Goal: Task Accomplishment & Management: Manage account settings

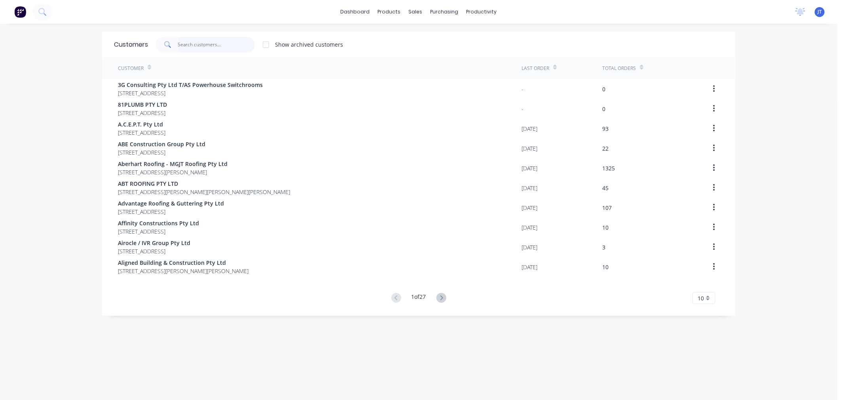
click at [193, 49] on input "text" at bounding box center [216, 45] width 77 height 16
click at [199, 45] on input "text" at bounding box center [216, 45] width 77 height 16
click at [222, 46] on input "text" at bounding box center [216, 45] width 77 height 16
paste input "QCLAD"
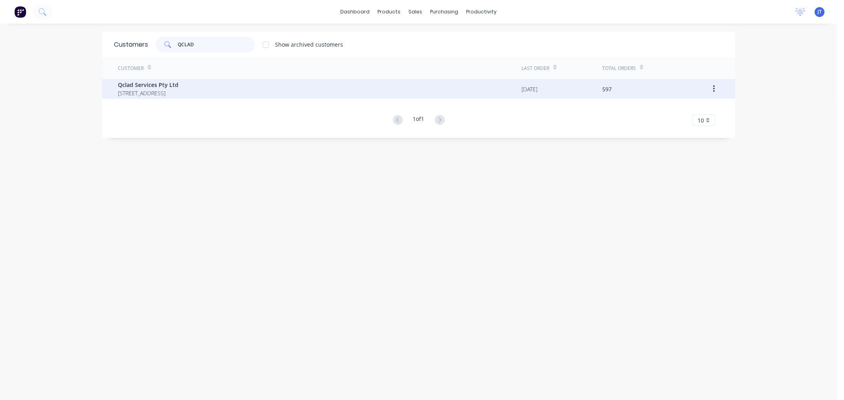
type input "QCLAD"
click at [231, 98] on div "Qclad Services Pty Ltd [STREET_ADDRESS]" at bounding box center [320, 89] width 404 height 20
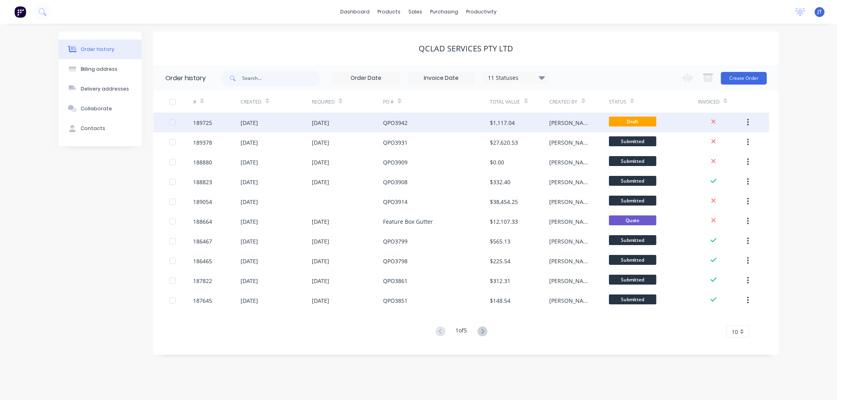
click at [199, 120] on div "189725" at bounding box center [202, 123] width 19 height 8
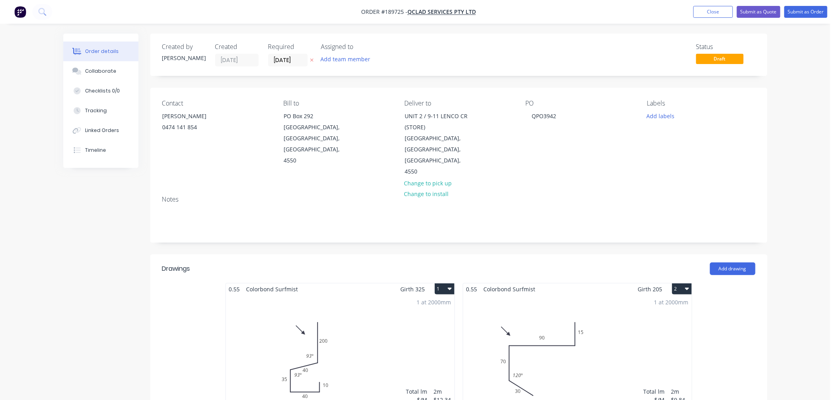
click at [758, 148] on div "Contact [PERSON_NAME] [PHONE_NUMBER] Bill to [GEOGRAPHIC_DATA] Deliver to [STRE…" at bounding box center [458, 139] width 617 height 102
click at [545, 172] on div "Contact [PERSON_NAME] [PHONE_NUMBER] Bill to [GEOGRAPHIC_DATA] Deliver to [STRE…" at bounding box center [458, 139] width 617 height 102
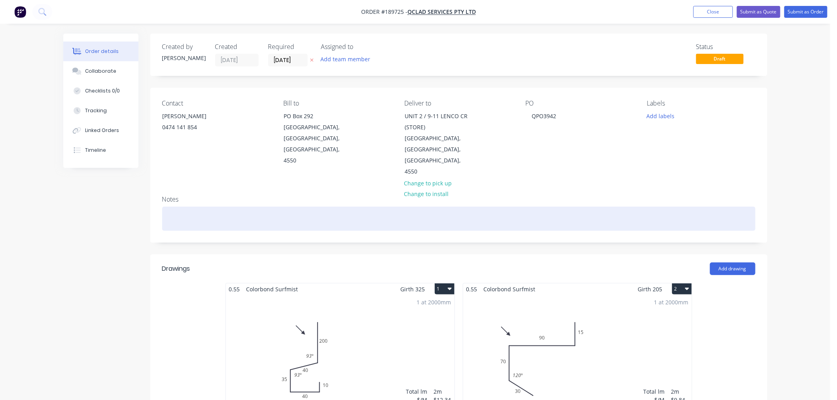
click at [500, 207] on div at bounding box center [459, 219] width 594 height 24
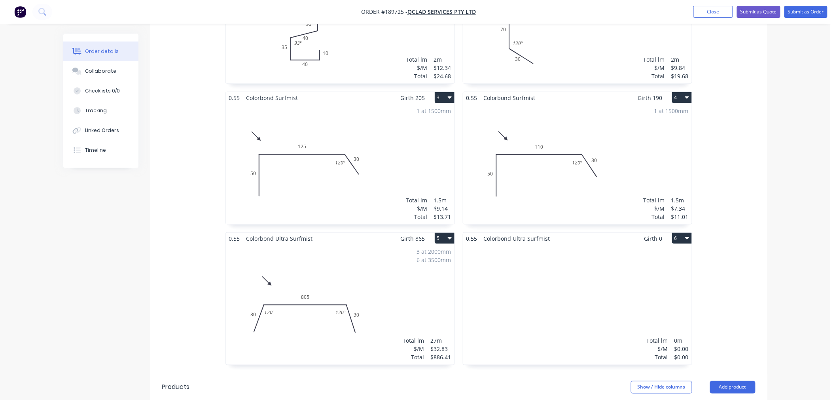
scroll to position [351, 0]
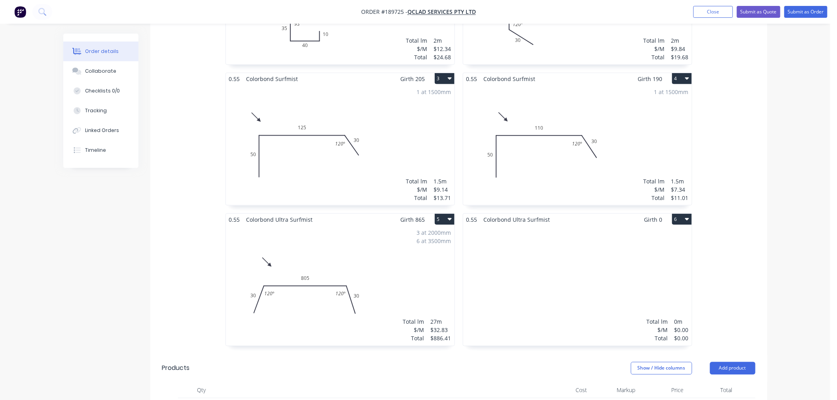
click at [350, 238] on div "3 at 2000mm 6 at 3500mm Total lm $/M Total 27m $32.83 $886.41" at bounding box center [340, 286] width 229 height 121
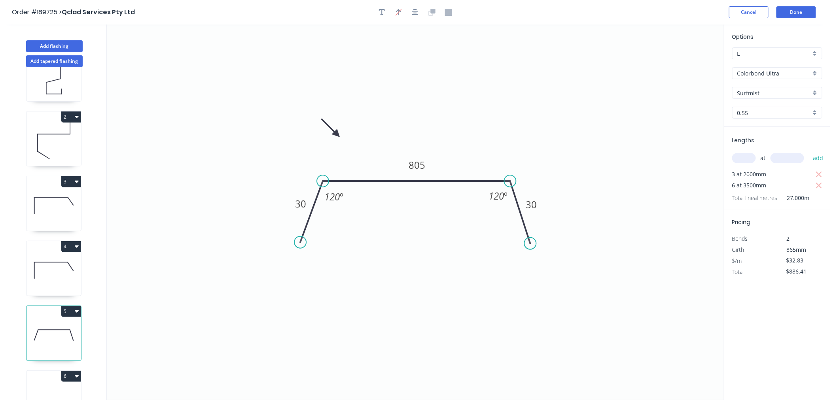
scroll to position [60, 0]
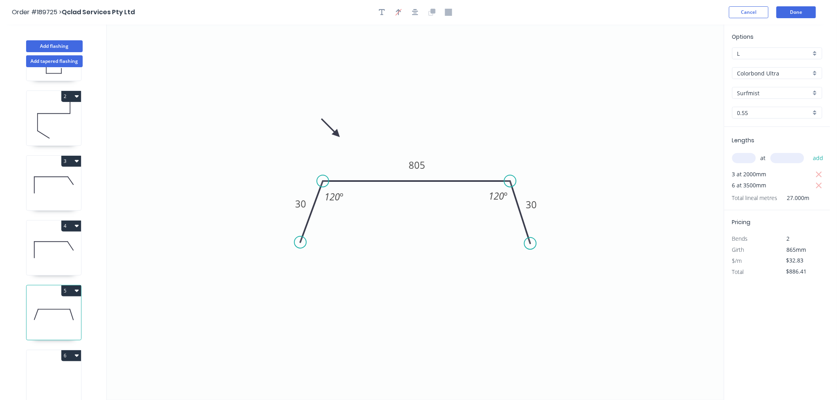
click at [54, 379] on icon at bounding box center [54, 380] width 55 height 51
type input "$0.00"
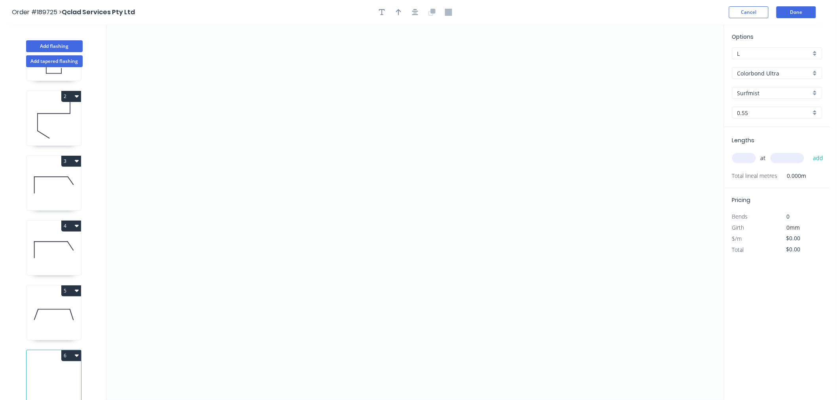
click at [801, 75] on input "Colorbond Ultra" at bounding box center [775, 73] width 74 height 8
click at [793, 89] on div "Colorbond" at bounding box center [777, 89] width 89 height 14
type input "Colorbond"
click at [778, 92] on input "Surfmist" at bounding box center [775, 93] width 74 height 8
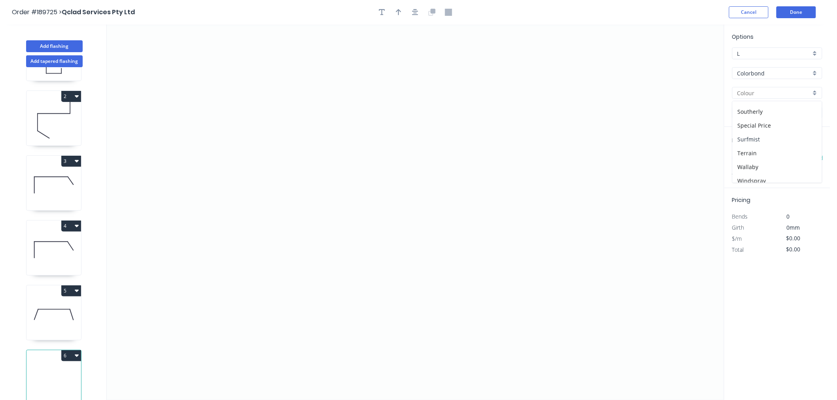
click at [774, 140] on div "Surfmist" at bounding box center [777, 140] width 89 height 14
type input "Surfmist"
click at [750, 111] on input "0.55" at bounding box center [775, 113] width 74 height 8
click at [754, 129] on div "0.55" at bounding box center [777, 128] width 89 height 14
type input "0.55"
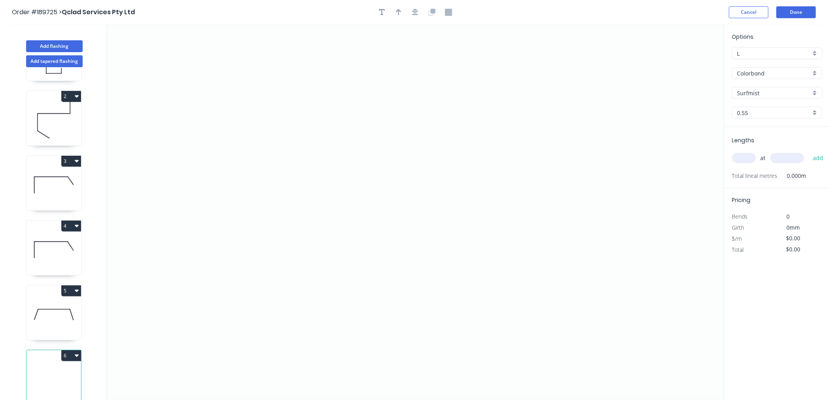
click at [740, 159] on input "text" at bounding box center [744, 158] width 24 height 10
type input "1"
type input "1500"
click at [809, 152] on button "add" at bounding box center [818, 158] width 19 height 13
click at [202, 267] on icon "0" at bounding box center [415, 213] width 617 height 376
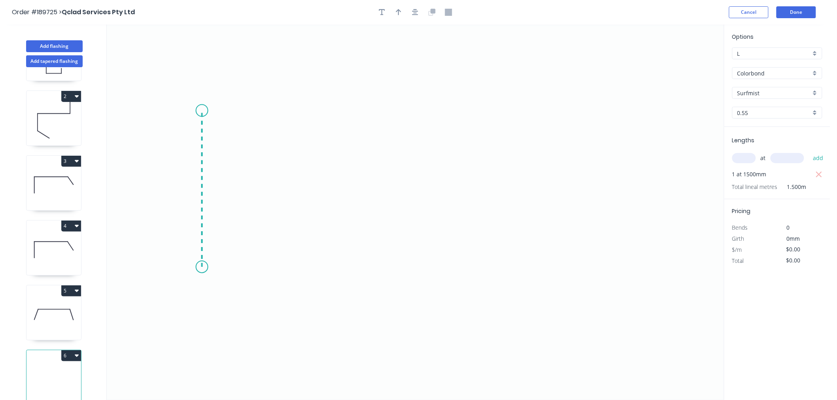
click at [211, 111] on icon "0" at bounding box center [415, 213] width 617 height 376
click at [340, 104] on icon "0 ?" at bounding box center [415, 213] width 617 height 376
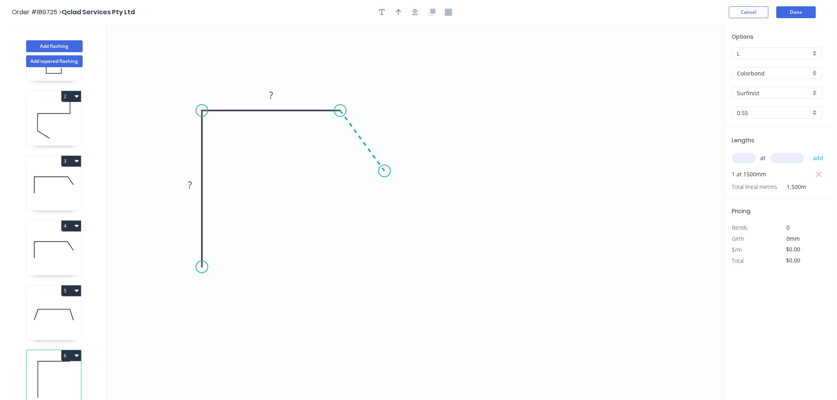
click at [385, 171] on icon "0 ? ?" at bounding box center [415, 213] width 617 height 376
click at [417, 11] on icon "button" at bounding box center [415, 12] width 6 height 7
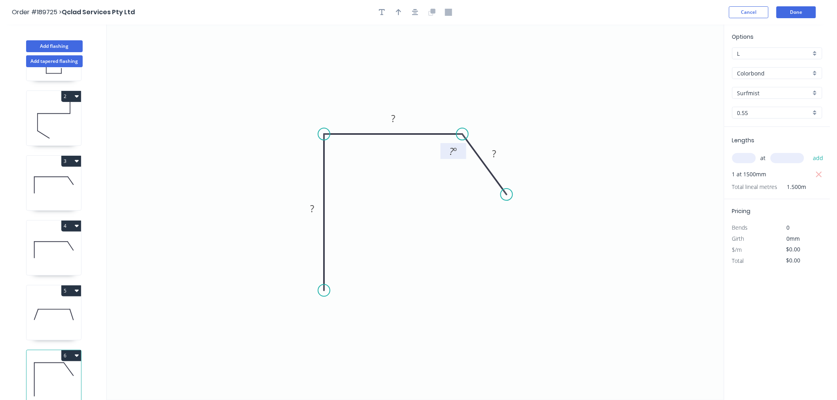
click at [448, 152] on rect at bounding box center [454, 151] width 16 height 11
click at [399, 13] on icon "button" at bounding box center [399, 12] width 6 height 6
type input "$10.94"
type input "$16.41"
click at [412, 12] on icon "button" at bounding box center [415, 12] width 6 height 7
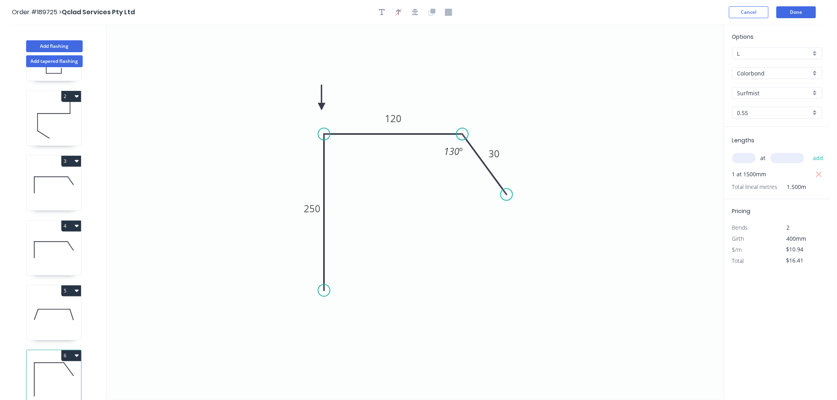
drag, startPoint x: 683, startPoint y: 62, endPoint x: 322, endPoint y: 107, distance: 364.5
click at [322, 107] on icon at bounding box center [321, 97] width 7 height 25
click at [322, 107] on icon at bounding box center [328, 100] width 23 height 23
click at [322, 107] on icon at bounding box center [330, 106] width 25 height 7
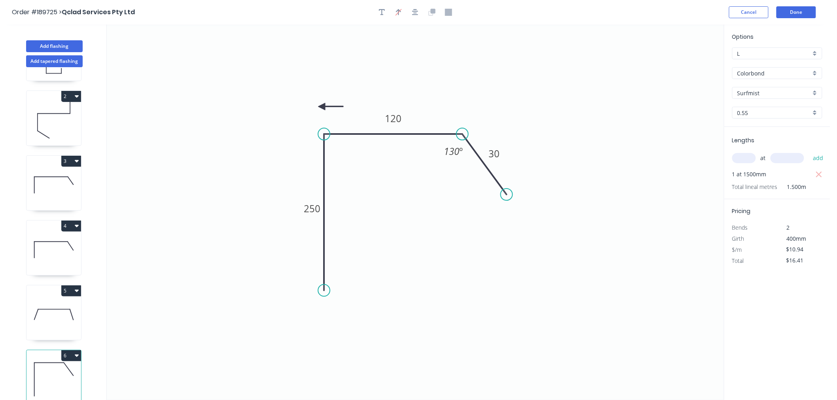
click at [322, 107] on icon at bounding box center [330, 106] width 25 height 7
click at [322, 107] on icon at bounding box center [321, 115] width 7 height 25
click at [322, 107] on icon at bounding box center [315, 113] width 23 height 23
click at [322, 107] on icon at bounding box center [312, 106] width 25 height 7
drag, startPoint x: 321, startPoint y: 106, endPoint x: 318, endPoint y: 100, distance: 6.7
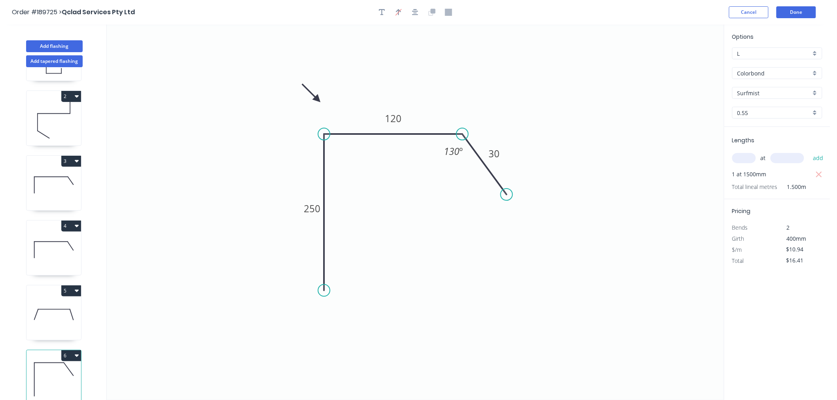
click at [318, 100] on icon at bounding box center [311, 93] width 23 height 23
click at [418, 8] on button "button" at bounding box center [416, 12] width 12 height 12
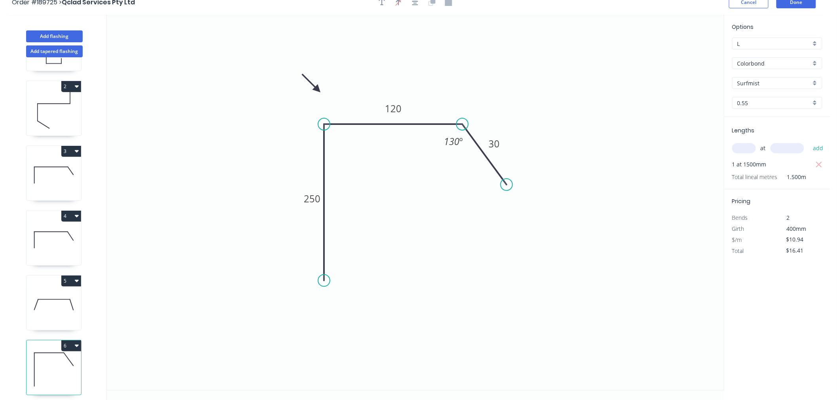
scroll to position [15, 0]
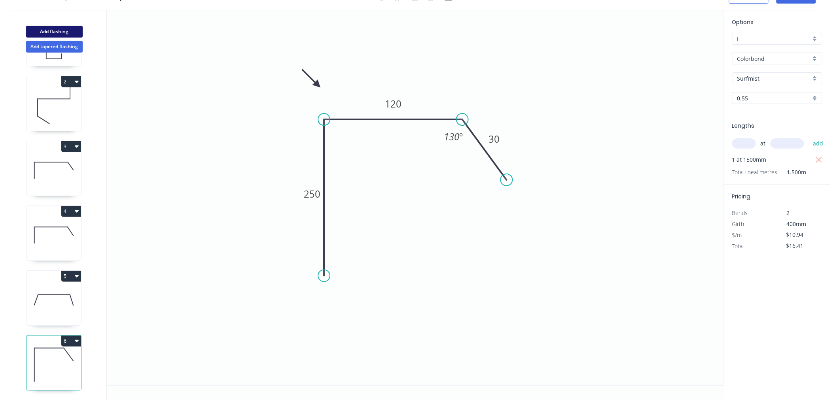
click at [72, 34] on button "Add flashing" at bounding box center [54, 32] width 57 height 12
type input "$0.00"
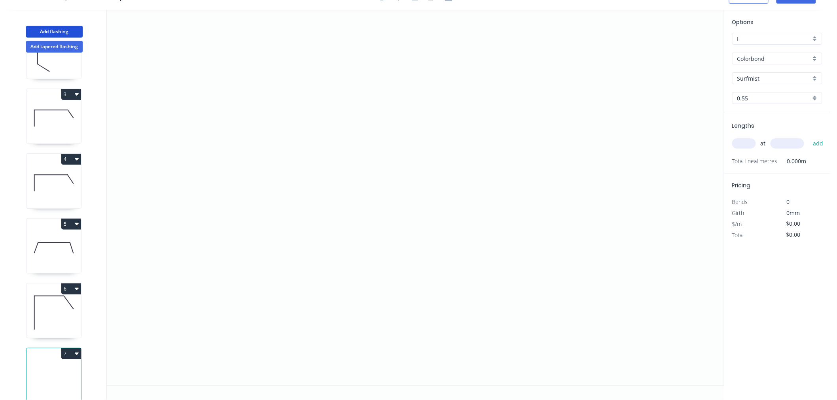
scroll to position [125, 0]
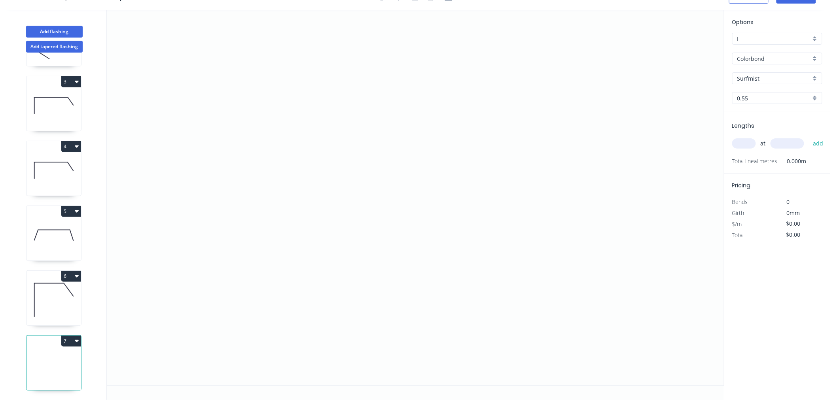
click at [747, 142] on input "text" at bounding box center [744, 144] width 24 height 10
type input "1"
type input "1500"
click at [809, 137] on button "add" at bounding box center [818, 143] width 19 height 13
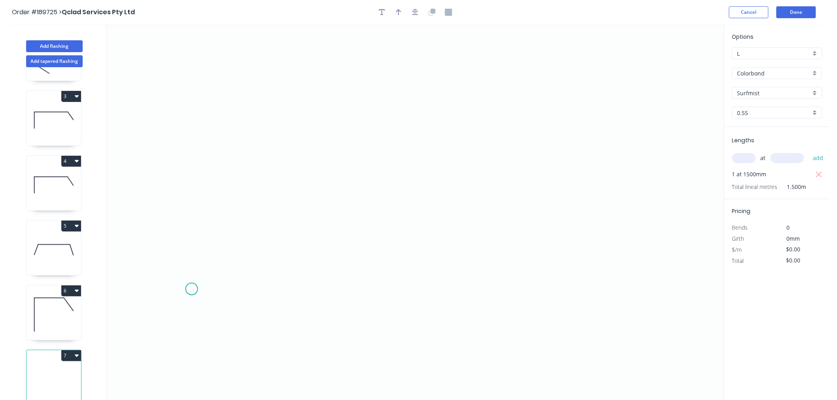
click at [192, 290] on icon "0" at bounding box center [415, 213] width 617 height 376
click at [196, 132] on icon "0" at bounding box center [415, 213] width 617 height 376
click at [360, 132] on icon at bounding box center [276, 132] width 169 height 0
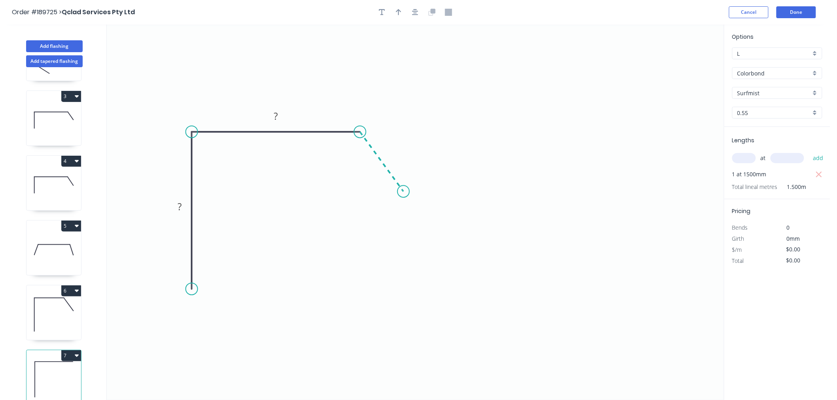
click at [404, 192] on icon "0 ? ?" at bounding box center [415, 213] width 617 height 376
click at [416, 15] on icon "button" at bounding box center [415, 12] width 6 height 7
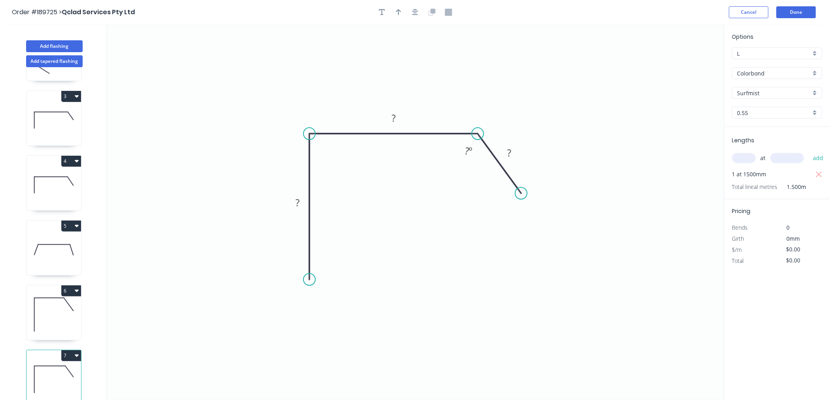
drag, startPoint x: 311, startPoint y: 290, endPoint x: 313, endPoint y: 280, distance: 10.1
click at [313, 280] on circle at bounding box center [310, 280] width 12 height 12
drag, startPoint x: 521, startPoint y: 194, endPoint x: 516, endPoint y: 190, distance: 5.9
click at [516, 190] on circle at bounding box center [516, 190] width 12 height 12
click at [414, 12] on icon "button" at bounding box center [415, 12] width 6 height 7
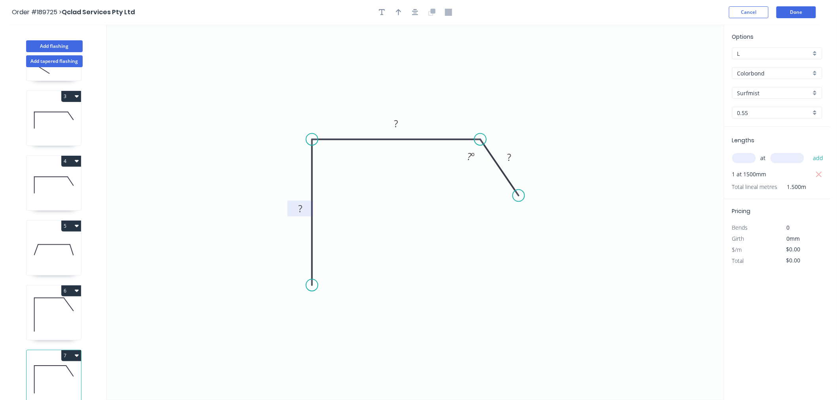
click at [294, 212] on rect at bounding box center [300, 209] width 16 height 11
click at [408, 42] on icon "0 250 215 30 130 º" at bounding box center [415, 213] width 617 height 376
type input "$12.73"
type input "$19.10"
click at [399, 12] on icon "button" at bounding box center [399, 12] width 6 height 6
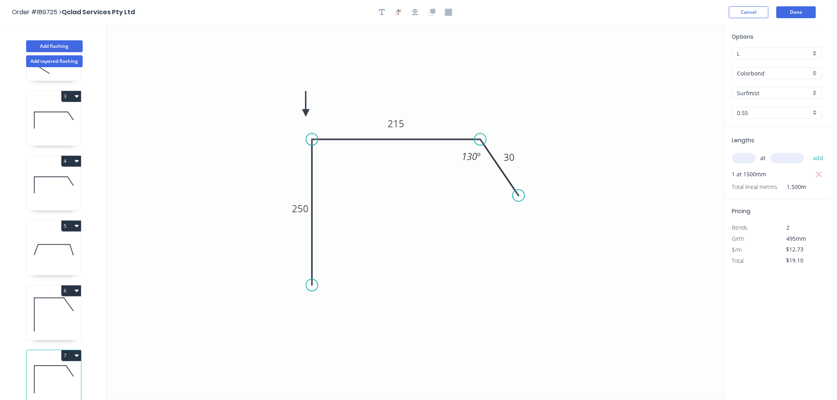
drag, startPoint x: 683, startPoint y: 62, endPoint x: 306, endPoint y: 113, distance: 381.0
click at [306, 113] on icon at bounding box center [305, 103] width 7 height 25
click at [306, 113] on icon at bounding box center [314, 113] width 25 height 7
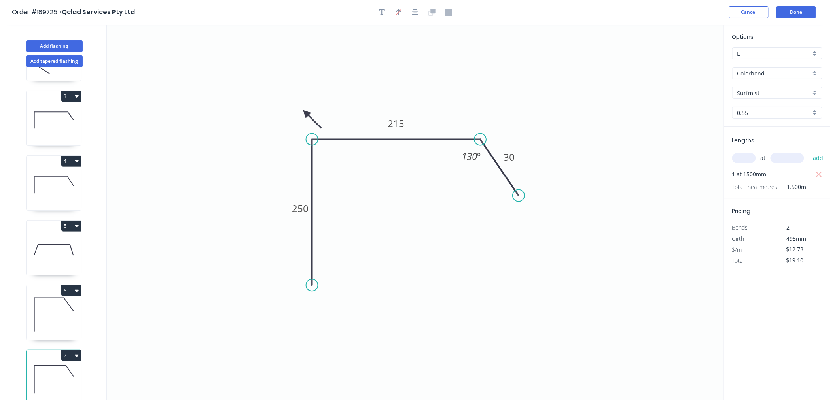
click at [306, 113] on icon at bounding box center [312, 119] width 23 height 23
click at [306, 113] on icon at bounding box center [299, 119] width 23 height 23
click at [306, 113] on icon at bounding box center [296, 113] width 25 height 7
drag, startPoint x: 306, startPoint y: 113, endPoint x: 296, endPoint y: 108, distance: 11.3
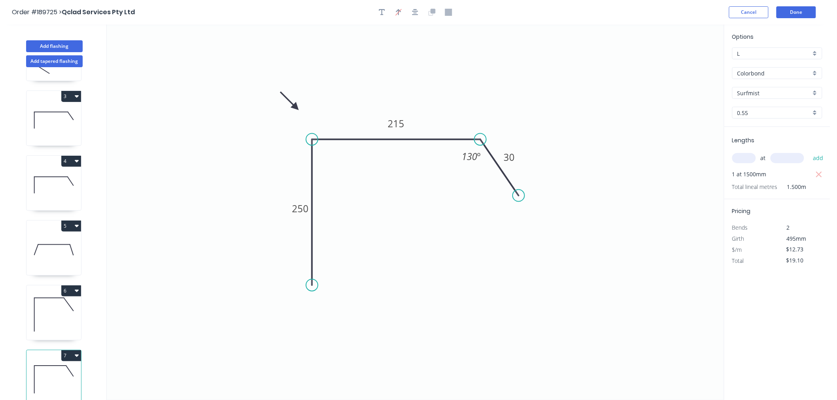
click at [296, 108] on icon at bounding box center [289, 100] width 23 height 23
click at [416, 13] on icon "button" at bounding box center [415, 12] width 6 height 7
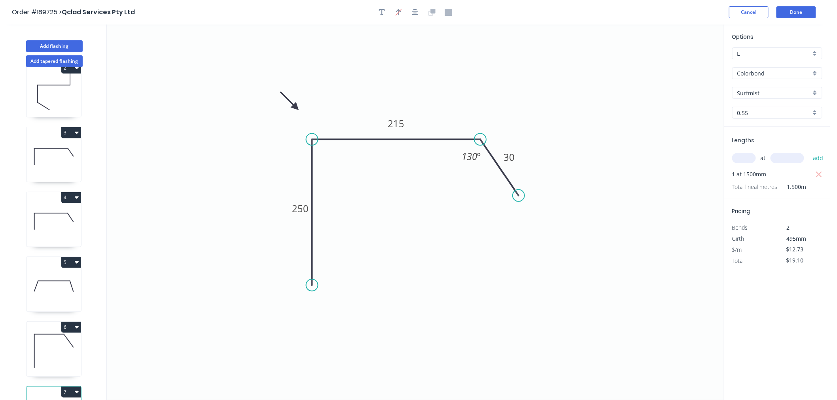
scroll to position [125, 0]
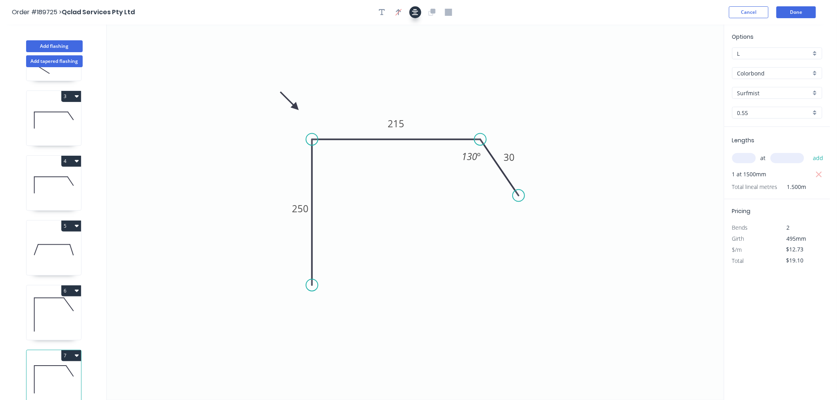
click at [413, 13] on icon "button" at bounding box center [415, 12] width 6 height 7
click at [571, 21] on header "Order #189725 > Qclad Services Pty Ltd Cancel Done" at bounding box center [415, 12] width 831 height 25
click at [806, 13] on button "Done" at bounding box center [797, 12] width 40 height 12
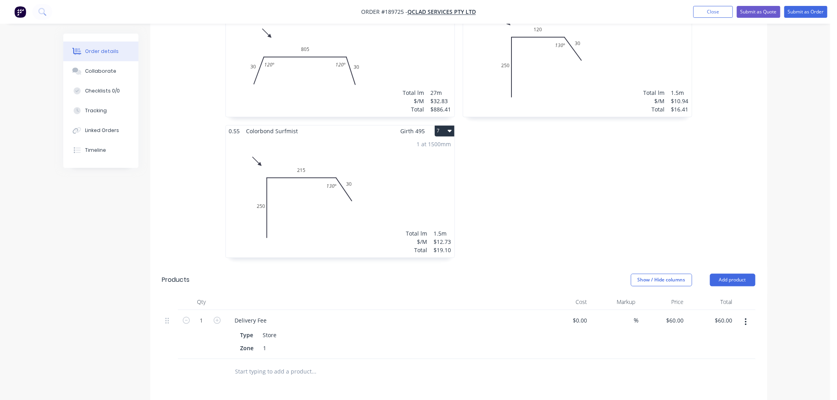
scroll to position [493, 0]
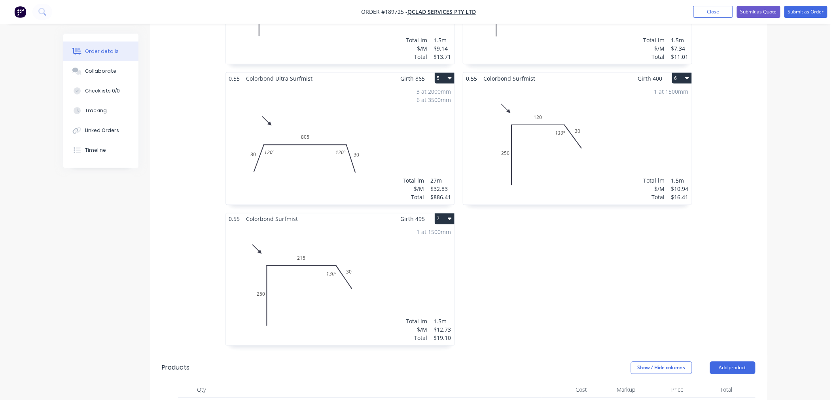
click at [776, 295] on div "Order details Collaborate Checklists 0/0 Tracking Linked Orders Timeline Order …" at bounding box center [415, 91] width 831 height 1168
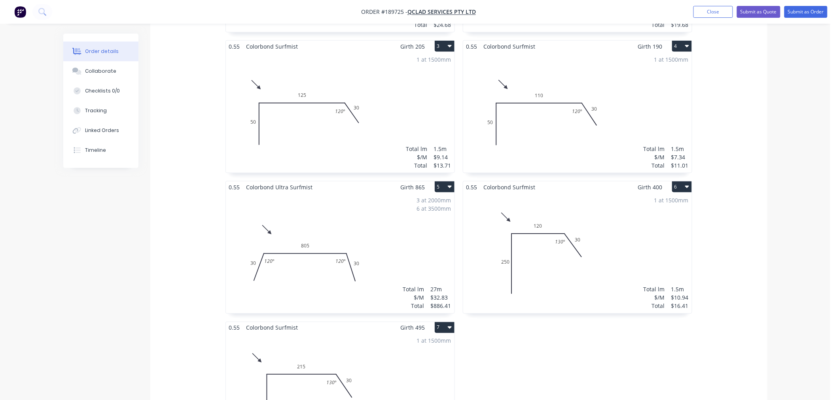
scroll to position [405, 0]
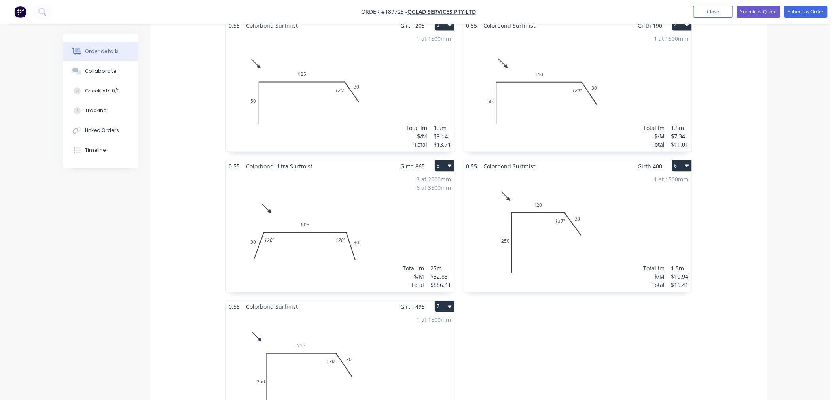
click at [784, 310] on div "Order details Collaborate Checklists 0/0 Tracking Linked Orders Timeline Order …" at bounding box center [415, 179] width 831 height 1168
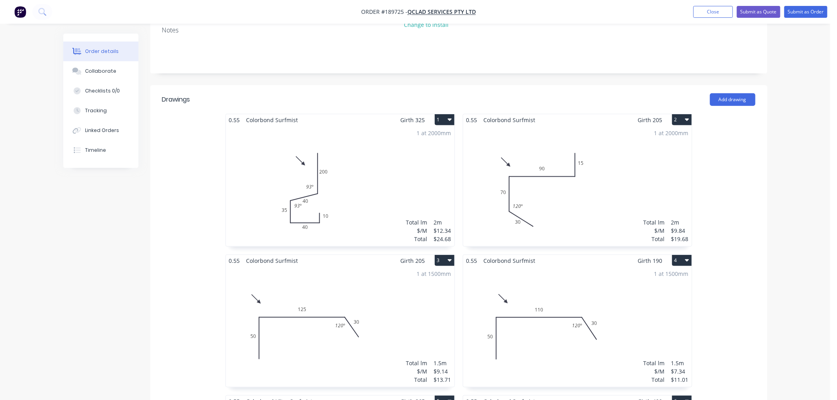
scroll to position [141, 0]
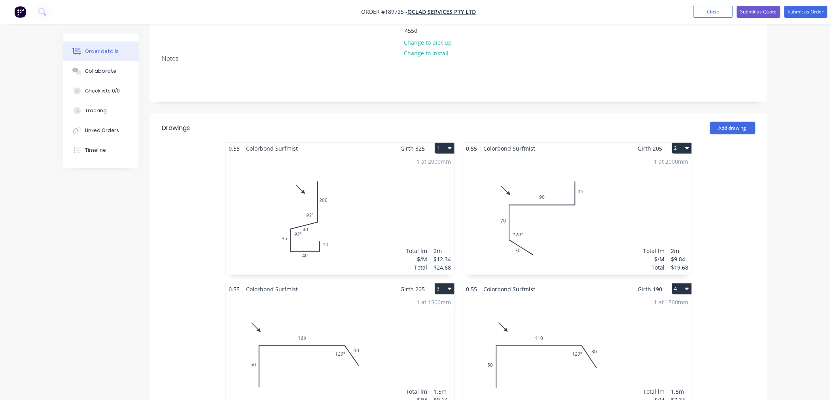
click at [395, 216] on div "1 at 2000mm Total lm $/M Total 2m $12.34 $24.68" at bounding box center [340, 214] width 229 height 121
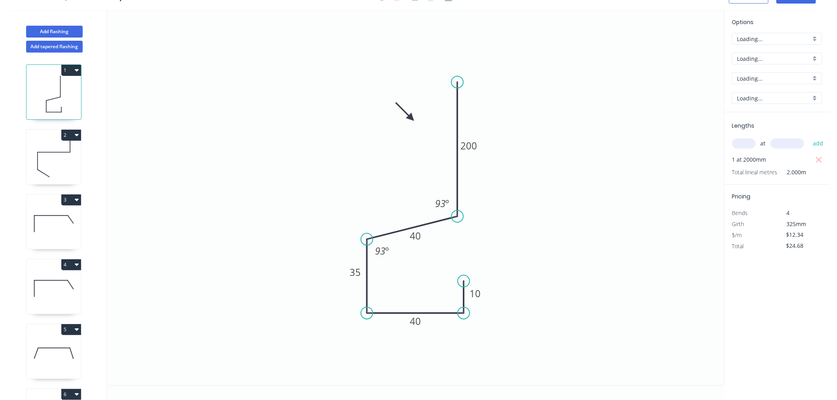
scroll to position [15, 0]
click at [389, 250] on rect at bounding box center [379, 251] width 26 height 16
drag, startPoint x: 432, startPoint y: 203, endPoint x: 434, endPoint y: 207, distance: 4.3
click at [434, 207] on rect at bounding box center [444, 208] width 26 height 16
click at [421, 239] on rect at bounding box center [413, 239] width 26 height 16
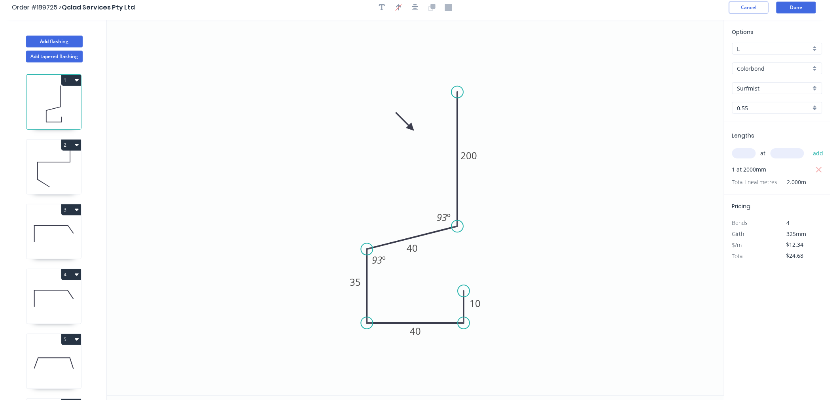
scroll to position [0, 0]
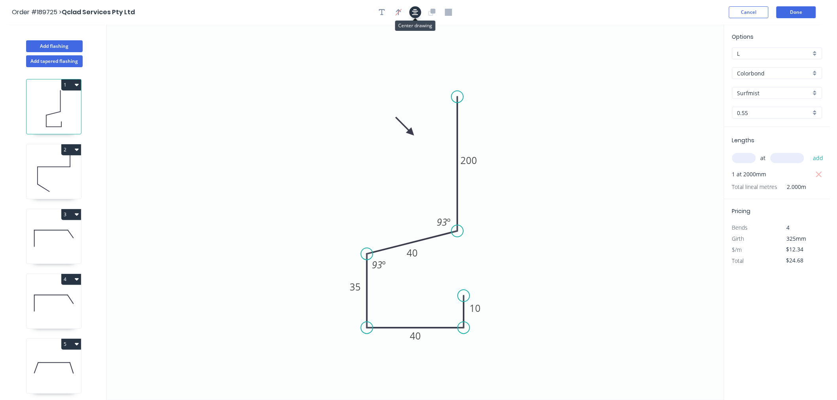
click at [416, 11] on icon "button" at bounding box center [415, 12] width 6 height 6
click at [798, 13] on button "Done" at bounding box center [797, 12] width 40 height 12
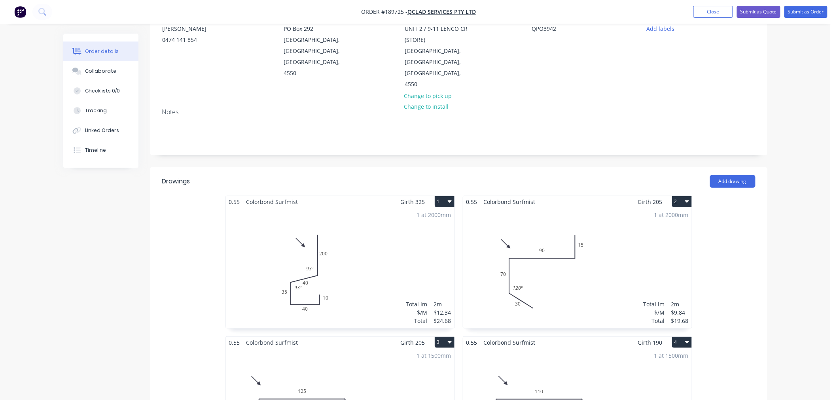
scroll to position [88, 0]
click at [368, 272] on div "1 at 2000mm Total lm $/M Total 2m $12.34 $24.68" at bounding box center [340, 267] width 229 height 121
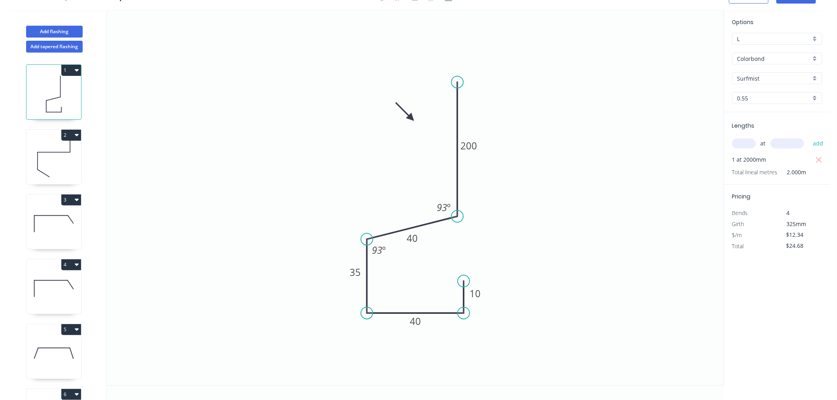
scroll to position [15, 0]
click at [390, 258] on rect at bounding box center [381, 253] width 26 height 16
drag, startPoint x: 424, startPoint y: 238, endPoint x: 410, endPoint y: 207, distance: 33.8
click at [410, 207] on rect at bounding box center [398, 209] width 26 height 16
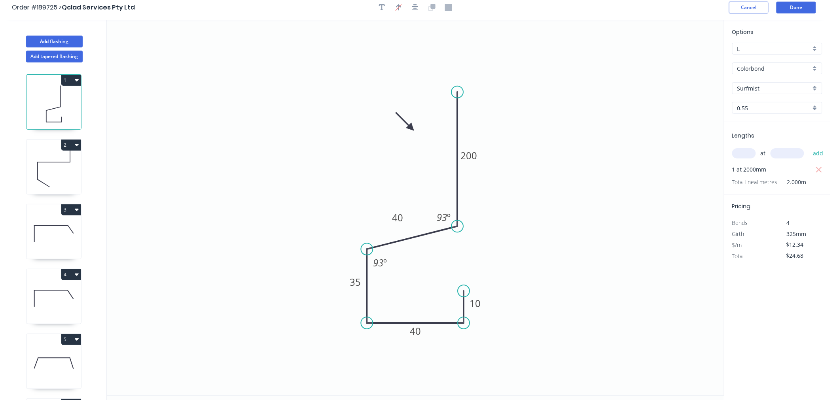
scroll to position [0, 0]
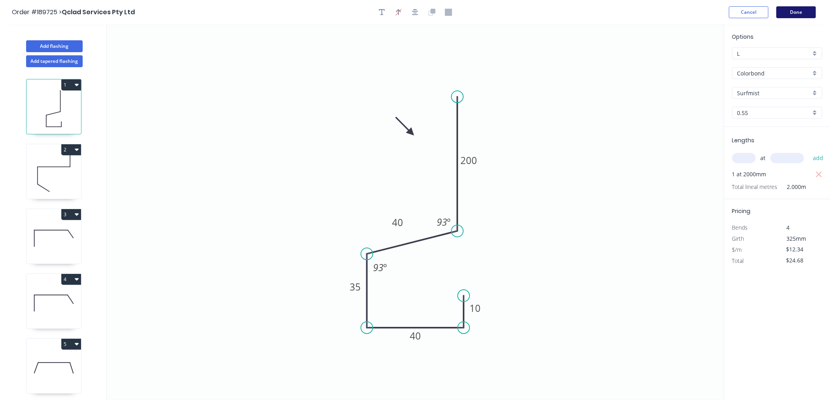
click at [802, 11] on button "Done" at bounding box center [797, 12] width 40 height 12
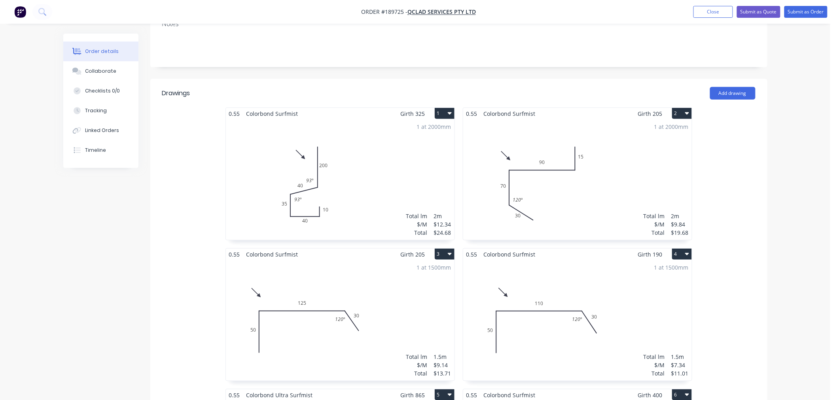
click at [387, 196] on div "1 at 2000mm Total lm $/M Total 2m $12.34 $24.68" at bounding box center [340, 180] width 229 height 121
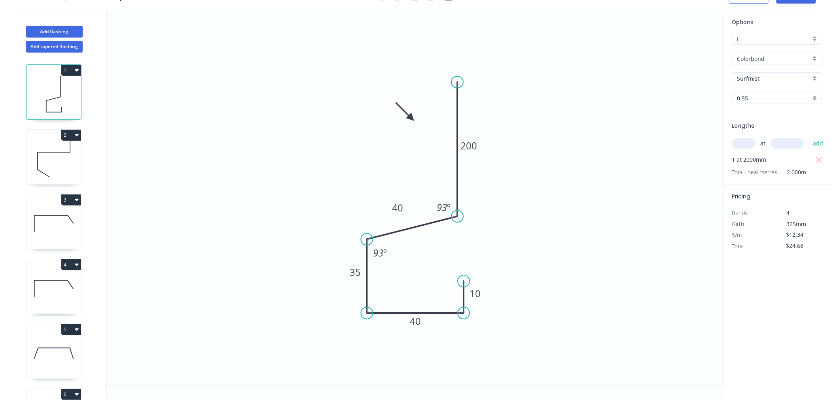
scroll to position [15, 0]
click at [457, 212] on rect at bounding box center [445, 209] width 26 height 16
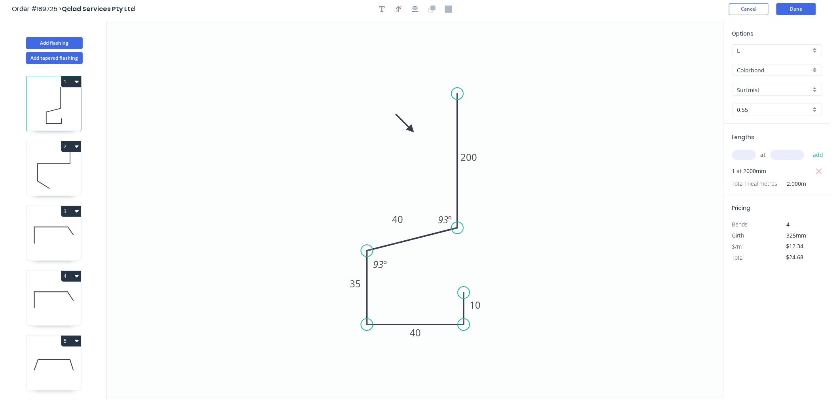
scroll to position [0, 0]
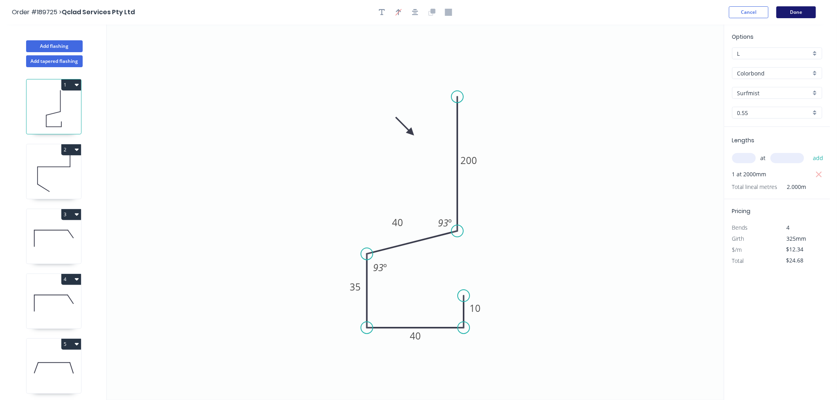
click at [801, 6] on button "Done" at bounding box center [797, 12] width 40 height 12
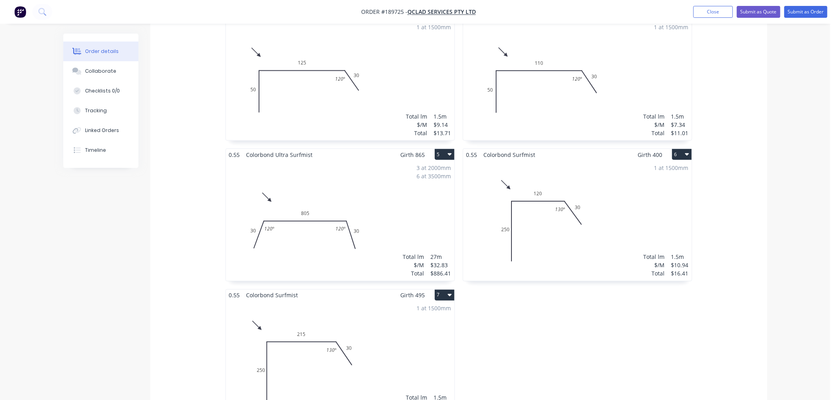
scroll to position [757, 0]
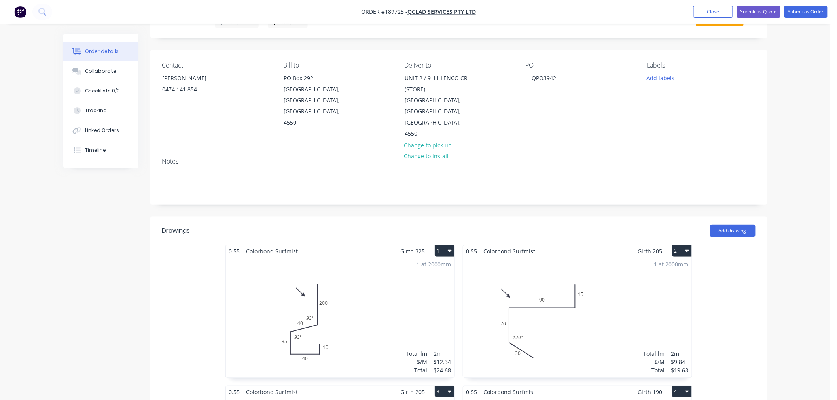
scroll to position [0, 0]
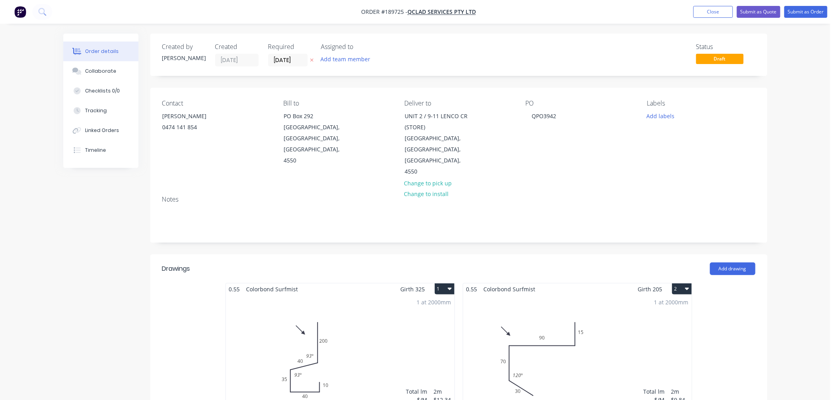
click at [803, 8] on button "Submit as Order" at bounding box center [806, 12] width 43 height 12
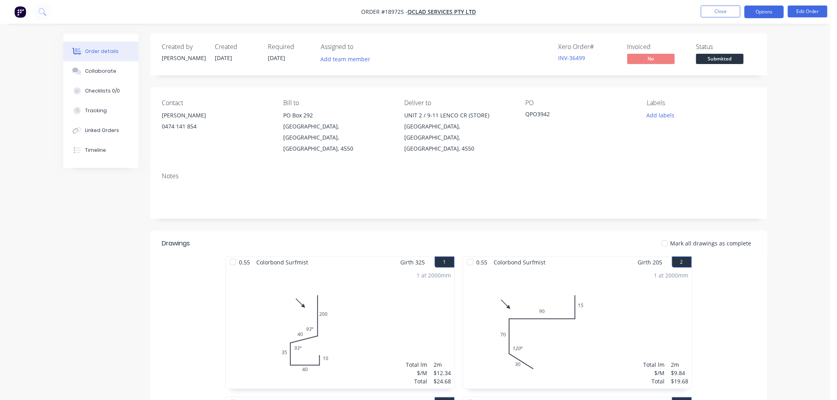
click at [772, 11] on button "Options" at bounding box center [765, 12] width 40 height 13
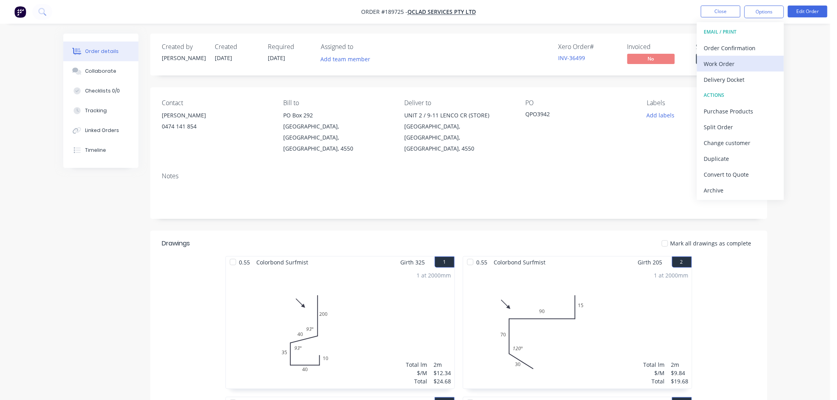
click at [759, 63] on div "Work Order" at bounding box center [740, 63] width 73 height 11
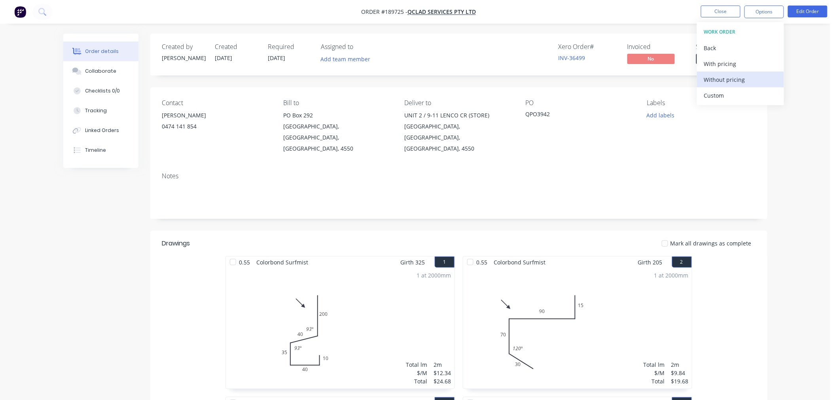
click at [754, 80] on div "Without pricing" at bounding box center [740, 79] width 73 height 11
click at [598, 10] on nav "Order #189725 - Qclad Services Pty Ltd Close Options EMAIL / PRINT Order Confir…" at bounding box center [418, 12] width 837 height 24
click at [722, 16] on button "Close" at bounding box center [721, 12] width 40 height 12
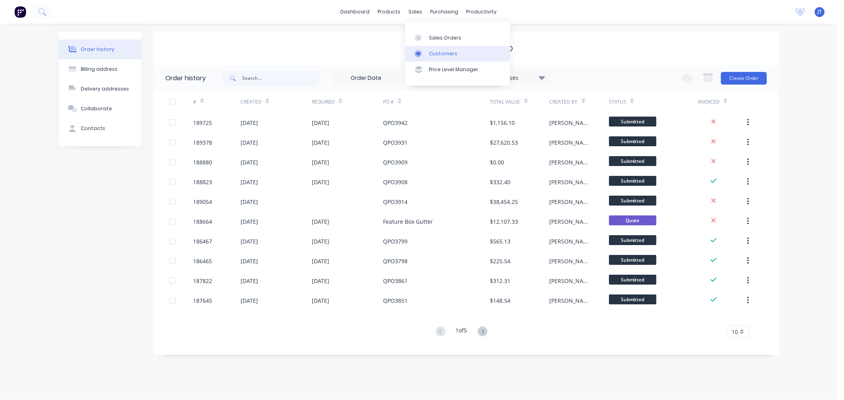
click at [439, 58] on link "Customers" at bounding box center [457, 54] width 105 height 16
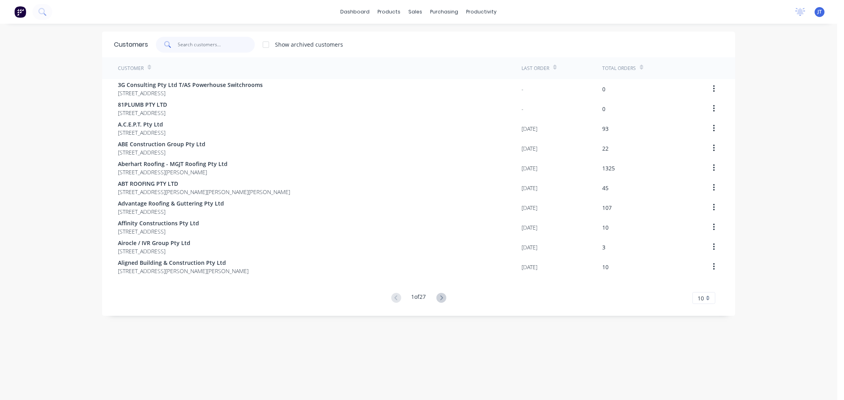
click at [203, 45] on input "text" at bounding box center [216, 45] width 77 height 16
click at [217, 47] on input "text" at bounding box center [216, 45] width 77 height 16
paste input "EVERLAST"
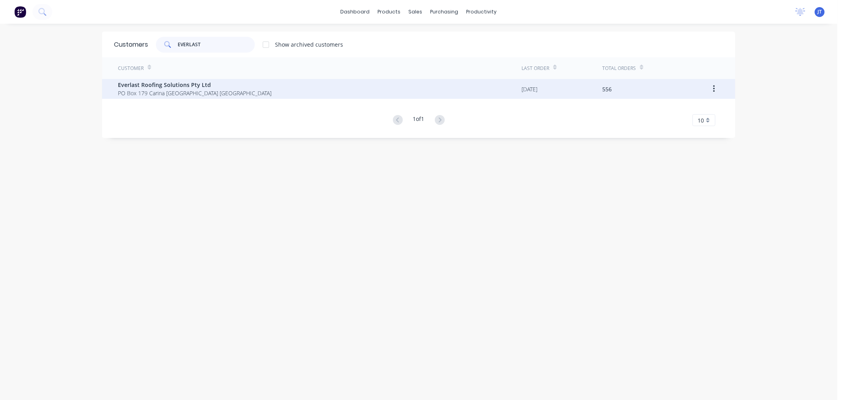
type input "EVERLAST"
click at [315, 85] on div "Everlast Roofing Solutions Pty Ltd [STREET_ADDRESS]" at bounding box center [320, 89] width 404 height 20
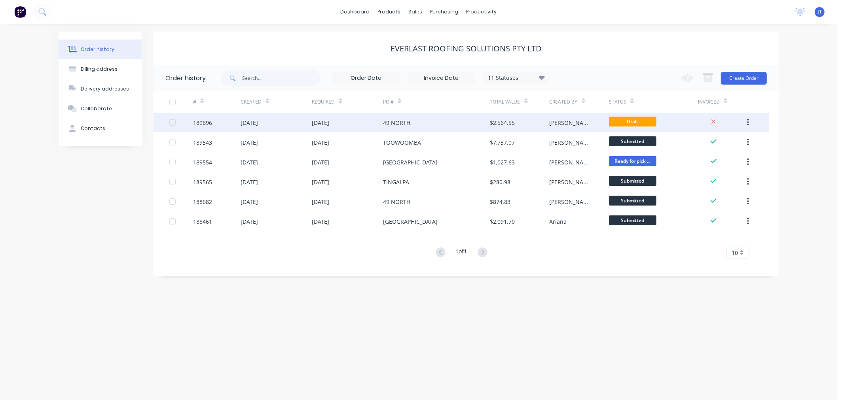
click at [203, 127] on div "189696" at bounding box center [216, 123] width 47 height 20
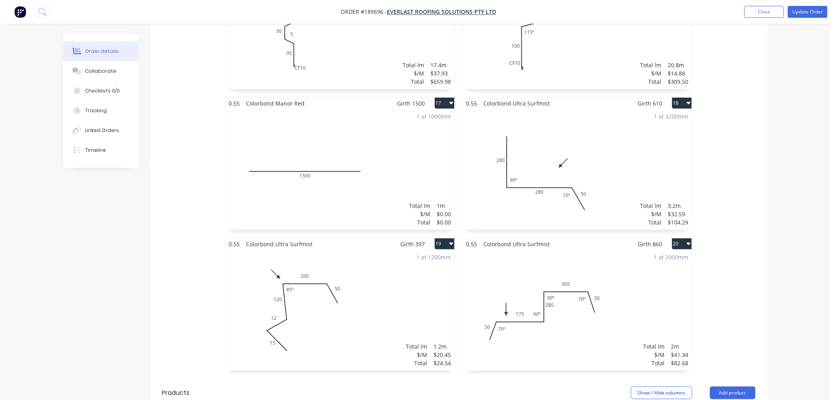
scroll to position [1407, 0]
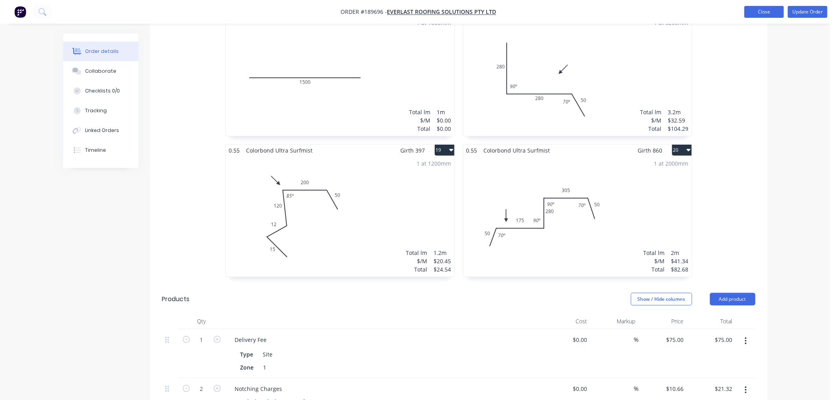
click at [760, 12] on button "Close" at bounding box center [765, 12] width 40 height 12
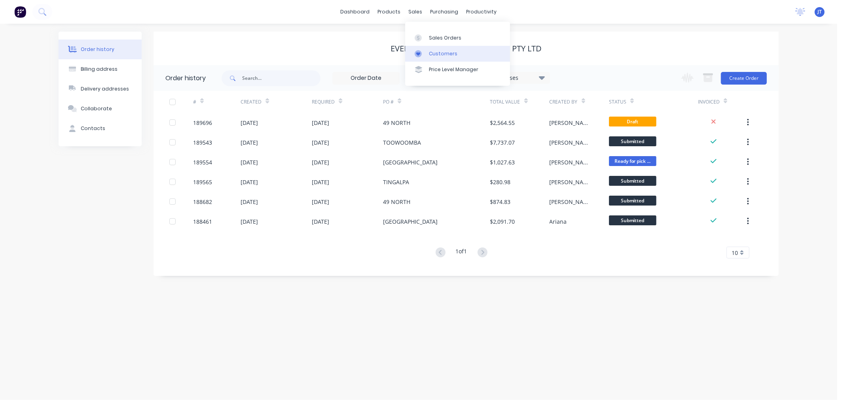
click at [427, 54] on link "Customers" at bounding box center [457, 54] width 105 height 16
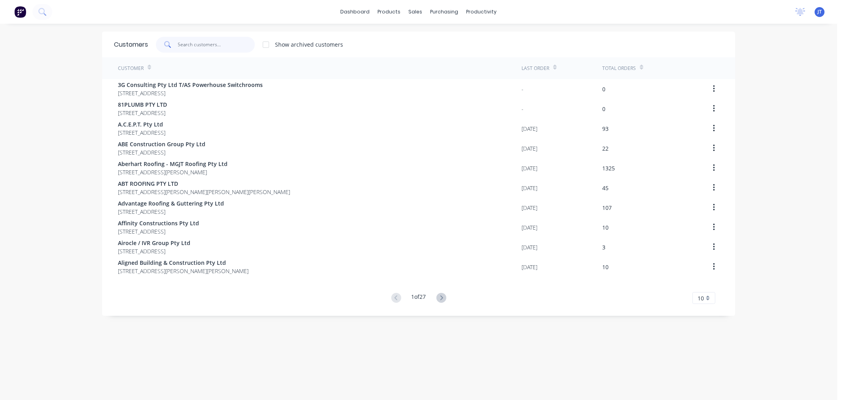
click at [216, 46] on input "text" at bounding box center [216, 45] width 77 height 16
paste input "COASTLINE"
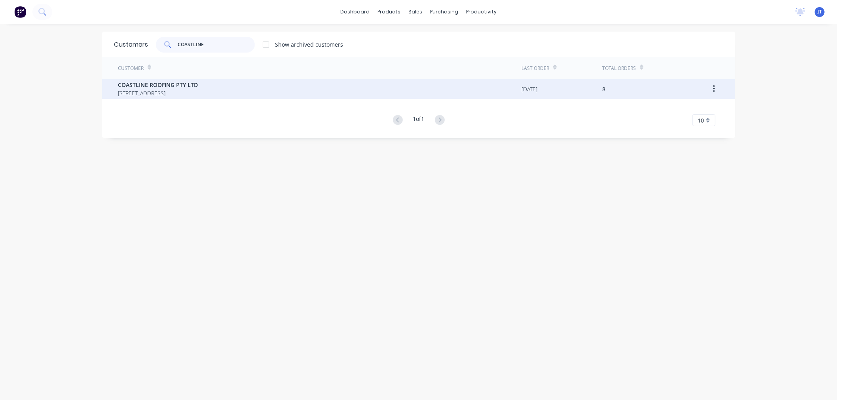
type input "COASTLINE"
click at [198, 92] on span "[STREET_ADDRESS]" at bounding box center [158, 93] width 80 height 8
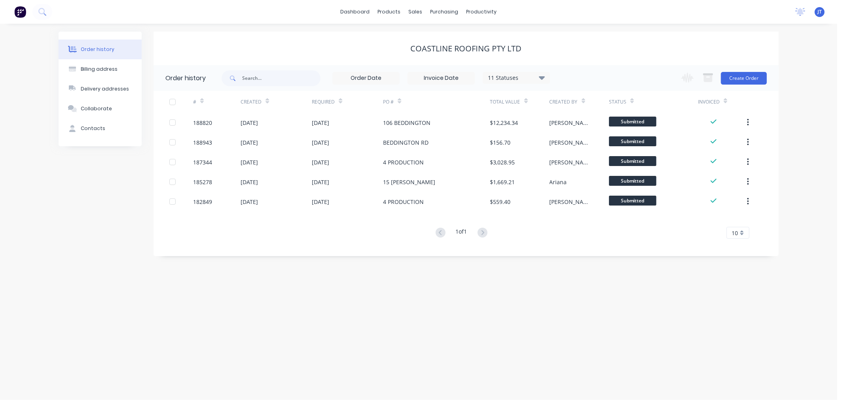
drag, startPoint x: 436, startPoint y: 311, endPoint x: 448, endPoint y: 301, distance: 15.4
click at [438, 312] on div "Order history Billing address Delivery addresses Collaborate Contacts COASTLINE…" at bounding box center [418, 212] width 837 height 377
click at [753, 80] on button "Create Order" at bounding box center [744, 78] width 46 height 13
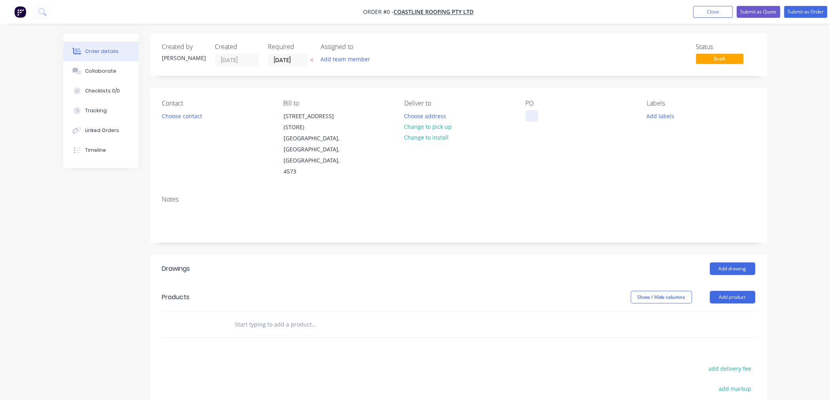
click at [535, 116] on div at bounding box center [532, 115] width 13 height 11
click at [658, 118] on button "Add labels" at bounding box center [661, 115] width 36 height 11
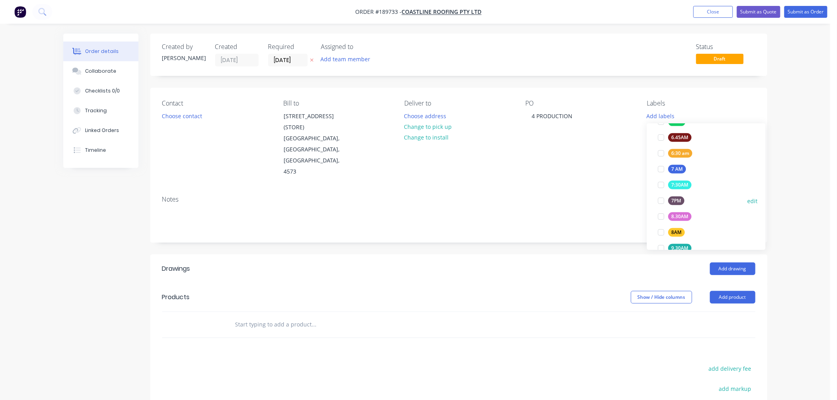
scroll to position [88, 0]
click at [662, 213] on div at bounding box center [662, 210] width 16 height 16
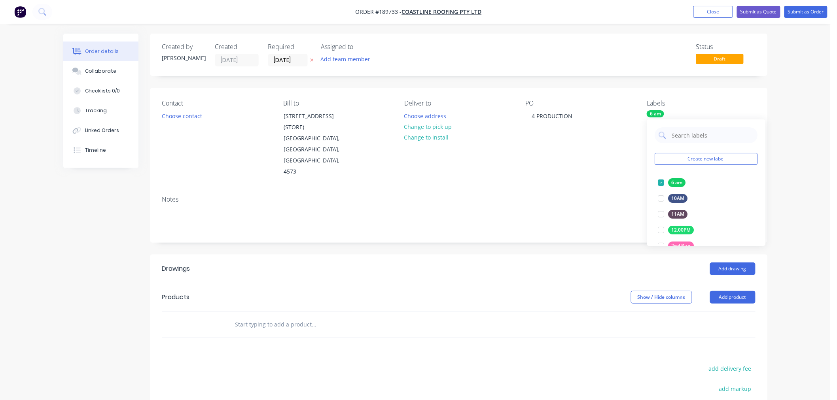
click at [808, 161] on div "Order details Collaborate Checklists 0/0 Tracking Linked Orders Timeline Order …" at bounding box center [415, 270] width 831 height 540
click at [175, 112] on button "Choose contact" at bounding box center [181, 115] width 49 height 11
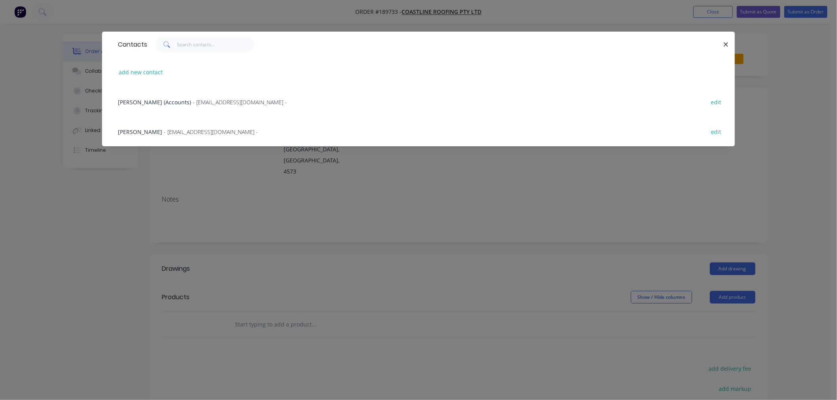
click at [183, 133] on span "- [EMAIL_ADDRESS][DOMAIN_NAME] -" at bounding box center [211, 132] width 94 height 8
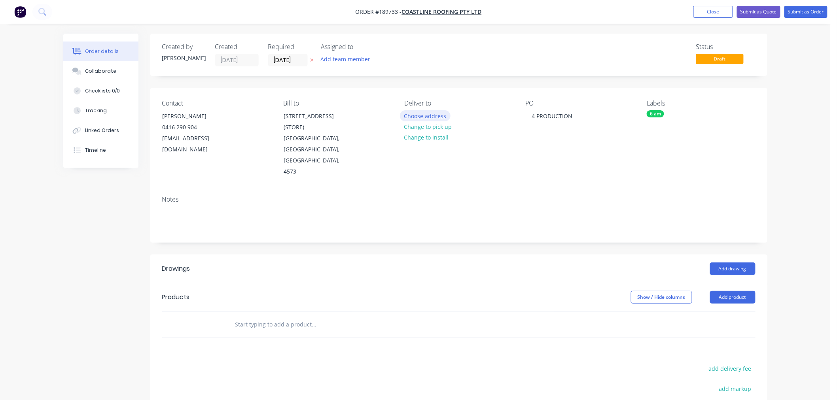
click at [428, 119] on button "Choose address" at bounding box center [425, 115] width 51 height 11
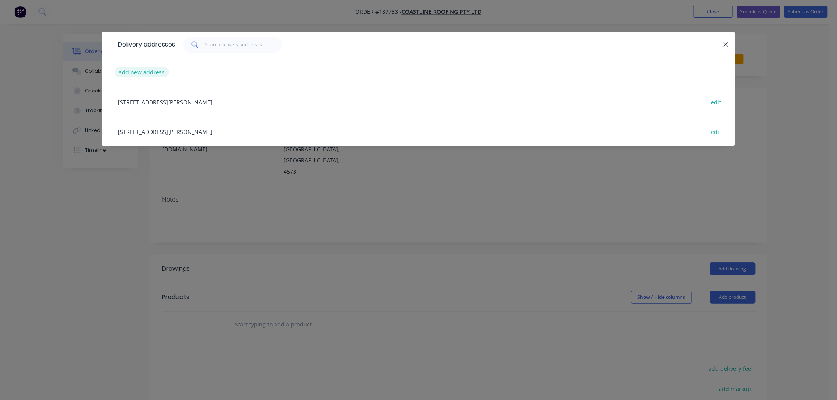
click at [134, 73] on button "add new address" at bounding box center [142, 72] width 54 height 11
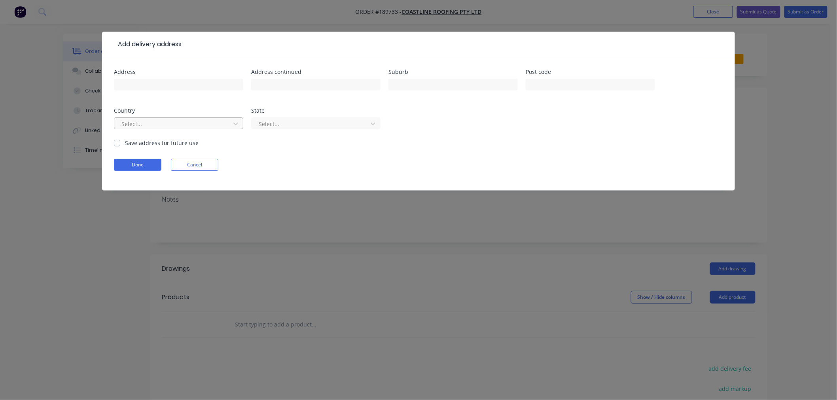
click at [199, 120] on div at bounding box center [174, 124] width 106 height 10
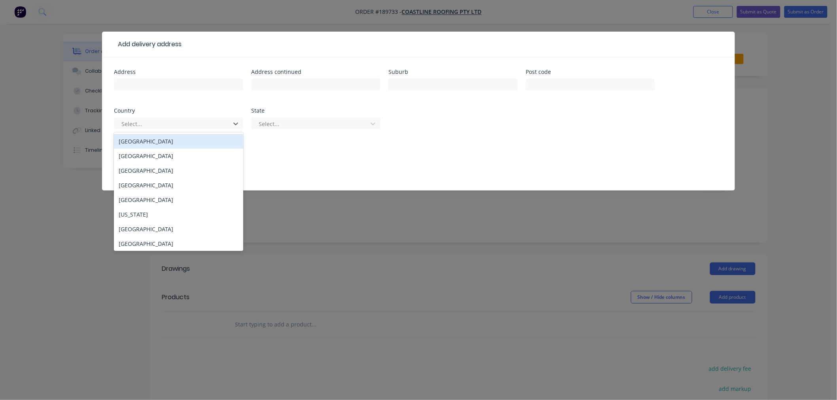
click at [203, 141] on div "[GEOGRAPHIC_DATA]" at bounding box center [178, 141] width 129 height 15
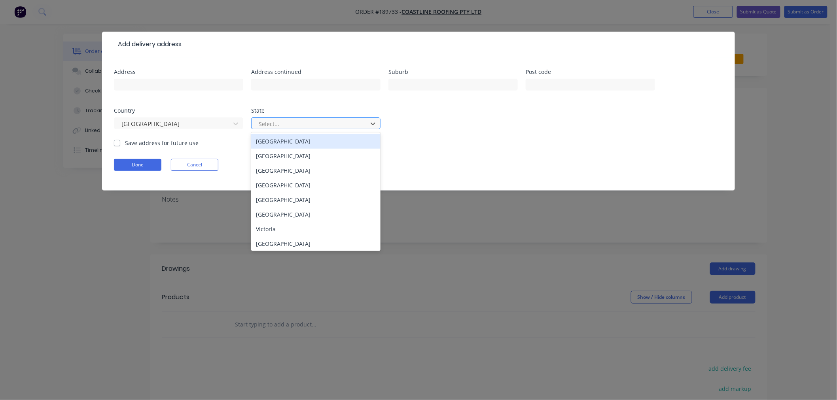
click at [283, 127] on div at bounding box center [311, 124] width 106 height 10
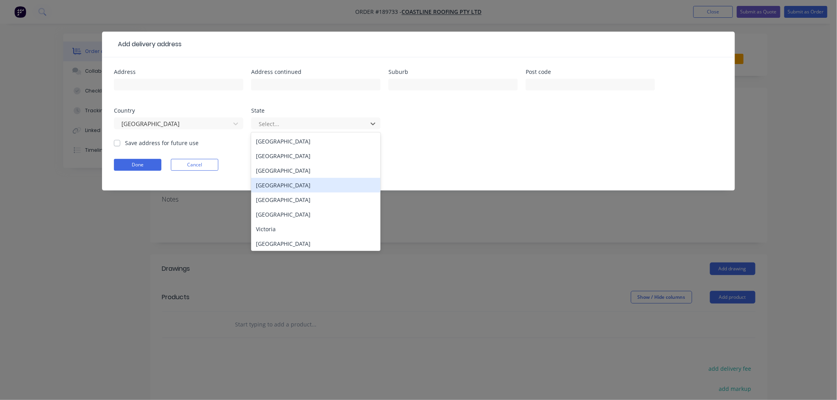
click at [301, 185] on div "[GEOGRAPHIC_DATA]" at bounding box center [315, 185] width 129 height 15
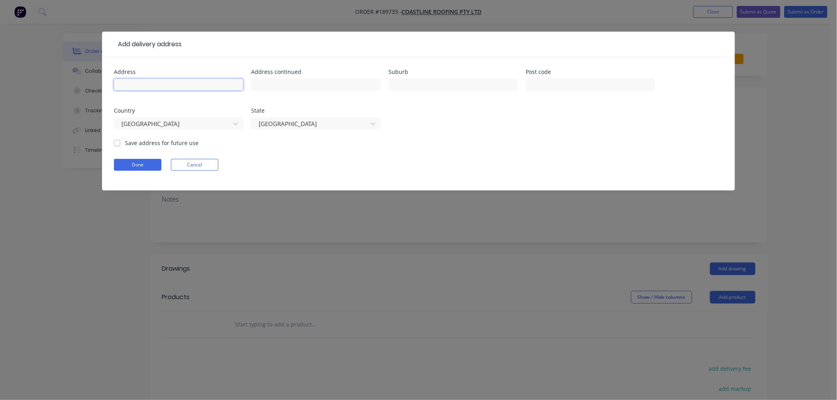
click at [198, 83] on input "text" at bounding box center [178, 85] width 129 height 12
type input "[STREET_ADDRESS]"
type input "NOOSAVILLE"
click at [180, 87] on input "[STREET_ADDRESS]" at bounding box center [178, 85] width 129 height 12
click at [177, 87] on input "[STREET_ADDRESS]" at bounding box center [178, 85] width 129 height 12
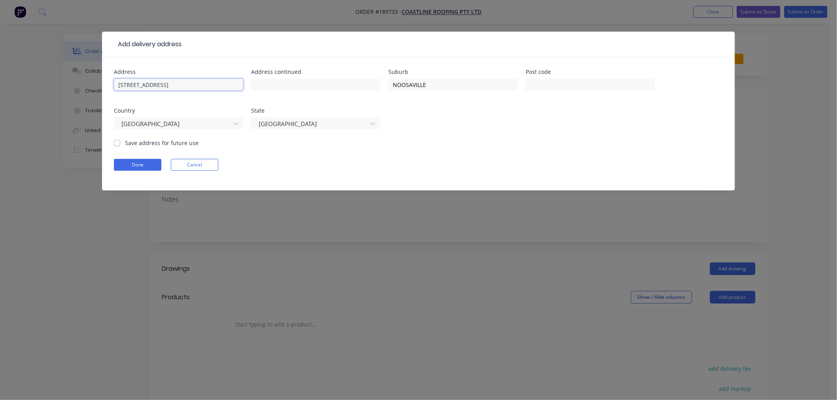
click at [177, 87] on input "[STREET_ADDRESS]" at bounding box center [178, 85] width 129 height 12
type input "4556"
click button "Done" at bounding box center [137, 165] width 47 height 12
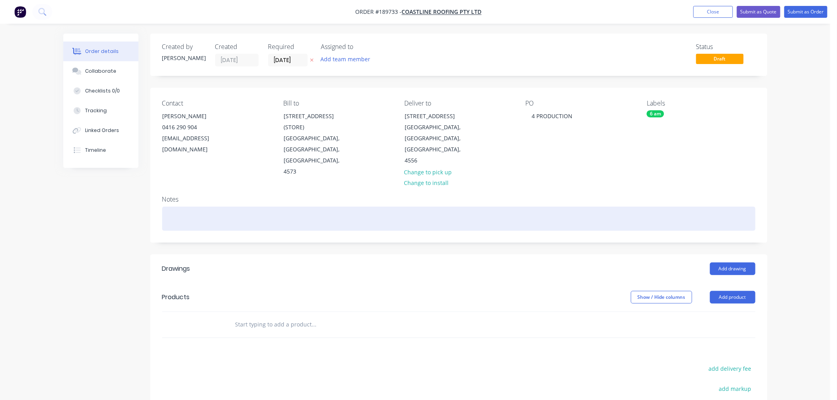
click at [241, 207] on div at bounding box center [459, 219] width 594 height 24
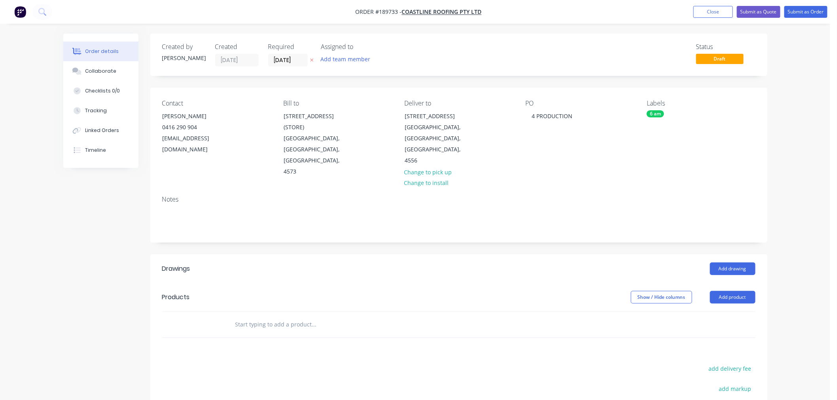
click at [800, 250] on div "Order details Collaborate Checklists 0/0 Tracking Linked Orders Timeline Order …" at bounding box center [415, 270] width 831 height 540
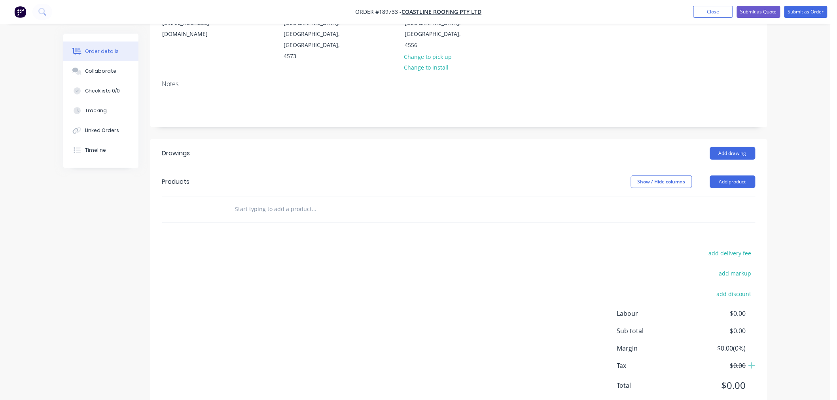
scroll to position [118, 0]
click at [741, 174] on button "Add product" at bounding box center [733, 180] width 46 height 13
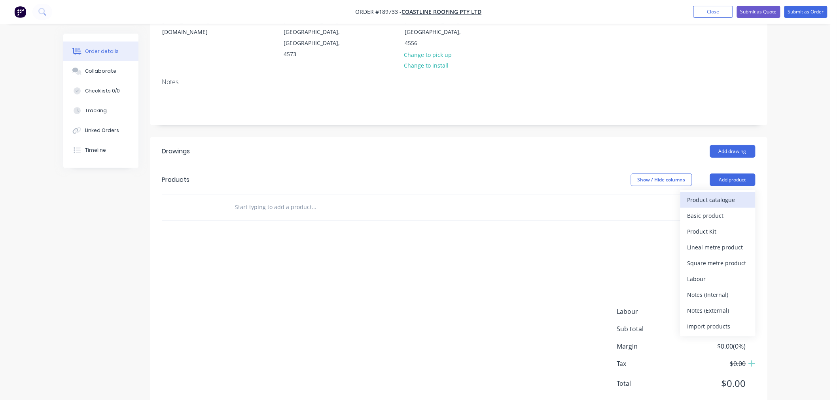
click at [730, 194] on div "Product catalogue" at bounding box center [718, 199] width 61 height 11
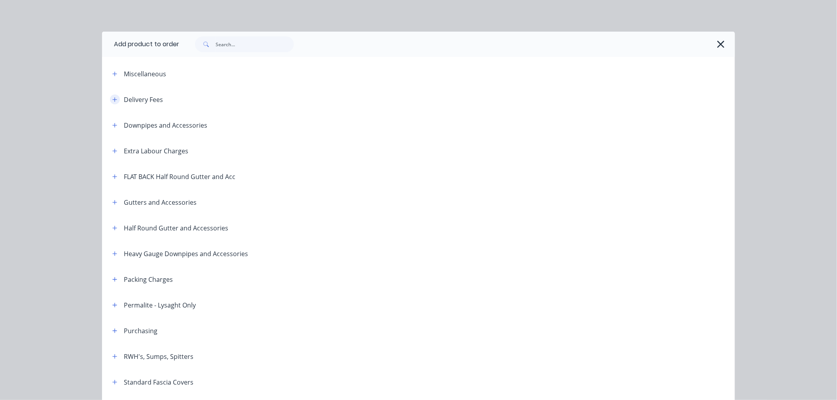
click at [116, 99] on button "button" at bounding box center [115, 100] width 10 height 10
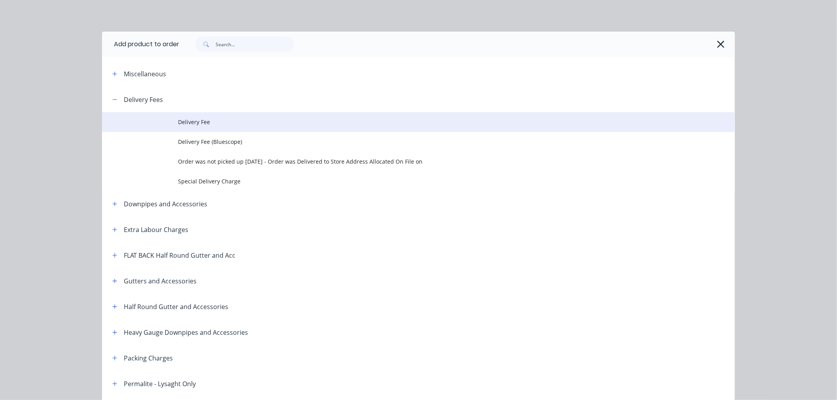
click at [196, 116] on td "Delivery Fee" at bounding box center [456, 122] width 557 height 20
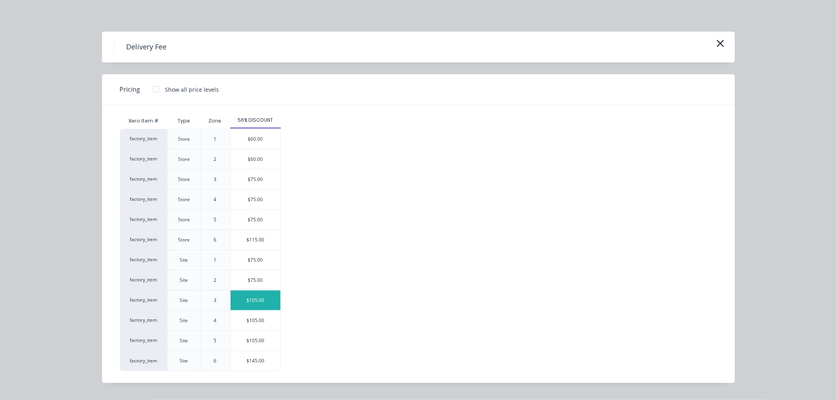
click at [266, 307] on div "$105.00" at bounding box center [256, 301] width 50 height 20
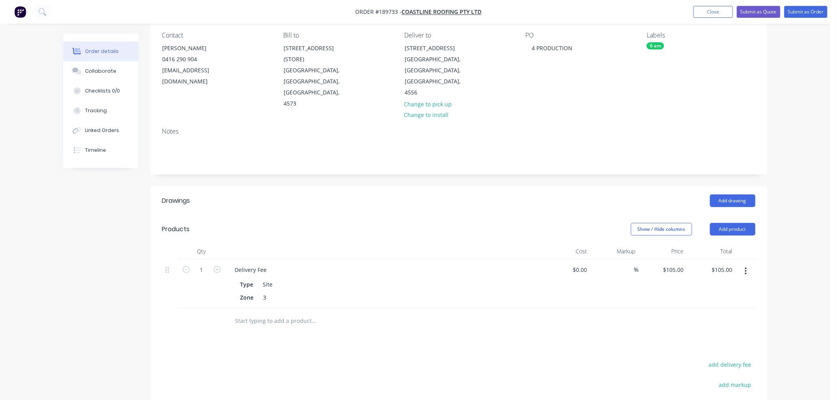
scroll to position [0, 0]
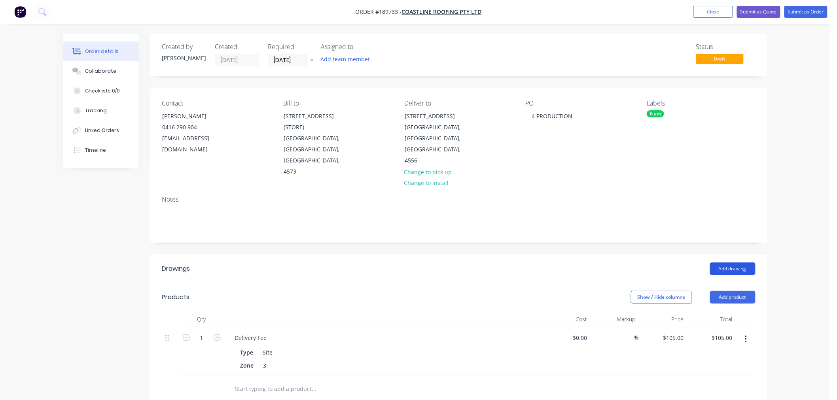
click at [735, 263] on button "Add drawing" at bounding box center [733, 269] width 46 height 13
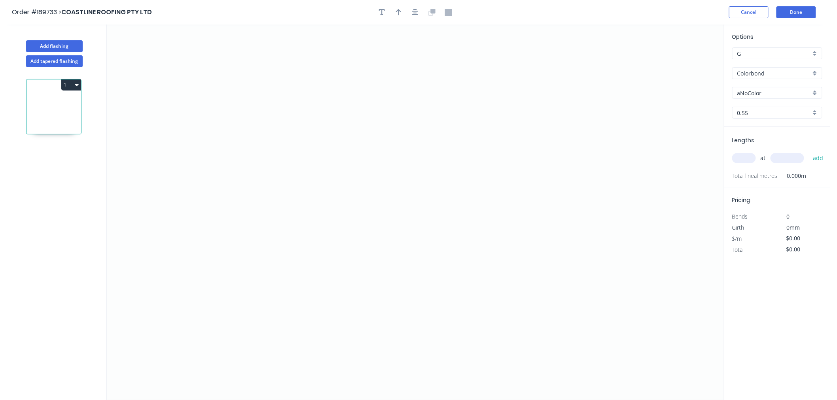
click at [786, 70] on input "Colorbond" at bounding box center [775, 73] width 74 height 8
click at [795, 94] on div "Colorbond Matt" at bounding box center [777, 95] width 89 height 14
type input "Colorbond Matt"
type input "Basalt"
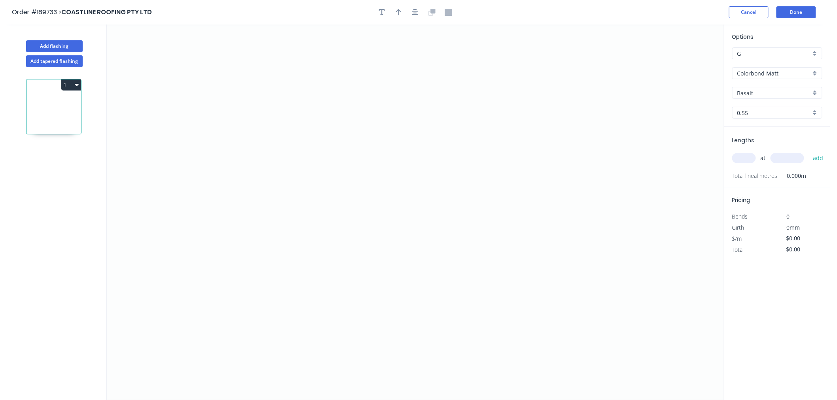
click at [776, 95] on input "Basalt" at bounding box center [775, 93] width 74 height 8
click at [805, 152] on div "Monument" at bounding box center [777, 150] width 89 height 14
type input "Monument"
click at [748, 159] on input "text" at bounding box center [744, 158] width 24 height 10
type input "4"
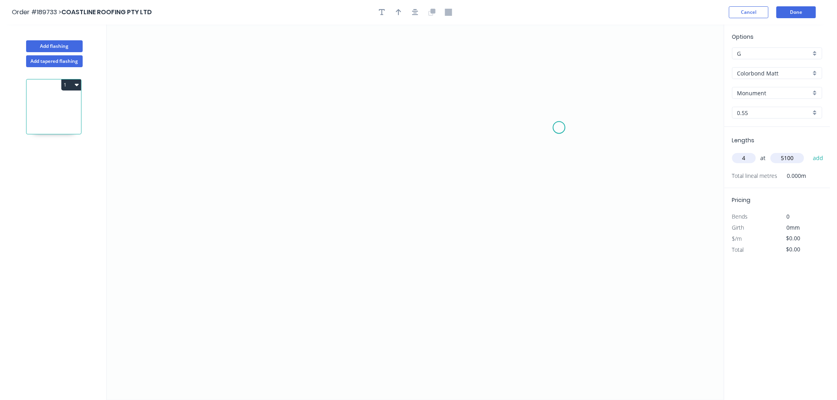
type input "5100"
click at [809, 152] on button "add" at bounding box center [818, 158] width 19 height 13
click at [775, 69] on input "Colorbond Matt" at bounding box center [775, 73] width 74 height 8
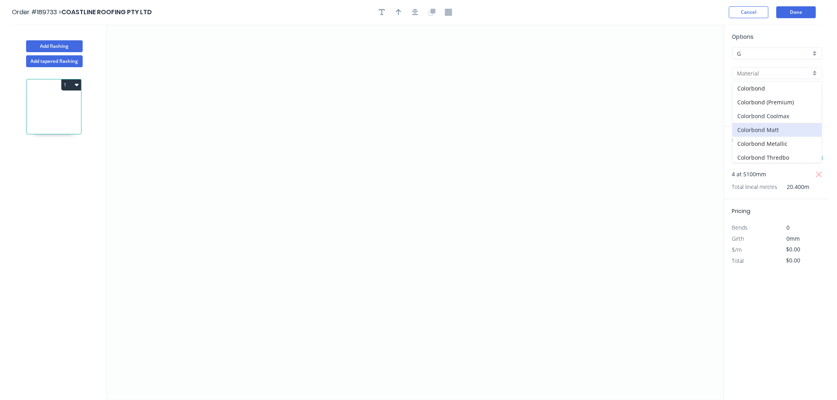
click at [793, 114] on div "Colorbond Coolmax" at bounding box center [777, 116] width 89 height 14
type input "Colorbond Coolmax"
type input "[GEOGRAPHIC_DATA]"
click at [784, 91] on input "[GEOGRAPHIC_DATA]" at bounding box center [775, 93] width 74 height 8
click at [784, 91] on input "text" at bounding box center [775, 93] width 74 height 8
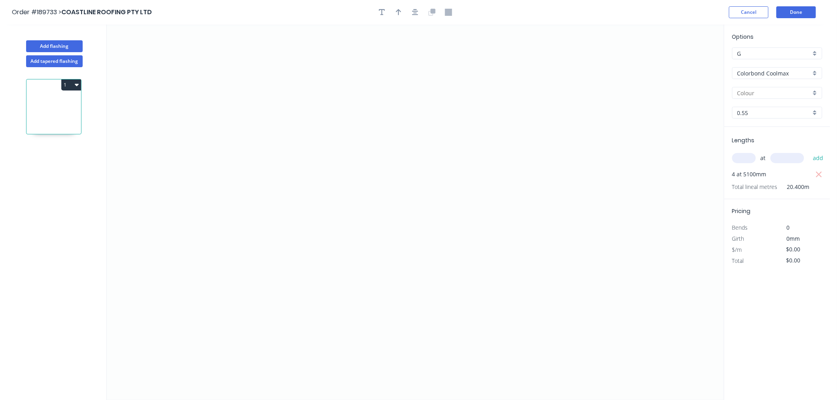
click at [786, 74] on input "Colorbond Coolmax" at bounding box center [775, 73] width 74 height 8
click at [793, 100] on div "Colorbond (Premium)" at bounding box center [777, 102] width 89 height 14
type input "Colorbond (Premium)"
type input "Cattai Green"
click at [785, 90] on input "Cattai Green" at bounding box center [775, 93] width 74 height 8
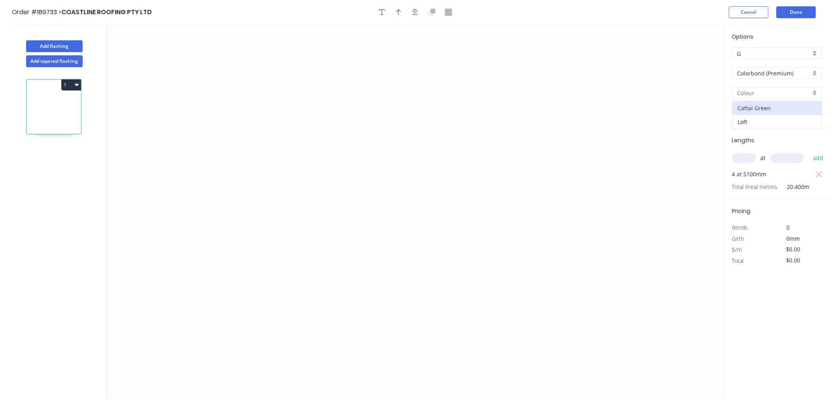
click at [786, 71] on input "Colorbond (Premium)" at bounding box center [775, 73] width 74 height 8
click at [799, 144] on div "Colorbond Metallic" at bounding box center [777, 144] width 89 height 14
type input "Colorbond Metallic"
type input "Aries"
click at [789, 91] on input "Aries" at bounding box center [775, 93] width 74 height 8
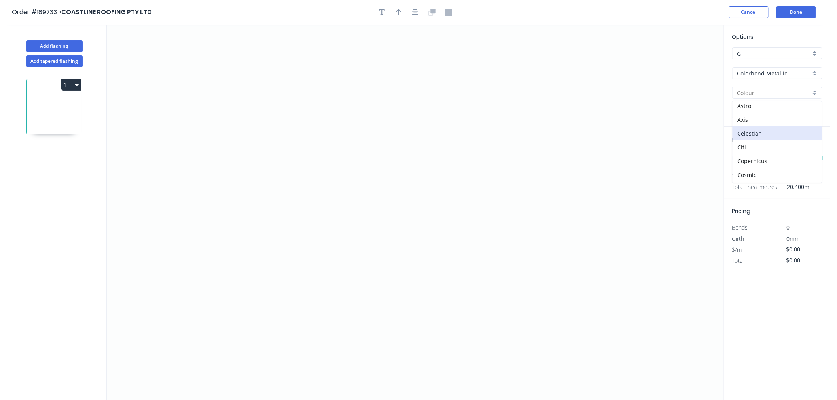
scroll to position [0, 0]
click at [788, 70] on input "Colorbond Metallic" at bounding box center [775, 73] width 74 height 8
click at [803, 135] on div "Colorbond Thredbo" at bounding box center [777, 140] width 89 height 14
type input "Colorbond Thredbo"
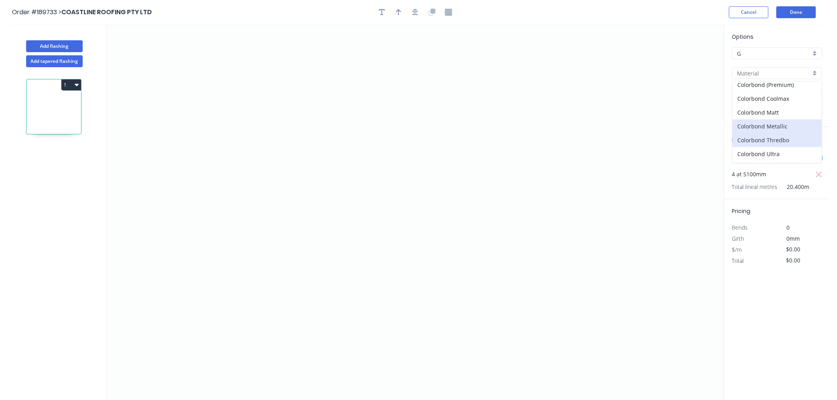
type input "White"
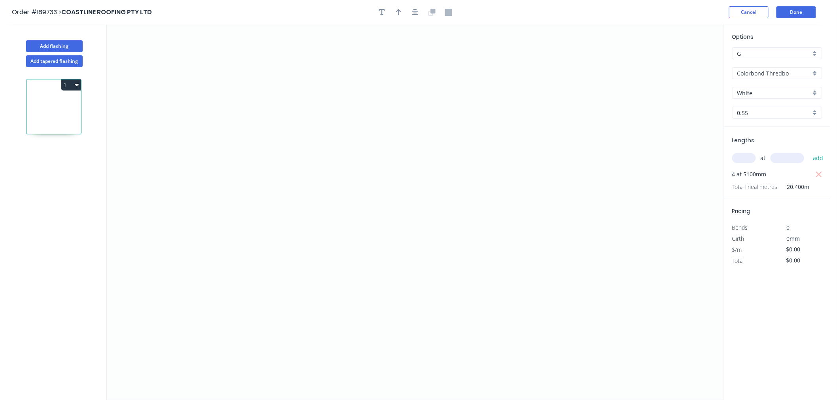
click at [785, 89] on input "White" at bounding box center [775, 93] width 74 height 8
click at [785, 89] on input "text" at bounding box center [775, 93] width 74 height 8
click at [787, 74] on input "Colorbond Thredbo" at bounding box center [775, 73] width 74 height 8
click at [801, 99] on div "Colorbond Ultra" at bounding box center [777, 102] width 89 height 14
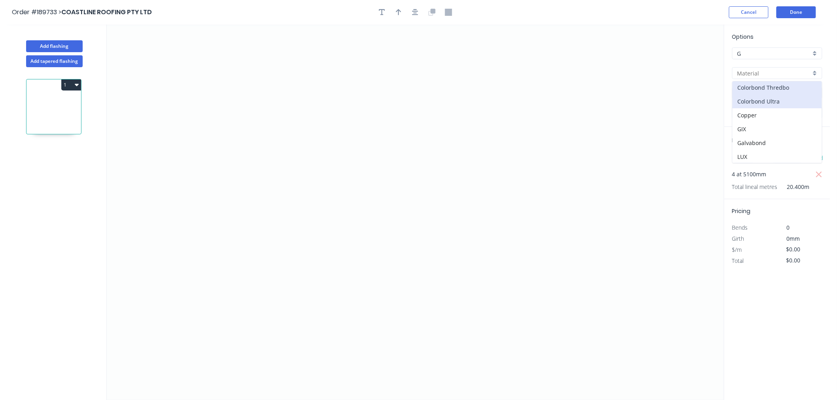
type input "Colorbond Ultra"
type input "Dover White"
click at [778, 91] on input "Dover White" at bounding box center [775, 93] width 74 height 8
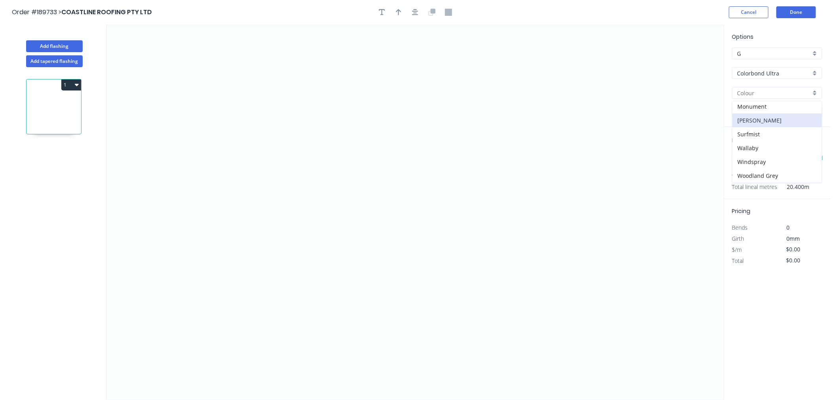
scroll to position [0, 0]
click at [787, 72] on input "Colorbond Ultra" at bounding box center [775, 73] width 74 height 8
click at [795, 128] on div "Colorbond Matt" at bounding box center [777, 130] width 89 height 14
type input "Colorbond Matt"
type input "Basalt"
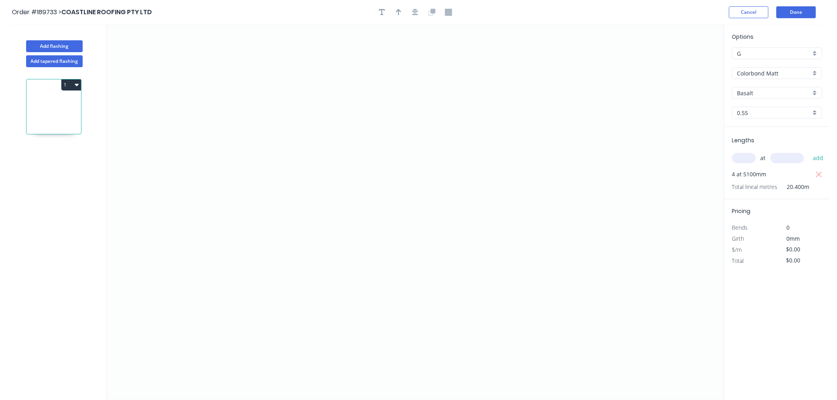
click at [771, 92] on input "Basalt" at bounding box center [775, 93] width 74 height 8
click at [791, 151] on div "Monument" at bounding box center [777, 150] width 89 height 14
type input "Monument"
click at [746, 157] on input "text" at bounding box center [744, 158] width 24 height 10
click at [259, 264] on icon "0" at bounding box center [415, 213] width 617 height 376
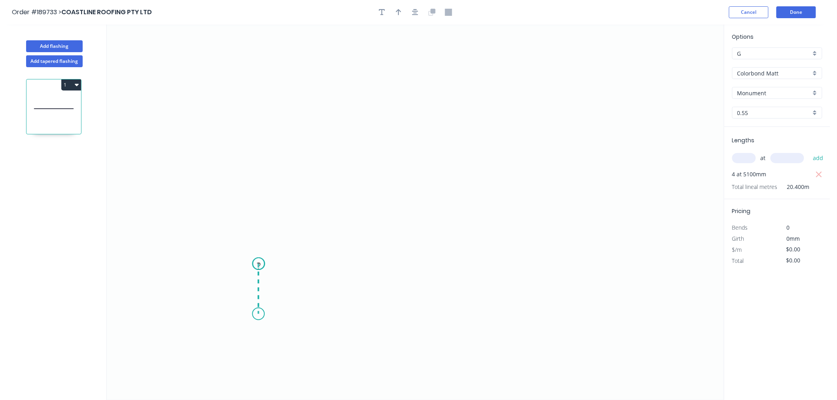
click at [260, 315] on icon "0 ?" at bounding box center [415, 213] width 617 height 376
click at [268, 279] on div "Delete point" at bounding box center [297, 273] width 80 height 16
click at [266, 269] on icon "0" at bounding box center [415, 213] width 617 height 376
click at [268, 325] on icon "0" at bounding box center [415, 213] width 617 height 376
click at [183, 330] on icon "0 ?" at bounding box center [415, 213] width 617 height 376
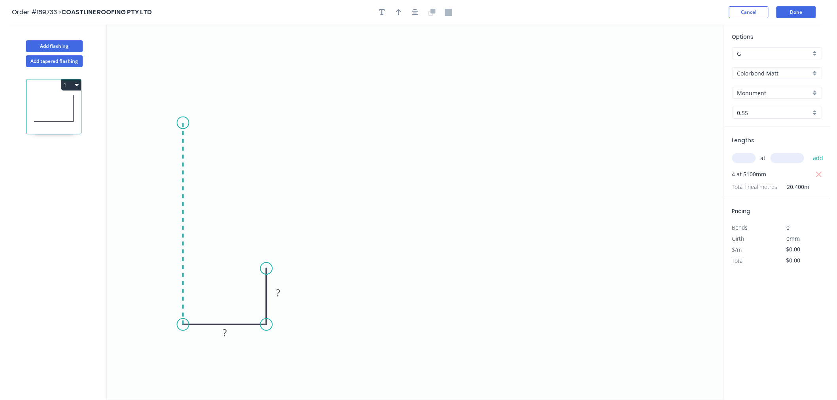
click at [188, 123] on icon "0 ? ?" at bounding box center [415, 213] width 617 height 376
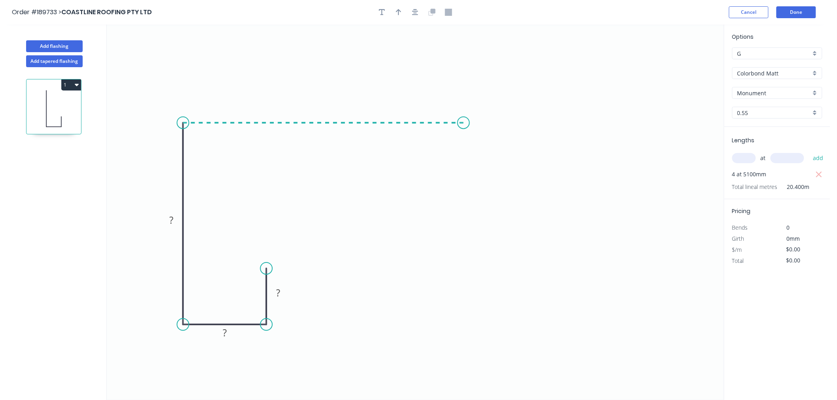
click at [464, 127] on icon "0 ? ? ?" at bounding box center [415, 213] width 617 height 376
click at [468, 202] on icon "0 ? ? ? ?" at bounding box center [415, 213] width 617 height 376
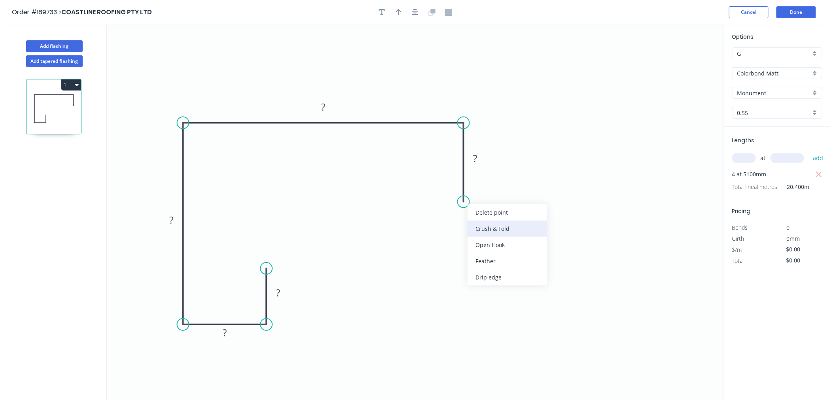
click at [484, 234] on div "Crush & Fold" at bounding box center [508, 229] width 80 height 16
click at [476, 230] on div "Flip bend" at bounding box center [504, 229] width 80 height 16
click at [488, 184] on tspan "10" at bounding box center [485, 187] width 11 height 13
click at [484, 190] on tspan "15" at bounding box center [485, 187] width 11 height 13
drag, startPoint x: 448, startPoint y: 259, endPoint x: 446, endPoint y: 234, distance: 25.0
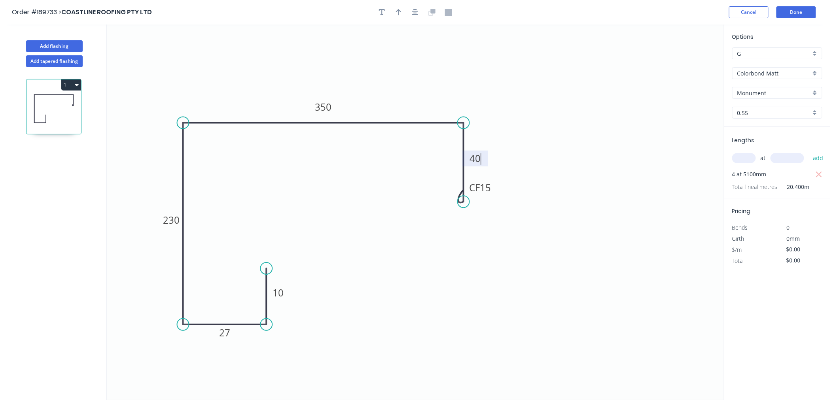
click at [448, 258] on icon "0 10 27 230 350 CF 15 40" at bounding box center [415, 213] width 617 height 376
type input "$29.64"
type input "$604.66"
click at [413, 12] on icon "button" at bounding box center [415, 12] width 6 height 7
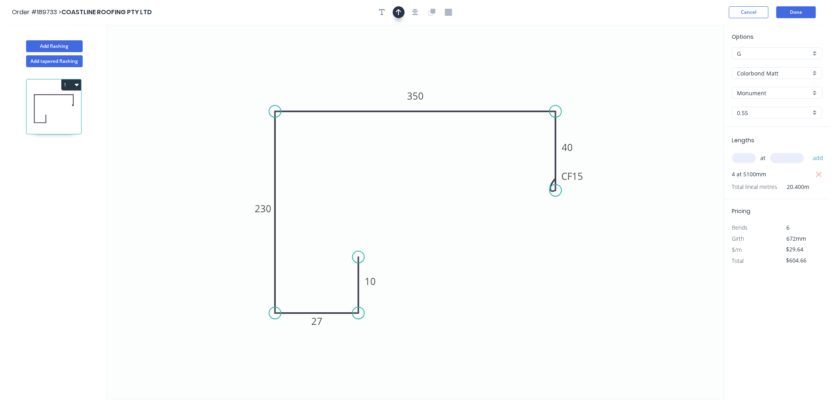
click at [398, 14] on icon "button" at bounding box center [399, 12] width 6 height 6
drag, startPoint x: 686, startPoint y: 61, endPoint x: 555, endPoint y: 97, distance: 135.8
click at [562, 97] on icon at bounding box center [565, 85] width 7 height 25
click at [555, 97] on icon at bounding box center [554, 88] width 7 height 25
click at [418, 11] on icon "button" at bounding box center [415, 12] width 6 height 7
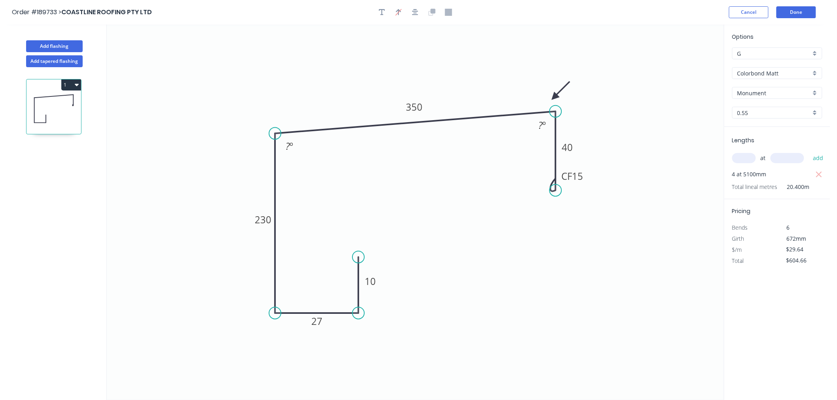
drag, startPoint x: 279, startPoint y: 114, endPoint x: 282, endPoint y: 134, distance: 20.4
click at [282, 134] on icon "0 10 27 230 350 CF 15 40 ? º ? º" at bounding box center [415, 213] width 617 height 376
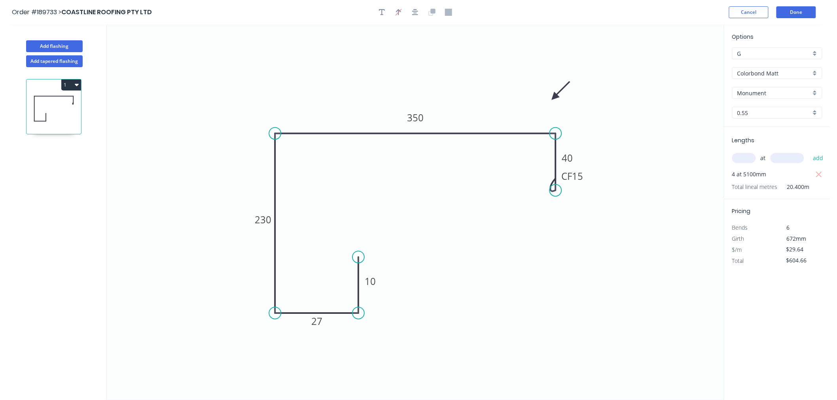
drag, startPoint x: 553, startPoint y: 114, endPoint x: 555, endPoint y: 133, distance: 19.1
click at [555, 133] on circle at bounding box center [556, 134] width 12 height 12
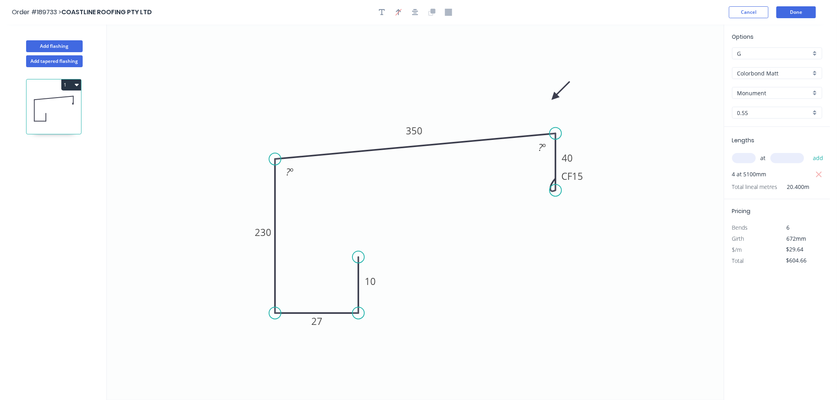
drag, startPoint x: 275, startPoint y: 136, endPoint x: 278, endPoint y: 159, distance: 23.6
click at [278, 159] on circle at bounding box center [275, 159] width 12 height 12
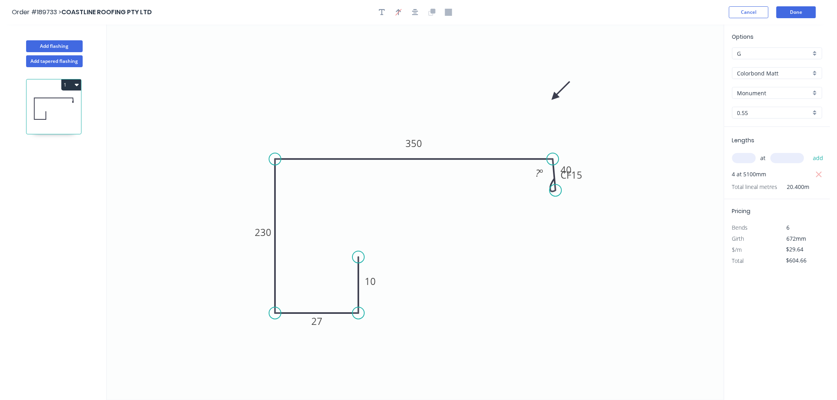
click at [553, 153] on circle at bounding box center [553, 159] width 12 height 12
drag, startPoint x: 556, startPoint y: 189, endPoint x: 553, endPoint y: 222, distance: 32.5
click at [553, 222] on circle at bounding box center [553, 221] width 12 height 12
drag, startPoint x: 355, startPoint y: 256, endPoint x: 358, endPoint y: 271, distance: 14.5
click at [358, 271] on circle at bounding box center [359, 270] width 12 height 12
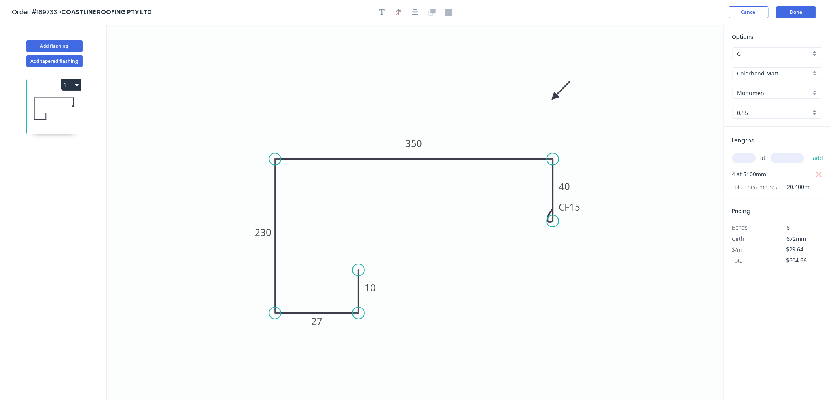
drag, startPoint x: 552, startPoint y: 97, endPoint x: 564, endPoint y: 129, distance: 34.6
click at [564, 129] on icon "0 10 27 230 350 CF 15 40" at bounding box center [415, 213] width 617 height 376
drag, startPoint x: 556, startPoint y: 95, endPoint x: 561, endPoint y: 133, distance: 37.9
click at [561, 133] on icon at bounding box center [567, 126] width 23 height 23
click at [418, 9] on button "button" at bounding box center [416, 12] width 12 height 12
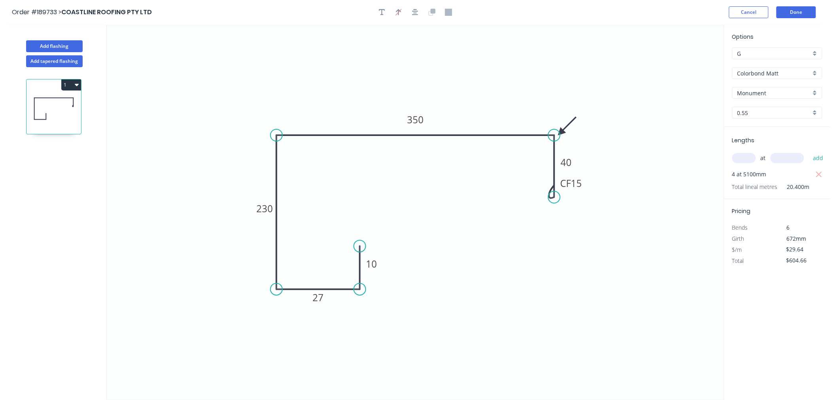
click at [370, 42] on icon "0 10 27 230 350 CF 15 40" at bounding box center [415, 213] width 617 height 376
drag, startPoint x: 561, startPoint y: 133, endPoint x: 557, endPoint y: 113, distance: 19.7
click at [561, 115] on icon at bounding box center [567, 108] width 23 height 23
click at [416, 9] on icon "button" at bounding box center [415, 12] width 6 height 7
click at [279, 69] on icon "0 10 27 230 350 CF 15 40" at bounding box center [415, 213] width 617 height 376
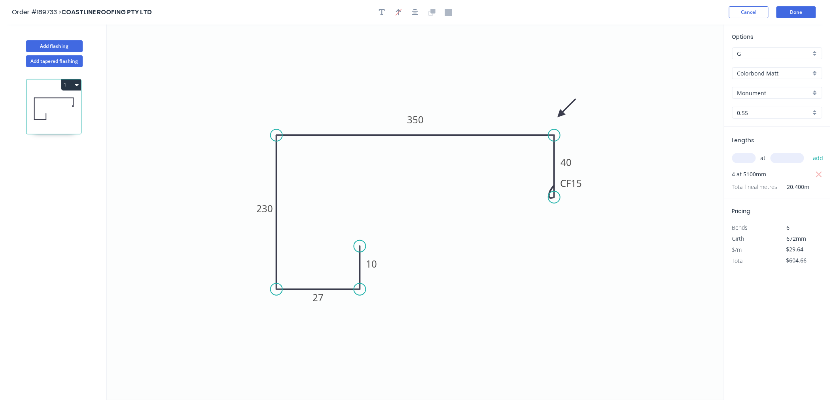
click at [50, 39] on div "Add flashing" at bounding box center [54, 40] width 104 height 24
click at [48, 42] on button "Add flashing" at bounding box center [54, 46] width 57 height 12
type input "$0.00"
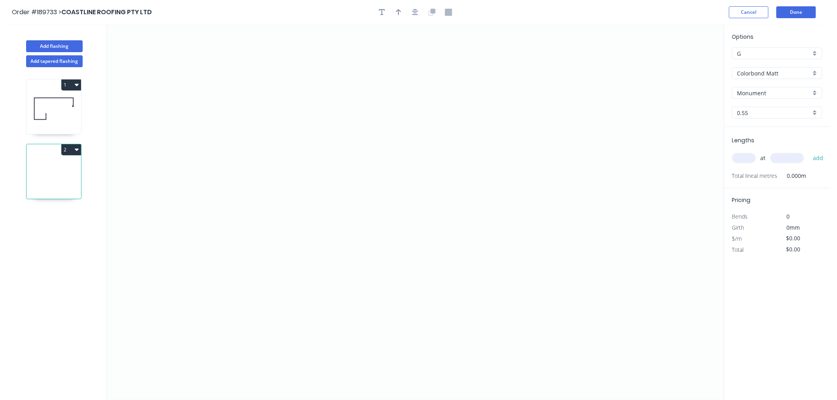
click at [753, 73] on input "Colorbond Matt" at bounding box center [775, 73] width 74 height 8
click at [790, 89] on div "Colorbond" at bounding box center [777, 89] width 89 height 14
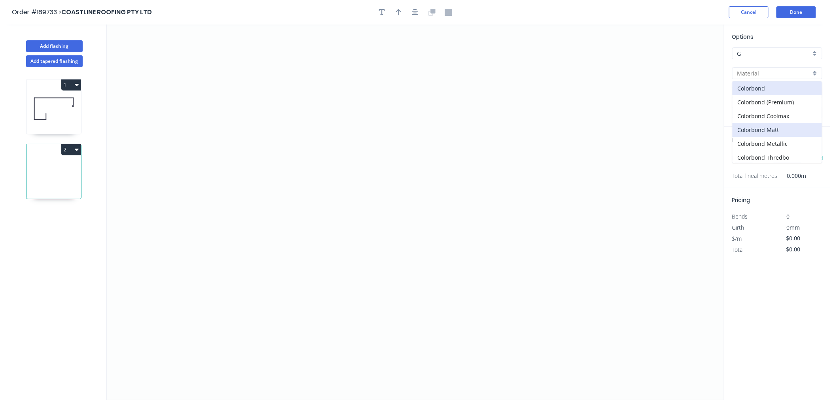
type input "Colorbond"
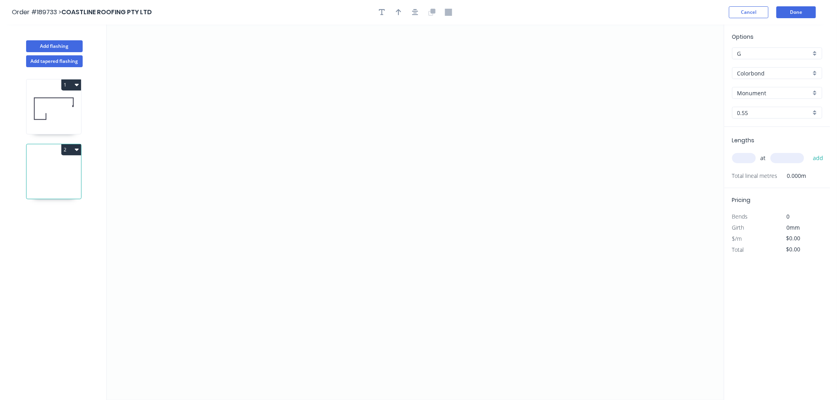
click at [780, 90] on input "Monument" at bounding box center [775, 93] width 74 height 8
click at [780, 140] on div "Night Sky" at bounding box center [777, 140] width 89 height 14
type input "Night Sky"
click at [751, 160] on input "text" at bounding box center [744, 158] width 24 height 10
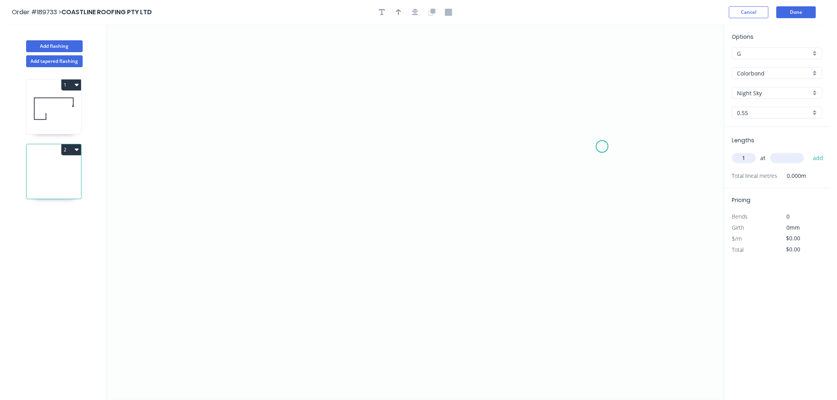
type input "1"
type input "900"
click at [809, 152] on button "add" at bounding box center [818, 158] width 19 height 13
type input "1"
type input "600"
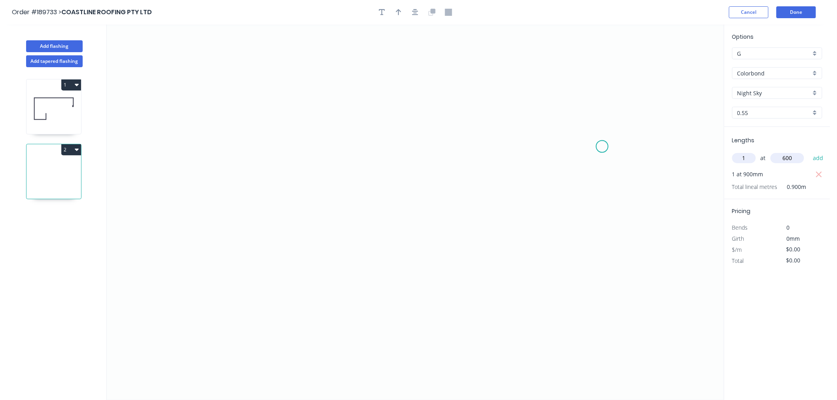
click at [809, 152] on button "add" at bounding box center [818, 158] width 19 height 13
type input "1"
type input "400"
click at [809, 152] on button "add" at bounding box center [818, 158] width 19 height 13
click at [53, 107] on icon at bounding box center [54, 108] width 55 height 51
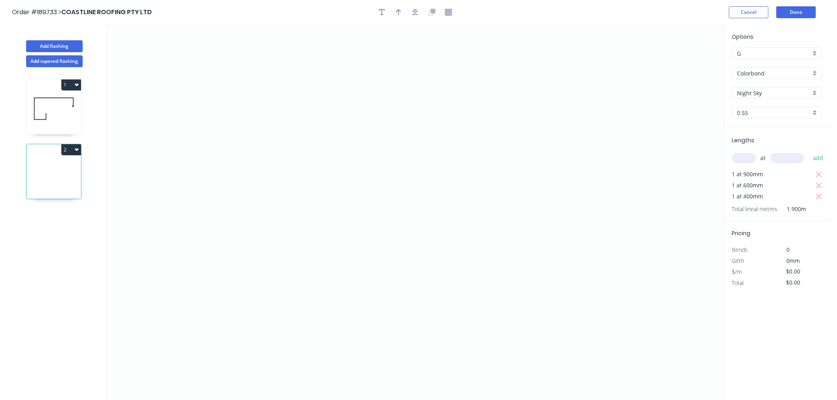
type input "Colorbond Matt"
type input "Monument"
type input "$29.64"
type input "$604.66"
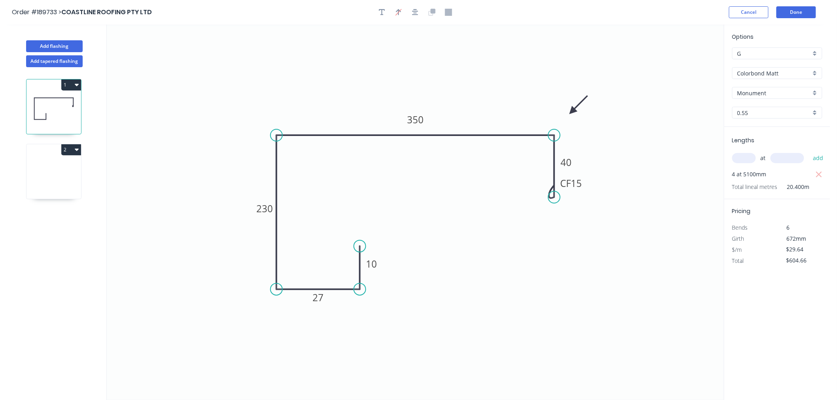
drag, startPoint x: 561, startPoint y: 112, endPoint x: 573, endPoint y: 112, distance: 11.5
click at [573, 112] on icon at bounding box center [578, 104] width 23 height 23
click at [417, 12] on icon "button" at bounding box center [415, 12] width 6 height 7
click at [678, 14] on div "Order #189733 > COASTLINE ROOFING PTY LTD Cancel Done" at bounding box center [415, 12] width 807 height 12
click at [794, 13] on button "Done" at bounding box center [797, 12] width 40 height 12
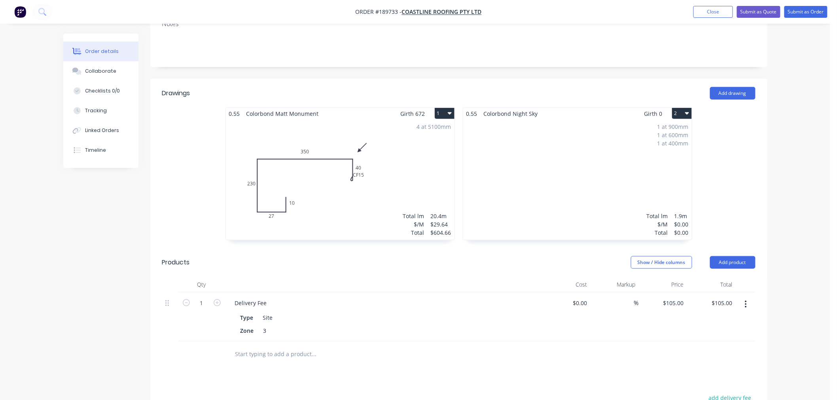
click at [562, 160] on div "1 at 900mm 1 at 600mm 1 at 400mm Total lm $/M Total 1.9m $0.00 $0.00" at bounding box center [577, 180] width 229 height 121
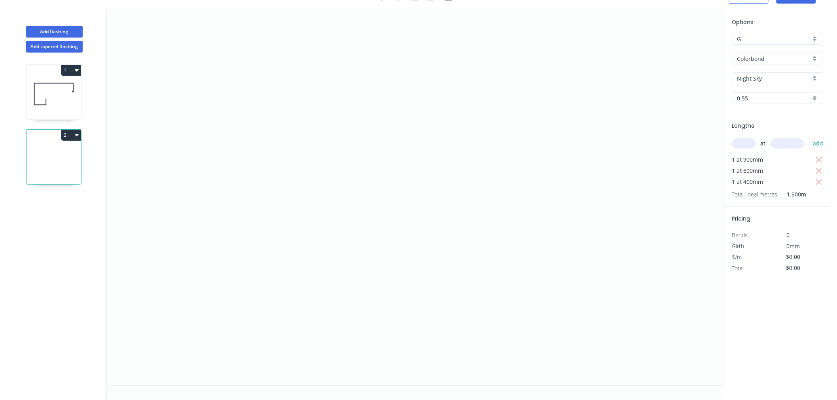
click at [61, 102] on icon at bounding box center [54, 94] width 55 height 51
type input "Colorbond Matt"
type input "Monument"
type input "$29.64"
type input "$604.66"
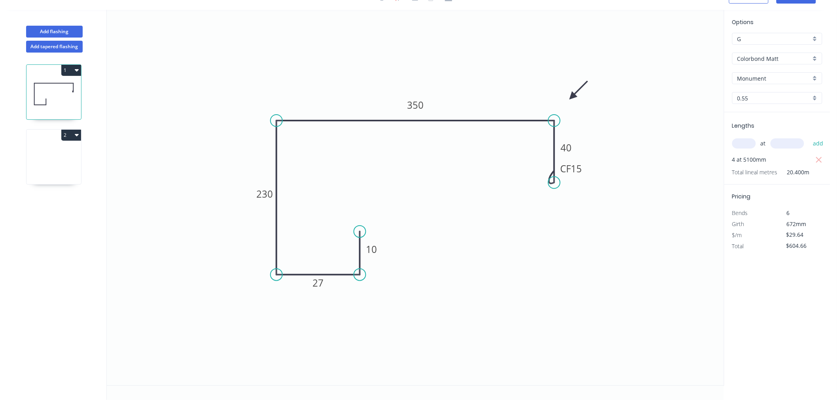
click at [62, 160] on icon at bounding box center [54, 159] width 55 height 51
type input "Colorbond"
type input "Night Sky"
type input "$0.00"
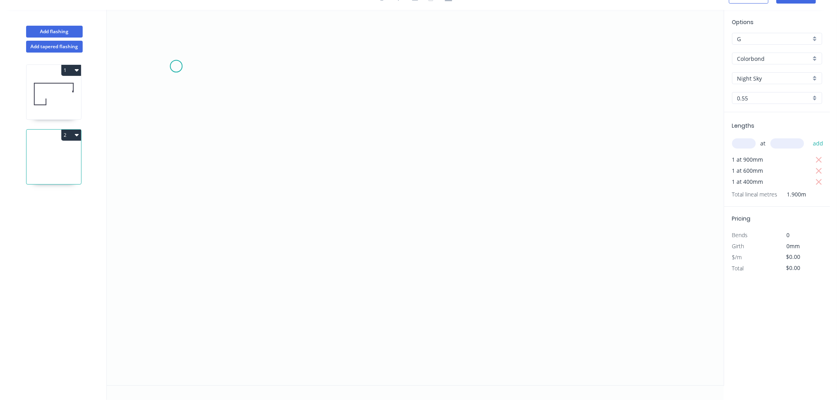
click at [168, 64] on icon "0" at bounding box center [415, 198] width 617 height 376
click at [165, 152] on icon "0" at bounding box center [415, 198] width 617 height 376
click at [273, 152] on icon at bounding box center [221, 152] width 105 height 0
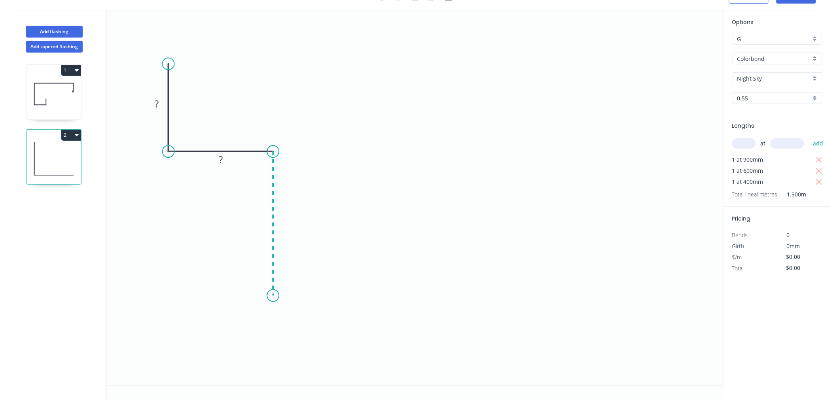
click at [268, 296] on icon "0 ? ?" at bounding box center [415, 198] width 617 height 376
click at [216, 291] on icon "0 ? ? ?" at bounding box center [415, 198] width 617 height 376
click at [218, 247] on icon "0 ? ? ? ?" at bounding box center [415, 198] width 617 height 376
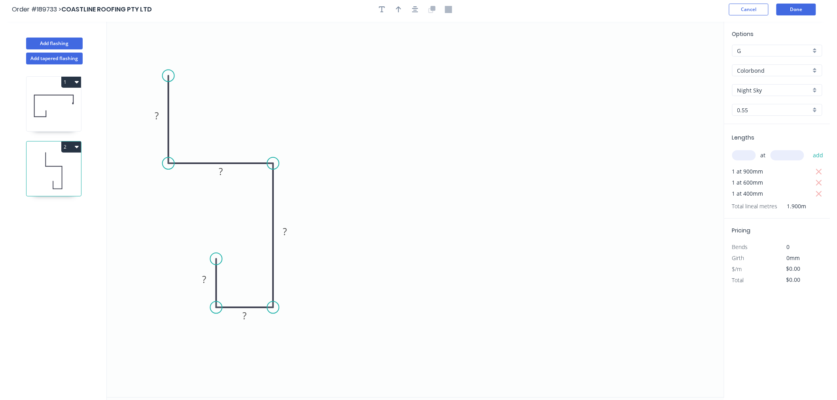
scroll to position [0, 0]
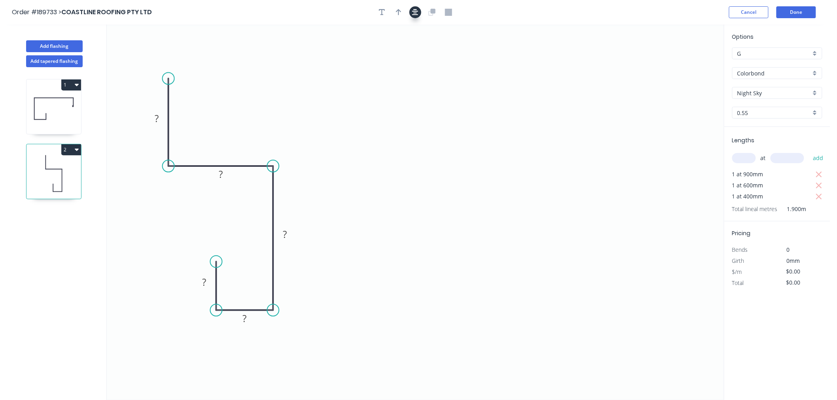
click at [418, 11] on button "button" at bounding box center [416, 12] width 12 height 12
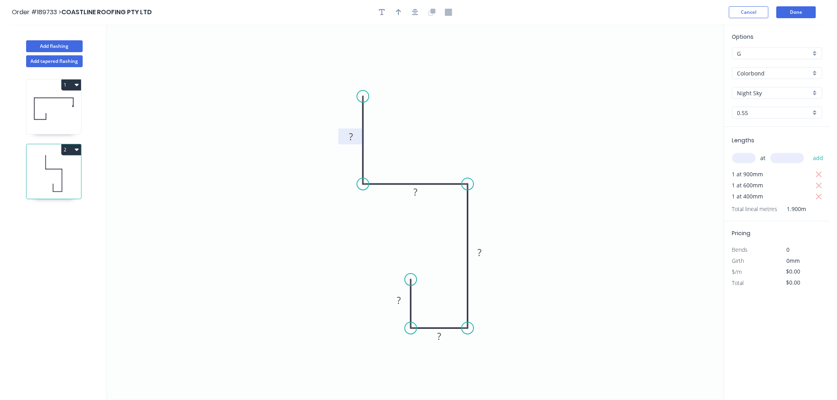
click at [351, 135] on tspan "?" at bounding box center [351, 136] width 4 height 13
click at [417, 53] on icon "0 50 82 192 22 10" at bounding box center [415, 213] width 617 height 376
type input "$13.93"
type input "$41.79"
click at [397, 13] on icon "button" at bounding box center [399, 12] width 6 height 7
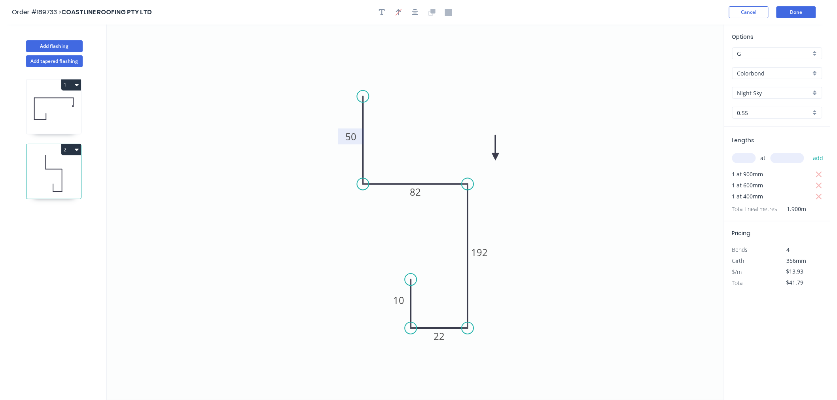
drag, startPoint x: 685, startPoint y: 63, endPoint x: 496, endPoint y: 157, distance: 211.1
click at [496, 157] on icon at bounding box center [495, 147] width 7 height 25
drag, startPoint x: 496, startPoint y: 157, endPoint x: 489, endPoint y: 161, distance: 7.8
click at [489, 161] on icon at bounding box center [497, 156] width 23 height 23
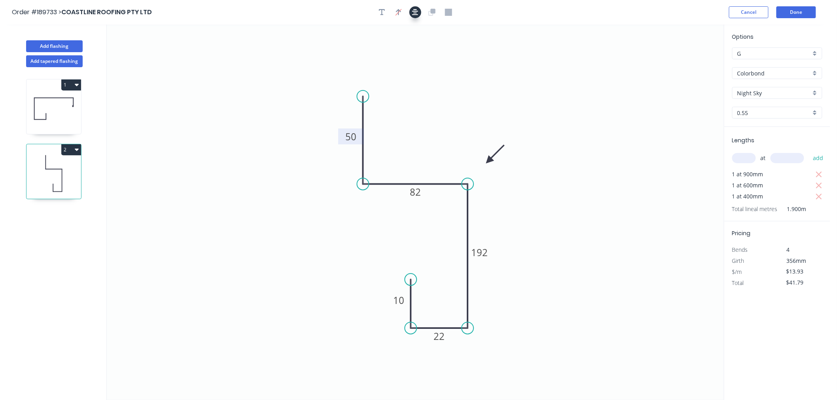
click at [418, 8] on button "button" at bounding box center [416, 12] width 12 height 12
click at [449, 112] on icon "0 50 82 192 22 10" at bounding box center [415, 213] width 617 height 376
click at [637, 18] on div "Order #189733 > COASTLINE ROOFING PTY LTD Cancel Done" at bounding box center [415, 12] width 807 height 12
click at [413, 13] on icon "button" at bounding box center [415, 12] width 6 height 7
click at [269, 115] on icon "0 50 82 192 22 10" at bounding box center [415, 213] width 617 height 376
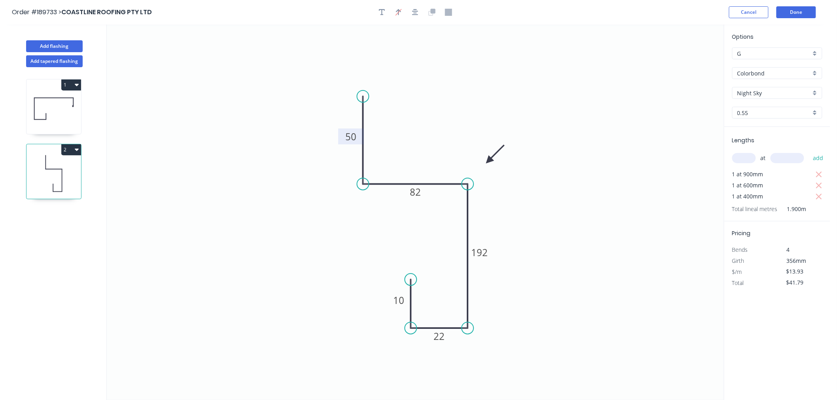
click at [801, 71] on input "Colorbond" at bounding box center [775, 73] width 74 height 8
click at [764, 101] on div "Colorbond (Premium)" at bounding box center [777, 102] width 89 height 14
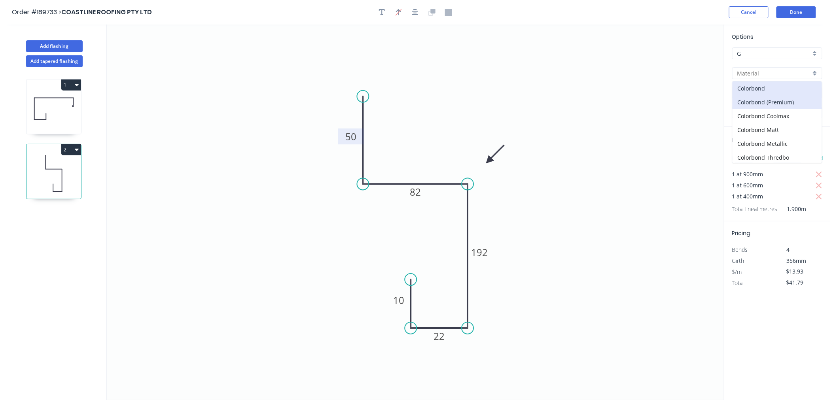
type input "Colorbond (Premium)"
type input "Cattai Green"
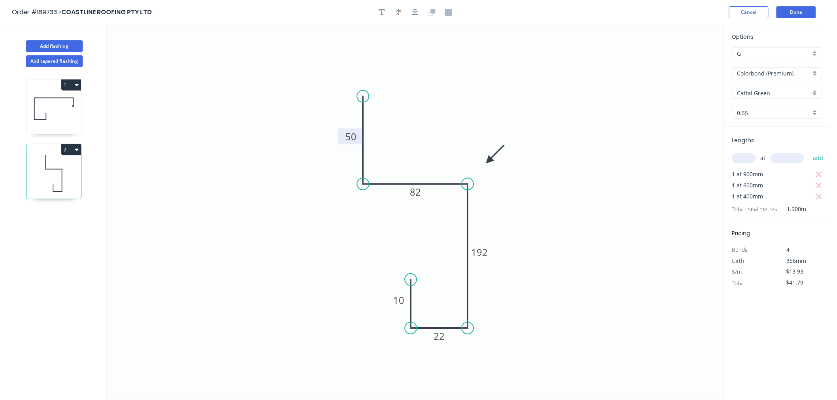
type input "$15.14"
type input "$45.42"
click at [765, 70] on input "Colorbond (Premium)" at bounding box center [775, 73] width 74 height 8
click at [770, 100] on div "Colorbond (Premium)" at bounding box center [777, 102] width 89 height 14
type input "Colorbond (Premium)"
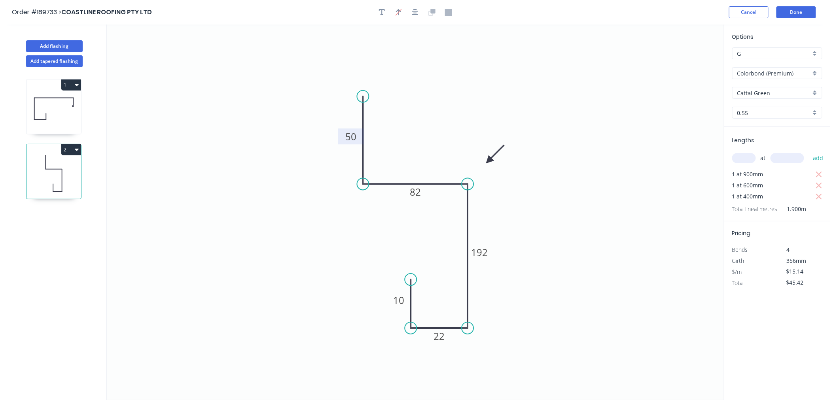
click at [765, 96] on input "Cattai Green" at bounding box center [775, 93] width 74 height 8
click at [765, 96] on input "text" at bounding box center [775, 93] width 74 height 8
click at [766, 72] on input "Colorbond (Premium)" at bounding box center [775, 73] width 74 height 8
click at [782, 133] on div "Colorbond Matt" at bounding box center [777, 130] width 89 height 14
type input "Colorbond Matt"
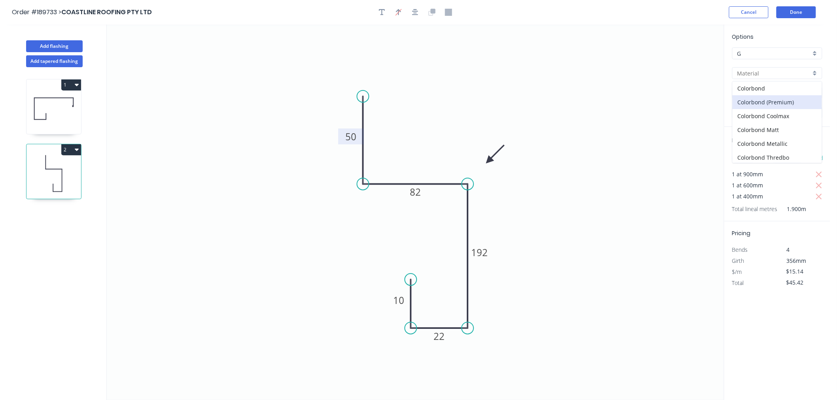
type input "Basalt"
type input "$17.04"
type input "$51.12"
click at [771, 93] on input "Basalt" at bounding box center [775, 93] width 74 height 8
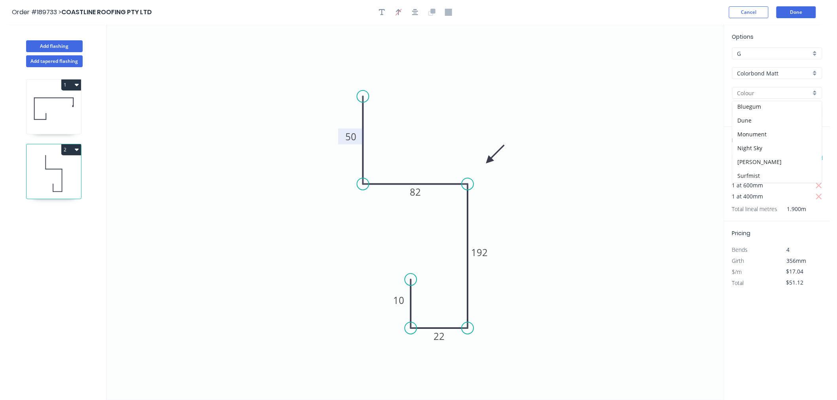
click at [677, 127] on icon "0 50 82 192 22 10" at bounding box center [415, 213] width 617 height 376
click at [769, 71] on input "Colorbond Matt" at bounding box center [775, 73] width 74 height 8
click at [772, 89] on div "Colorbond" at bounding box center [777, 89] width 89 height 14
type input "Colorbond"
type input "Basalt"
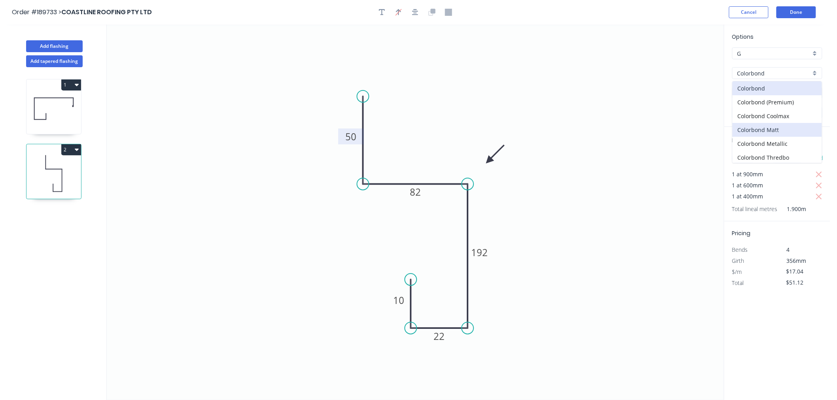
type input "$13.93"
type input "$41.79"
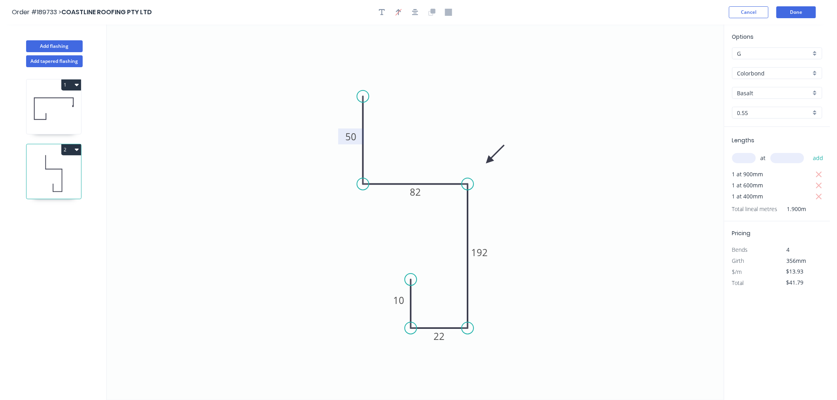
click at [744, 91] on input "Basalt" at bounding box center [775, 93] width 74 height 8
click at [788, 136] on div "Night Sky" at bounding box center [777, 140] width 89 height 14
type input "Night Sky"
click at [643, 161] on icon "0 50 82 192 22 10" at bounding box center [415, 213] width 617 height 376
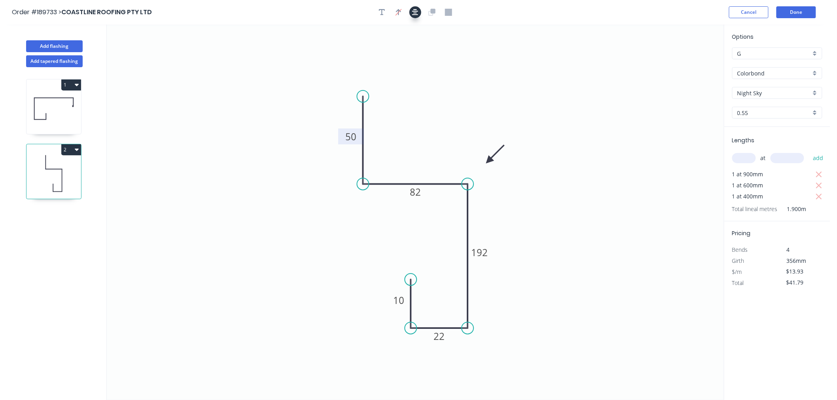
click at [415, 14] on icon "button" at bounding box center [415, 12] width 6 height 6
click at [490, 143] on icon "0 50 82 192 22 10" at bounding box center [415, 213] width 617 height 376
click at [78, 147] on button "2" at bounding box center [71, 149] width 20 height 11
click at [72, 172] on div "Duplicate" at bounding box center [43, 169] width 61 height 11
type input "$0.00"
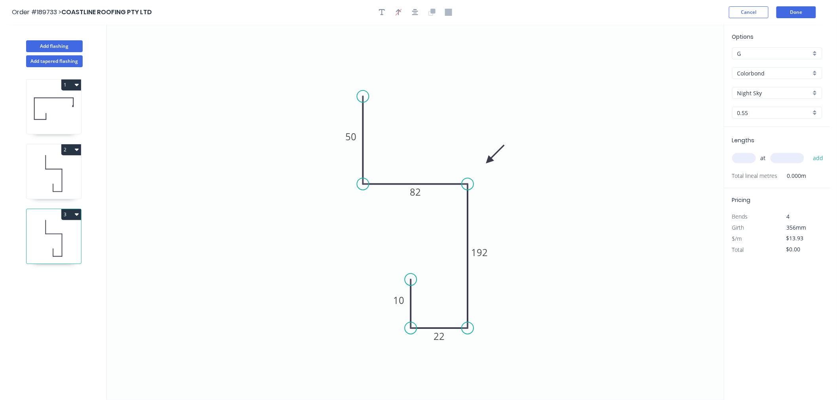
click at [68, 242] on icon at bounding box center [54, 238] width 55 height 51
click at [351, 131] on tspan "50" at bounding box center [351, 136] width 11 height 13
click at [418, 194] on tspan "82" at bounding box center [415, 192] width 11 height 13
click at [439, 101] on icon "0 50 77 187 22 10" at bounding box center [415, 213] width 617 height 376
click at [746, 161] on input "text" at bounding box center [744, 158] width 24 height 10
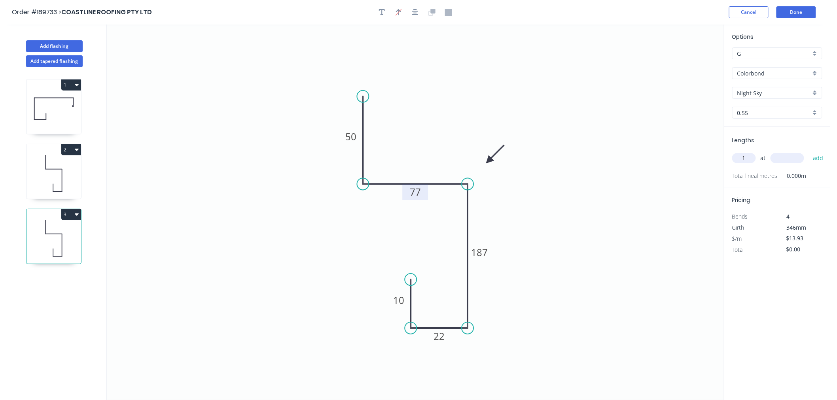
type input "1"
type input "900"
click at [809, 152] on button "add" at bounding box center [818, 158] width 19 height 13
type input "$13.93"
click at [59, 124] on icon at bounding box center [54, 108] width 55 height 51
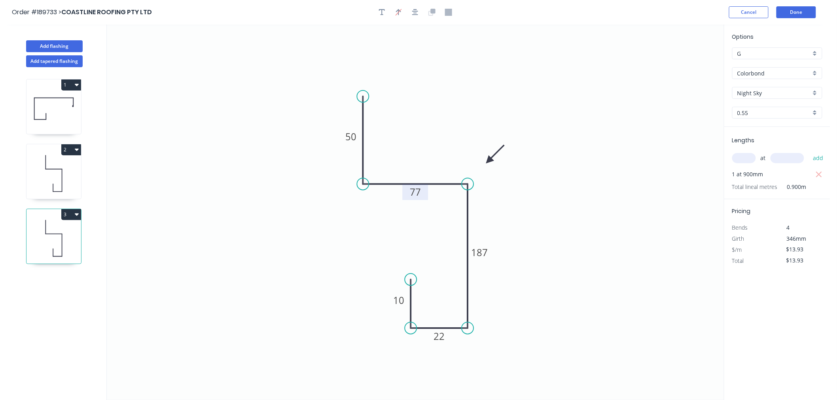
type input "Colorbond Matt"
type input "Monument"
type input "$29.64"
type input "$604.66"
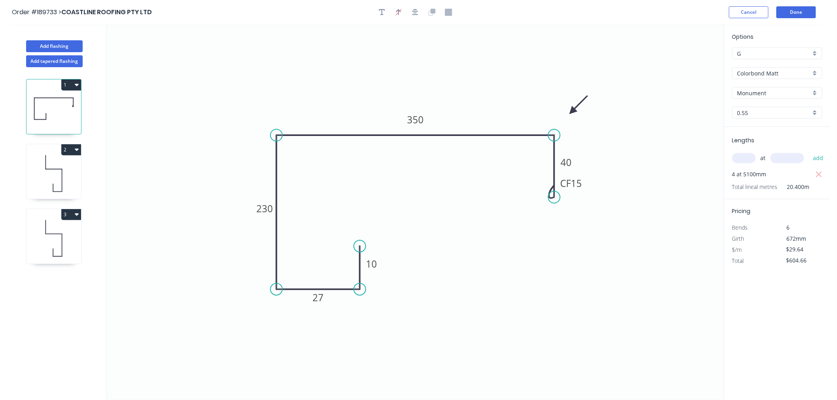
click at [52, 168] on icon at bounding box center [54, 173] width 55 height 51
type input "Colorbond"
type input "Night Sky"
type input "$13.93"
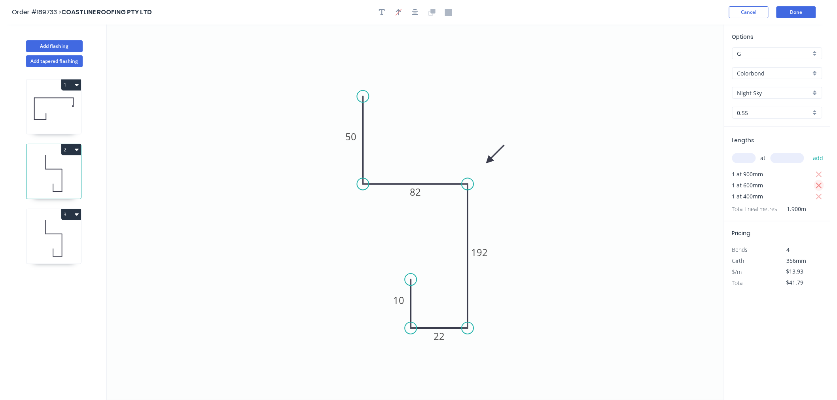
click at [818, 185] on icon "button" at bounding box center [819, 185] width 7 height 9
click at [822, 196] on div "Total lineal metres 1.300m" at bounding box center [778, 198] width 92 height 11
click at [823, 188] on button "button" at bounding box center [819, 185] width 10 height 11
type input "$13.93"
click at [739, 156] on input "text" at bounding box center [744, 158] width 24 height 10
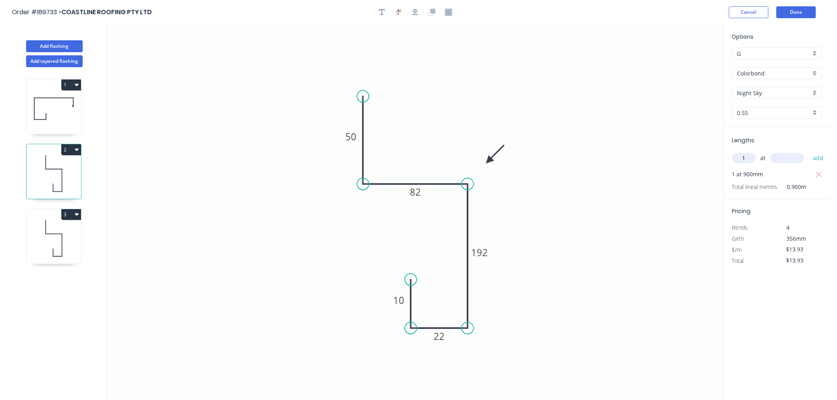
type input "1"
type input "6000"
click at [809, 152] on button "add" at bounding box center [818, 158] width 19 height 13
type input "$97.51"
type input "1"
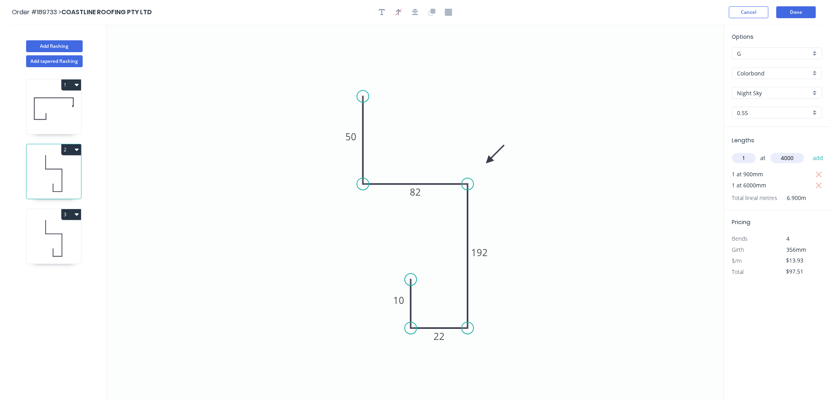
type input "4000"
click at [809, 152] on button "add" at bounding box center [818, 158] width 19 height 13
type input "$153.23"
click at [533, 88] on icon "0 50 82 192 22 10" at bounding box center [415, 213] width 617 height 376
click at [806, 14] on button "Done" at bounding box center [797, 12] width 40 height 12
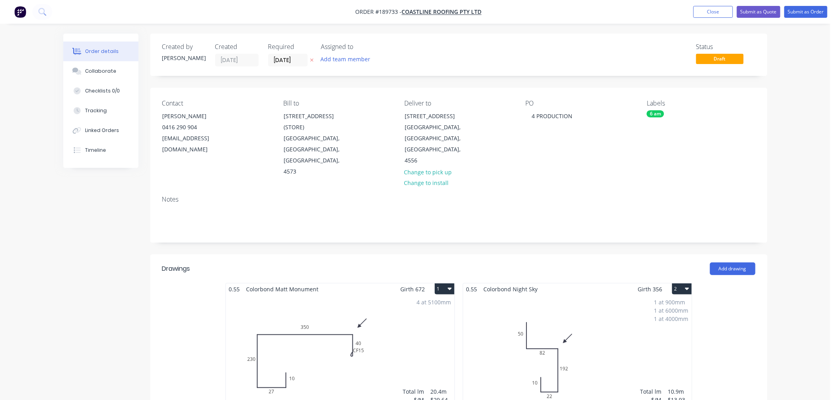
click at [764, 190] on div "Notes" at bounding box center [458, 216] width 617 height 53
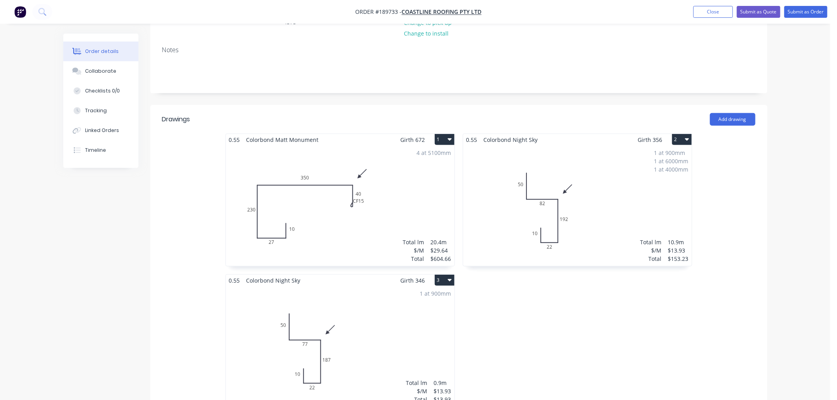
scroll to position [176, 0]
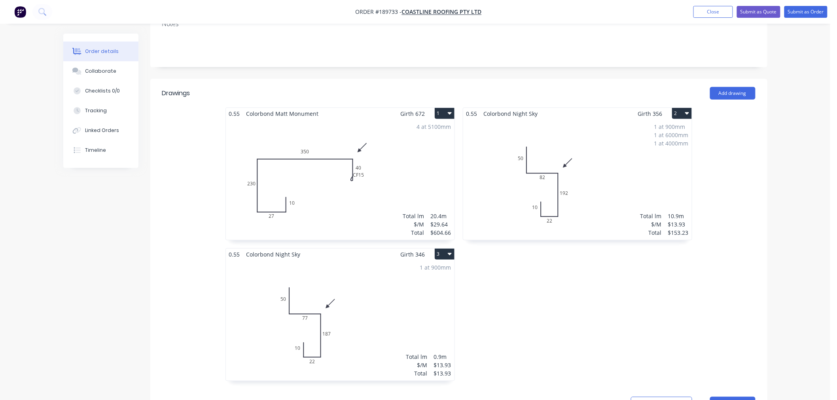
click at [383, 280] on div "1 at 900mm Total lm $/M Total 0.9m $13.93 $13.93" at bounding box center [340, 320] width 229 height 121
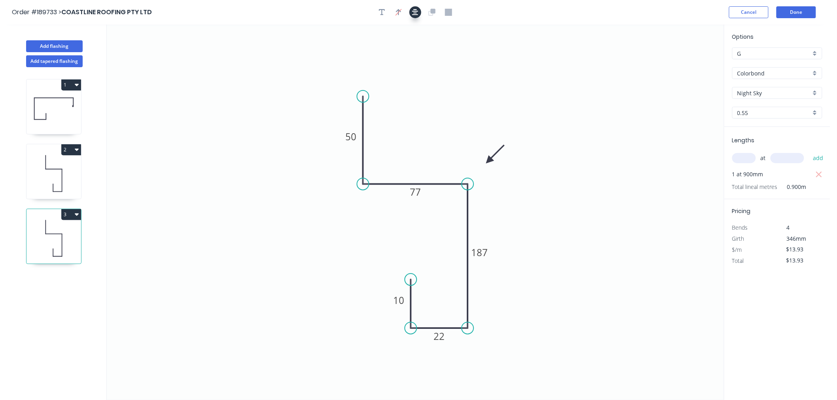
click at [421, 13] on button "button" at bounding box center [416, 12] width 12 height 12
click at [533, 21] on header "Order #189733 > COASTLINE ROOFING PTY LTD Cancel Done" at bounding box center [415, 12] width 831 height 25
click at [820, 175] on icon "button" at bounding box center [819, 175] width 6 height 6
type input "$0.00"
click at [742, 157] on input "text" at bounding box center [744, 158] width 24 height 10
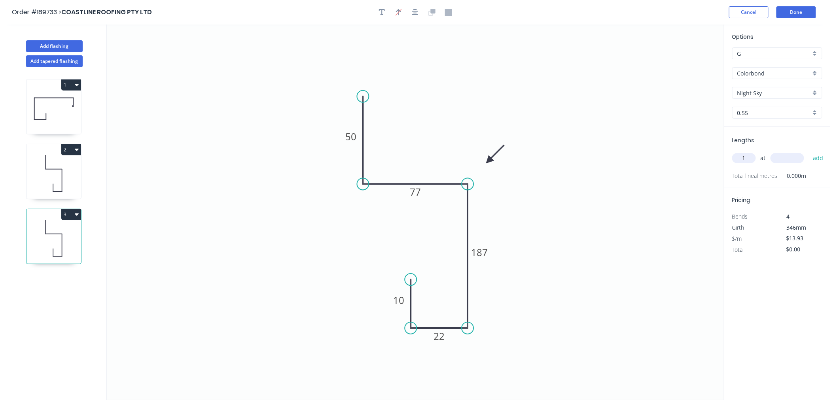
type input "1"
type input "9000"
click at [809, 152] on button "add" at bounding box center [818, 158] width 19 height 13
type input "$125.37"
click at [596, 107] on icon "0 50 77 187 22 10" at bounding box center [415, 213] width 617 height 376
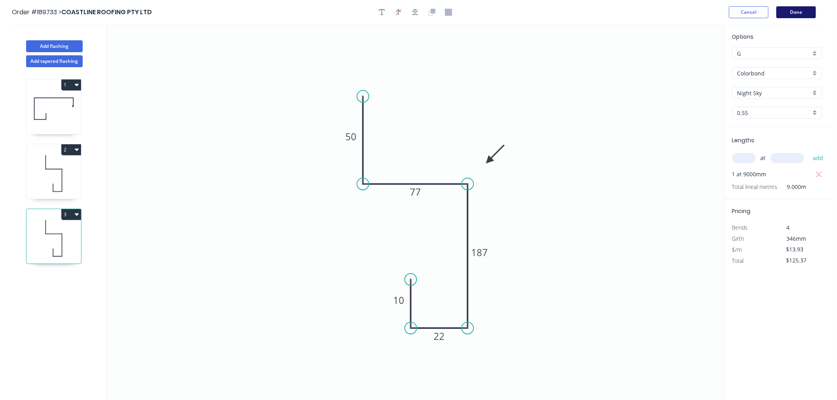
click at [789, 14] on button "Done" at bounding box center [797, 12] width 40 height 12
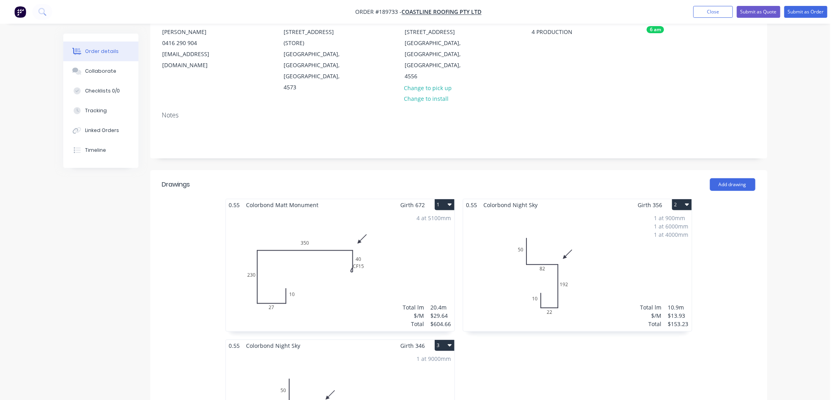
scroll to position [176, 0]
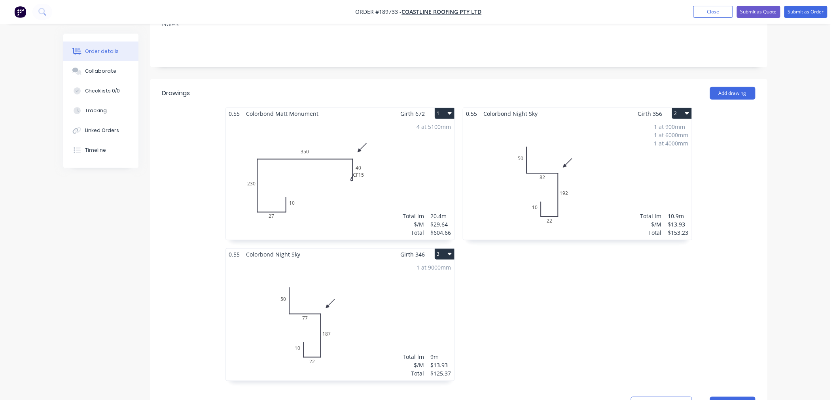
click at [386, 192] on div "4 at 5100mm Total lm $/M Total 20.4m $29.64 $604.66" at bounding box center [340, 180] width 229 height 121
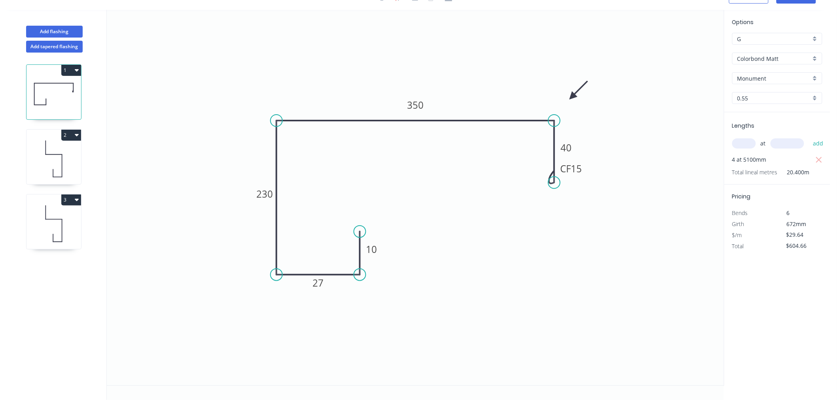
scroll to position [15, 0]
drag, startPoint x: 584, startPoint y: 163, endPoint x: 588, endPoint y: 192, distance: 29.1
click at [588, 192] on rect at bounding box center [574, 194] width 32 height 16
drag, startPoint x: 553, startPoint y: 177, endPoint x: 555, endPoint y: 198, distance: 20.6
click at [555, 198] on circle at bounding box center [554, 198] width 12 height 12
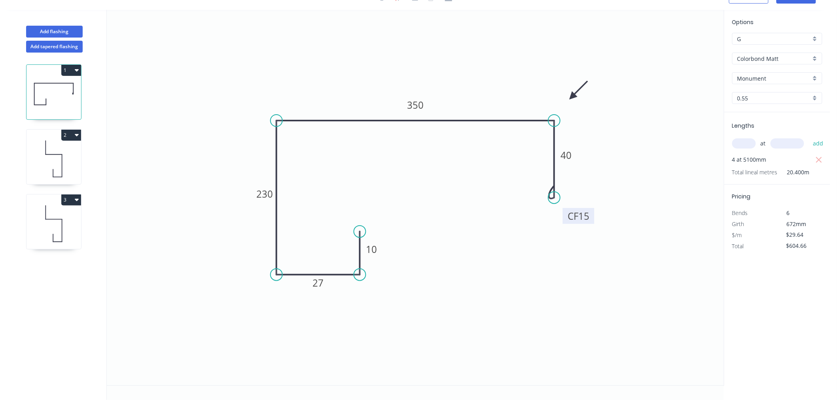
drag, startPoint x: 590, startPoint y: 214, endPoint x: 594, endPoint y: 218, distance: 5.3
click at [594, 218] on rect at bounding box center [579, 216] width 32 height 16
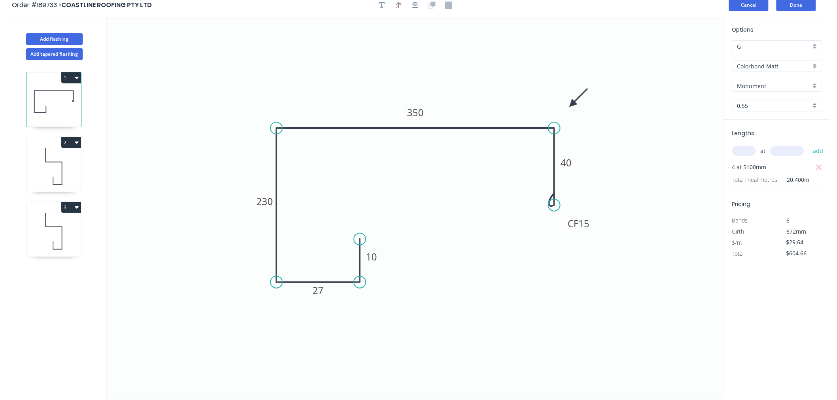
scroll to position [0, 0]
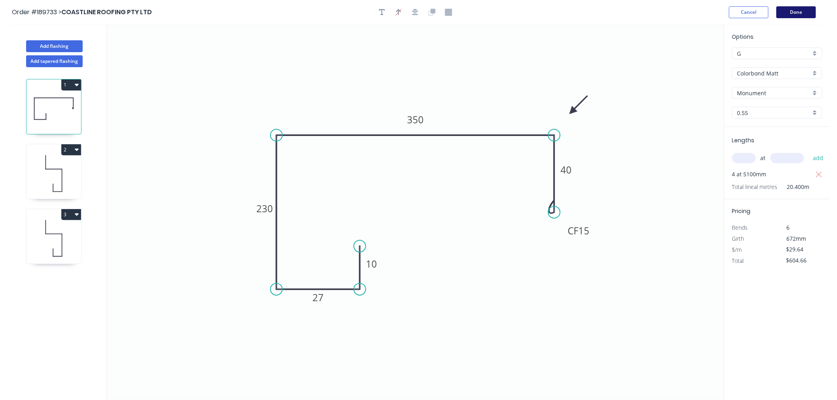
click at [794, 12] on button "Done" at bounding box center [797, 12] width 40 height 12
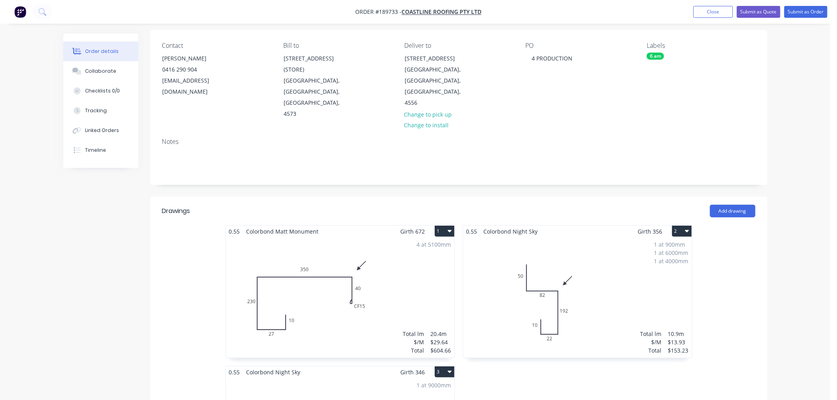
scroll to position [176, 0]
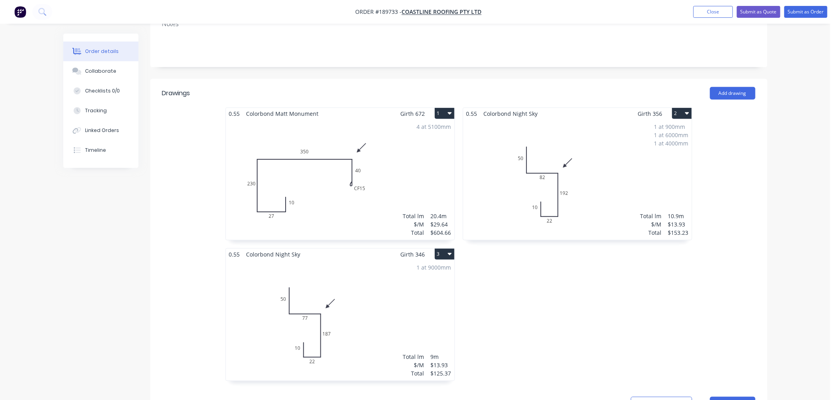
click at [543, 309] on div "0.55 Colorbond Night Sky Girth 356 2 0 50 82 192 22 10 0 50 82 192 22 10 1 at 9…" at bounding box center [577, 249] width 237 height 282
click at [362, 303] on div "1 at 9000mm Total lm $/M Total 9m $13.93 $125.37" at bounding box center [340, 320] width 229 height 121
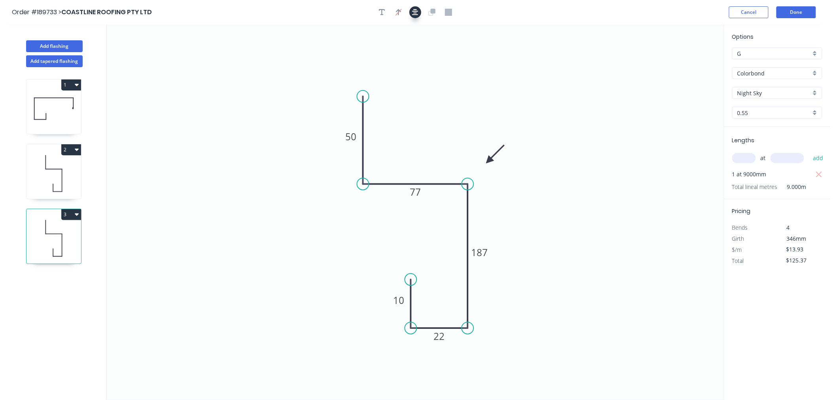
click at [414, 11] on icon "button" at bounding box center [415, 12] width 6 height 6
click at [269, 145] on icon "0 50 77 187 22 10" at bounding box center [415, 213] width 617 height 376
click at [77, 215] on icon "button" at bounding box center [77, 215] width 4 height 2
click at [60, 239] on div "Duplicate" at bounding box center [43, 234] width 61 height 11
type input "$0.00"
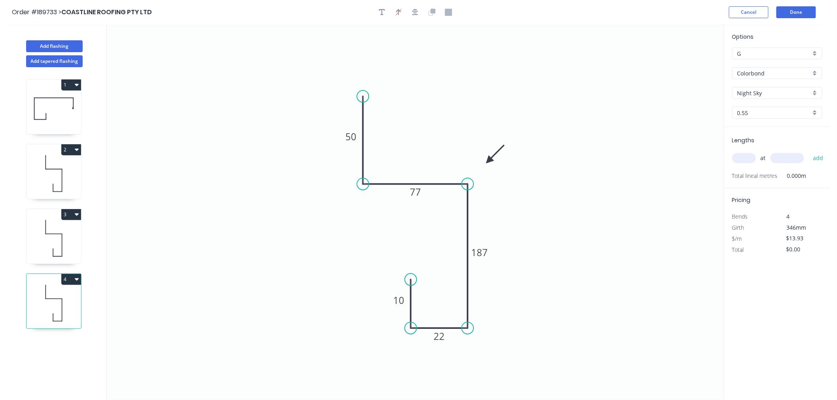
click at [61, 315] on icon at bounding box center [54, 303] width 55 height 51
click at [349, 136] on tspan "50" at bounding box center [351, 136] width 11 height 13
click at [260, 209] on icon "0 50 77 202 22 10" at bounding box center [415, 213] width 617 height 376
click at [741, 159] on input "text" at bounding box center [744, 158] width 24 height 10
click at [476, 251] on tspan "202" at bounding box center [479, 252] width 17 height 13
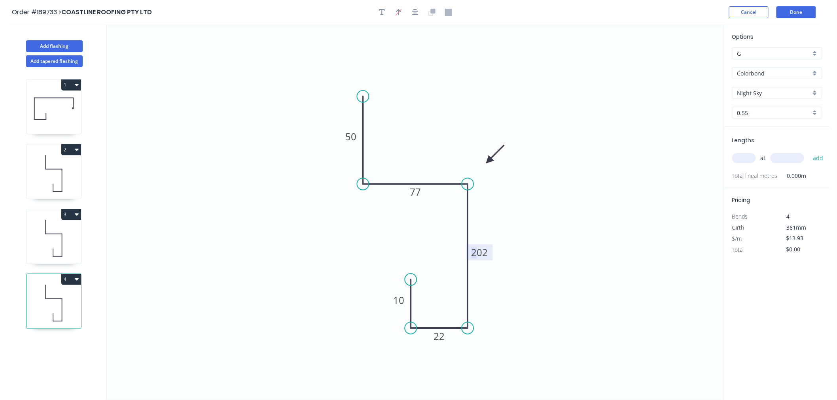
click at [749, 163] on input "text" at bounding box center [744, 158] width 24 height 10
type input "1"
type input "9000"
click at [809, 152] on button "add" at bounding box center [818, 158] width 19 height 13
type input "$125.37"
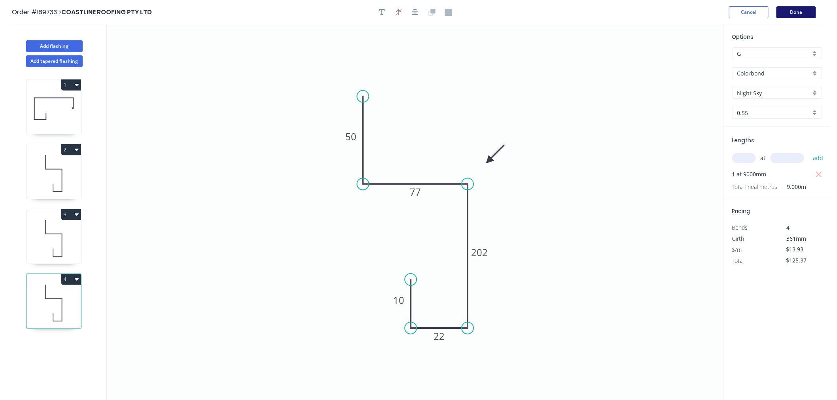
click at [806, 13] on button "Done" at bounding box center [797, 12] width 40 height 12
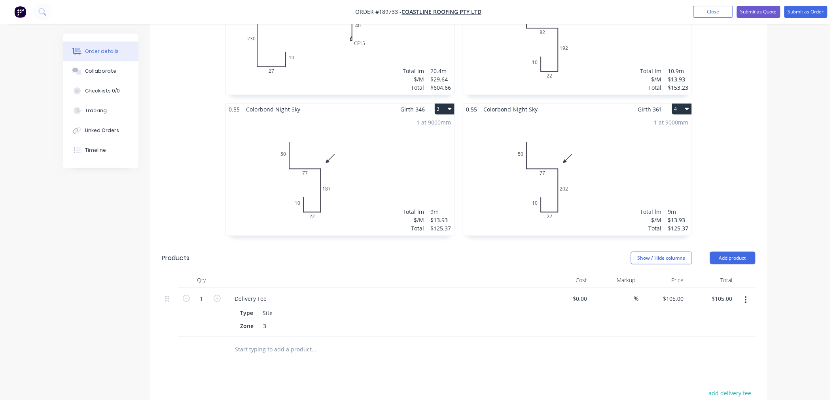
scroll to position [176, 0]
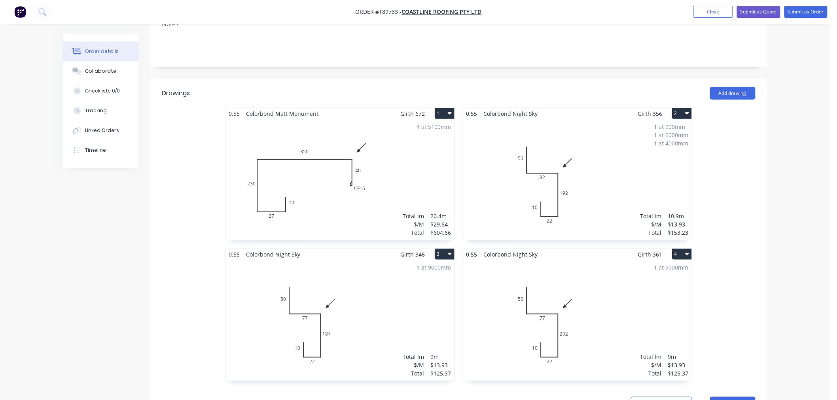
click at [778, 243] on div "Order details Collaborate Checklists 0/0 Tracking Linked Orders Timeline Order …" at bounding box center [415, 267] width 831 height 886
click at [747, 303] on div "0.55 Colorbond Matt Monument Girth 672 1 0 10 27 230 350 CF 15 40 0 10 27 230 3…" at bounding box center [458, 249] width 617 height 282
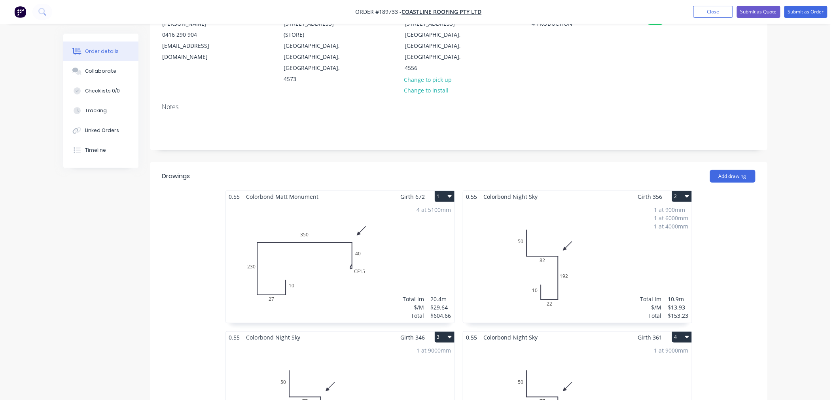
scroll to position [200, 0]
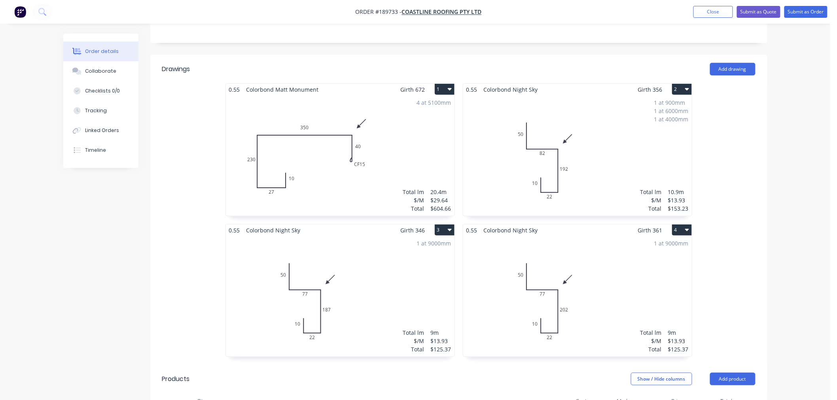
click at [776, 235] on div "Order details Collaborate Checklists 0/0 Tracking Linked Orders Timeline Order …" at bounding box center [415, 243] width 831 height 886
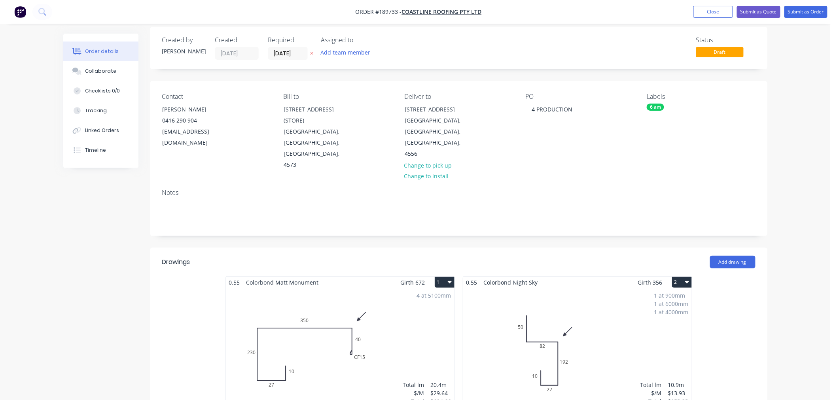
scroll to position [0, 0]
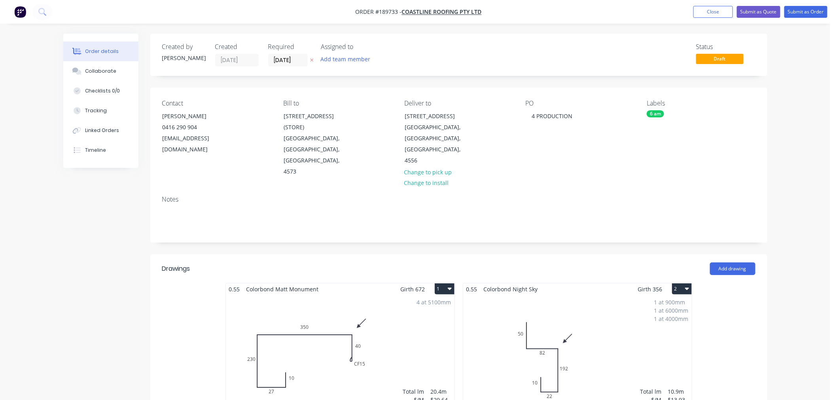
drag, startPoint x: 785, startPoint y: 170, endPoint x: 783, endPoint y: 112, distance: 58.2
click at [810, 11] on button "Submit as Order" at bounding box center [806, 12] width 43 height 12
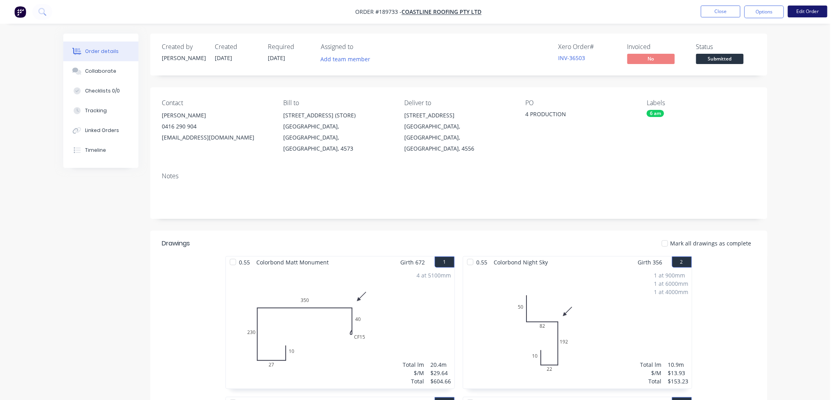
click at [807, 7] on button "Edit Order" at bounding box center [808, 12] width 40 height 12
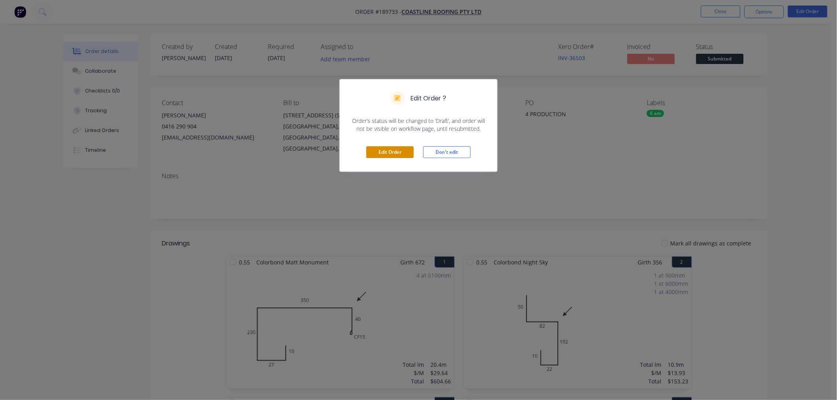
click at [391, 149] on button "Edit Order" at bounding box center [389, 152] width 47 height 12
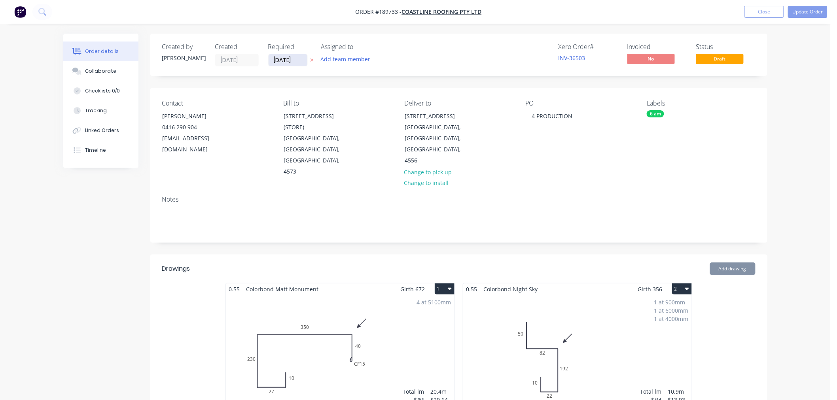
click at [282, 63] on input "[DATE]" at bounding box center [288, 60] width 39 height 12
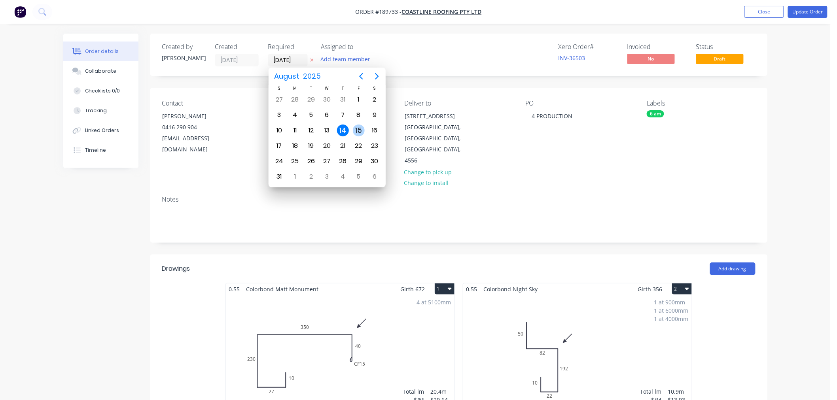
click at [353, 131] on div "15" at bounding box center [359, 131] width 12 height 12
type input "[DATE]"
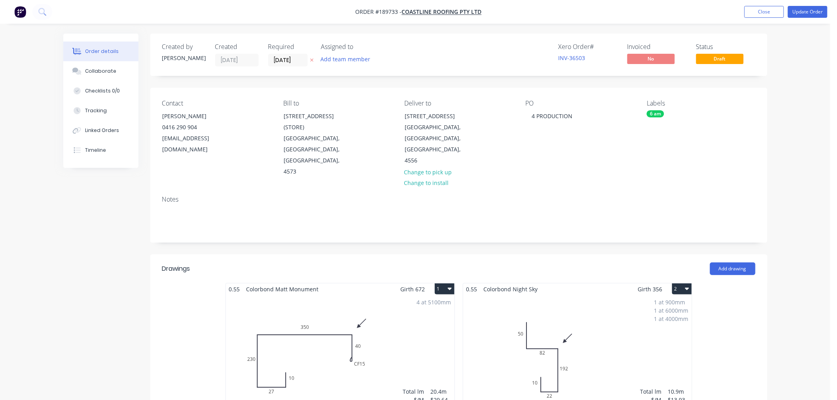
click at [809, 11] on button "Update Order" at bounding box center [808, 12] width 40 height 12
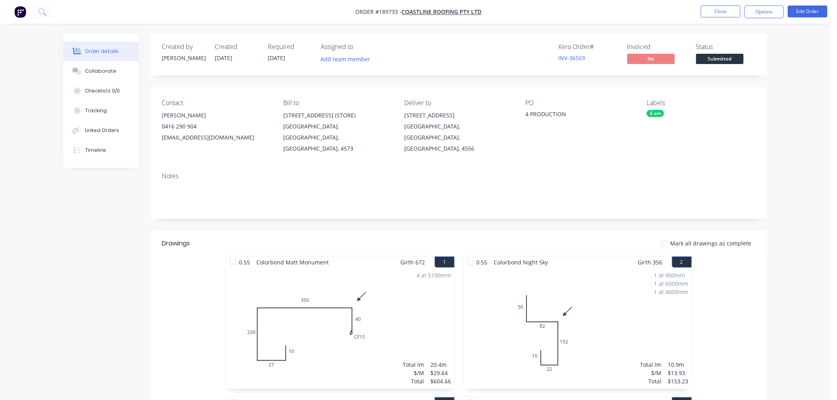
click at [806, 169] on div "Order details Collaborate Checklists 0/0 Tracking Linked Orders Timeline Order …" at bounding box center [415, 384] width 831 height 769
click at [818, 129] on div "Order details Collaborate Checklists 0/0 Tracking Linked Orders Timeline Order …" at bounding box center [415, 384] width 831 height 769
click at [779, 105] on div "Order details Collaborate Checklists 0/0 Tracking Linked Orders Timeline Order …" at bounding box center [415, 384] width 831 height 769
click at [771, 14] on button "Options" at bounding box center [765, 12] width 40 height 13
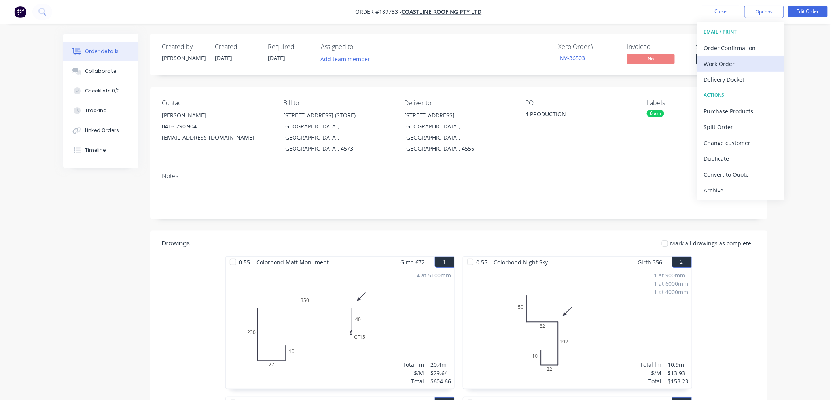
click at [763, 61] on div "Work Order" at bounding box center [740, 63] width 73 height 11
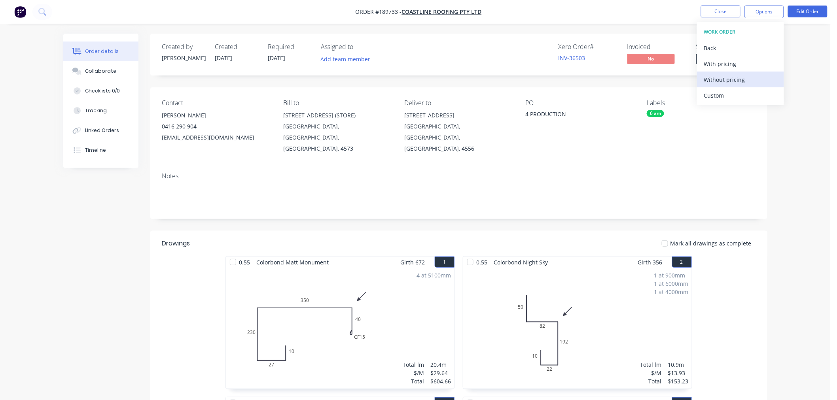
click at [763, 81] on div "Without pricing" at bounding box center [740, 79] width 73 height 11
click at [70, 206] on div "Created by [PERSON_NAME] Created [DATE] Required [DATE] Assigned to Add team me…" at bounding box center [415, 402] width 704 height 736
click at [819, 10] on button "Edit Order" at bounding box center [808, 12] width 40 height 12
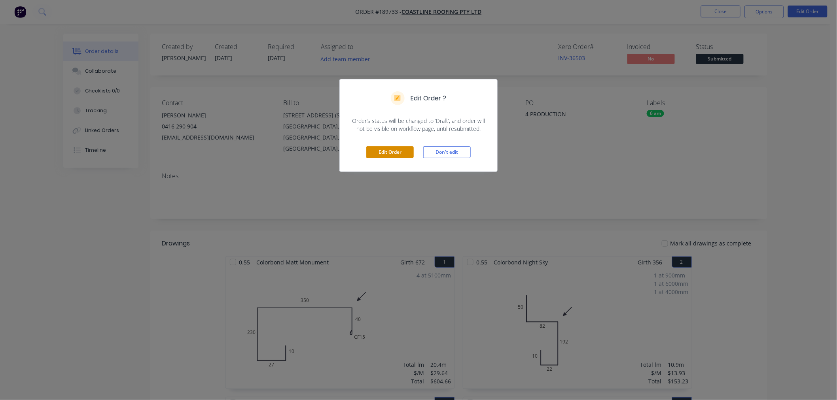
click at [400, 152] on button "Edit Order" at bounding box center [389, 152] width 47 height 12
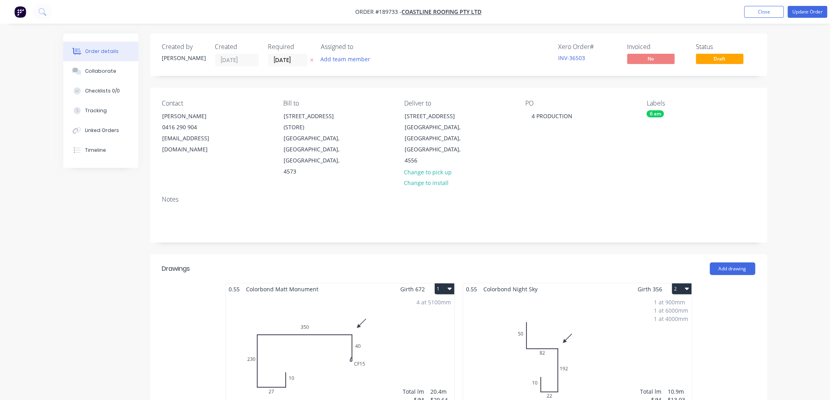
click at [583, 314] on div "1 at 900mm 1 at 6000mm 1 at 4000mm Total lm $/M Total 10.9m $13.93 $153.23" at bounding box center [577, 355] width 229 height 121
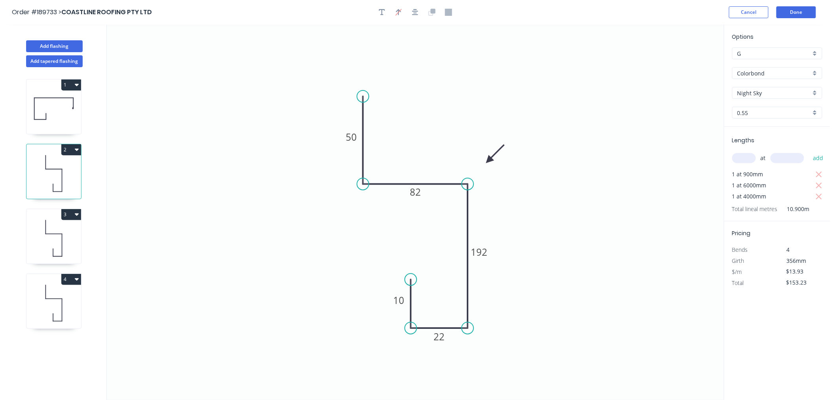
click at [763, 93] on input "Night Sky" at bounding box center [775, 93] width 74 height 8
click at [769, 70] on input "Colorbond" at bounding box center [775, 73] width 74 height 8
type input "Night Sky"
click at [793, 127] on div "Colorbond Matt" at bounding box center [777, 130] width 89 height 14
type input "Colorbond Matt"
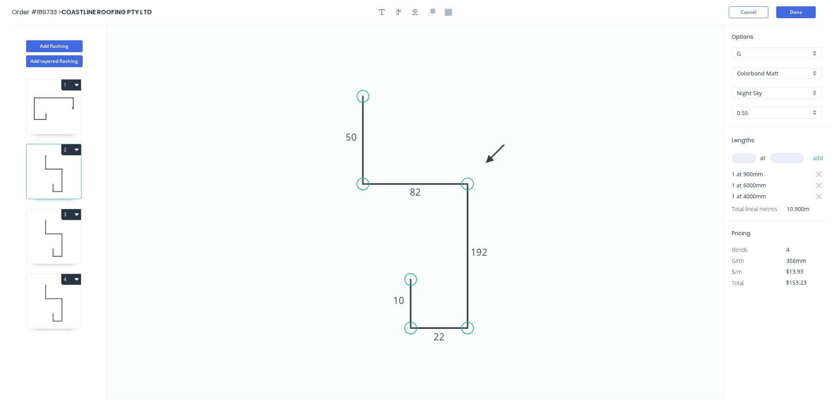
type input "$17.04"
type input "$187.44"
click at [778, 94] on input "Night Sky" at bounding box center [775, 93] width 74 height 8
click at [782, 161] on div "Night Sky" at bounding box center [777, 164] width 89 height 14
type input "Night Sky"
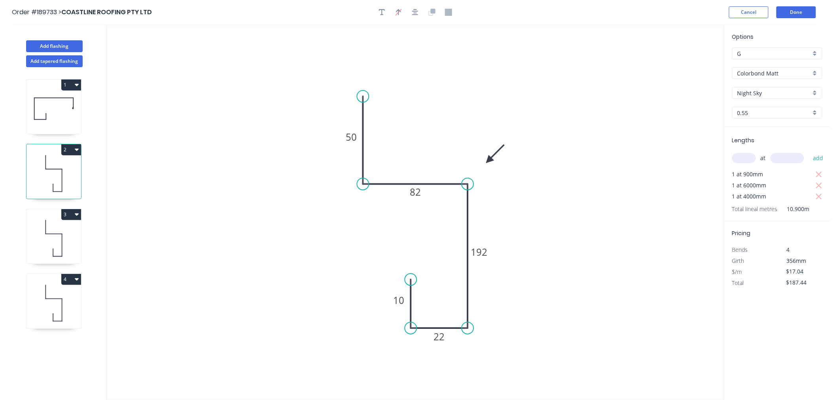
click at [620, 6] on div "Order #189733 > COASTLINE ROOFING PTY LTD Cancel Done" at bounding box center [415, 12] width 807 height 12
click at [779, 73] on input "Colorbond Matt" at bounding box center [775, 73] width 74 height 8
click at [782, 137] on div "Colorbond Ultra" at bounding box center [777, 137] width 89 height 14
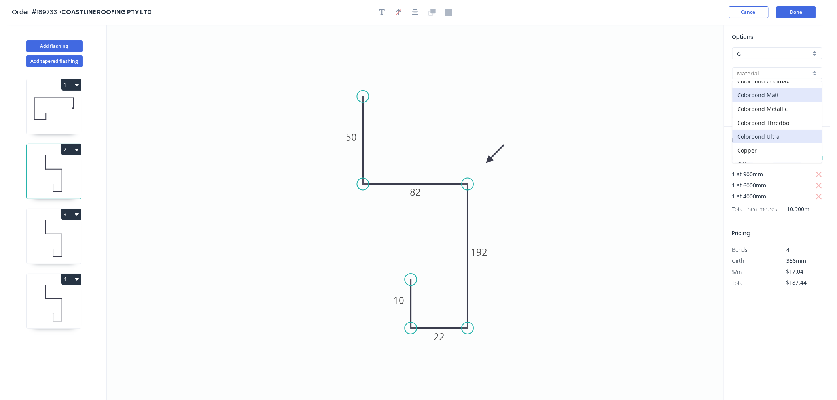
type input "Colorbond Ultra"
type input "Dover White"
type input "$19.14"
type input "$210.54"
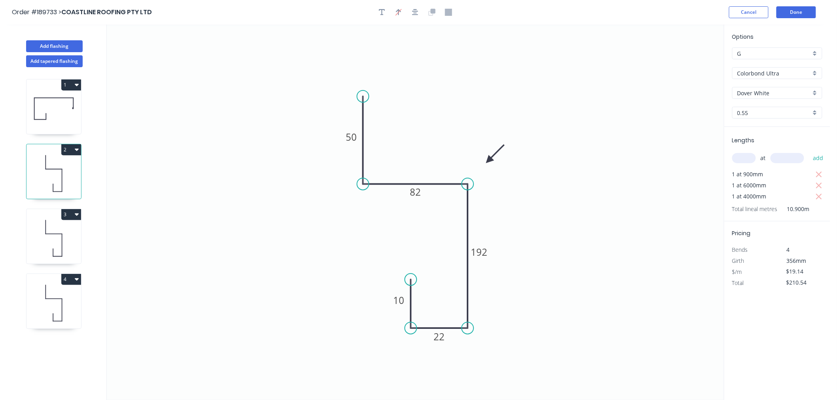
click at [776, 89] on input "Dover White" at bounding box center [775, 93] width 74 height 8
click at [784, 70] on input "Colorbond Ultra" at bounding box center [775, 73] width 74 height 8
click at [815, 89] on div "Magna-Flow" at bounding box center [777, 83] width 89 height 14
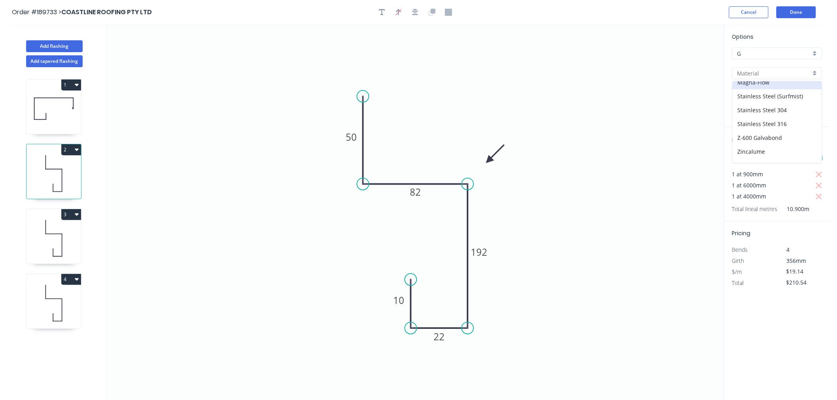
type input "Magna-Flow"
type input "Armour Grey"
type input "$17.57"
type input "$193.27"
click at [801, 92] on input "Armour Grey" at bounding box center [775, 93] width 74 height 8
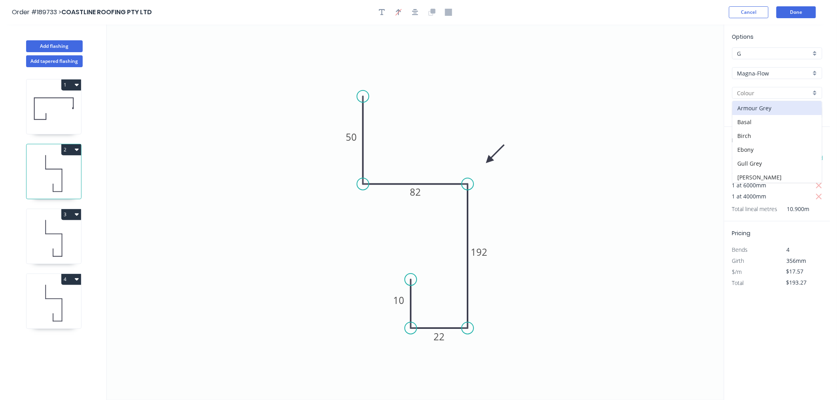
click at [812, 72] on div "Magna-Flow" at bounding box center [777, 73] width 90 height 12
click at [782, 105] on div "Magna-Flow" at bounding box center [777, 107] width 89 height 14
type input "Magna-Flow"
click at [798, 87] on div at bounding box center [777, 93] width 90 height 12
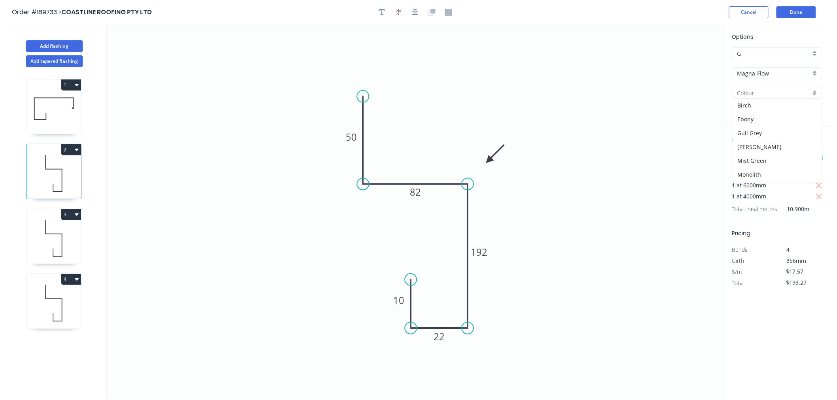
scroll to position [23, 0]
click at [782, 125] on div "Ebony" at bounding box center [777, 127] width 89 height 14
type input "Ebony"
click at [743, 159] on input "text" at bounding box center [744, 158] width 24 height 10
click at [754, 92] on input "Ebony" at bounding box center [775, 93] width 74 height 8
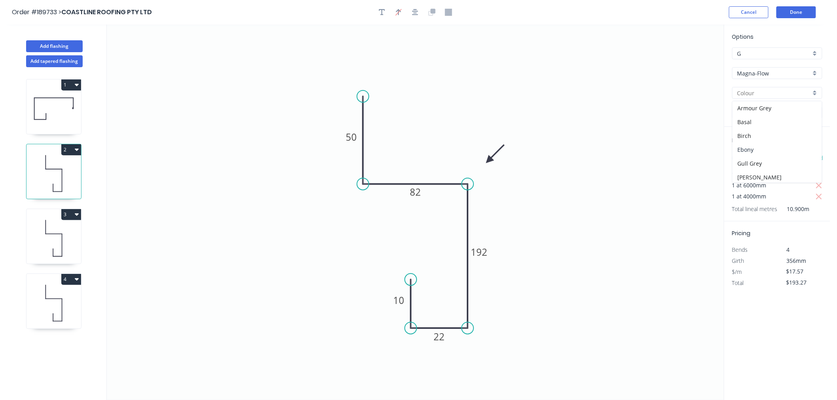
click at [755, 151] on div "Ebony" at bounding box center [777, 150] width 89 height 14
type input "Ebony"
click at [745, 112] on input "0.55" at bounding box center [775, 113] width 74 height 8
click at [751, 131] on div "0.55" at bounding box center [777, 128] width 89 height 14
type input "0.55"
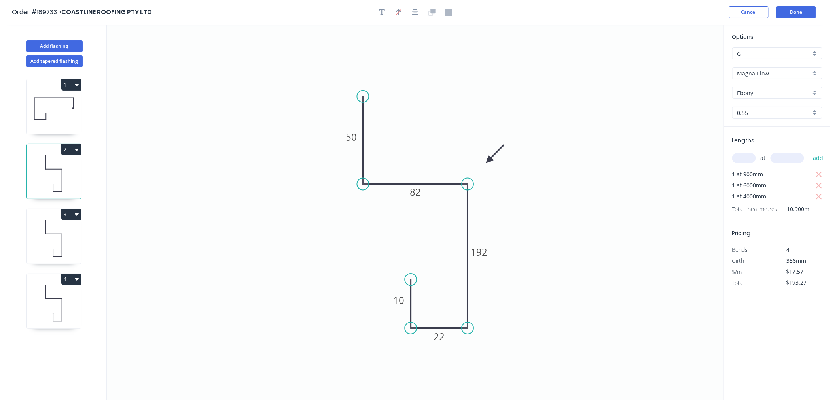
click at [746, 159] on input "text" at bounding box center [744, 158] width 24 height 10
click at [65, 248] on icon at bounding box center [54, 238] width 55 height 51
type input "$13.93"
type input "$125.37"
click at [767, 73] on input "Colorbond" at bounding box center [775, 73] width 74 height 8
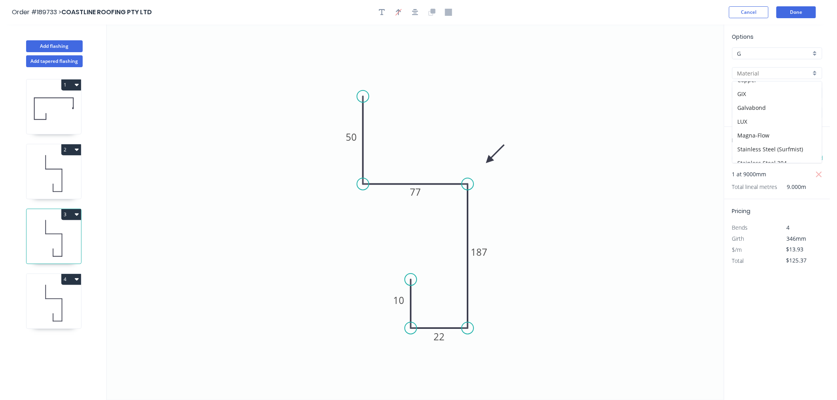
scroll to position [123, 0]
click at [780, 121] on div "Magna-Flow" at bounding box center [777, 118] width 89 height 14
type input "Magna-Flow"
type input "Armour Grey"
type input "$17.57"
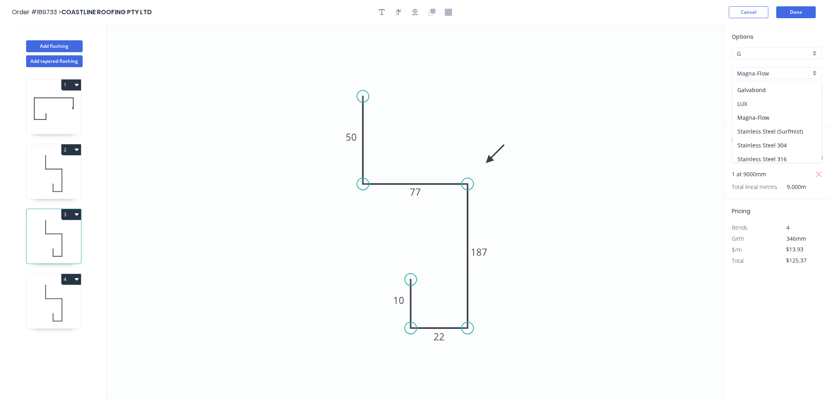
type input "$158.13"
click at [755, 91] on input "Armour Grey" at bounding box center [775, 93] width 74 height 8
click at [772, 151] on div "Ebony" at bounding box center [777, 150] width 89 height 14
type input "Ebony"
click at [55, 308] on icon at bounding box center [54, 303] width 55 height 51
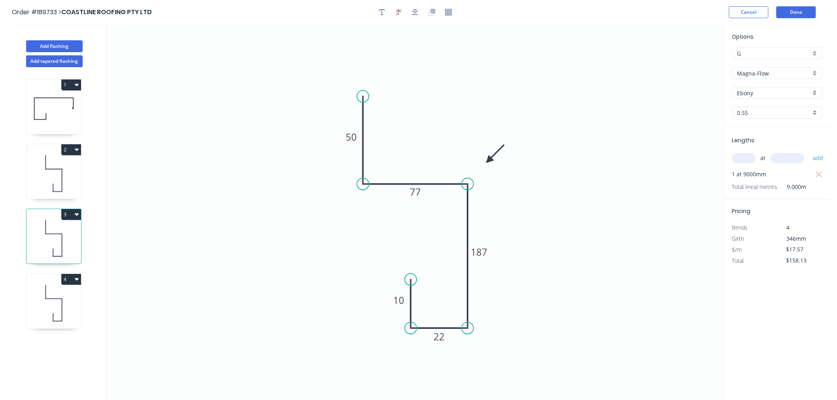
type input "$13.93"
type input "$125.37"
click at [768, 71] on input "Colorbond" at bounding box center [775, 73] width 74 height 8
click at [772, 101] on div "Magna-Flow" at bounding box center [777, 100] width 89 height 14
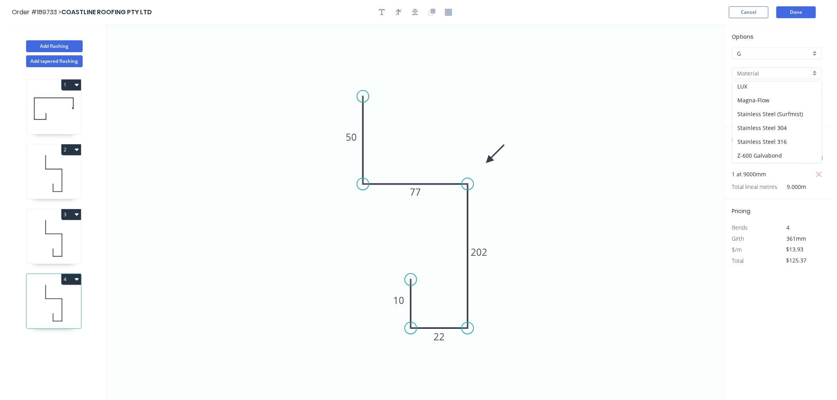
type input "Magna-Flow"
type input "Armour Grey"
type input "$17.57"
type input "$158.13"
click at [760, 91] on input "Armour Grey" at bounding box center [775, 93] width 74 height 8
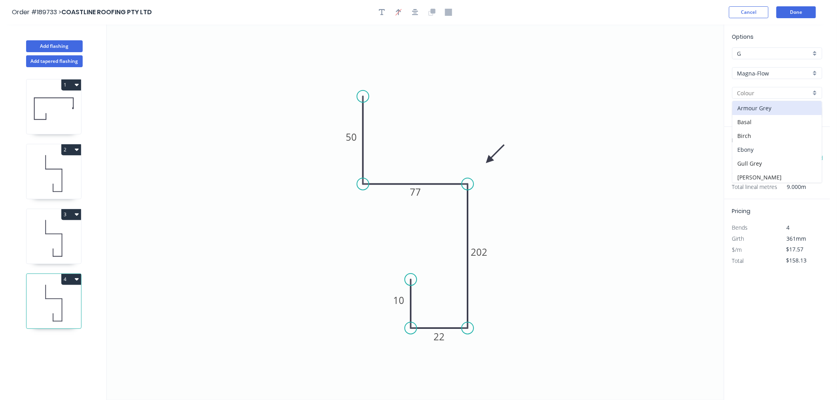
click at [774, 151] on div "Ebony" at bounding box center [777, 150] width 89 height 14
type input "Ebony"
click at [798, 14] on button "Done" at bounding box center [797, 12] width 40 height 12
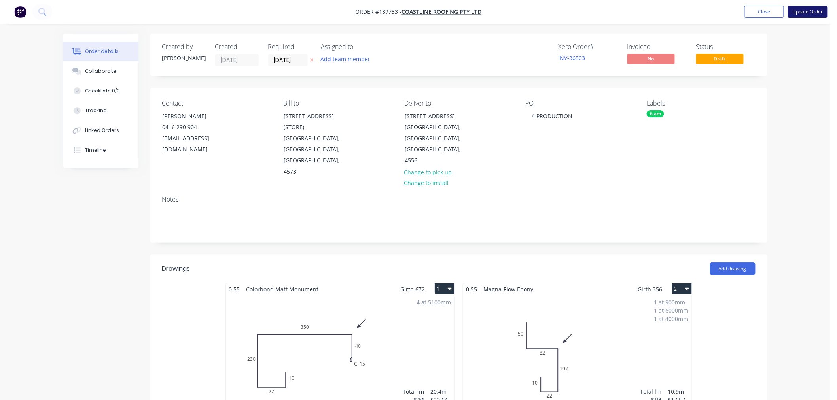
click at [813, 12] on button "Update Order" at bounding box center [808, 12] width 40 height 12
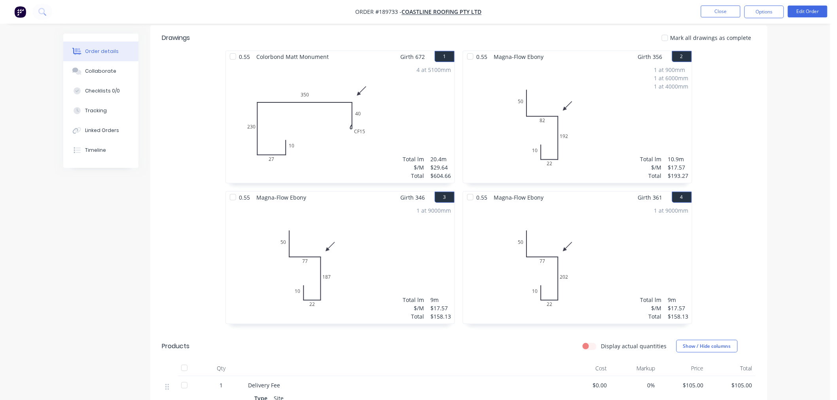
scroll to position [358, 0]
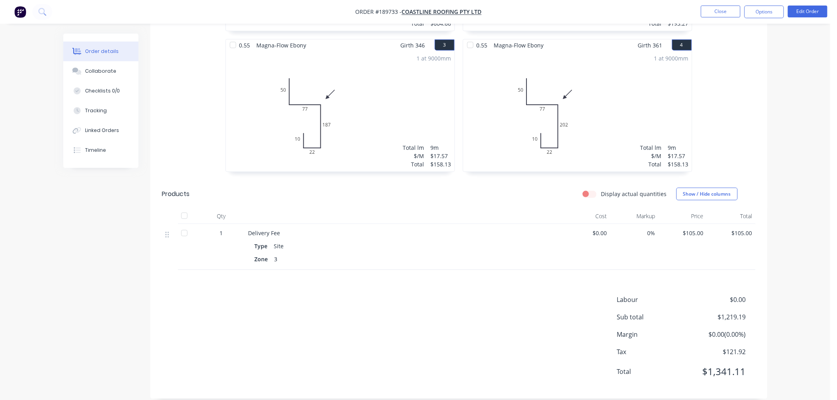
click at [793, 222] on div "Order details Collaborate Checklists 0/0 Tracking Linked Orders Timeline Order …" at bounding box center [415, 26] width 831 height 769
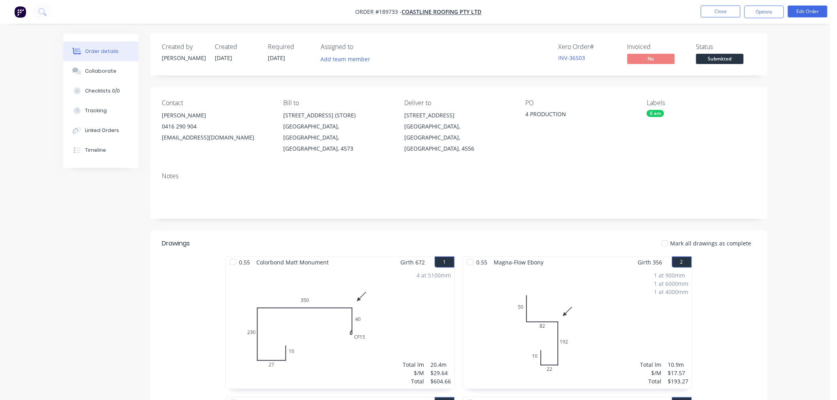
click at [798, 216] on div "Order details Collaborate Checklists 0/0 Tracking Linked Orders Timeline Order …" at bounding box center [415, 384] width 831 height 769
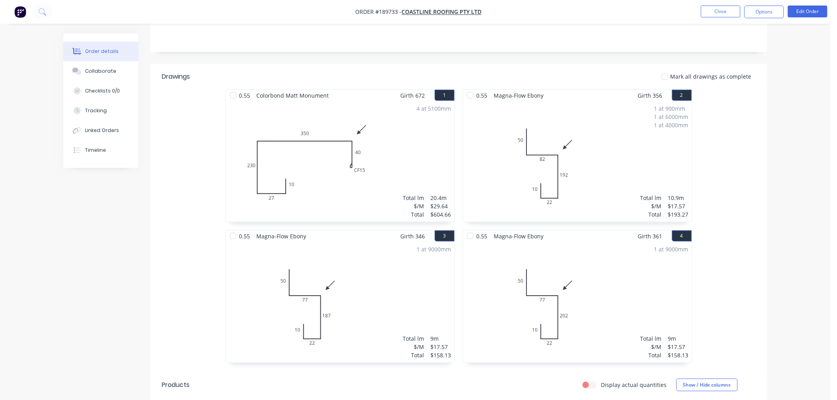
scroll to position [176, 0]
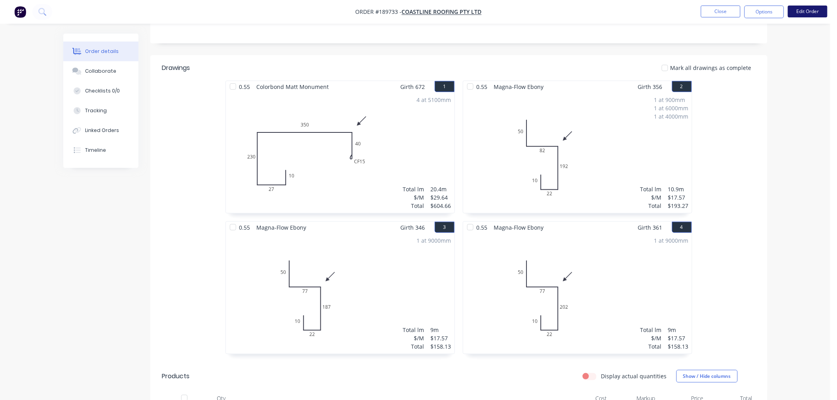
click at [812, 12] on button "Edit Order" at bounding box center [808, 12] width 40 height 12
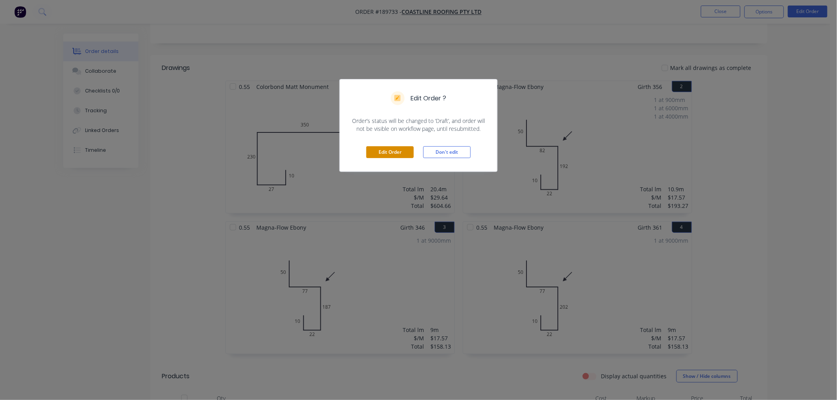
click at [398, 152] on button "Edit Order" at bounding box center [389, 152] width 47 height 12
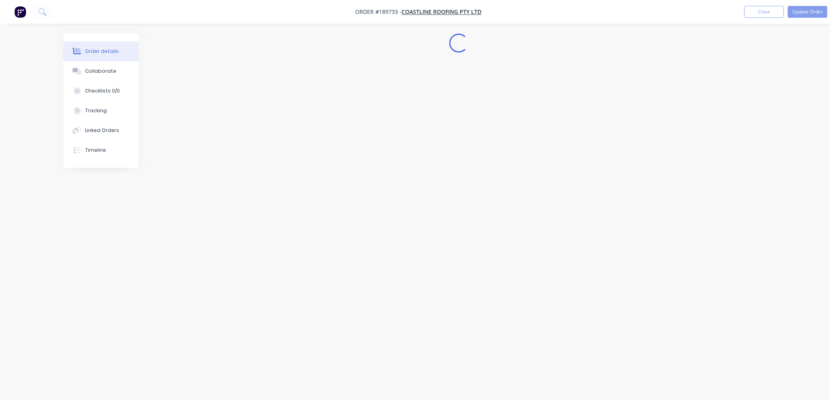
scroll to position [0, 0]
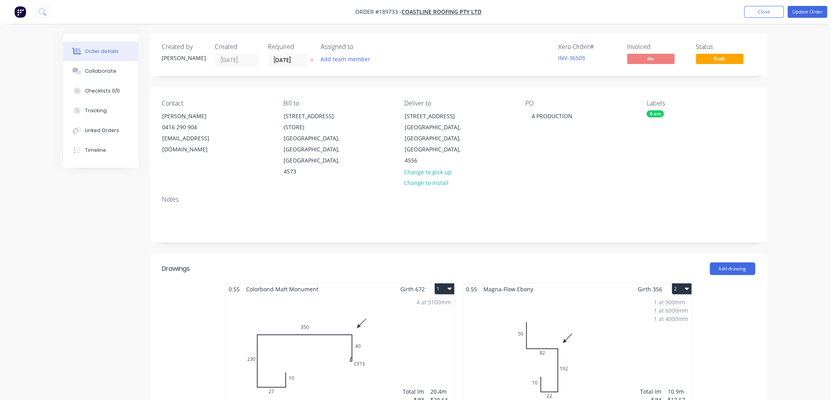
click at [588, 301] on div "1 at 900mm 1 at 6000mm 1 at 4000mm Total lm $/M Total 10.9m $17.57 $193.27" at bounding box center [577, 355] width 229 height 121
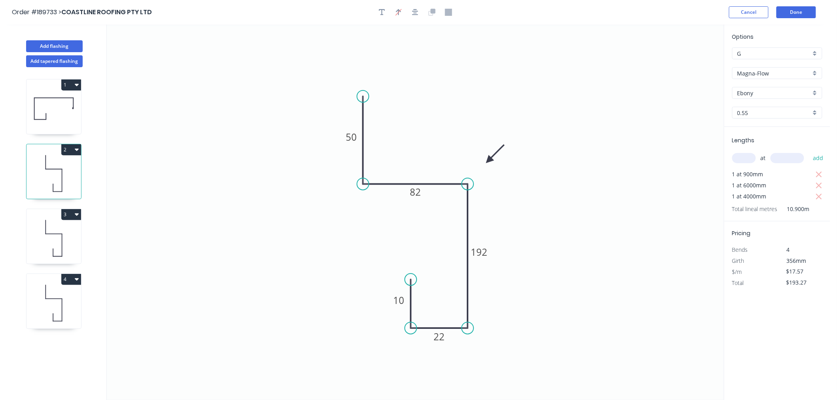
click at [817, 72] on div "Magna-Flow" at bounding box center [777, 73] width 90 height 12
click at [765, 125] on div "Magna-Flow" at bounding box center [777, 125] width 89 height 14
type input "Magna-Flow"
click at [775, 92] on input "Ebony" at bounding box center [775, 93] width 74 height 8
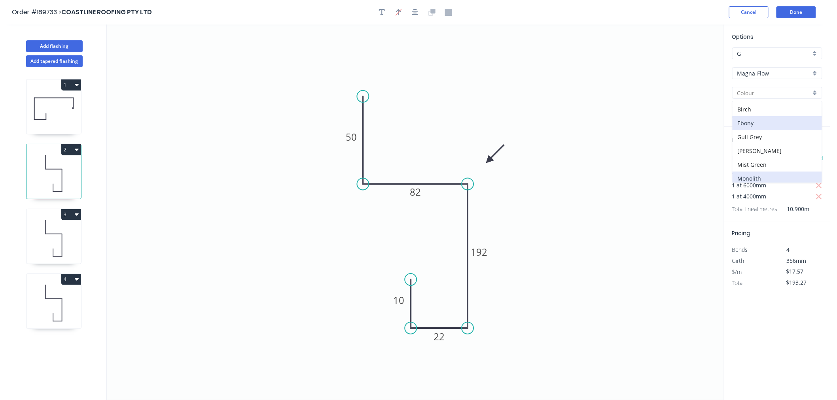
scroll to position [0, 0]
click at [767, 150] on div "Ebony" at bounding box center [777, 150] width 89 height 14
type input "Ebony"
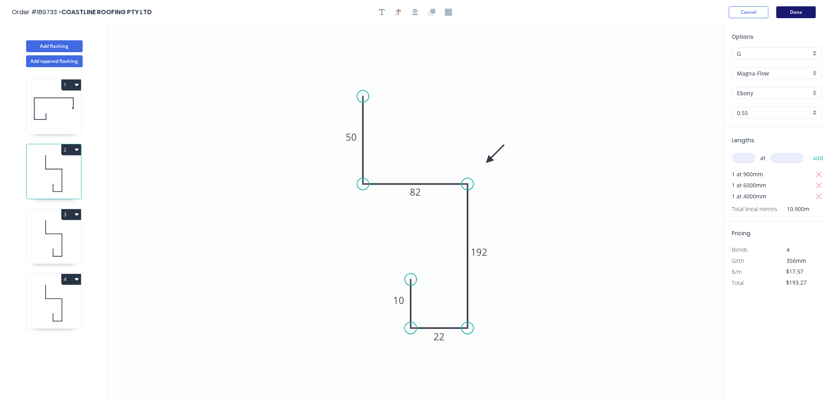
click at [798, 6] on button "Done" at bounding box center [797, 12] width 40 height 12
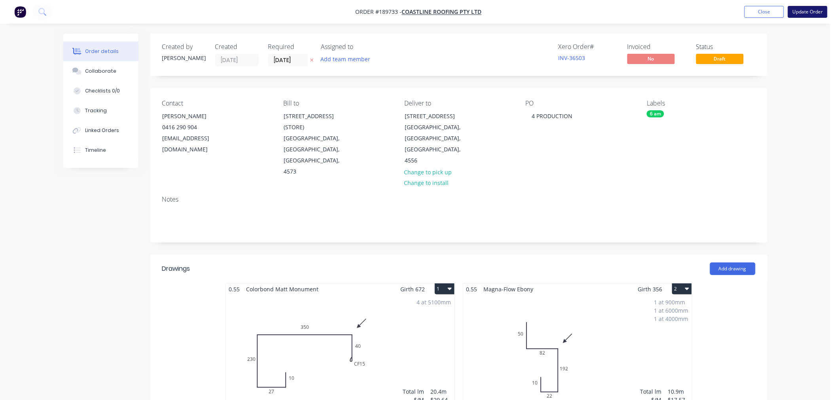
click at [808, 7] on button "Update Order" at bounding box center [808, 12] width 40 height 12
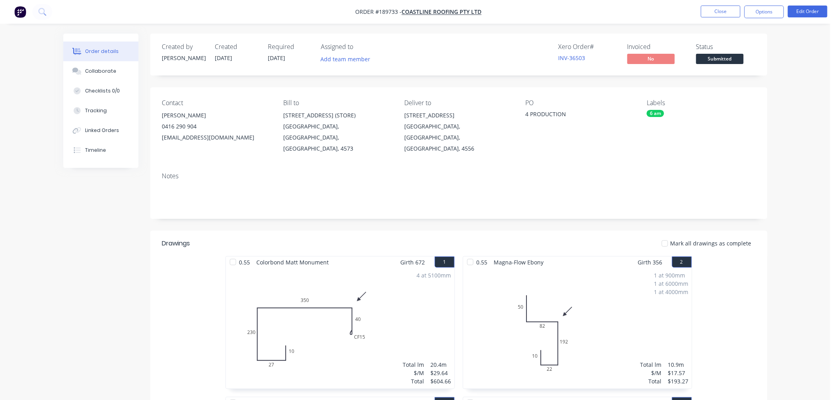
click at [804, 135] on div "Order details Collaborate Checklists 0/0 Tracking Linked Orders Timeline Order …" at bounding box center [415, 384] width 831 height 769
click at [764, 13] on button "Options" at bounding box center [765, 12] width 40 height 13
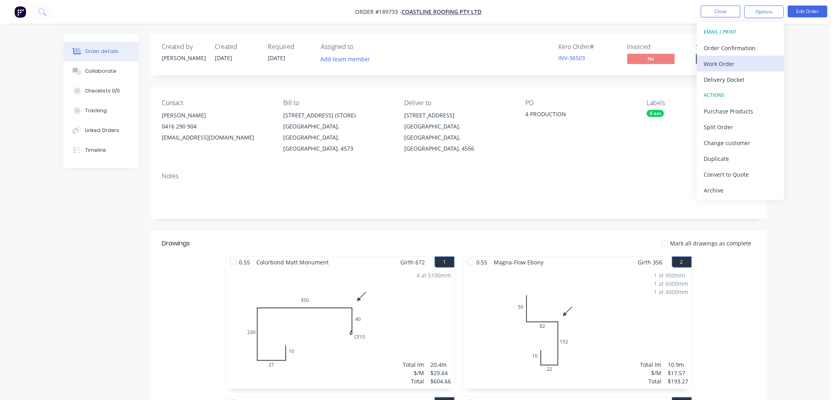
click at [756, 61] on div "Work Order" at bounding box center [740, 63] width 73 height 11
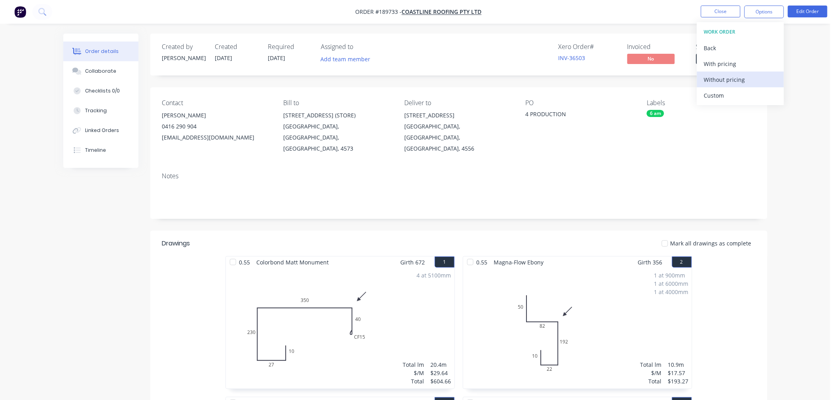
click at [757, 79] on div "Without pricing" at bounding box center [740, 79] width 73 height 11
click at [816, 216] on div "Order details Collaborate Checklists 0/0 Tracking Linked Orders Timeline Order …" at bounding box center [415, 384] width 831 height 769
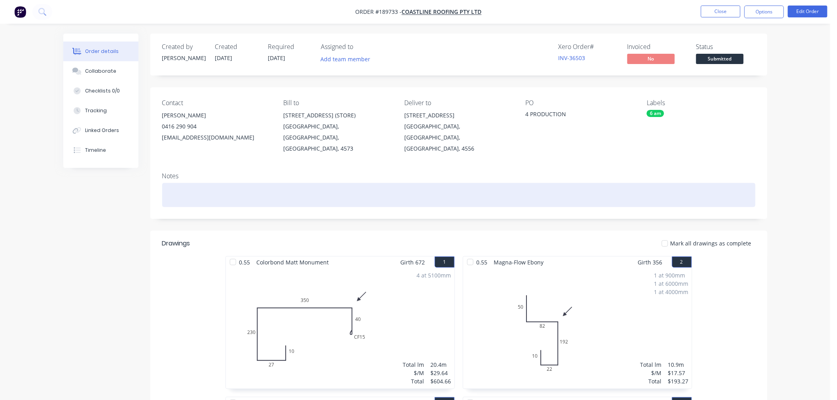
click at [185, 183] on div at bounding box center [459, 195] width 594 height 24
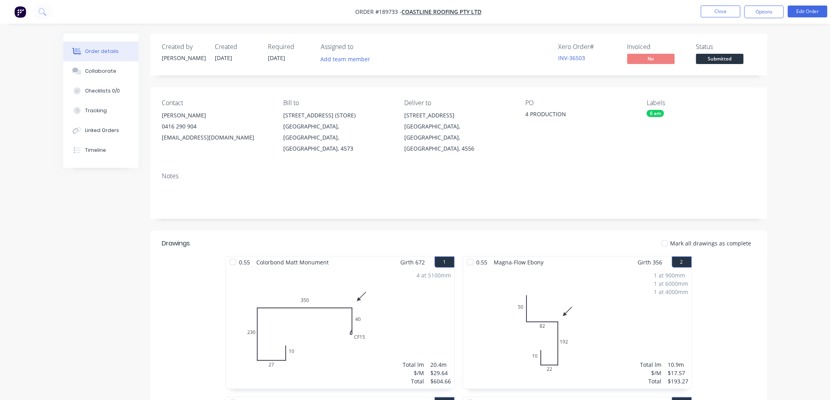
click at [98, 199] on div "Created by [PERSON_NAME] Created [DATE] Required [DATE] Assigned to Add team me…" at bounding box center [415, 402] width 704 height 736
click at [710, 11] on button "Close" at bounding box center [721, 12] width 40 height 12
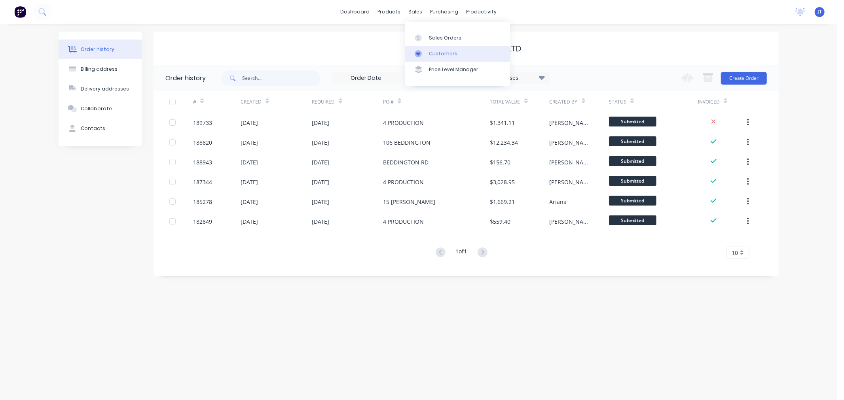
click at [433, 52] on div "Customers" at bounding box center [443, 53] width 28 height 7
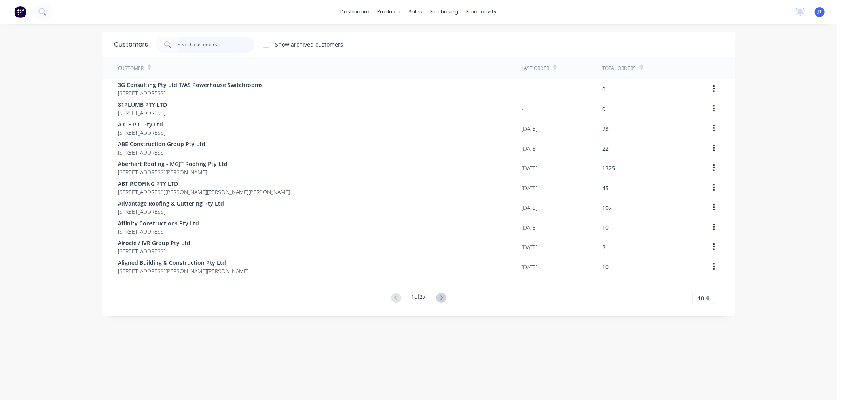
click at [227, 44] on input "text" at bounding box center [216, 45] width 77 height 16
paste input "PANTEX"
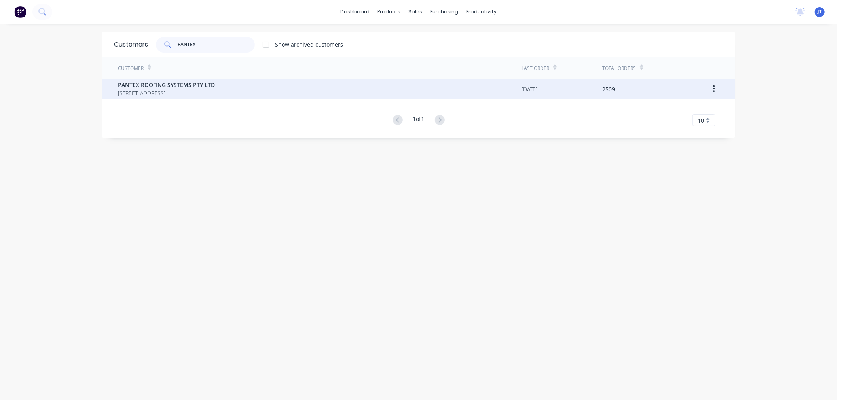
type input "PANTEX"
click at [215, 83] on span "PANTEX ROOFING SYSTEMS PTY LTD" at bounding box center [166, 85] width 97 height 8
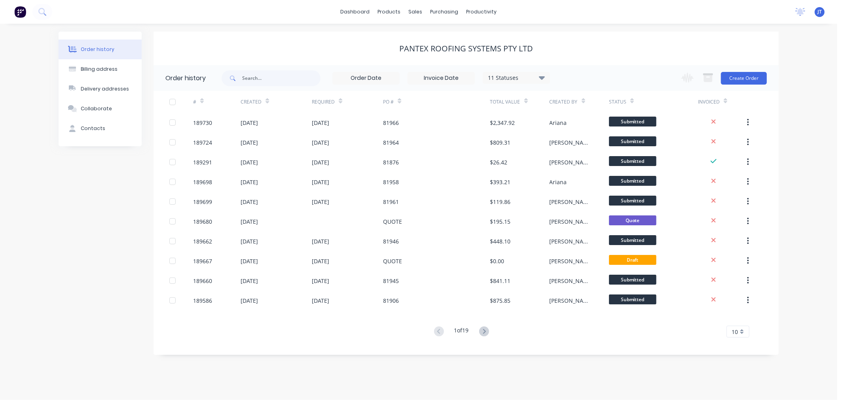
click at [797, 157] on div "Order history Billing address Delivery addresses Collaborate Contacts PANTEX RO…" at bounding box center [418, 212] width 837 height 377
click at [798, 152] on div "Order history Billing address Delivery addresses Collaborate Contacts PANTEX RO…" at bounding box center [418, 212] width 837 height 377
click at [749, 80] on button "Create Order" at bounding box center [744, 78] width 46 height 13
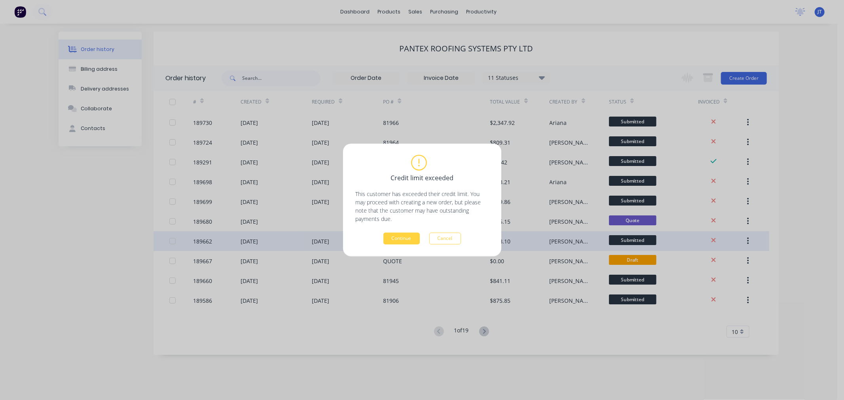
click at [450, 239] on button "Cancel" at bounding box center [445, 239] width 32 height 12
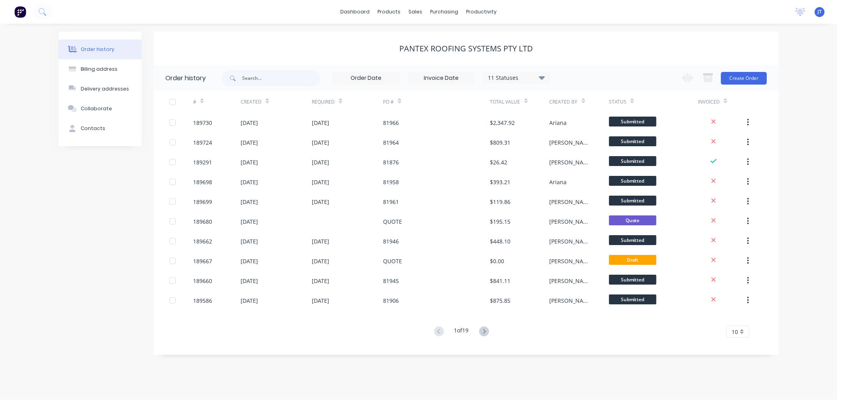
click at [793, 159] on div "Order history Billing address Delivery addresses Collaborate Contacts PANTEX RO…" at bounding box center [418, 212] width 837 height 377
click at [812, 123] on div "Order history Billing address Delivery addresses Collaborate Contacts PANTEX RO…" at bounding box center [418, 212] width 837 height 377
click at [429, 52] on div "Customers" at bounding box center [443, 53] width 28 height 7
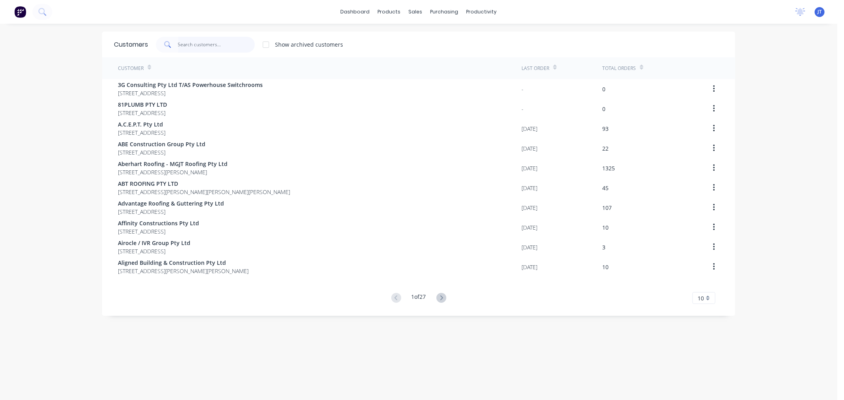
click at [205, 47] on input "text" at bounding box center [216, 45] width 77 height 16
click at [429, 56] on div "Customers" at bounding box center [439, 53] width 28 height 7
click at [203, 46] on input "text" at bounding box center [216, 45] width 77 height 16
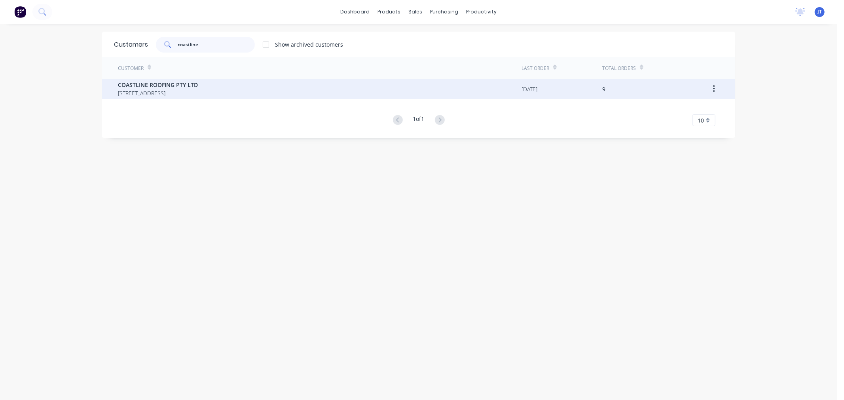
type input "coastline"
click at [244, 98] on div "COASTLINE ROOFING PTY LTD [STREET_ADDRESS]" at bounding box center [320, 89] width 404 height 20
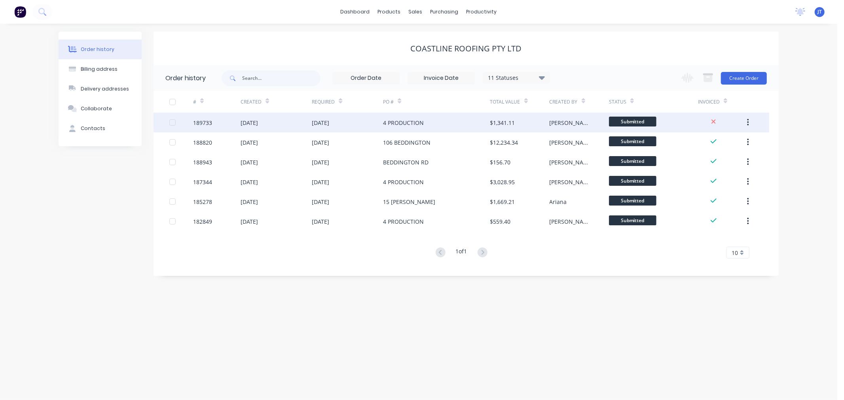
click at [196, 121] on div "189733" at bounding box center [202, 123] width 19 height 8
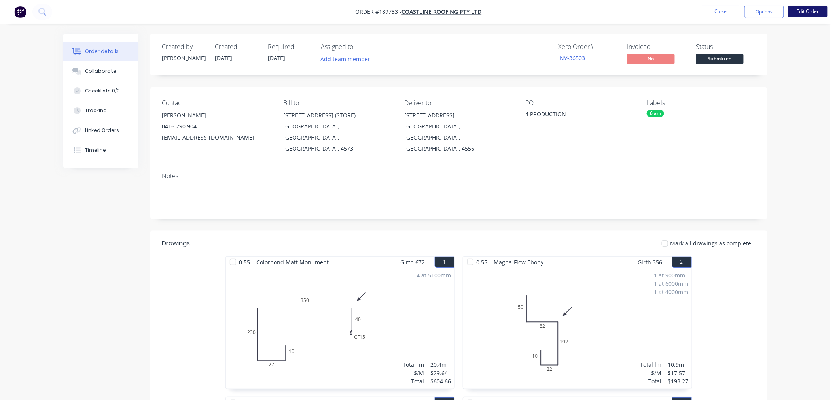
click at [810, 16] on button "Edit Order" at bounding box center [808, 12] width 40 height 12
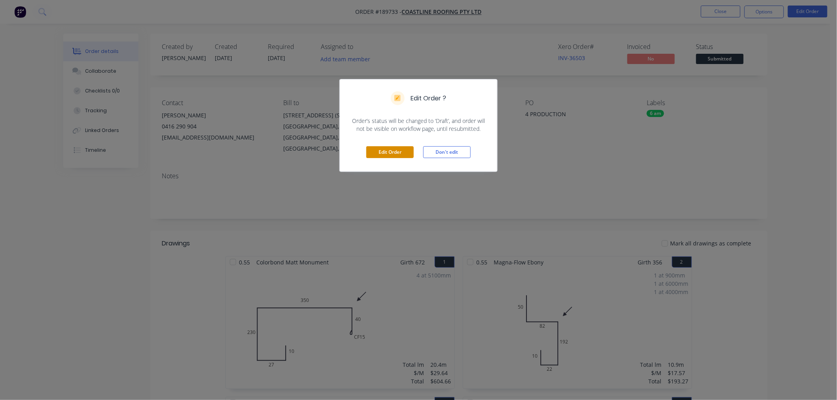
click at [392, 150] on button "Edit Order" at bounding box center [389, 152] width 47 height 12
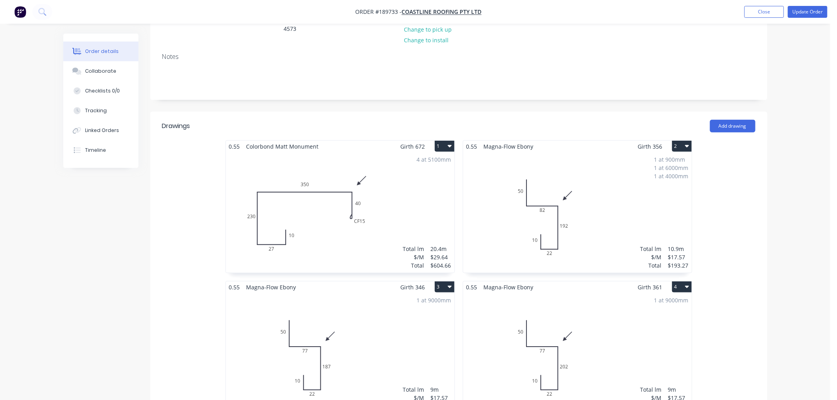
scroll to position [176, 0]
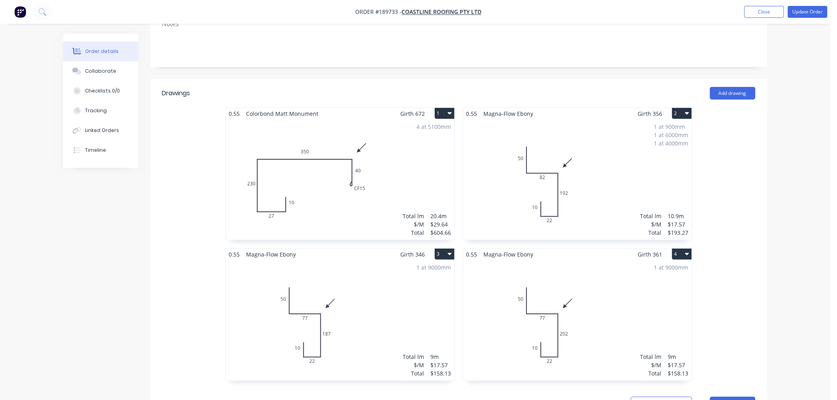
click at [397, 279] on div "1 at 9000mm Total lm $/M Total 9m $17.57 $158.13" at bounding box center [340, 320] width 229 height 121
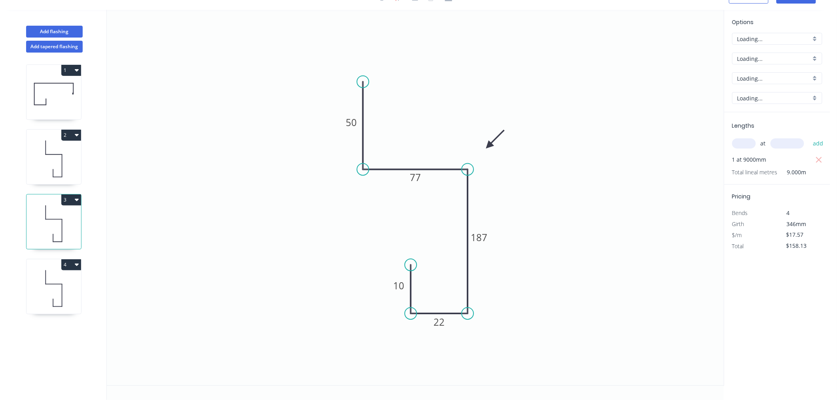
scroll to position [15, 0]
click at [820, 160] on icon "button" at bounding box center [819, 160] width 6 height 6
click at [743, 144] on input "text" at bounding box center [744, 144] width 24 height 10
click at [72, 290] on icon at bounding box center [54, 289] width 55 height 51
click at [822, 156] on icon "button" at bounding box center [819, 160] width 7 height 9
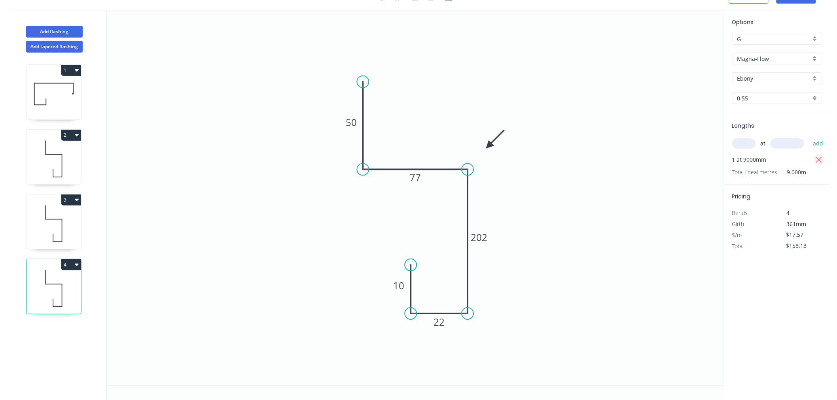
type input "$0.00"
click at [78, 212] on icon at bounding box center [54, 224] width 55 height 51
click at [36, 229] on icon at bounding box center [54, 224] width 55 height 51
click at [733, 142] on input "text" at bounding box center [744, 144] width 24 height 10
type input "2"
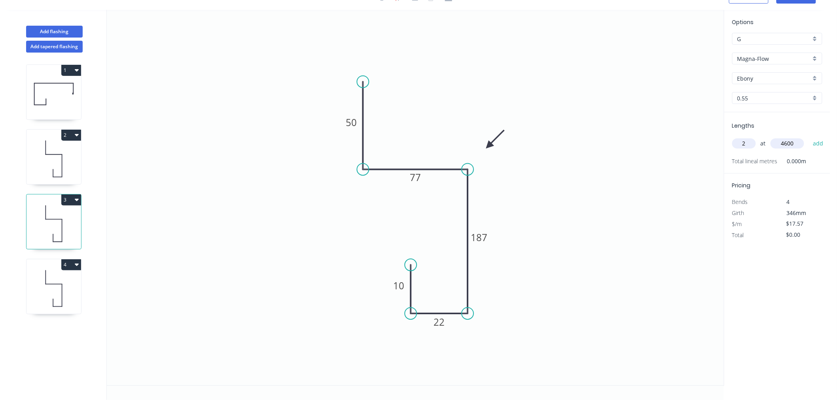
type input "4600"
click at [809, 137] on button "add" at bounding box center [818, 143] width 19 height 13
click at [63, 288] on icon at bounding box center [54, 289] width 55 height 51
type input "$0.00"
click at [742, 142] on input "text" at bounding box center [744, 144] width 24 height 10
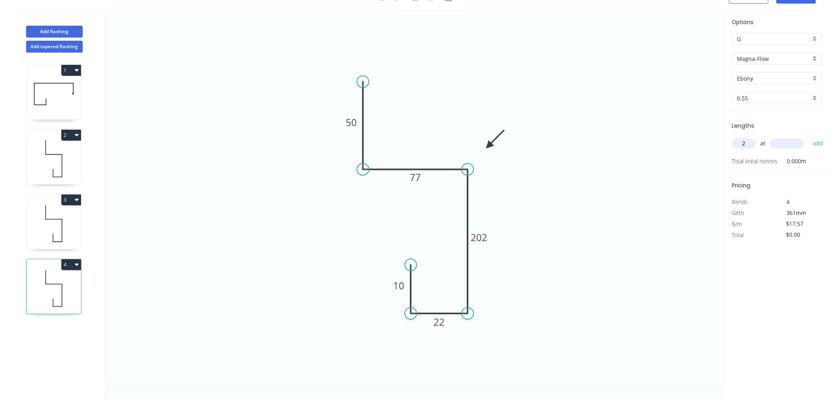
type input "2"
type input "4600"
click at [809, 137] on button "add" at bounding box center [818, 143] width 19 height 13
type input "$161.64"
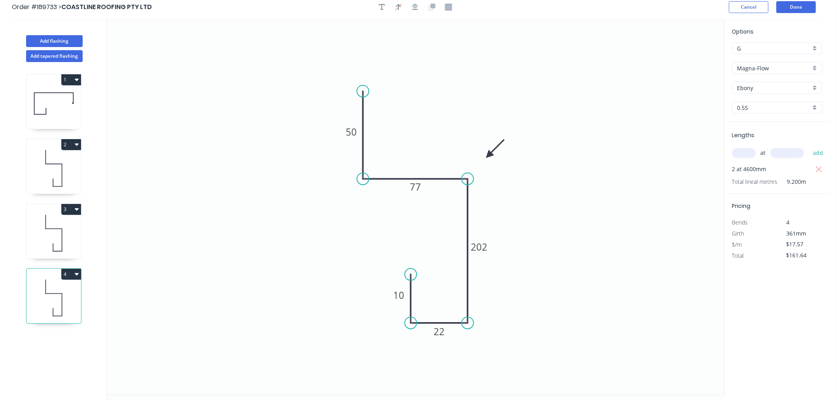
scroll to position [0, 0]
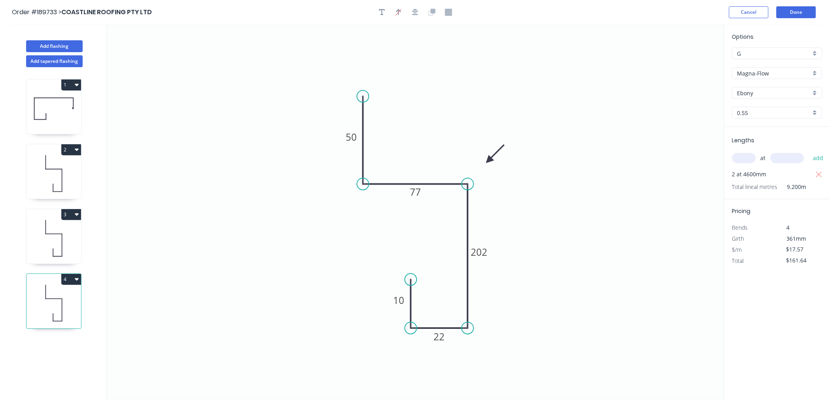
click at [666, 19] on header "Order #189733 > COASTLINE ROOFING PTY LTD Cancel Done" at bounding box center [415, 12] width 831 height 25
click at [795, 16] on button "Done" at bounding box center [797, 12] width 40 height 12
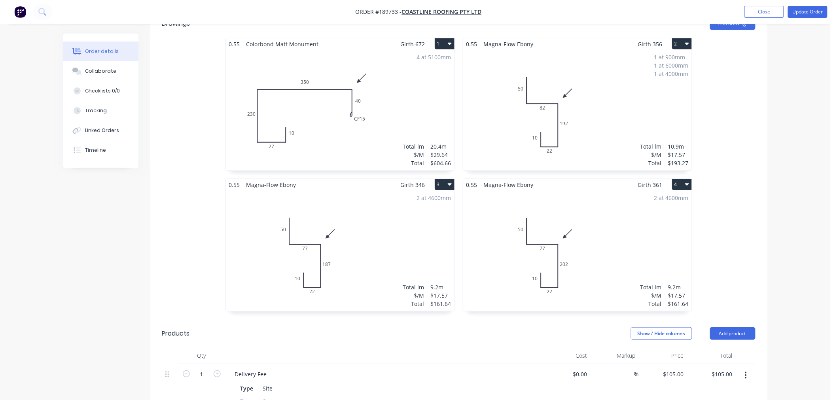
scroll to position [264, 0]
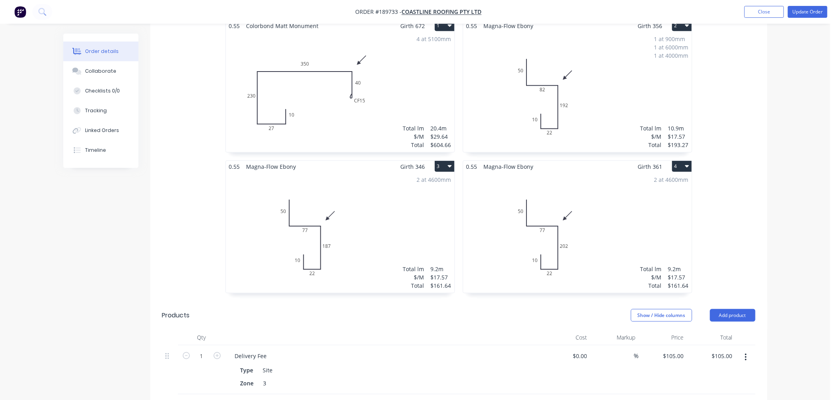
click at [788, 231] on div "Order details Collaborate Checklists 0/0 Tracking Linked Orders Timeline Order …" at bounding box center [415, 179] width 831 height 886
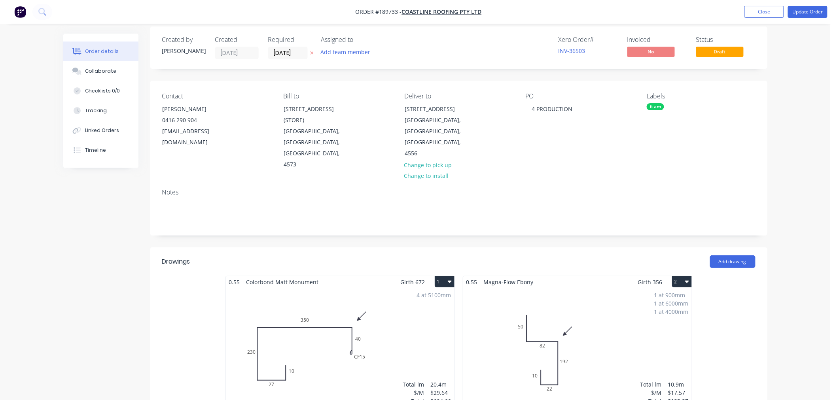
scroll to position [0, 0]
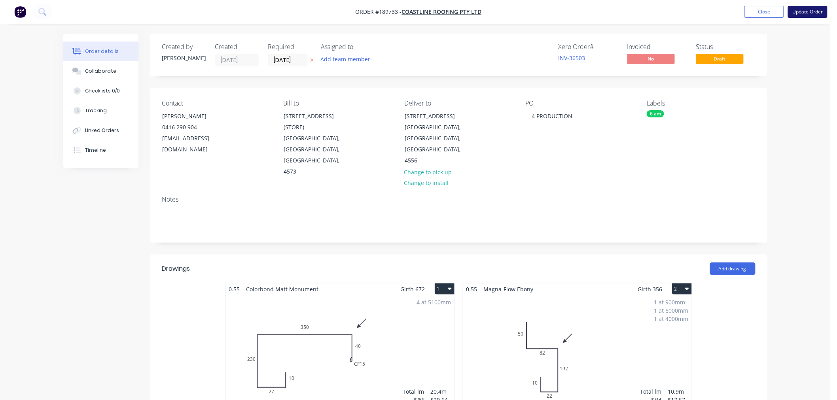
click at [816, 15] on button "Update Order" at bounding box center [808, 12] width 40 height 12
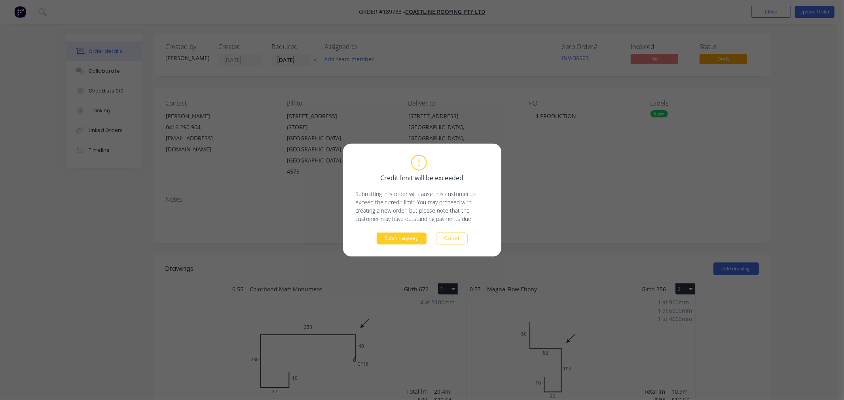
click at [402, 237] on button "Submit anyway" at bounding box center [402, 239] width 50 height 12
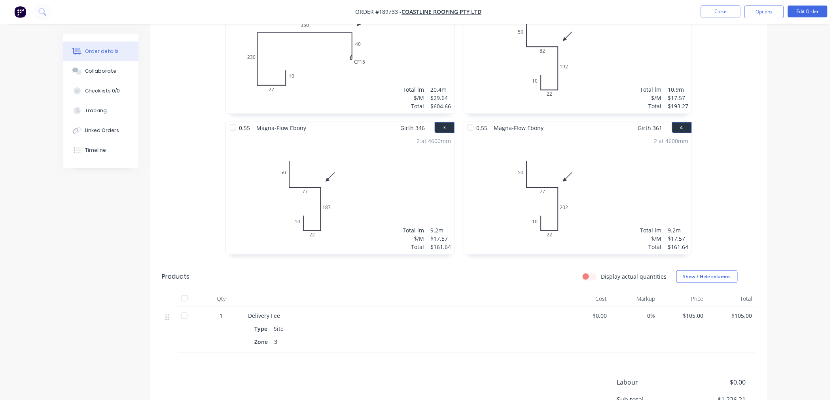
scroll to position [182, 0]
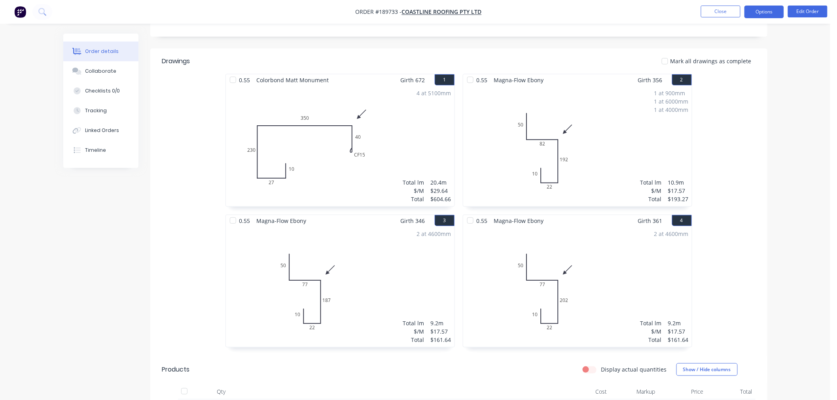
click at [766, 14] on button "Options" at bounding box center [765, 12] width 40 height 13
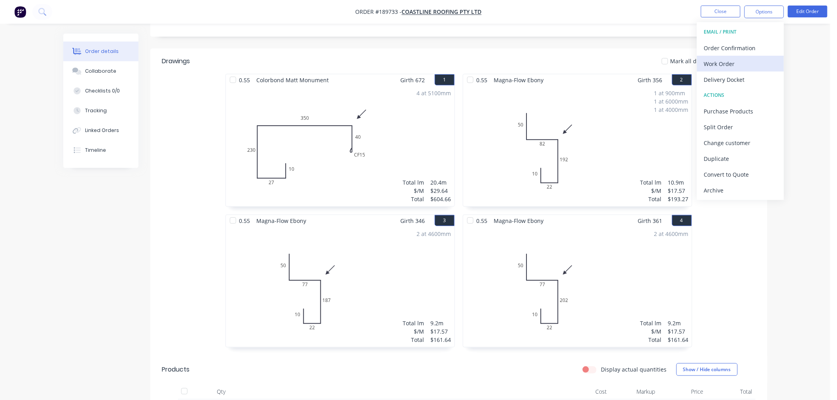
click at [744, 65] on div "Work Order" at bounding box center [740, 63] width 73 height 11
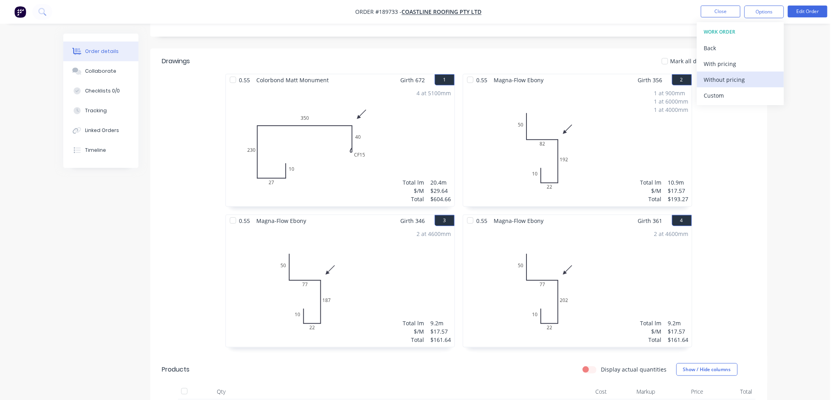
click at [751, 84] on div "Without pricing" at bounding box center [740, 79] width 73 height 11
click at [104, 233] on div "Created by [PERSON_NAME] Created [DATE] Required [DATE] Assigned to Add team me…" at bounding box center [415, 219] width 704 height 736
click at [95, 259] on div "Created by [PERSON_NAME] Created [DATE] Required [DATE] Assigned to Add team me…" at bounding box center [415, 219] width 704 height 736
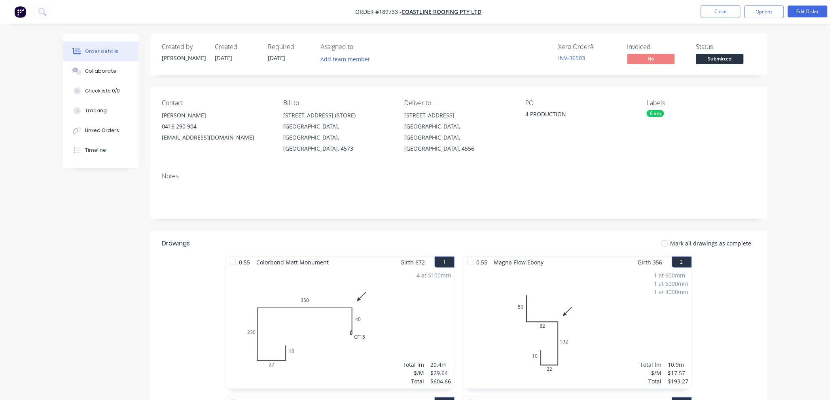
click at [620, 21] on nav "Order #189733 - COASTLINE ROOFING PTY LTD Close Options Edit Order" at bounding box center [418, 12] width 837 height 24
click at [720, 14] on button "Close" at bounding box center [721, 12] width 40 height 12
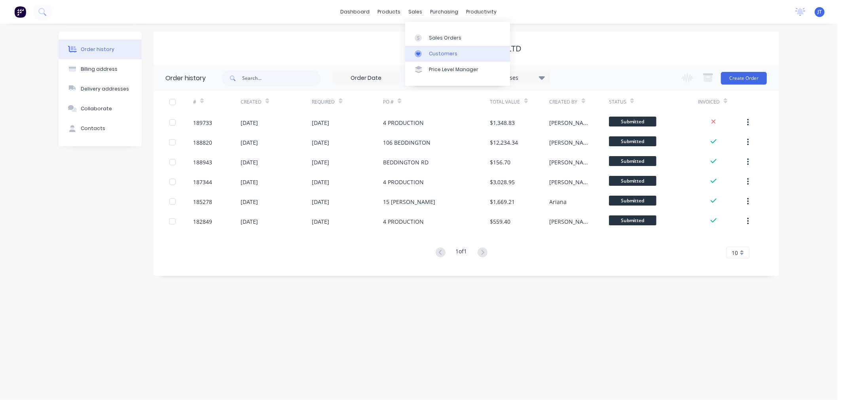
click at [425, 56] on div at bounding box center [421, 53] width 12 height 7
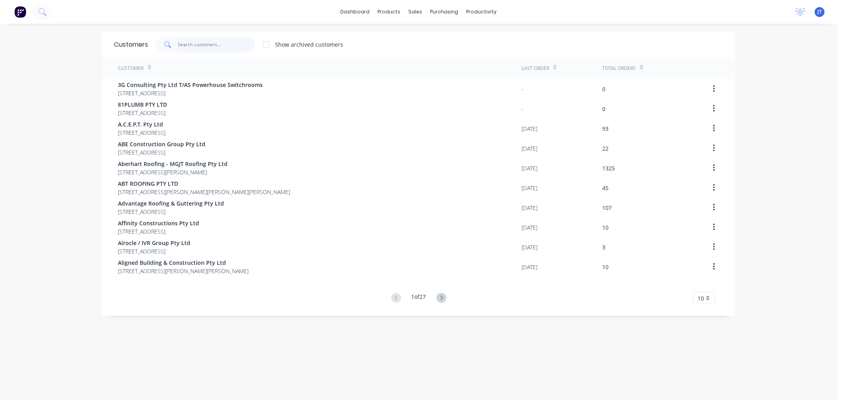
click at [211, 40] on input "text" at bounding box center [216, 45] width 77 height 16
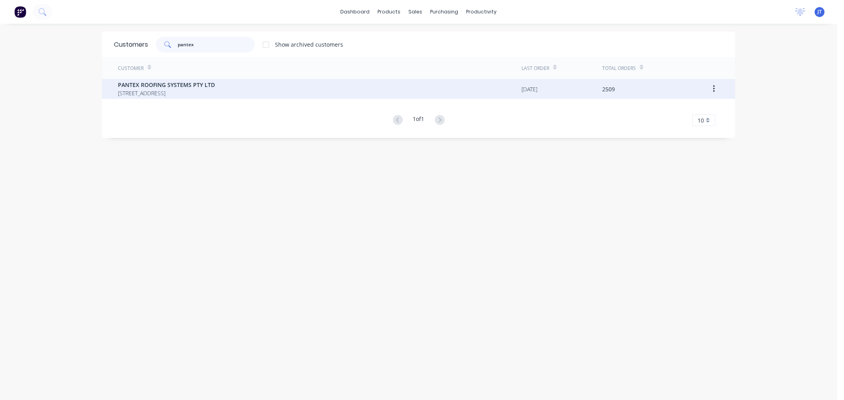
type input "pantex"
click at [215, 85] on span "PANTEX ROOFING SYSTEMS PTY LTD" at bounding box center [166, 85] width 97 height 8
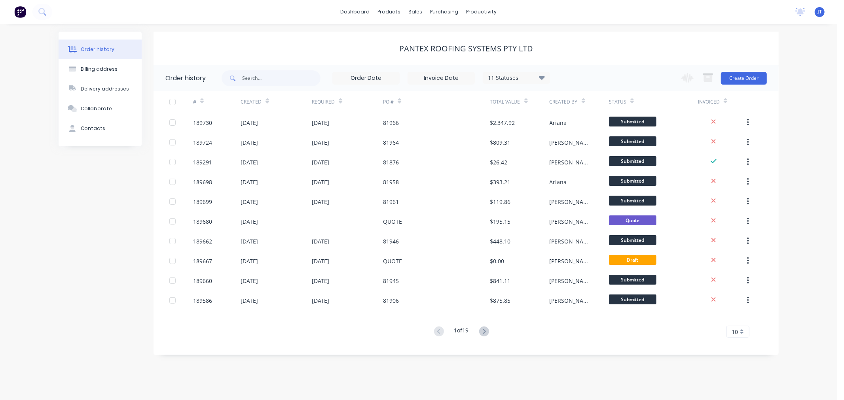
drag, startPoint x: 698, startPoint y: 41, endPoint x: 709, endPoint y: 45, distance: 11.6
click at [698, 41] on div "PANTEX ROOFING SYSTEMS PTY LTD" at bounding box center [466, 49] width 625 height 34
click at [756, 76] on button "Create Order" at bounding box center [744, 78] width 46 height 13
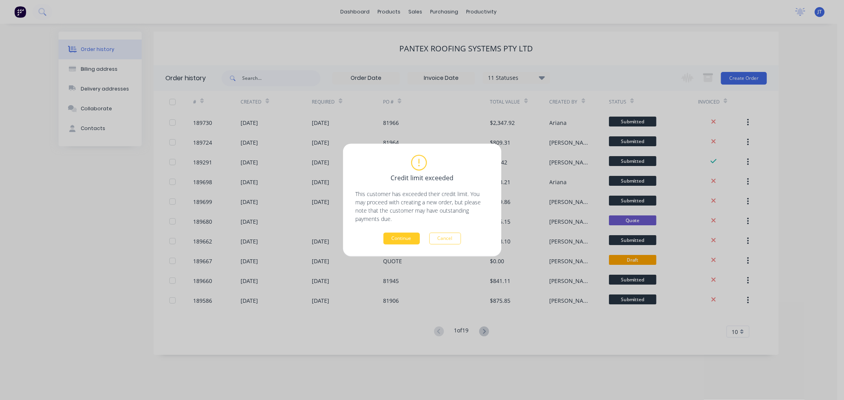
click at [409, 239] on button "Continue" at bounding box center [401, 239] width 36 height 12
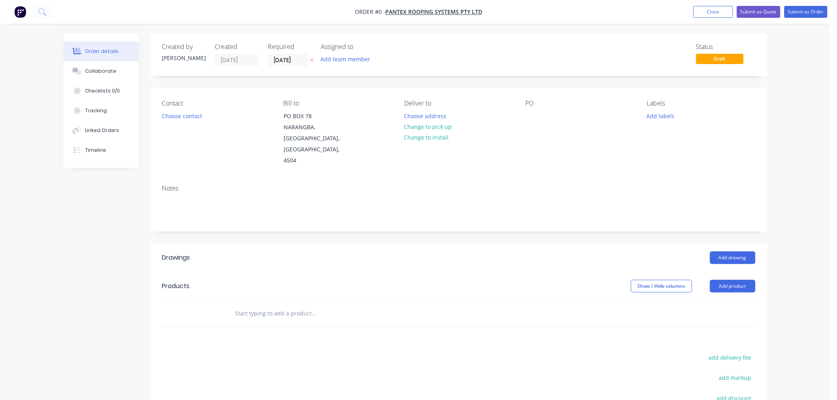
click at [280, 54] on label "[DATE]" at bounding box center [288, 60] width 40 height 13
click at [280, 54] on input "[DATE]" at bounding box center [288, 60] width 39 height 12
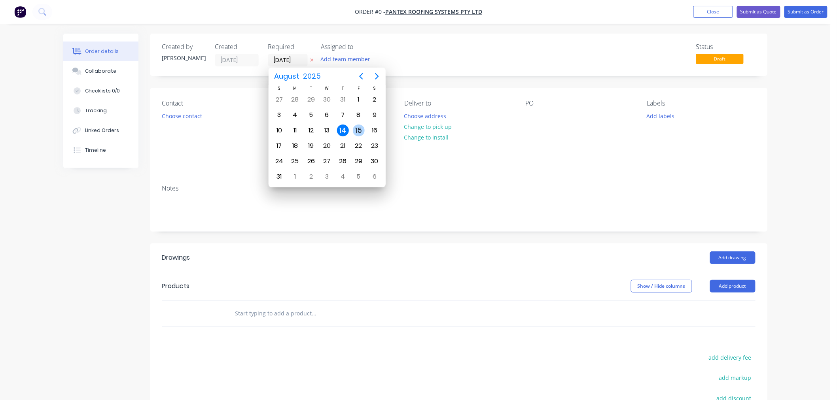
click at [359, 133] on div "15" at bounding box center [359, 131] width 12 height 12
type input "[DATE]"
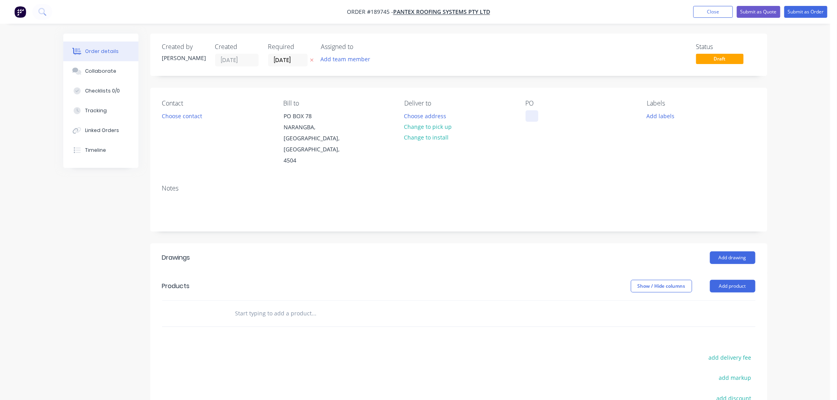
click at [531, 119] on div at bounding box center [532, 115] width 13 height 11
click at [535, 115] on div at bounding box center [532, 115] width 13 height 11
click at [480, 97] on div "Contact Choose contact [PERSON_NAME] to PO [GEOGRAPHIC_DATA] Deliver to Choose …" at bounding box center [458, 133] width 617 height 91
click at [189, 114] on button "Choose contact" at bounding box center [181, 115] width 49 height 11
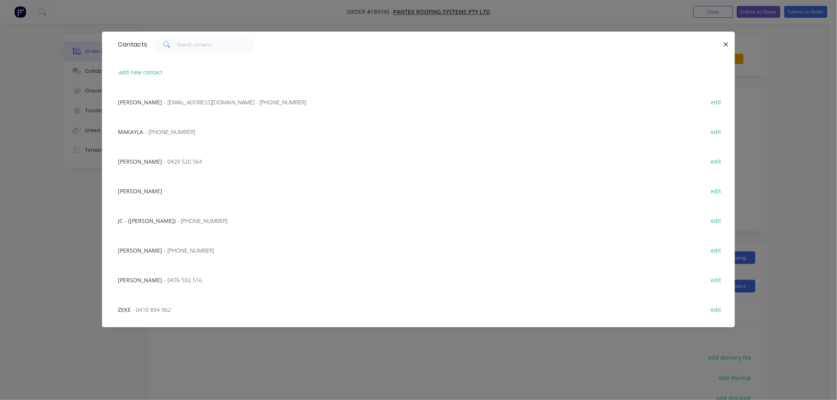
click at [185, 105] on div "KERRY - [EMAIL_ADDRESS][DOMAIN_NAME] - [PHONE_NUMBER]" at bounding box center [212, 102] width 188 height 8
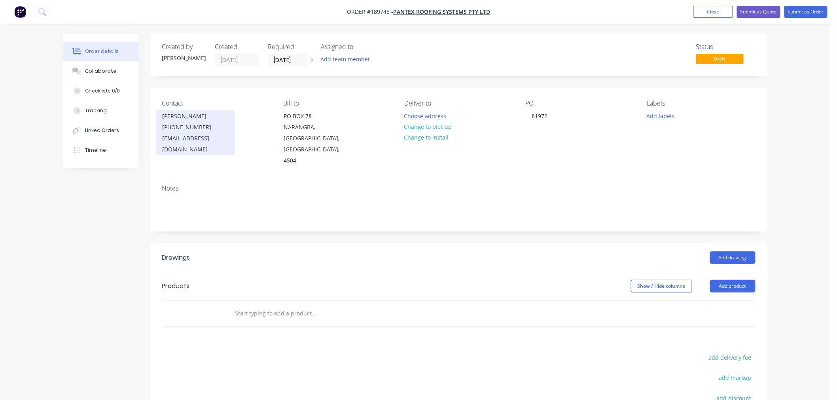
click at [175, 121] on div "[PERSON_NAME]" at bounding box center [196, 116] width 66 height 11
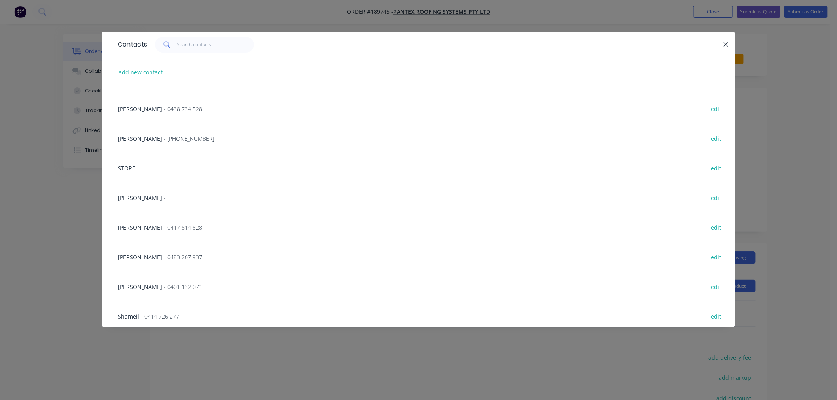
scroll to position [531, 0]
click at [136, 69] on button "add new contact" at bounding box center [141, 72] width 52 height 11
select select "AU"
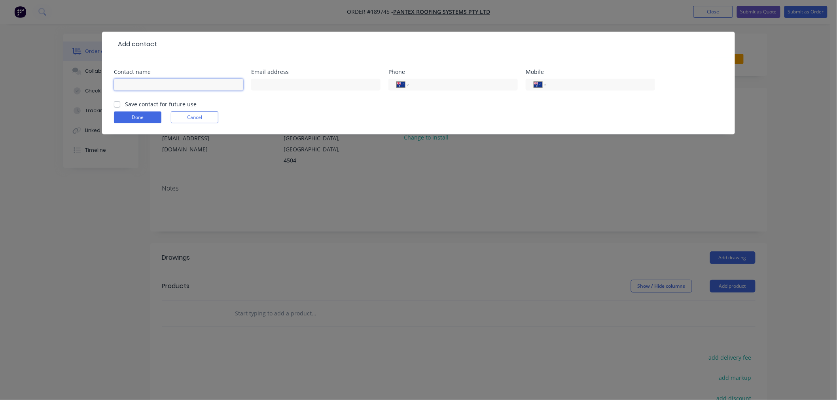
click at [148, 85] on input "text" at bounding box center [178, 85] width 129 height 12
type input "j"
type input "[PERSON_NAME]"
type input "0456 764 832"
click button "Done" at bounding box center [137, 118] width 47 height 12
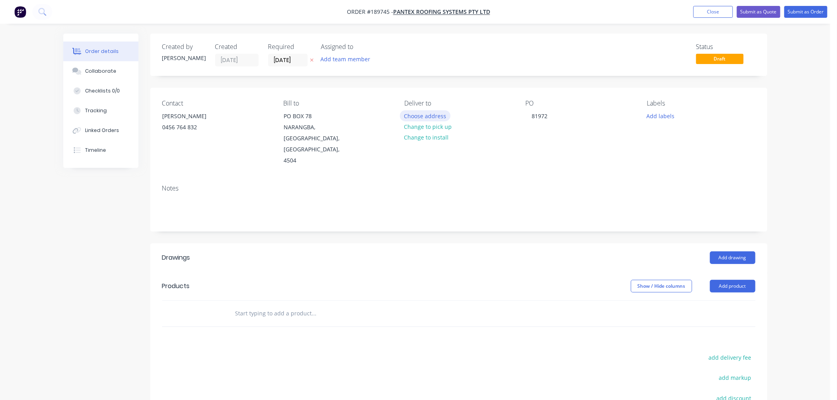
click at [425, 119] on button "Choose address" at bounding box center [425, 115] width 51 height 11
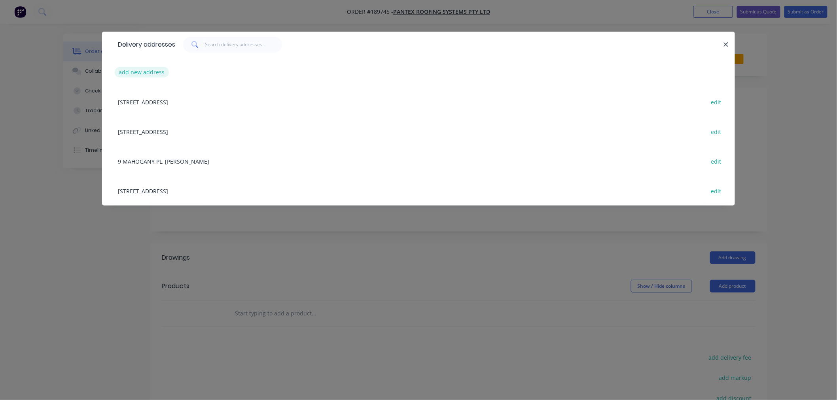
click at [154, 73] on button "add new address" at bounding box center [142, 72] width 54 height 11
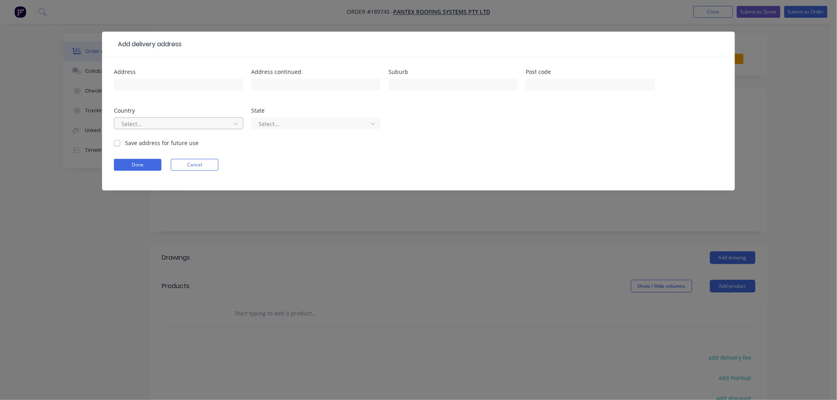
click at [167, 125] on div at bounding box center [174, 124] width 106 height 10
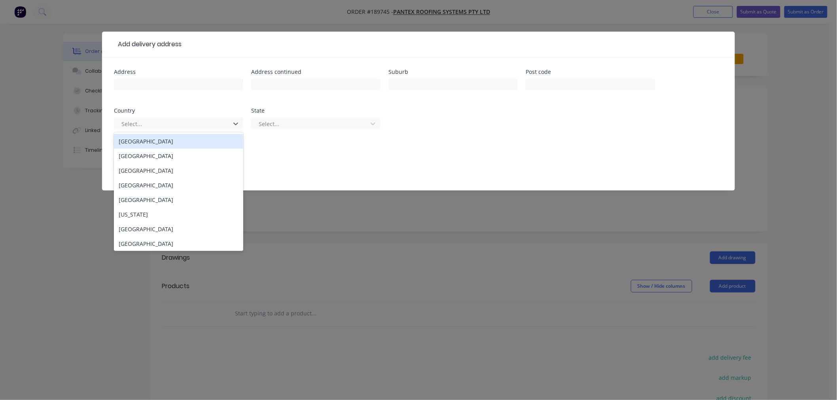
drag, startPoint x: 168, startPoint y: 139, endPoint x: 193, endPoint y: 132, distance: 26.3
click at [168, 139] on div "[GEOGRAPHIC_DATA]" at bounding box center [178, 141] width 129 height 15
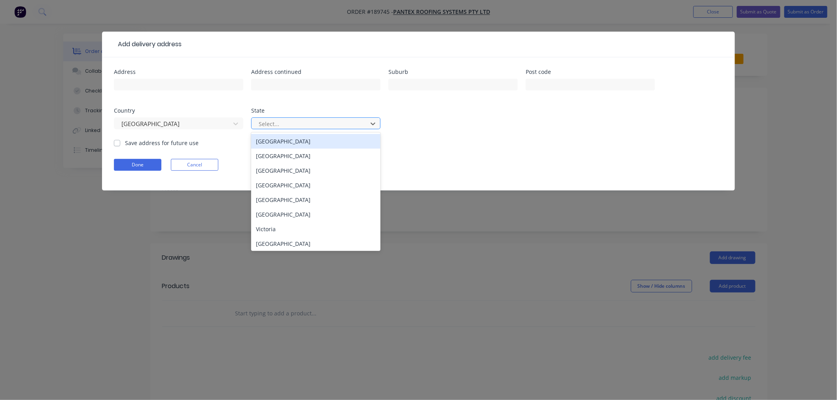
click at [283, 128] on div at bounding box center [311, 124] width 106 height 10
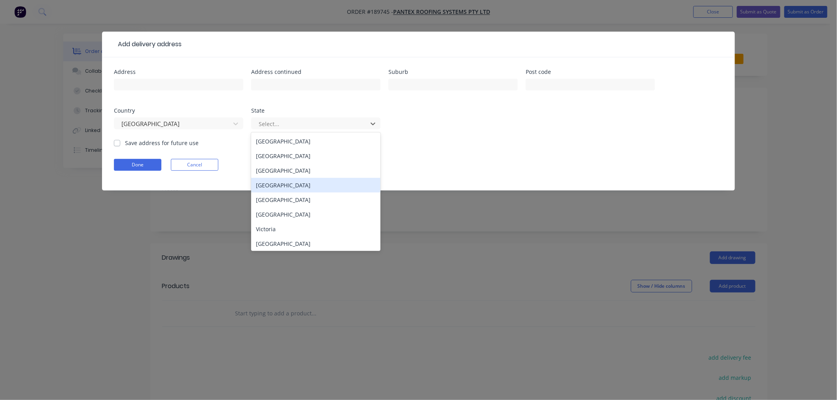
click at [279, 187] on div "[GEOGRAPHIC_DATA]" at bounding box center [315, 185] width 129 height 15
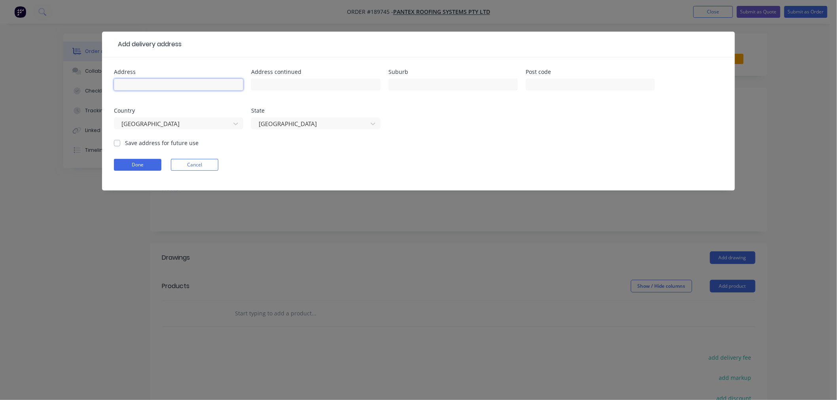
click at [190, 85] on input "text" at bounding box center [178, 85] width 129 height 12
type input "[STREET_ADDRESS]"
type input "BURPENGARY"
drag, startPoint x: 141, startPoint y: 84, endPoint x: 207, endPoint y: 80, distance: 65.8
click at [207, 80] on input "[STREET_ADDRESS]" at bounding box center [178, 85] width 129 height 12
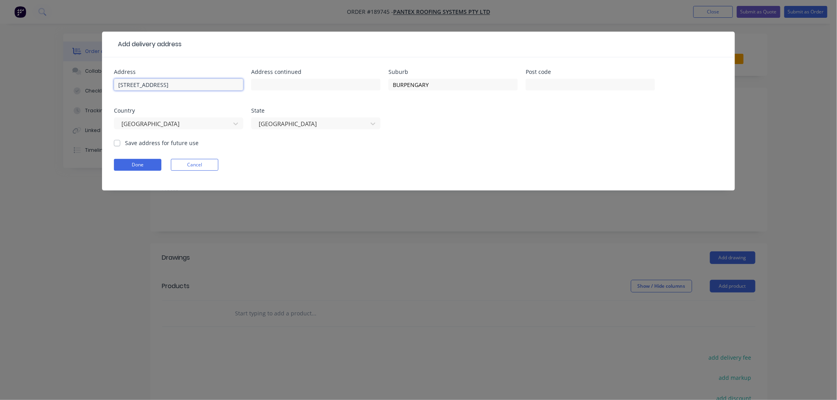
click at [210, 81] on input "[STREET_ADDRESS]" at bounding box center [178, 85] width 129 height 12
click at [451, 81] on input "BURPENGARY" at bounding box center [453, 85] width 129 height 12
click at [463, 81] on input "BURPENGARY" at bounding box center [453, 85] width 129 height 12
click at [560, 83] on input "text" at bounding box center [590, 85] width 129 height 12
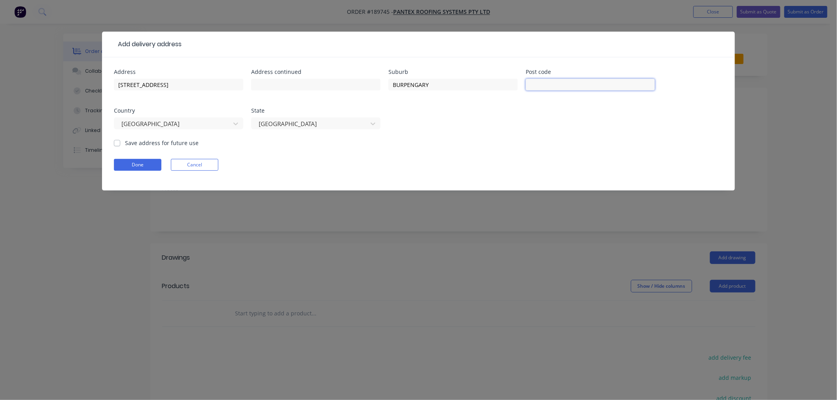
click at [537, 87] on input "text" at bounding box center [590, 85] width 129 height 12
type input "4505"
click at [132, 169] on button "Done" at bounding box center [137, 165] width 47 height 12
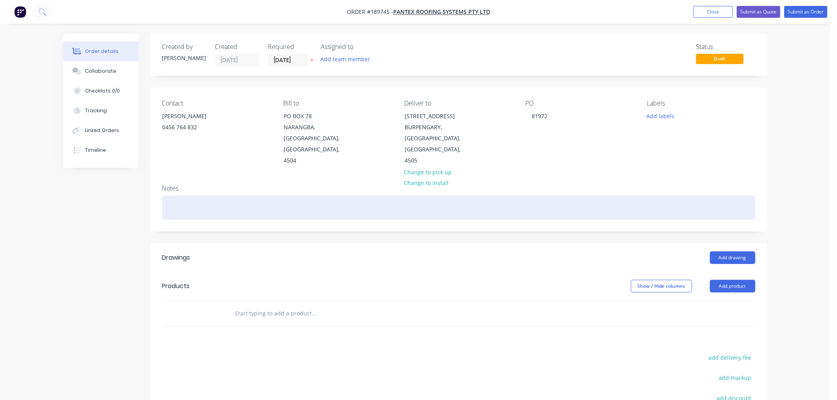
click at [237, 196] on div at bounding box center [459, 208] width 594 height 24
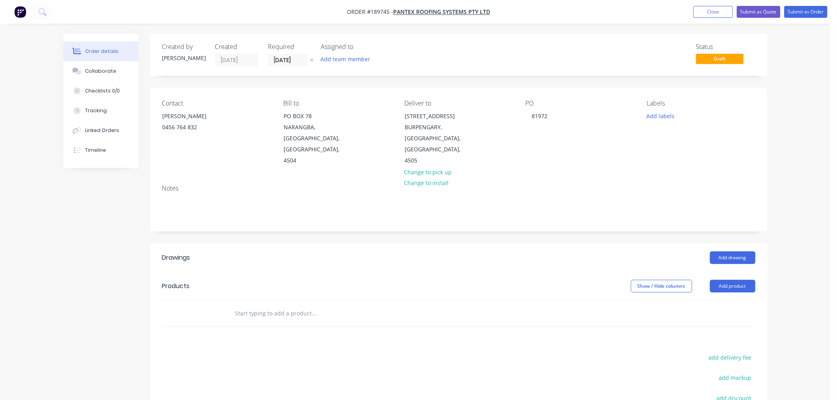
click at [786, 163] on div "Order details Collaborate Checklists 0/0 Tracking Linked Orders Timeline Order …" at bounding box center [415, 264] width 831 height 529
click at [753, 210] on div "Notes" at bounding box center [458, 204] width 617 height 53
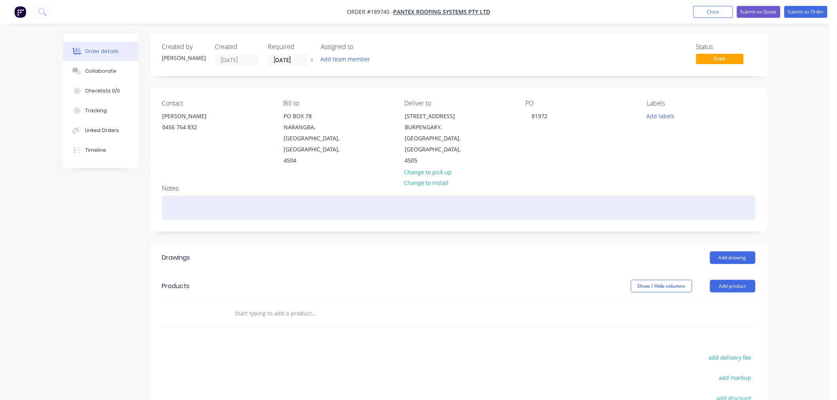
click at [383, 196] on div at bounding box center [459, 208] width 594 height 24
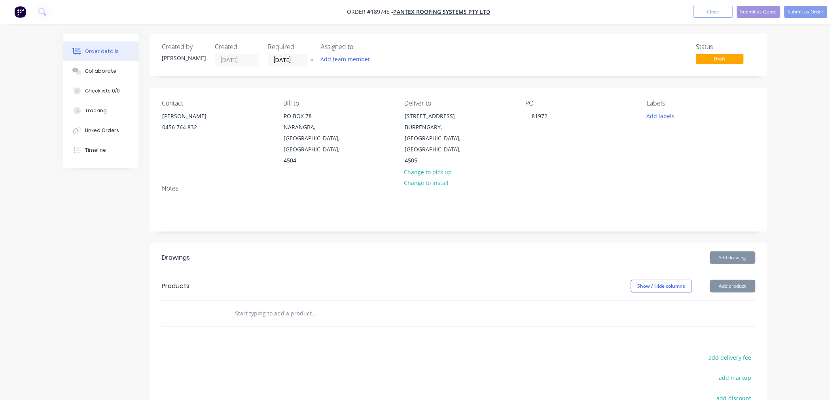
click at [808, 244] on div "Order details Collaborate Checklists 0/0 Tracking Linked Orders Timeline Order …" at bounding box center [415, 264] width 831 height 529
click at [738, 280] on button "Add product" at bounding box center [733, 286] width 46 height 13
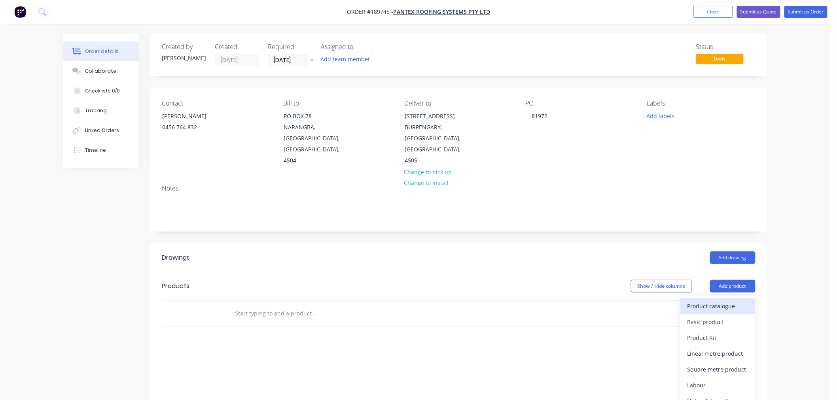
click at [733, 301] on div "Product catalogue" at bounding box center [718, 306] width 61 height 11
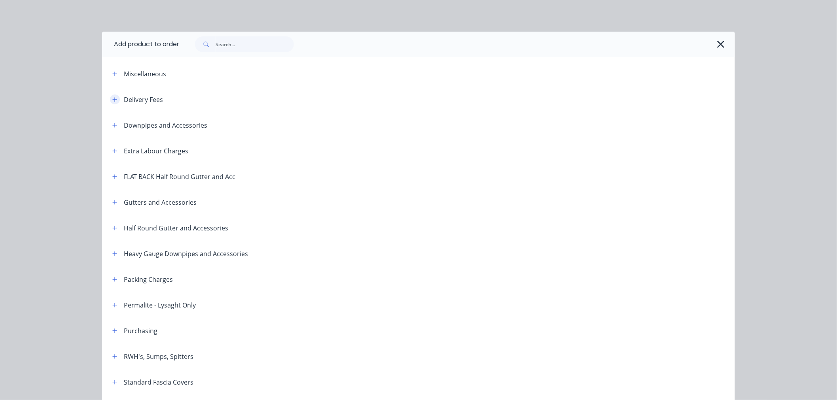
click at [114, 99] on icon "button" at bounding box center [115, 99] width 4 height 4
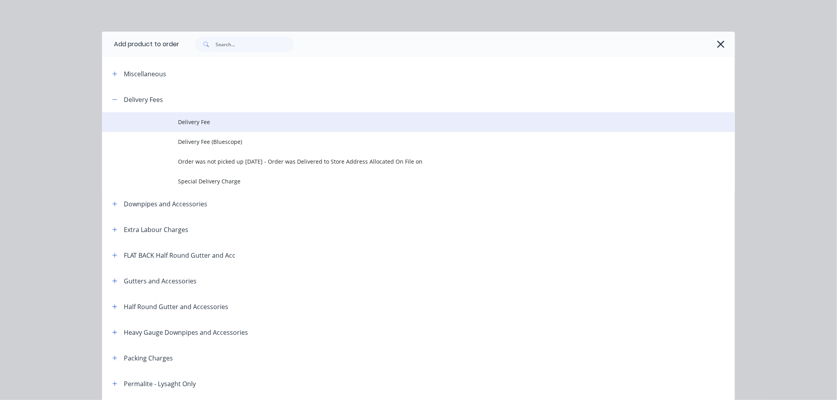
click at [209, 129] on td "Delivery Fee" at bounding box center [456, 122] width 557 height 20
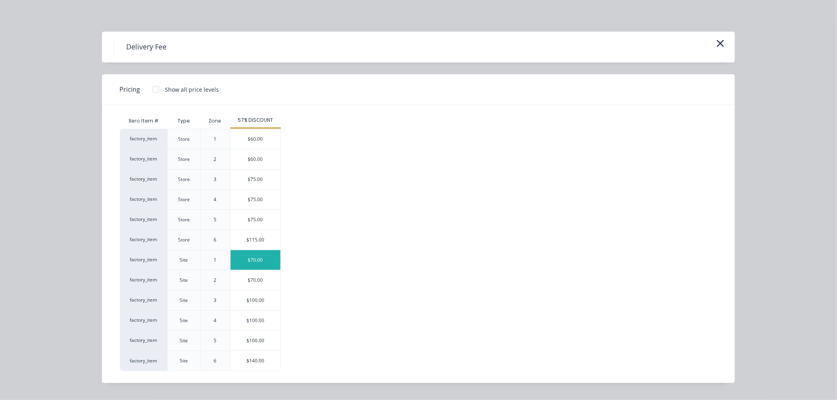
click at [262, 262] on div "$70.00" at bounding box center [256, 260] width 50 height 20
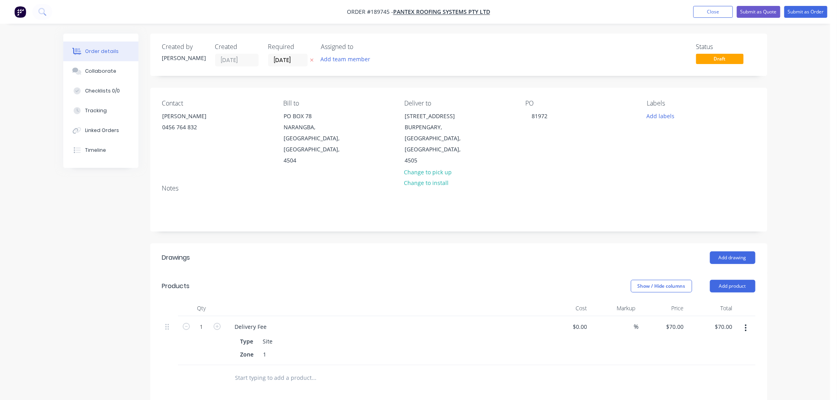
click at [792, 222] on div "Order details Collaborate Checklists 0/0 Tracking Linked Orders Timeline Order …" at bounding box center [415, 296] width 831 height 593
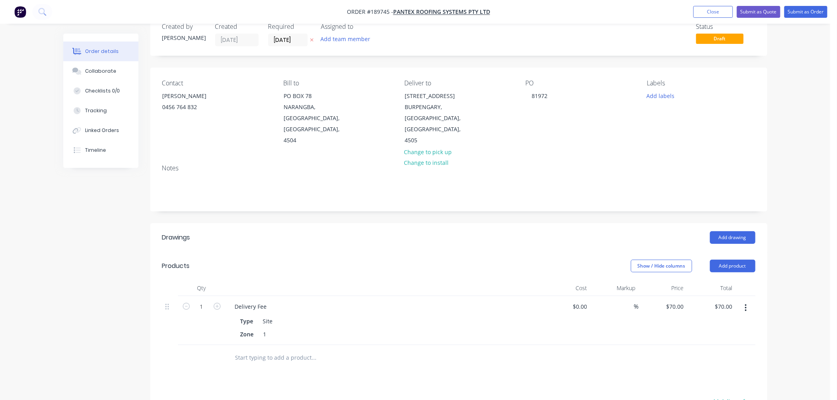
scroll to position [0, 0]
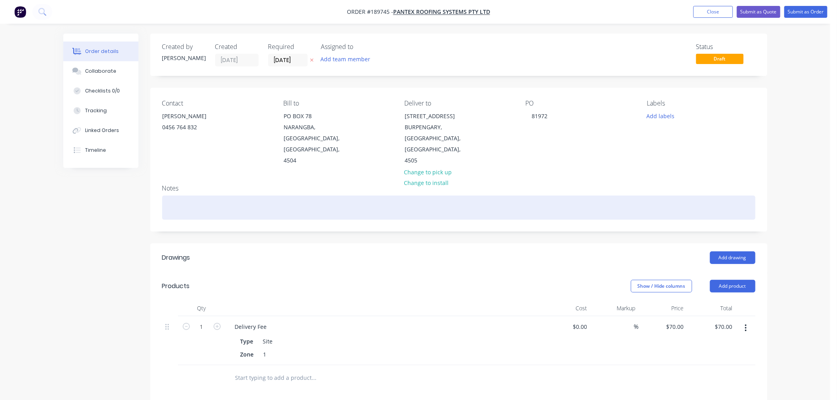
click at [298, 199] on div at bounding box center [459, 208] width 594 height 24
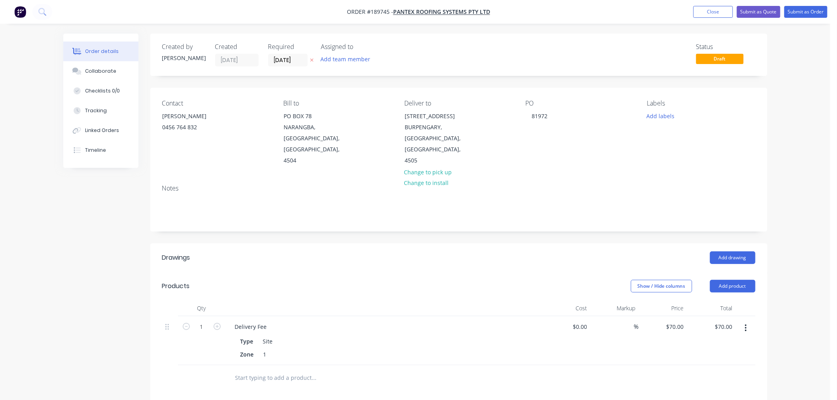
drag, startPoint x: 780, startPoint y: 197, endPoint x: 776, endPoint y: 198, distance: 4.1
click at [780, 197] on div "Order details Collaborate Checklists 0/0 Tracking Linked Orders Timeline Order …" at bounding box center [415, 296] width 831 height 593
click at [741, 252] on button "Add drawing" at bounding box center [733, 258] width 46 height 13
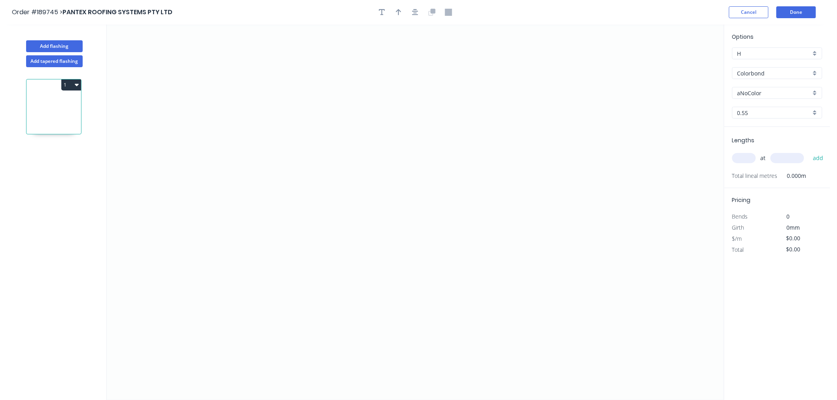
click at [768, 95] on input "aNoColor" at bounding box center [775, 93] width 74 height 8
click at [763, 133] on div "Surfmist" at bounding box center [777, 132] width 89 height 14
type input "Surfmist"
click at [753, 113] on input "0.55" at bounding box center [775, 113] width 74 height 8
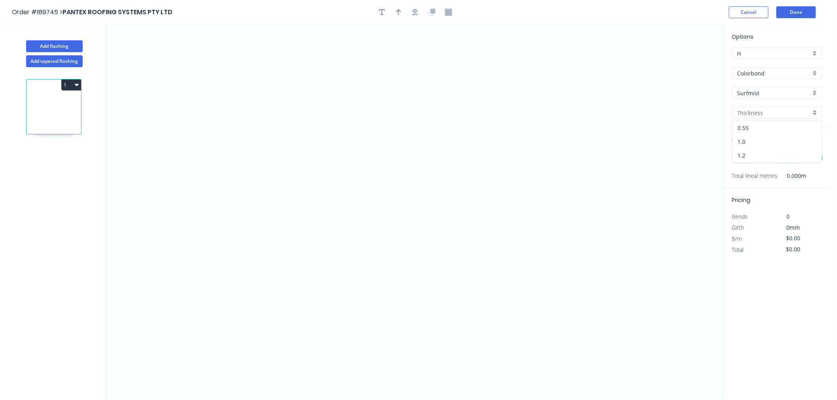
click at [755, 129] on div "0.55" at bounding box center [777, 128] width 89 height 14
type input "0.55"
click at [746, 159] on input "text" at bounding box center [744, 158] width 24 height 10
type input "2"
click at [809, 152] on button "add" at bounding box center [818, 158] width 19 height 13
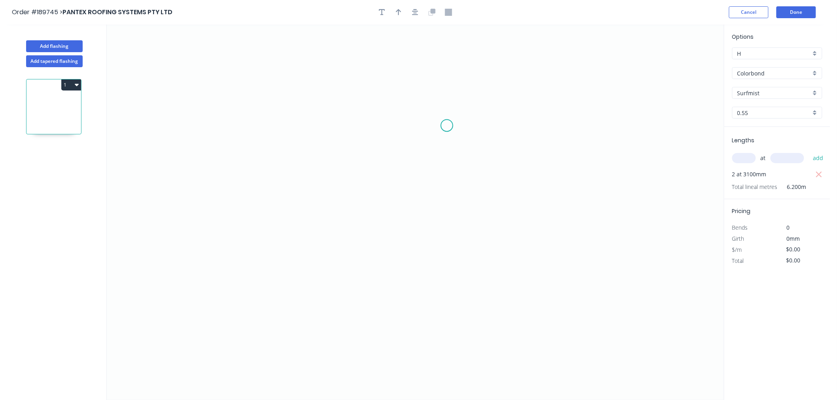
click at [458, 125] on icon "0" at bounding box center [415, 213] width 617 height 376
click at [427, 74] on icon "0" at bounding box center [415, 213] width 617 height 376
click at [286, 80] on icon "0 ?" at bounding box center [415, 213] width 617 height 376
click at [287, 210] on icon "0 ? ? ? º" at bounding box center [415, 213] width 617 height 376
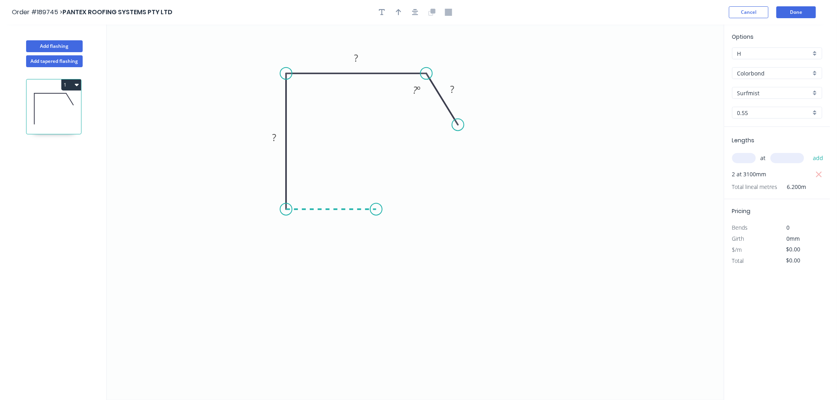
click at [376, 207] on icon "0 ? ? ? ? º" at bounding box center [415, 213] width 617 height 376
click at [393, 298] on icon "0 ? ? ? ? ? º" at bounding box center [415, 213] width 617 height 376
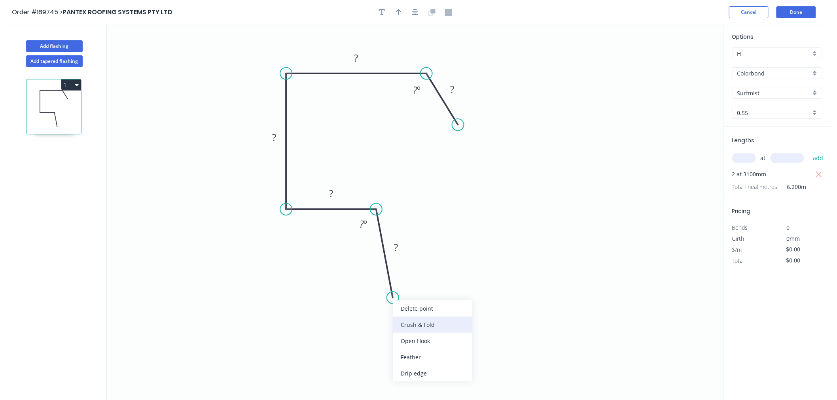
click at [404, 326] on div "Crush & Fold" at bounding box center [433, 325] width 80 height 16
click at [378, 287] on tspan "10" at bounding box center [379, 287] width 11 height 13
click at [461, 121] on circle at bounding box center [458, 125] width 12 height 12
click at [395, 247] on tspan "?" at bounding box center [397, 247] width 4 height 13
drag, startPoint x: 627, startPoint y: 83, endPoint x: 712, endPoint y: 17, distance: 107.9
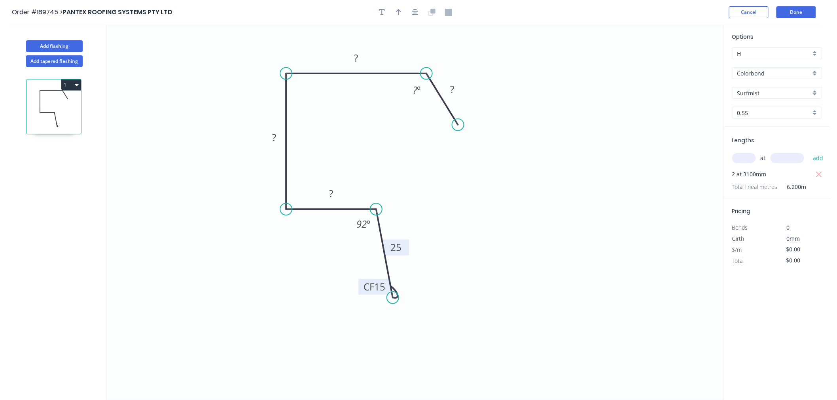
click at [630, 81] on icon "0 CF 15 25 ? ? ? ? ? º 92 º" at bounding box center [415, 213] width 617 height 376
click at [747, 17] on header "Order #189745 > PANTEX ROOFING SYSTEMS PTY LTD Cancel Done" at bounding box center [415, 12] width 831 height 25
click at [747, 17] on button "Cancel" at bounding box center [749, 12] width 40 height 12
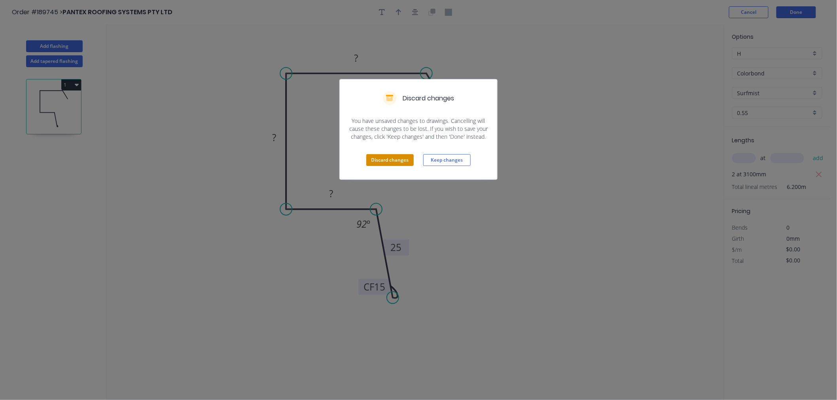
click at [394, 160] on button "Discard changes" at bounding box center [389, 160] width 47 height 12
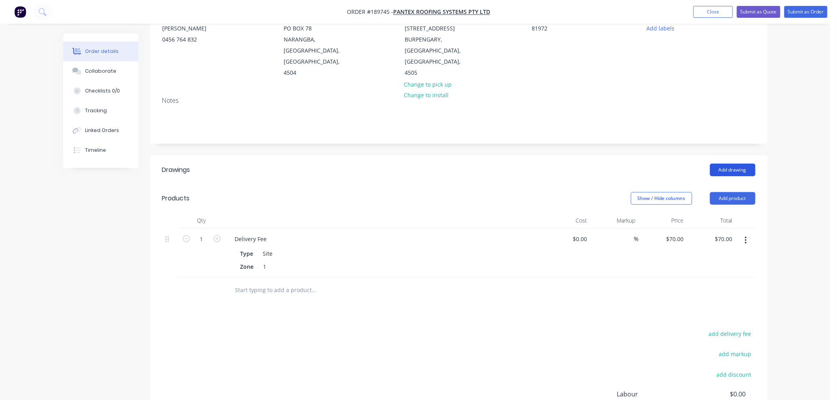
click at [725, 164] on button "Add drawing" at bounding box center [733, 170] width 46 height 13
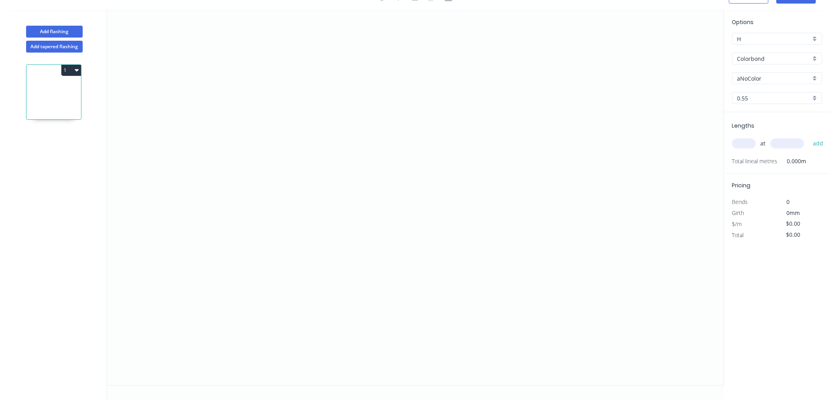
scroll to position [15, 0]
click at [770, 77] on input "aNoColor" at bounding box center [775, 78] width 74 height 8
click at [822, 164] on div "Basalt Bluegum Classic Cream Cottage Green Cove Deep Ocean Dover White Dune Eve…" at bounding box center [777, 127] width 90 height 82
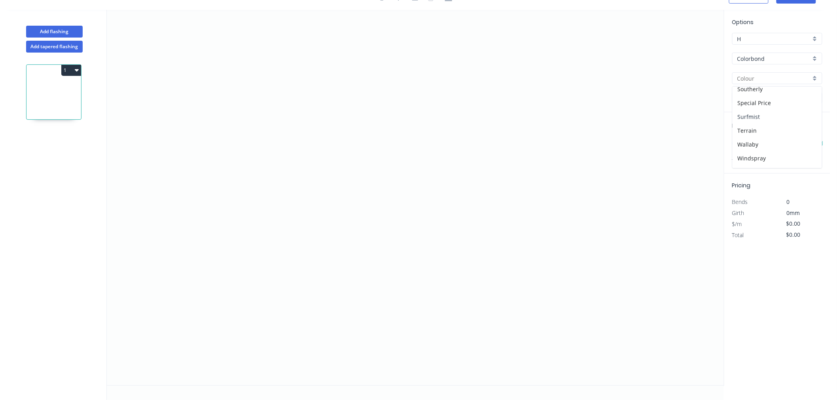
click at [777, 121] on div "Surfmist" at bounding box center [777, 117] width 89 height 14
click at [741, 94] on input "0.55" at bounding box center [775, 98] width 74 height 8
click at [749, 118] on div "0.55" at bounding box center [777, 113] width 89 height 14
click at [748, 96] on input "0.55" at bounding box center [775, 98] width 74 height 8
click at [750, 110] on div "0.55" at bounding box center [777, 113] width 89 height 14
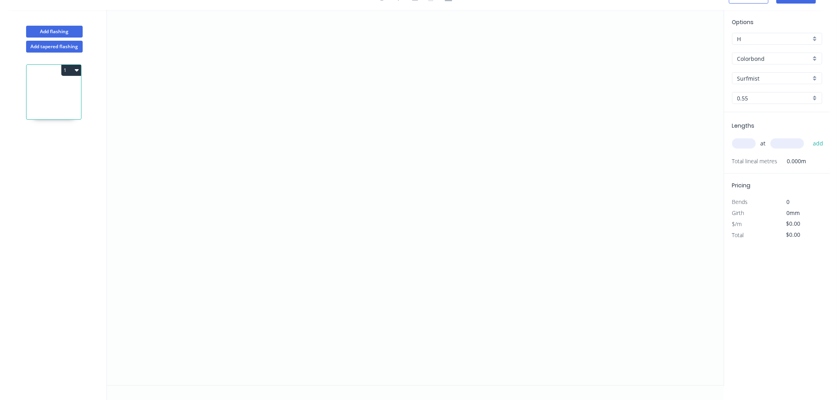
click at [745, 145] on input "text" at bounding box center [744, 144] width 24 height 10
click at [809, 137] on button "add" at bounding box center [818, 143] width 19 height 13
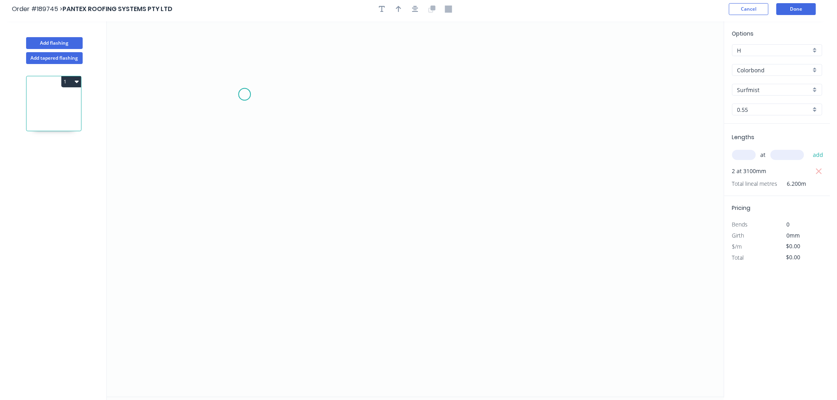
scroll to position [0, 0]
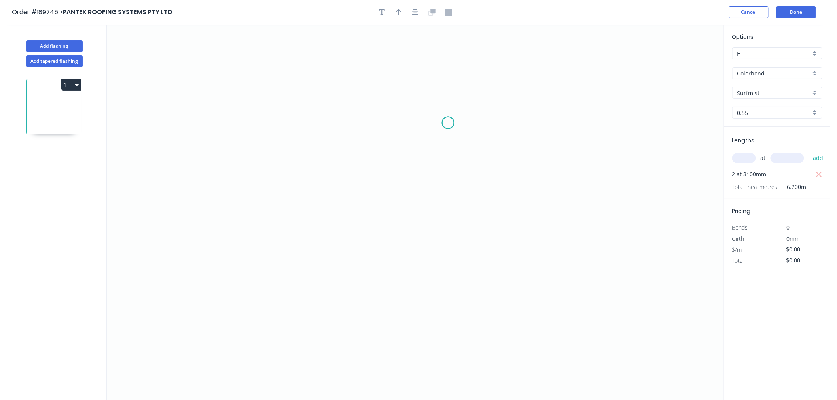
click at [448, 123] on icon "0" at bounding box center [415, 213] width 617 height 376
click at [433, 74] on icon at bounding box center [440, 98] width 15 height 49
click at [268, 83] on icon "0 ?" at bounding box center [415, 213] width 617 height 376
click at [268, 198] on icon "0 ? ? ? º" at bounding box center [415, 213] width 617 height 376
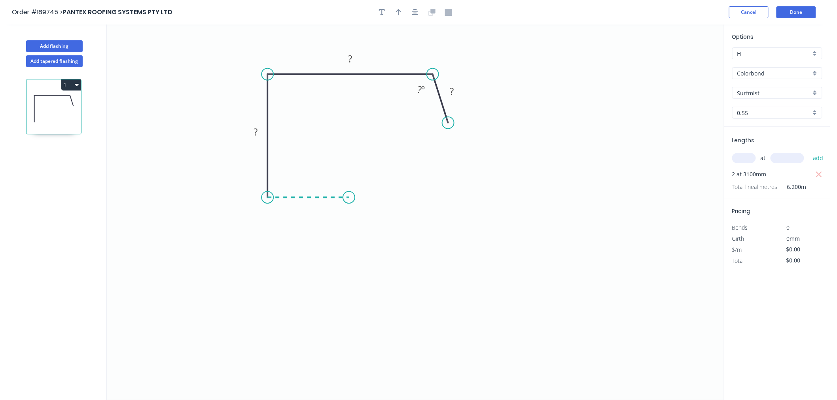
click at [349, 200] on icon "0 ? ? ? ? º" at bounding box center [415, 213] width 617 height 376
click at [372, 291] on icon "0 ? ? ? ? ? º" at bounding box center [415, 213] width 617 height 376
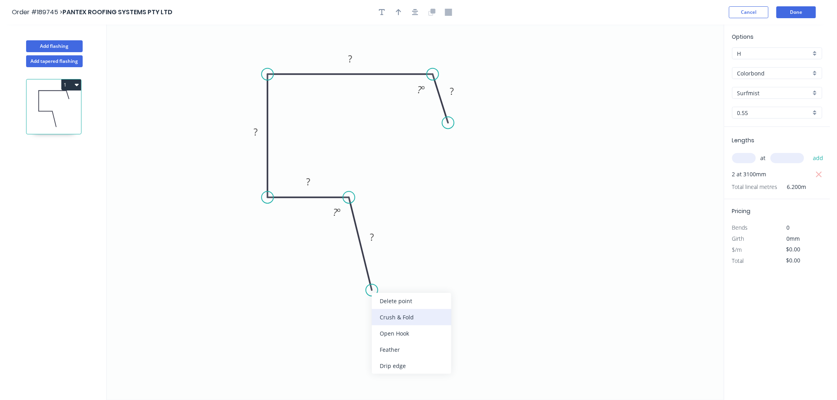
click at [385, 315] on div "Crush & Fold" at bounding box center [412, 317] width 80 height 16
click at [356, 279] on tspan "10" at bounding box center [358, 280] width 11 height 13
click at [357, 59] on rect at bounding box center [350, 59] width 16 height 11
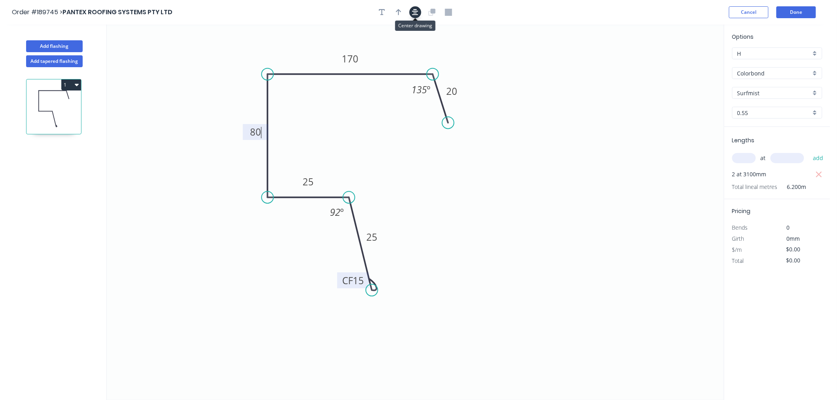
click at [414, 9] on icon "button" at bounding box center [415, 12] width 6 height 6
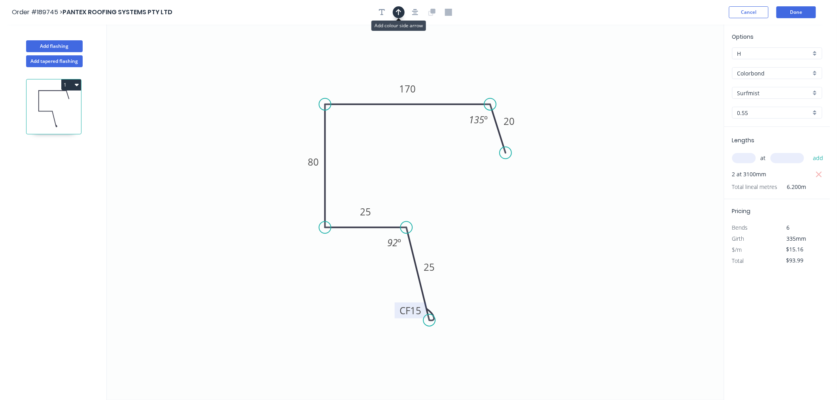
click at [400, 10] on icon "button" at bounding box center [399, 12] width 6 height 6
drag, startPoint x: 611, startPoint y: 80, endPoint x: 500, endPoint y: 88, distance: 111.5
click at [500, 88] on icon at bounding box center [500, 78] width 7 height 25
drag, startPoint x: 518, startPoint y: 156, endPoint x: 522, endPoint y: 157, distance: 4.3
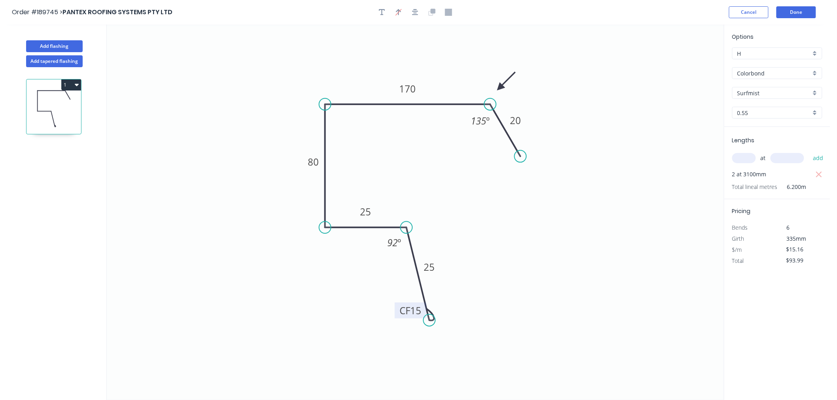
click at [522, 157] on circle at bounding box center [521, 156] width 12 height 12
click at [415, 10] on icon "button" at bounding box center [415, 12] width 6 height 7
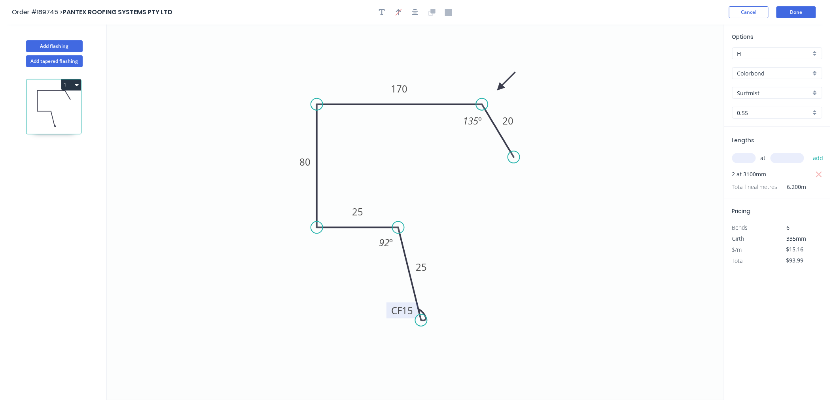
click at [313, 52] on icon "0 CF 15 25 25 80 170 20 135 º 92 º" at bounding box center [415, 213] width 617 height 376
click at [55, 45] on button "Add flashing" at bounding box center [54, 46] width 57 height 12
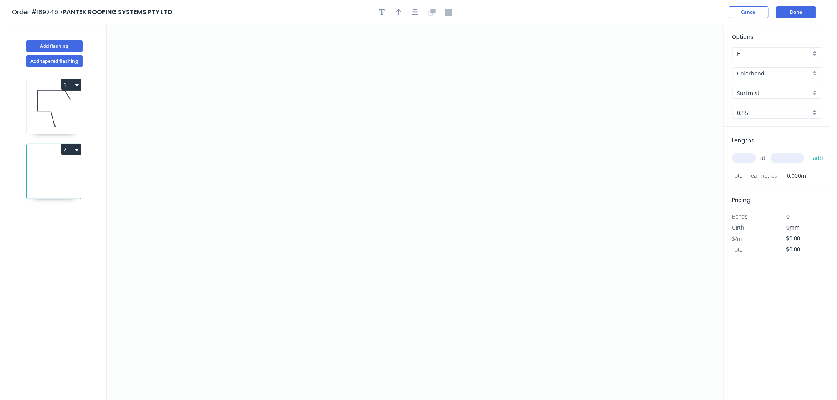
click at [737, 156] on input "text" at bounding box center [744, 158] width 24 height 10
click at [809, 152] on button "add" at bounding box center [818, 158] width 19 height 13
click at [168, 206] on icon "0" at bounding box center [415, 213] width 617 height 376
click at [193, 140] on icon "0" at bounding box center [415, 213] width 617 height 376
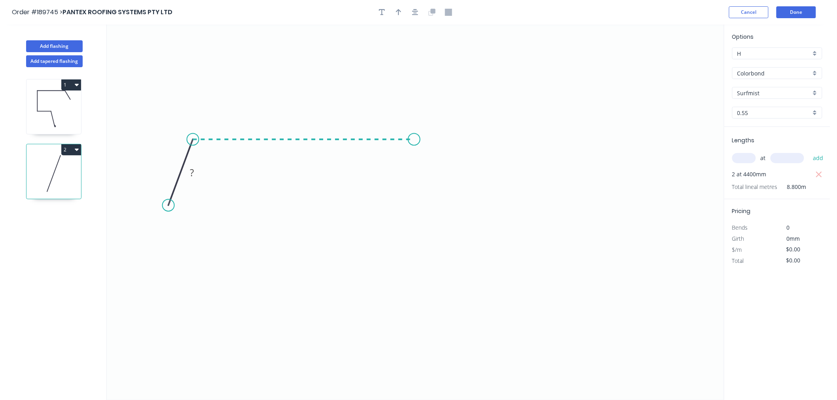
click at [414, 137] on icon "0 ?" at bounding box center [415, 213] width 617 height 376
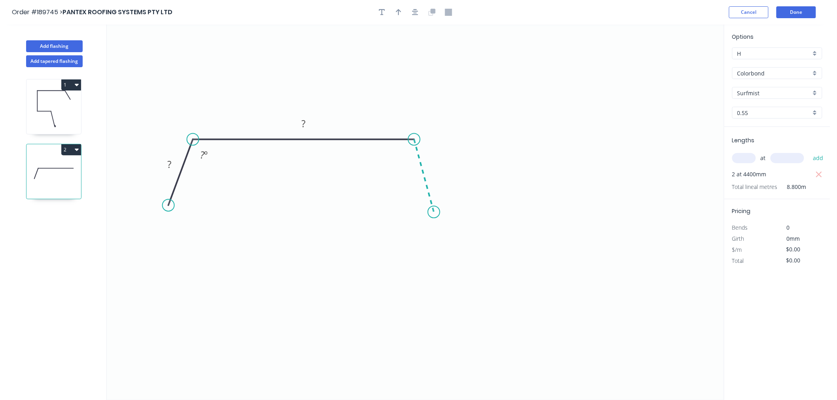
click at [434, 213] on icon "0 ? ? ? º" at bounding box center [415, 213] width 617 height 376
click at [415, 13] on icon "button" at bounding box center [415, 12] width 6 height 6
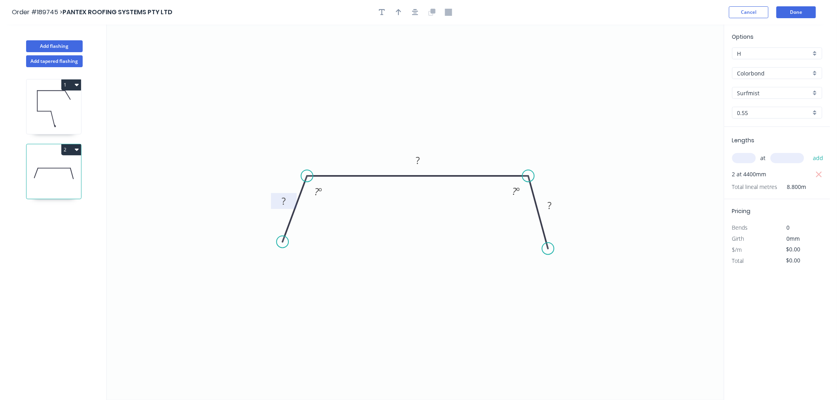
click at [282, 200] on tspan "?" at bounding box center [284, 201] width 4 height 13
click at [398, 13] on icon "button" at bounding box center [399, 12] width 6 height 6
drag, startPoint x: 683, startPoint y: 64, endPoint x: 510, endPoint y: 150, distance: 193.1
click at [510, 150] on icon at bounding box center [510, 140] width 7 height 25
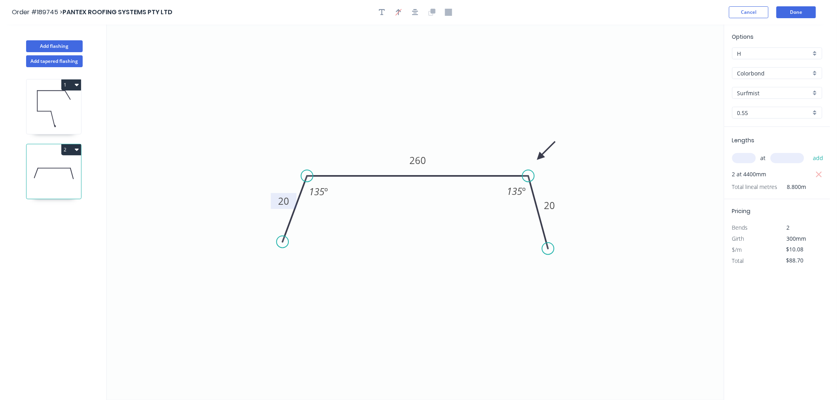
drag, startPoint x: 510, startPoint y: 149, endPoint x: 540, endPoint y: 157, distance: 31.6
click at [540, 157] on icon at bounding box center [546, 150] width 23 height 23
click at [416, 13] on icon "button" at bounding box center [415, 12] width 6 height 6
click at [70, 44] on button "Add flashing" at bounding box center [54, 46] width 57 height 12
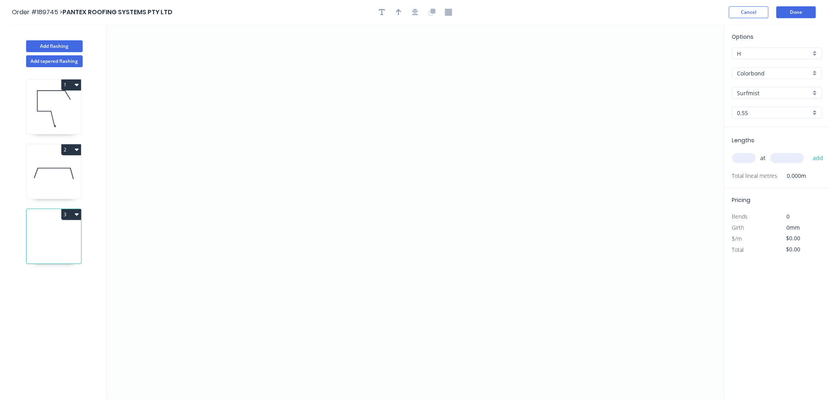
click at [746, 158] on input "text" at bounding box center [744, 158] width 24 height 10
click at [809, 152] on button "add" at bounding box center [818, 158] width 19 height 13
click at [206, 95] on icon "0" at bounding box center [415, 213] width 617 height 376
click at [213, 204] on icon "0" at bounding box center [415, 213] width 617 height 376
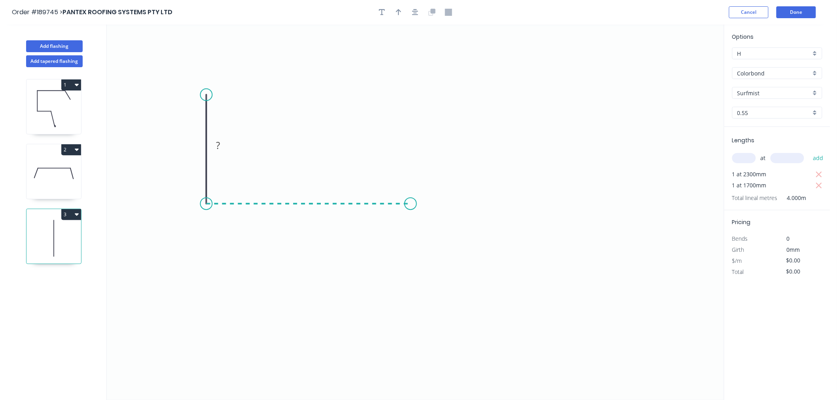
click at [411, 198] on icon "0 ?" at bounding box center [415, 213] width 617 height 376
click at [438, 266] on icon "0 ? ?" at bounding box center [415, 213] width 617 height 376
click at [417, 13] on icon "button" at bounding box center [415, 12] width 6 height 7
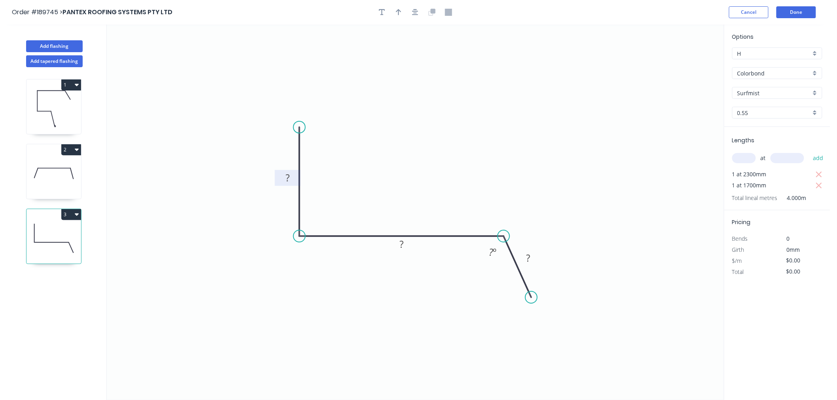
click at [288, 176] on tspan "?" at bounding box center [288, 178] width 4 height 13
click at [398, 9] on icon "button" at bounding box center [399, 12] width 6 height 7
drag, startPoint x: 683, startPoint y: 61, endPoint x: 514, endPoint y: 218, distance: 230.2
click at [514, 218] on icon at bounding box center [514, 207] width 7 height 25
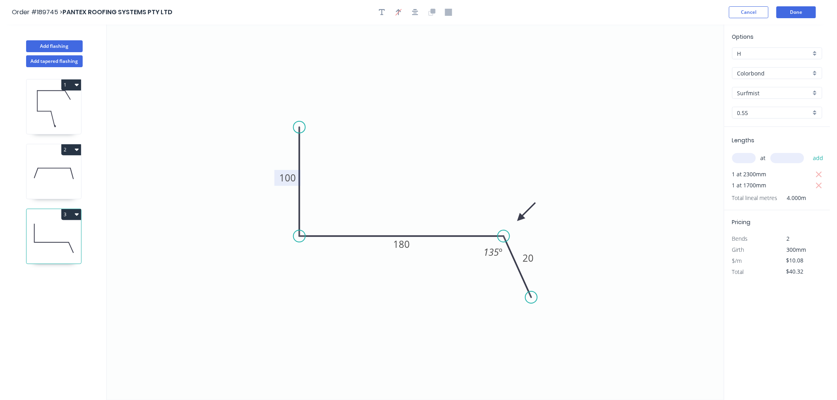
drag, startPoint x: 517, startPoint y: 216, endPoint x: 520, endPoint y: 218, distance: 4.5
click at [520, 218] on icon at bounding box center [526, 212] width 23 height 23
drag, startPoint x: 520, startPoint y: 218, endPoint x: 518, endPoint y: 214, distance: 4.4
click at [518, 214] on icon at bounding box center [524, 207] width 23 height 23
click at [415, 15] on button "button" at bounding box center [416, 12] width 12 height 12
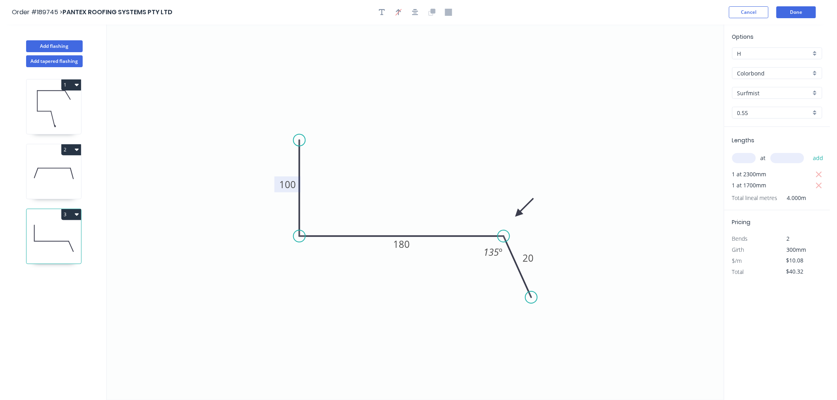
click at [302, 140] on circle at bounding box center [300, 141] width 12 height 12
drag, startPoint x: 415, startPoint y: 10, endPoint x: 413, endPoint y: 19, distance: 8.5
click at [415, 14] on icon "button" at bounding box center [415, 12] width 6 height 7
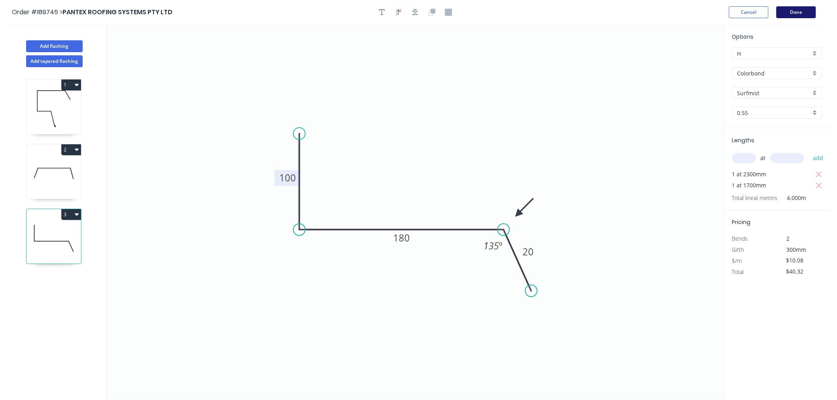
click at [787, 11] on button "Done" at bounding box center [797, 12] width 40 height 12
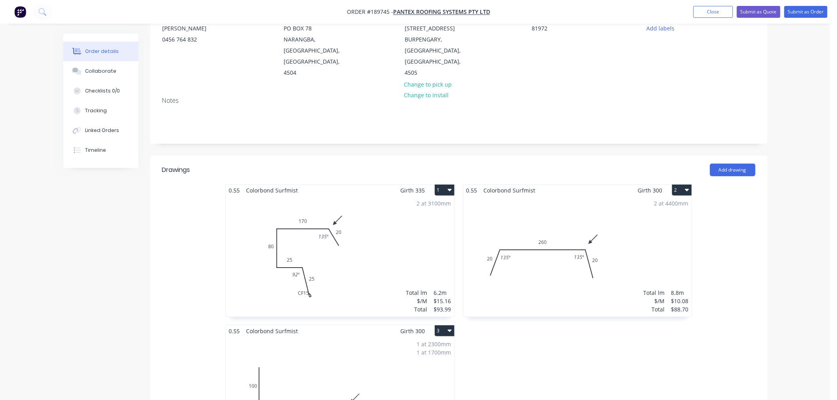
click at [389, 290] on div "2 at 3100mm Total lm $/M Total 6.2m $15.16 $93.99" at bounding box center [340, 256] width 229 height 121
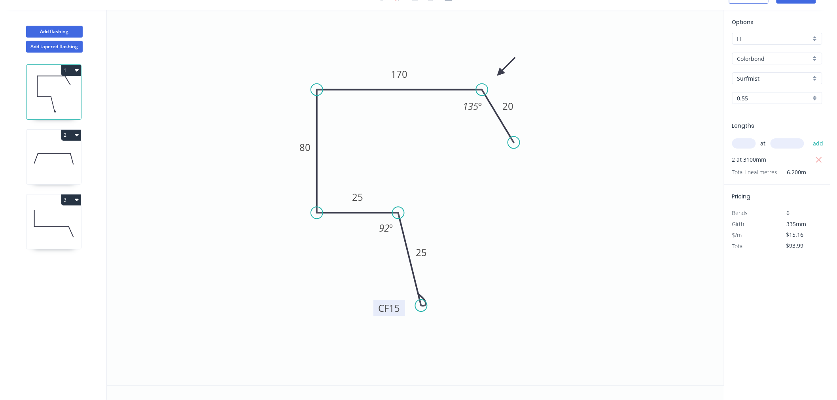
drag, startPoint x: 387, startPoint y: 297, endPoint x: 374, endPoint y: 309, distance: 17.9
click at [374, 309] on rect at bounding box center [390, 308] width 32 height 16
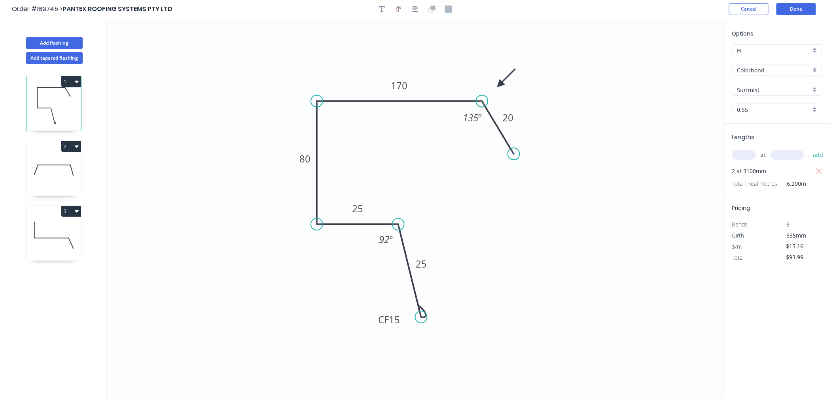
scroll to position [0, 0]
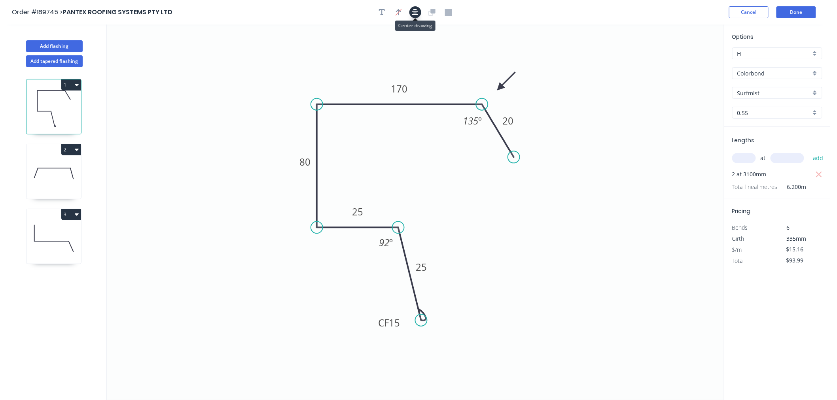
click at [414, 9] on icon "button" at bounding box center [415, 12] width 6 height 7
click at [592, 10] on div "Order #189745 > PANTEX ROOFING SYSTEMS PTY LTD Cancel Done" at bounding box center [415, 12] width 807 height 12
click at [796, 9] on button "Done" at bounding box center [797, 12] width 40 height 12
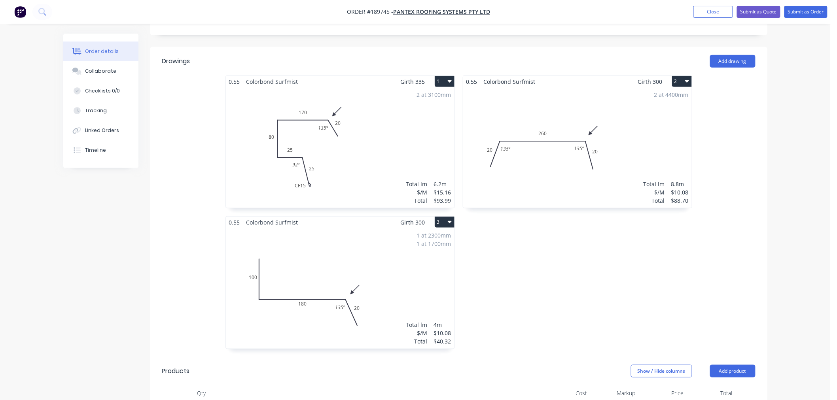
scroll to position [176, 0]
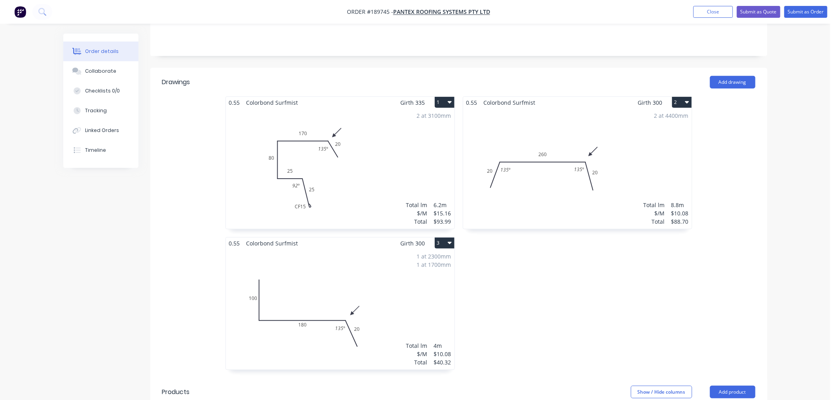
click at [595, 293] on div "0.55 Colorbond Surfmist Girth 300 2 0 20 260 20 135 º 135 º 0 20 260 20 135 º 1…" at bounding box center [577, 238] width 237 height 282
click at [788, 250] on div "Order details Collaborate Checklists 0/0 Tracking Linked Orders Timeline Order …" at bounding box center [415, 261] width 831 height 875
click at [800, 278] on div "Order details Collaborate Checklists 0/0 Tracking Linked Orders Timeline Order …" at bounding box center [415, 261] width 831 height 875
click at [686, 288] on div "0.55 Colorbond Surfmist Girth 300 2 0 20 260 20 135 º 135 º 0 20 260 20 135 º 1…" at bounding box center [577, 238] width 237 height 282
click at [730, 291] on div "0.55 Colorbond Surfmist Girth 335 1 0 CF 15 25 25 80 170 20 135 º 92 º 0 CF 15 …" at bounding box center [458, 238] width 617 height 282
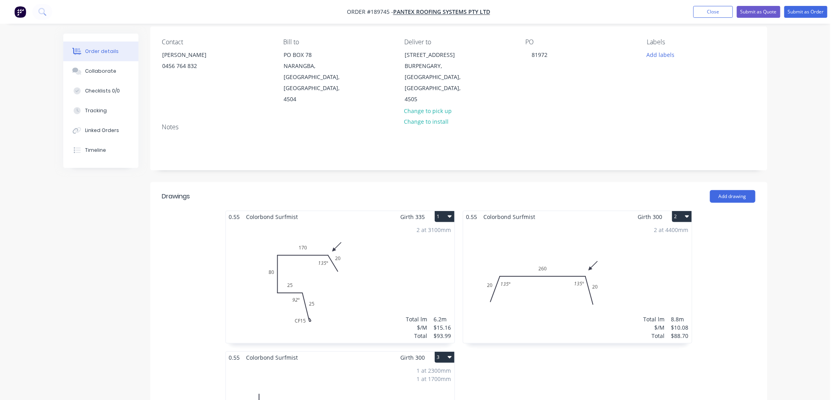
scroll to position [0, 0]
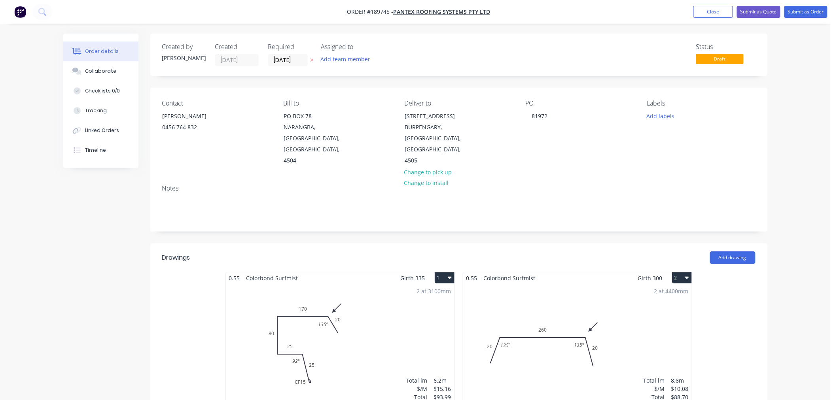
click at [800, 11] on button "Submit as Order" at bounding box center [806, 12] width 43 height 12
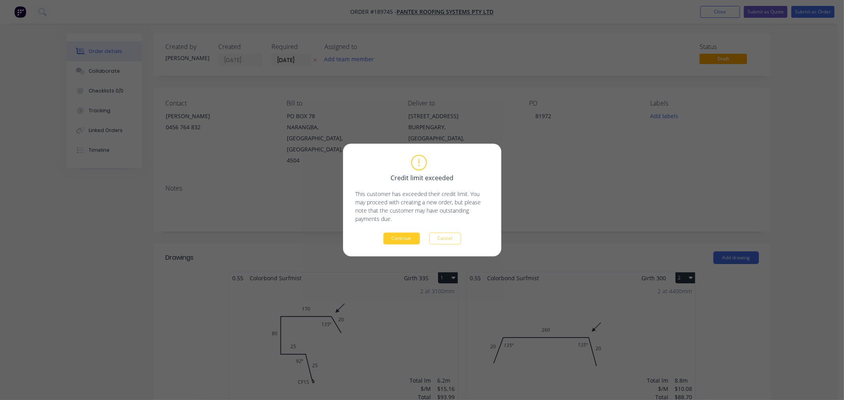
click at [408, 239] on button "Continue" at bounding box center [401, 239] width 36 height 12
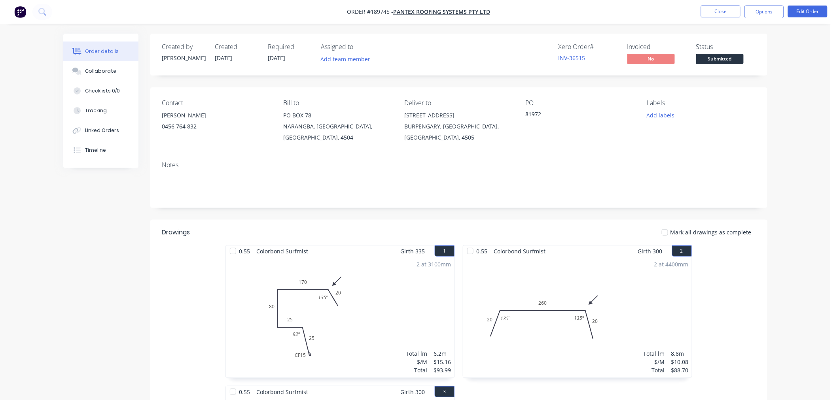
click at [789, 170] on div "Order details Collaborate Checklists 0/0 Tracking Linked Orders Timeline Order …" at bounding box center [415, 379] width 831 height 758
click at [762, 7] on button "Options" at bounding box center [765, 12] width 40 height 13
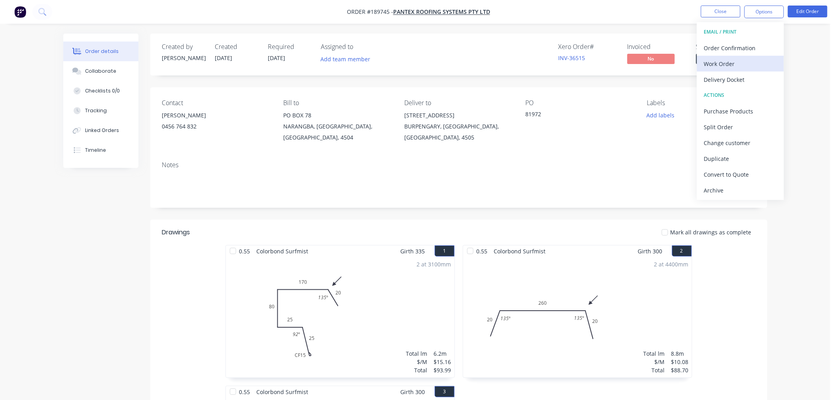
click at [761, 60] on div "Work Order" at bounding box center [740, 63] width 73 height 11
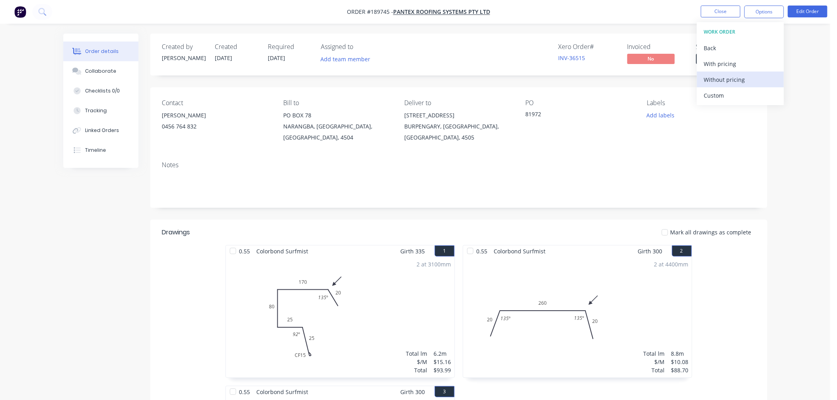
click at [746, 80] on div "Without pricing" at bounding box center [740, 79] width 73 height 11
click at [3, 98] on div "Order details Collaborate Checklists 0/0 Tracking Linked Orders Timeline Order …" at bounding box center [415, 379] width 831 height 758
click at [713, 9] on button "Close" at bounding box center [721, 12] width 40 height 12
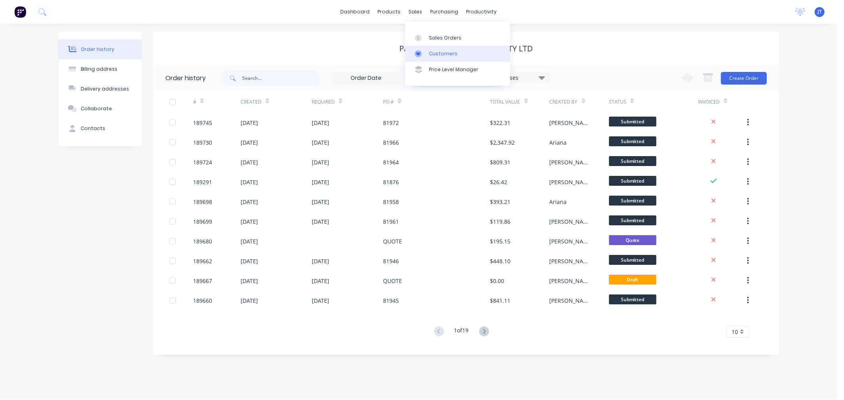
click at [425, 55] on div at bounding box center [421, 53] width 12 height 7
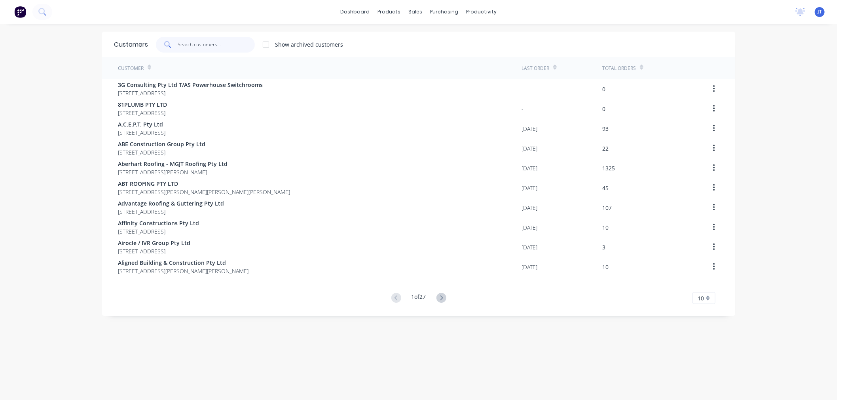
click at [193, 45] on input "text" at bounding box center [216, 45] width 77 height 16
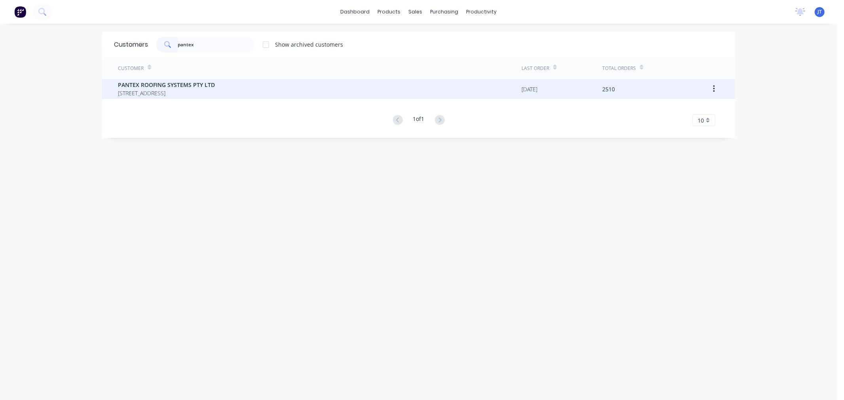
click at [215, 90] on span "[STREET_ADDRESS]" at bounding box center [166, 93] width 97 height 8
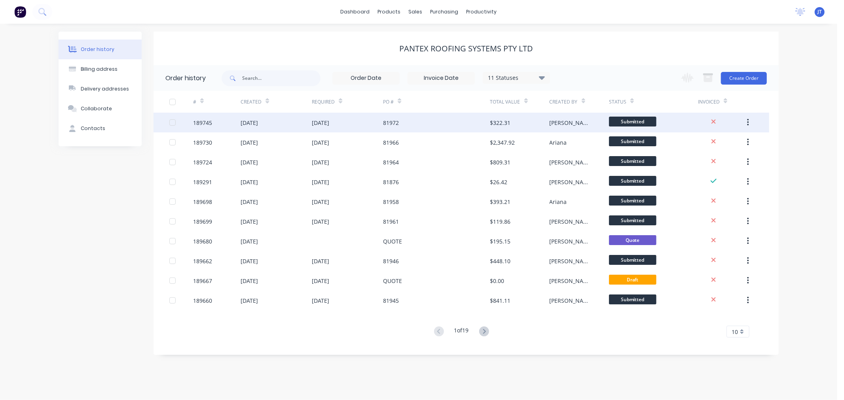
click at [206, 123] on div "189745" at bounding box center [202, 123] width 19 height 8
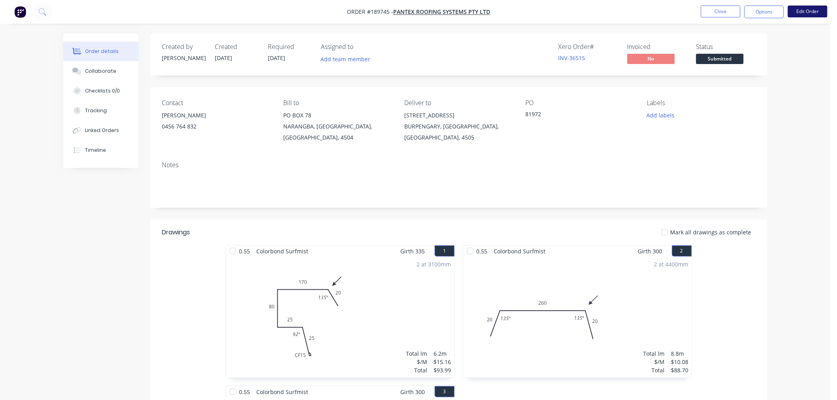
click at [799, 12] on button "Edit Order" at bounding box center [808, 12] width 40 height 12
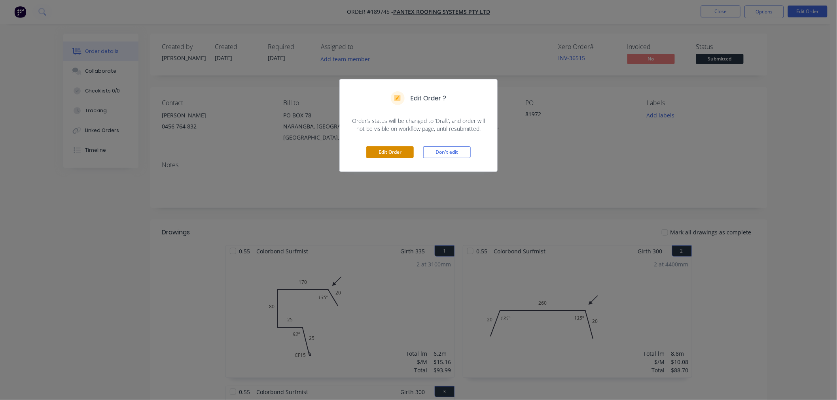
click at [388, 153] on button "Edit Order" at bounding box center [389, 152] width 47 height 12
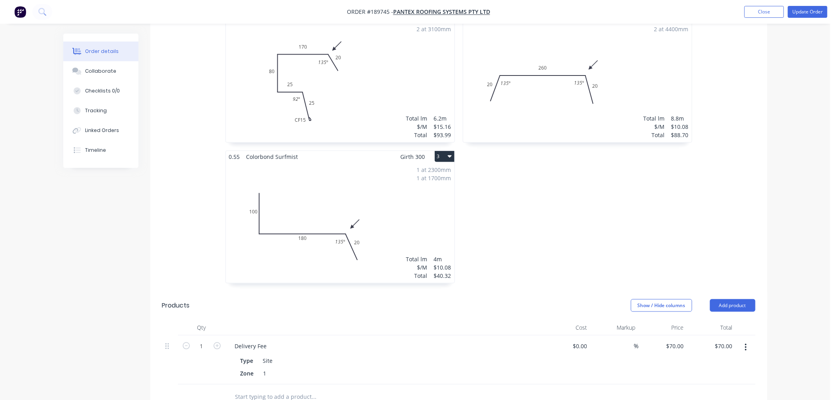
scroll to position [264, 0]
click at [368, 90] on div "2 at 3100mm Total lm $/M Total 6.2m $15.16 $93.99" at bounding box center [340, 81] width 229 height 121
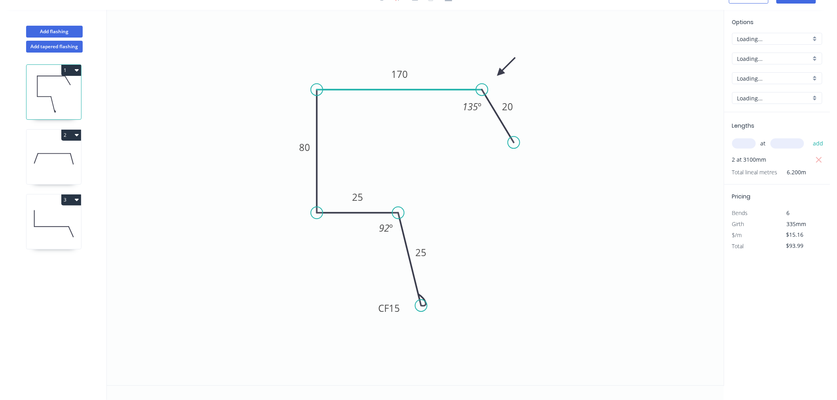
scroll to position [15, 0]
click at [396, 309] on tspan "15" at bounding box center [394, 308] width 11 height 13
click at [570, 241] on icon "0 CF 10 25 25 80 170 20 135 º 92 º" at bounding box center [415, 198] width 617 height 376
click at [605, 237] on icon "0 CF 10 25 25 80 170 20 135 º 92 º" at bounding box center [415, 198] width 617 height 376
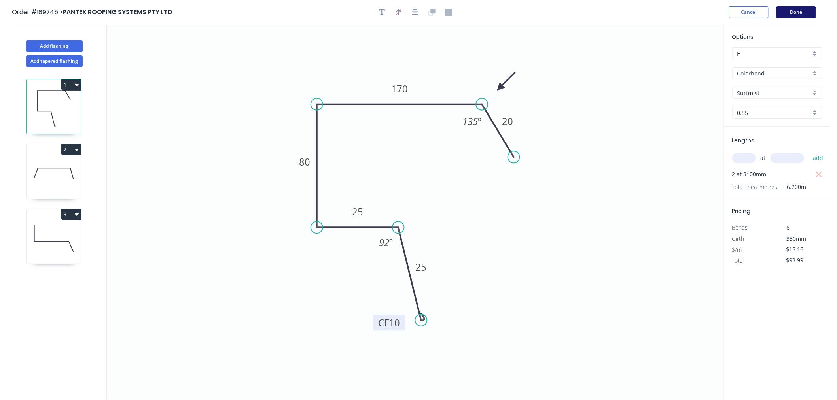
click at [797, 16] on button "Done" at bounding box center [797, 12] width 40 height 12
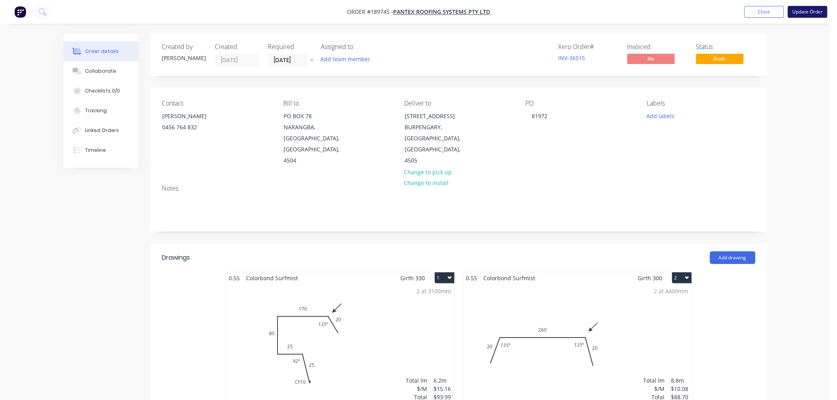
click at [808, 12] on button "Update Order" at bounding box center [808, 12] width 40 height 12
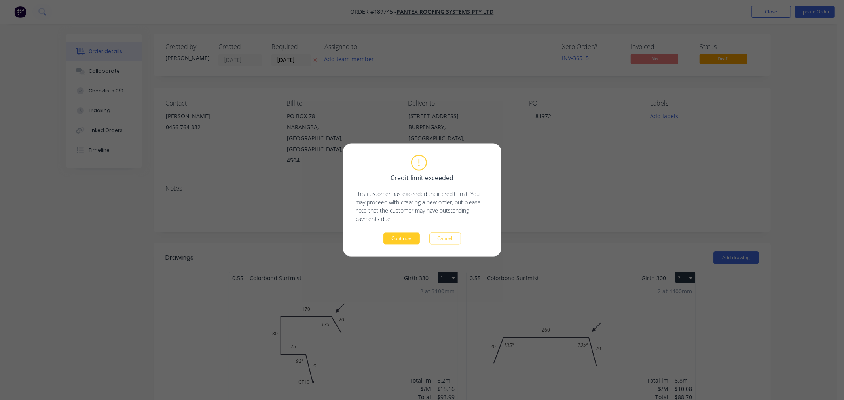
click at [398, 241] on button "Continue" at bounding box center [401, 239] width 36 height 12
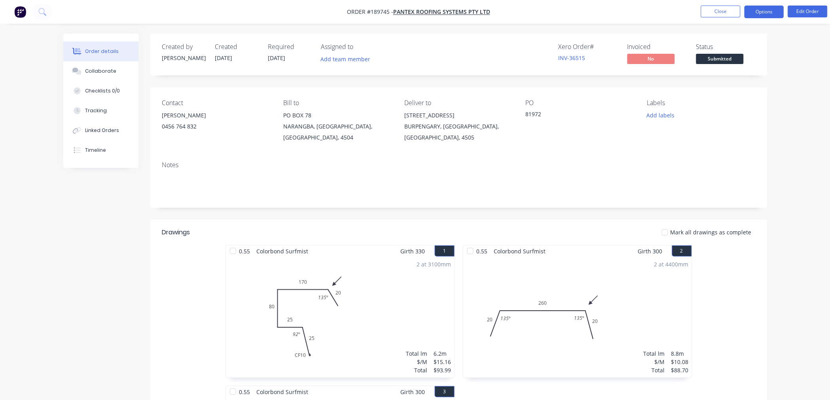
click at [763, 12] on button "Options" at bounding box center [765, 12] width 40 height 13
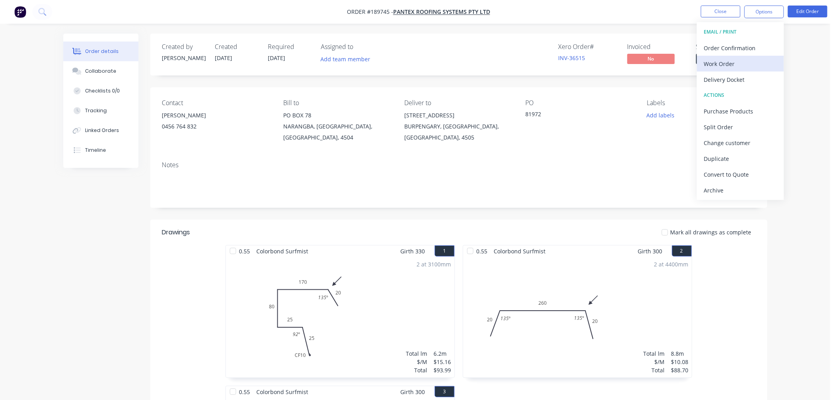
click at [757, 60] on div "Work Order" at bounding box center [740, 63] width 73 height 11
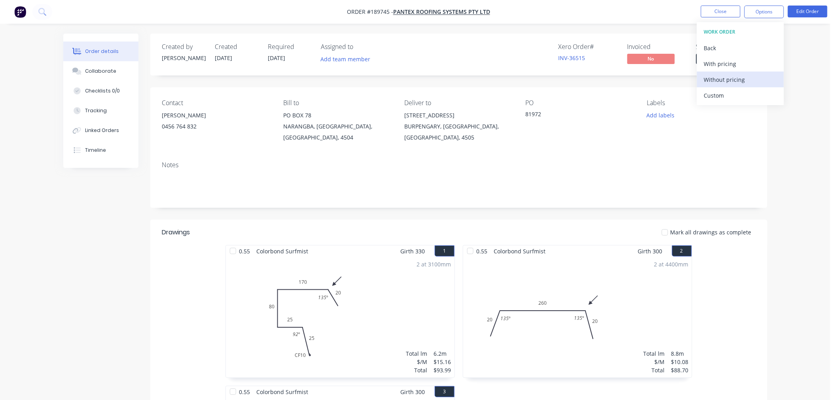
click at [756, 78] on div "Without pricing" at bounding box center [740, 79] width 73 height 11
click at [211, 17] on nav "Order #189745 - PANTEX ROOFING SYSTEMS PTY LTD Close Options EMAIL / PRINT Orde…" at bounding box center [418, 12] width 837 height 24
click at [719, 12] on button "Close" at bounding box center [721, 12] width 40 height 12
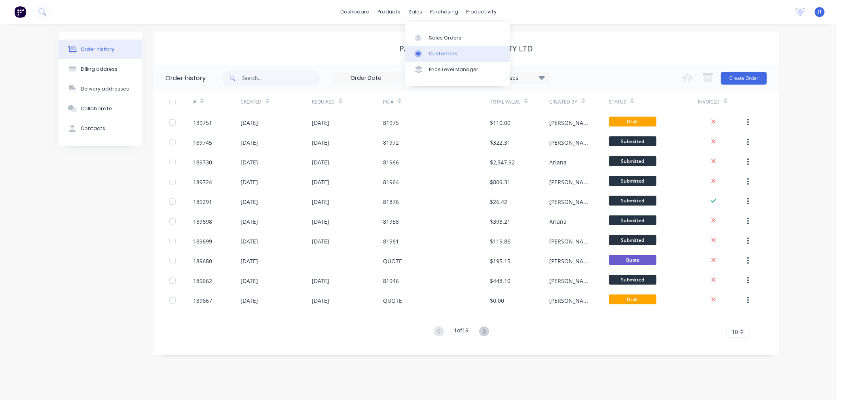
click at [434, 55] on div "Customers" at bounding box center [443, 53] width 28 height 7
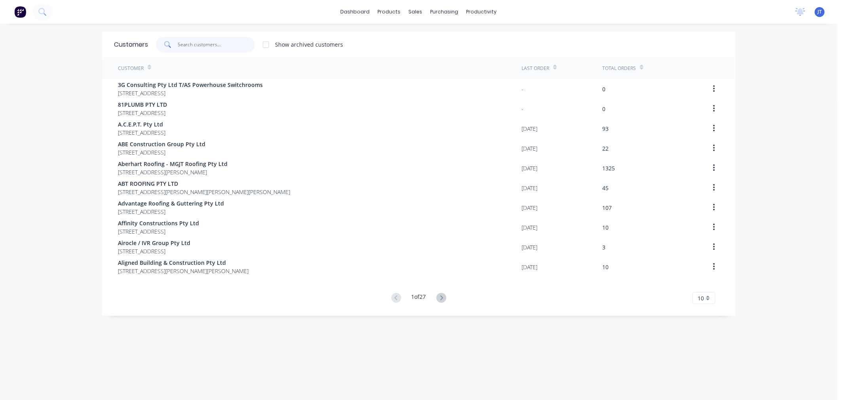
click at [222, 44] on input "text" at bounding box center [216, 45] width 77 height 16
paste input "[PERSON_NAME]"
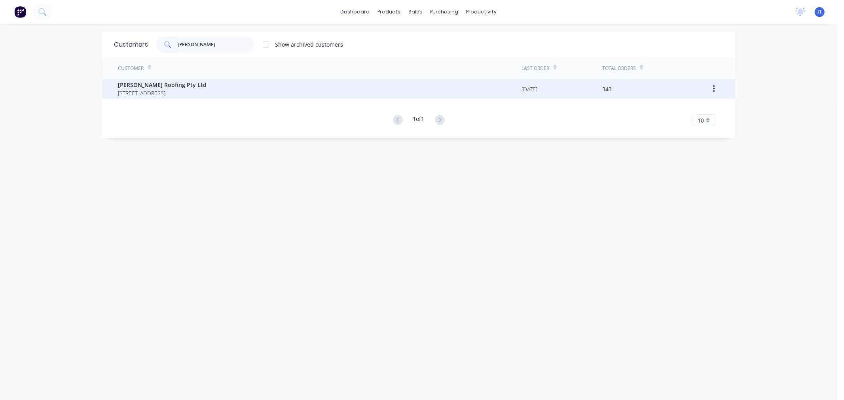
click at [207, 91] on span "[STREET_ADDRESS]" at bounding box center [162, 93] width 89 height 8
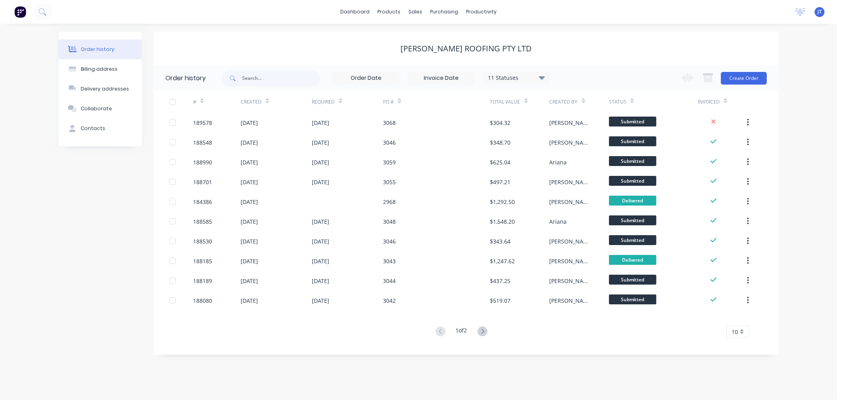
click at [80, 248] on div "Order history Billing address Delivery addresses Collaborate Contacts" at bounding box center [100, 194] width 83 height 324
click at [812, 183] on div "Order history Billing address Delivery addresses Collaborate Contacts [PERSON_N…" at bounding box center [418, 212] width 837 height 377
click at [747, 80] on button "Create Order" at bounding box center [744, 78] width 46 height 13
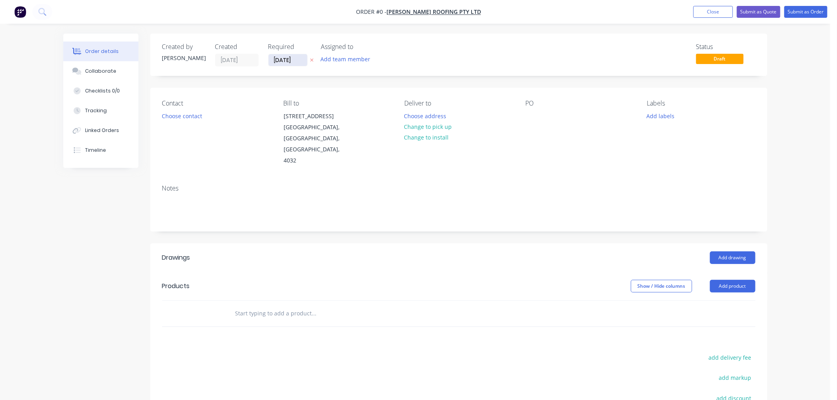
click at [279, 58] on input "[DATE]" at bounding box center [288, 60] width 39 height 12
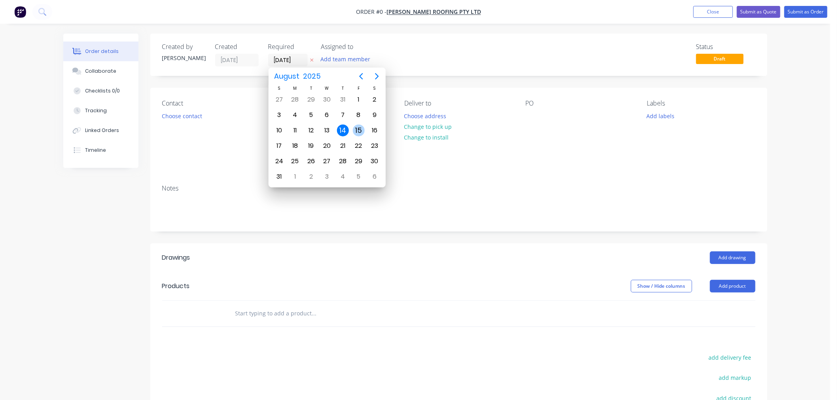
click at [355, 127] on div "15" at bounding box center [359, 131] width 12 height 12
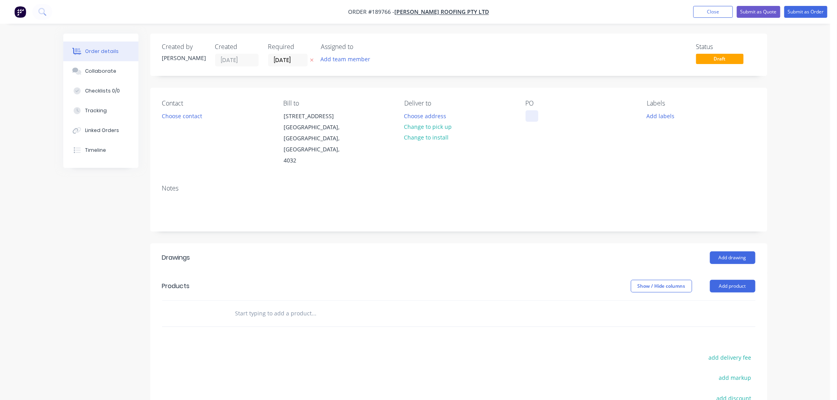
click at [534, 118] on div at bounding box center [532, 115] width 13 height 11
click at [177, 117] on button "Choose contact" at bounding box center [181, 115] width 49 height 11
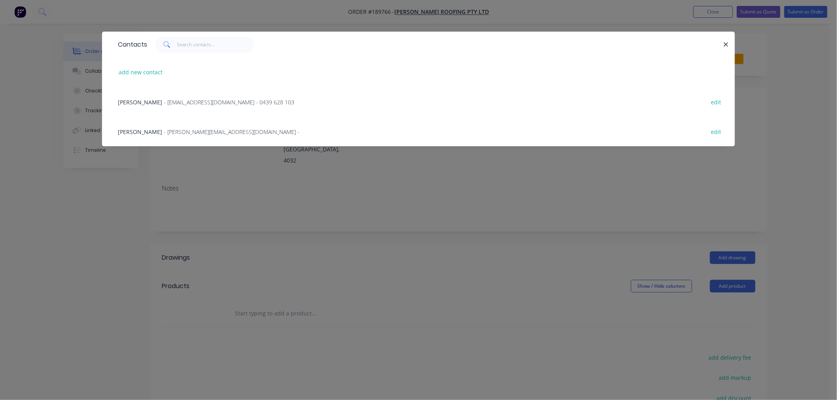
click at [188, 103] on span "- [EMAIL_ADDRESS][DOMAIN_NAME] - 0439 628 103" at bounding box center [229, 103] width 131 height 8
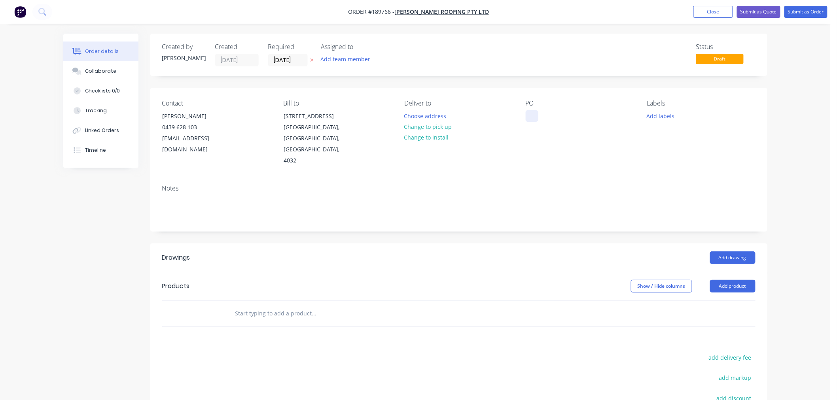
click at [530, 117] on div at bounding box center [532, 115] width 13 height 11
click at [493, 72] on div "Created by [PERSON_NAME] Created [DATE] Required [DATE] Assigned to Add team me…" at bounding box center [458, 55] width 617 height 42
click at [435, 114] on button "Choose address" at bounding box center [425, 115] width 51 height 11
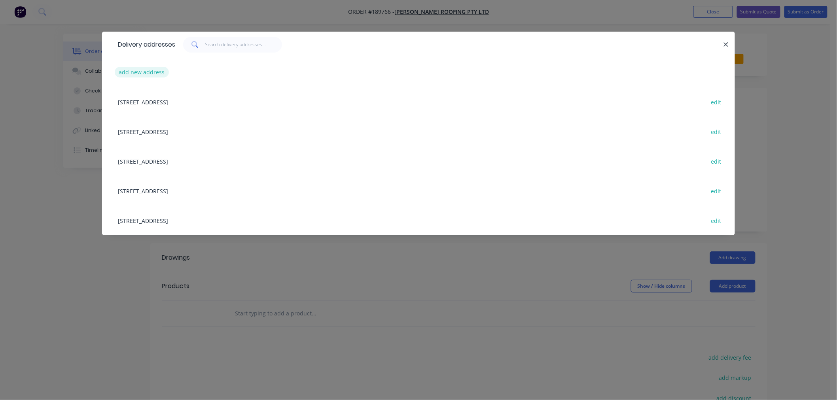
click at [143, 74] on button "add new address" at bounding box center [142, 72] width 54 height 11
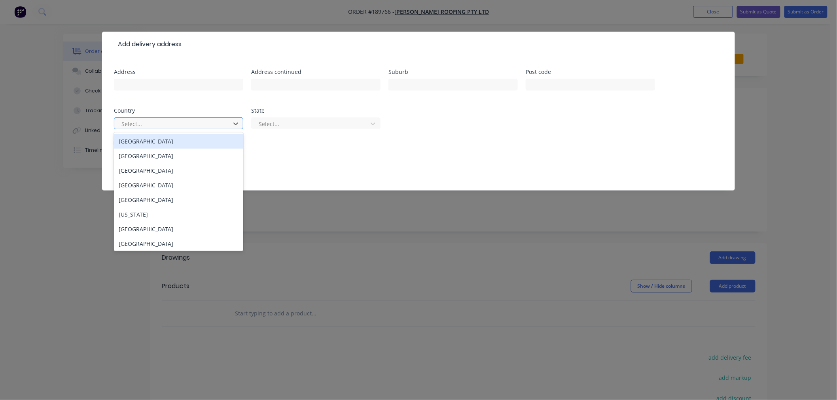
click at [162, 120] on div at bounding box center [174, 124] width 106 height 10
click at [161, 146] on div "[GEOGRAPHIC_DATA]" at bounding box center [178, 141] width 129 height 15
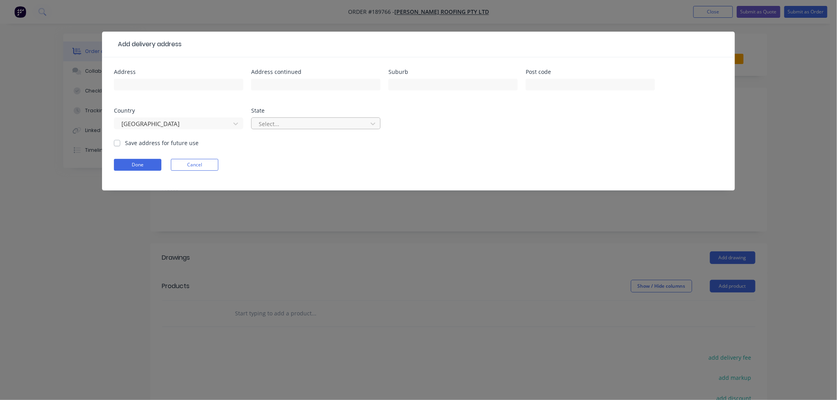
click at [286, 118] on div "Select..." at bounding box center [311, 124] width 110 height 12
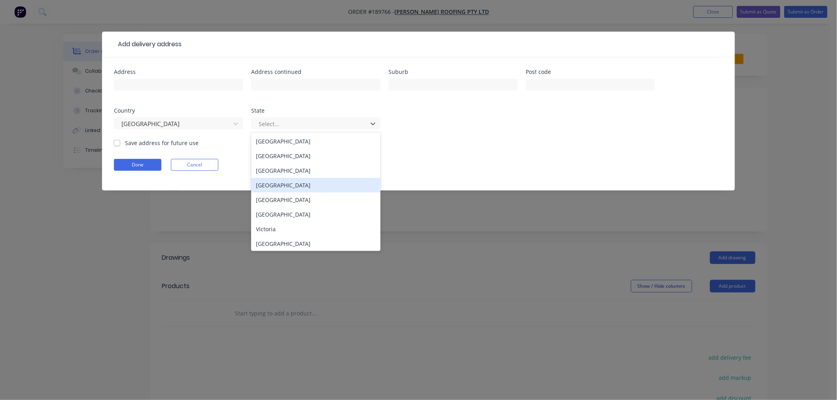
click at [283, 184] on div "[GEOGRAPHIC_DATA]" at bounding box center [315, 185] width 129 height 15
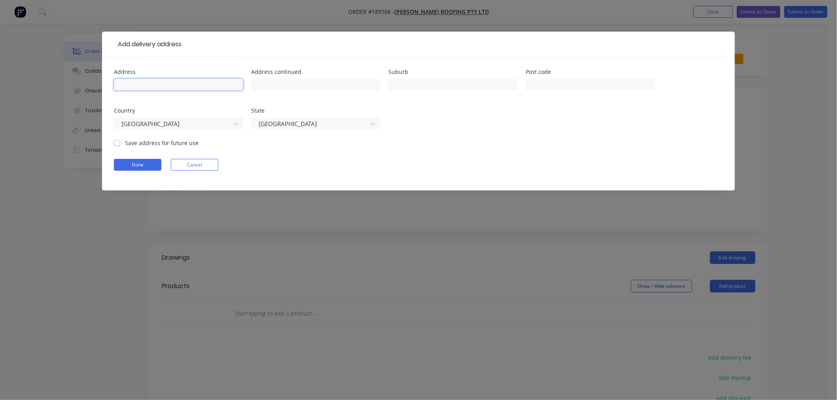
click at [161, 80] on input "text" at bounding box center [178, 85] width 129 height 12
click button "Done" at bounding box center [137, 165] width 47 height 12
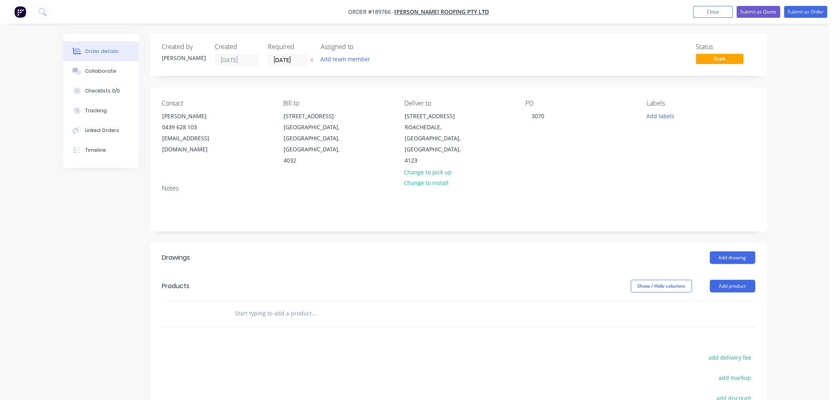
click at [628, 178] on div "Notes" at bounding box center [458, 204] width 617 height 53
click at [726, 280] on button "Add product" at bounding box center [733, 286] width 46 height 13
click at [725, 301] on div "Product catalogue" at bounding box center [718, 306] width 61 height 11
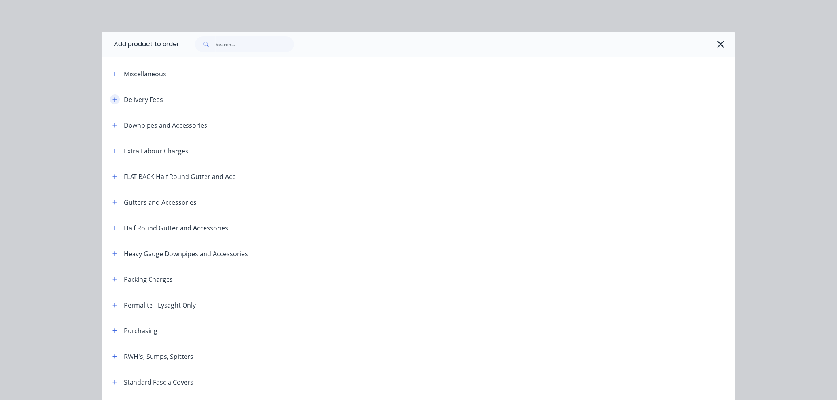
click at [110, 102] on button "button" at bounding box center [115, 100] width 10 height 10
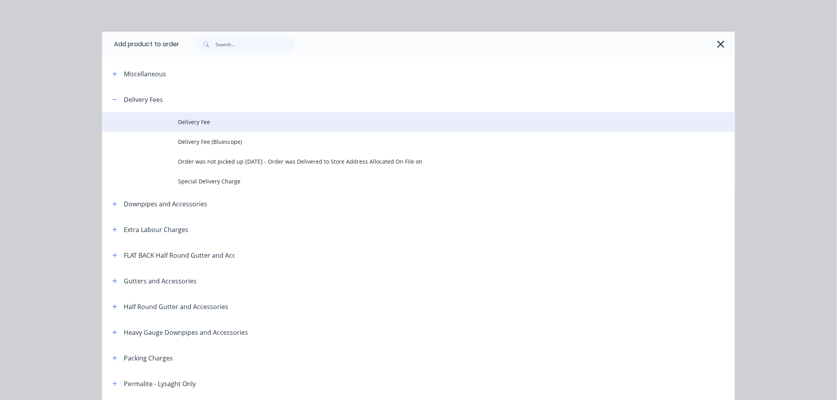
click at [198, 125] on span "Delivery Fee" at bounding box center [401, 122] width 446 height 8
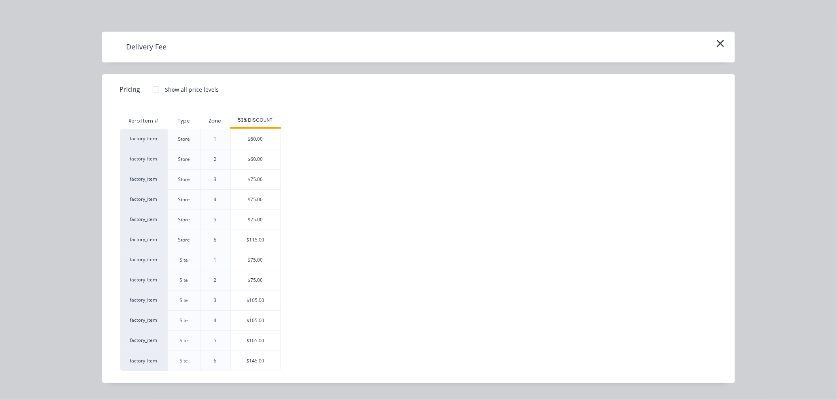
click at [266, 258] on div "$75.00" at bounding box center [256, 260] width 50 height 20
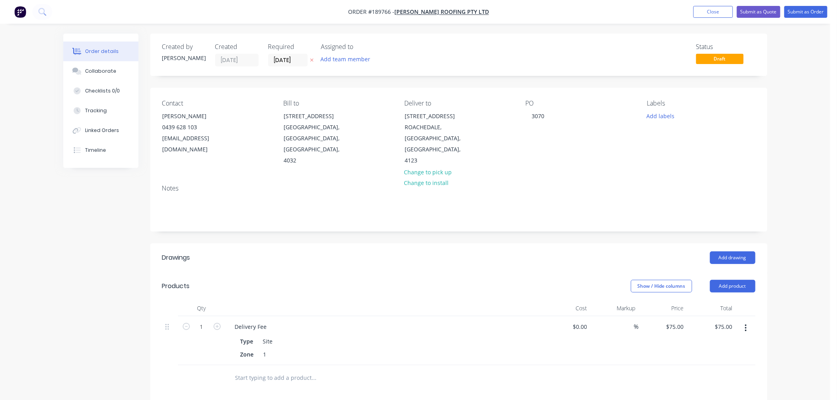
click at [804, 204] on div "Order details Collaborate Checklists 0/0 Tracking Linked Orders Timeline Order …" at bounding box center [415, 296] width 831 height 593
click at [730, 252] on button "Add drawing" at bounding box center [733, 258] width 46 height 13
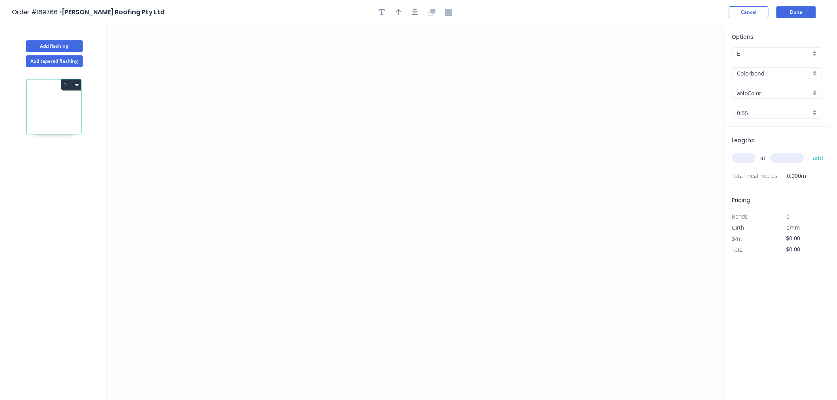
click at [750, 90] on input "aNoColor" at bounding box center [775, 93] width 74 height 8
click at [822, 178] on div "Basalt Bluegum Classic Cream Cottage Green Cove Deep Ocean Dover White Dune Eve…" at bounding box center [777, 142] width 90 height 82
click at [770, 142] on div "Surfmist" at bounding box center [777, 138] width 89 height 14
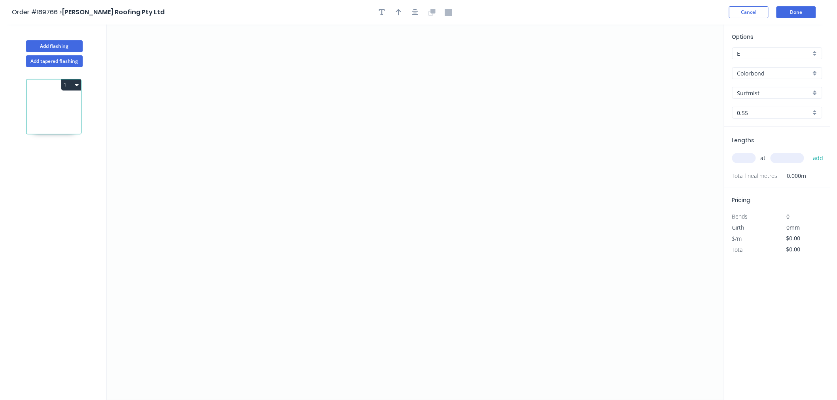
click at [751, 160] on input "text" at bounding box center [744, 158] width 24 height 10
click at [809, 152] on button "add" at bounding box center [818, 158] width 19 height 13
click at [205, 251] on icon "0" at bounding box center [415, 213] width 617 height 376
click at [205, 125] on icon "0" at bounding box center [415, 213] width 617 height 376
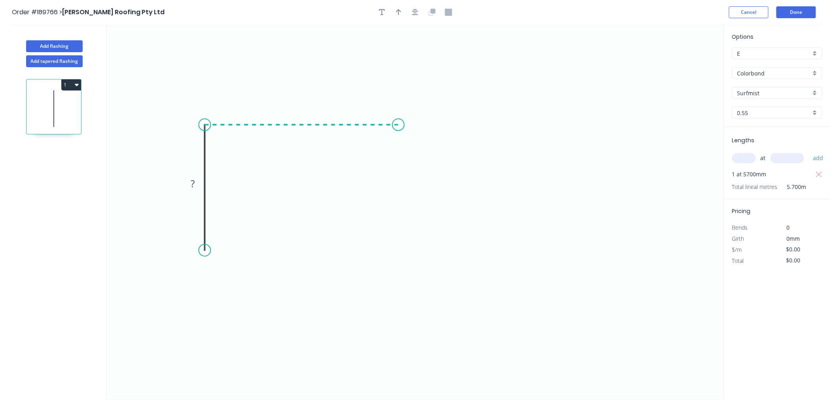
click at [398, 131] on icon "0 ?" at bounding box center [415, 213] width 617 height 376
click at [395, 286] on icon "0 ? ?" at bounding box center [415, 213] width 617 height 376
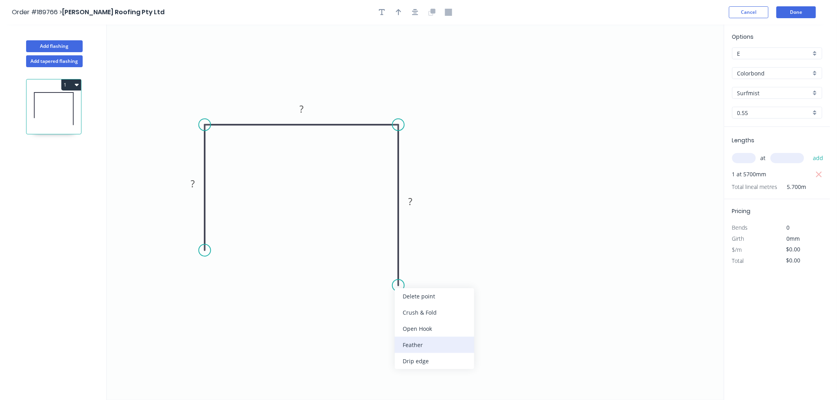
click at [416, 343] on div "Feather" at bounding box center [435, 345] width 80 height 16
click at [389, 269] on tspan "15" at bounding box center [386, 271] width 11 height 13
click at [205, 249] on circle at bounding box center [205, 251] width 12 height 12
click at [243, 222] on icon at bounding box center [224, 236] width 39 height 29
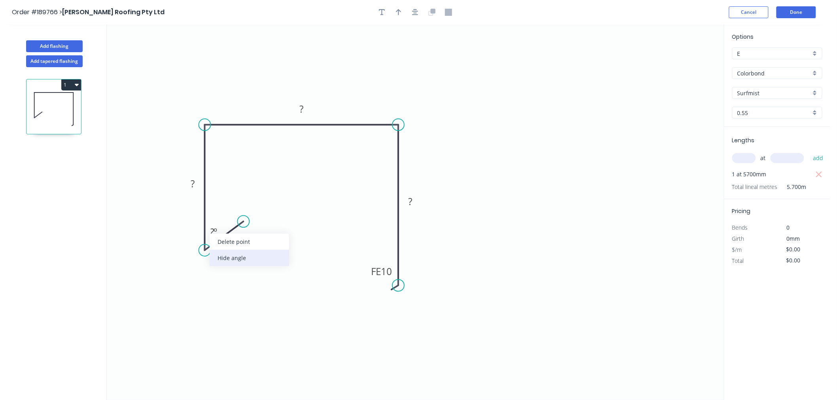
click at [233, 258] on div "Hide angle" at bounding box center [250, 258] width 80 height 16
click at [233, 243] on rect at bounding box center [231, 242] width 16 height 11
click at [362, 169] on icon "0 10 60 140 FE 10 70" at bounding box center [415, 213] width 617 height 376
click at [416, 13] on icon "button" at bounding box center [415, 12] width 6 height 7
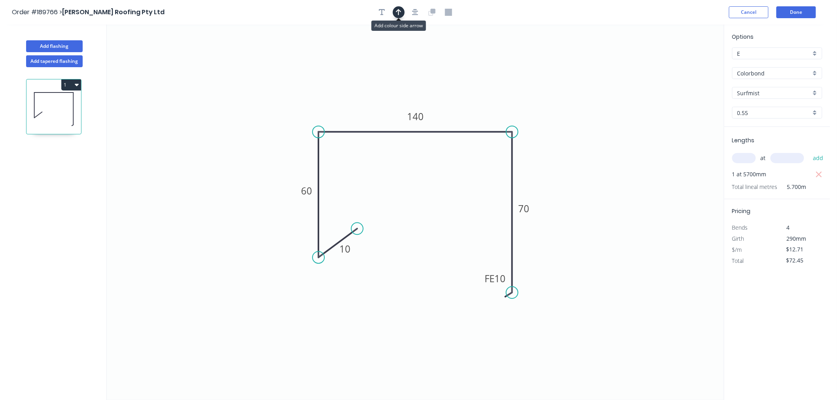
click at [400, 11] on icon "button" at bounding box center [399, 12] width 6 height 6
drag, startPoint x: 685, startPoint y: 61, endPoint x: 539, endPoint y: 133, distance: 162.1
click at [539, 133] on icon at bounding box center [538, 123] width 7 height 25
click at [543, 131] on icon at bounding box center [549, 124] width 23 height 23
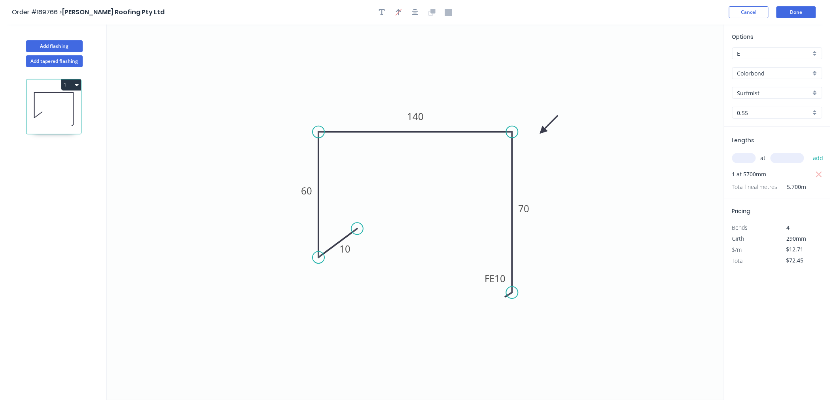
click at [416, 14] on icon "button" at bounding box center [415, 12] width 6 height 7
click at [292, 87] on icon "0 10 60 140 FE 10 70" at bounding box center [415, 213] width 617 height 376
click at [74, 83] on button "1" at bounding box center [71, 85] width 20 height 11
click at [68, 108] on div "Duplicate" at bounding box center [43, 104] width 61 height 11
click at [54, 186] on icon at bounding box center [54, 173] width 55 height 51
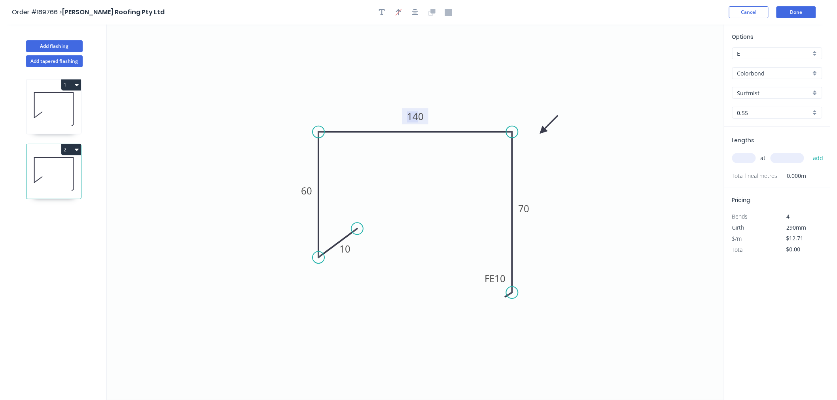
click at [414, 117] on tspan "140" at bounding box center [415, 116] width 17 height 13
click at [419, 120] on tspan "140" at bounding box center [415, 116] width 17 height 13
click at [420, 120] on tspan "140" at bounding box center [415, 116] width 17 height 13
click at [409, 119] on tspan "140" at bounding box center [415, 116] width 17 height 13
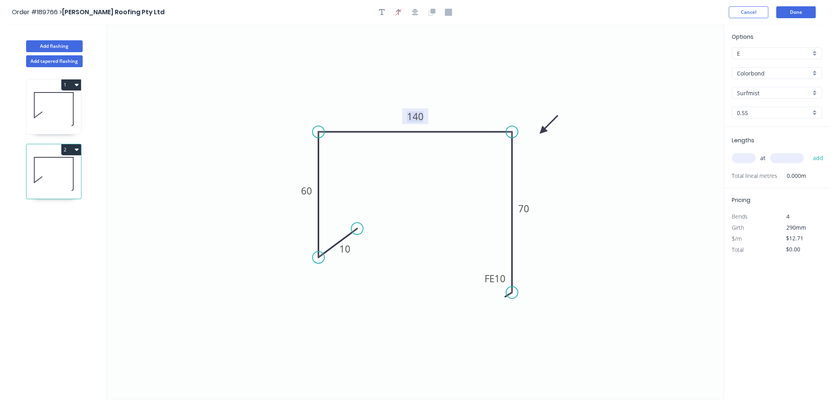
drag, startPoint x: 409, startPoint y: 119, endPoint x: 428, endPoint y: 118, distance: 18.6
click at [428, 118] on g "140" at bounding box center [415, 116] width 26 height 16
click at [225, 144] on icon "0 10 60 130 FE 10 70" at bounding box center [415, 213] width 617 height 376
click at [66, 104] on icon at bounding box center [54, 108] width 55 height 51
click at [741, 157] on input "text" at bounding box center [744, 158] width 24 height 10
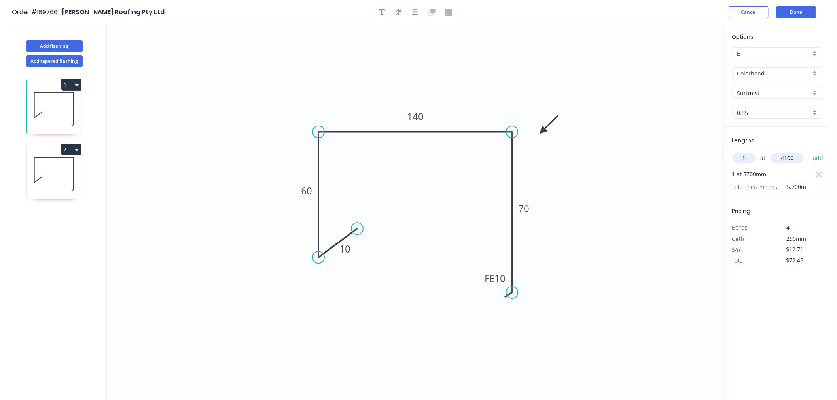
click at [809, 152] on button "add" at bounding box center [818, 158] width 19 height 13
click at [750, 160] on input "1" at bounding box center [744, 158] width 24 height 10
click at [809, 152] on button "add" at bounding box center [818, 158] width 19 height 13
click at [628, 149] on icon "0 10 60 140 FE 10 70" at bounding box center [415, 213] width 617 height 376
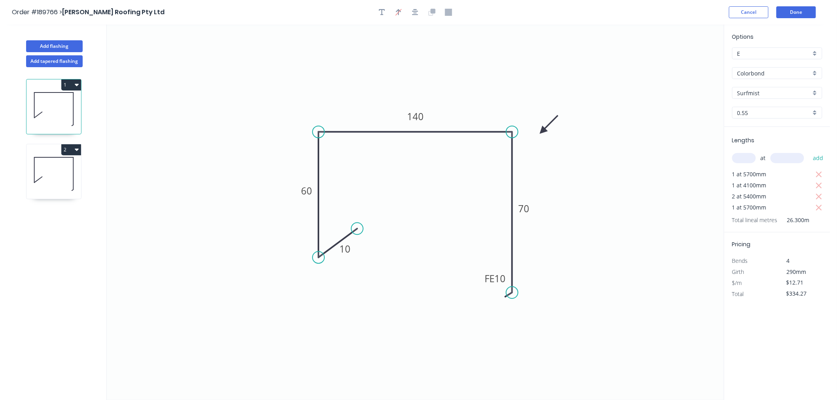
click at [57, 176] on icon at bounding box center [54, 173] width 55 height 51
click at [412, 119] on tspan "130" at bounding box center [415, 116] width 17 height 13
click at [749, 160] on input "text" at bounding box center [744, 158] width 24 height 10
click at [414, 12] on icon "button" at bounding box center [415, 12] width 6 height 7
click at [743, 159] on input "text" at bounding box center [744, 158] width 24 height 10
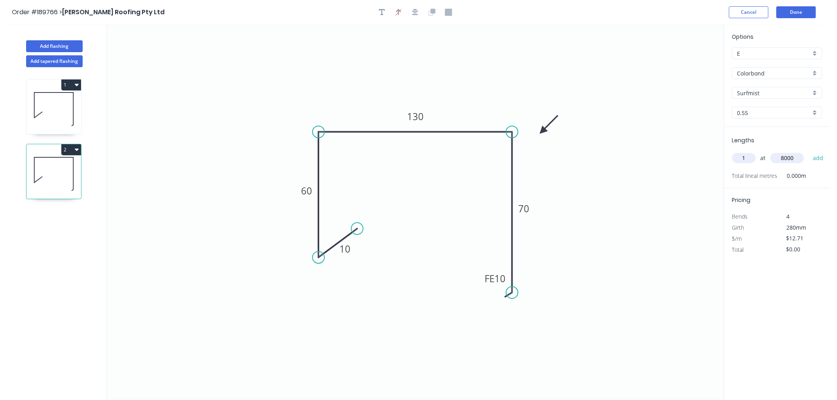
click at [809, 152] on button "add" at bounding box center [818, 158] width 19 height 13
click at [601, 251] on icon "0 10 60 130 FE 10 70" at bounding box center [415, 213] width 617 height 376
click at [803, 11] on button "Done" at bounding box center [797, 12] width 40 height 12
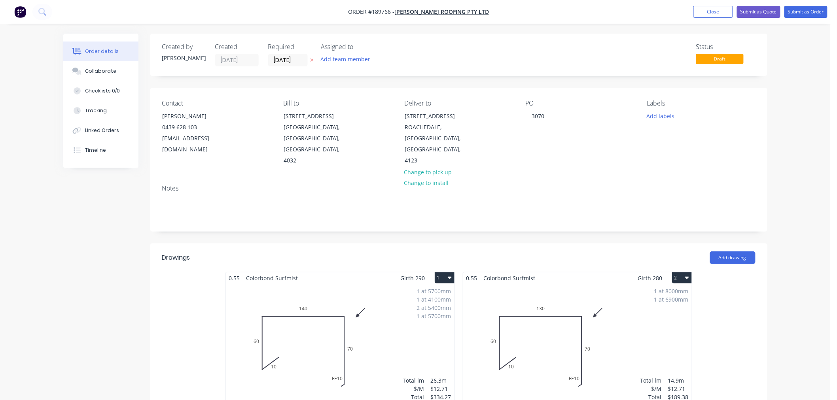
scroll to position [88, 0]
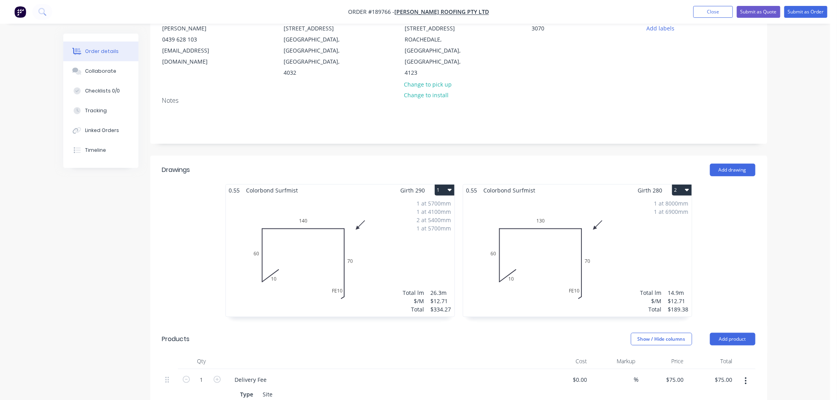
click at [598, 235] on div "1 at 8000mm 1 at 6900mm Total lm $/M Total 14.9m $12.71 $189.38" at bounding box center [577, 256] width 229 height 121
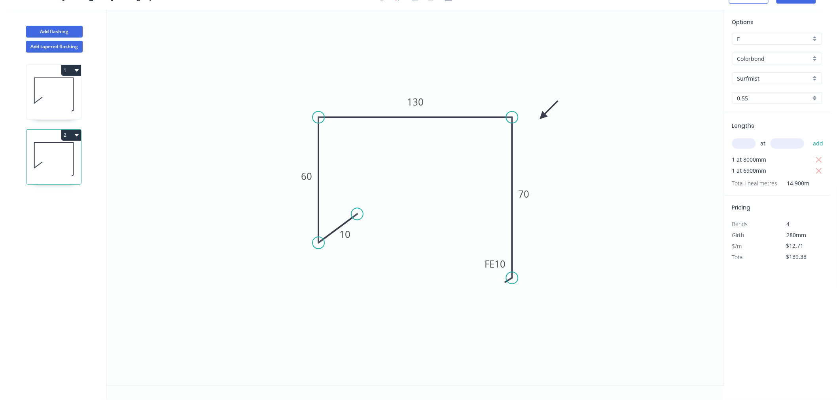
scroll to position [15, 0]
click at [77, 134] on icon "button" at bounding box center [77, 135] width 4 height 6
click at [60, 153] on div "Duplicate" at bounding box center [43, 154] width 61 height 11
click at [58, 228] on icon at bounding box center [54, 224] width 55 height 51
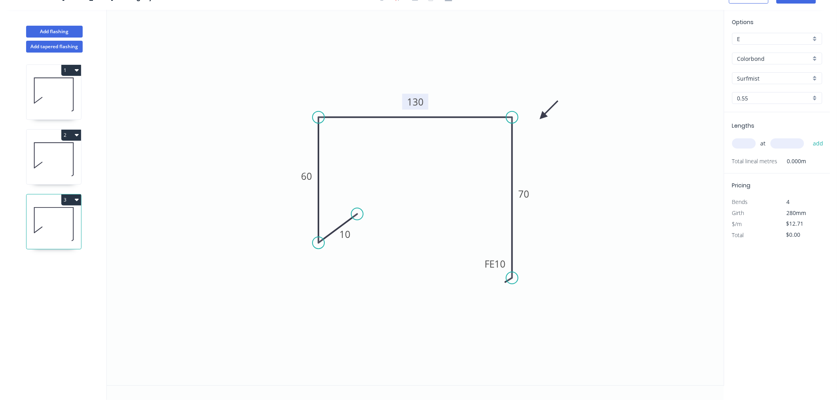
click at [415, 102] on tspan "130" at bounding box center [415, 101] width 17 height 13
click at [533, 72] on icon "0 10 60 120 FE 10 70" at bounding box center [415, 198] width 617 height 376
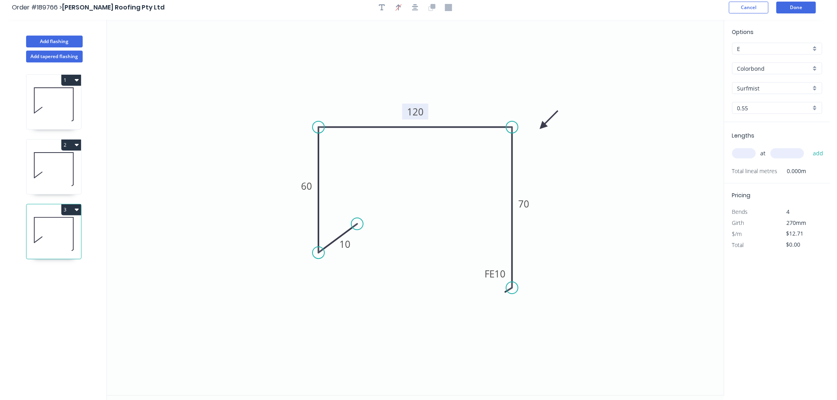
scroll to position [0, 0]
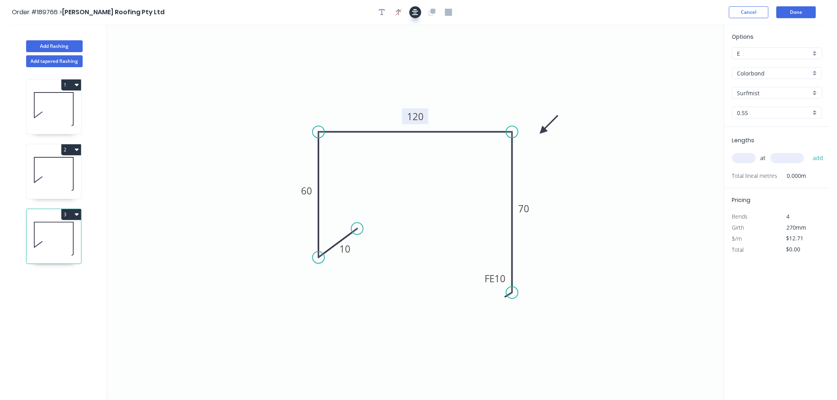
click at [417, 12] on icon "button" at bounding box center [415, 12] width 6 height 7
click at [743, 157] on input "text" at bounding box center [744, 158] width 24 height 10
click at [809, 152] on button "add" at bounding box center [818, 158] width 19 height 13
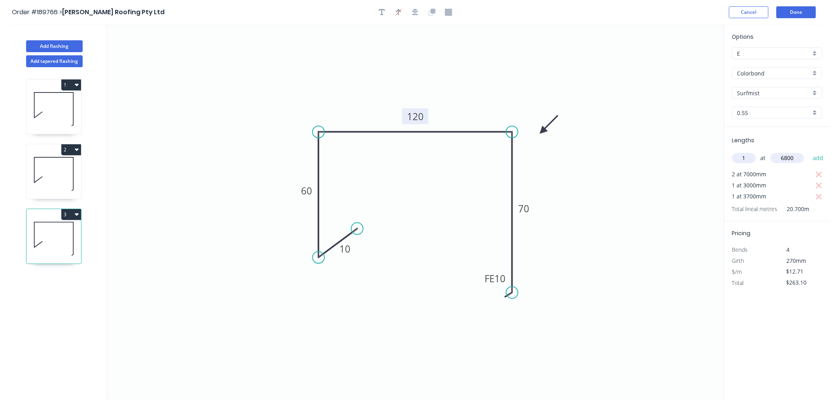
click at [809, 152] on button "add" at bounding box center [818, 158] width 19 height 13
click at [78, 214] on button "3" at bounding box center [71, 214] width 20 height 11
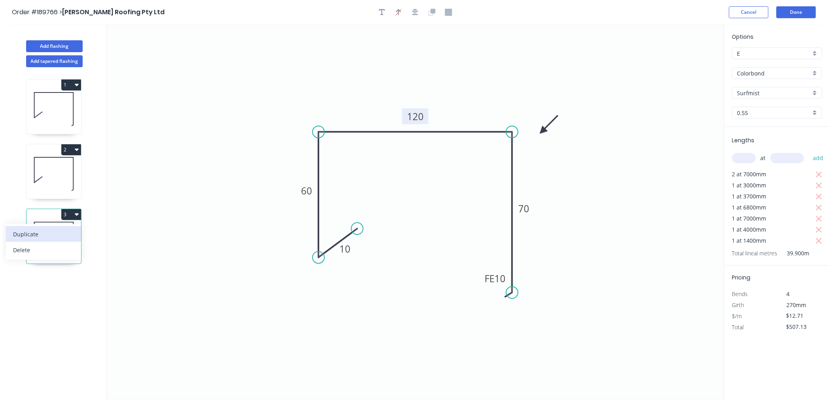
click at [70, 235] on div "Duplicate" at bounding box center [43, 234] width 61 height 11
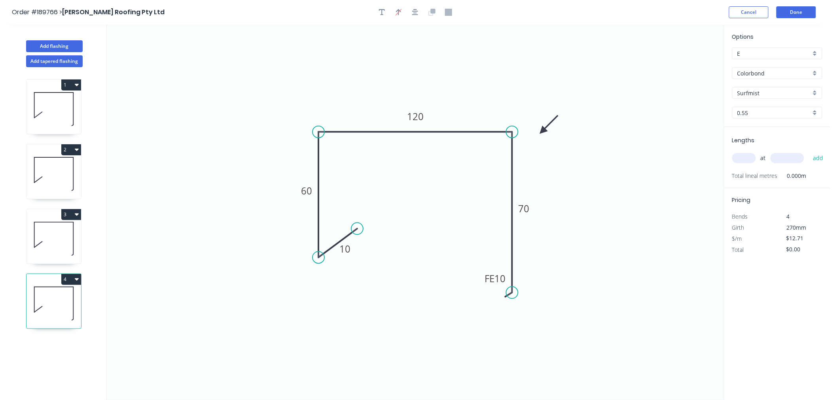
click at [66, 302] on icon at bounding box center [54, 303] width 55 height 51
click at [417, 117] on tspan "120" at bounding box center [415, 116] width 17 height 13
drag, startPoint x: 398, startPoint y: 50, endPoint x: 406, endPoint y: 25, distance: 26.5
click at [398, 51] on icon "0 10 60 125 FE 10 70" at bounding box center [415, 213] width 617 height 376
click at [414, 9] on icon "button" at bounding box center [415, 12] width 6 height 6
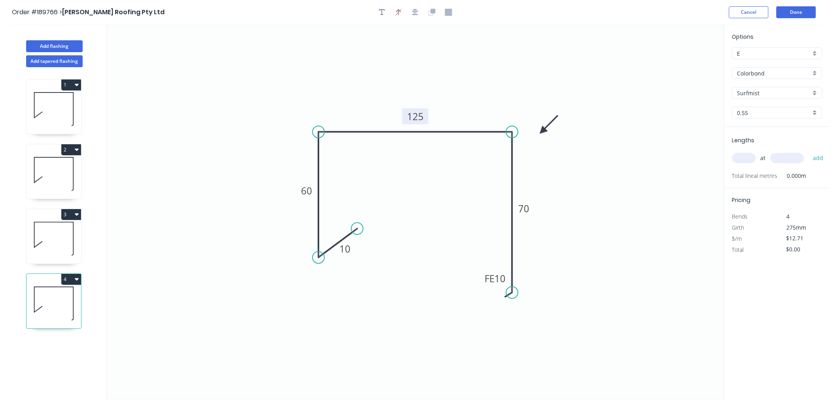
click at [747, 156] on input "text" at bounding box center [744, 158] width 24 height 10
click at [809, 152] on button "add" at bounding box center [818, 158] width 19 height 13
click at [589, 65] on icon "0 10 60 125 FE 10 70" at bounding box center [415, 213] width 617 height 376
click at [797, 14] on button "Done" at bounding box center [797, 12] width 40 height 12
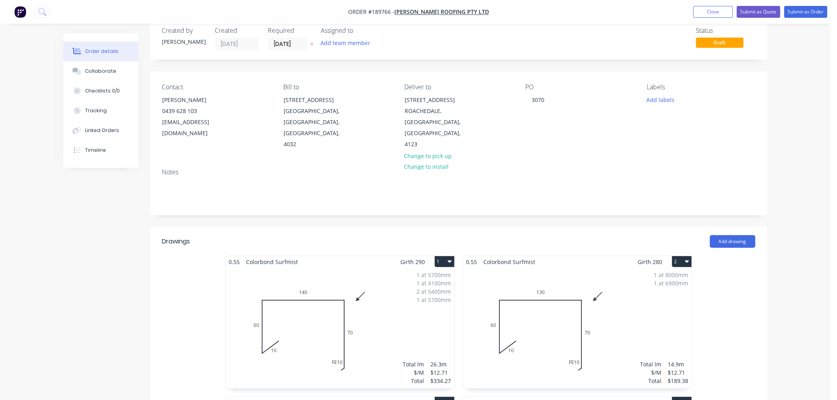
scroll to position [176, 0]
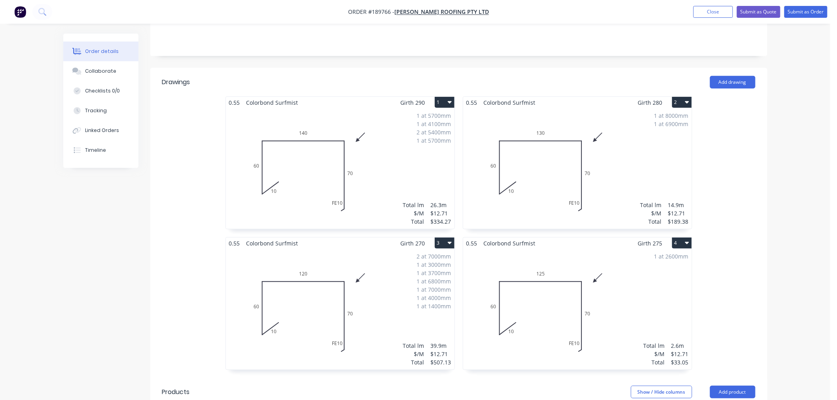
click at [772, 185] on div "Order details Collaborate Checklists 0/0 Tracking Linked Orders Timeline Order …" at bounding box center [415, 278] width 720 height 841
click at [746, 166] on div "0.55 Colorbond Surfmist Girth 290 1 0 10 60 140 FE 10 70 0 10 60 140 FE 10 70 1…" at bounding box center [458, 238] width 617 height 282
click at [579, 249] on div "1 at 2600mm Total lm $/M Total 2.6m $12.71 $33.05" at bounding box center [577, 309] width 229 height 121
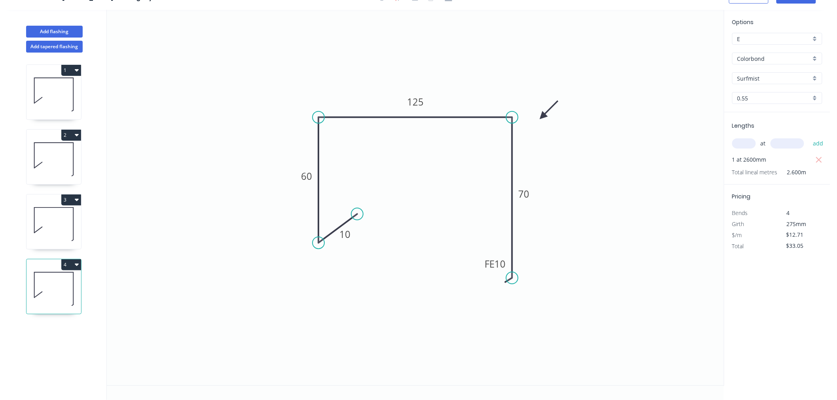
scroll to position [15, 0]
click at [70, 35] on button "Add flashing" at bounding box center [54, 32] width 57 height 12
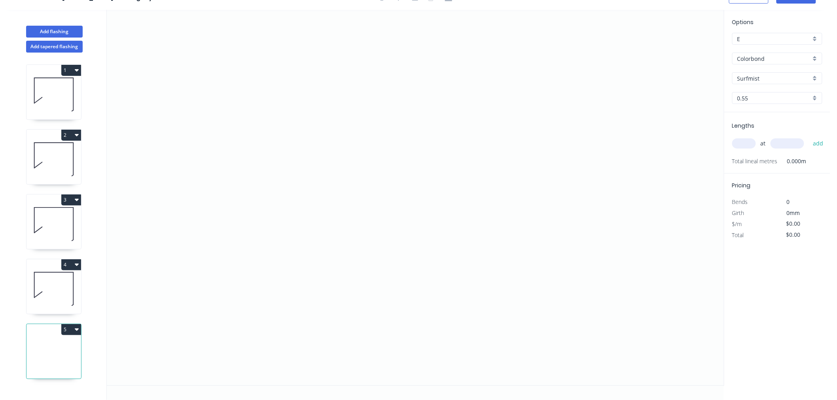
click at [749, 143] on input "text" at bounding box center [744, 144] width 24 height 10
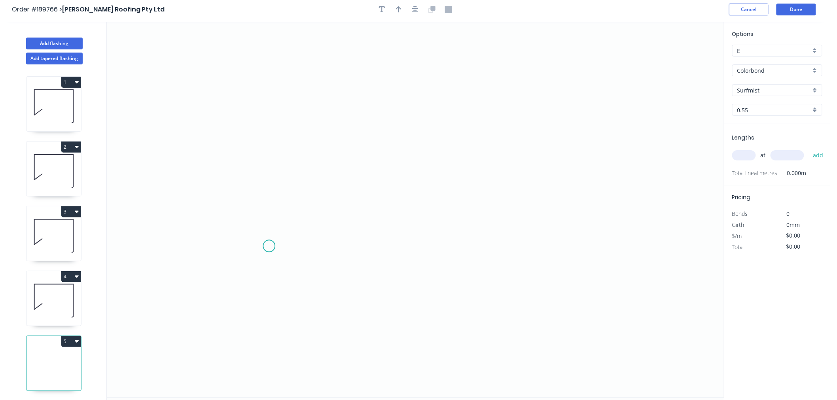
scroll to position [0, 0]
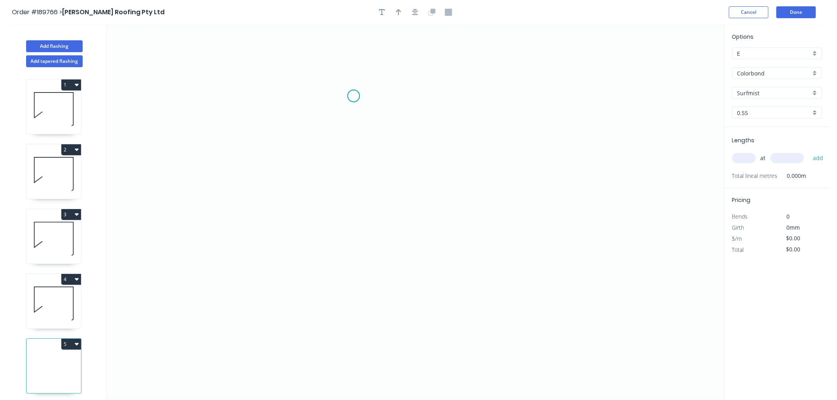
drag, startPoint x: 354, startPoint y: 96, endPoint x: 294, endPoint y: 97, distance: 59.4
click at [352, 96] on icon "0" at bounding box center [415, 213] width 617 height 376
click at [230, 97] on icon "0" at bounding box center [415, 213] width 617 height 376
click at [234, 231] on icon "0 ?" at bounding box center [415, 213] width 617 height 376
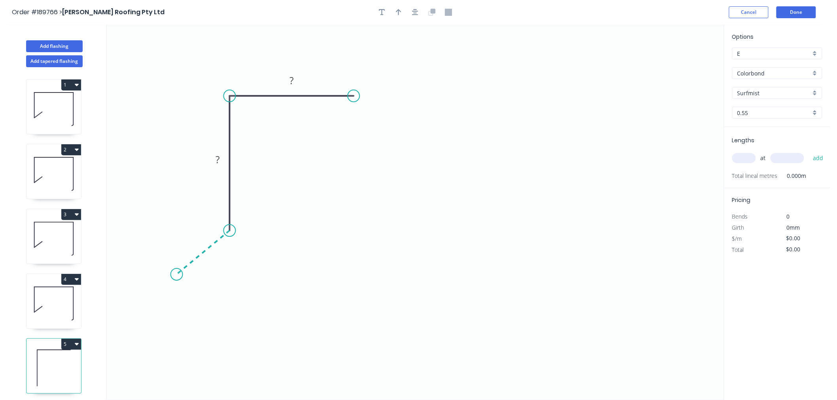
click at [176, 275] on icon "0 ? ?" at bounding box center [415, 213] width 617 height 376
click at [414, 13] on icon "button" at bounding box center [415, 12] width 6 height 6
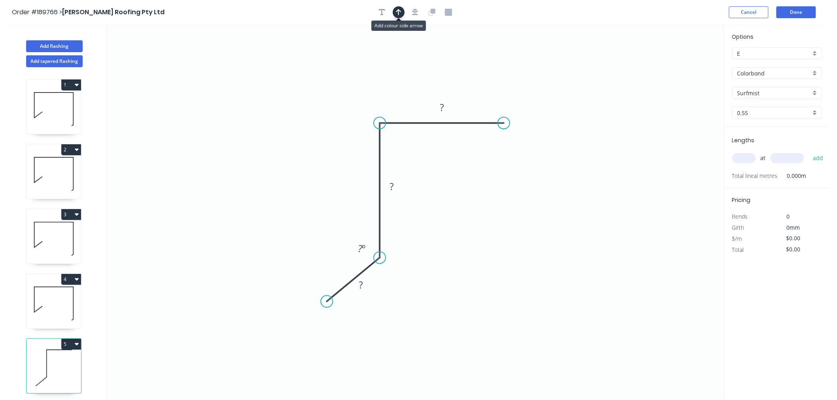
click at [402, 11] on button "button" at bounding box center [399, 12] width 12 height 12
drag, startPoint x: 684, startPoint y: 61, endPoint x: 472, endPoint y: 185, distance: 244.9
click at [472, 185] on icon at bounding box center [472, 175] width 7 height 25
click at [472, 185] on icon at bounding box center [478, 178] width 23 height 23
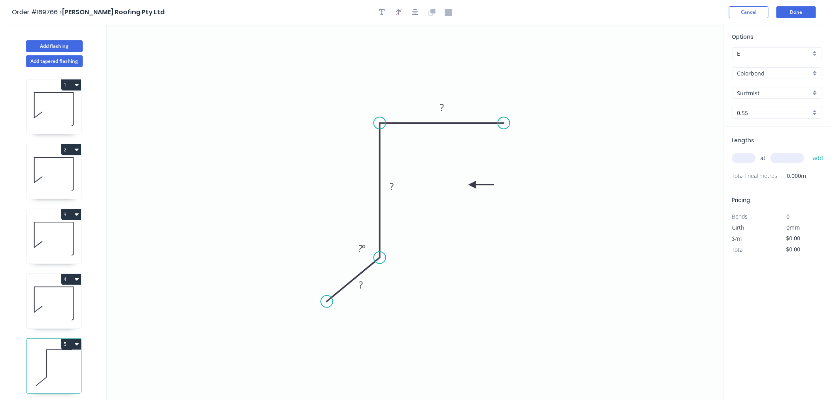
click at [472, 185] on icon at bounding box center [481, 184] width 25 height 7
click at [445, 108] on rect at bounding box center [442, 107] width 16 height 11
click at [436, 70] on icon "0 10 50 50 45 º" at bounding box center [415, 213] width 617 height 376
click at [416, 9] on icon "button" at bounding box center [415, 12] width 6 height 6
click at [399, 62] on icon "0 10 50 50 45 º" at bounding box center [415, 213] width 617 height 376
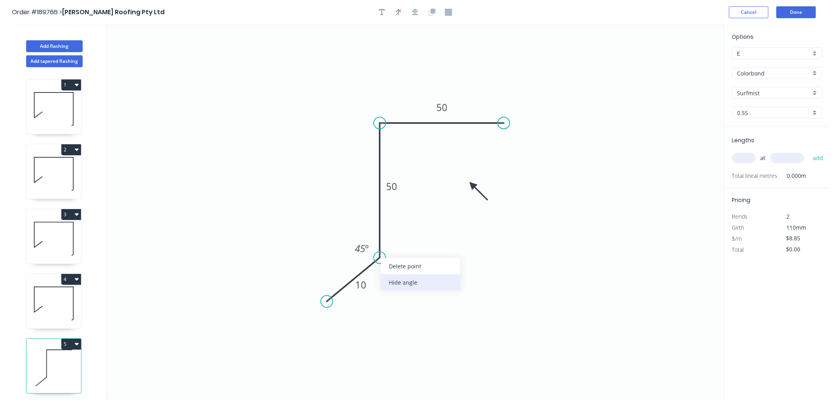
click at [398, 281] on div "Hide angle" at bounding box center [421, 283] width 80 height 16
click at [393, 284] on div "Show angle" at bounding box center [420, 284] width 80 height 16
click at [258, 185] on icon "0 10 50 50 45 º" at bounding box center [415, 213] width 617 height 376
click at [742, 158] on input "text" at bounding box center [744, 158] width 24 height 10
click at [809, 152] on button "add" at bounding box center [818, 158] width 19 height 13
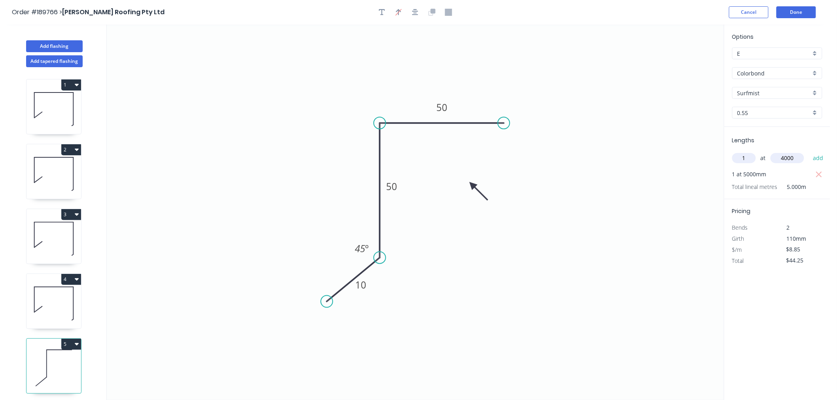
click at [809, 152] on button "add" at bounding box center [818, 158] width 19 height 13
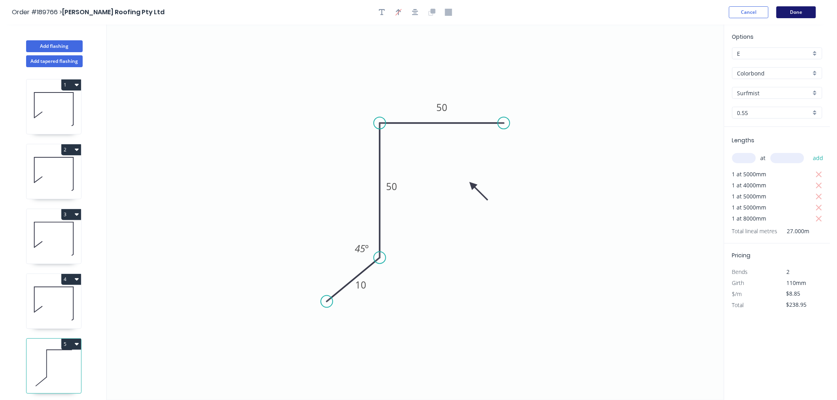
click at [801, 12] on button "Done" at bounding box center [797, 12] width 40 height 12
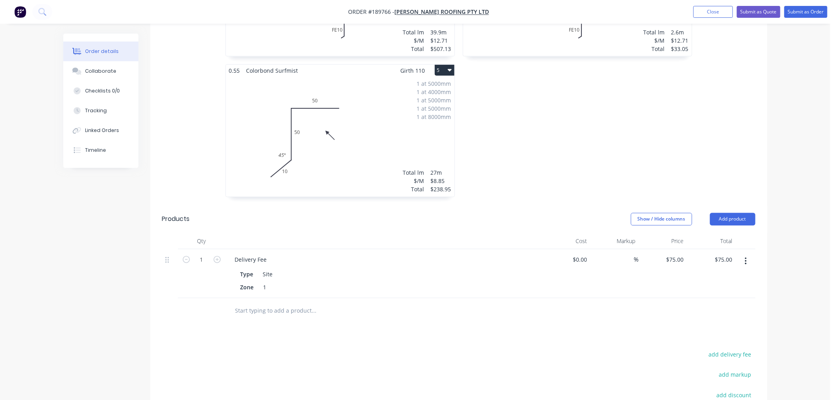
scroll to position [429, 0]
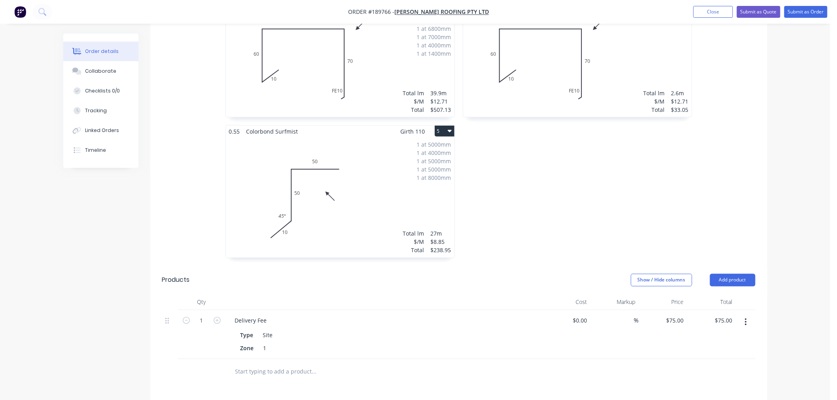
click at [358, 201] on div "1 at 5000mm 1 at 4000mm 1 at 5000mm 1 at 5000mm 1 at 8000mm Total lm $/M Total …" at bounding box center [340, 197] width 229 height 121
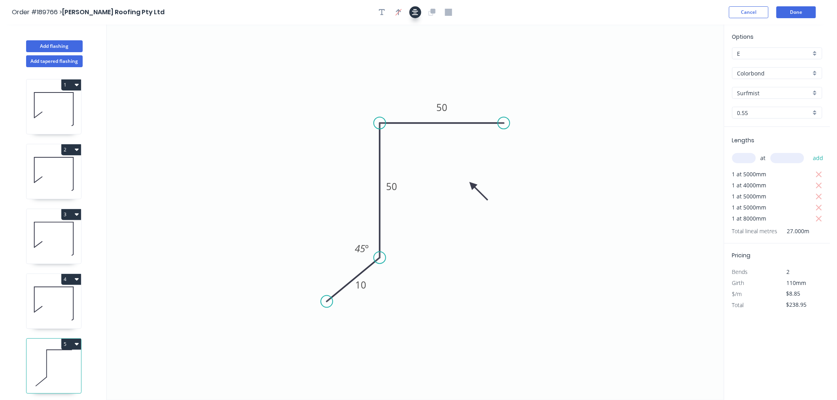
click at [416, 14] on icon "button" at bounding box center [415, 12] width 6 height 7
click at [746, 156] on input "text" at bounding box center [744, 158] width 24 height 10
click at [809, 152] on button "add" at bounding box center [818, 158] width 19 height 13
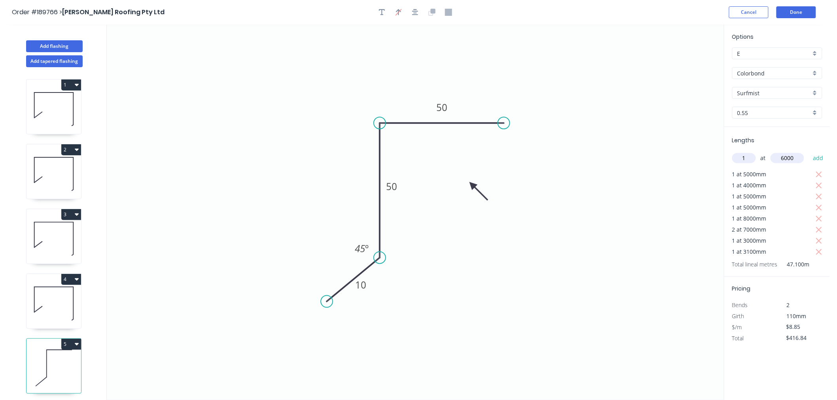
click at [809, 152] on button "add" at bounding box center [818, 158] width 19 height 13
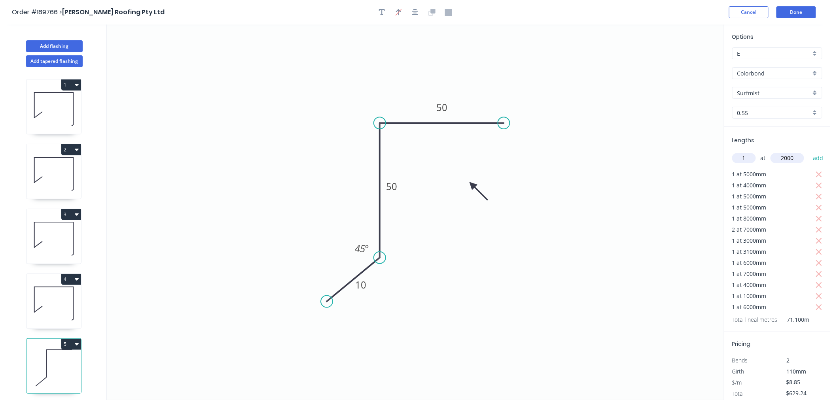
click at [809, 152] on button "add" at bounding box center [818, 158] width 19 height 13
click at [803, 14] on button "Done" at bounding box center [797, 12] width 40 height 12
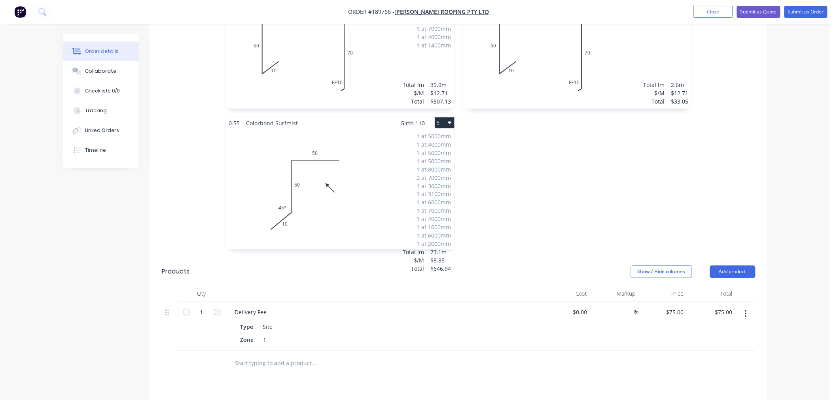
scroll to position [351, 0]
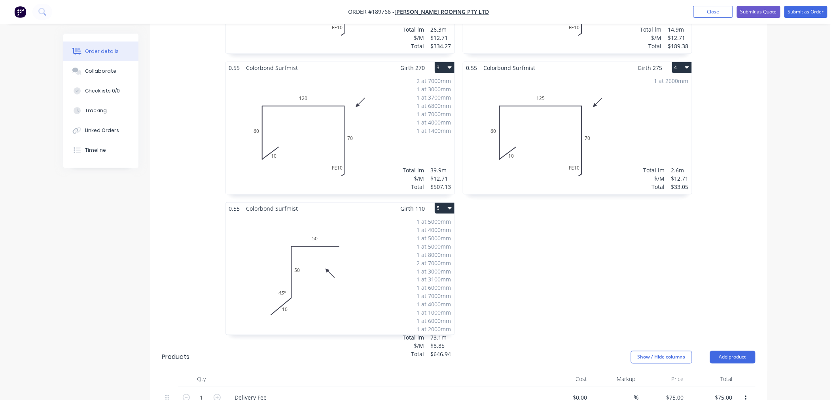
click at [370, 262] on div "1 at 5000mm 1 at 4000mm 1 at 5000mm 1 at 5000mm 1 at 8000mm 2 at 7000mm 1 at 30…" at bounding box center [340, 274] width 229 height 121
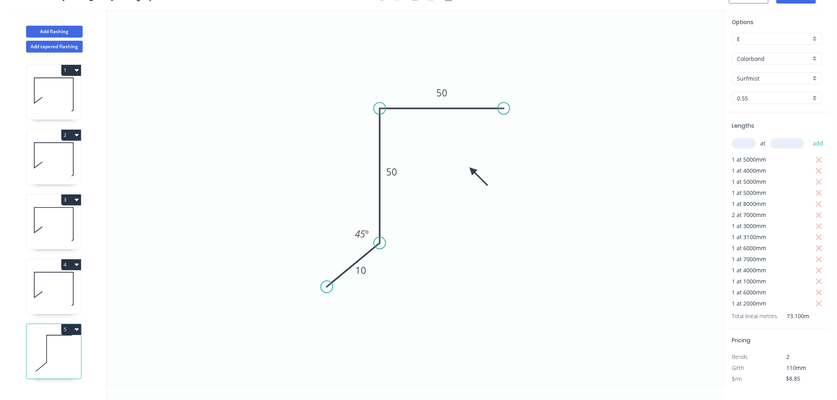
scroll to position [15, 0]
click at [816, 302] on icon "button" at bounding box center [819, 304] width 7 height 9
click at [818, 291] on icon "button" at bounding box center [819, 293] width 6 height 6
click at [818, 281] on icon "button" at bounding box center [819, 281] width 7 height 9
click at [820, 267] on icon "button" at bounding box center [819, 270] width 7 height 9
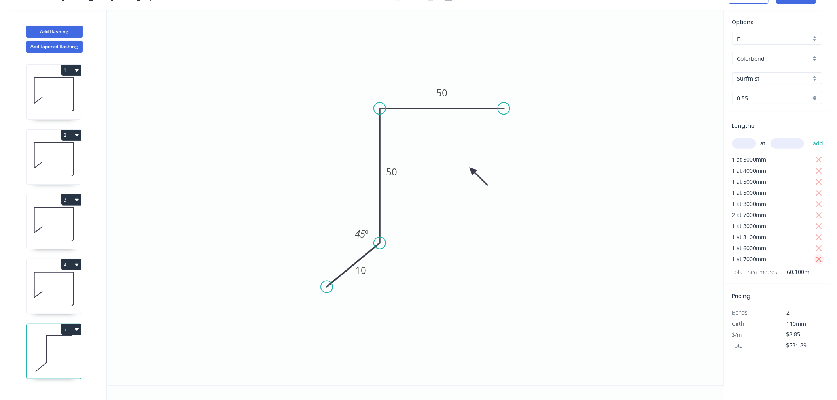
click at [819, 256] on icon "button" at bounding box center [819, 259] width 7 height 9
click at [821, 248] on icon "button" at bounding box center [819, 248] width 7 height 9
click at [818, 237] on icon "button" at bounding box center [819, 237] width 7 height 9
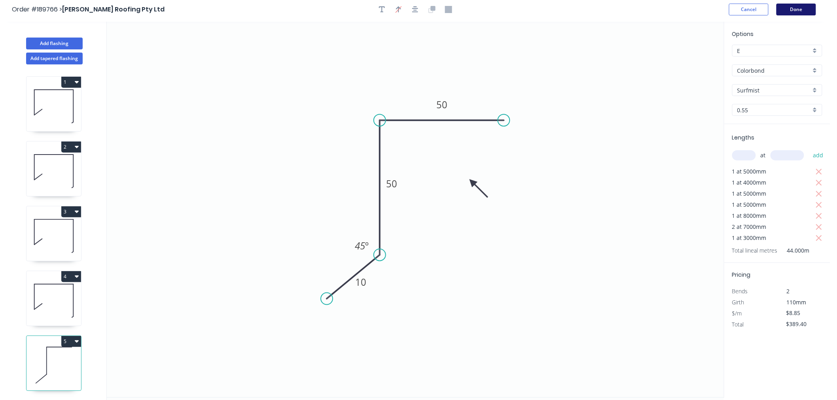
scroll to position [0, 0]
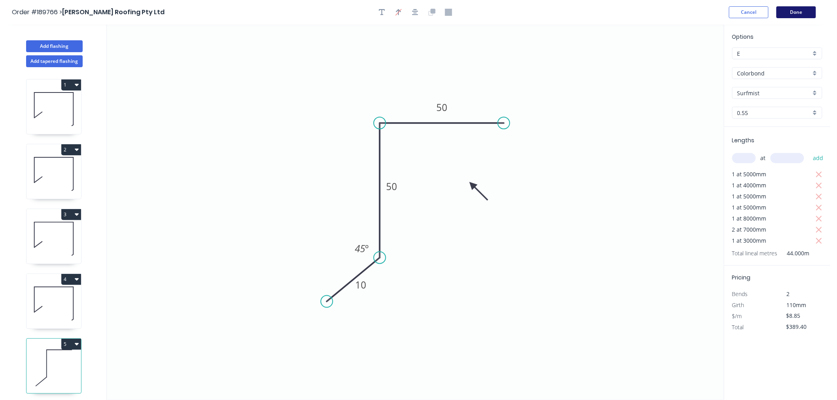
click at [793, 11] on button "Done" at bounding box center [797, 12] width 40 height 12
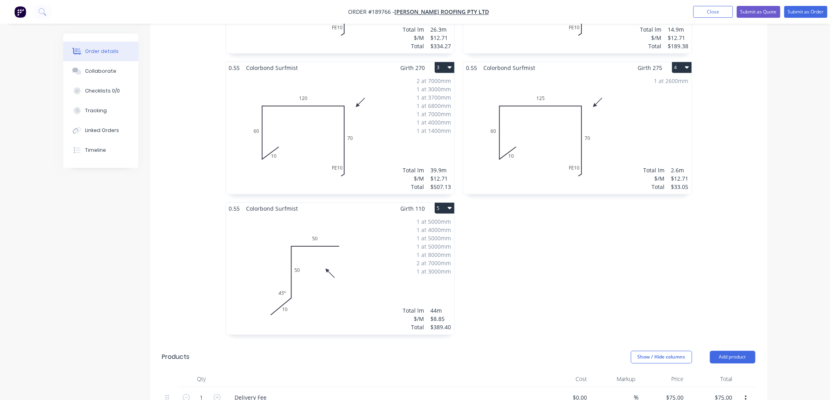
scroll to position [440, 0]
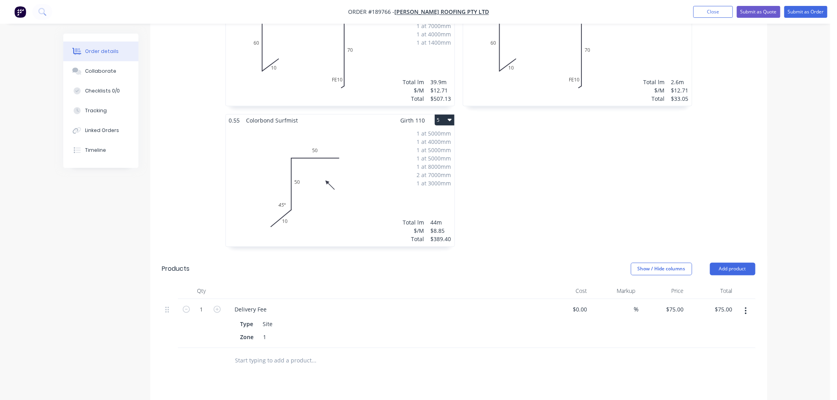
click at [96, 218] on div "Created by [PERSON_NAME] Created [DATE] Required [DATE] Assigned to Add team me…" at bounding box center [415, 85] width 704 height 982
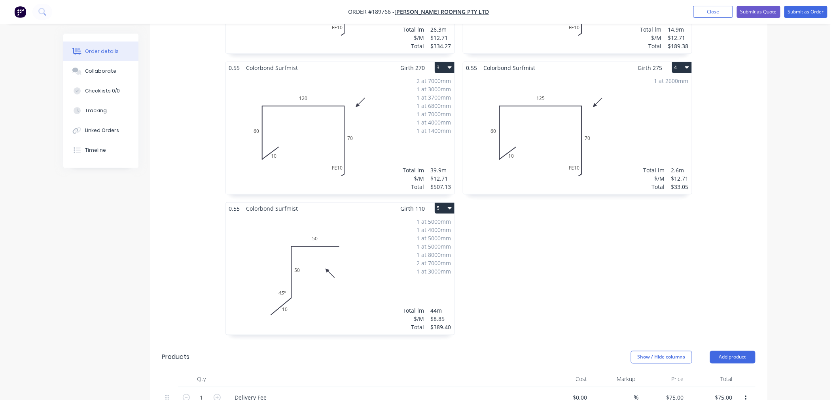
click at [361, 247] on div "1 at 5000mm 1 at 4000mm 1 at 5000mm 1 at 5000mm 1 at 8000mm 2 at 7000mm 1 at 30…" at bounding box center [340, 274] width 229 height 121
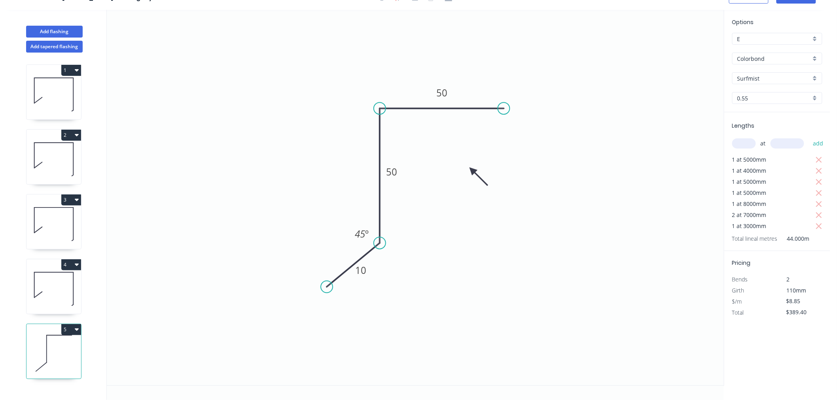
click at [66, 285] on icon at bounding box center [54, 289] width 55 height 51
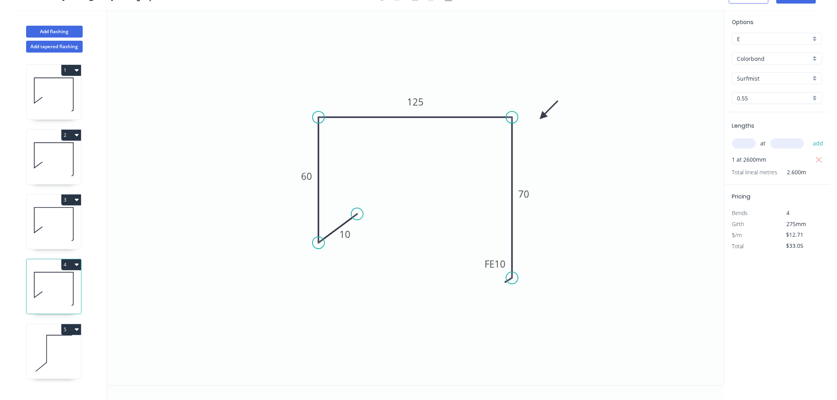
click at [72, 353] on icon at bounding box center [54, 353] width 55 height 51
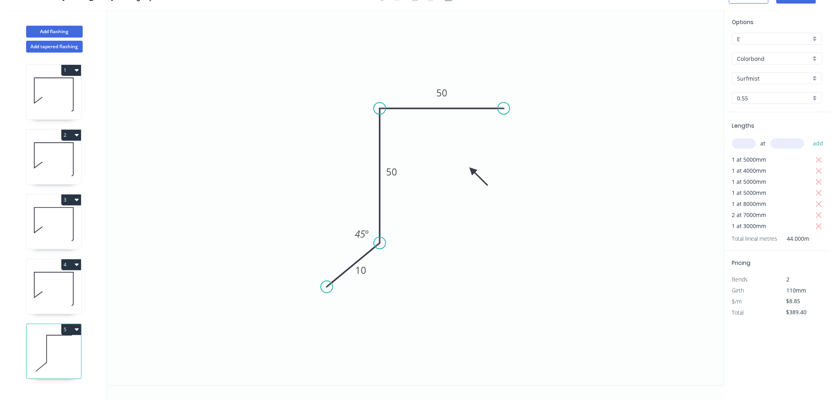
click at [54, 297] on icon at bounding box center [54, 289] width 55 height 51
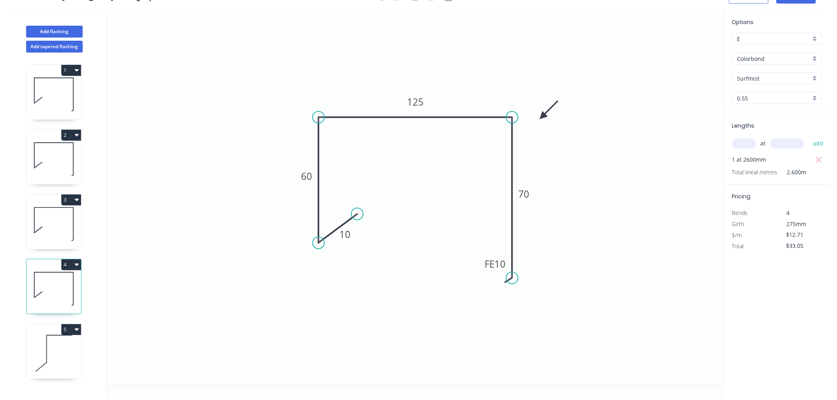
click at [55, 362] on icon at bounding box center [54, 353] width 55 height 51
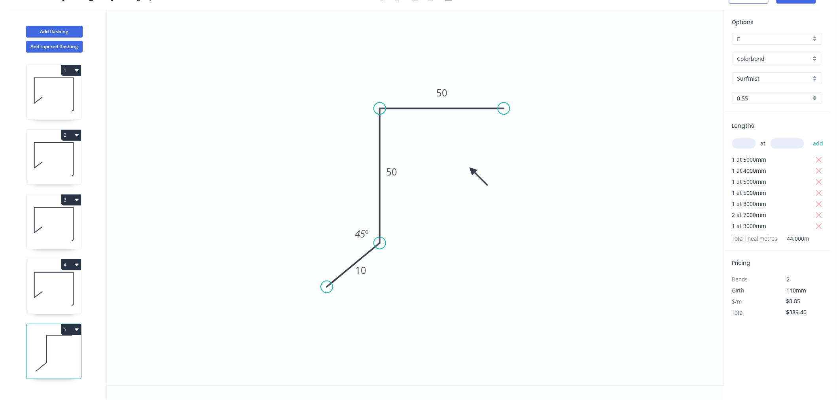
click at [78, 326] on icon "button" at bounding box center [77, 329] width 4 height 6
click at [62, 351] on div "Duplicate" at bounding box center [43, 349] width 61 height 11
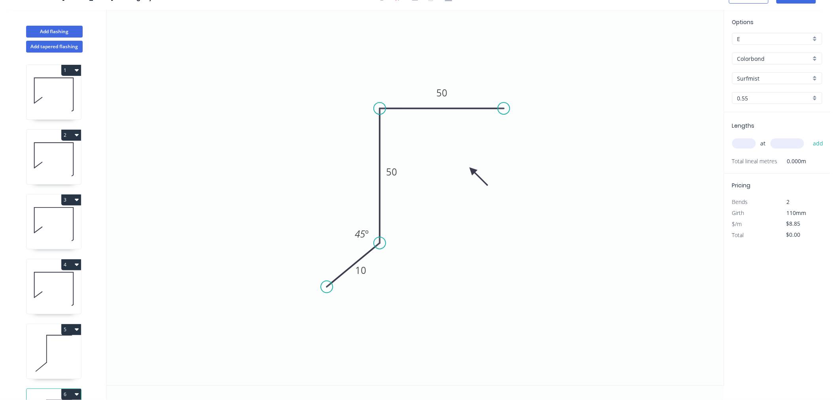
click at [46, 291] on icon at bounding box center [54, 289] width 55 height 51
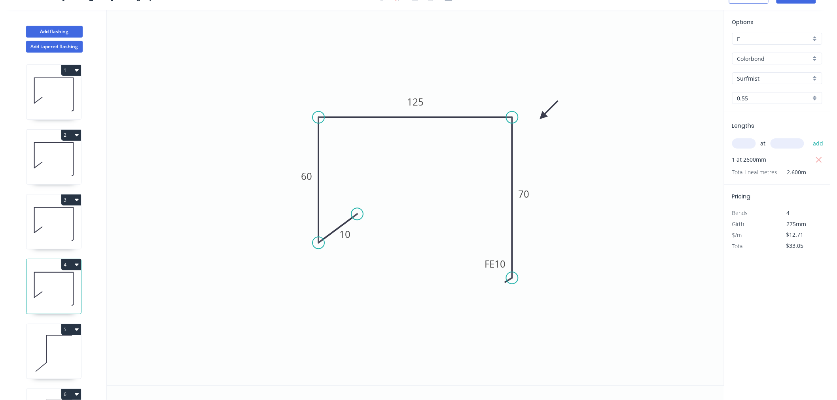
click at [60, 353] on icon at bounding box center [54, 353] width 55 height 51
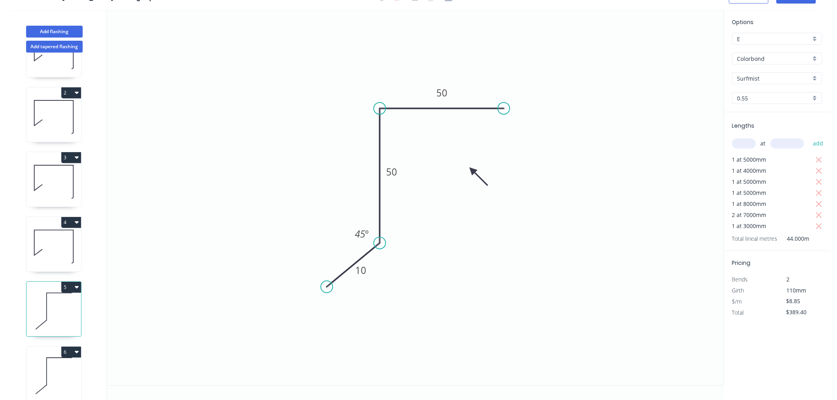
scroll to position [60, 0]
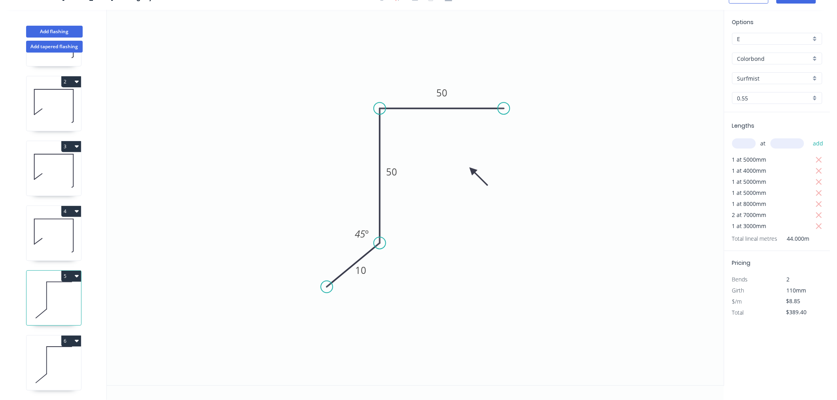
click at [64, 353] on icon at bounding box center [54, 365] width 55 height 51
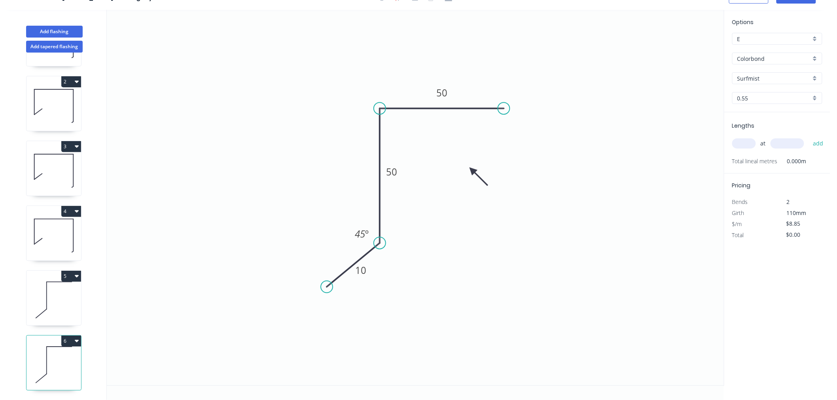
click at [49, 301] on icon at bounding box center [54, 300] width 55 height 51
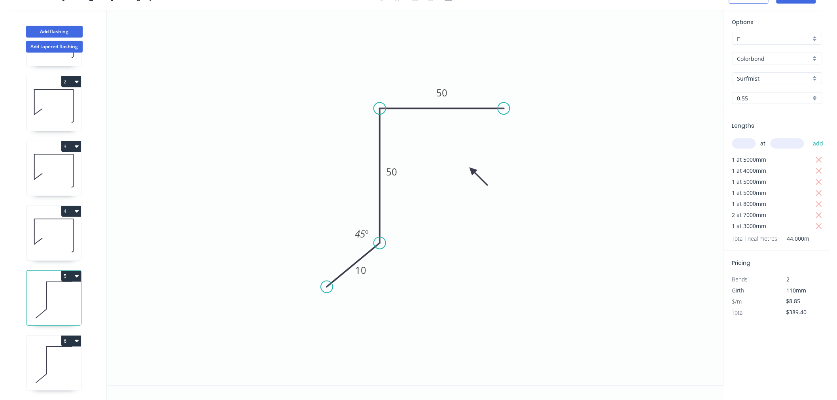
click at [56, 364] on icon at bounding box center [54, 365] width 55 height 51
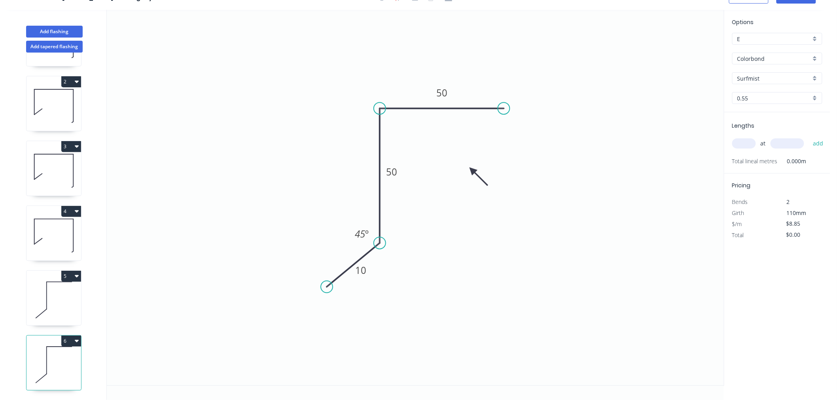
click at [751, 140] on input "text" at bounding box center [744, 144] width 24 height 10
drag, startPoint x: 54, startPoint y: 305, endPoint x: 56, endPoint y: 330, distance: 25.0
click at [54, 305] on icon at bounding box center [54, 300] width 55 height 51
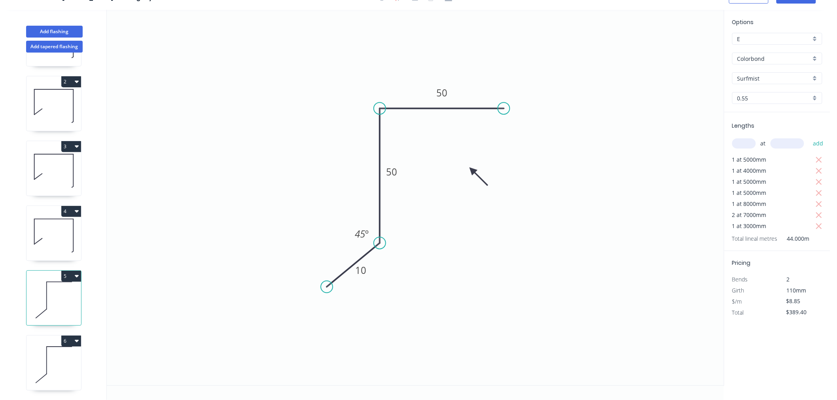
click at [61, 361] on icon at bounding box center [54, 365] width 55 height 51
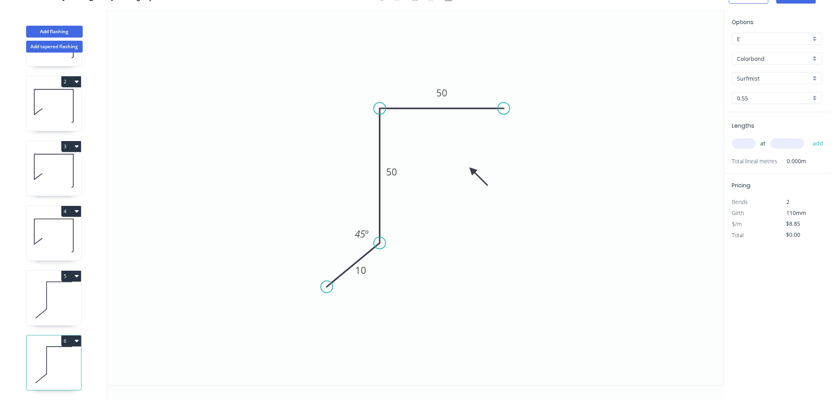
drag, startPoint x: 66, startPoint y: 295, endPoint x: 61, endPoint y: 319, distance: 23.9
click at [66, 295] on icon at bounding box center [54, 300] width 55 height 51
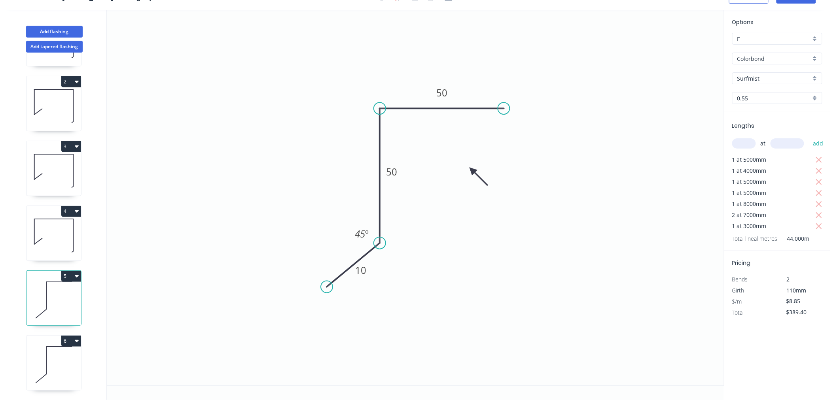
click at [60, 359] on icon at bounding box center [54, 365] width 55 height 51
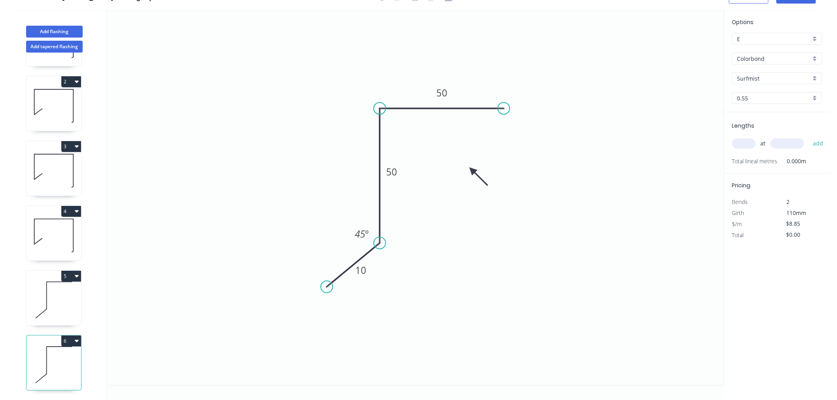
click at [746, 144] on input "text" at bounding box center [744, 144] width 24 height 10
click at [809, 137] on button "add" at bounding box center [818, 143] width 19 height 13
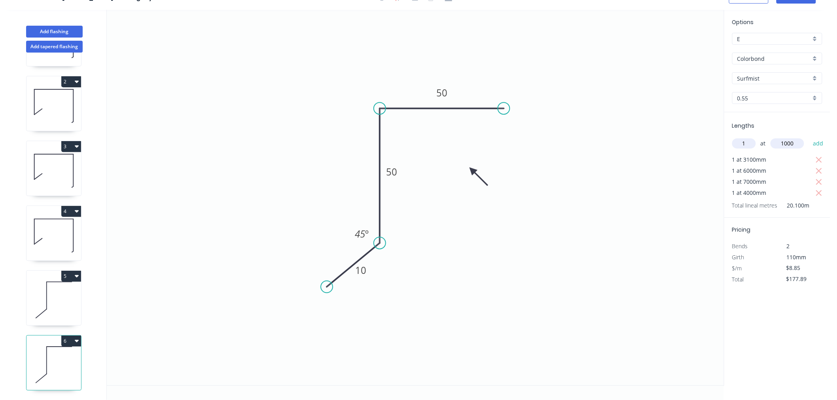
click at [809, 137] on button "add" at bounding box center [818, 143] width 19 height 13
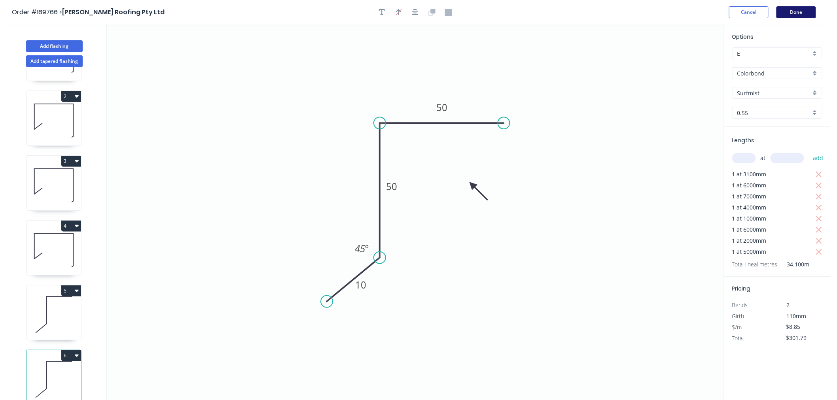
click at [800, 10] on button "Done" at bounding box center [797, 12] width 40 height 12
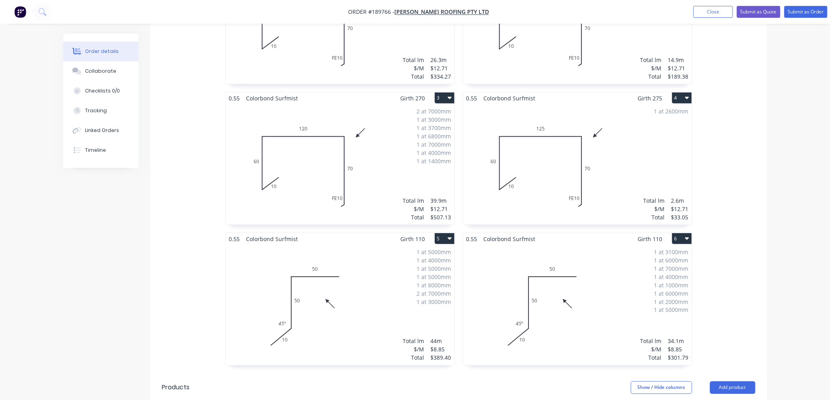
scroll to position [351, 0]
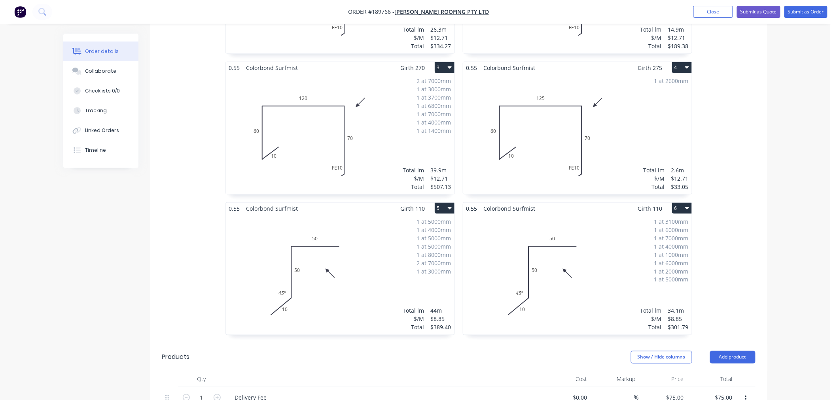
click at [595, 256] on div "1 at 3100mm 1 at 6000mm 1 at 7000mm 1 at 4000mm 1 at 1000mm 1 at 6000mm 1 at 20…" at bounding box center [577, 274] width 229 height 121
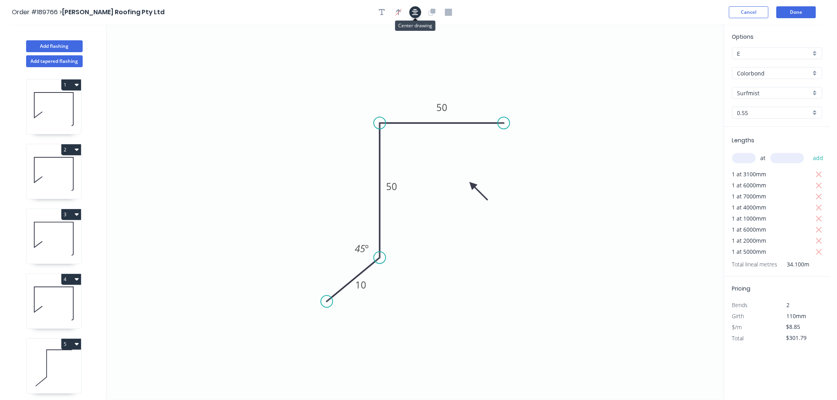
click at [413, 10] on icon "button" at bounding box center [415, 12] width 6 height 7
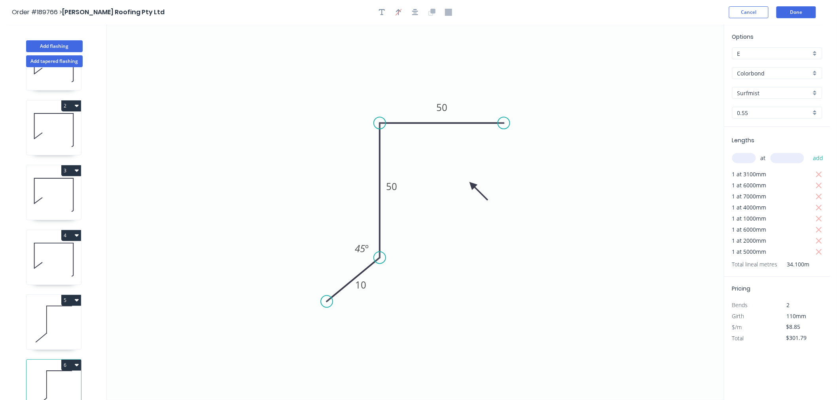
scroll to position [60, 0]
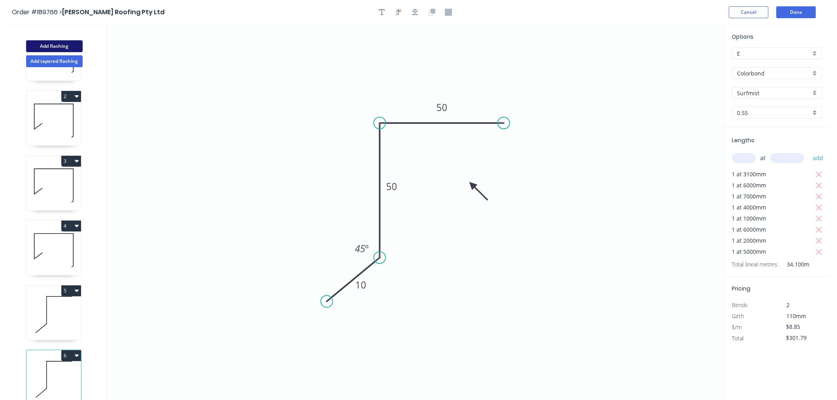
click at [53, 45] on button "Add flashing" at bounding box center [54, 46] width 57 height 12
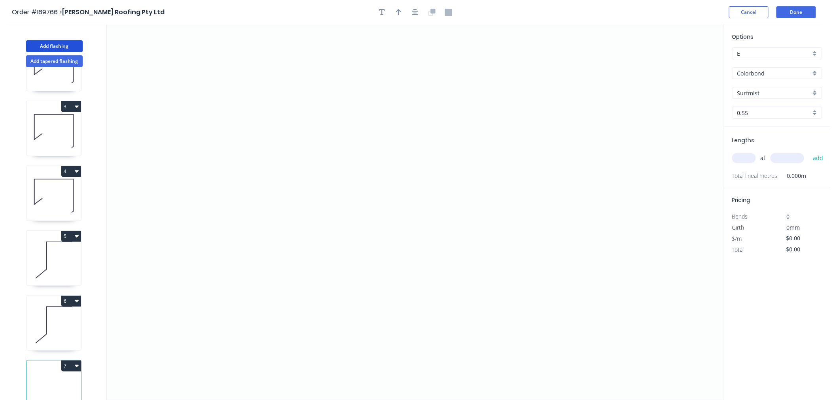
scroll to position [125, 0]
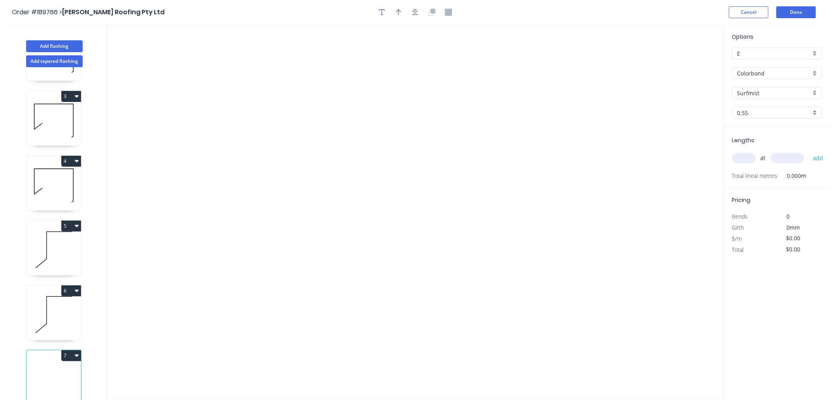
click at [58, 309] on icon at bounding box center [54, 315] width 55 height 51
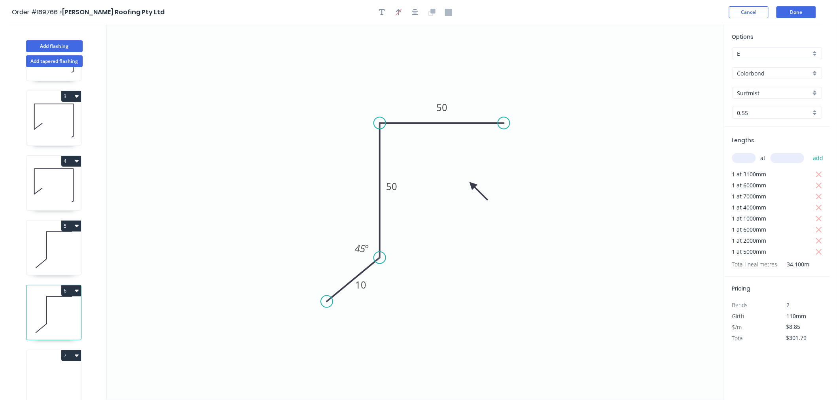
click at [70, 393] on icon at bounding box center [54, 380] width 55 height 51
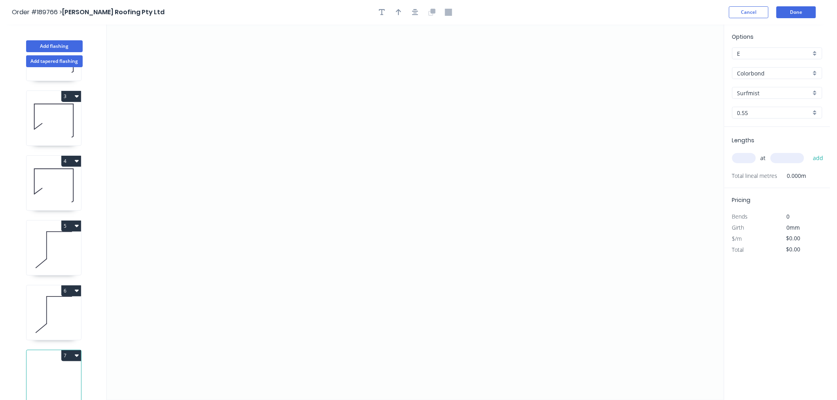
click at [749, 159] on input "text" at bounding box center [744, 158] width 24 height 10
click at [809, 152] on button "add" at bounding box center [818, 158] width 19 height 13
click at [296, 96] on icon "0" at bounding box center [415, 213] width 617 height 376
click at [255, 123] on icon "0" at bounding box center [415, 213] width 617 height 376
click at [255, 267] on icon "0 ?" at bounding box center [415, 213] width 617 height 376
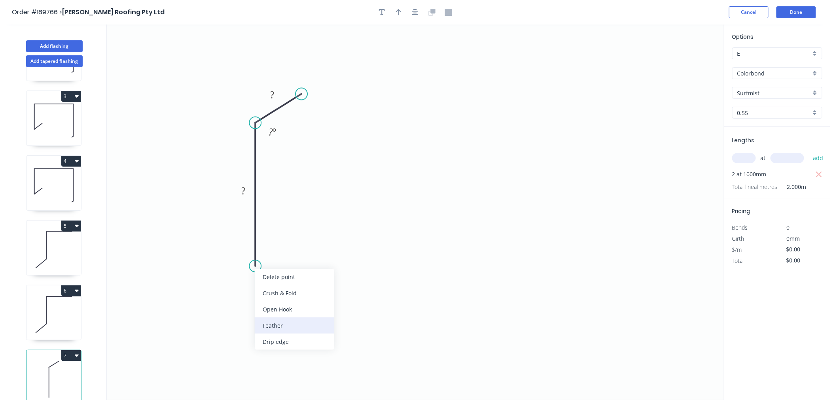
click at [275, 326] on div "Feather" at bounding box center [295, 326] width 80 height 16
click at [242, 250] on tspan "15" at bounding box center [243, 252] width 11 height 13
click at [241, 195] on rect at bounding box center [243, 191] width 16 height 11
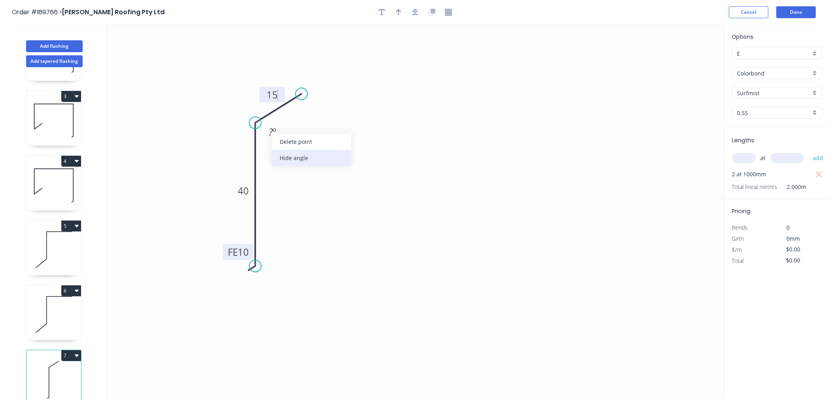
click at [292, 157] on div "Hide angle" at bounding box center [312, 158] width 80 height 16
click at [418, 12] on button "button" at bounding box center [416, 12] width 12 height 12
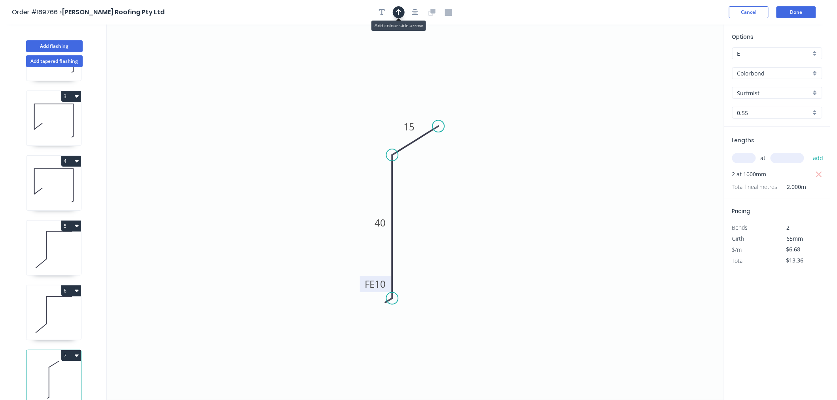
click at [404, 13] on button "button" at bounding box center [399, 12] width 12 height 12
drag, startPoint x: 683, startPoint y: 65, endPoint x: 446, endPoint y: 173, distance: 260.7
click at [446, 173] on icon at bounding box center [446, 163] width 7 height 25
drag, startPoint x: 447, startPoint y: 172, endPoint x: 423, endPoint y: 171, distance: 24.5
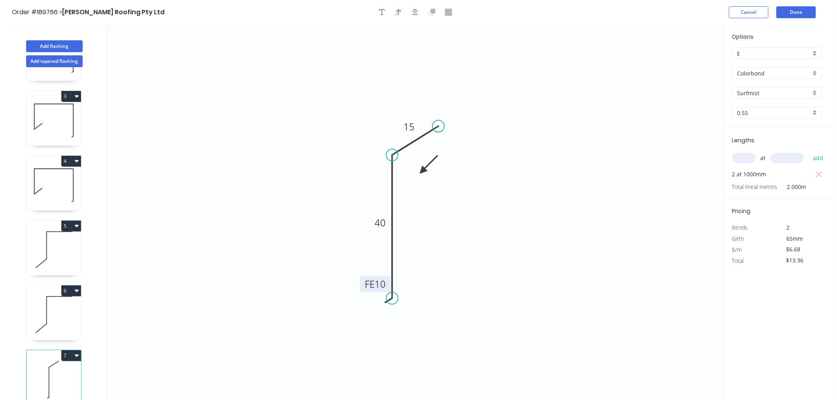
click at [423, 171] on icon at bounding box center [428, 164] width 23 height 23
drag, startPoint x: 370, startPoint y: 221, endPoint x: 408, endPoint y: 220, distance: 38.0
click at [408, 220] on rect at bounding box center [419, 222] width 26 height 16
click at [805, 15] on button "Done" at bounding box center [797, 12] width 40 height 12
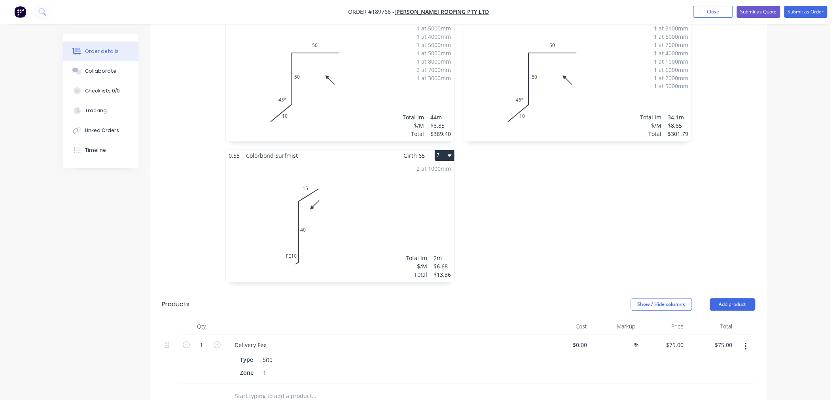
scroll to position [615, 0]
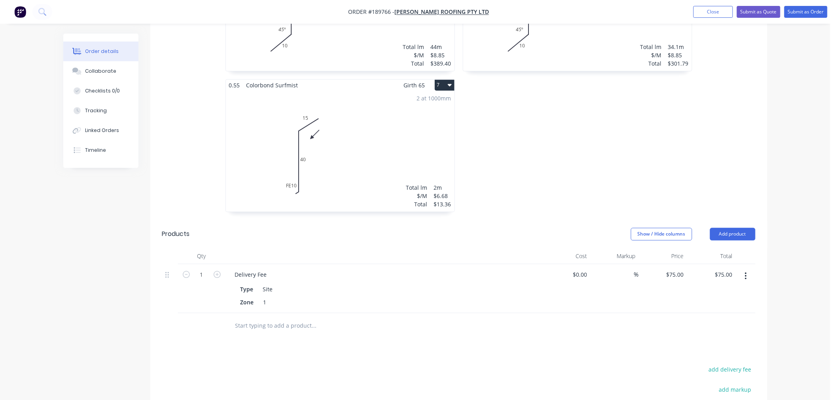
click at [385, 157] on div "2 at 1000mm Total lm $/M Total 2m $6.68 $13.36" at bounding box center [340, 151] width 229 height 121
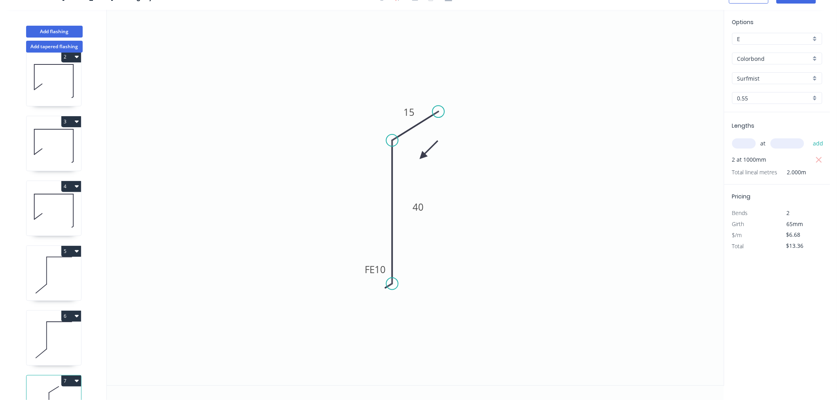
scroll to position [125, 0]
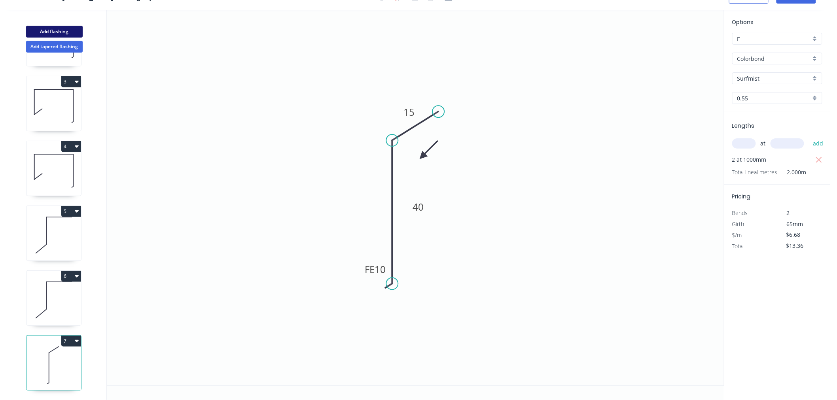
click at [47, 31] on button "Add flashing" at bounding box center [54, 32] width 57 height 12
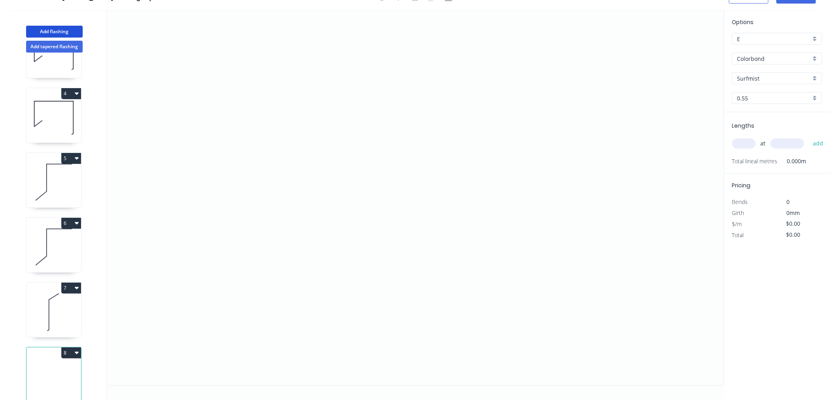
scroll to position [189, 0]
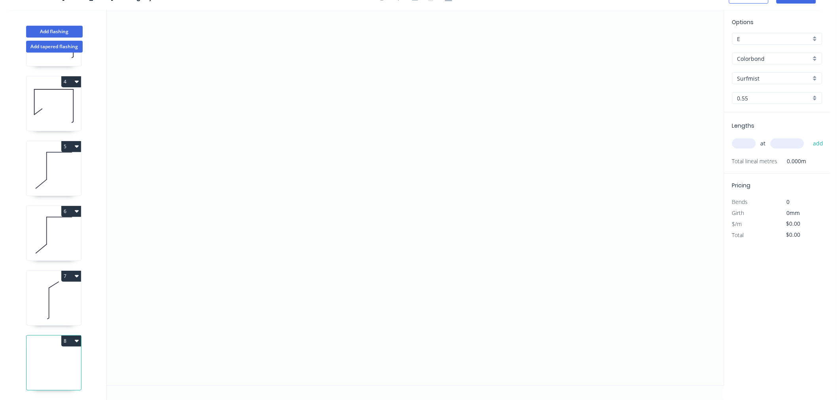
click at [50, 297] on icon at bounding box center [54, 300] width 55 height 51
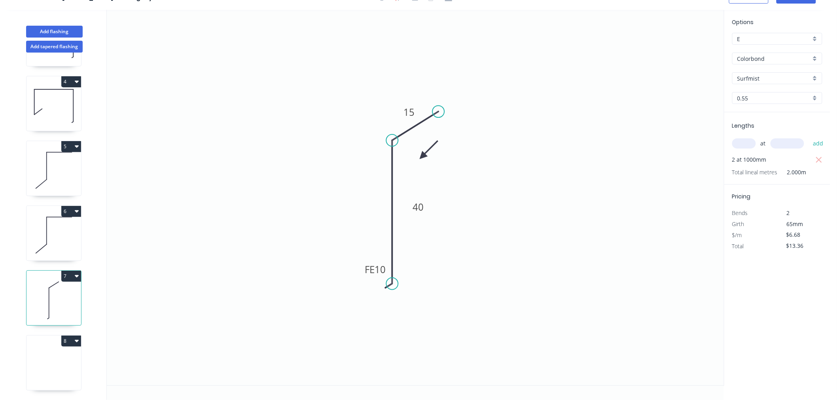
click at [62, 236] on icon at bounding box center [54, 235] width 55 height 51
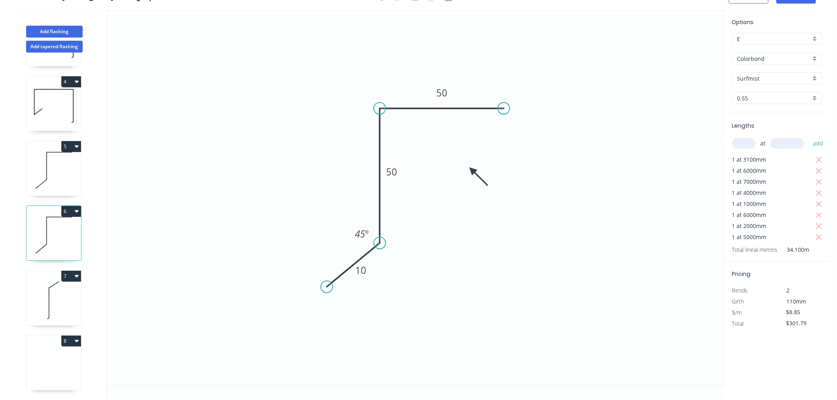
click at [62, 302] on icon at bounding box center [54, 300] width 55 height 51
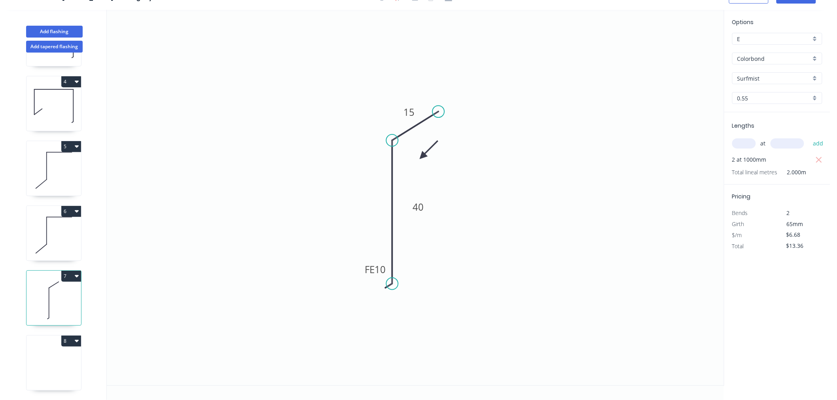
click at [67, 359] on icon at bounding box center [54, 365] width 55 height 51
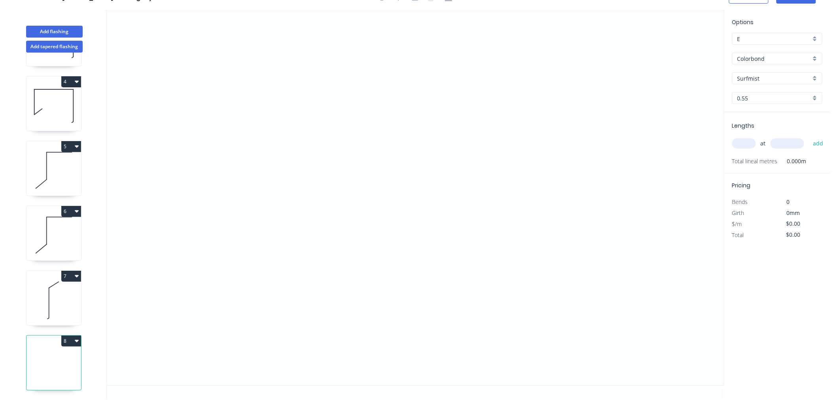
click at [749, 144] on input "text" at bounding box center [744, 144] width 24 height 10
click at [809, 137] on button "add" at bounding box center [818, 143] width 19 height 13
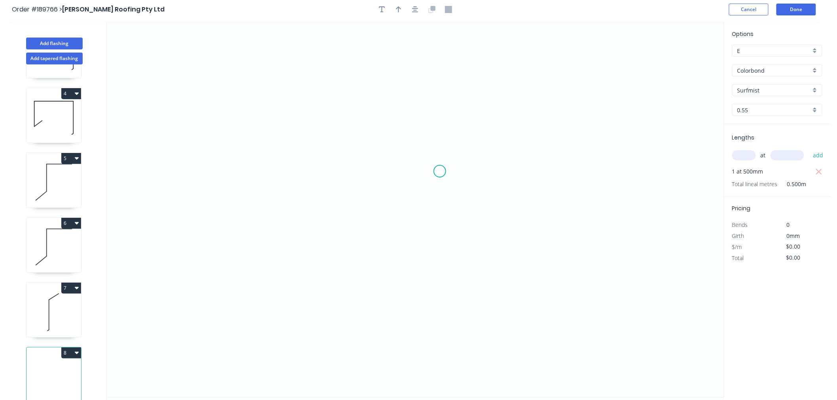
scroll to position [0, 0]
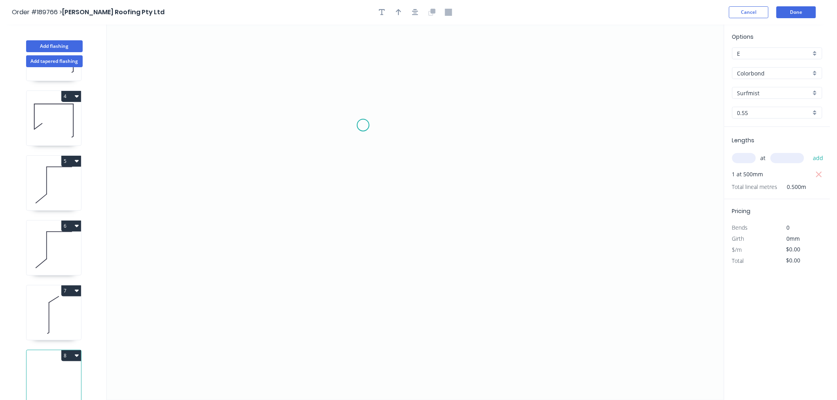
click at [363, 125] on icon "0" at bounding box center [415, 213] width 617 height 376
click at [354, 76] on icon at bounding box center [358, 100] width 9 height 49
click at [213, 76] on icon "0 ?" at bounding box center [415, 213] width 617 height 376
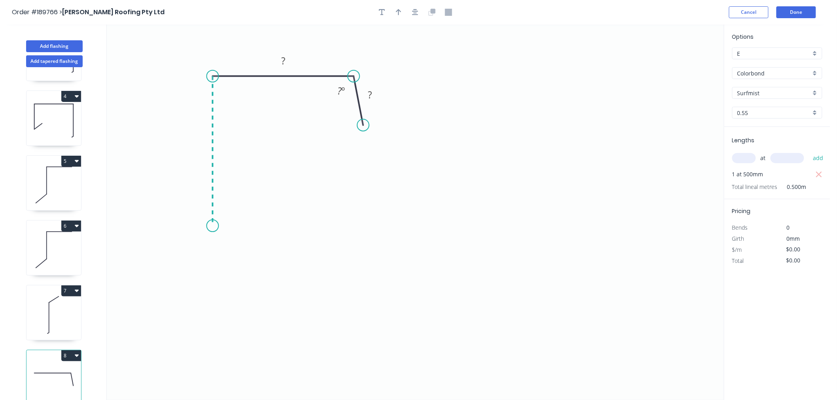
click at [215, 226] on icon "0 ? ? ? º" at bounding box center [415, 213] width 617 height 376
click at [151, 269] on icon "0 ? ? ? ? º" at bounding box center [415, 213] width 617 height 376
click at [194, 333] on icon "0 ? ? ? ? ? º ? º" at bounding box center [415, 213] width 617 height 376
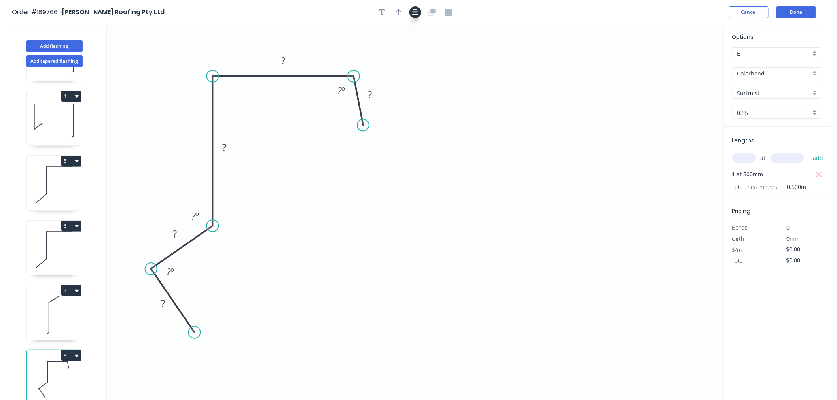
click at [414, 15] on icon "button" at bounding box center [415, 12] width 6 height 7
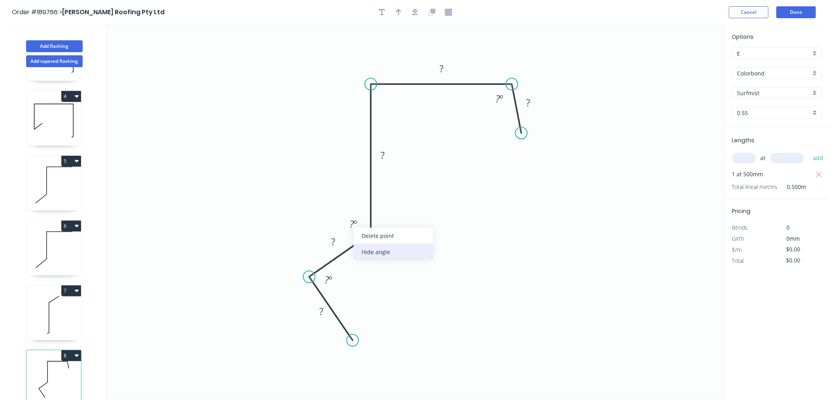
click at [390, 254] on div "Hide angle" at bounding box center [394, 252] width 80 height 16
click at [347, 305] on div "Hide angle" at bounding box center [369, 306] width 80 height 16
click at [321, 313] on tspan "?" at bounding box center [321, 311] width 4 height 13
drag, startPoint x: 509, startPoint y: 127, endPoint x: 501, endPoint y: 124, distance: 8.2
click at [509, 127] on div "Hide angle" at bounding box center [532, 123] width 80 height 16
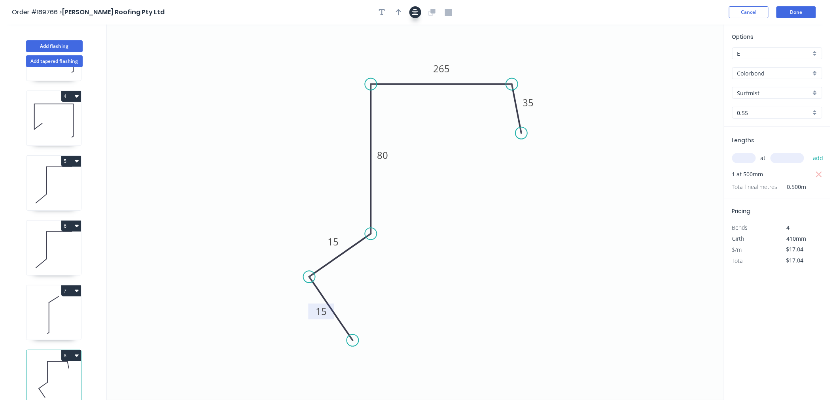
click at [415, 11] on icon "button" at bounding box center [415, 12] width 6 height 6
click at [402, 14] on button "button" at bounding box center [399, 12] width 12 height 12
drag, startPoint x: 684, startPoint y: 61, endPoint x: 474, endPoint y: 56, distance: 210.2
click at [474, 56] on icon at bounding box center [473, 46] width 7 height 25
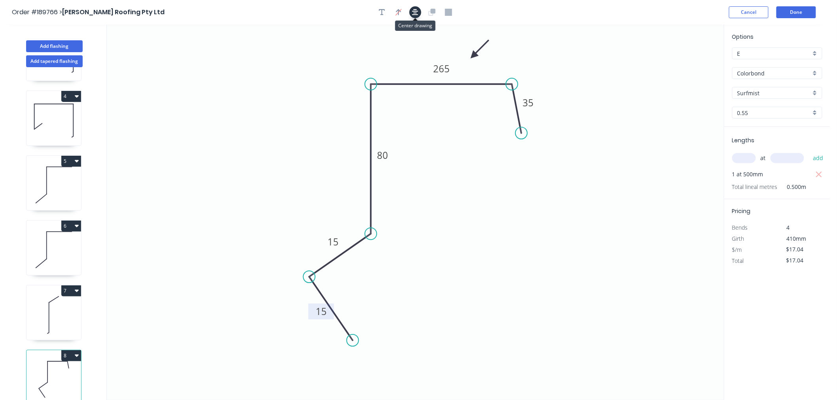
click at [417, 11] on icon "button" at bounding box center [415, 12] width 6 height 6
drag, startPoint x: 431, startPoint y: 69, endPoint x: 426, endPoint y: 70, distance: 5.2
click at [426, 70] on rect at bounding box center [436, 69] width 26 height 16
click at [416, 13] on icon "button" at bounding box center [415, 12] width 6 height 6
click at [408, 34] on icon "0 15 15 80 265 35" at bounding box center [415, 213] width 617 height 376
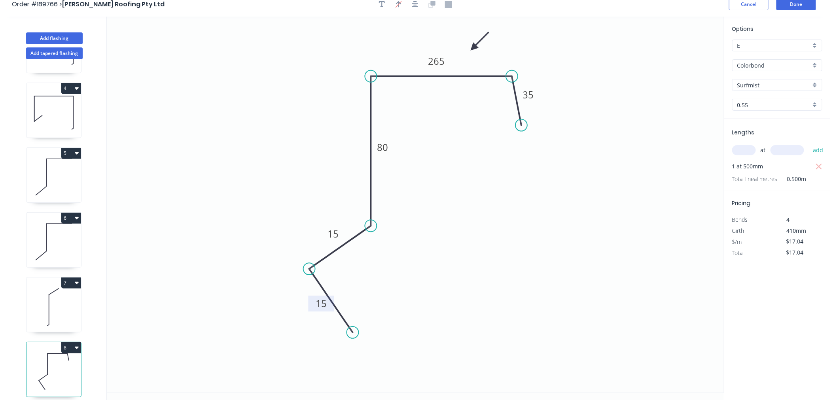
scroll to position [15, 0]
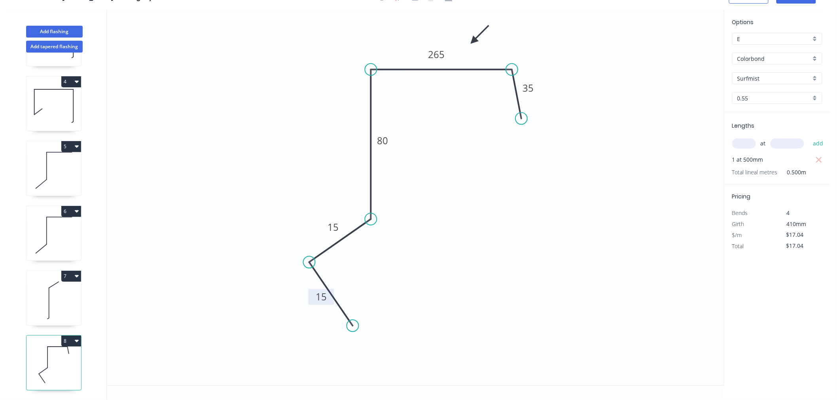
click at [65, 337] on button "8" at bounding box center [71, 341] width 20 height 11
click at [69, 355] on div "Duplicate" at bounding box center [43, 360] width 61 height 11
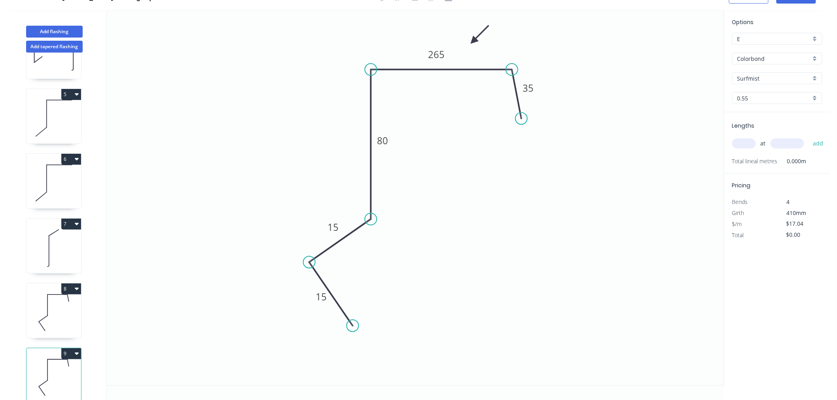
scroll to position [254, 0]
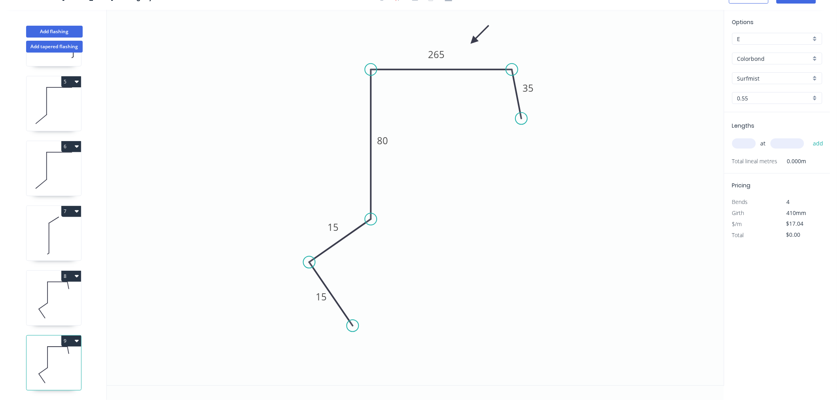
click at [63, 355] on icon at bounding box center [54, 365] width 55 height 51
click at [816, 78] on div "Surfmist" at bounding box center [777, 78] width 90 height 12
click at [789, 129] on div "Monument" at bounding box center [777, 125] width 89 height 14
click at [743, 144] on input "text" at bounding box center [744, 144] width 24 height 10
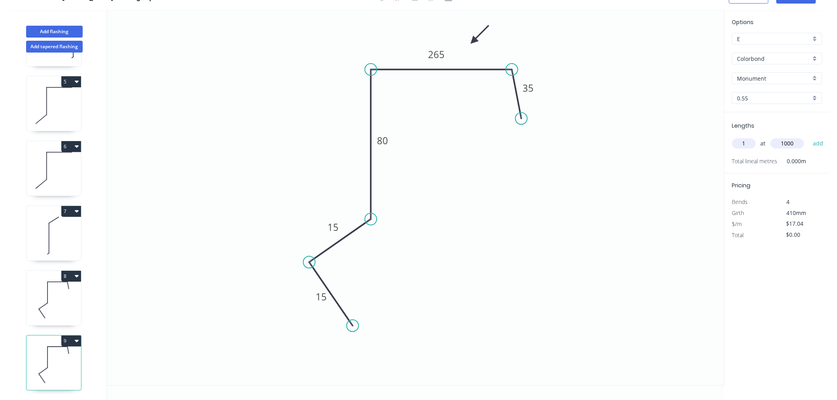
click at [809, 137] on button "add" at bounding box center [818, 143] width 19 height 13
click at [437, 55] on tspan "265" at bounding box center [436, 54] width 17 height 13
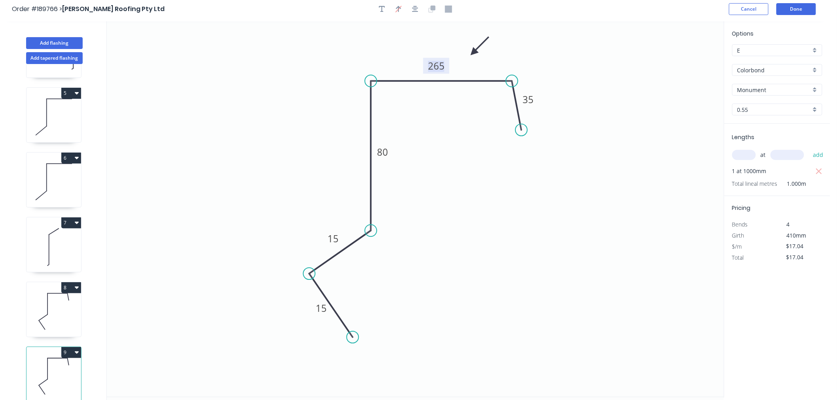
scroll to position [0, 0]
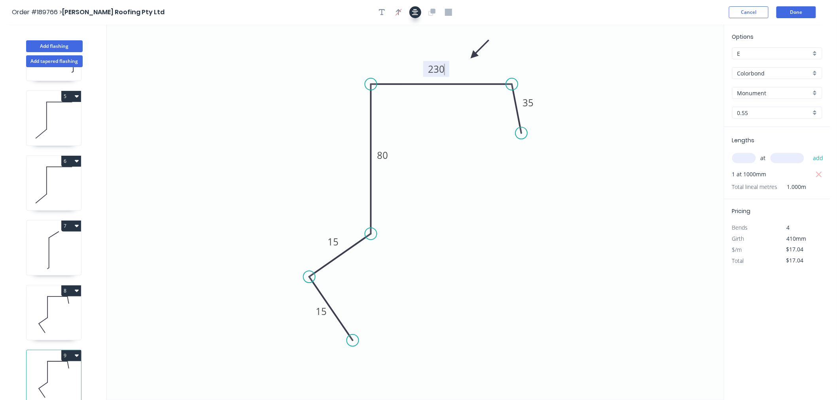
click at [417, 13] on icon "button" at bounding box center [415, 12] width 6 height 7
click at [524, 185] on icon "0 15 15 80 230 35" at bounding box center [415, 213] width 617 height 376
click at [529, 232] on icon "0 15 15 80 230 35" at bounding box center [415, 213] width 617 height 376
drag, startPoint x: 471, startPoint y: 55, endPoint x: 455, endPoint y: 57, distance: 16.1
click at [403, 61] on icon "0 15 15 80 230 35" at bounding box center [415, 213] width 617 height 376
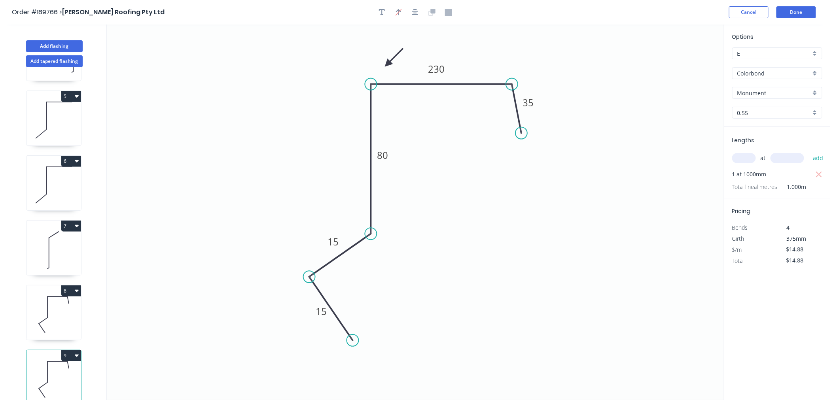
drag, startPoint x: 441, startPoint y: 50, endPoint x: 392, endPoint y: 68, distance: 52.7
click at [392, 68] on icon at bounding box center [394, 57] width 23 height 23
click at [392, 68] on icon at bounding box center [398, 61] width 23 height 23
click at [392, 68] on icon at bounding box center [400, 68] width 25 height 7
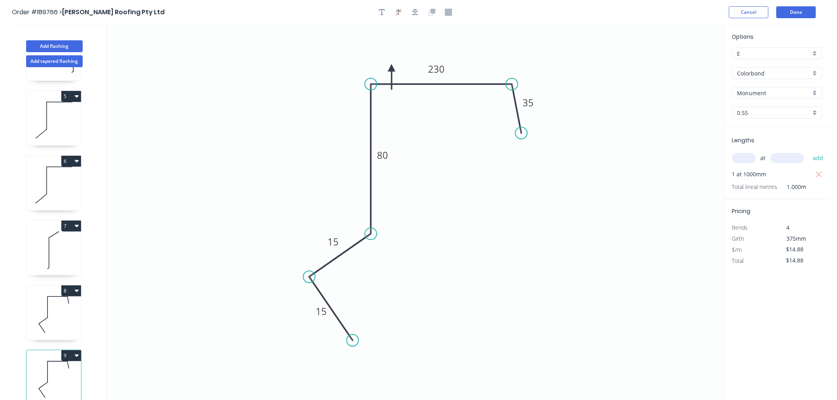
click at [392, 68] on icon at bounding box center [391, 77] width 7 height 25
click at [392, 68] on icon at bounding box center [382, 68] width 25 height 7
click at [392, 68] on icon at bounding box center [385, 61] width 23 height 23
click at [390, 68] on icon at bounding box center [391, 58] width 7 height 25
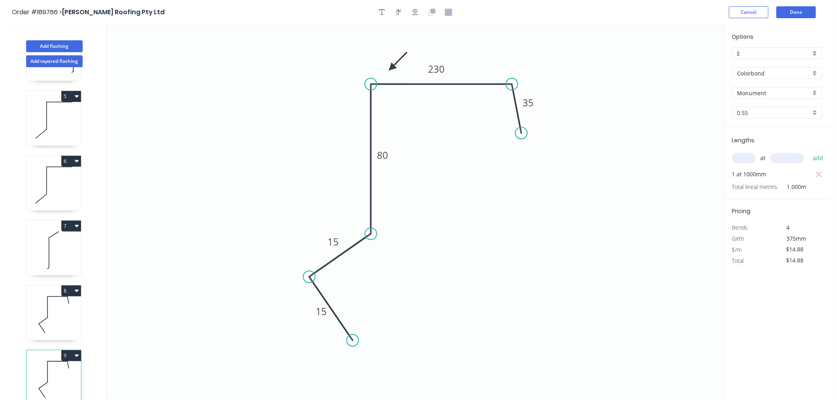
click at [390, 68] on icon "0 15 15 80 230 35" at bounding box center [415, 213] width 617 height 376
click at [392, 66] on icon at bounding box center [398, 61] width 23 height 23
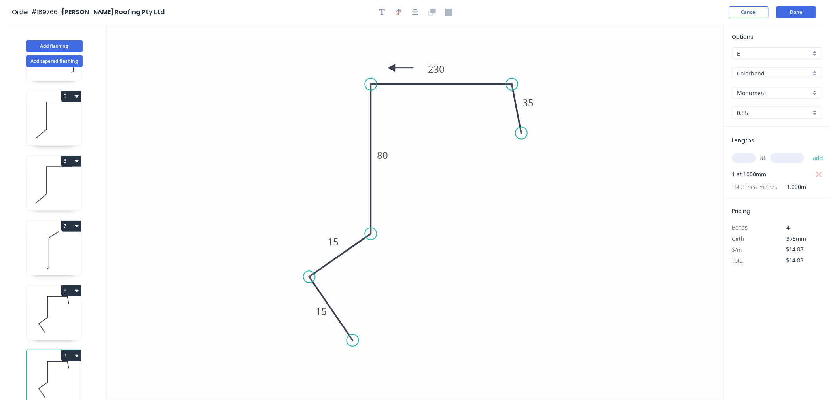
click at [392, 65] on icon "0 15 15 80 230 35" at bounding box center [415, 213] width 617 height 376
click at [391, 68] on icon at bounding box center [400, 68] width 25 height 7
click at [391, 68] on icon at bounding box center [398, 74] width 23 height 23
click at [391, 68] on icon at bounding box center [391, 77] width 7 height 25
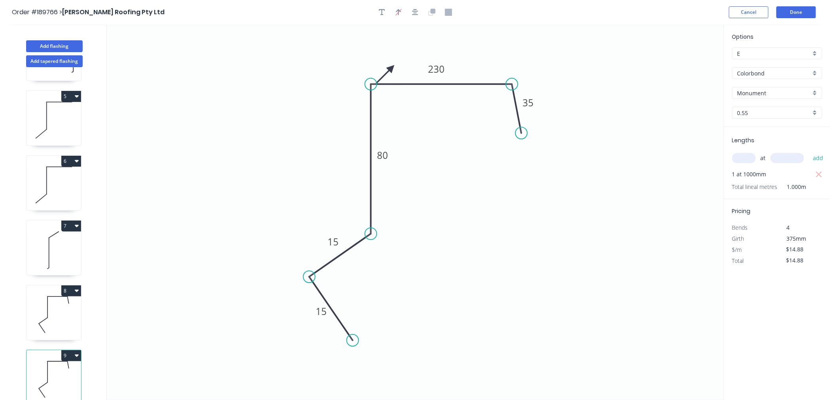
click at [391, 68] on icon at bounding box center [385, 74] width 23 height 23
click at [391, 68] on icon at bounding box center [382, 68] width 25 height 7
click at [392, 64] on icon at bounding box center [385, 57] width 23 height 23
click at [413, 10] on icon "button" at bounding box center [415, 12] width 6 height 7
click at [550, 17] on div "Order #189766 > [PERSON_NAME] Roofing Pty Ltd Cancel Done" at bounding box center [415, 12] width 807 height 12
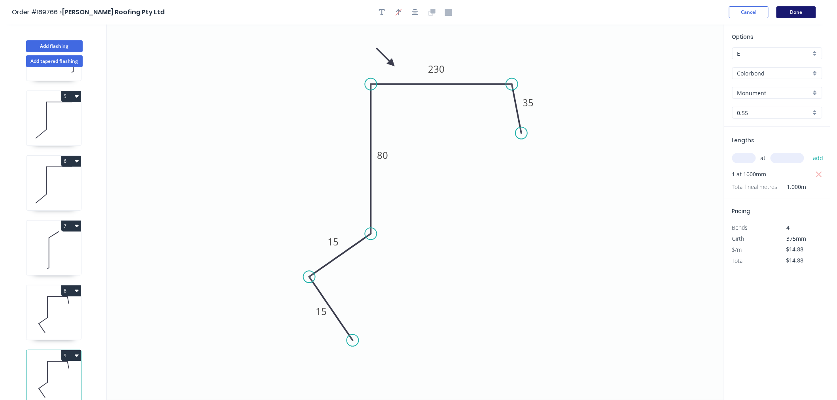
click at [803, 13] on button "Done" at bounding box center [797, 12] width 40 height 12
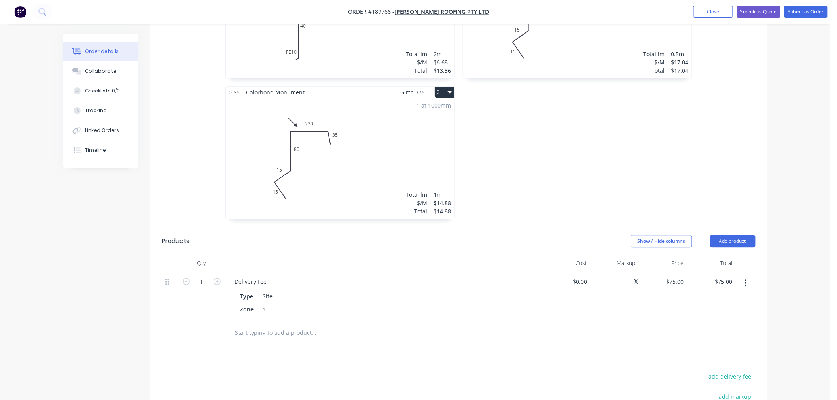
scroll to position [886, 0]
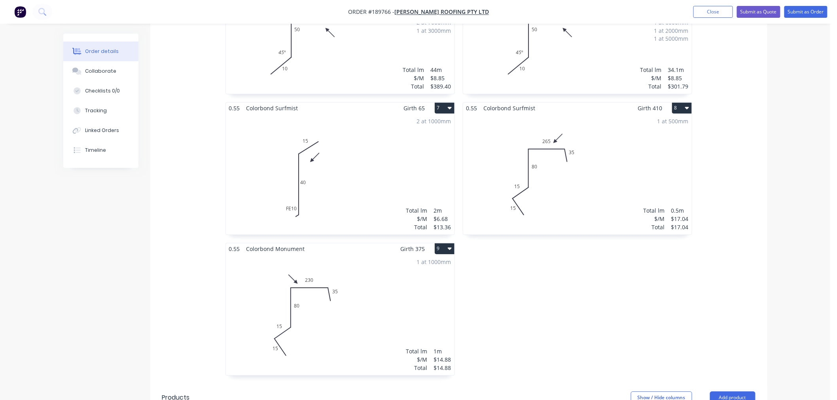
scroll to position [622, 0]
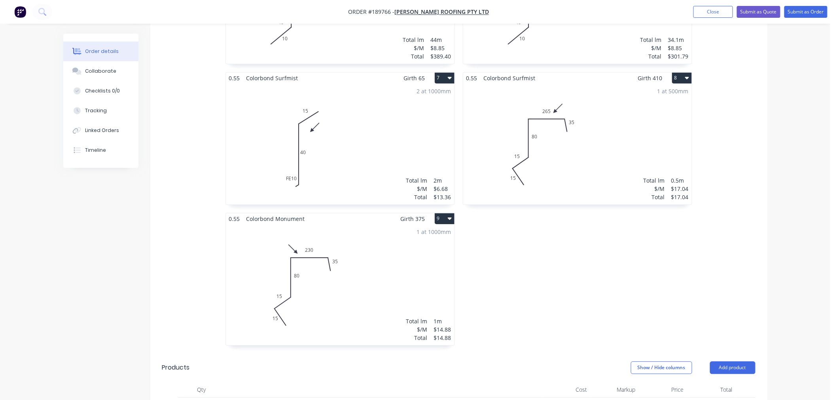
click at [583, 144] on div "1 at 500mm Total lm $/M Total 0.5m $17.04 $17.04" at bounding box center [577, 144] width 229 height 121
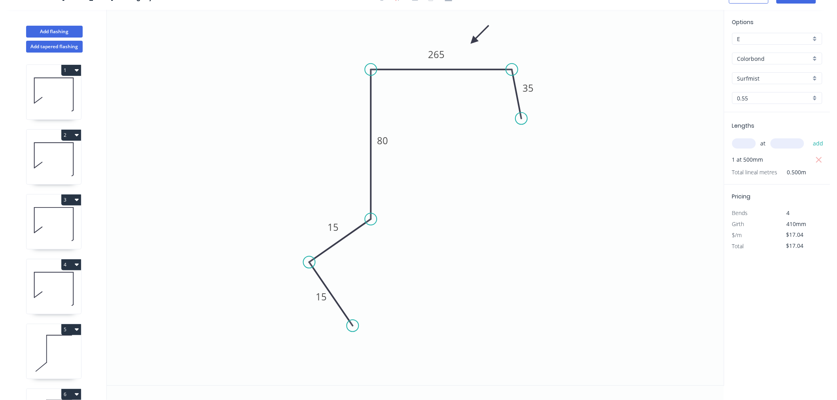
scroll to position [15, 0]
drag, startPoint x: 473, startPoint y: 40, endPoint x: 482, endPoint y: 36, distance: 9.2
click at [482, 36] on icon at bounding box center [487, 30] width 23 height 23
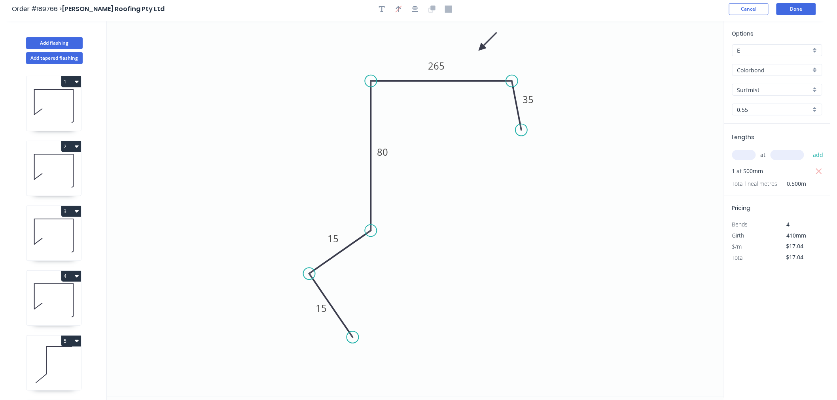
scroll to position [0, 0]
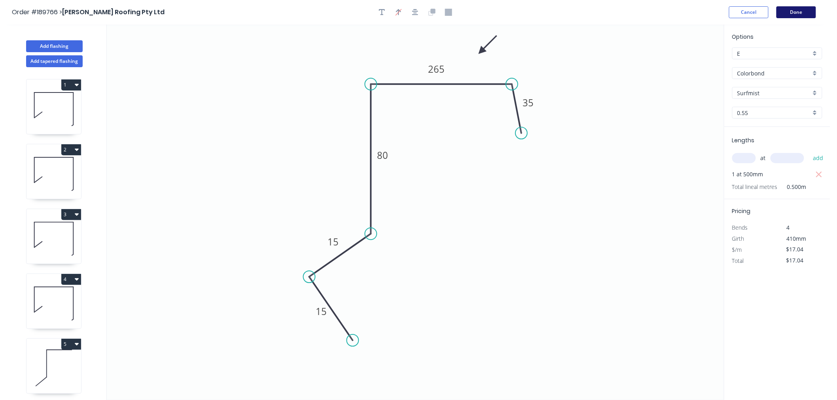
click at [805, 10] on button "Done" at bounding box center [797, 12] width 40 height 12
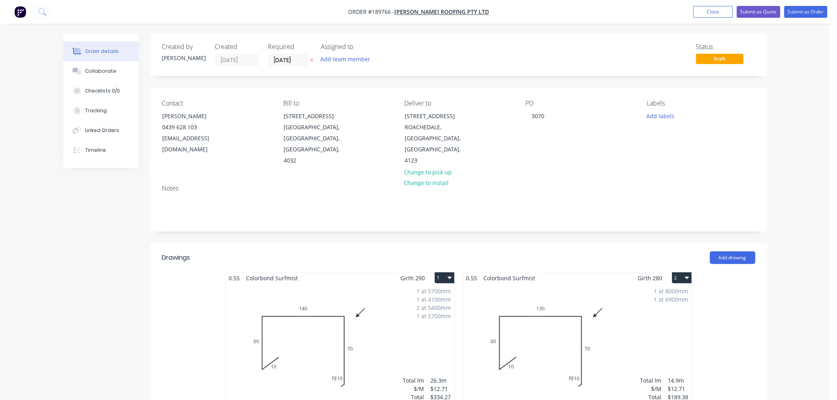
click at [806, 13] on button "Submit as Order" at bounding box center [806, 12] width 43 height 12
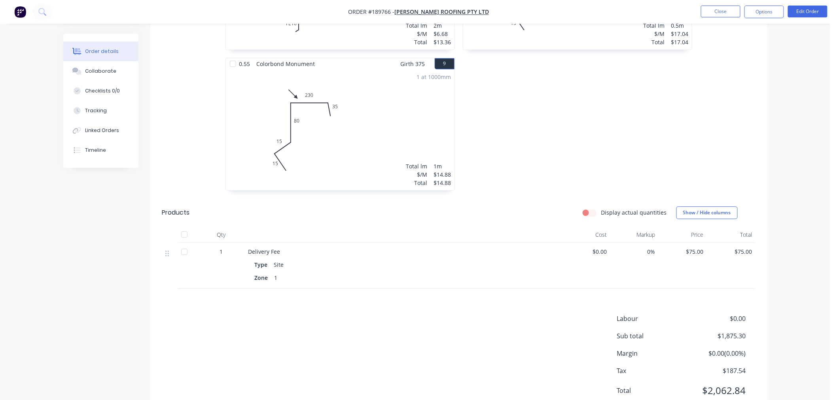
scroll to position [781, 0]
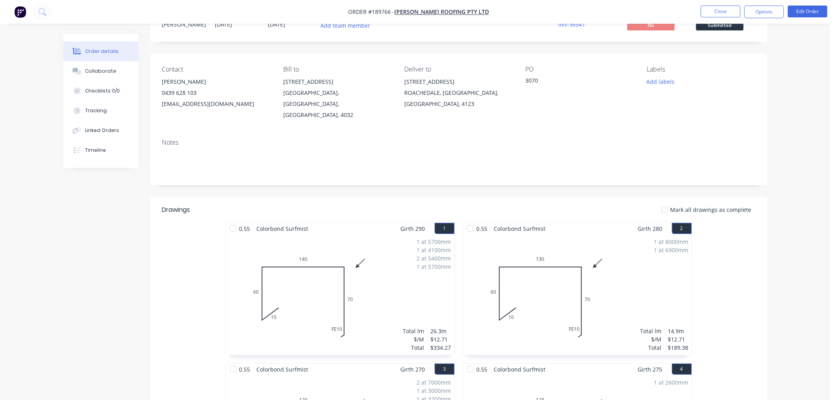
scroll to position [0, 0]
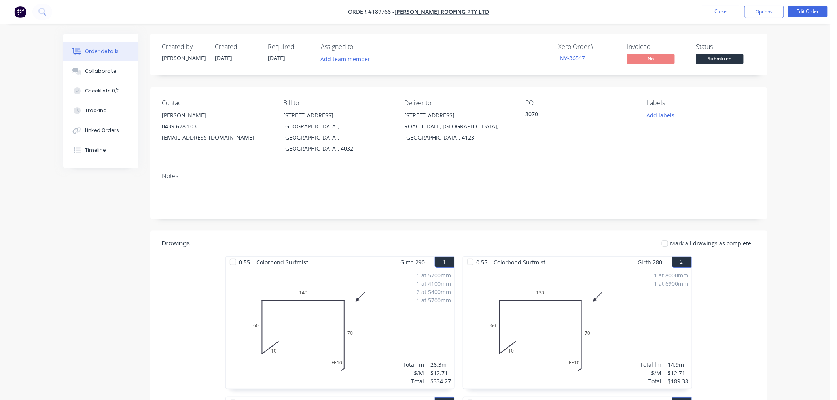
click at [759, 9] on button "Options" at bounding box center [765, 12] width 40 height 13
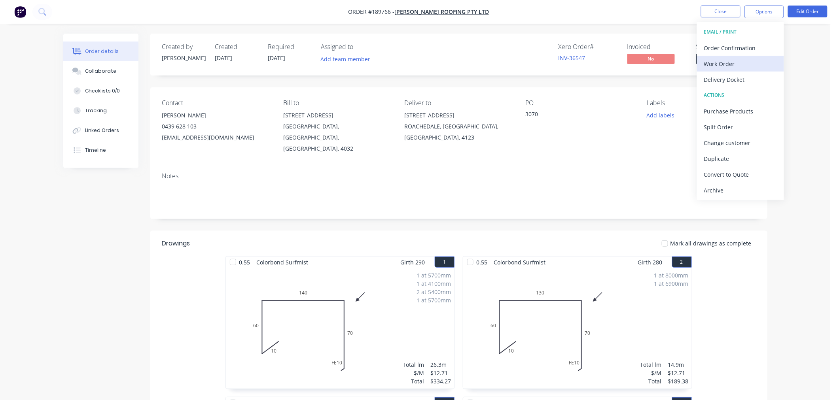
click at [757, 60] on div "Work Order" at bounding box center [740, 63] width 73 height 11
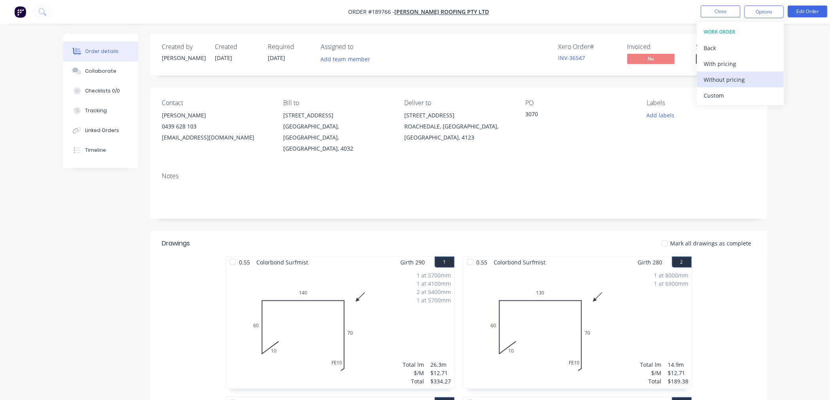
click at [754, 80] on div "Without pricing" at bounding box center [740, 79] width 73 height 11
drag, startPoint x: 563, startPoint y: 11, endPoint x: 573, endPoint y: 11, distance: 9.9
click at [563, 13] on nav "Order #189766 - [PERSON_NAME] Roofing Pty Ltd Close Options Edit Order" at bounding box center [418, 12] width 837 height 24
click at [714, 7] on button "Close" at bounding box center [721, 12] width 40 height 12
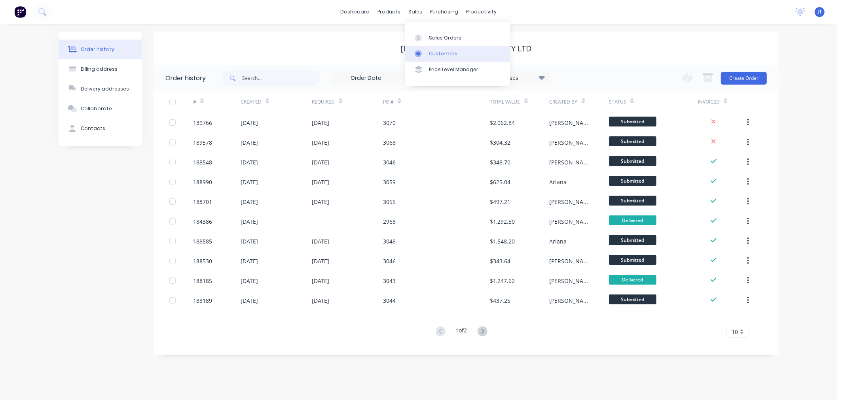
click at [438, 56] on div "Customers" at bounding box center [443, 53] width 28 height 7
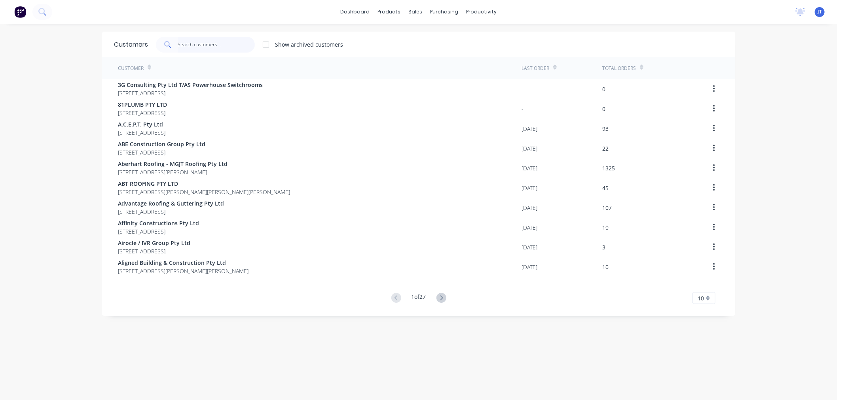
click at [180, 41] on input "text" at bounding box center [216, 45] width 77 height 16
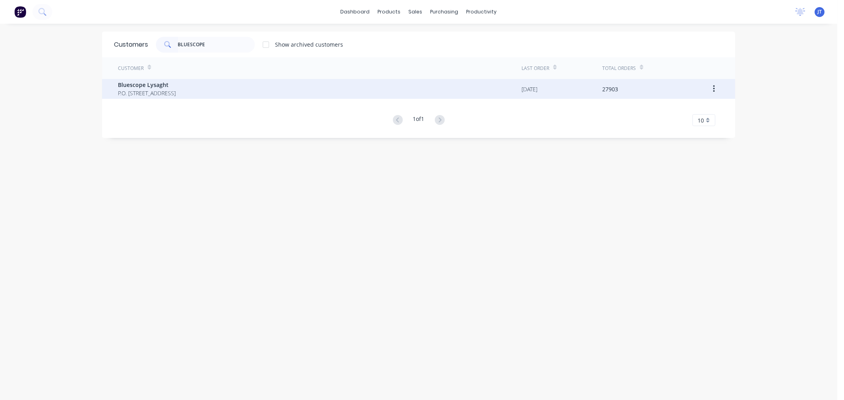
click at [212, 80] on div "Bluescope Lysaght P.O. [STREET_ADDRESS]" at bounding box center [320, 89] width 404 height 20
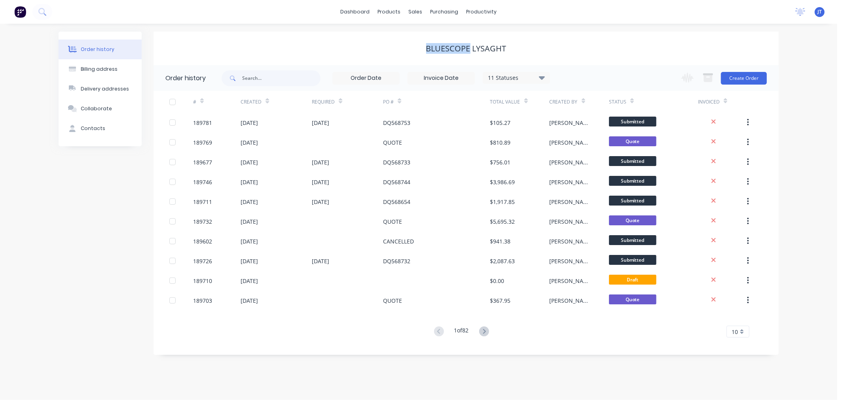
drag, startPoint x: 429, startPoint y: 48, endPoint x: 471, endPoint y: 46, distance: 42.4
click at [471, 46] on div "Bluescope Lysaght" at bounding box center [466, 48] width 80 height 9
copy div "Bluescope"
click at [799, 103] on div "Order history Billing address Delivery addresses Collaborate Contacts Bluescope…" at bounding box center [418, 212] width 837 height 377
click at [632, 40] on div "Bluescope Lysaght" at bounding box center [466, 49] width 625 height 34
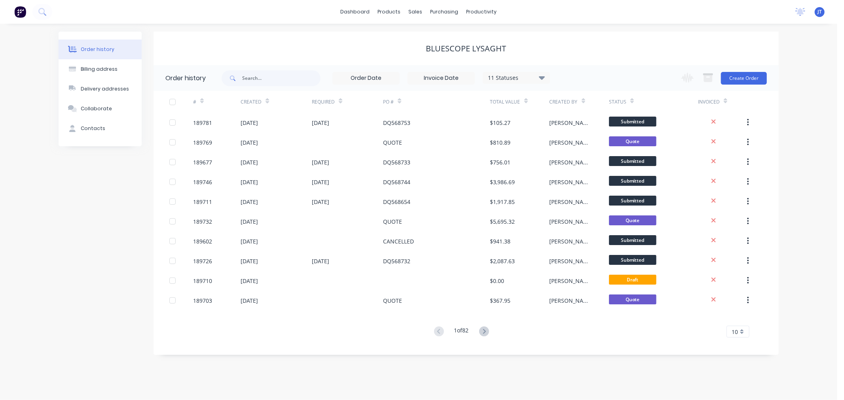
click at [804, 57] on div "Order history Billing address Delivery addresses Collaborate Contacts Bluescope…" at bounding box center [418, 212] width 837 height 377
click at [753, 81] on button "Create Order" at bounding box center [744, 78] width 46 height 13
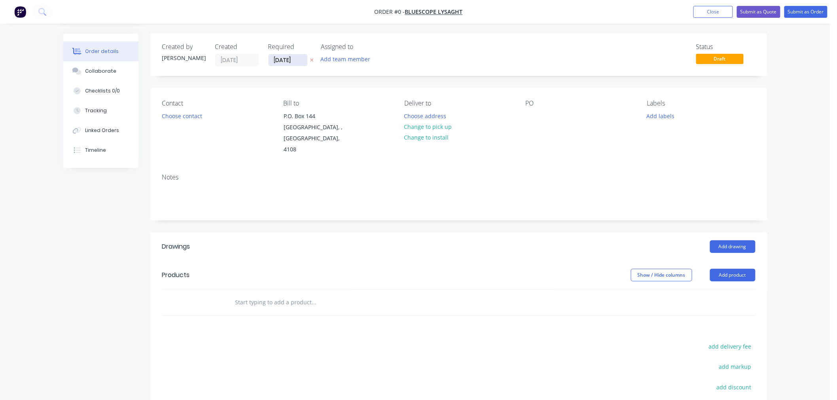
click at [281, 60] on input "[DATE]" at bounding box center [288, 60] width 39 height 12
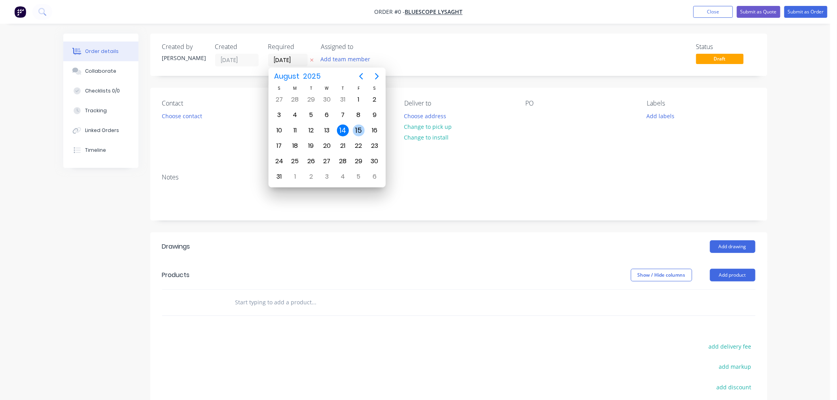
click at [355, 129] on div "15" at bounding box center [359, 131] width 12 height 12
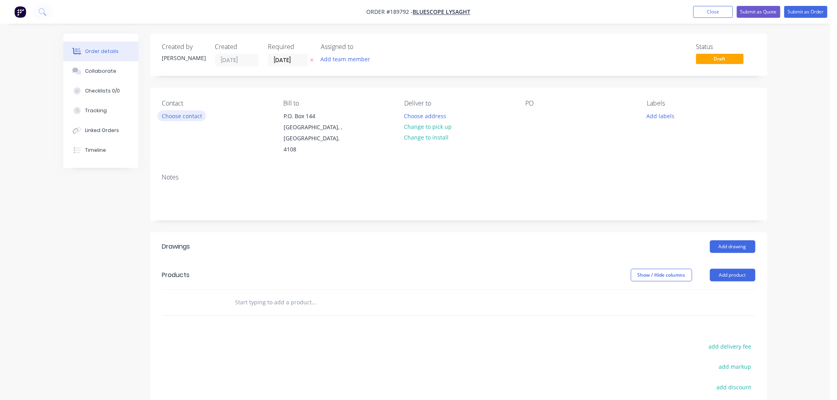
click at [184, 116] on button "Choose contact" at bounding box center [181, 115] width 49 height 11
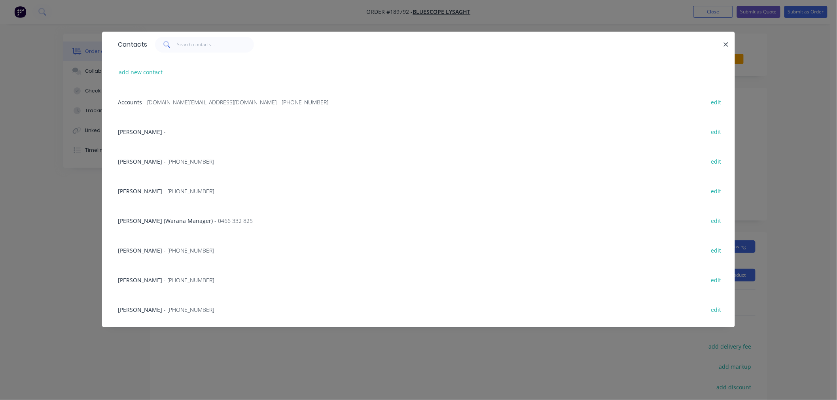
click at [154, 191] on span "[PERSON_NAME]" at bounding box center [140, 192] width 44 height 8
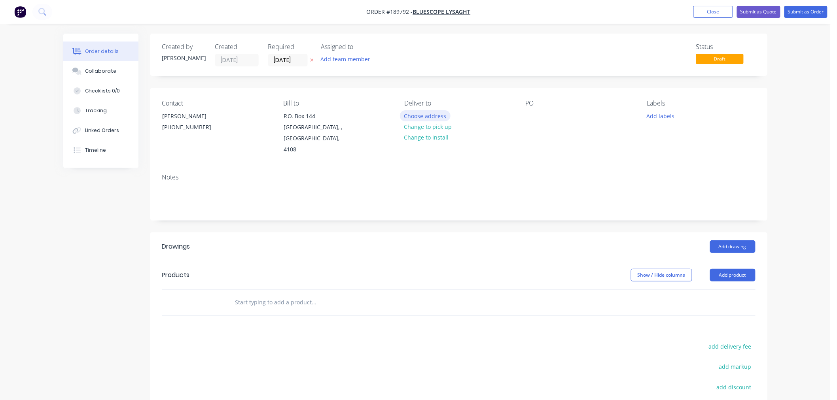
click at [428, 115] on button "Choose address" at bounding box center [425, 115] width 51 height 11
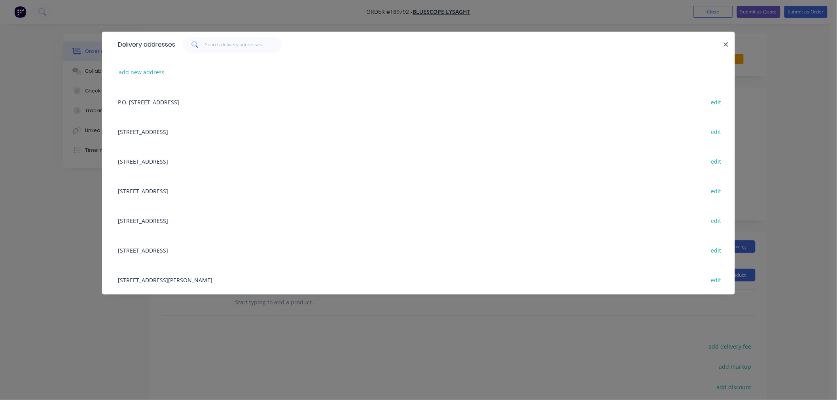
click at [168, 159] on div "[STREET_ADDRESS] edit" at bounding box center [418, 161] width 609 height 30
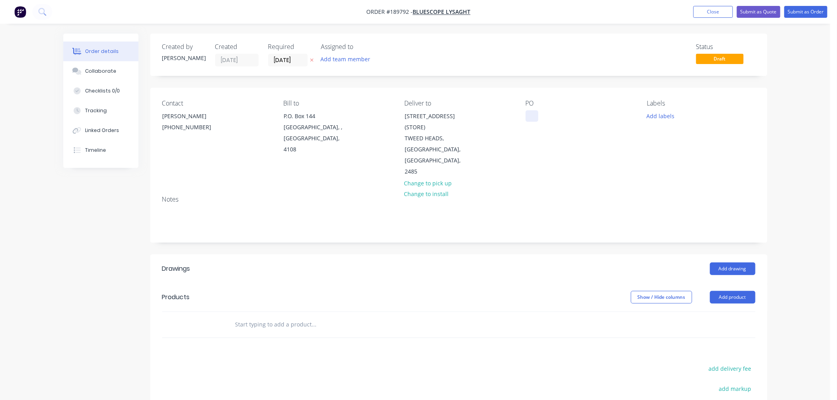
click at [535, 121] on div at bounding box center [532, 115] width 13 height 11
click at [807, 228] on div "Order details Collaborate Checklists 0/0 Tracking Linked Orders Timeline Order …" at bounding box center [415, 270] width 831 height 540
click at [788, 286] on div "Order details Collaborate Checklists 0/0 Tracking Linked Orders Timeline Order …" at bounding box center [415, 270] width 831 height 540
click at [788, 181] on div "Order details Collaborate Checklists 0/0 Tracking Linked Orders Timeline Order …" at bounding box center [415, 270] width 831 height 540
click at [183, 125] on div "[PHONE_NUMBER]" at bounding box center [196, 127] width 66 height 11
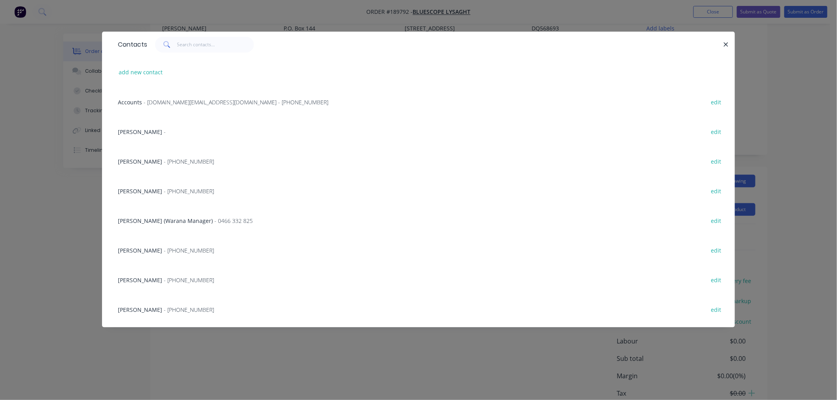
click at [44, 236] on div "Contacts add new contact Accounts - [DOMAIN_NAME][EMAIL_ADDRESS][DOMAIN_NAME] -…" at bounding box center [418, 200] width 837 height 400
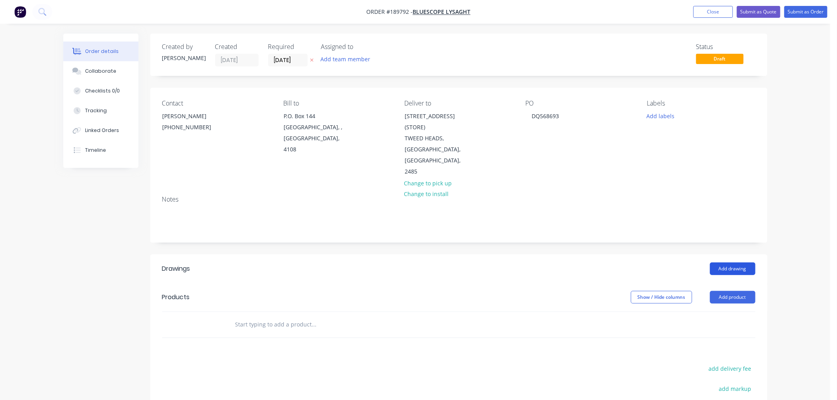
click at [740, 263] on button "Add drawing" at bounding box center [733, 269] width 46 height 13
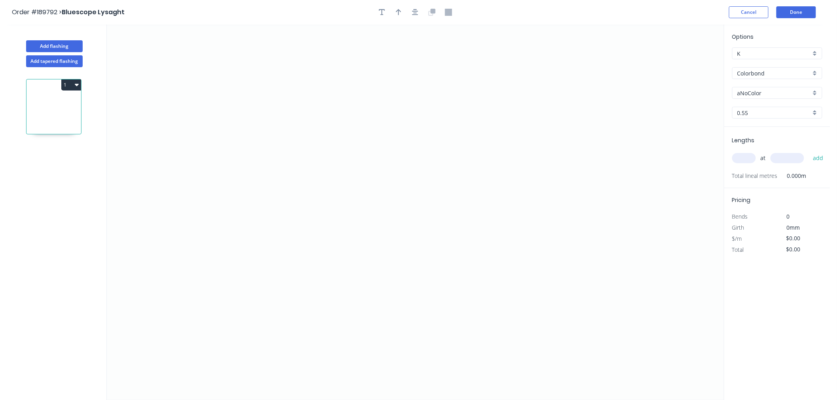
click at [761, 94] on input "aNoColor" at bounding box center [775, 93] width 74 height 8
click at [770, 137] on div "Monument" at bounding box center [777, 138] width 89 height 14
click at [746, 161] on input "text" at bounding box center [744, 158] width 24 height 10
click at [809, 152] on button "add" at bounding box center [818, 158] width 19 height 13
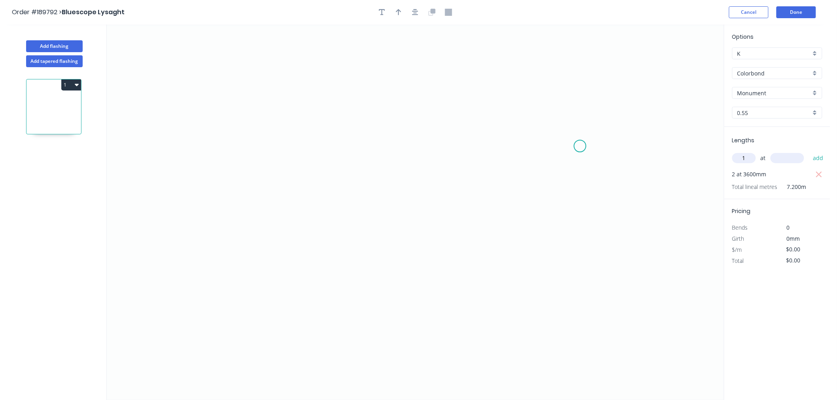
click at [809, 152] on button "add" at bounding box center [818, 158] width 19 height 13
click at [177, 191] on icon "0" at bounding box center [415, 213] width 617 height 376
click at [148, 235] on icon "0" at bounding box center [415, 213] width 617 height 376
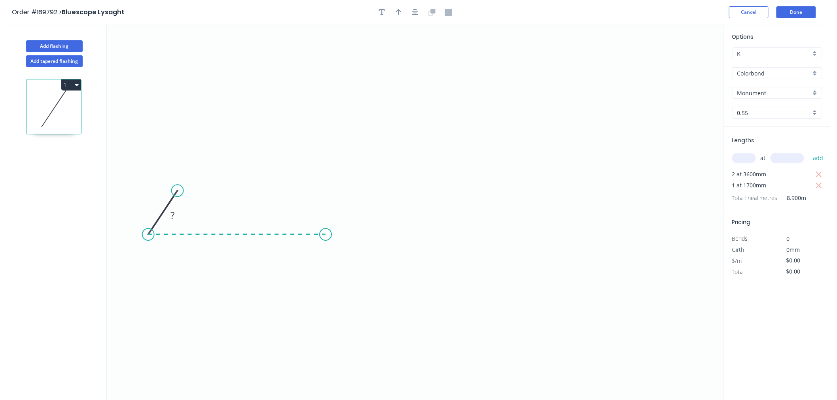
click at [326, 233] on icon "0 ?" at bounding box center [415, 213] width 617 height 376
click at [322, 111] on icon "0 ? ? ? º" at bounding box center [415, 213] width 617 height 376
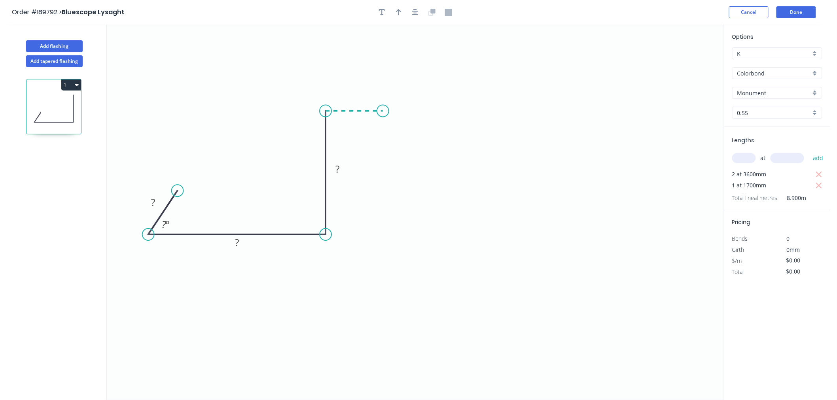
click at [383, 109] on icon "0 ? ? ? ? º" at bounding box center [415, 213] width 617 height 376
click at [376, 282] on icon "0 ? ? ? ? ? º" at bounding box center [415, 213] width 617 height 376
click at [428, 308] on icon "0 ? ? ? ? ? ? º" at bounding box center [415, 213] width 617 height 376
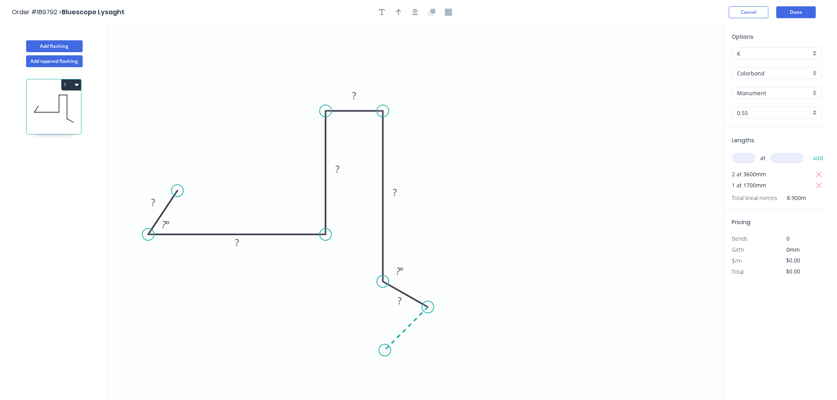
click at [385, 354] on icon "0 ? ? ? ? ? ? ? º ? º" at bounding box center [415, 213] width 617 height 376
drag, startPoint x: 426, startPoint y: 308, endPoint x: 442, endPoint y: 307, distance: 15.4
click at [442, 307] on circle at bounding box center [442, 307] width 12 height 12
click at [439, 331] on div "Hide angle" at bounding box center [465, 334] width 80 height 16
click at [411, 297] on div "Hide angle" at bounding box center [438, 296] width 80 height 16
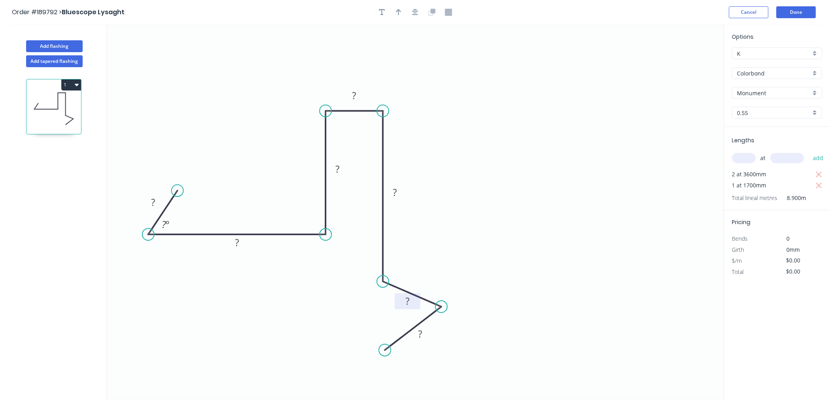
click at [404, 299] on rect at bounding box center [408, 302] width 16 height 11
click at [395, 197] on tspan "?" at bounding box center [395, 192] width 4 height 13
click at [426, 338] on rect at bounding box center [421, 335] width 16 height 11
click at [406, 299] on tspan "?" at bounding box center [408, 301] width 4 height 13
click at [152, 199] on tspan "?" at bounding box center [153, 202] width 4 height 13
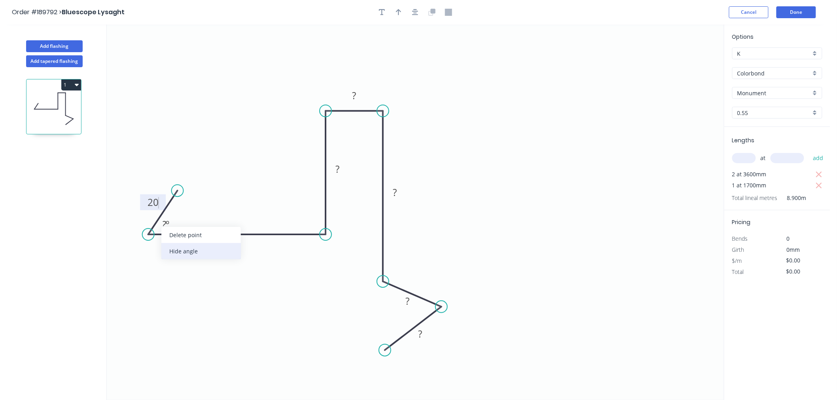
click at [176, 251] on div "Hide angle" at bounding box center [201, 251] width 80 height 16
click at [154, 203] on tspan "20" at bounding box center [153, 202] width 11 height 13
click at [414, 11] on icon "button" at bounding box center [415, 12] width 6 height 6
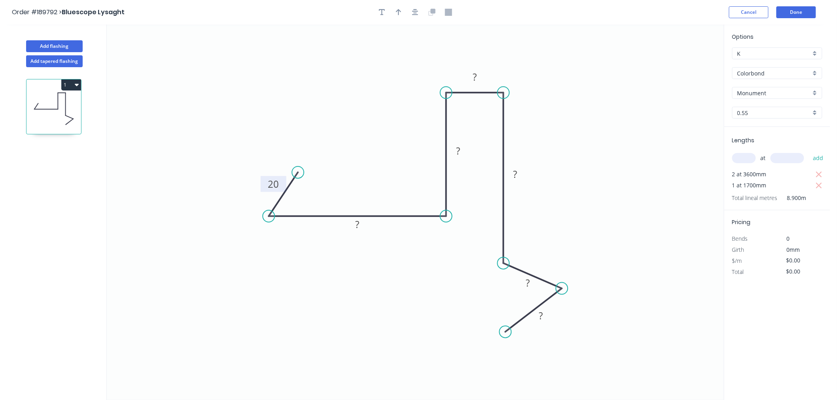
click at [271, 184] on tspan "20" at bounding box center [273, 184] width 11 height 13
click at [588, 199] on icon "0 20 160 90 33 100 15 15" at bounding box center [415, 213] width 617 height 376
click at [403, 12] on button "button" at bounding box center [399, 12] width 12 height 12
drag, startPoint x: 450, startPoint y: 118, endPoint x: 348, endPoint y: 179, distance: 119.1
click at [348, 179] on icon at bounding box center [348, 169] width 7 height 25
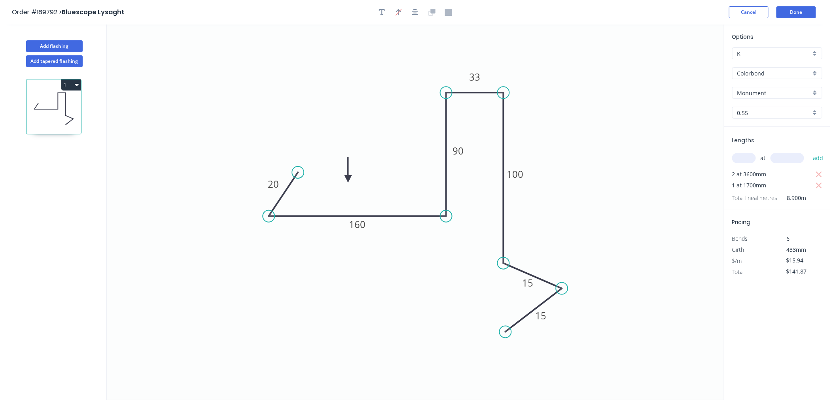
click at [592, 201] on icon "0 20 160 90 33 100 15 15" at bounding box center [415, 213] width 617 height 376
drag, startPoint x: 563, startPoint y: 287, endPoint x: 574, endPoint y: 288, distance: 11.1
click at [574, 288] on circle at bounding box center [574, 287] width 12 height 12
click at [414, 13] on icon "button" at bounding box center [415, 12] width 6 height 6
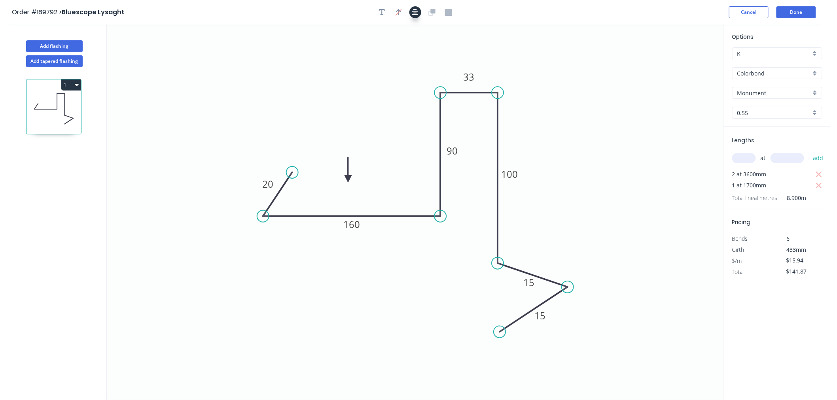
click at [414, 15] on icon "button" at bounding box center [415, 12] width 6 height 6
click at [809, 10] on button "Done" at bounding box center [797, 12] width 40 height 12
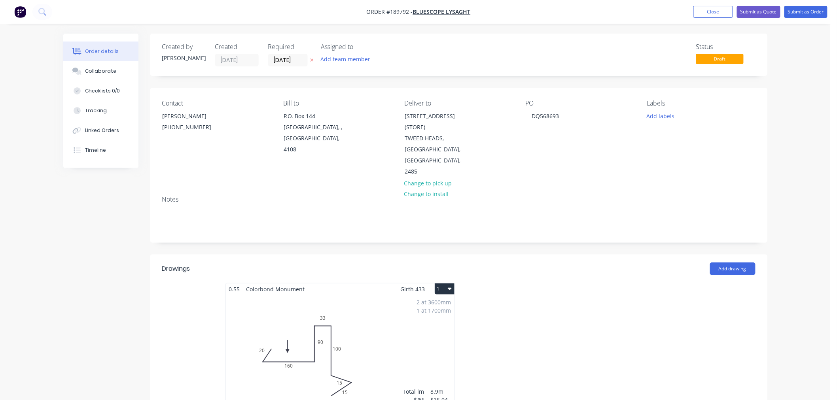
click at [788, 186] on div "Order details Collaborate Checklists 0/0 Tracking Linked Orders Timeline Order …" at bounding box center [415, 340] width 831 height 681
click at [452, 286] on icon "button" at bounding box center [450, 289] width 4 height 6
click at [446, 303] on div "Use larger box size" at bounding box center [417, 308] width 61 height 11
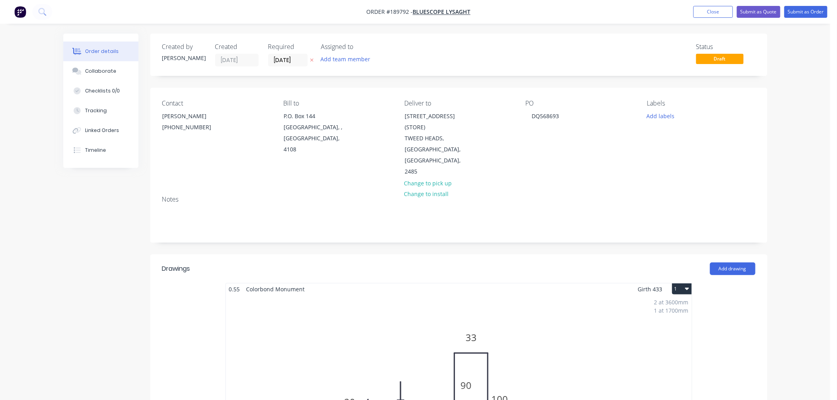
click at [805, 228] on div "Order details Collaborate Checklists 0/0 Tracking Linked Orders Timeline Order …" at bounding box center [415, 405] width 831 height 810
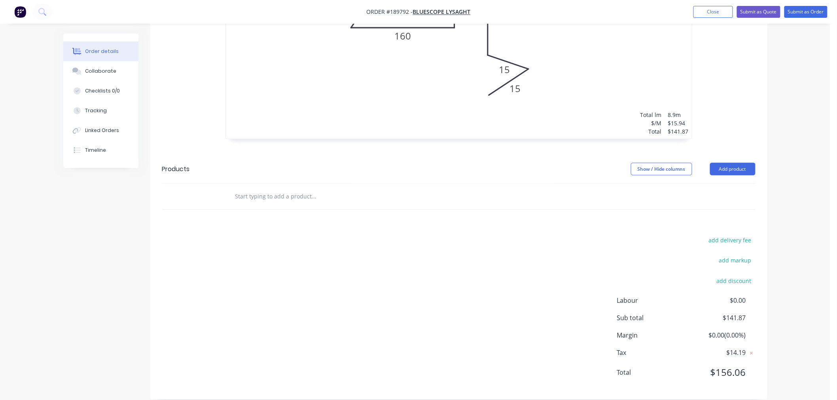
scroll to position [398, 0]
click at [790, 268] on div "Order details Collaborate Checklists 0/0 Tracking Linked Orders Timeline Order …" at bounding box center [415, 7] width 831 height 810
click at [778, 302] on div "Order details Collaborate Checklists 0/0 Tracking Linked Orders Timeline Order …" at bounding box center [415, 7] width 831 height 810
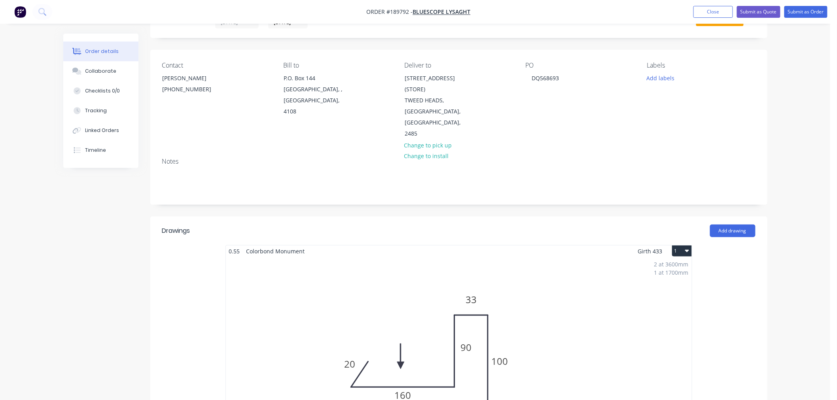
scroll to position [0, 0]
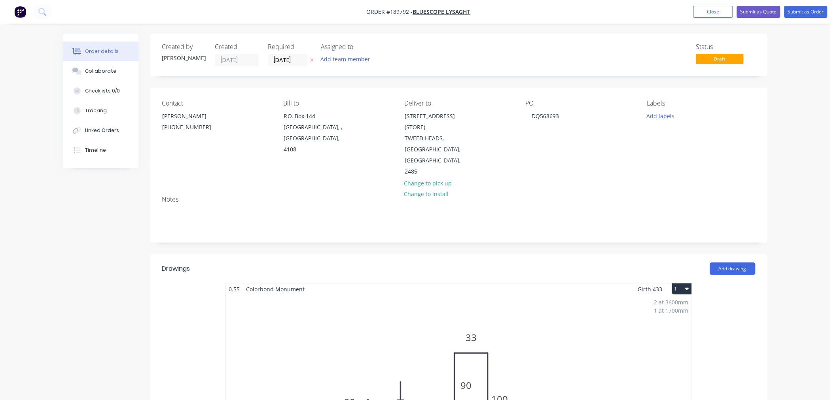
click at [799, 168] on div "Order details Collaborate Checklists 0/0 Tracking Linked Orders Timeline Order …" at bounding box center [415, 405] width 831 height 810
click at [794, 119] on div "Order details Collaborate Checklists 0/0 Tracking Linked Orders Timeline Order …" at bounding box center [415, 405] width 831 height 810
click at [761, 204] on div "Notes" at bounding box center [458, 216] width 617 height 53
click at [797, 82] on div "Order details Collaborate Checklists 0/0 Tracking Linked Orders Timeline Order …" at bounding box center [415, 405] width 831 height 810
click at [810, 13] on button "Submit as Order" at bounding box center [806, 12] width 43 height 12
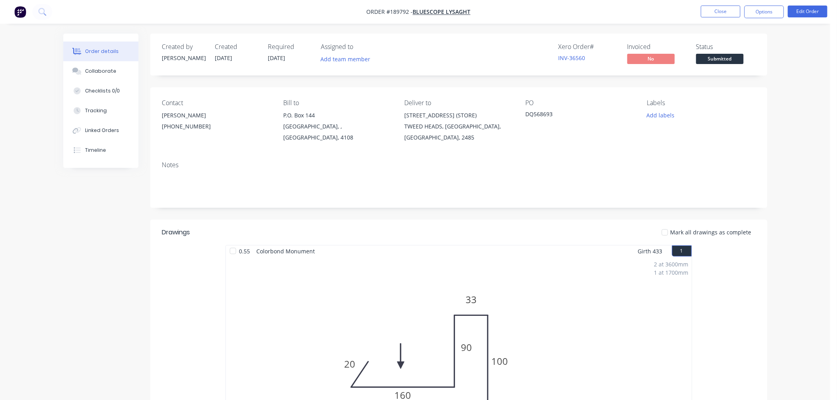
click at [575, 17] on nav "Order #189792 - Bluescope Lysaght Close Options Edit Order" at bounding box center [418, 12] width 837 height 24
click at [773, 14] on button "Options" at bounding box center [765, 12] width 40 height 13
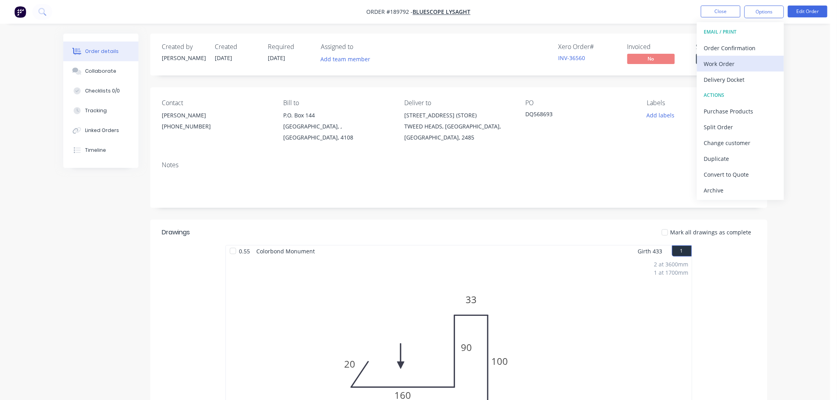
click at [758, 60] on div "Work Order" at bounding box center [740, 63] width 73 height 11
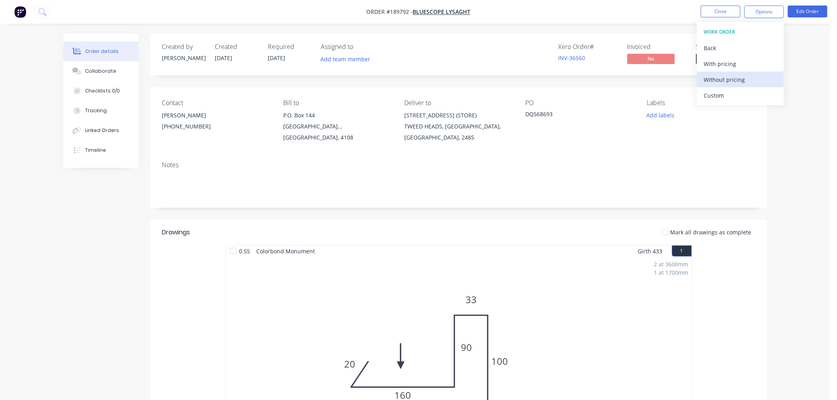
click at [715, 81] on div "Without pricing" at bounding box center [740, 79] width 73 height 11
click at [228, 225] on header "Drawings Mark all drawings as complete" at bounding box center [458, 232] width 617 height 25
click at [806, 11] on button "Edit Order" at bounding box center [808, 12] width 40 height 12
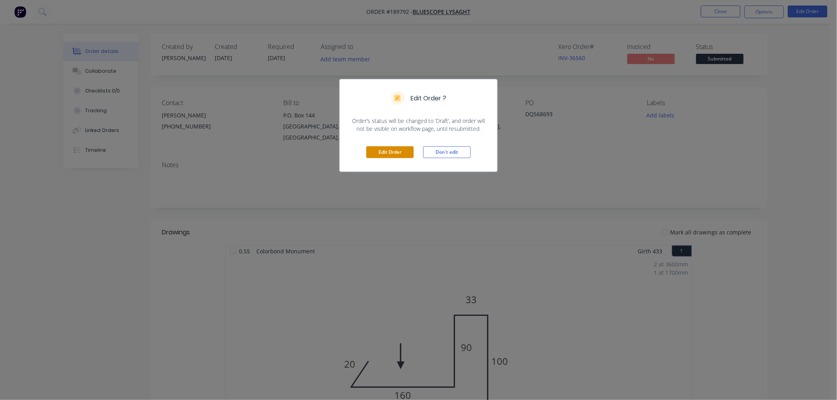
click at [377, 150] on button "Edit Order" at bounding box center [389, 152] width 47 height 12
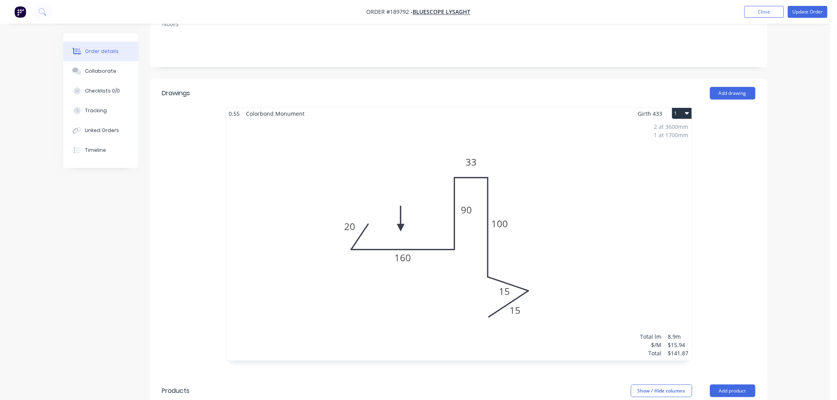
click at [589, 210] on div "2 at 3600mm 1 at 1700mm Total lm $/M Total 8.9m $15.94 $141.87" at bounding box center [459, 240] width 466 height 241
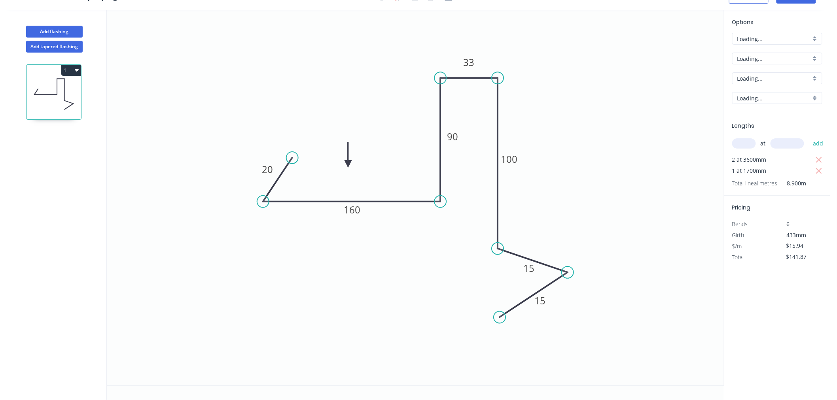
scroll to position [15, 0]
drag, startPoint x: 500, startPoint y: 317, endPoint x: 511, endPoint y: 329, distance: 16.8
click at [511, 329] on circle at bounding box center [511, 329] width 12 height 12
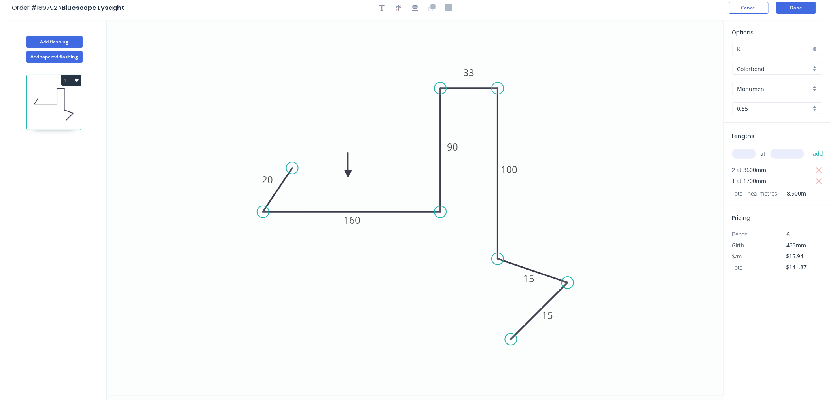
scroll to position [0, 0]
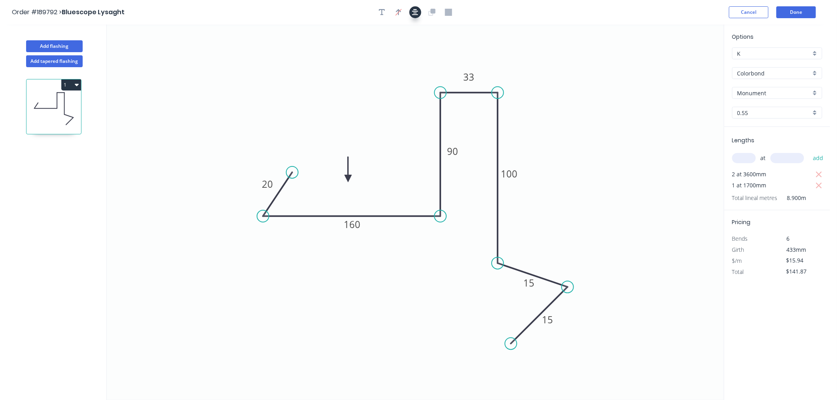
click at [416, 11] on icon "button" at bounding box center [415, 12] width 6 height 6
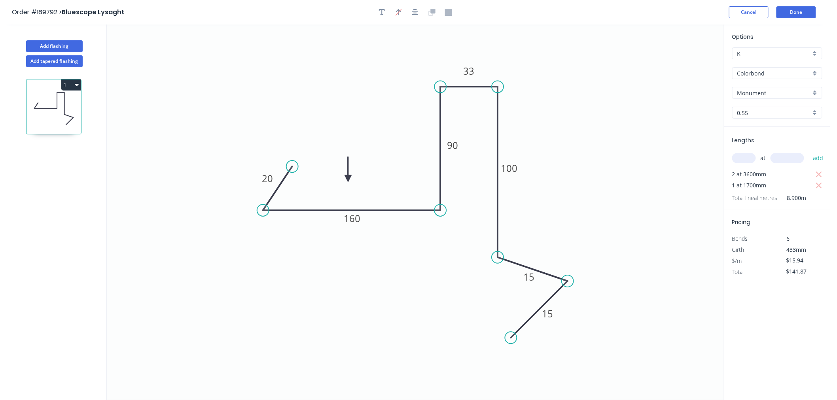
click at [687, 6] on div "Order #189792 > Bluescope Lysaght Cancel Done" at bounding box center [415, 12] width 807 height 12
click at [795, 13] on button "Done" at bounding box center [797, 12] width 40 height 12
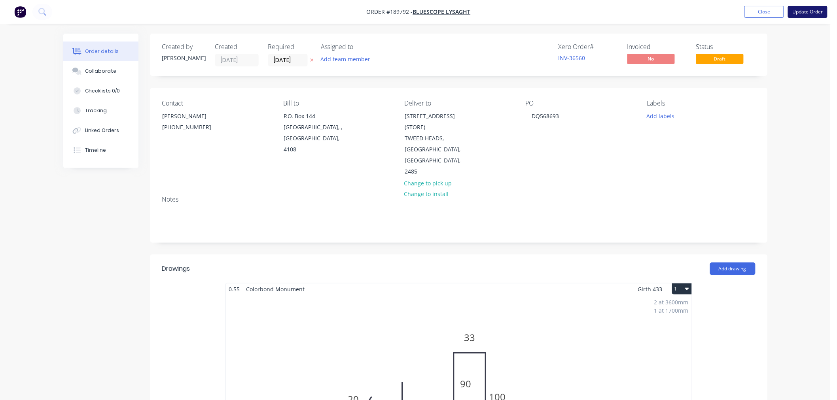
click at [813, 13] on button "Update Order" at bounding box center [808, 12] width 40 height 12
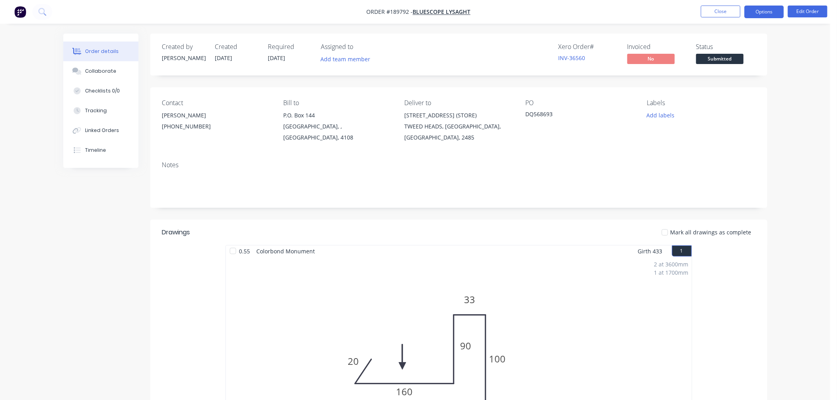
click at [757, 17] on button "Options" at bounding box center [765, 12] width 40 height 13
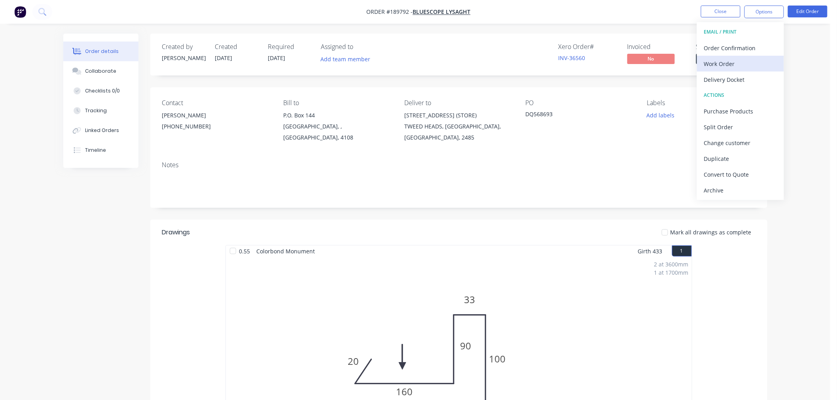
click at [737, 62] on div "Work Order" at bounding box center [740, 63] width 73 height 11
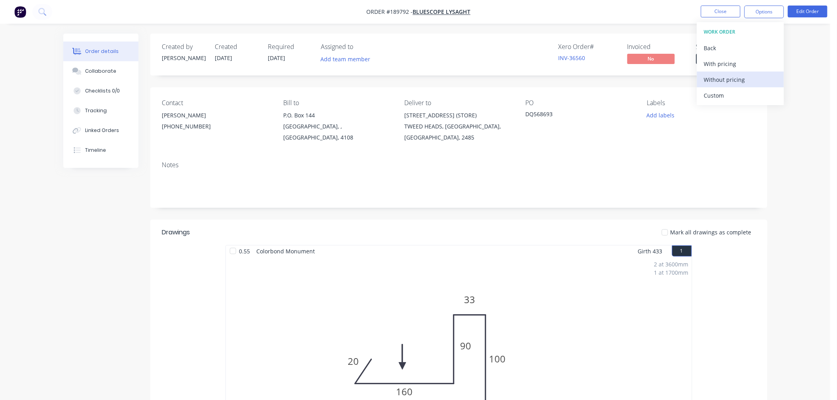
click at [727, 86] on button "Without pricing" at bounding box center [740, 80] width 87 height 16
click at [101, 236] on div "Created by [PERSON_NAME] Created [DATE] Required [DATE] Assigned to Add team me…" at bounding box center [415, 345] width 704 height 622
click at [763, 13] on button "Options" at bounding box center [765, 12] width 40 height 13
click at [807, 103] on div "Order details Collaborate Checklists 0/0 Tracking Linked Orders Timeline Order …" at bounding box center [415, 328] width 831 height 656
click at [718, 10] on button "Close" at bounding box center [721, 12] width 40 height 12
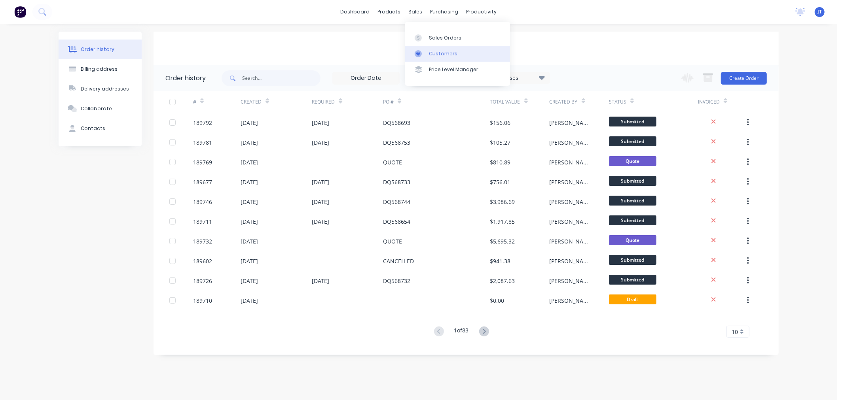
click at [425, 55] on div at bounding box center [421, 53] width 12 height 7
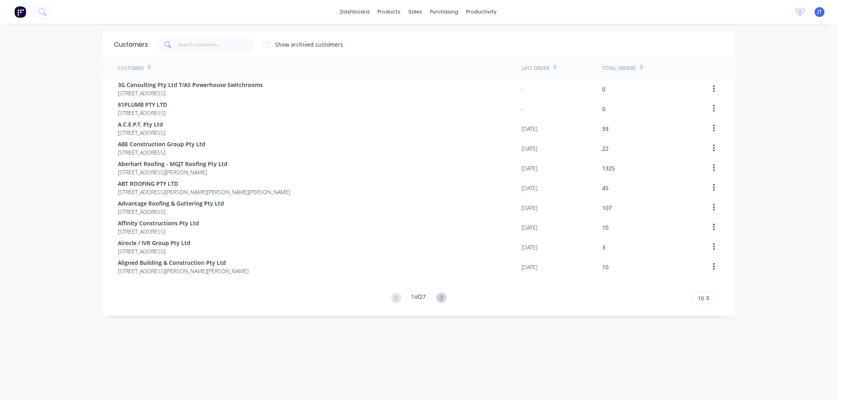
click at [217, 36] on div "Customers Show archived customers" at bounding box center [418, 45] width 633 height 26
click at [216, 43] on input "text" at bounding box center [216, 45] width 77 height 16
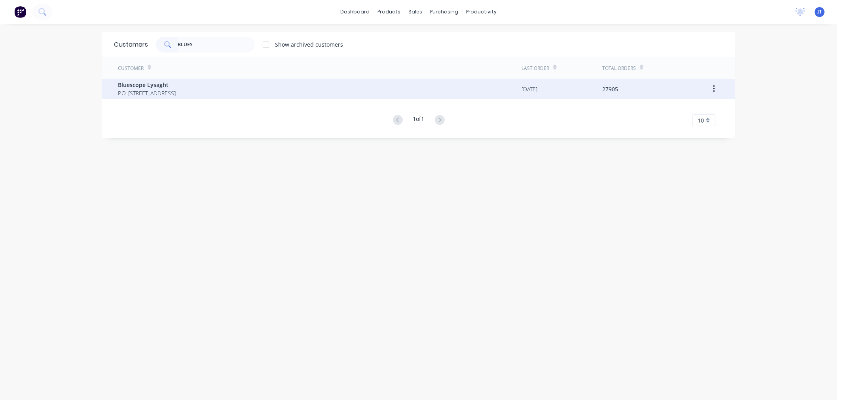
click at [228, 96] on div "Bluescope Lysaght P.O. [STREET_ADDRESS]" at bounding box center [320, 89] width 404 height 20
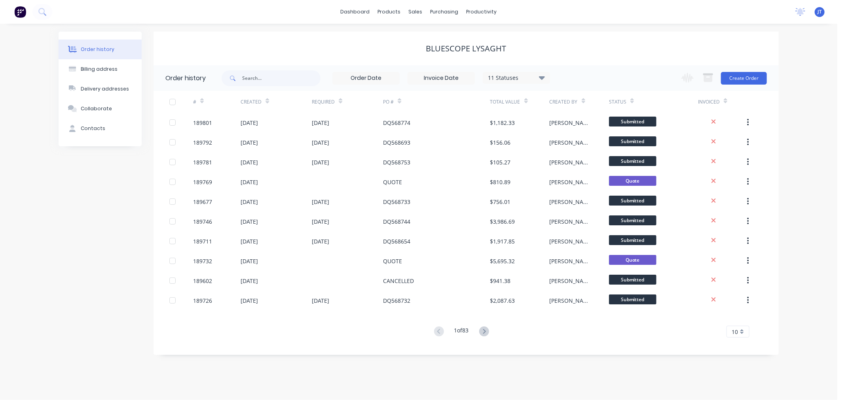
click at [659, 45] on div "Bluescope Lysaght" at bounding box center [466, 48] width 625 height 9
click at [733, 74] on button "Create Order" at bounding box center [744, 78] width 46 height 13
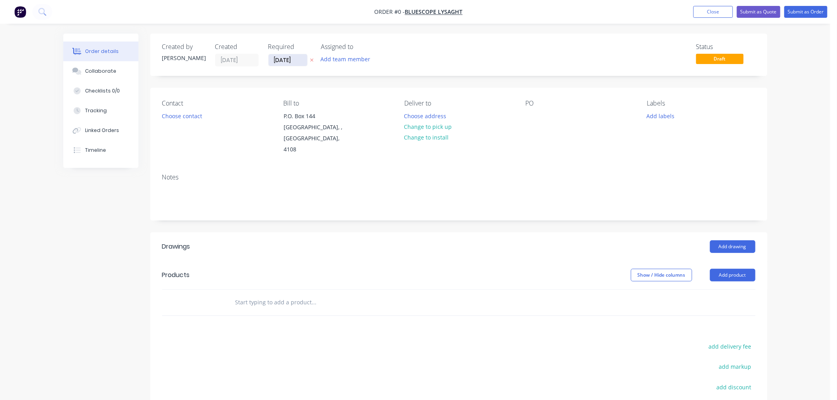
click at [282, 58] on input "[DATE]" at bounding box center [288, 60] width 39 height 12
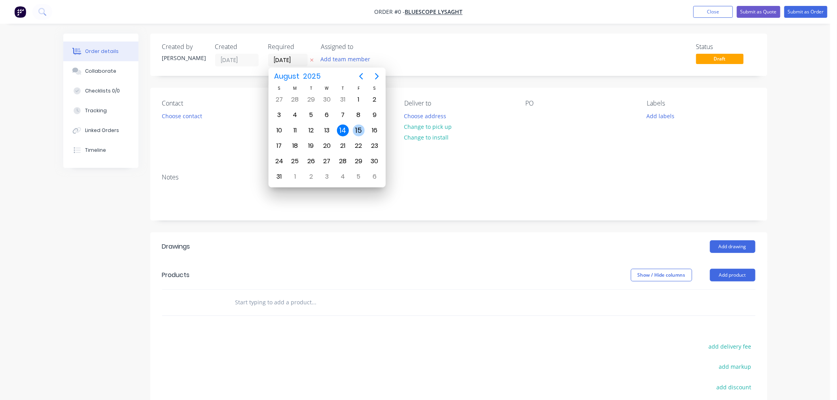
click at [355, 129] on div "15" at bounding box center [359, 131] width 12 height 12
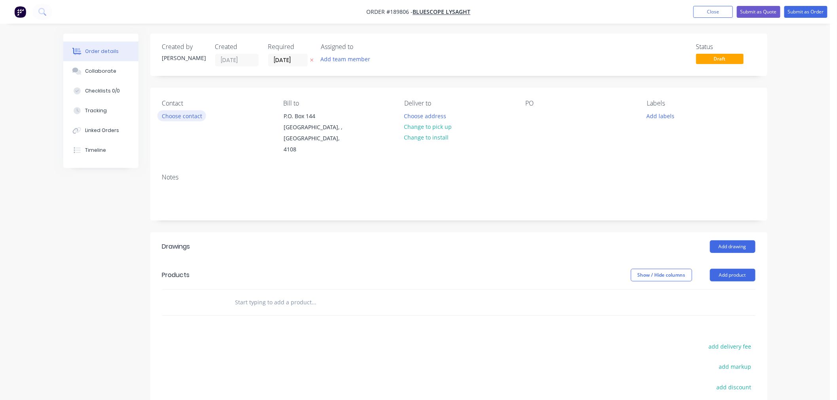
click at [181, 112] on button "Choose contact" at bounding box center [181, 115] width 49 height 11
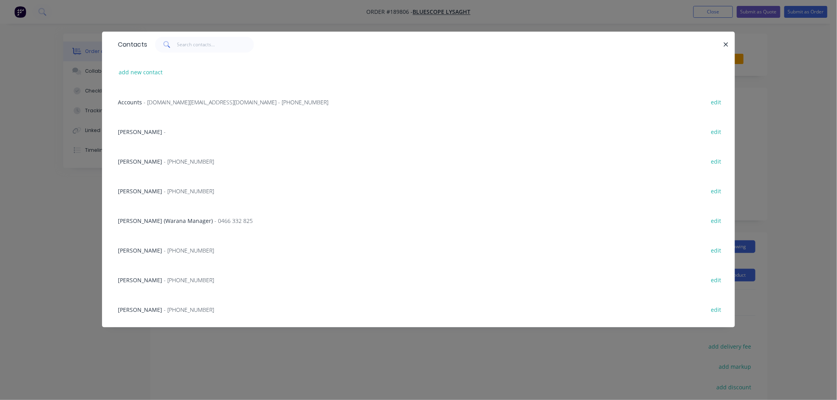
click at [129, 194] on div "[PERSON_NAME] - [PHONE_NUMBER]" at bounding box center [166, 191] width 96 height 8
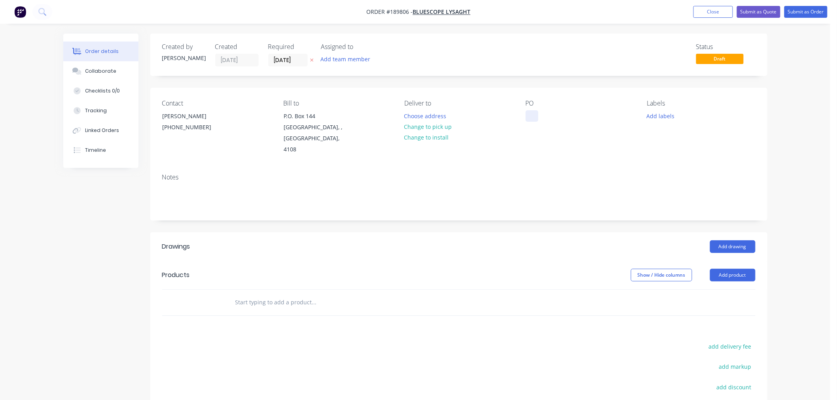
click at [532, 117] on div at bounding box center [532, 115] width 13 height 11
click at [790, 141] on div "Order details Collaborate Checklists 0/0 Tracking Linked Orders Timeline Order …" at bounding box center [415, 259] width 831 height 518
click at [421, 115] on button "Choose address" at bounding box center [425, 115] width 51 height 11
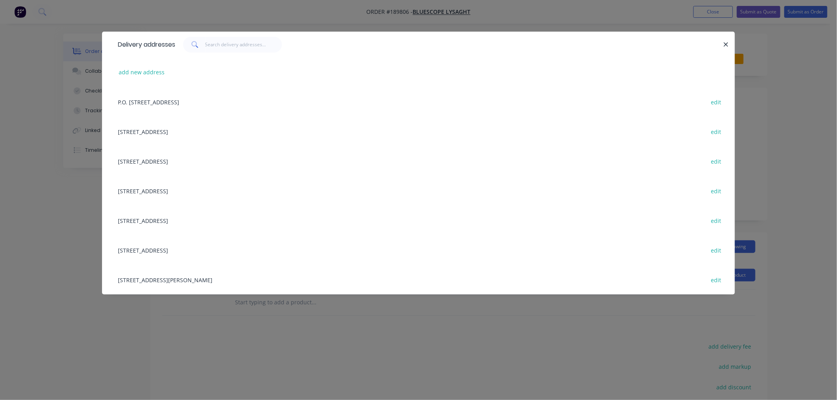
click at [242, 287] on div "[STREET_ADDRESS][PERSON_NAME] edit" at bounding box center [418, 280] width 609 height 30
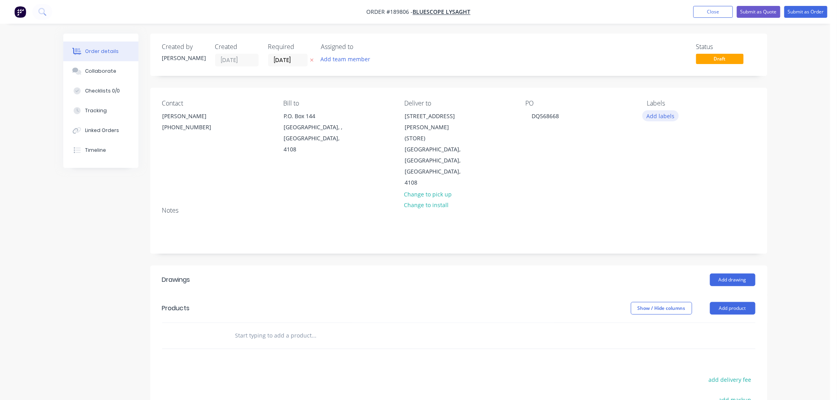
click at [662, 117] on button "Add labels" at bounding box center [661, 115] width 36 height 11
click at [685, 192] on div "ACA Store" at bounding box center [683, 192] width 29 height 9
click at [799, 187] on div "Order details Collaborate Checklists 0/0 Tracking Linked Orders Timeline Order …" at bounding box center [415, 275] width 831 height 551
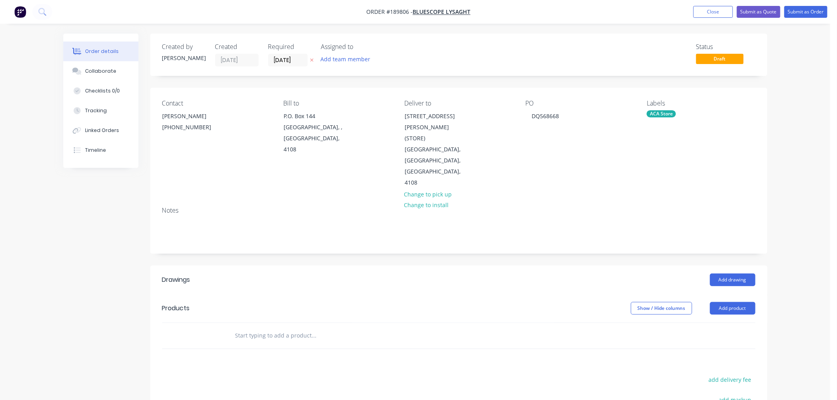
click at [801, 172] on div "Order details Collaborate Checklists 0/0 Tracking Linked Orders Timeline Order …" at bounding box center [415, 275] width 831 height 551
click at [803, 197] on div "Order details Collaborate Checklists 0/0 Tracking Linked Orders Timeline Order …" at bounding box center [415, 275] width 831 height 551
drag, startPoint x: 800, startPoint y: 276, endPoint x: 795, endPoint y: 272, distance: 5.6
click at [800, 275] on div "Order details Collaborate Checklists 0/0 Tracking Linked Orders Timeline Order …" at bounding box center [415, 275] width 831 height 551
click at [741, 274] on button "Add drawing" at bounding box center [733, 280] width 46 height 13
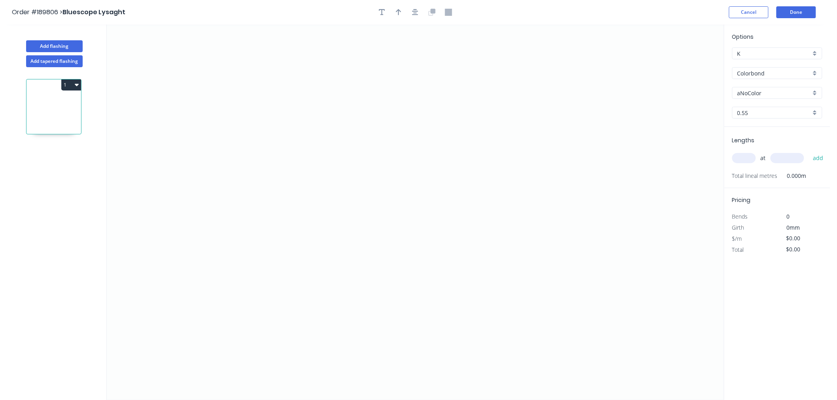
click at [766, 89] on input "aNoColor" at bounding box center [775, 93] width 74 height 8
click at [766, 132] on div "Surfmist" at bounding box center [777, 132] width 89 height 14
click at [746, 159] on input "text" at bounding box center [744, 158] width 24 height 10
click at [809, 152] on button "add" at bounding box center [818, 158] width 19 height 13
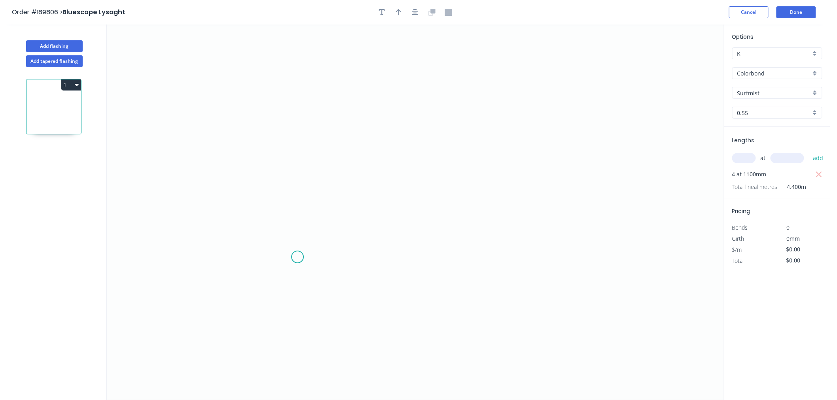
click at [298, 256] on icon "0" at bounding box center [415, 213] width 617 height 376
click at [171, 260] on icon "0" at bounding box center [415, 213] width 617 height 376
click at [173, 184] on icon "0 ?" at bounding box center [415, 213] width 617 height 376
click at [300, 191] on icon "0 ? ?" at bounding box center [415, 213] width 617 height 376
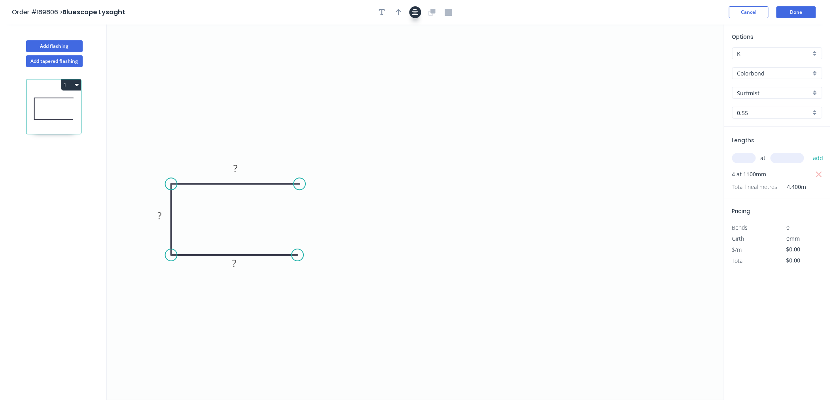
click at [418, 13] on button "button" at bounding box center [416, 12] width 12 height 12
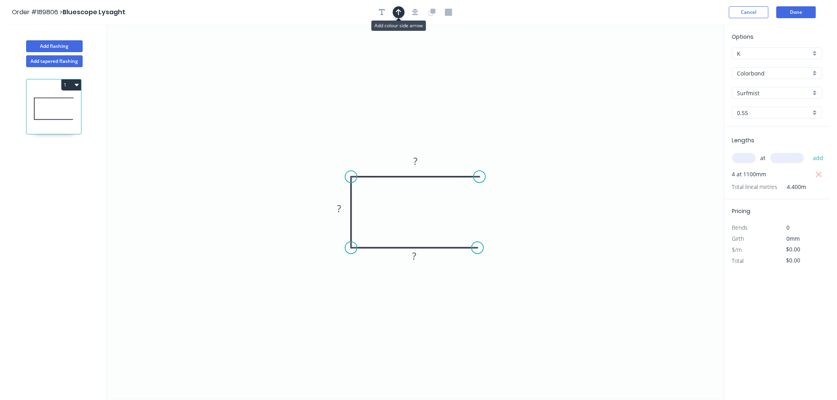
click at [394, 14] on button "button" at bounding box center [399, 12] width 12 height 12
click at [417, 160] on rect at bounding box center [416, 161] width 16 height 11
click at [355, 96] on icon "0 50 25 50" at bounding box center [415, 213] width 617 height 376
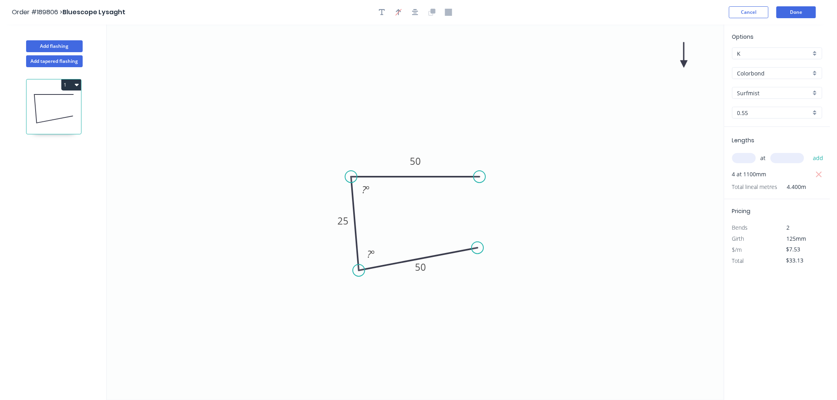
drag, startPoint x: 350, startPoint y: 249, endPoint x: 359, endPoint y: 271, distance: 23.4
click at [359, 271] on circle at bounding box center [359, 271] width 12 height 12
drag, startPoint x: 480, startPoint y: 252, endPoint x: 485, endPoint y: 271, distance: 19.2
click at [485, 271] on circle at bounding box center [485, 271] width 12 height 12
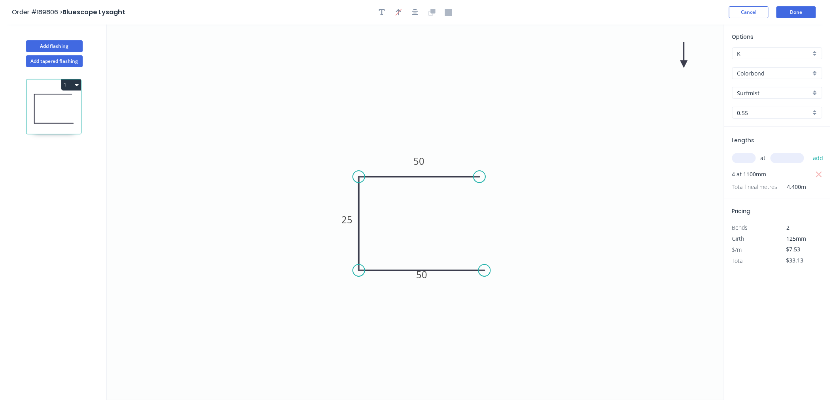
drag, startPoint x: 353, startPoint y: 177, endPoint x: 355, endPoint y: 172, distance: 5.0
click at [355, 172] on circle at bounding box center [359, 177] width 12 height 12
click at [370, 125] on icon "0 50 25 50" at bounding box center [415, 213] width 617 height 376
drag, startPoint x: 432, startPoint y: 280, endPoint x: 430, endPoint y: 301, distance: 21.1
click at [430, 301] on icon "0 50 25 50" at bounding box center [415, 213] width 617 height 376
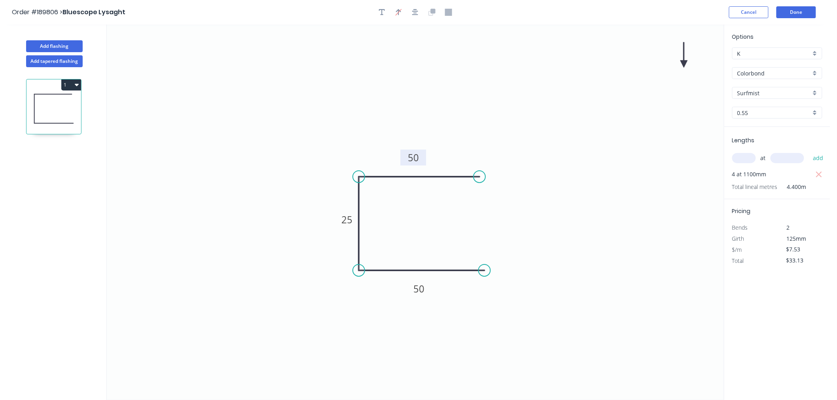
drag, startPoint x: 427, startPoint y: 155, endPoint x: 425, endPoint y: 152, distance: 4.1
click at [425, 152] on rect at bounding box center [414, 158] width 26 height 16
drag, startPoint x: 683, startPoint y: 61, endPoint x: 347, endPoint y: 307, distance: 416.5
click at [347, 307] on icon at bounding box center [347, 297] width 7 height 25
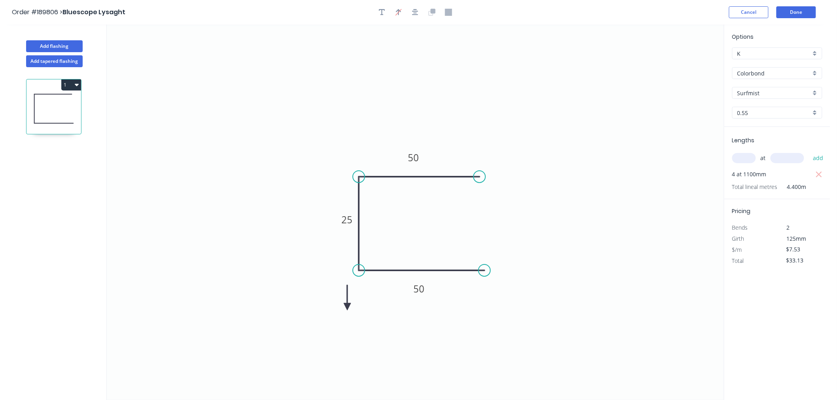
click at [347, 307] on icon at bounding box center [347, 297] width 7 height 25
click at [347, 307] on icon at bounding box center [356, 307] width 25 height 7
click at [347, 307] on icon at bounding box center [353, 313] width 23 height 23
click at [347, 307] on icon at bounding box center [347, 316] width 7 height 25
drag, startPoint x: 347, startPoint y: 307, endPoint x: 356, endPoint y: 297, distance: 13.5
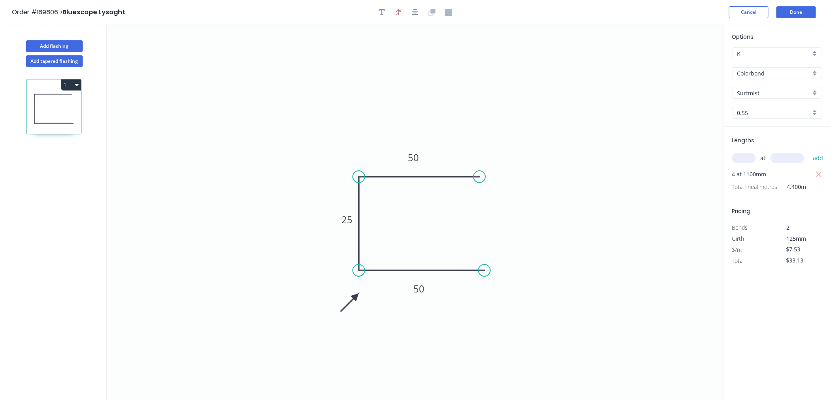
click at [356, 297] on icon at bounding box center [349, 302] width 23 height 23
drag, startPoint x: 416, startPoint y: 14, endPoint x: 461, endPoint y: 8, distance: 44.7
click at [416, 13] on icon "button" at bounding box center [415, 12] width 6 height 7
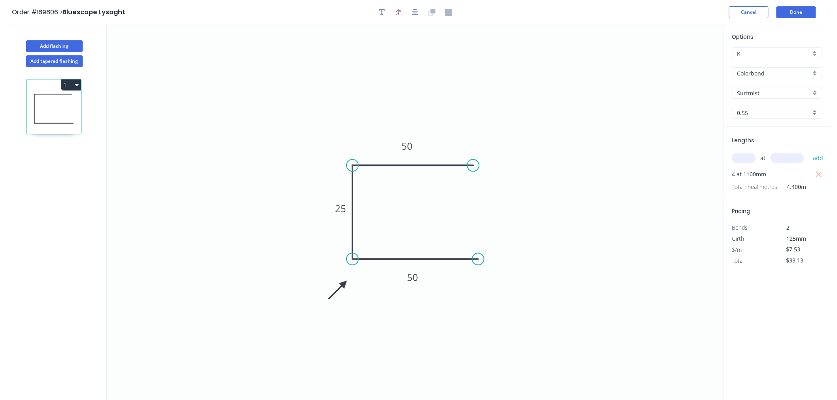
drag, startPoint x: 357, startPoint y: 297, endPoint x: 344, endPoint y: 284, distance: 17.9
click at [344, 284] on icon at bounding box center [337, 290] width 23 height 23
click at [413, 9] on icon "button" at bounding box center [415, 12] width 6 height 7
click at [804, 14] on button "Done" at bounding box center [797, 12] width 40 height 12
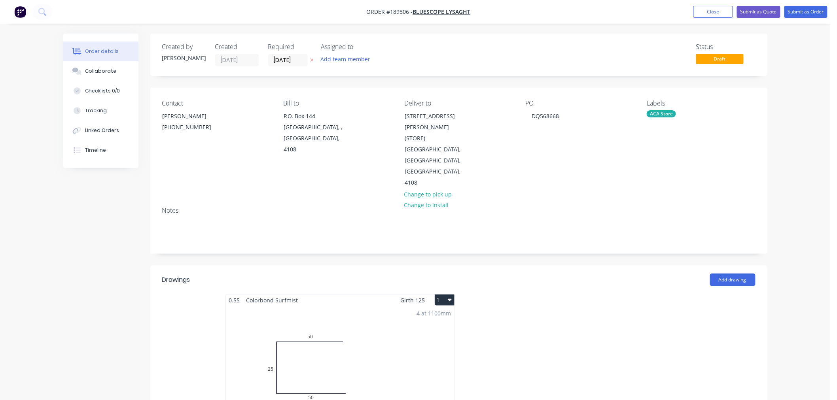
click at [448, 297] on icon "button" at bounding box center [450, 300] width 4 height 6
click at [450, 312] on button "Use larger box size" at bounding box center [416, 320] width 75 height 16
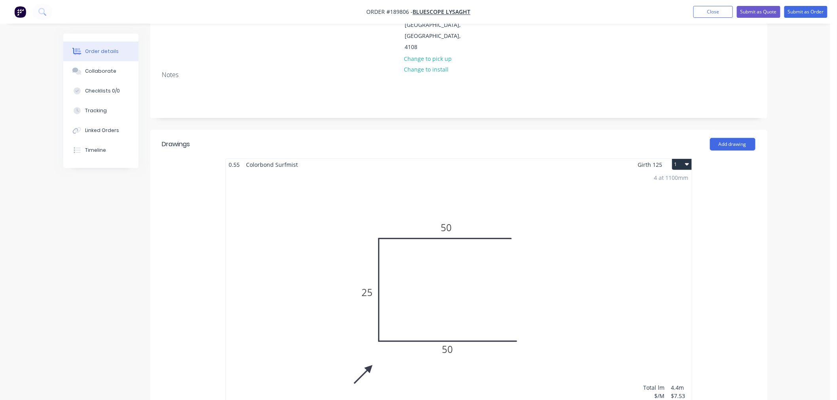
scroll to position [135, 0]
click at [583, 204] on div "4 at 1100mm Total lm $/M Total 4.4m $7.53 $33.13" at bounding box center [459, 292] width 466 height 241
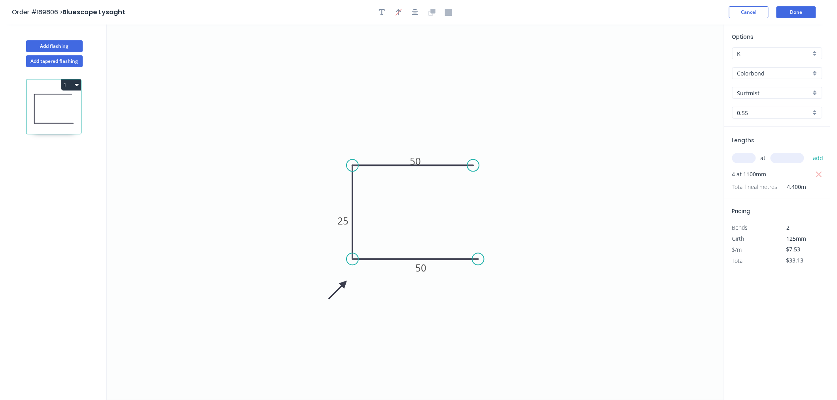
click at [615, 13] on div "Order #189806 > Bluescope Lysaght Cancel Done" at bounding box center [415, 12] width 807 height 12
click at [806, 13] on button "Done" at bounding box center [797, 12] width 40 height 12
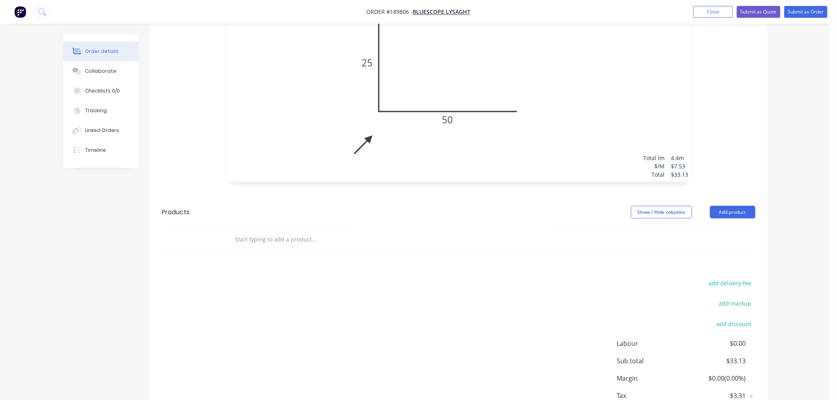
scroll to position [398, 0]
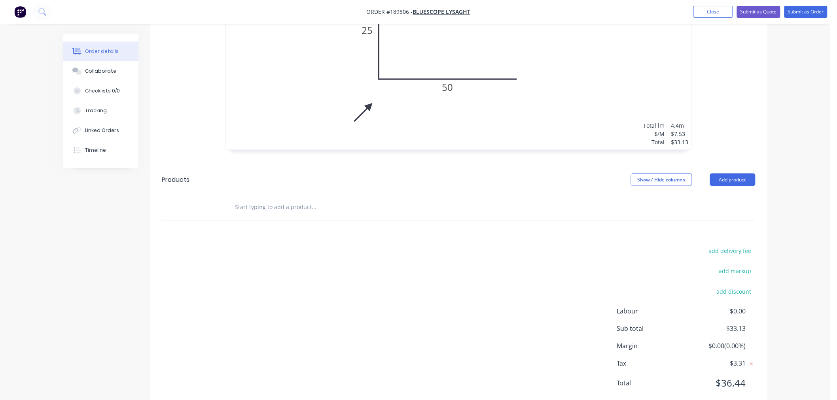
click at [805, 283] on div "Order details Collaborate Checklists 0/0 Tracking Linked Orders Timeline Order …" at bounding box center [415, 12] width 831 height 821
click at [790, 263] on div "Order details Collaborate Checklists 0/0 Tracking Linked Orders Timeline Order …" at bounding box center [415, 12] width 831 height 821
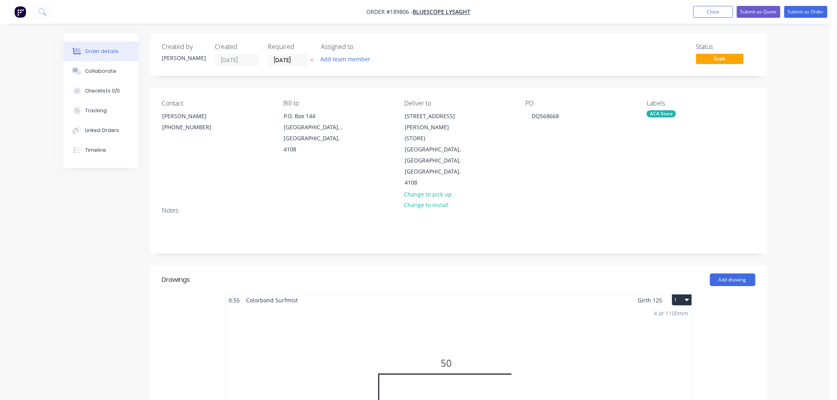
click at [810, 13] on button "Submit as Order" at bounding box center [806, 12] width 43 height 12
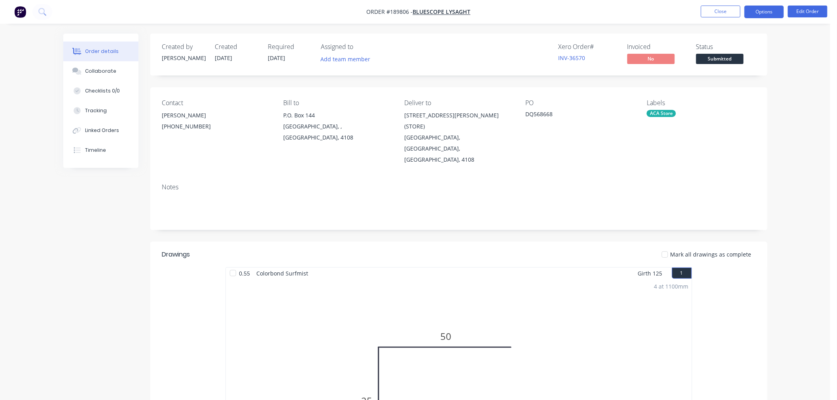
click at [769, 11] on button "Options" at bounding box center [765, 12] width 40 height 13
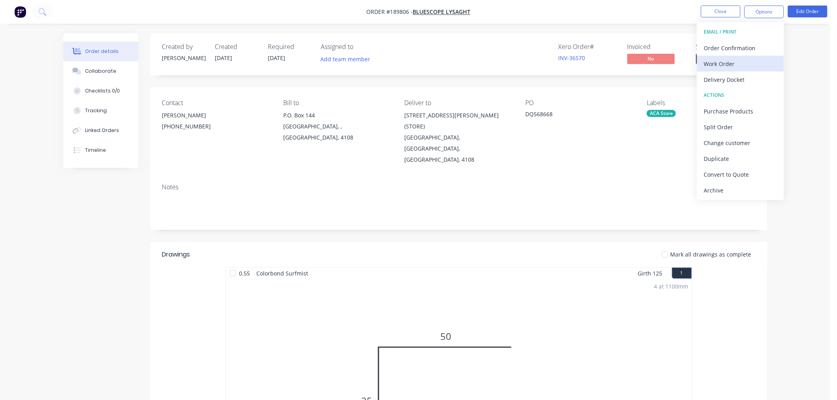
click at [747, 65] on div "Work Order" at bounding box center [740, 63] width 73 height 11
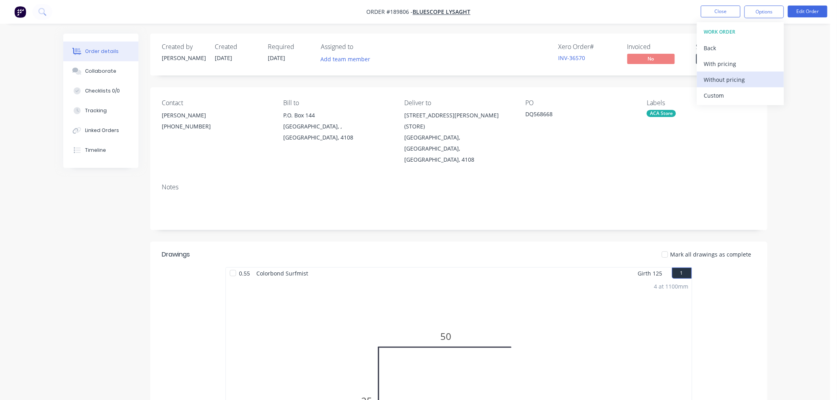
click at [754, 76] on div "Without pricing" at bounding box center [740, 79] width 73 height 11
click at [276, 13] on nav "Order #189806 - Bluescope Lysaght Close Options EMAIL / PRINT Order Confirmatio…" at bounding box center [418, 12] width 837 height 24
click at [82, 243] on div "Created by [PERSON_NAME] Created [DATE] Required [DATE] Assigned to Add team me…" at bounding box center [415, 356] width 704 height 644
click at [70, 202] on div "Created by [PERSON_NAME] Created [DATE] Required [DATE] Assigned to Add team me…" at bounding box center [415, 356] width 704 height 644
drag, startPoint x: 78, startPoint y: 213, endPoint x: 102, endPoint y: 220, distance: 25.2
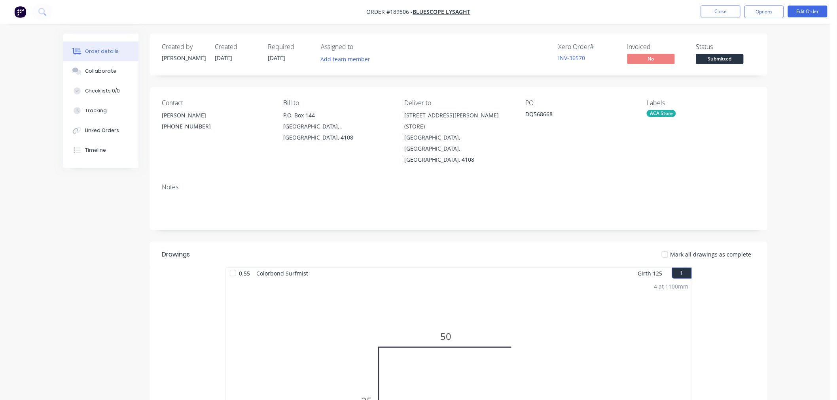
click at [80, 213] on div "Created by [PERSON_NAME] Created [DATE] Required [DATE] Assigned to Add team me…" at bounding box center [415, 356] width 704 height 644
click at [719, 8] on button "Close" at bounding box center [721, 12] width 40 height 12
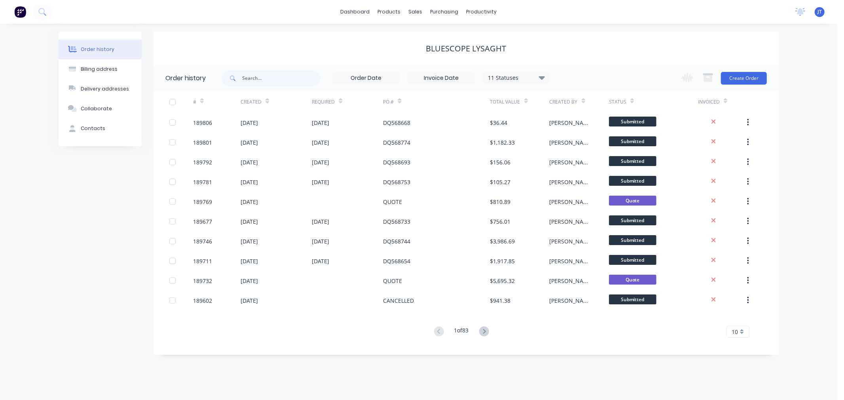
click at [485, 330] on icon at bounding box center [484, 331] width 3 height 5
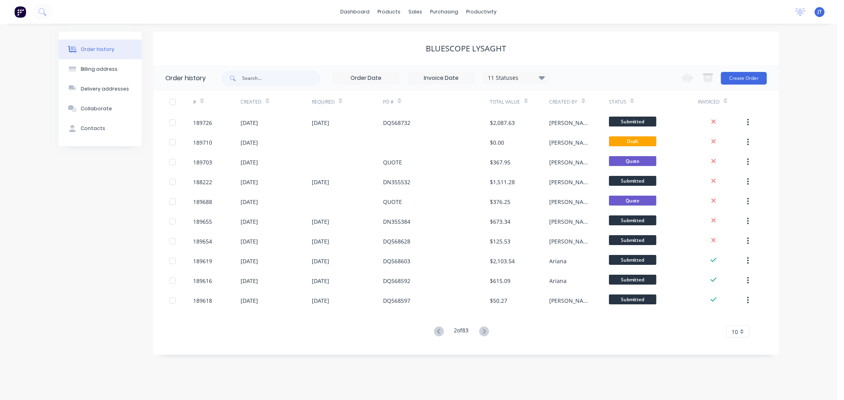
click at [480, 328] on button at bounding box center [484, 331] width 15 height 11
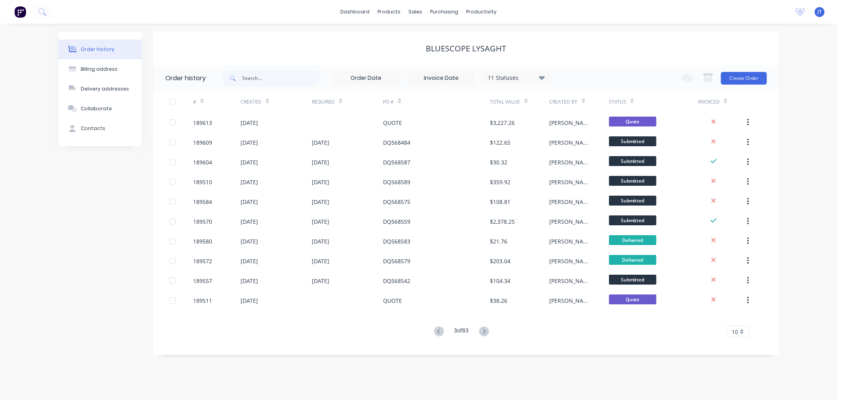
click at [434, 331] on icon at bounding box center [439, 332] width 10 height 10
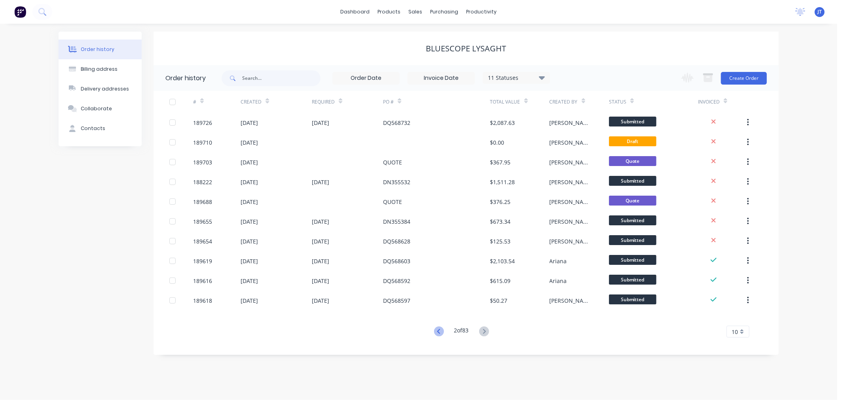
click at [434, 331] on icon at bounding box center [439, 332] width 10 height 10
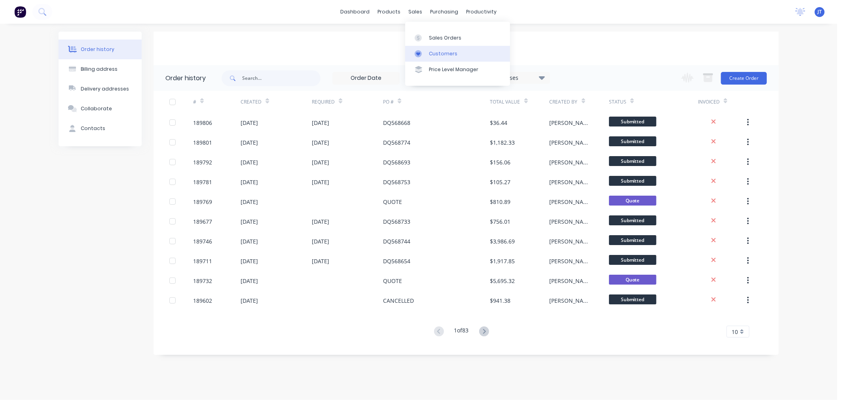
click at [422, 51] on div at bounding box center [421, 53] width 12 height 7
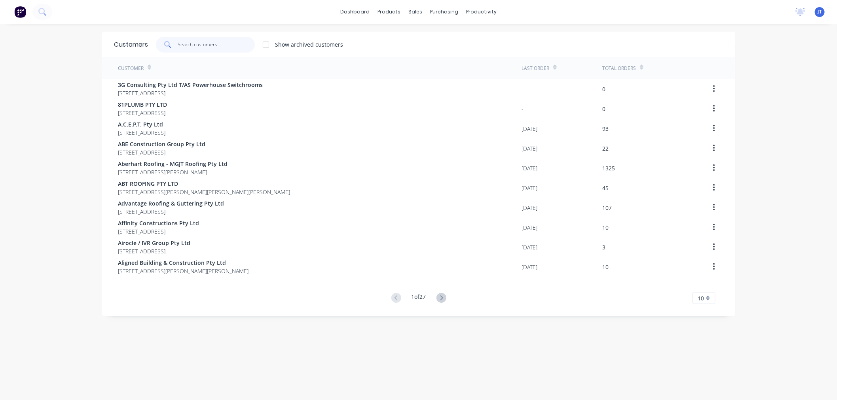
click at [203, 44] on input "text" at bounding box center [216, 45] width 77 height 16
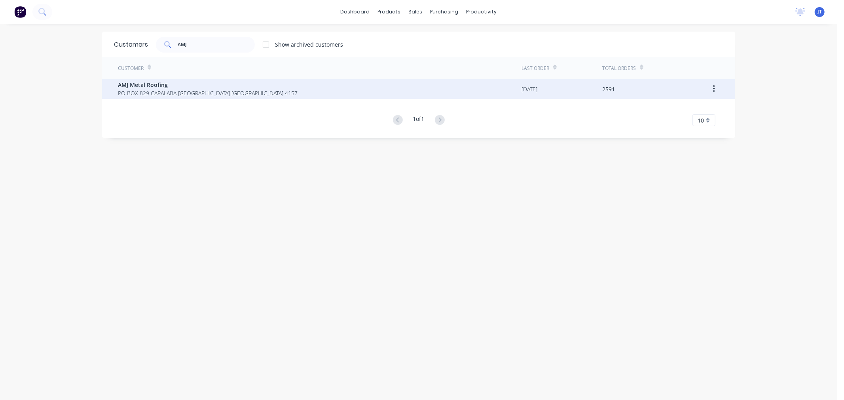
click at [235, 97] on span "PO BOX 829 CAPALABA [GEOGRAPHIC_DATA] [GEOGRAPHIC_DATA] 4157" at bounding box center [208, 93] width 180 height 8
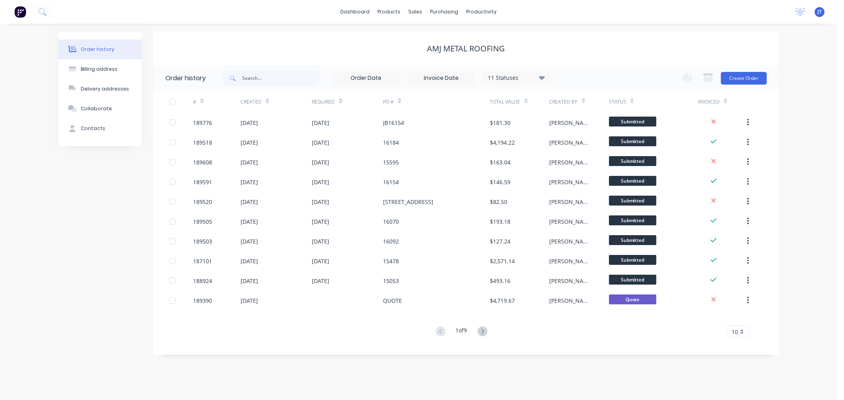
click at [70, 239] on div "Order history Billing address Delivery addresses Collaborate Contacts" at bounding box center [100, 194] width 83 height 324
click at [742, 74] on button "Create Order" at bounding box center [744, 78] width 46 height 13
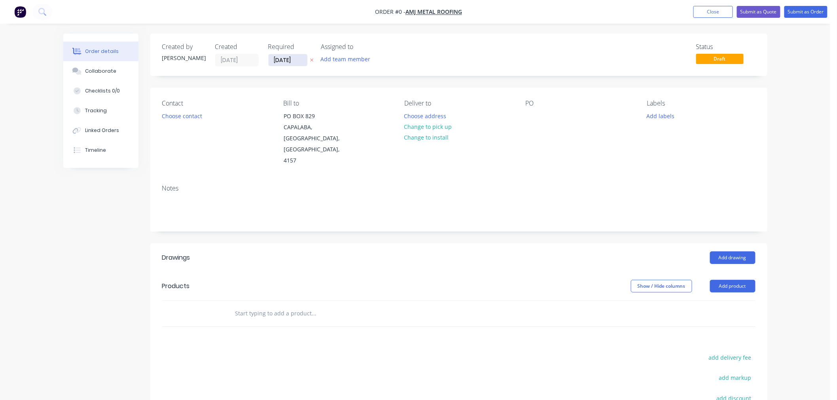
click at [277, 62] on input "[DATE]" at bounding box center [288, 60] width 39 height 12
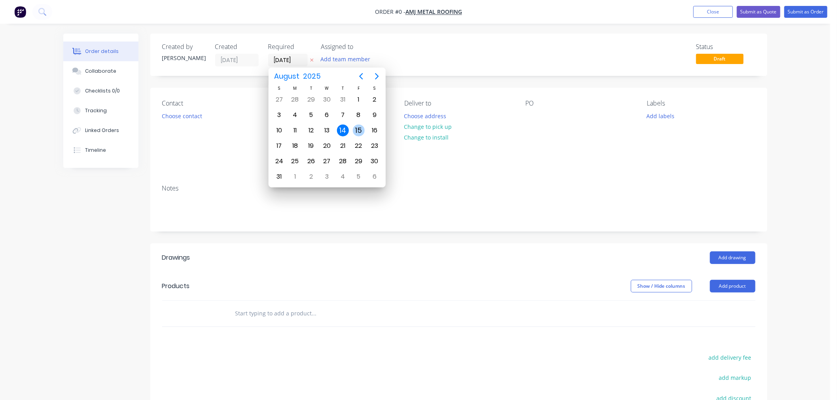
click at [359, 127] on div "15" at bounding box center [359, 131] width 12 height 12
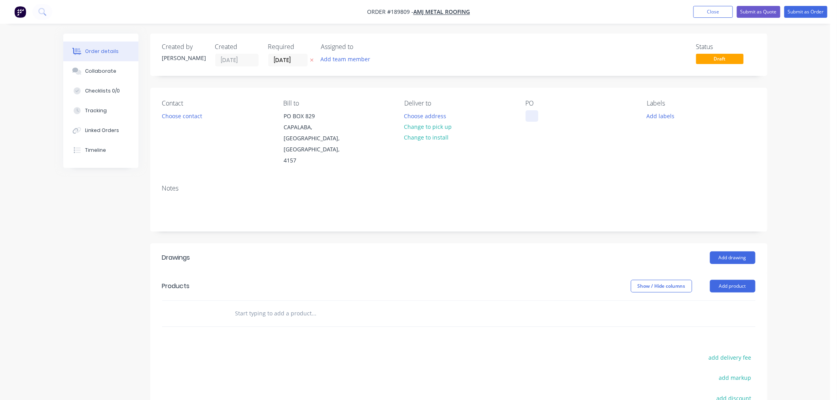
click at [531, 118] on div at bounding box center [532, 115] width 13 height 11
click at [184, 116] on button "Choose contact" at bounding box center [181, 115] width 49 height 11
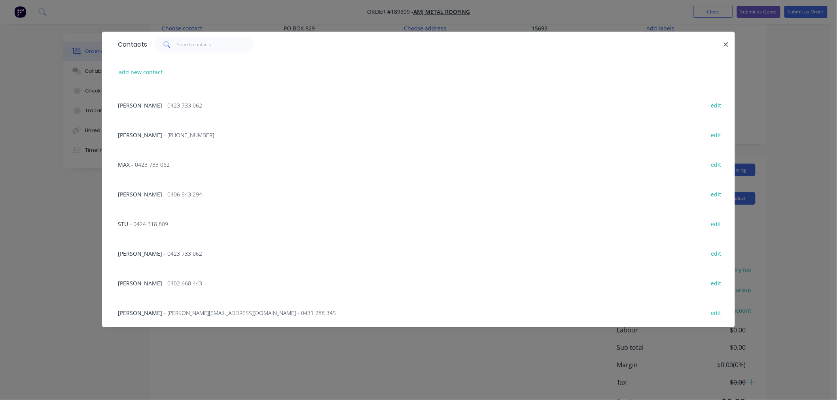
click at [164, 315] on div "[PERSON_NAME] - [PERSON_NAME][EMAIL_ADDRESS][DOMAIN_NAME] - 0431 288 345" at bounding box center [227, 313] width 218 height 8
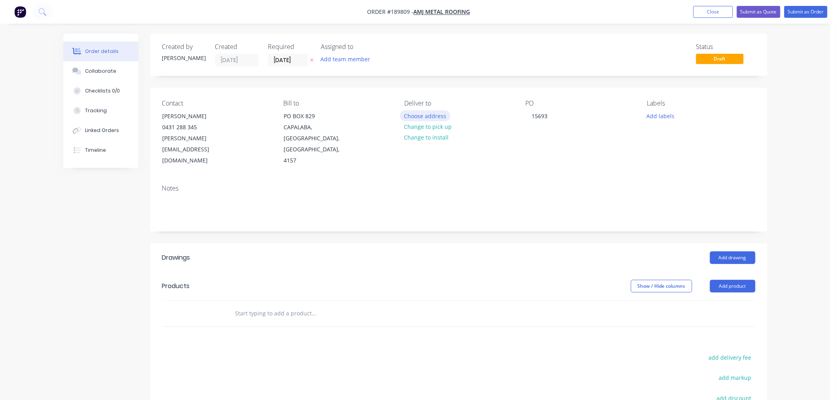
click at [427, 112] on button "Choose address" at bounding box center [425, 115] width 51 height 11
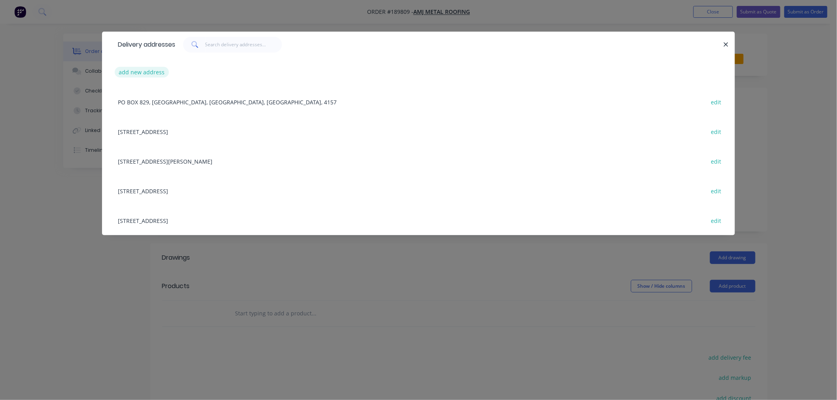
click at [153, 70] on button "add new address" at bounding box center [142, 72] width 54 height 11
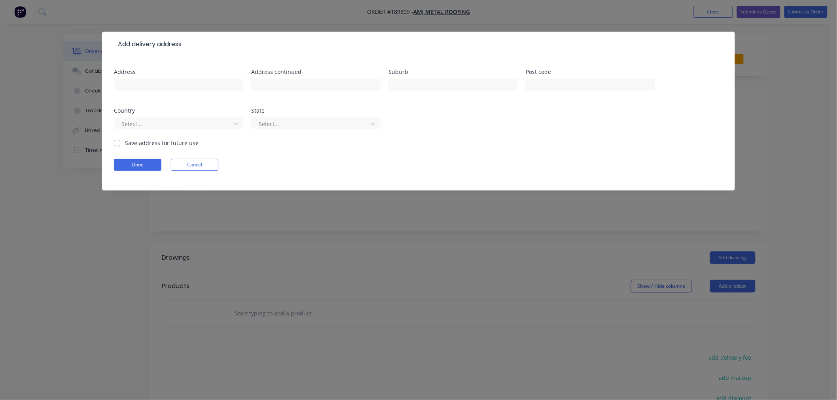
click at [176, 136] on div "Select..." at bounding box center [178, 127] width 129 height 23
click at [177, 123] on div at bounding box center [174, 124] width 106 height 10
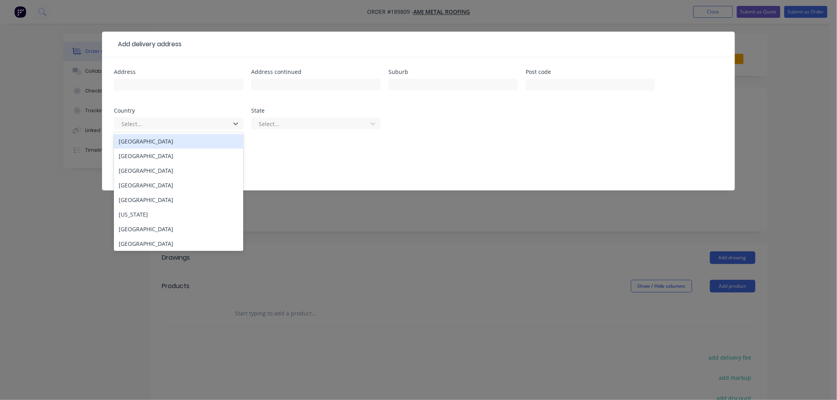
click at [183, 147] on div "[GEOGRAPHIC_DATA]" at bounding box center [178, 141] width 129 height 15
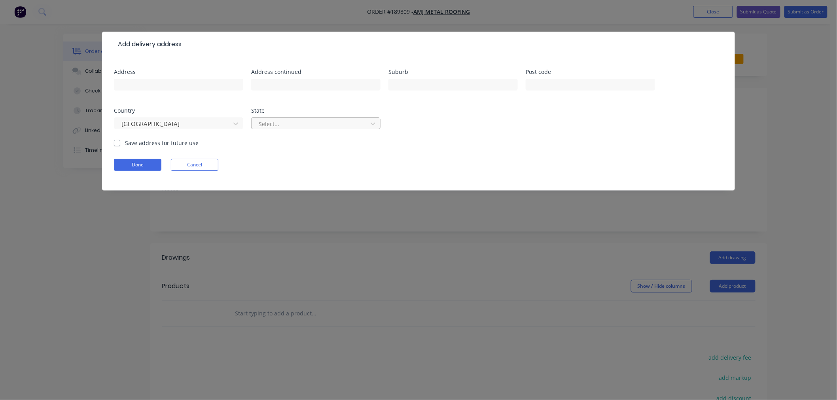
click at [278, 123] on div at bounding box center [311, 124] width 106 height 10
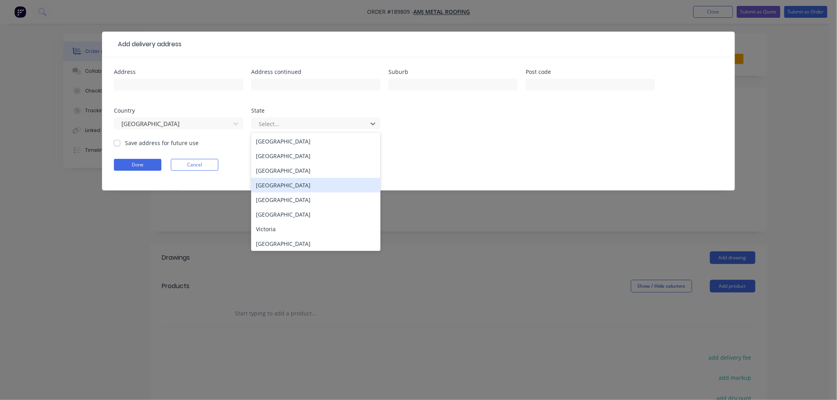
click at [282, 185] on div "[GEOGRAPHIC_DATA]" at bounding box center [315, 185] width 129 height 15
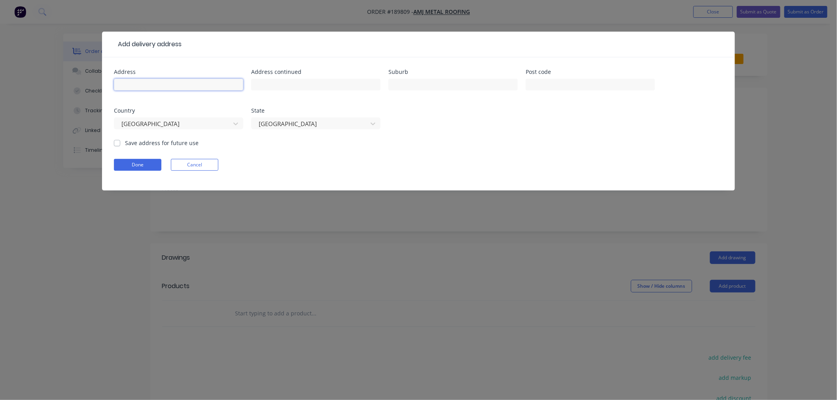
click at [169, 81] on input "text" at bounding box center [178, 85] width 129 height 12
click at [186, 85] on input "26 STRAWBERRY RD" at bounding box center [178, 85] width 129 height 12
click button "Done" at bounding box center [137, 165] width 47 height 12
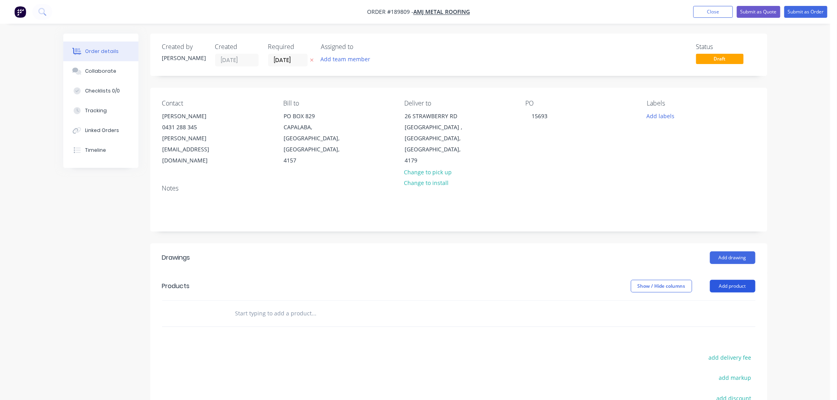
click at [742, 280] on button "Add product" at bounding box center [733, 286] width 46 height 13
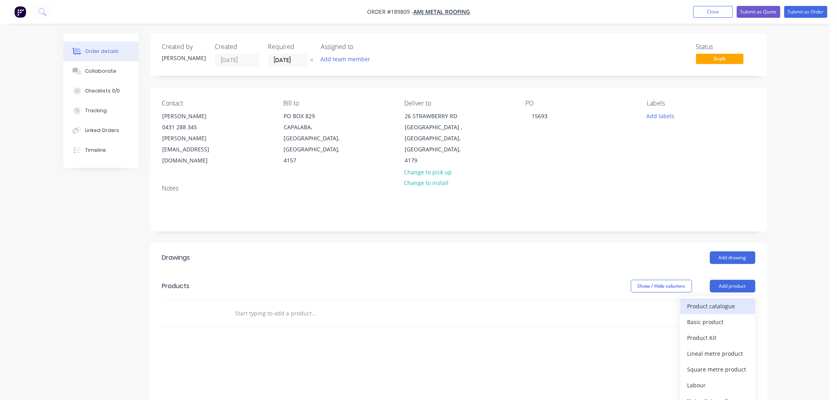
click at [740, 301] on div "Product catalogue" at bounding box center [718, 306] width 61 height 11
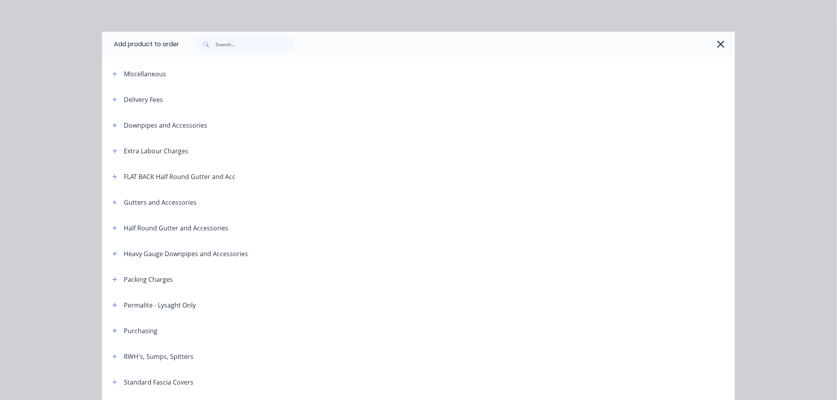
click at [135, 101] on div "Delivery Fees" at bounding box center [143, 99] width 39 height 9
click at [114, 101] on button "button" at bounding box center [115, 100] width 10 height 10
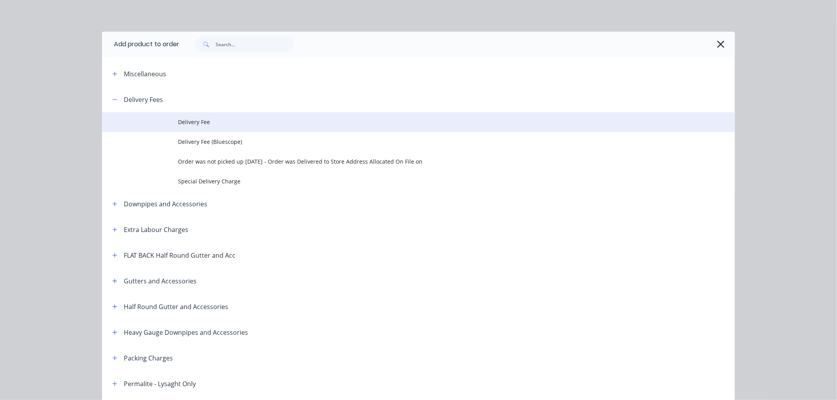
click at [178, 123] on span "Delivery Fee" at bounding box center [401, 122] width 446 height 8
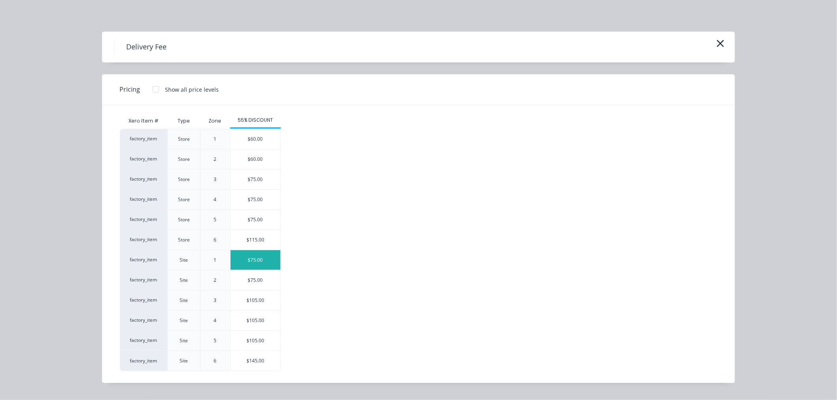
click at [260, 268] on div "$75.00" at bounding box center [256, 260] width 50 height 20
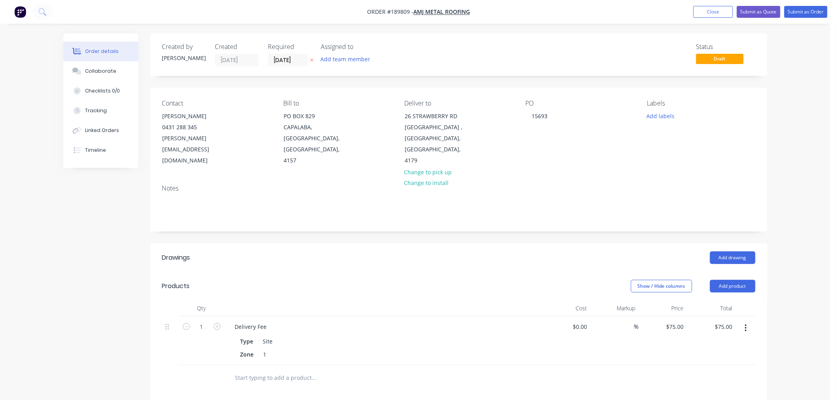
click at [802, 228] on div "Order details Collaborate Checklists 0/0 Tracking Linked Orders Timeline Order …" at bounding box center [415, 296] width 831 height 593
click at [731, 252] on button "Add drawing" at bounding box center [733, 258] width 46 height 13
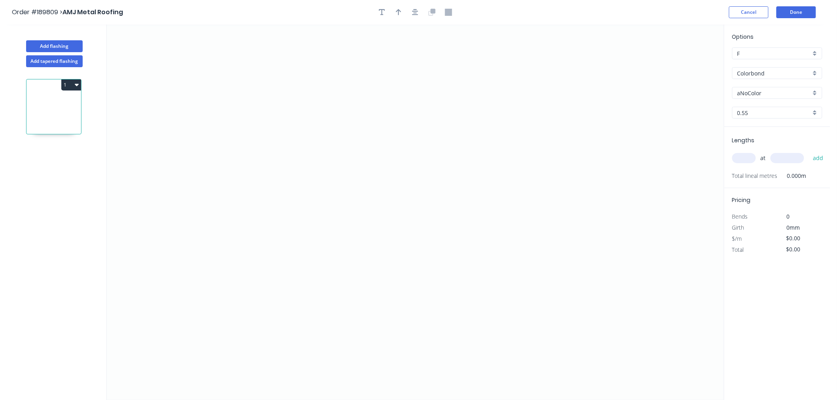
click at [764, 96] on input "aNoColor" at bounding box center [775, 93] width 74 height 8
click at [777, 121] on div "Bluegum" at bounding box center [777, 122] width 89 height 14
click at [749, 156] on input "text" at bounding box center [744, 158] width 24 height 10
click at [809, 152] on button "add" at bounding box center [818, 158] width 19 height 13
click at [210, 180] on icon "0" at bounding box center [415, 213] width 617 height 376
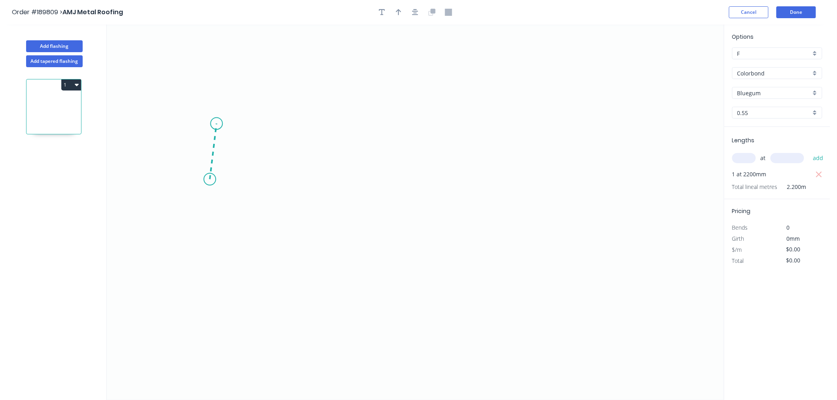
click at [216, 124] on icon at bounding box center [213, 152] width 7 height 56
click at [385, 120] on icon "0 ?" at bounding box center [415, 213] width 617 height 376
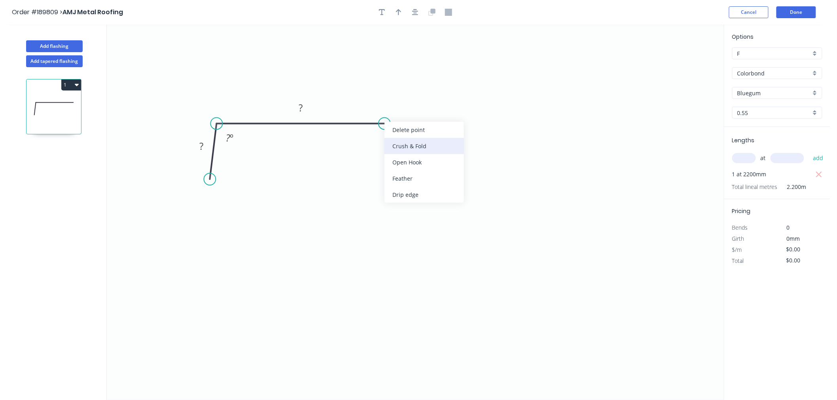
click at [400, 144] on div "Crush & Fold" at bounding box center [425, 146] width 80 height 16
click at [400, 104] on tspan "10" at bounding box center [400, 103] width 11 height 13
click at [330, 68] on icon "0 ? CF 15 ? ? º" at bounding box center [415, 213] width 617 height 376
drag, startPoint x: 210, startPoint y: 176, endPoint x: 202, endPoint y: 169, distance: 10.4
click at [202, 169] on circle at bounding box center [202, 169] width 12 height 12
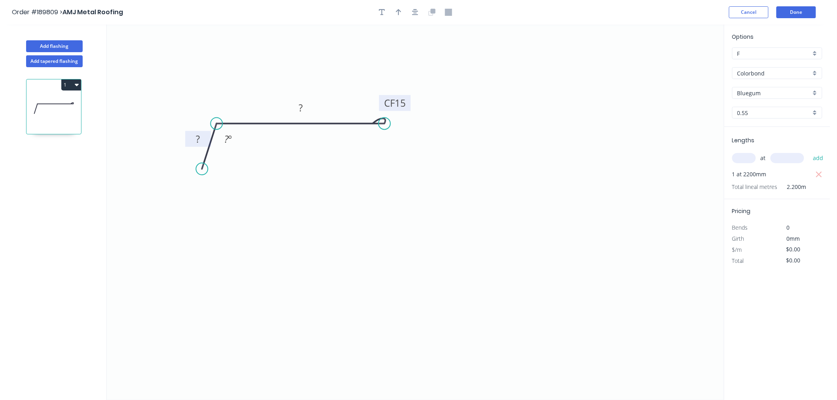
click at [197, 142] on tspan "?" at bounding box center [198, 139] width 4 height 13
click at [399, 12] on icon "button" at bounding box center [399, 12] width 6 height 6
drag, startPoint x: 685, startPoint y: 61, endPoint x: 345, endPoint y: 76, distance: 341.0
click at [345, 76] on icon at bounding box center [344, 66] width 7 height 25
click at [417, 13] on icon "button" at bounding box center [415, 12] width 6 height 7
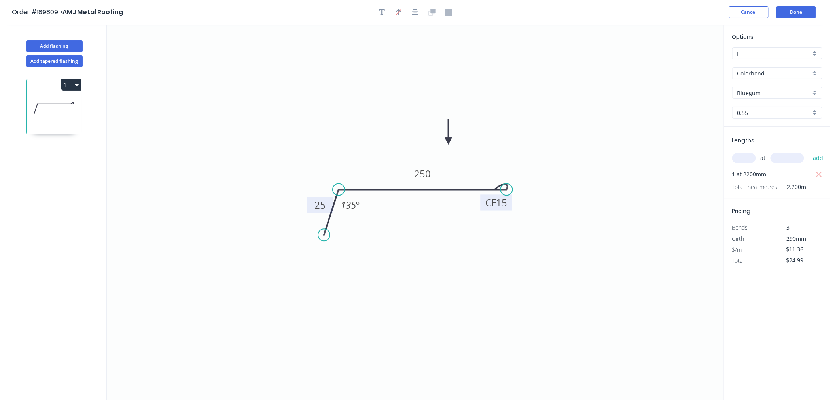
drag, startPoint x: 345, startPoint y: 73, endPoint x: 449, endPoint y: 141, distance: 124.0
click at [449, 141] on icon at bounding box center [448, 132] width 7 height 25
click at [417, 13] on icon "button" at bounding box center [415, 12] width 6 height 7
click at [400, 66] on icon "0 25 CF 15 250 135 º" at bounding box center [415, 213] width 617 height 376
click at [68, 47] on button "Add flashing" at bounding box center [54, 46] width 57 height 12
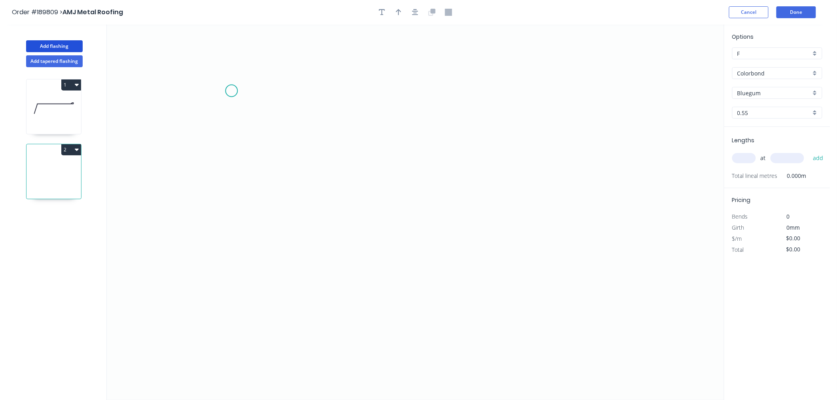
click at [229, 92] on icon "0" at bounding box center [415, 213] width 617 height 376
click at [224, 205] on icon "0" at bounding box center [415, 213] width 617 height 376
click at [408, 207] on icon "0 ?" at bounding box center [415, 213] width 617 height 376
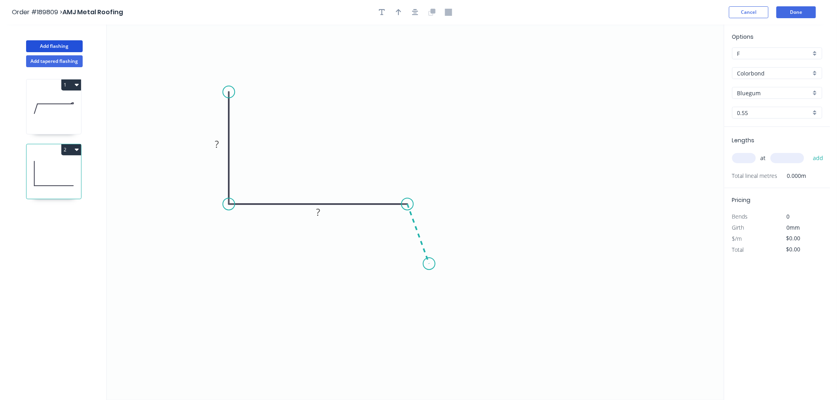
click at [429, 264] on icon "0 ? ?" at bounding box center [415, 213] width 617 height 376
click at [414, 12] on icon "button" at bounding box center [415, 12] width 6 height 7
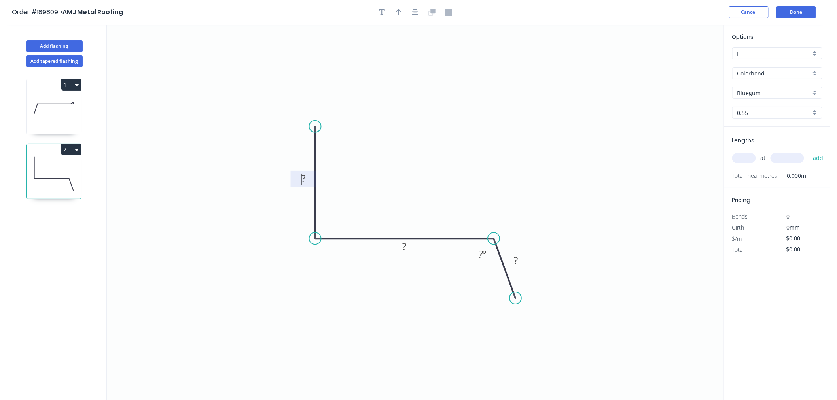
click at [299, 175] on rect at bounding box center [304, 179] width 16 height 11
drag, startPoint x: 314, startPoint y: 125, endPoint x: 314, endPoint y: 108, distance: 17.8
click at [314, 108] on circle at bounding box center [315, 108] width 12 height 12
click at [302, 169] on tspan "?" at bounding box center [304, 169] width 4 height 13
click at [404, 66] on icon "0 300 140 25 135 º" at bounding box center [415, 213] width 617 height 376
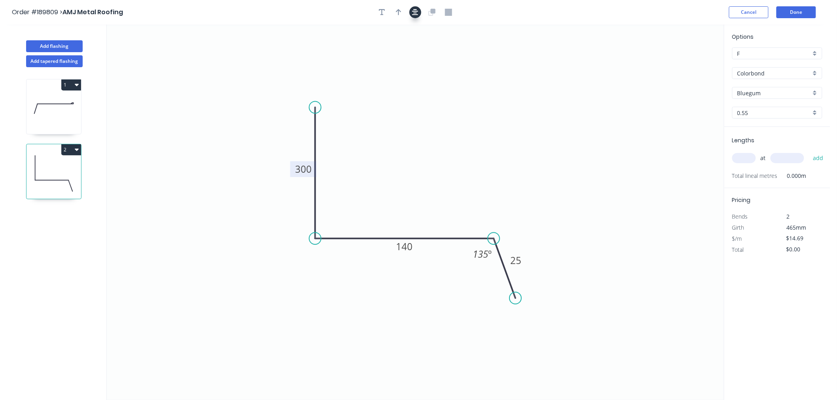
click at [413, 12] on icon "button" at bounding box center [415, 12] width 6 height 7
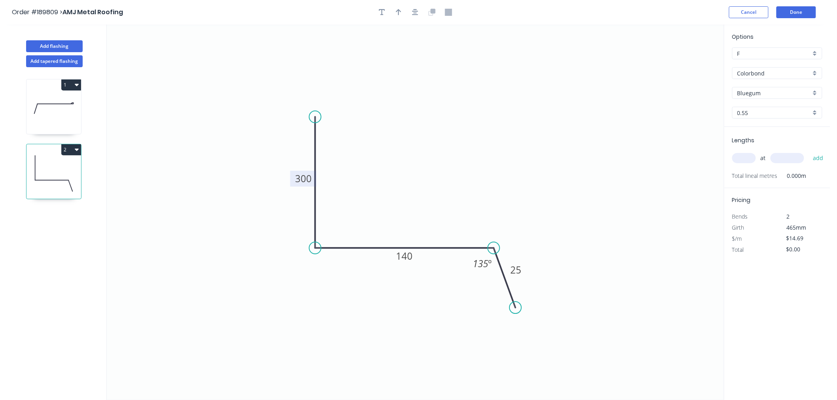
click at [422, 74] on icon "0 300 140 25 135 º" at bounding box center [415, 213] width 617 height 376
click at [398, 13] on icon "button" at bounding box center [399, 12] width 6 height 7
drag, startPoint x: 683, startPoint y: 59, endPoint x: 406, endPoint y: 159, distance: 294.7
click at [406, 159] on icon at bounding box center [406, 149] width 7 height 25
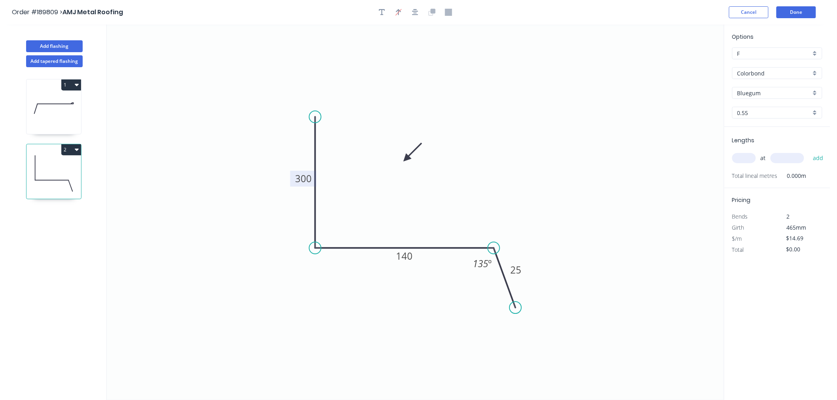
drag, startPoint x: 746, startPoint y: 164, endPoint x: 746, endPoint y: 159, distance: 4.4
click at [746, 159] on div "at add" at bounding box center [778, 158] width 92 height 13
click at [746, 159] on input "text" at bounding box center [744, 158] width 24 height 10
click at [809, 152] on button "add" at bounding box center [818, 158] width 19 height 13
click at [495, 152] on icon "0 300 140 25 135 º" at bounding box center [415, 213] width 617 height 376
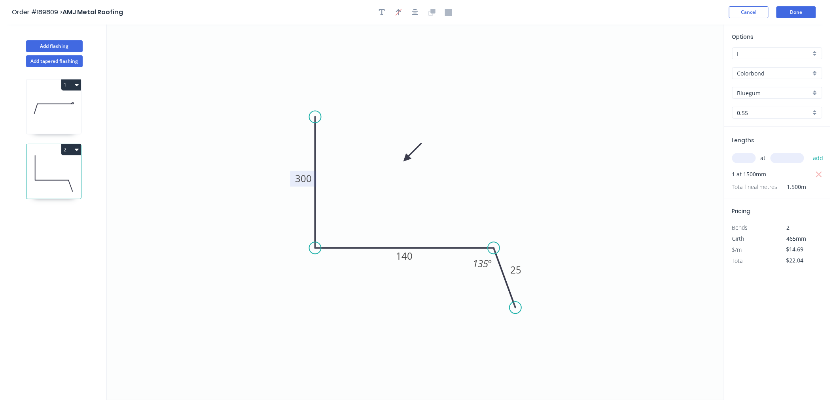
click at [73, 150] on button "2" at bounding box center [71, 149] width 20 height 11
click at [72, 165] on div "Duplicate" at bounding box center [43, 169] width 61 height 11
click at [66, 239] on icon at bounding box center [54, 238] width 55 height 51
click at [301, 180] on tspan "300" at bounding box center [303, 179] width 17 height 13
click at [370, 105] on icon "0 50 200 25 135 º" at bounding box center [415, 213] width 617 height 376
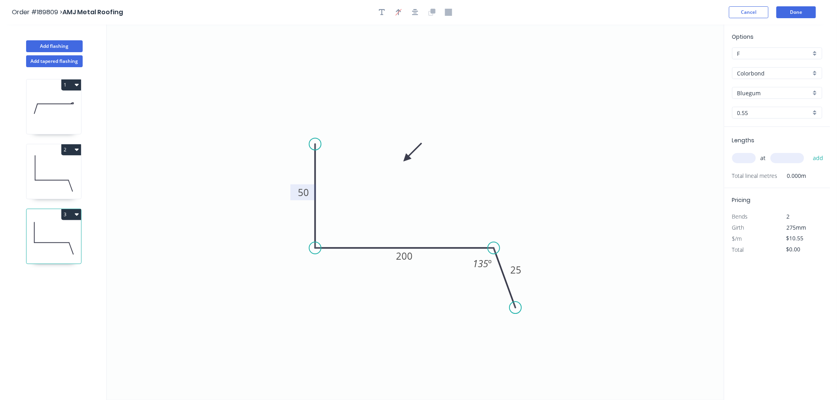
drag, startPoint x: 317, startPoint y: 115, endPoint x: 318, endPoint y: 144, distance: 29.3
click at [318, 144] on circle at bounding box center [315, 145] width 12 height 12
drag, startPoint x: 408, startPoint y: 156, endPoint x: 411, endPoint y: 168, distance: 12.7
click at [411, 168] on icon at bounding box center [416, 161] width 23 height 23
click at [749, 160] on input "text" at bounding box center [744, 158] width 24 height 10
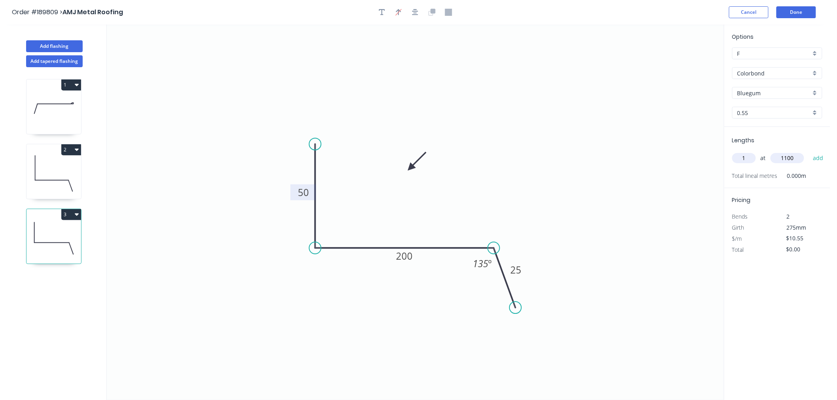
click at [809, 152] on button "add" at bounding box center [818, 158] width 19 height 13
click at [786, 9] on button "Done" at bounding box center [797, 12] width 40 height 12
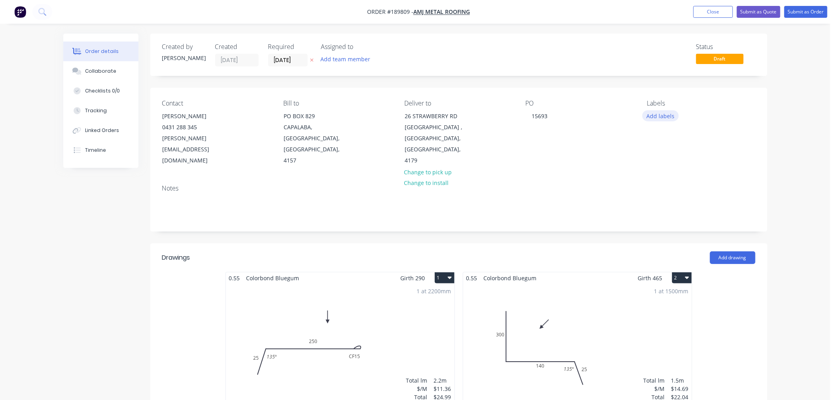
click at [670, 116] on button "Add labels" at bounding box center [661, 115] width 36 height 11
click at [659, 184] on div at bounding box center [662, 187] width 16 height 16
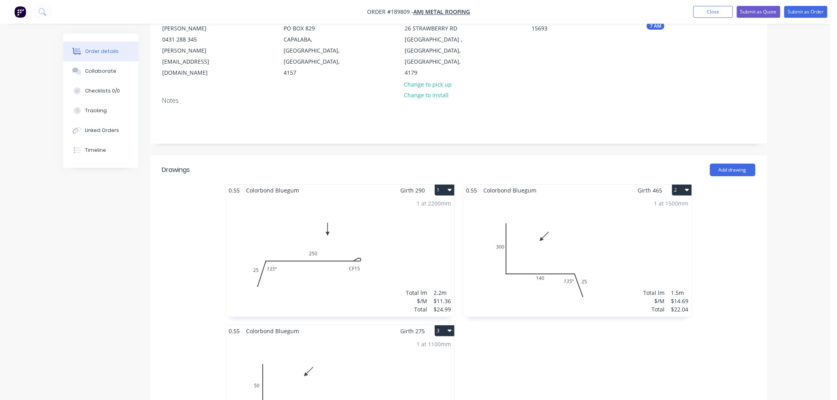
scroll to position [176, 0]
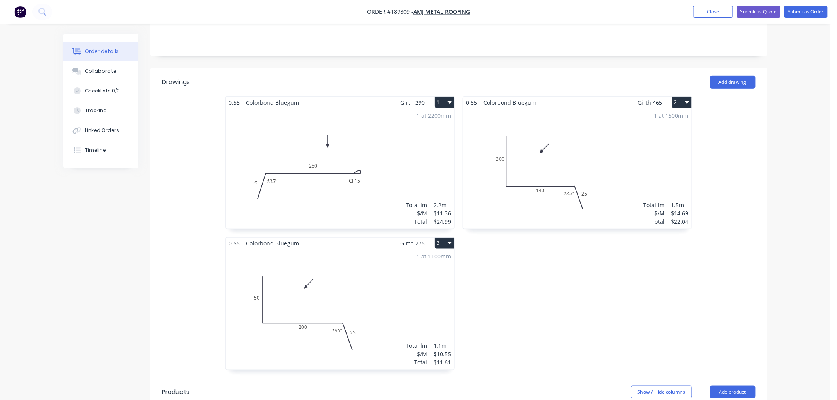
click at [753, 299] on div "0.55 Colorbond Bluegum Girth 290 1 0 25 CF 15 250 135 º 0 25 CF 15 250 135 º 1 …" at bounding box center [458, 238] width 617 height 282
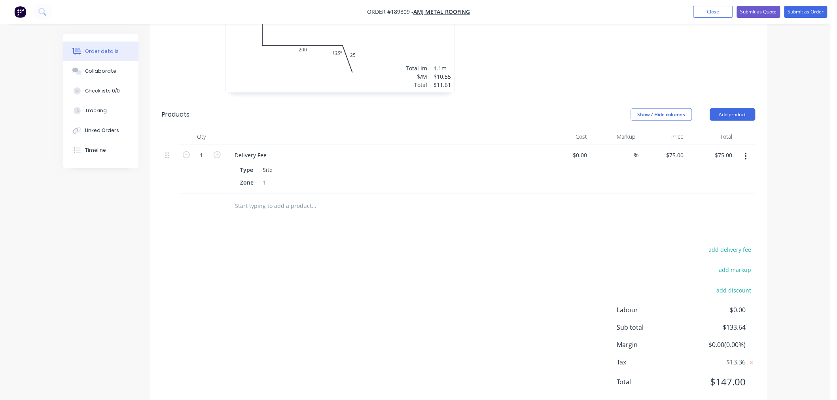
scroll to position [464, 0]
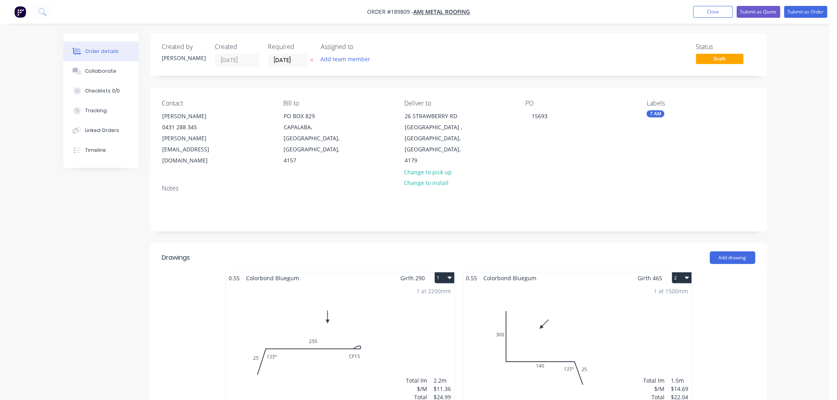
click at [806, 11] on button "Submit as Order" at bounding box center [806, 12] width 43 height 12
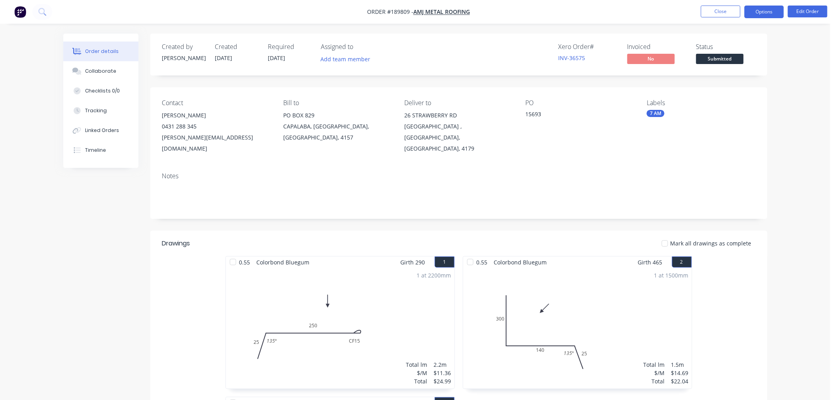
click at [762, 13] on button "Options" at bounding box center [765, 12] width 40 height 13
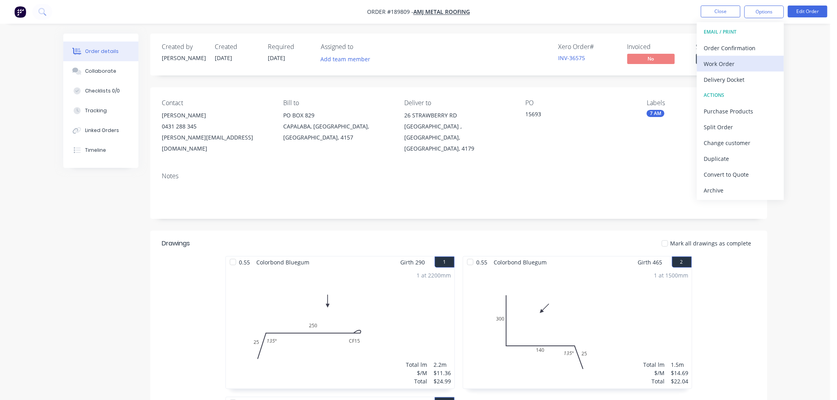
click at [760, 67] on div "Work Order" at bounding box center [740, 63] width 73 height 11
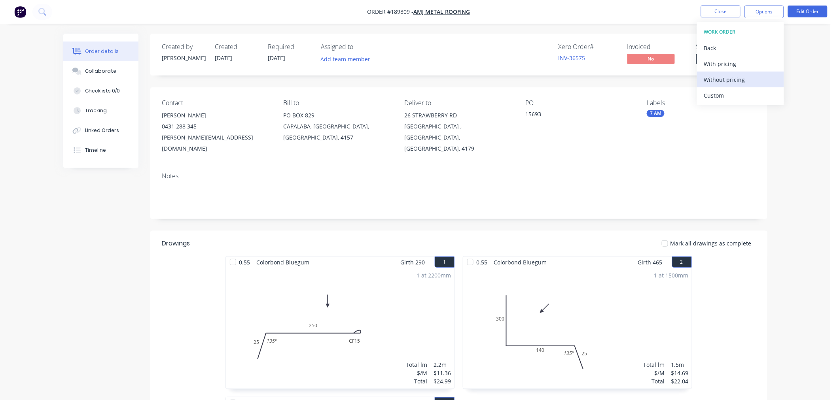
click at [761, 78] on div "Without pricing" at bounding box center [740, 79] width 73 height 11
click at [447, 35] on div "Created by [PERSON_NAME] Created [DATE] Required [DATE] Assigned to Add team me…" at bounding box center [458, 55] width 617 height 42
click at [706, 9] on button "Close" at bounding box center [721, 12] width 40 height 12
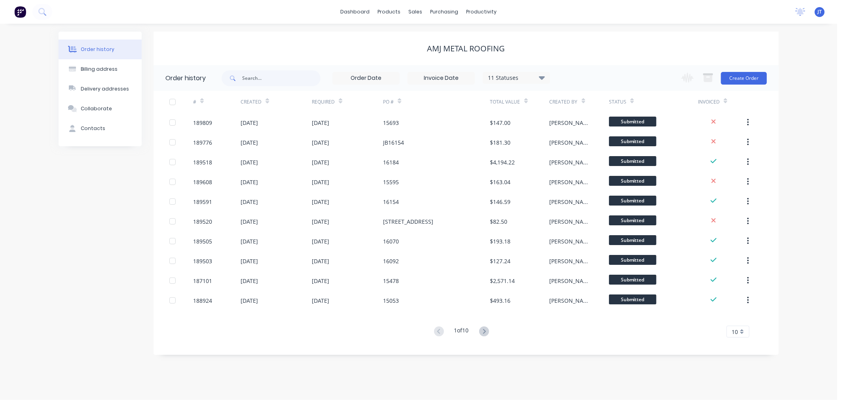
click at [372, 40] on div "AMJ Metal Roofing" at bounding box center [466, 49] width 625 height 34
click at [470, 53] on link "Customers" at bounding box center [457, 54] width 105 height 16
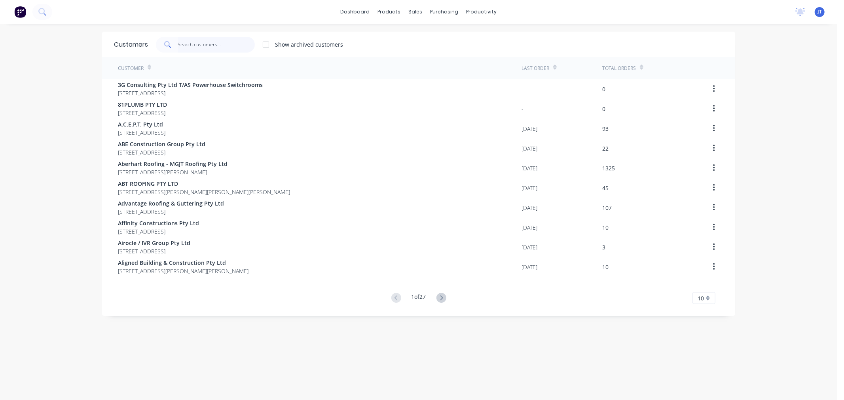
click at [199, 45] on input "text" at bounding box center [216, 45] width 77 height 16
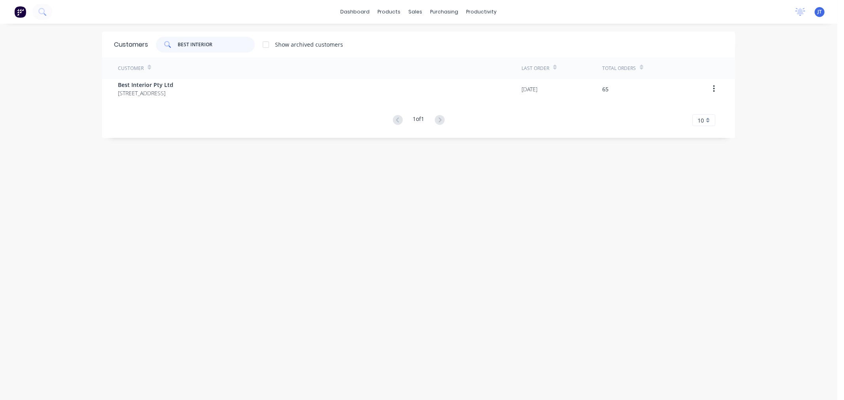
drag, startPoint x: 222, startPoint y: 45, endPoint x: 144, endPoint y: 47, distance: 78.0
click at [144, 47] on div "Customers BEST INTERIOR Show archived customers" at bounding box center [418, 45] width 633 height 26
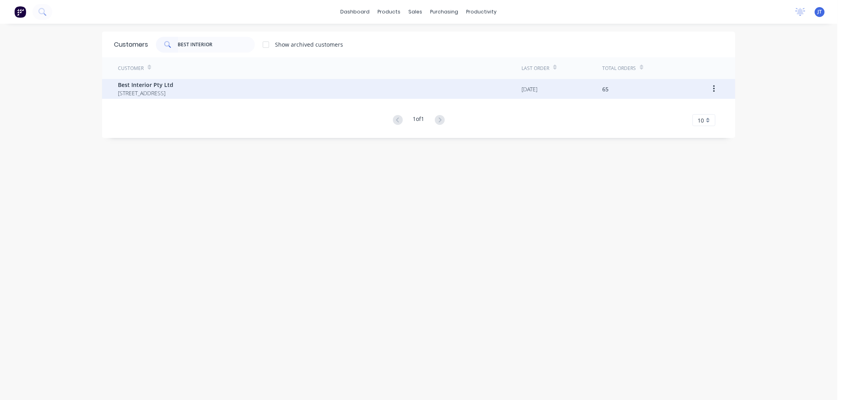
click at [159, 87] on span "Best Interior Pty Ltd" at bounding box center [145, 85] width 55 height 8
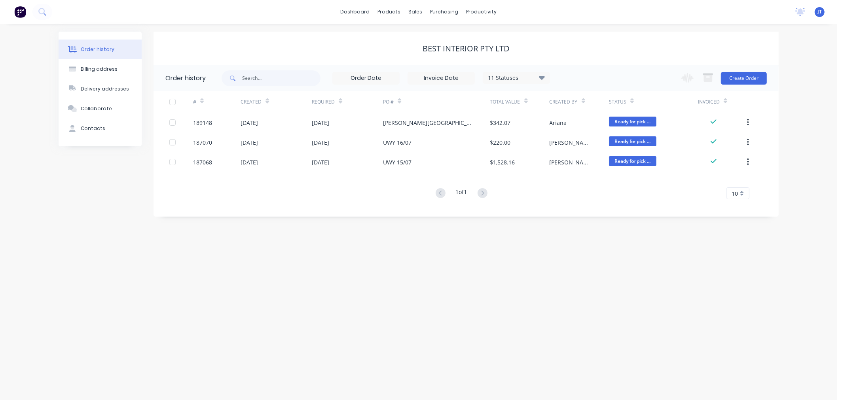
click at [553, 302] on div "Order history Billing address Delivery addresses Collaborate Contacts Best Inte…" at bounding box center [418, 212] width 837 height 377
click at [816, 93] on div "Order history Billing address Delivery addresses Collaborate Contacts Best Inte…" at bounding box center [418, 212] width 837 height 377
click at [753, 74] on button "Create Order" at bounding box center [744, 78] width 46 height 13
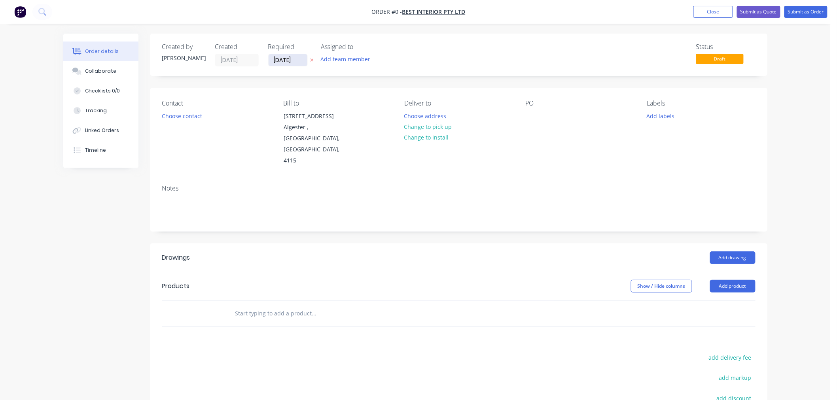
click at [288, 60] on input "[DATE]" at bounding box center [288, 60] width 39 height 12
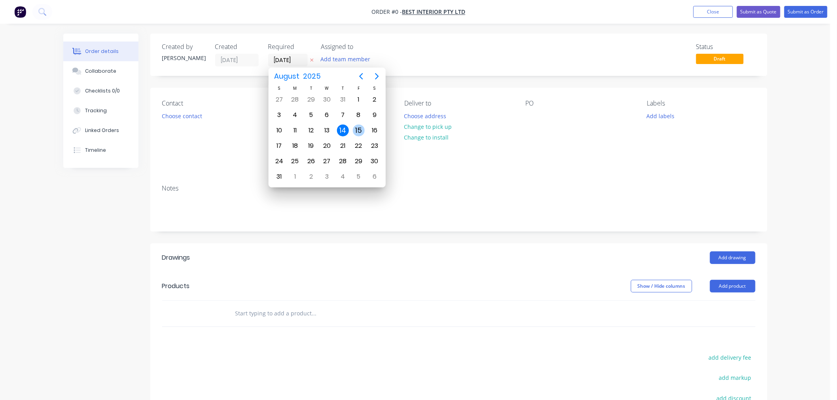
click at [361, 127] on div "15" at bounding box center [359, 131] width 12 height 12
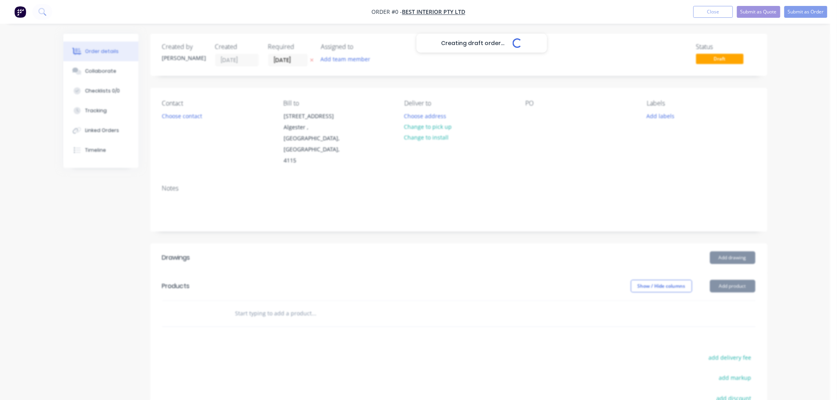
click at [486, 95] on div "Creating draft order... Loading..." at bounding box center [481, 234] width 837 height 400
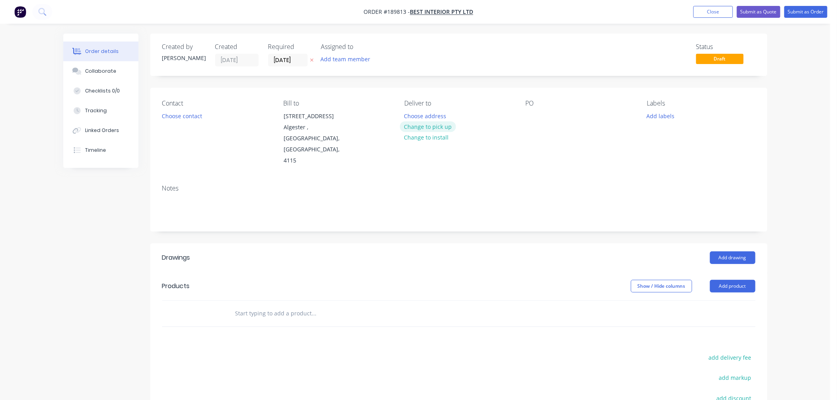
click at [440, 127] on button "Change to pick up" at bounding box center [428, 126] width 56 height 11
click at [414, 112] on div at bounding box center [410, 115] width 13 height 11
click at [528, 112] on div at bounding box center [532, 115] width 13 height 11
click at [472, 83] on div "Created by [PERSON_NAME] Created [DATE] Required [DATE] Assigned to Add team me…" at bounding box center [458, 276] width 617 height 484
click at [195, 116] on button "Choose contact" at bounding box center [181, 115] width 49 height 11
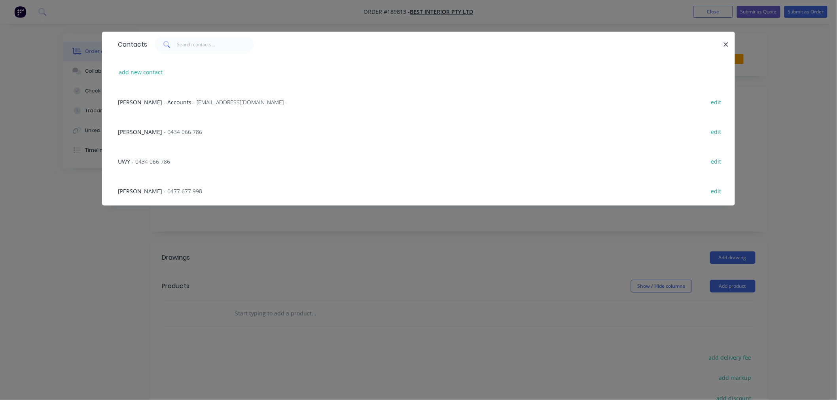
click at [155, 159] on span "- 0434 066 786" at bounding box center [151, 162] width 38 height 8
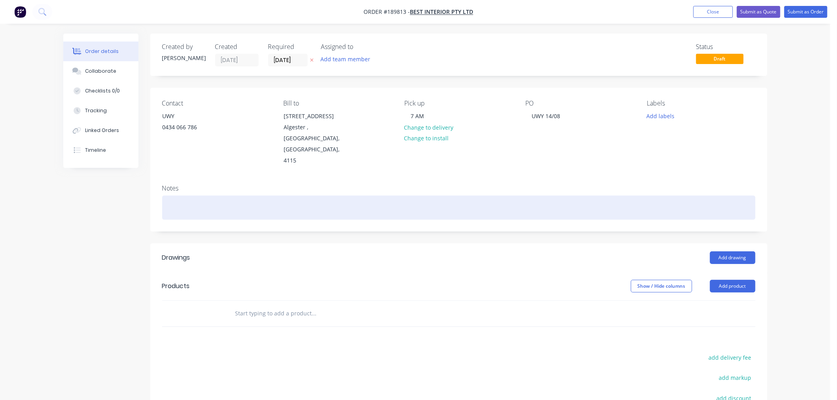
click at [186, 196] on div at bounding box center [459, 208] width 594 height 24
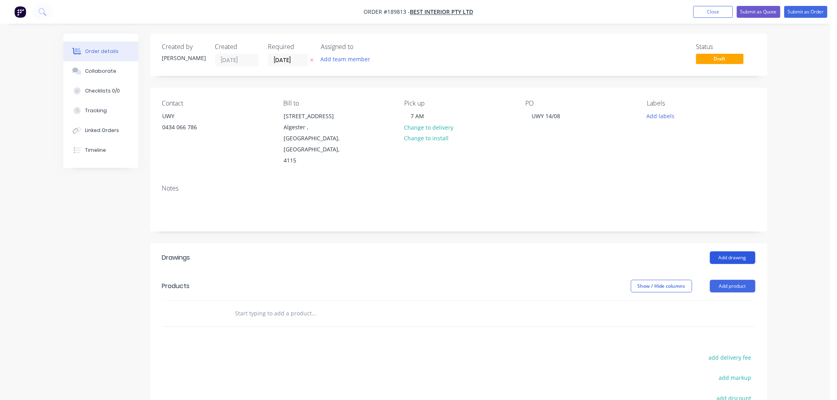
click at [735, 252] on button "Add drawing" at bounding box center [733, 258] width 46 height 13
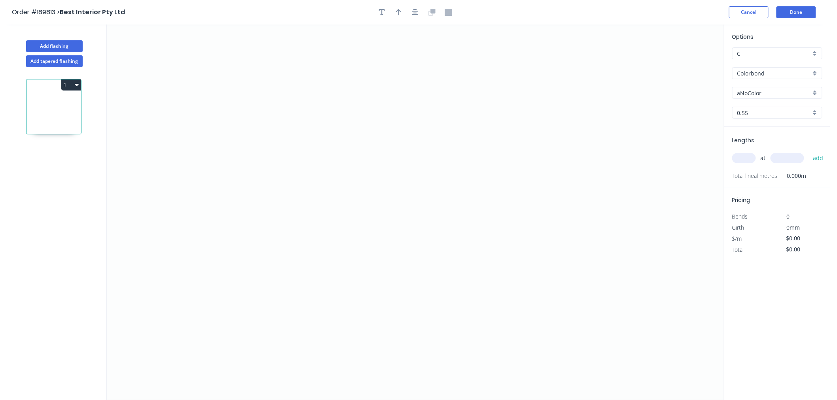
click at [766, 94] on input "aNoColor" at bounding box center [775, 93] width 74 height 8
click at [797, 108] on div "Surfmist" at bounding box center [777, 107] width 89 height 14
click at [745, 157] on input "text" at bounding box center [744, 158] width 24 height 10
click at [809, 152] on button "add" at bounding box center [818, 158] width 19 height 13
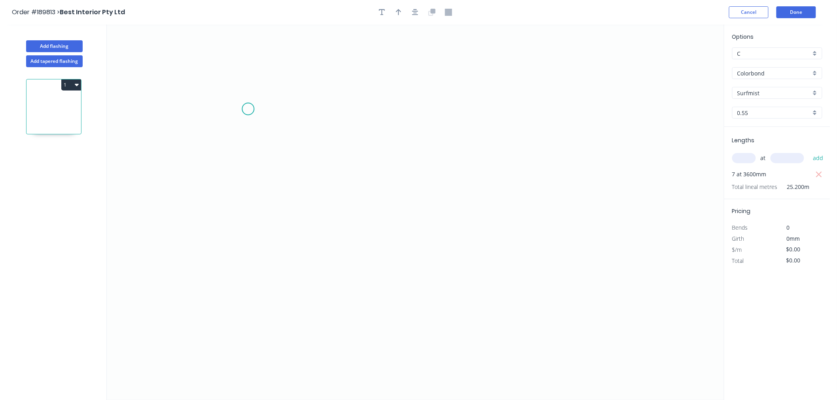
click at [248, 109] on icon "0" at bounding box center [415, 213] width 617 height 376
click at [254, 230] on icon "0" at bounding box center [415, 213] width 617 height 376
click at [343, 231] on icon "0 ?" at bounding box center [415, 213] width 617 height 376
click at [362, 275] on icon "0 ? ?" at bounding box center [415, 213] width 617 height 376
drag, startPoint x: 248, startPoint y: 102, endPoint x: 249, endPoint y: 94, distance: 8.3
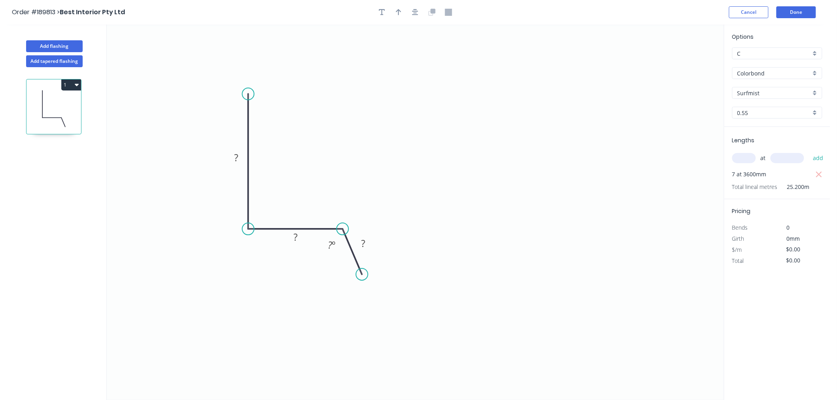
click at [249, 94] on circle at bounding box center [248, 94] width 12 height 12
click at [411, 10] on button "button" at bounding box center [416, 12] width 12 height 12
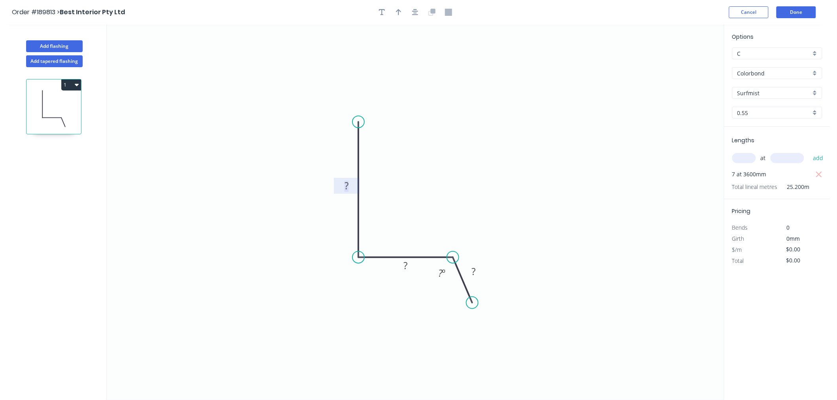
click at [351, 182] on rect at bounding box center [347, 186] width 16 height 11
click at [515, 182] on icon "0 150 40 20 45 º" at bounding box center [415, 213] width 617 height 376
drag, startPoint x: 472, startPoint y: 302, endPoint x: 479, endPoint y: 311, distance: 11.8
click at [479, 311] on circle at bounding box center [479, 311] width 12 height 12
drag, startPoint x: 463, startPoint y: 163, endPoint x: 433, endPoint y: 68, distance: 99.9
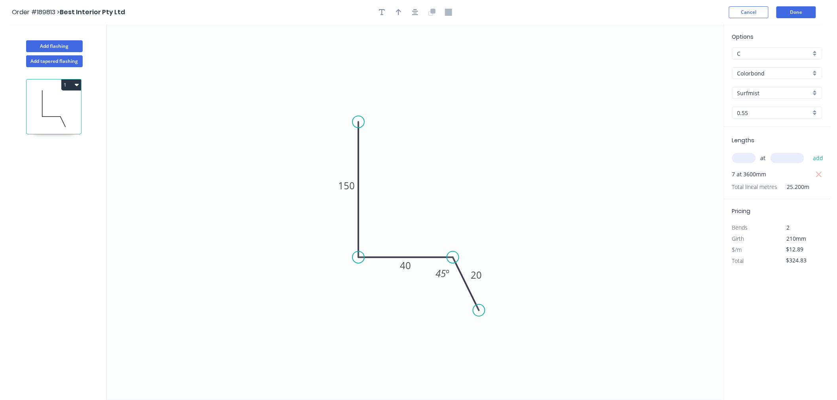
click at [463, 163] on icon "0 150 40 20 45 º" at bounding box center [415, 213] width 617 height 376
click at [414, 11] on icon "button" at bounding box center [415, 12] width 6 height 6
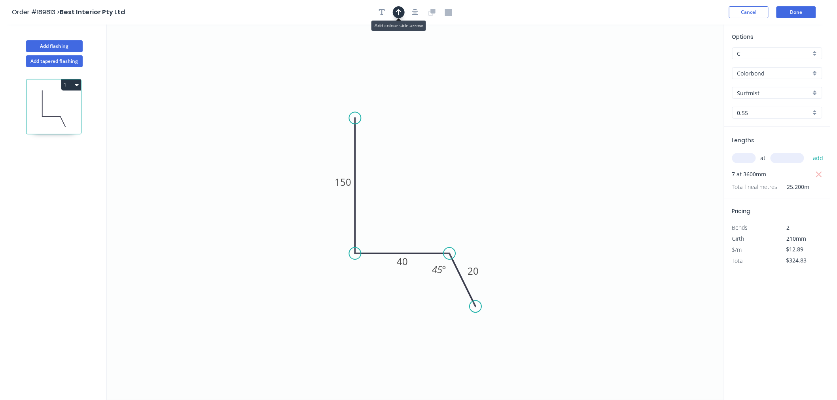
click at [396, 11] on icon "button" at bounding box center [399, 12] width 6 height 7
drag, startPoint x: 685, startPoint y: 60, endPoint x: 490, endPoint y: 149, distance: 214.3
click at [490, 151] on icon "0 150 40 20 45 º" at bounding box center [415, 213] width 617 height 376
drag, startPoint x: 683, startPoint y: 63, endPoint x: 409, endPoint y: 184, distance: 299.8
click at [409, 184] on icon at bounding box center [409, 174] width 7 height 25
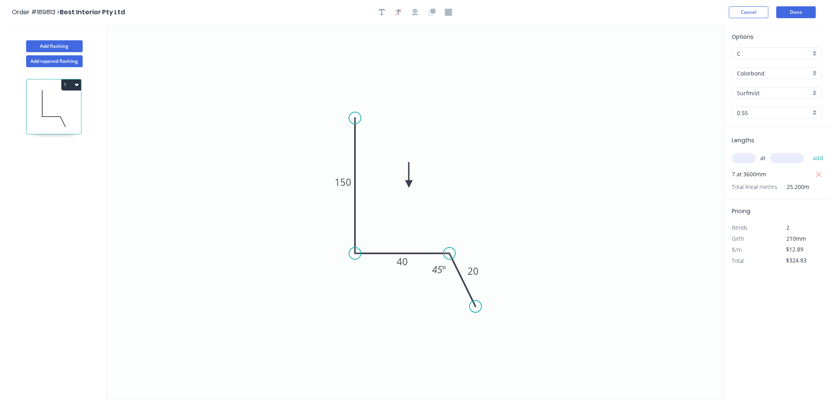
click at [409, 184] on icon at bounding box center [409, 174] width 7 height 25
click at [415, 13] on icon "button" at bounding box center [415, 12] width 6 height 6
click at [64, 47] on button "Add flashing" at bounding box center [54, 46] width 57 height 12
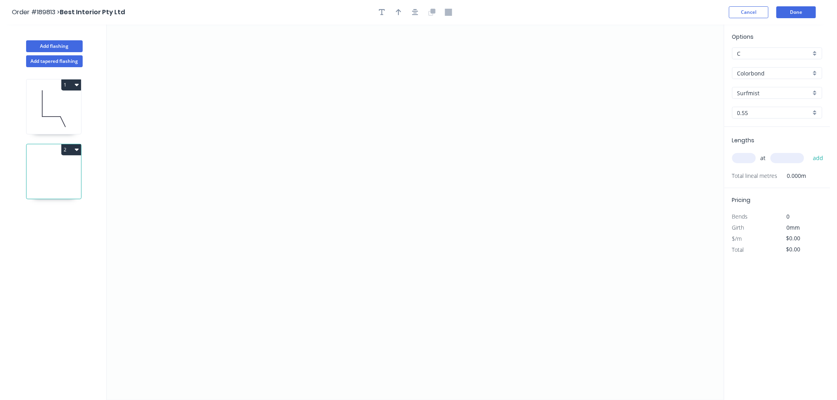
click at [745, 161] on input "text" at bounding box center [744, 158] width 24 height 10
click at [809, 152] on button "add" at bounding box center [818, 158] width 19 height 13
click at [290, 72] on icon "0" at bounding box center [415, 213] width 617 height 376
click at [288, 176] on icon "0" at bounding box center [415, 213] width 617 height 376
click at [341, 178] on icon "0 ?" at bounding box center [415, 213] width 617 height 376
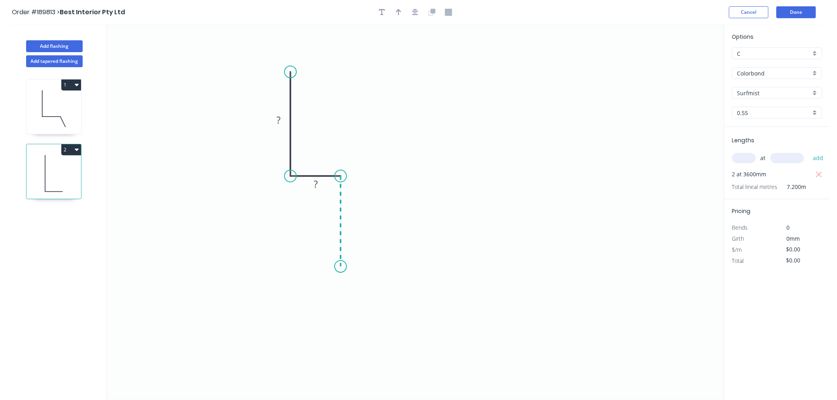
click at [342, 267] on icon "0 ? ?" at bounding box center [415, 213] width 617 height 376
click at [206, 272] on icon "0 ? ? ?" at bounding box center [415, 213] width 617 height 376
click at [206, 229] on icon "0 ? ? ? ?" at bounding box center [415, 213] width 617 height 376
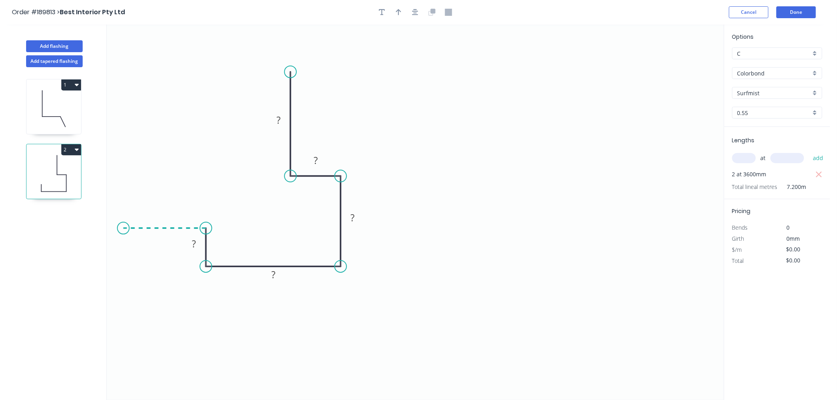
click at [123, 227] on icon "0 ? ? ? ? ?" at bounding box center [415, 213] width 617 height 376
click at [416, 14] on icon "button" at bounding box center [415, 12] width 6 height 7
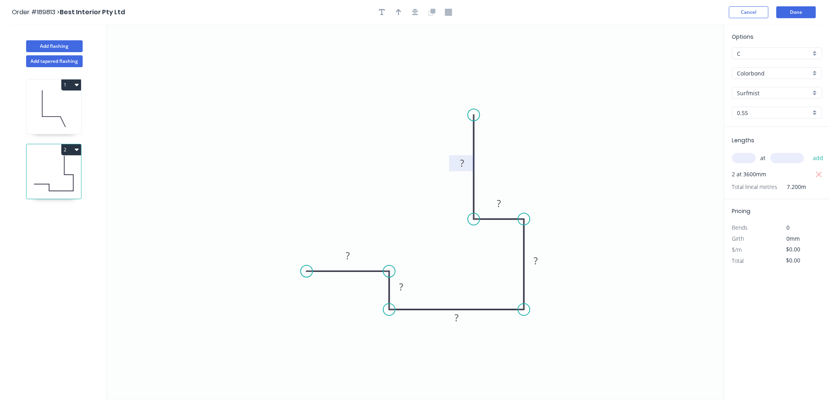
click at [464, 164] on rect at bounding box center [462, 164] width 16 height 11
click at [400, 157] on icon "0 50 15 35 35 15 50" at bounding box center [415, 213] width 617 height 376
click at [417, 9] on icon "button" at bounding box center [415, 12] width 6 height 7
click at [401, 16] on button "button" at bounding box center [399, 12] width 12 height 12
drag, startPoint x: 684, startPoint y: 61, endPoint x: 513, endPoint y: 153, distance: 193.9
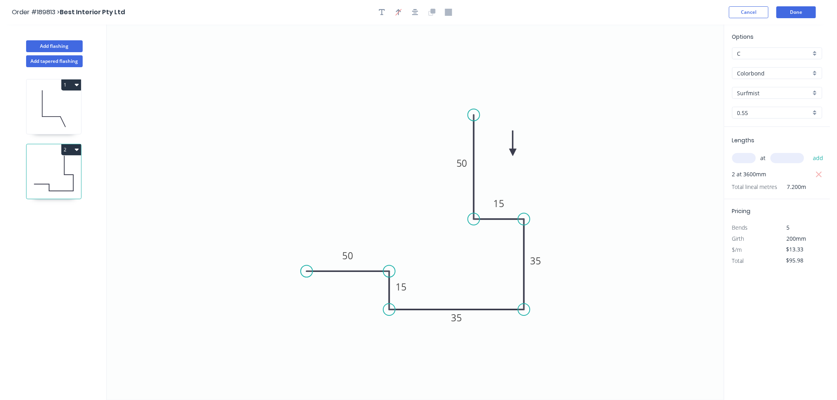
click at [513, 153] on icon at bounding box center [513, 143] width 7 height 25
click at [590, 127] on icon "0 50 15 35 35 15 50" at bounding box center [415, 213] width 617 height 376
click at [420, 10] on button "button" at bounding box center [416, 12] width 12 height 12
click at [536, 247] on div "Show angle" at bounding box center [564, 246] width 80 height 16
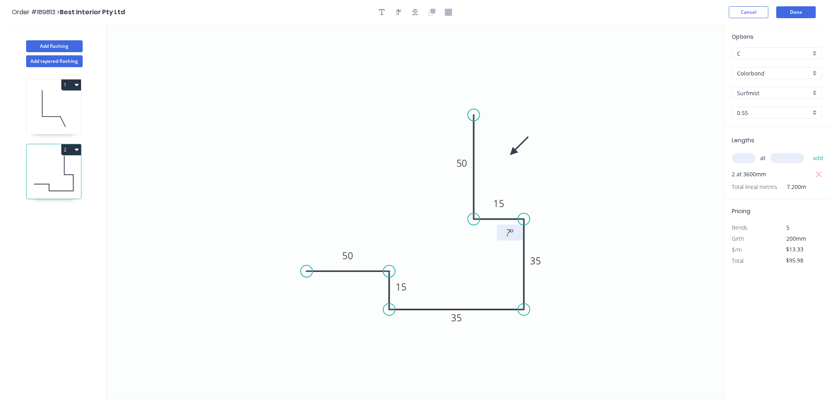
click at [511, 234] on tspan "º" at bounding box center [512, 232] width 4 height 13
click at [438, 274] on icon "0 50 15 35 35 15 50 90 º" at bounding box center [415, 213] width 617 height 376
click at [541, 334] on div "Show angle" at bounding box center [566, 336] width 80 height 16
click at [507, 295] on tspan "?" at bounding box center [509, 295] width 4 height 13
click at [478, 254] on icon "0 50 15 35 35 15 50 90 º 90 º" at bounding box center [415, 213] width 617 height 376
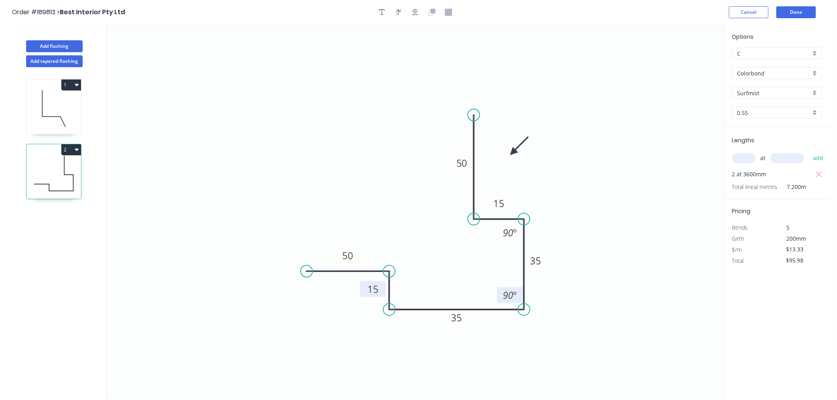
drag, startPoint x: 410, startPoint y: 284, endPoint x: 382, endPoint y: 286, distance: 28.2
click at [382, 286] on rect at bounding box center [374, 289] width 26 height 16
click at [406, 330] on div "Show angle" at bounding box center [429, 332] width 80 height 16
click at [402, 298] on tspan "?" at bounding box center [402, 295] width 4 height 13
click at [374, 180] on icon "0 50 15 35 35 15 50 90 º 90 º 90 º" at bounding box center [415, 213] width 617 height 376
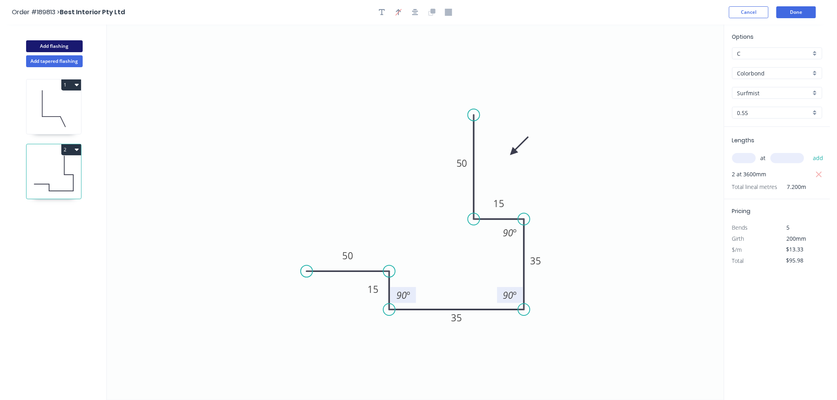
click at [65, 50] on button "Add flashing" at bounding box center [54, 46] width 57 height 12
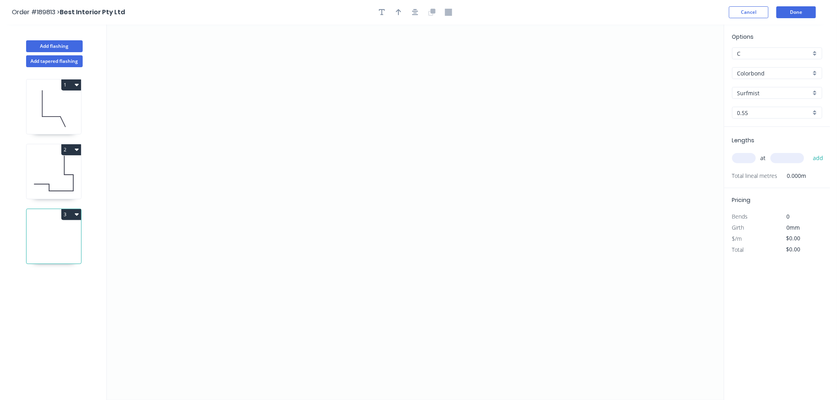
click at [749, 160] on input "text" at bounding box center [744, 158] width 24 height 10
click at [809, 152] on button "add" at bounding box center [818, 158] width 19 height 13
click at [405, 93] on icon "0" at bounding box center [415, 213] width 617 height 376
click at [410, 185] on icon "0" at bounding box center [415, 213] width 617 height 376
click at [367, 187] on icon "0 ?" at bounding box center [415, 213] width 617 height 376
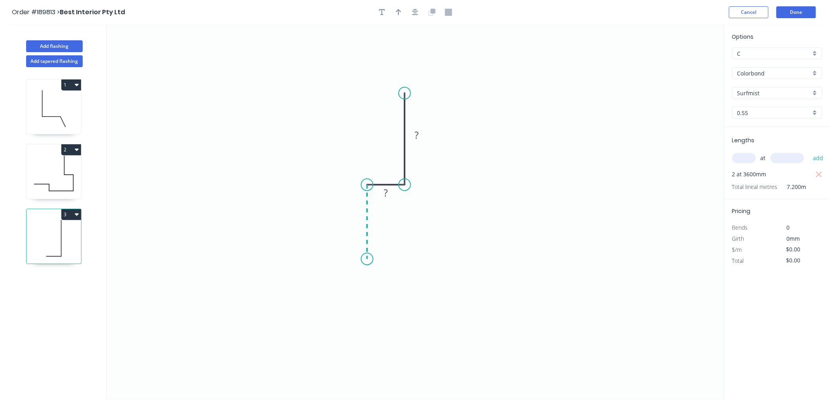
click at [369, 260] on icon "0 ? ?" at bounding box center [415, 213] width 617 height 376
click at [330, 259] on icon "0 ? ? ?" at bounding box center [415, 213] width 617 height 376
click at [330, 338] on icon "0 ? ? ? ?" at bounding box center [415, 213] width 617 height 376
click at [258, 338] on icon "0 ? ? ? ? ?" at bounding box center [415, 213] width 617 height 376
click at [421, 140] on rect at bounding box center [417, 136] width 16 height 11
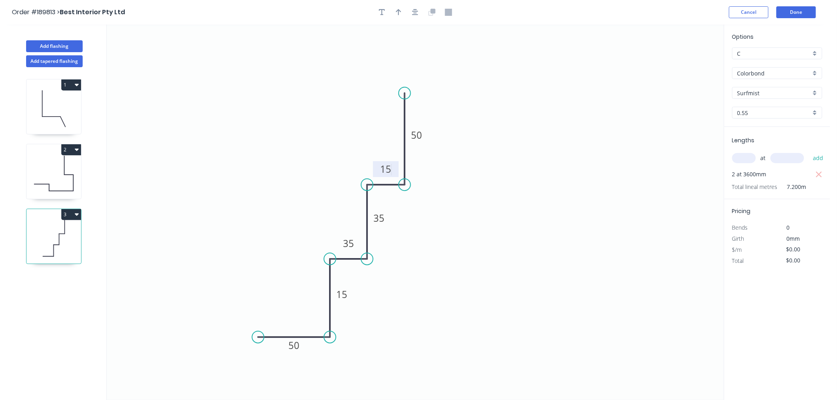
click at [305, 146] on icon "0 50 15 35 35 15 50" at bounding box center [415, 213] width 617 height 376
drag, startPoint x: 330, startPoint y: 258, endPoint x: 315, endPoint y: 260, distance: 15.1
click at [315, 260] on circle at bounding box center [315, 259] width 12 height 12
drag, startPoint x: 330, startPoint y: 332, endPoint x: 310, endPoint y: 318, distance: 23.9
click at [317, 319] on circle at bounding box center [315, 319] width 12 height 12
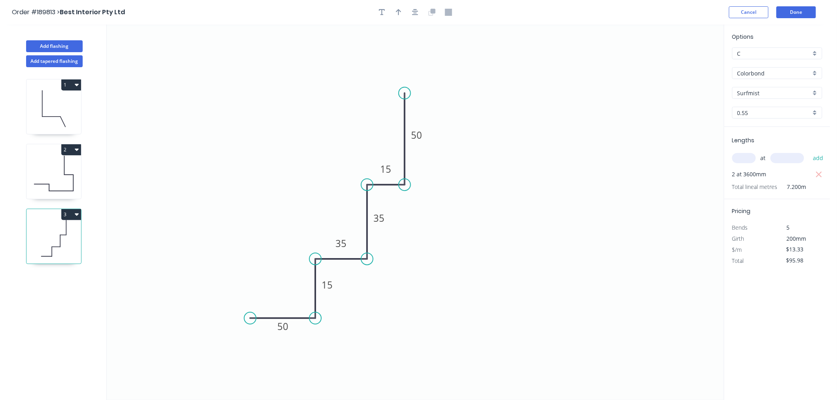
drag, startPoint x: 256, startPoint y: 338, endPoint x: 250, endPoint y: 319, distance: 19.9
click at [250, 319] on circle at bounding box center [250, 319] width 12 height 12
drag, startPoint x: 315, startPoint y: 317, endPoint x: 313, endPoint y: 311, distance: 7.0
click at [315, 311] on circle at bounding box center [315, 310] width 12 height 12
drag, startPoint x: 250, startPoint y: 317, endPoint x: 235, endPoint y: 309, distance: 16.5
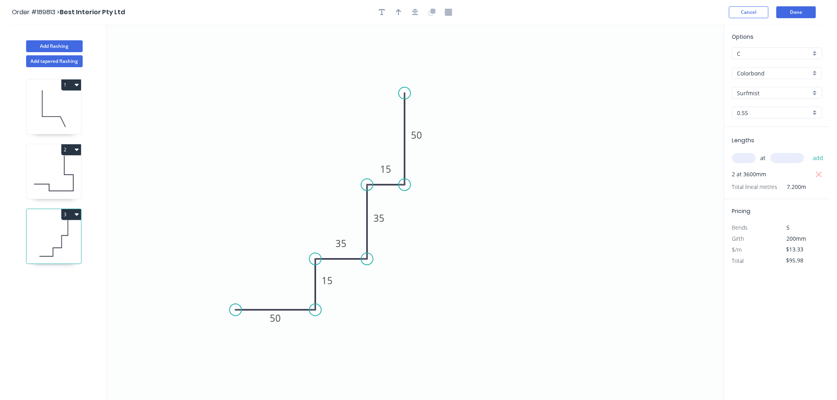
click at [235, 309] on circle at bounding box center [236, 310] width 12 height 12
drag, startPoint x: 373, startPoint y: 171, endPoint x: 373, endPoint y: 195, distance: 24.1
click at [373, 195] on rect at bounding box center [386, 194] width 26 height 16
click at [416, 213] on div "Show angle" at bounding box center [444, 212] width 80 height 16
click at [388, 169] on tspan "?" at bounding box center [389, 170] width 4 height 13
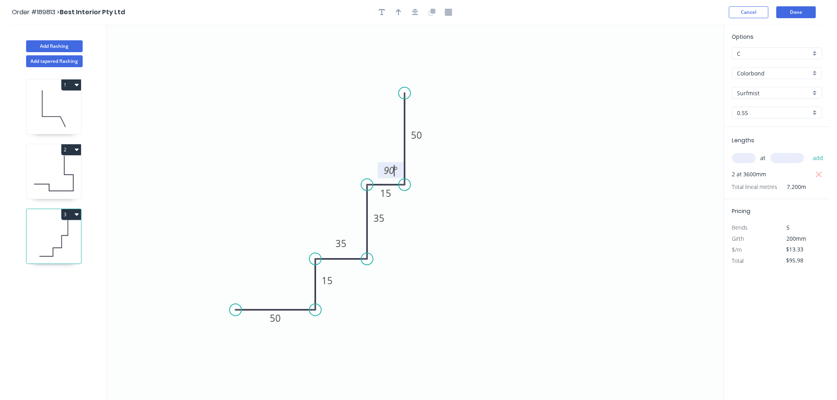
click at [321, 175] on icon "0 50 15 35 35 15 50 90 º" at bounding box center [415, 213] width 617 height 376
drag, startPoint x: 350, startPoint y: 243, endPoint x: 353, endPoint y: 268, distance: 24.7
click at [353, 268] on rect at bounding box center [344, 268] width 26 height 16
drag, startPoint x: 382, startPoint y: 284, endPoint x: 369, endPoint y: 265, distance: 23.1
click at [382, 284] on div "Show angle" at bounding box center [409, 288] width 80 height 16
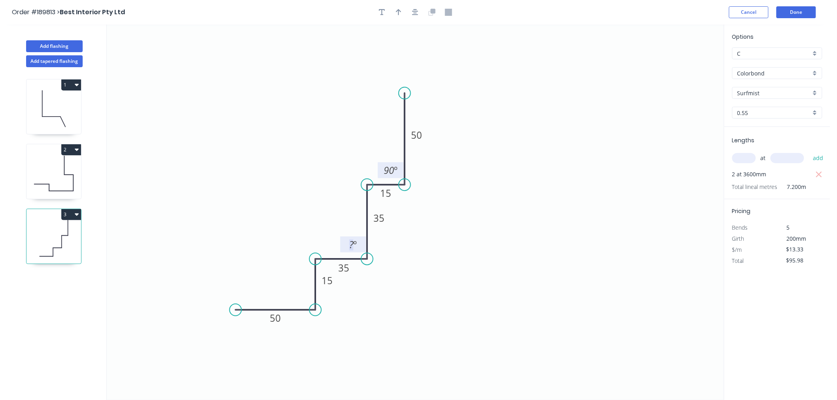
click at [354, 243] on tspan "º" at bounding box center [355, 244] width 4 height 13
click at [264, 235] on icon "0 50 15 35 35 15 50 90 º 90 º" at bounding box center [415, 213] width 617 height 376
drag, startPoint x: 338, startPoint y: 285, endPoint x: 334, endPoint y: 287, distance: 4.6
click at [334, 287] on rect at bounding box center [324, 283] width 26 height 16
click at [329, 337] on div "Show angle" at bounding box center [354, 338] width 80 height 16
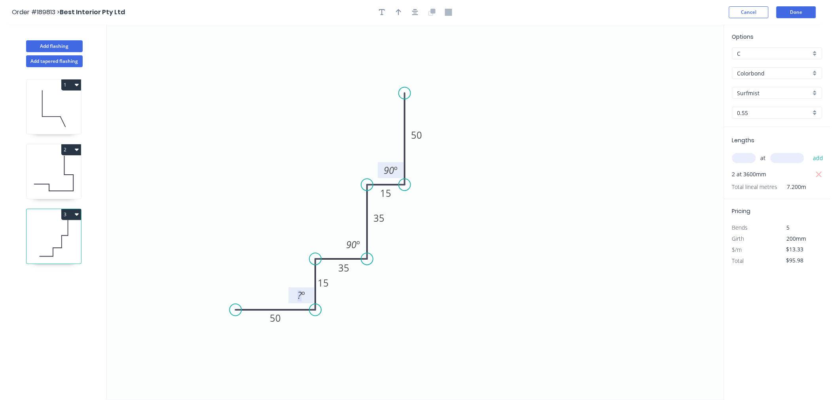
click at [301, 299] on tspan "?" at bounding box center [300, 295] width 4 height 13
click at [207, 232] on icon "0 50 15 35 35 15 50 90 º 90 º 90 º" at bounding box center [415, 213] width 617 height 376
click at [418, 12] on icon "button" at bounding box center [415, 12] width 6 height 7
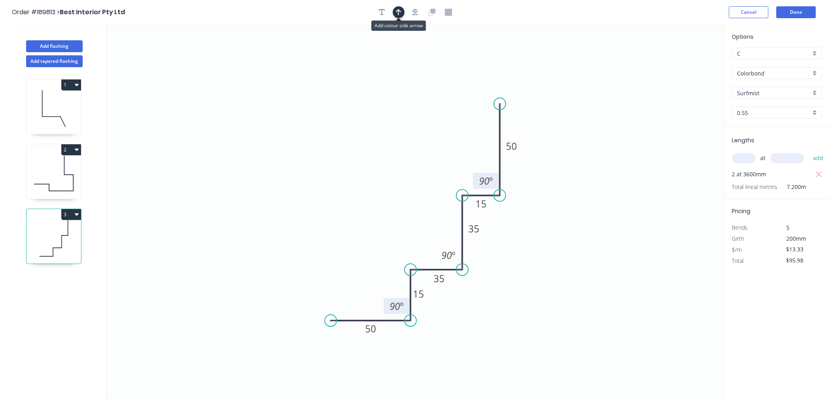
click at [397, 12] on icon "button" at bounding box center [399, 12] width 6 height 7
drag, startPoint x: 685, startPoint y: 63, endPoint x: 527, endPoint y: 117, distance: 165.9
click at [527, 117] on icon at bounding box center [527, 107] width 7 height 25
drag, startPoint x: 527, startPoint y: 113, endPoint x: 525, endPoint y: 125, distance: 12.8
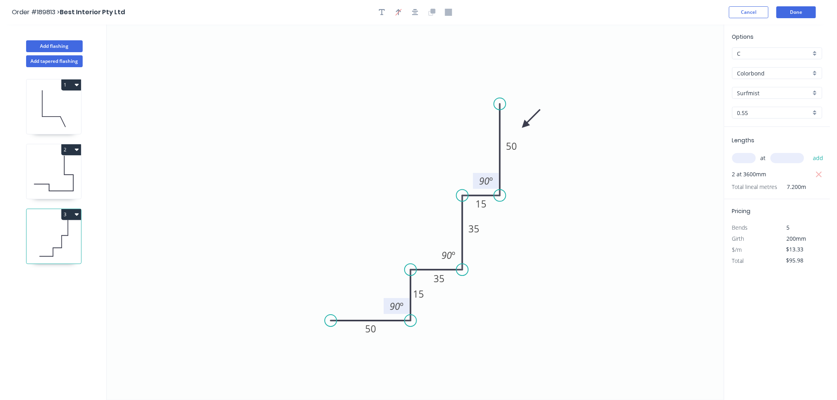
click at [525, 125] on icon at bounding box center [531, 118] width 23 height 23
click at [416, 12] on icon "button" at bounding box center [415, 12] width 6 height 7
click at [58, 177] on icon at bounding box center [54, 173] width 55 height 51
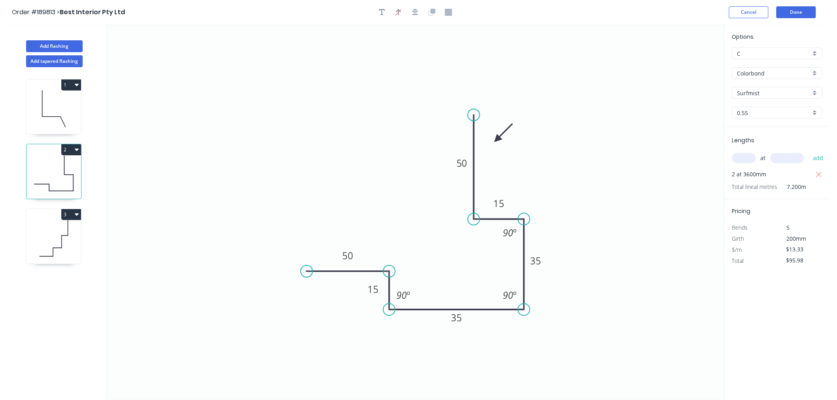
drag, startPoint x: 513, startPoint y: 154, endPoint x: 497, endPoint y: 140, distance: 21.0
click at [497, 140] on icon at bounding box center [503, 132] width 23 height 23
drag, startPoint x: 496, startPoint y: 140, endPoint x: 505, endPoint y: 156, distance: 18.9
click at [505, 156] on icon at bounding box center [511, 149] width 23 height 23
click at [412, 10] on icon "button" at bounding box center [415, 12] width 6 height 7
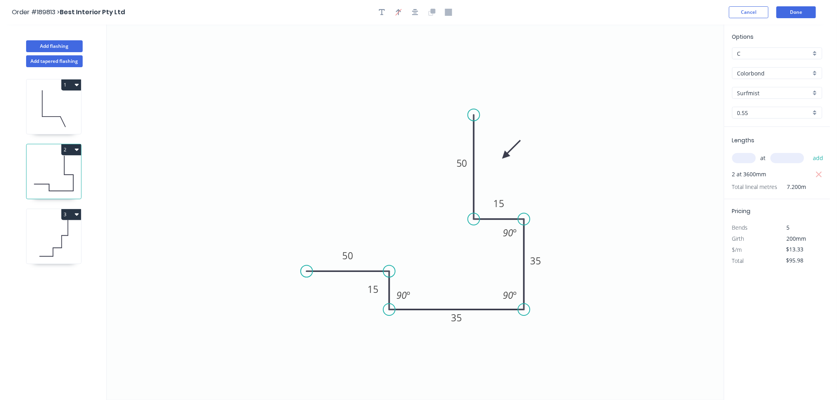
click at [53, 245] on icon at bounding box center [54, 238] width 55 height 51
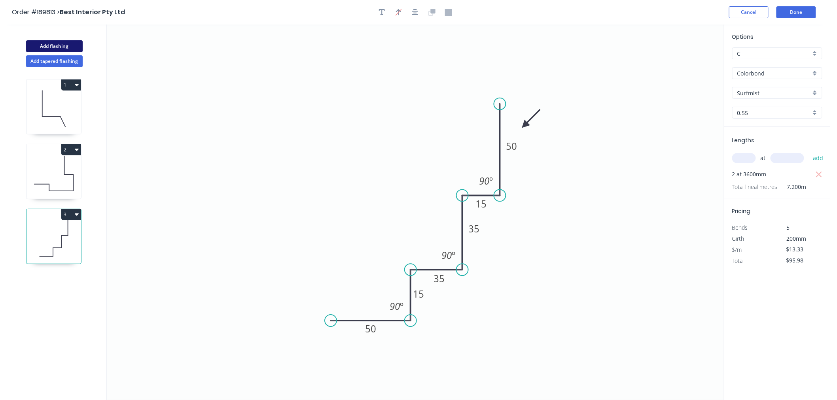
click at [50, 46] on button "Add flashing" at bounding box center [54, 46] width 57 height 12
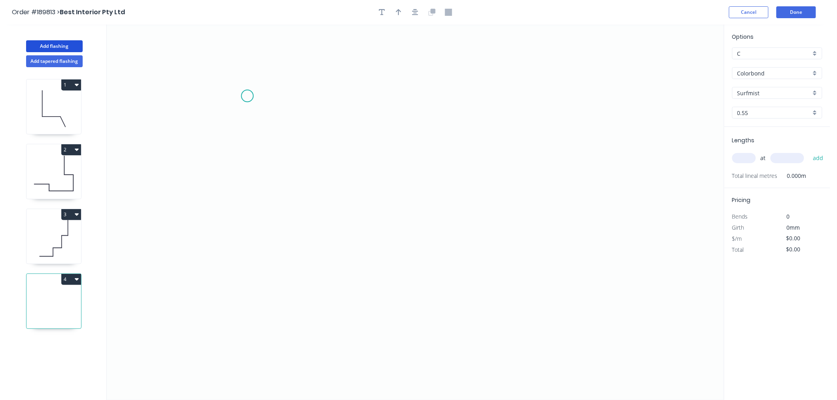
click at [245, 100] on icon "0" at bounding box center [415, 213] width 617 height 376
click at [243, 212] on icon "0" at bounding box center [415, 213] width 617 height 376
click at [389, 248] on icon "0 ?" at bounding box center [415, 213] width 617 height 376
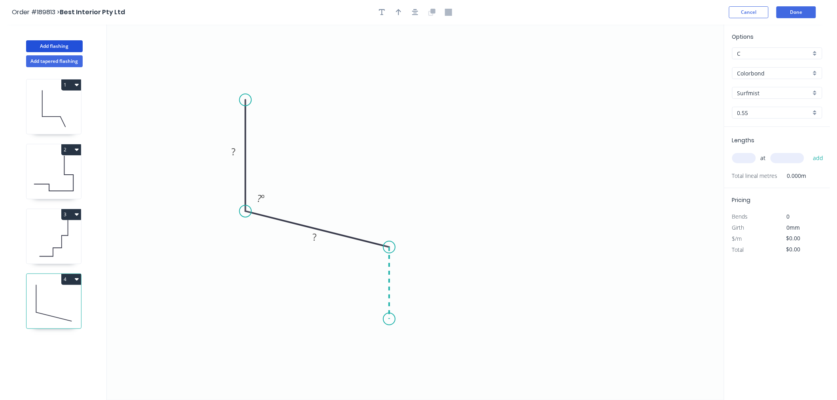
click at [384, 320] on icon "0 ? ? ? º" at bounding box center [415, 213] width 617 height 376
click at [398, 347] on div "Crush & Fold" at bounding box center [424, 346] width 80 height 16
click at [398, 341] on div "Flip bend" at bounding box center [430, 344] width 80 height 16
click at [414, 304] on tspan "10" at bounding box center [411, 305] width 11 height 13
click at [393, 284] on div "Hide angle" at bounding box center [416, 288] width 80 height 16
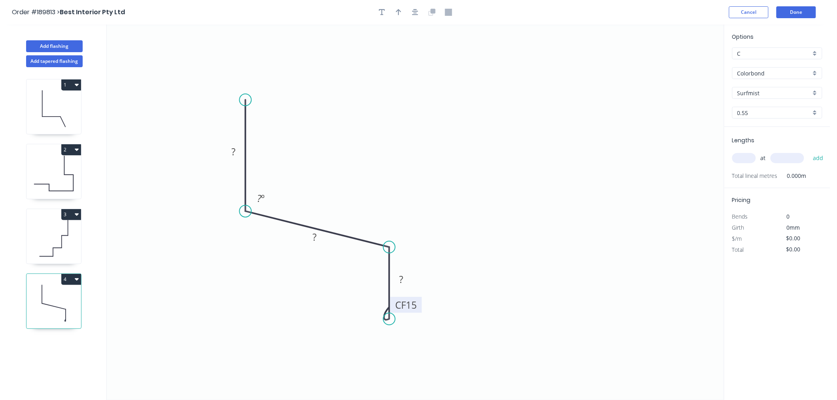
click at [416, 306] on tspan "15" at bounding box center [411, 305] width 11 height 13
click at [228, 158] on rect at bounding box center [234, 152] width 26 height 16
click at [234, 152] on tspan "?" at bounding box center [233, 151] width 4 height 13
click at [378, 74] on icon "0 100 45 CF 15 20 105 º" at bounding box center [415, 213] width 617 height 376
click at [415, 16] on button "button" at bounding box center [416, 12] width 12 height 12
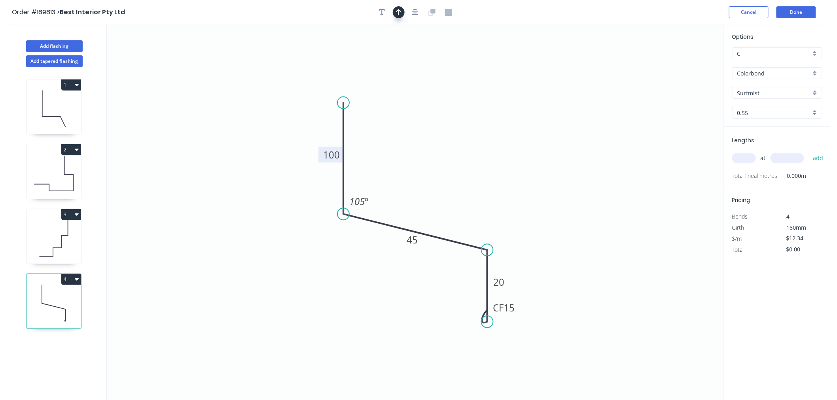
click at [398, 13] on icon "button" at bounding box center [399, 12] width 6 height 7
drag, startPoint x: 684, startPoint y: 61, endPoint x: 419, endPoint y: 176, distance: 288.9
click at [419, 176] on icon at bounding box center [418, 166] width 7 height 25
drag, startPoint x: 421, startPoint y: 174, endPoint x: 414, endPoint y: 141, distance: 33.9
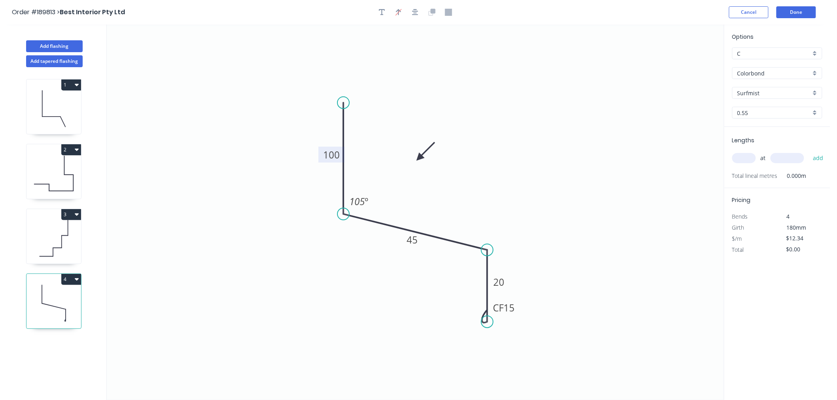
click at [418, 156] on icon at bounding box center [425, 151] width 23 height 23
click at [416, 12] on icon "button" at bounding box center [415, 12] width 6 height 7
click at [737, 154] on input "text" at bounding box center [744, 158] width 24 height 10
click at [809, 152] on button "add" at bounding box center [818, 158] width 19 height 13
click at [802, 12] on button "Done" at bounding box center [797, 12] width 40 height 12
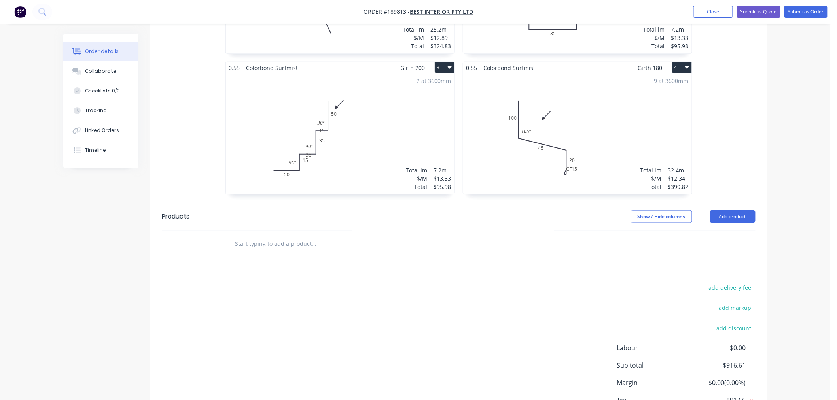
click at [605, 135] on div "9 at 3600mm Total lm $/M Total 32.4m $12.34 $399.82" at bounding box center [577, 134] width 229 height 121
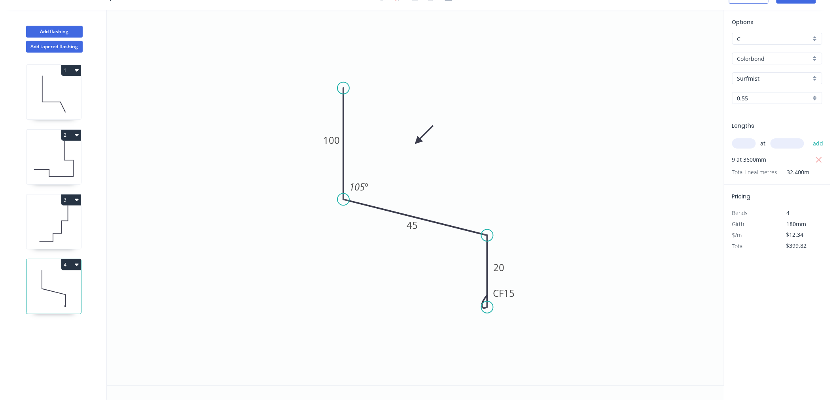
scroll to position [15, 0]
drag, startPoint x: 517, startPoint y: 294, endPoint x: 513, endPoint y: 326, distance: 31.9
click at [513, 326] on rect at bounding box center [500, 325] width 32 height 16
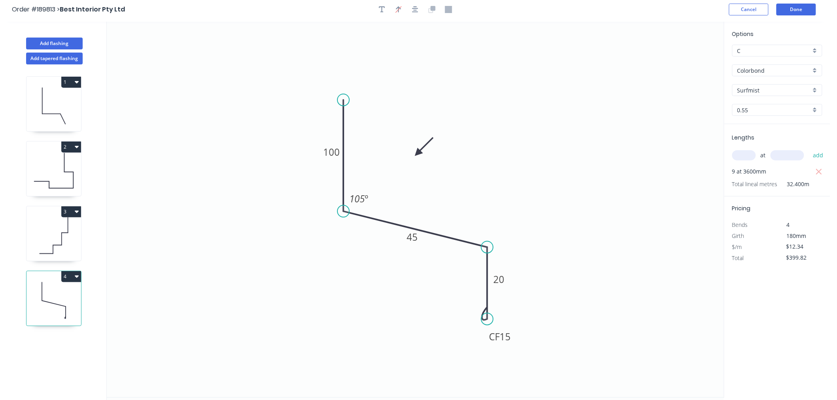
scroll to position [0, 0]
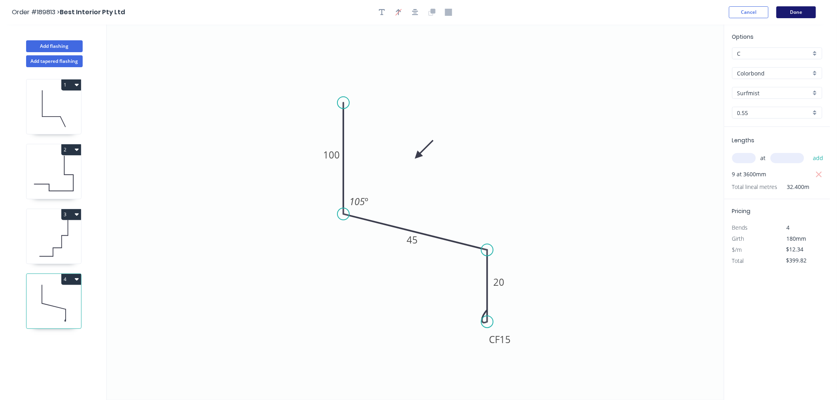
click at [795, 10] on button "Done" at bounding box center [797, 12] width 40 height 12
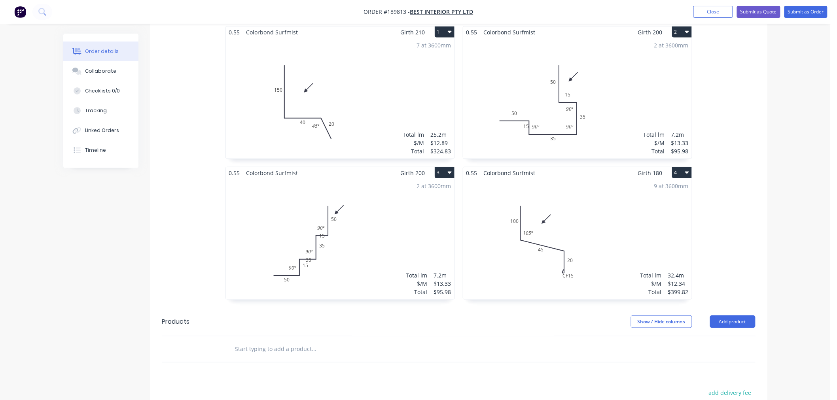
scroll to position [351, 0]
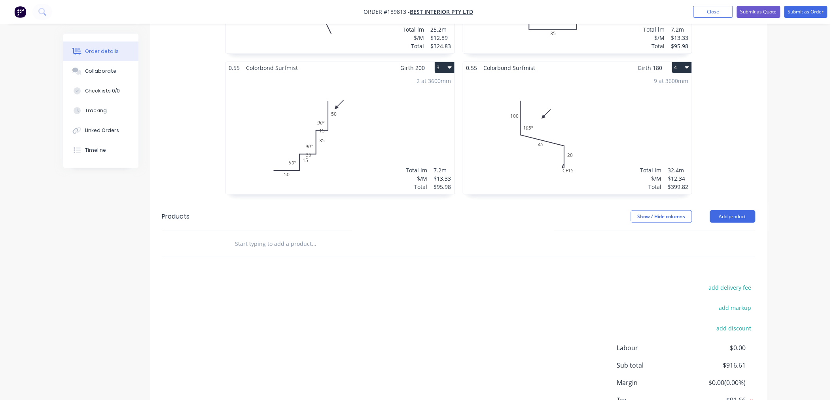
click at [341, 139] on div "2 at 3600mm Total lm $/M Total 7.2m $13.33 $95.98" at bounding box center [340, 134] width 229 height 121
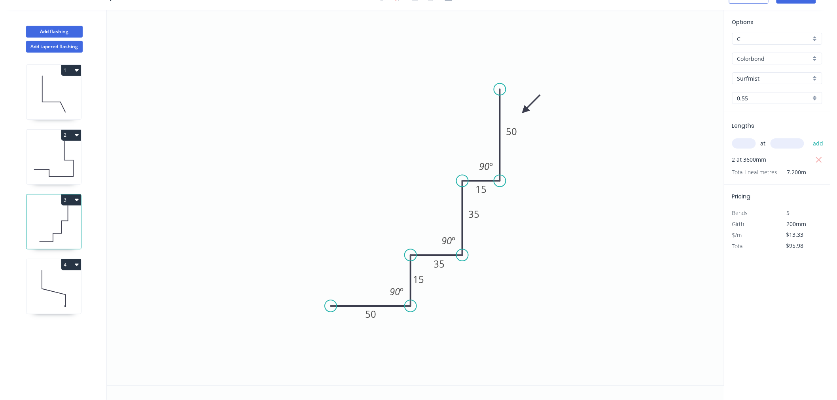
scroll to position [15, 0]
click at [499, 195] on div "Hide angle" at bounding box center [524, 194] width 80 height 16
click at [463, 268] on div "Hide angle" at bounding box center [490, 270] width 80 height 16
click at [410, 323] on div "Hide angle" at bounding box center [436, 321] width 80 height 16
drag, startPoint x: 429, startPoint y: 281, endPoint x: 404, endPoint y: 282, distance: 24.9
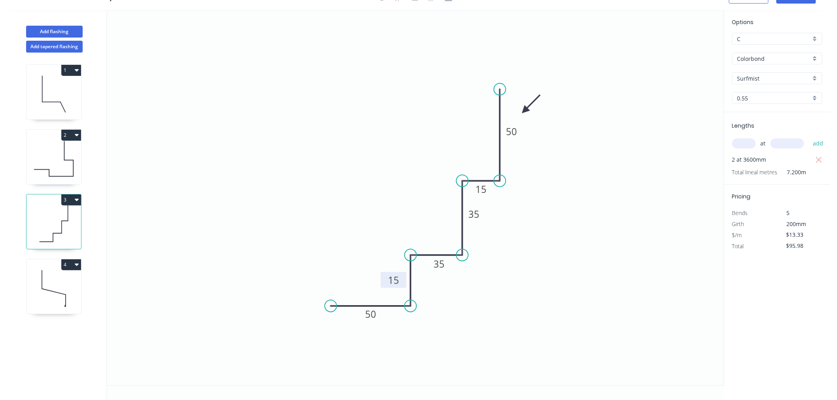
click at [404, 282] on rect at bounding box center [394, 280] width 26 height 16
drag, startPoint x: 485, startPoint y: 214, endPoint x: 455, endPoint y: 215, distance: 29.7
click at [455, 215] on rect at bounding box center [445, 215] width 26 height 16
drag, startPoint x: 405, startPoint y: 282, endPoint x: 435, endPoint y: 282, distance: 29.7
click at [435, 282] on rect at bounding box center [424, 280] width 26 height 16
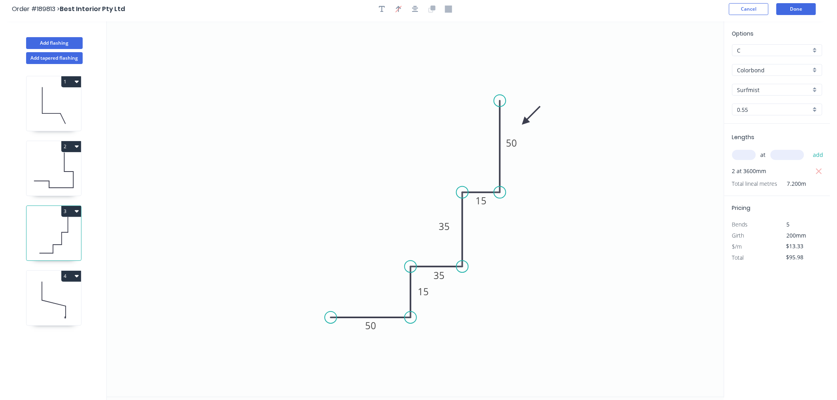
scroll to position [0, 0]
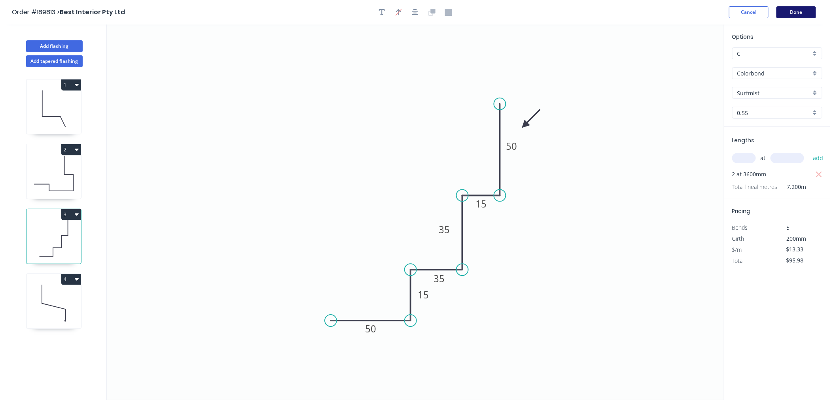
click at [793, 17] on button "Done" at bounding box center [797, 12] width 40 height 12
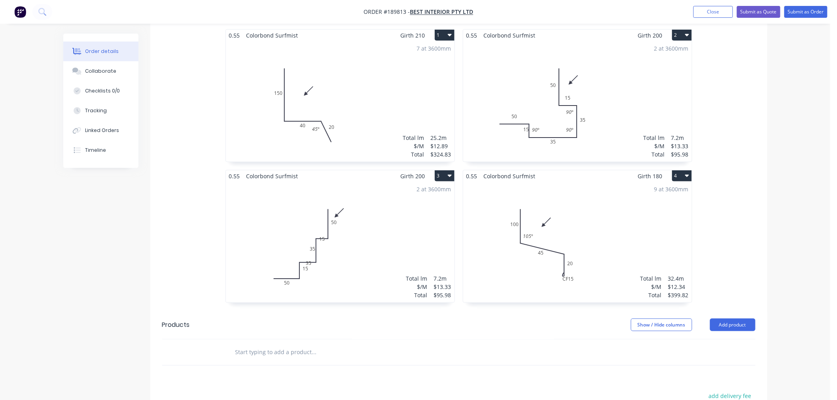
scroll to position [264, 0]
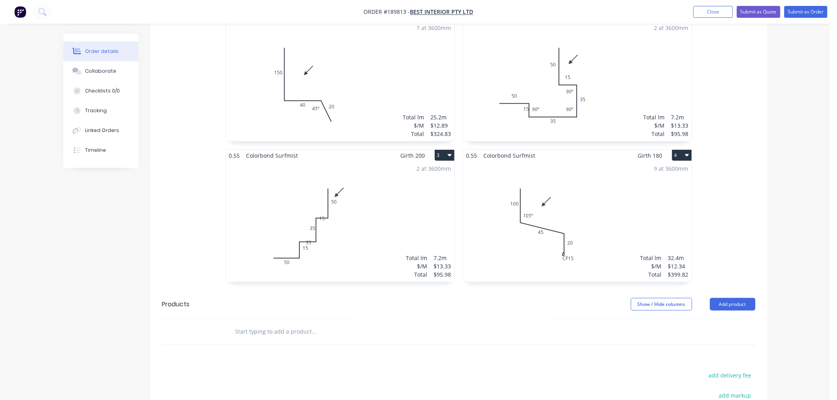
click at [522, 108] on div "2 at 3600mm Total lm $/M Total 7.2m $13.33 $95.98" at bounding box center [577, 81] width 229 height 121
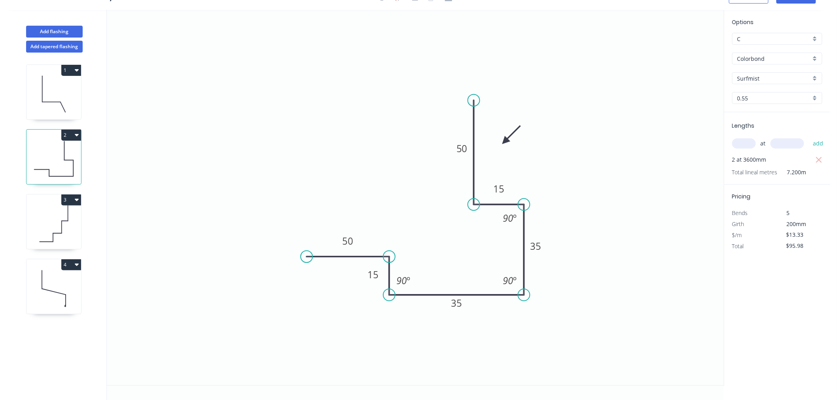
scroll to position [15, 0]
drag, startPoint x: 362, startPoint y: 279, endPoint x: 353, endPoint y: 279, distance: 9.5
click at [353, 279] on rect at bounding box center [364, 275] width 26 height 16
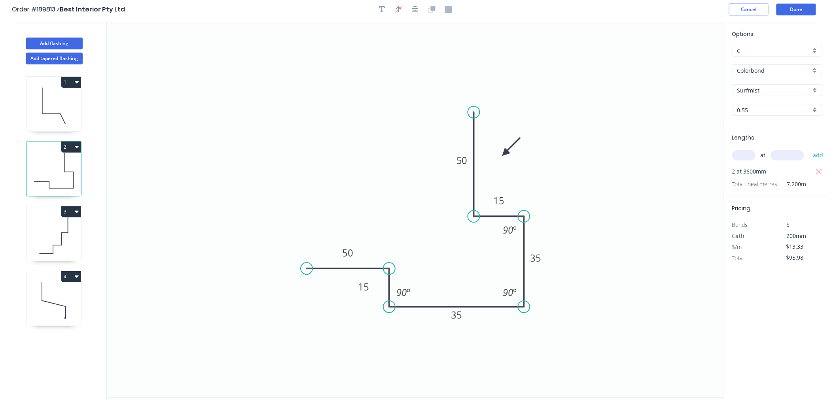
scroll to position [0, 0]
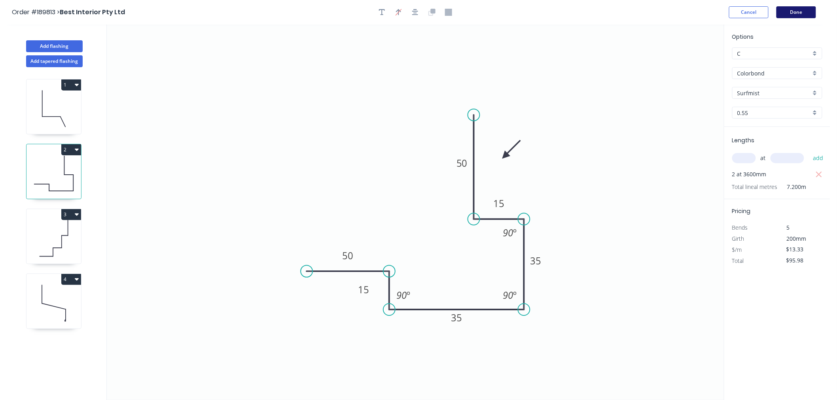
click at [792, 13] on button "Done" at bounding box center [797, 12] width 40 height 12
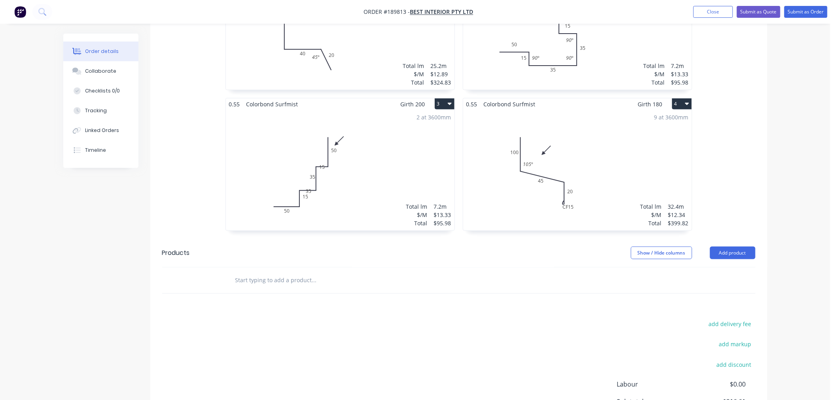
scroll to position [351, 0]
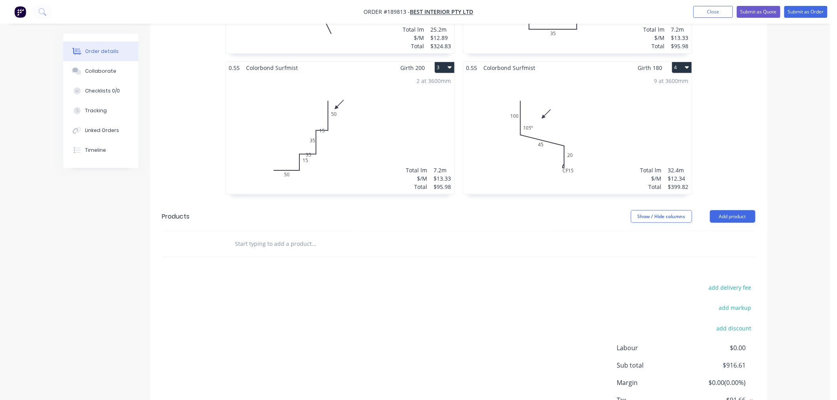
click at [357, 150] on div "2 at 3600mm Total lm $/M Total 7.2m $13.33 $95.98" at bounding box center [340, 134] width 229 height 121
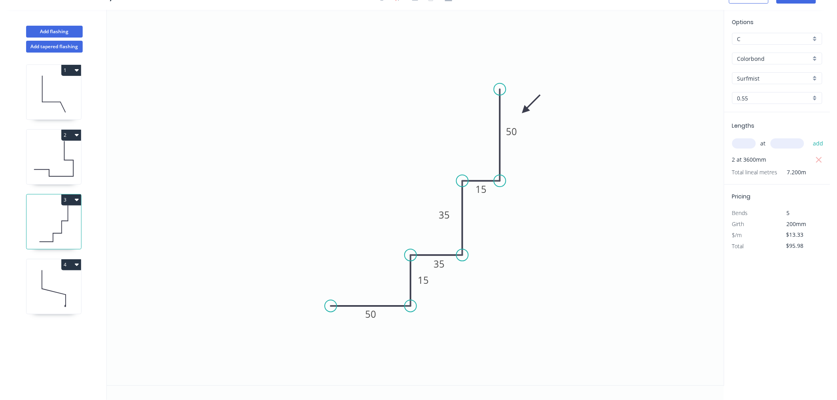
scroll to position [15, 0]
drag, startPoint x: 450, startPoint y: 266, endPoint x: 444, endPoint y: 247, distance: 19.8
click at [444, 247] on rect at bounding box center [434, 246] width 26 height 16
drag, startPoint x: 453, startPoint y: 218, endPoint x: 488, endPoint y: 212, distance: 34.5
click at [487, 217] on rect at bounding box center [478, 215] width 26 height 16
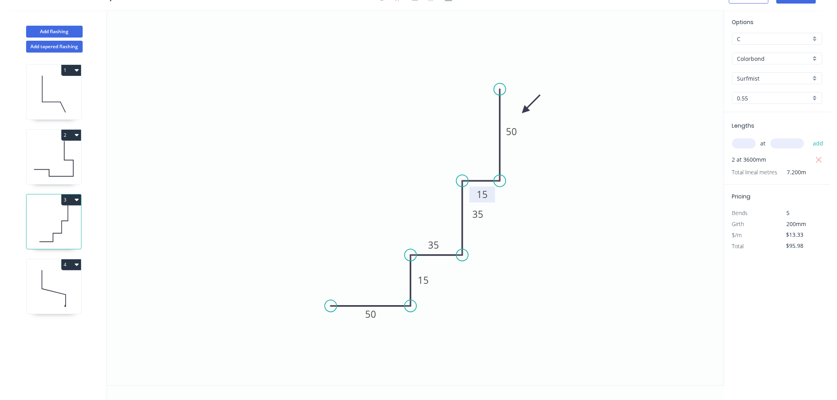
drag, startPoint x: 491, startPoint y: 193, endPoint x: 492, endPoint y: 198, distance: 5.3
click at [492, 198] on rect at bounding box center [483, 195] width 26 height 16
click at [485, 218] on rect at bounding box center [479, 214] width 16 height 11
drag, startPoint x: 490, startPoint y: 218, endPoint x: 488, endPoint y: 223, distance: 5.0
click at [488, 223] on rect at bounding box center [477, 219] width 26 height 16
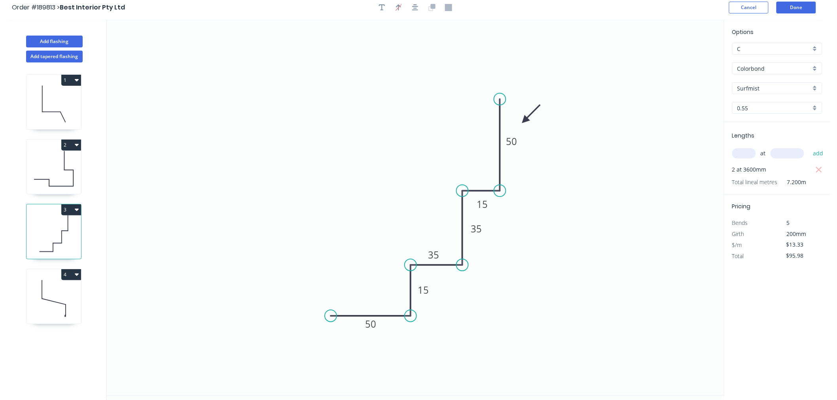
scroll to position [0, 0]
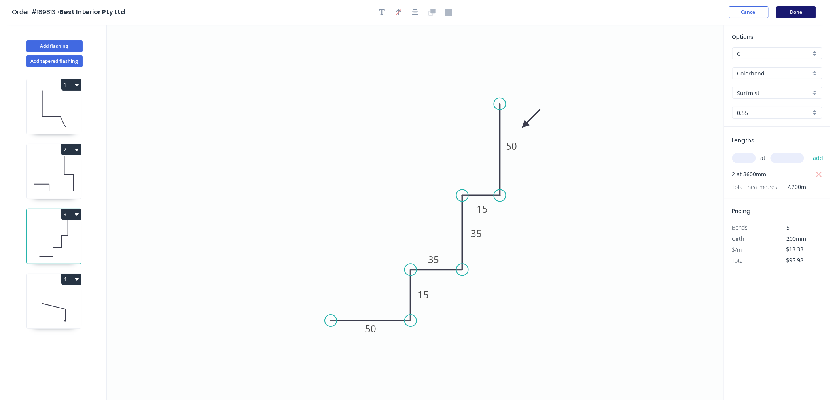
click at [802, 9] on button "Done" at bounding box center [797, 12] width 40 height 12
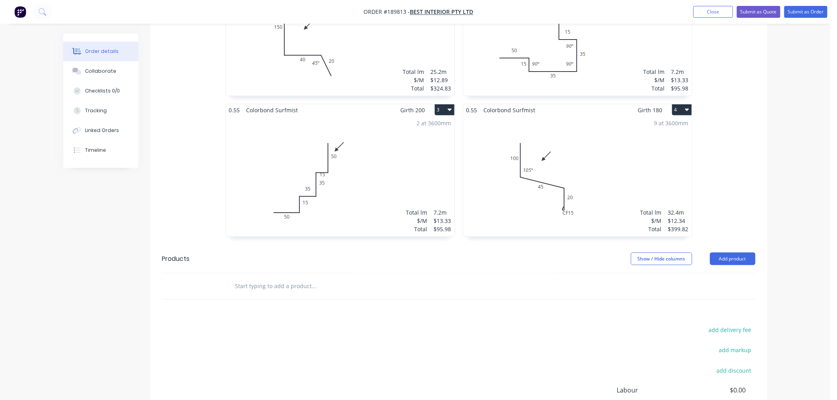
scroll to position [213, 0]
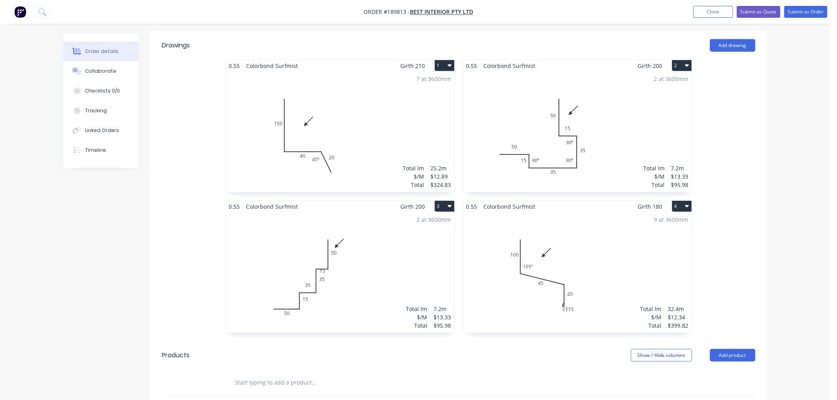
click at [369, 251] on div "2 at 3600mm Total lm $/M Total 7.2m $13.33 $95.98" at bounding box center [340, 273] width 229 height 121
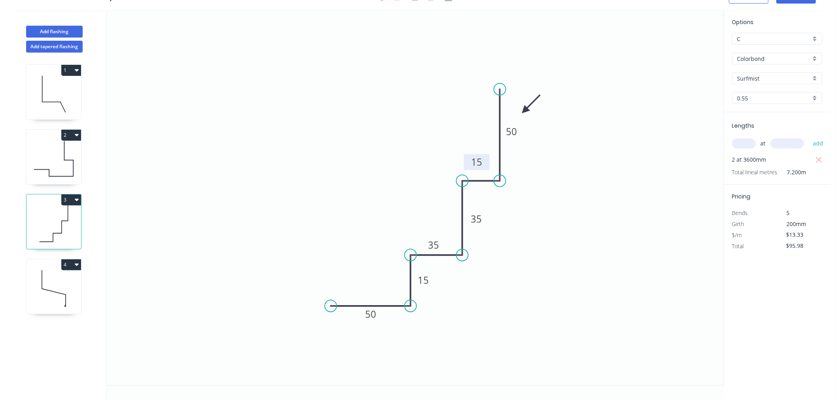
drag, startPoint x: 493, startPoint y: 193, endPoint x: 487, endPoint y: 161, distance: 32.9
click at [487, 161] on rect at bounding box center [477, 162] width 26 height 16
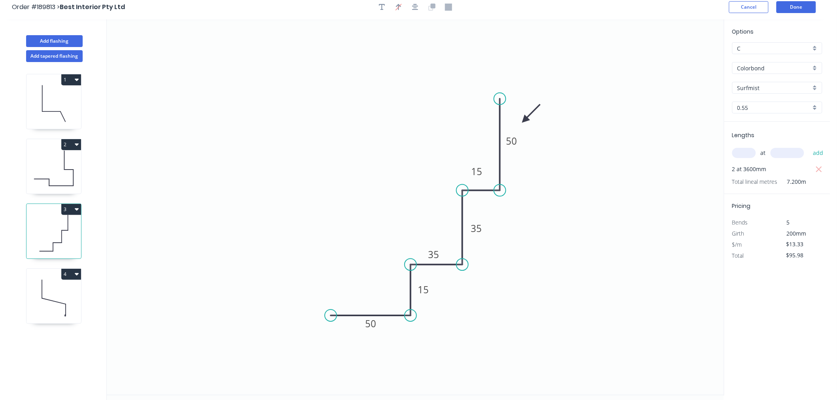
scroll to position [0, 0]
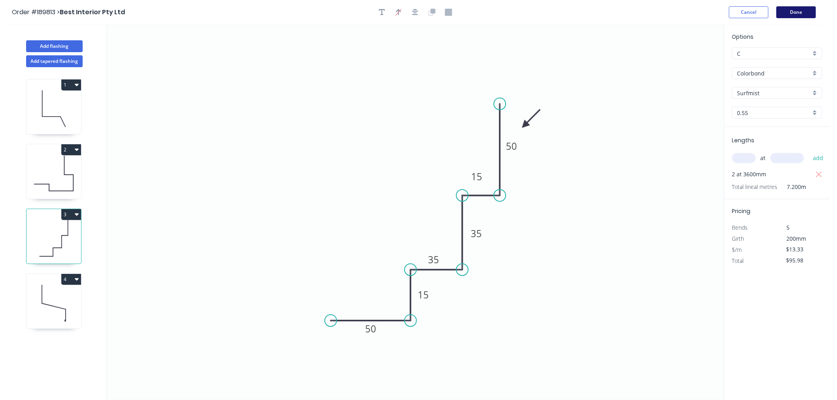
click at [804, 16] on button "Done" at bounding box center [797, 12] width 40 height 12
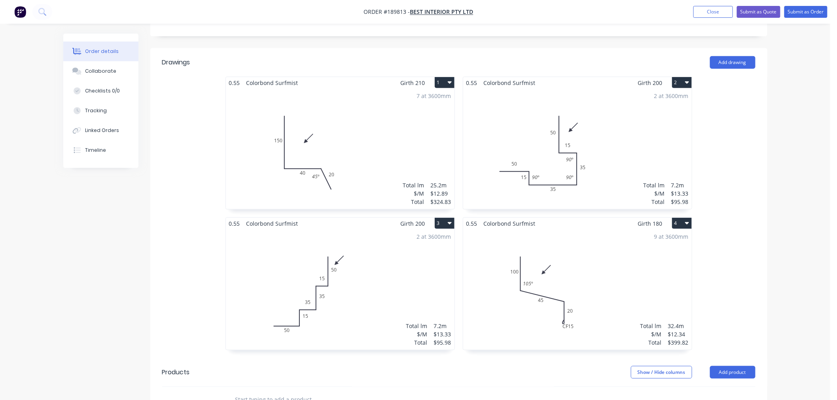
scroll to position [264, 0]
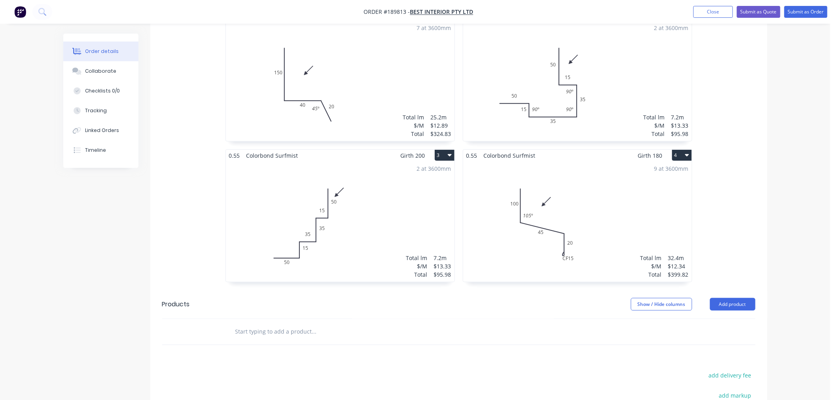
click at [378, 220] on div "2 at 3600mm Total lm $/M Total 7.2m $13.33 $95.98" at bounding box center [340, 221] width 229 height 121
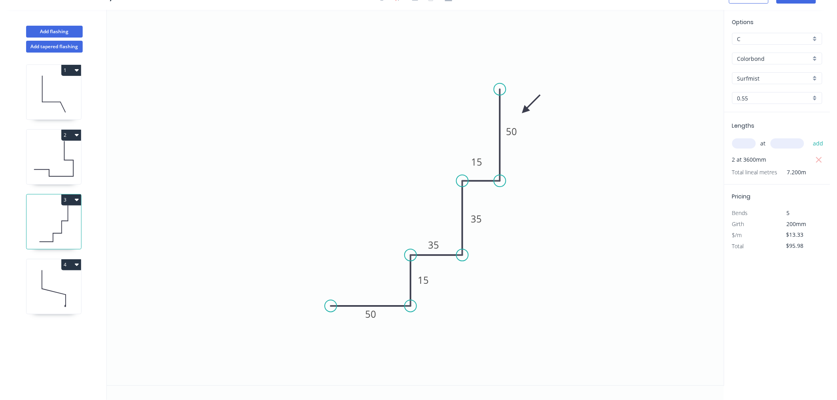
scroll to position [15, 0]
drag, startPoint x: 486, startPoint y: 221, endPoint x: 488, endPoint y: 215, distance: 5.9
click at [488, 215] on rect at bounding box center [479, 214] width 26 height 16
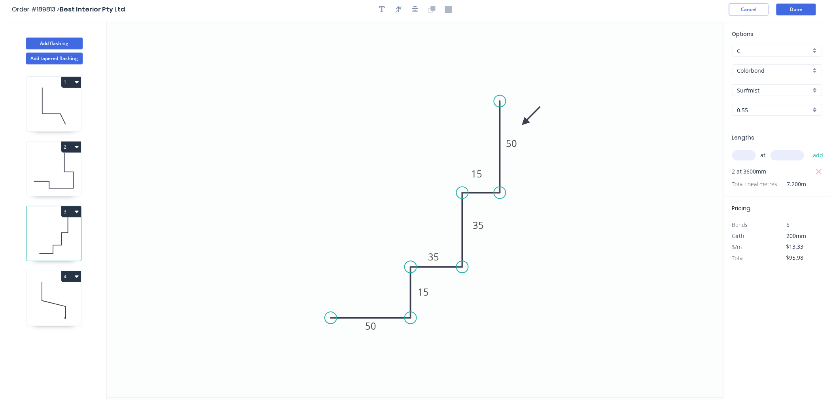
scroll to position [0, 0]
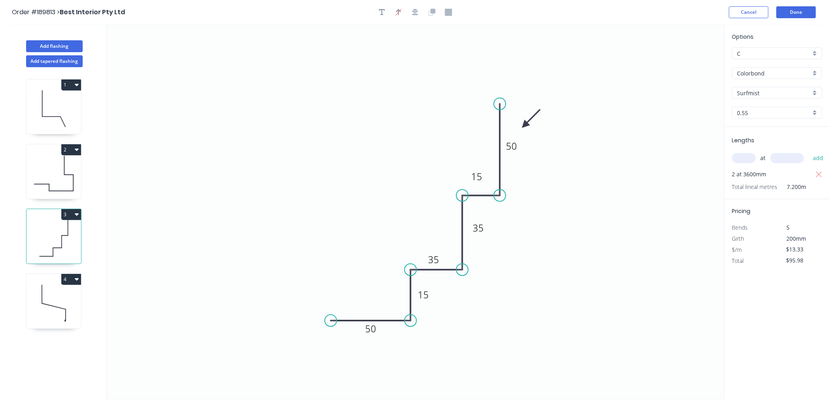
click at [713, 19] on header "Order #189813 > Best Interior Pty Ltd Cancel Done" at bounding box center [415, 12] width 831 height 25
click at [790, 14] on button "Done" at bounding box center [797, 12] width 40 height 12
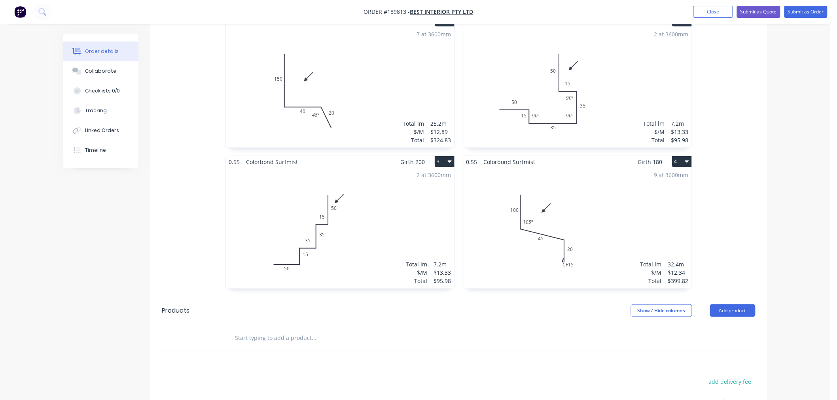
scroll to position [176, 0]
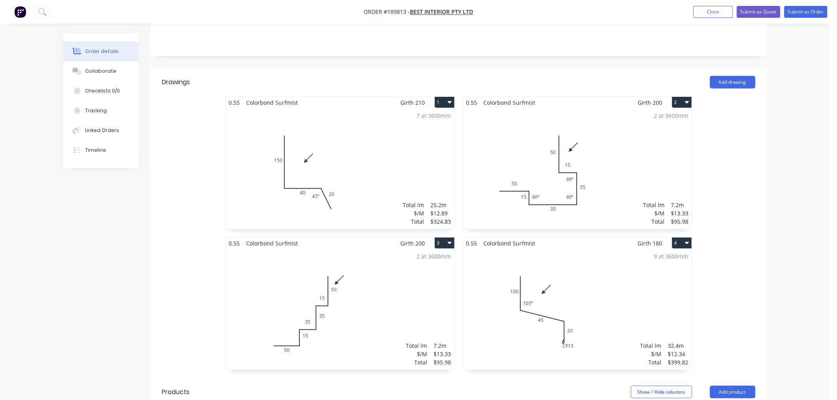
click at [616, 268] on div "9 at 3600mm Total lm $/M Total 32.4m $12.34 $399.82" at bounding box center [577, 309] width 229 height 121
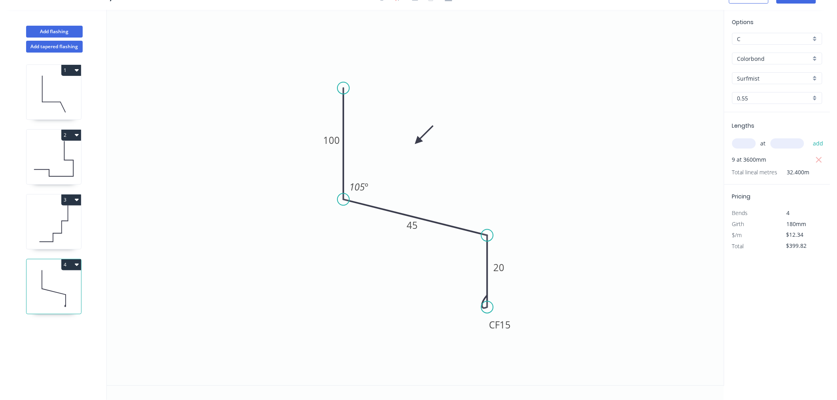
scroll to position [15, 0]
click at [76, 267] on icon "button" at bounding box center [77, 265] width 4 height 6
click at [66, 283] on div "Duplicate" at bounding box center [43, 284] width 61 height 11
click at [60, 364] on icon at bounding box center [54, 353] width 55 height 51
click at [328, 140] on tspan "100" at bounding box center [331, 140] width 17 height 13
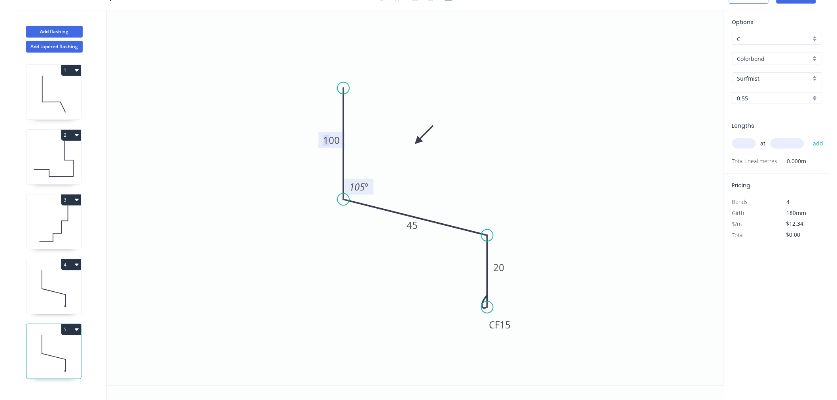
click at [360, 185] on tspan "105" at bounding box center [357, 186] width 15 height 13
click at [340, 139] on rect at bounding box center [332, 140] width 26 height 16
click at [334, 135] on tspan "100" at bounding box center [331, 139] width 17 height 13
click at [362, 189] on tspan "105" at bounding box center [357, 186] width 15 height 13
click at [414, 229] on tspan "45" at bounding box center [412, 225] width 11 height 13
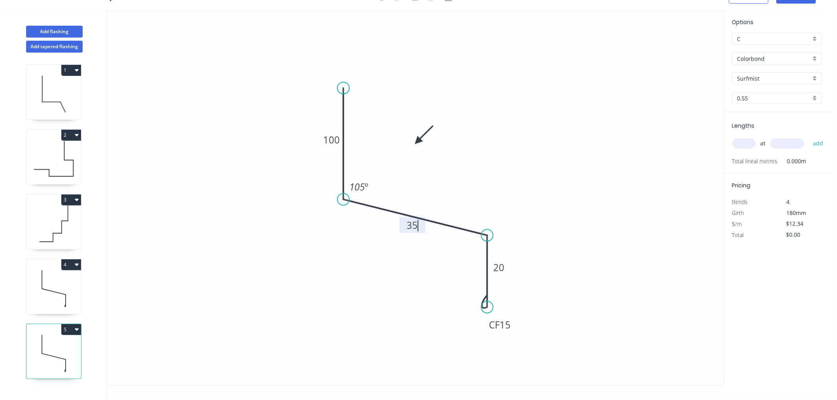
click at [749, 144] on input "text" at bounding box center [744, 144] width 24 height 10
click at [486, 301] on circle at bounding box center [488, 301] width 12 height 12
drag, startPoint x: 484, startPoint y: 300, endPoint x: 487, endPoint y: 306, distance: 7.3
click at [487, 306] on circle at bounding box center [488, 306] width 12 height 12
click at [749, 144] on input "text" at bounding box center [744, 144] width 24 height 10
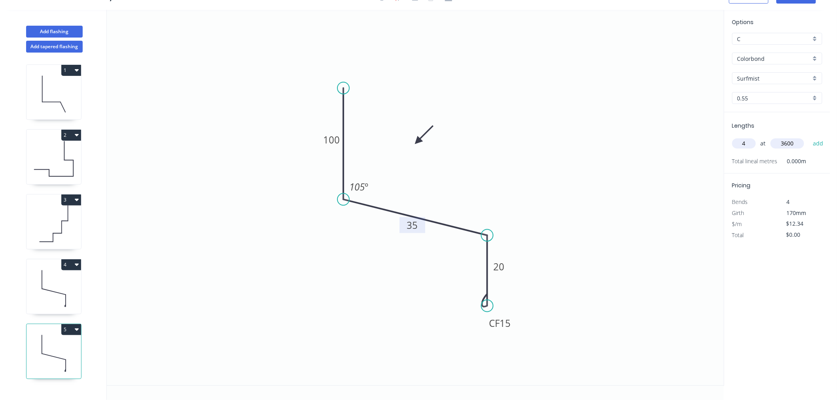
click at [809, 137] on button "add" at bounding box center [818, 143] width 19 height 13
click at [607, 187] on icon "0 100 35 CF 15 20 105 º" at bounding box center [415, 198] width 617 height 376
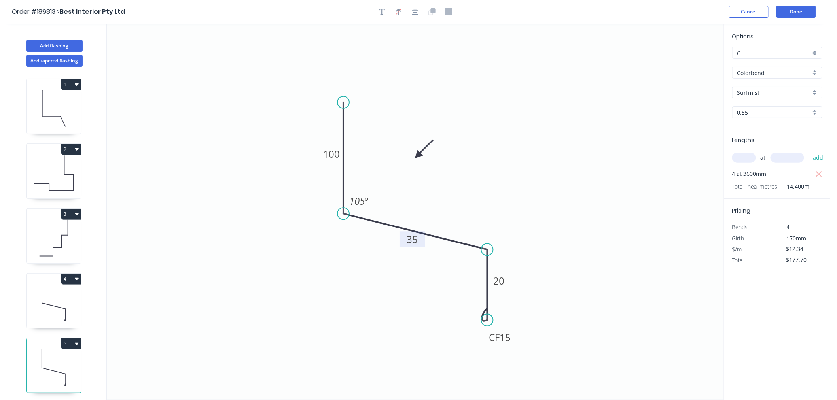
scroll to position [0, 0]
click at [802, 15] on button "Done" at bounding box center [797, 12] width 40 height 12
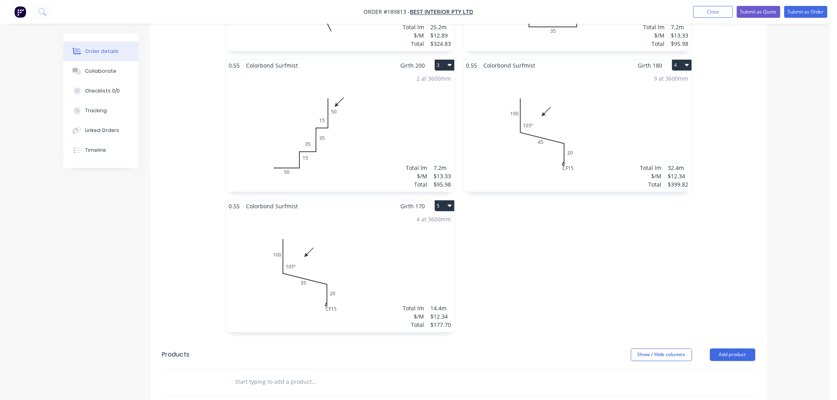
scroll to position [440, 0]
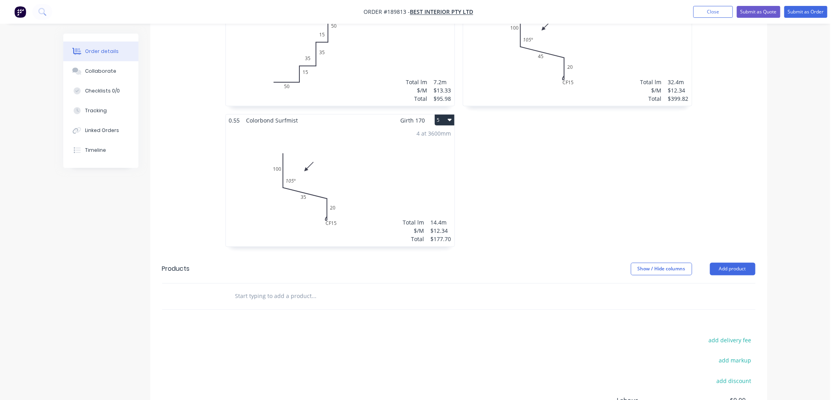
click at [362, 204] on div "4 at 3600mm Total lm $/M Total 14.4m $12.34 $177.70" at bounding box center [340, 186] width 229 height 121
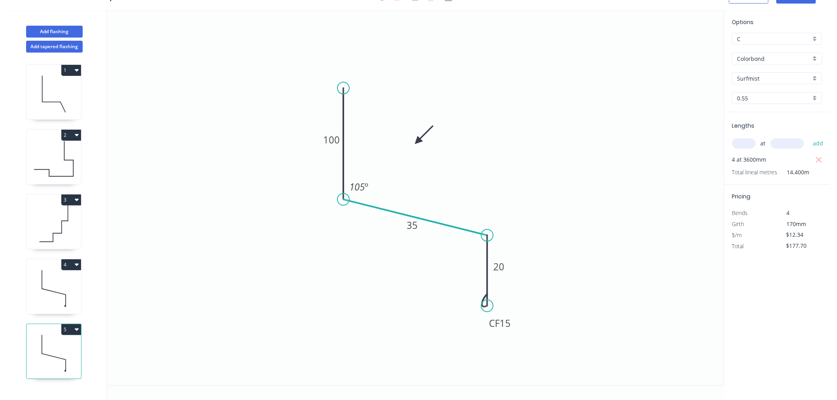
scroll to position [15, 0]
drag, startPoint x: 484, startPoint y: 305, endPoint x: 486, endPoint y: 311, distance: 6.4
click at [486, 311] on circle at bounding box center [488, 311] width 12 height 12
click at [515, 334] on rect at bounding box center [501, 332] width 32 height 16
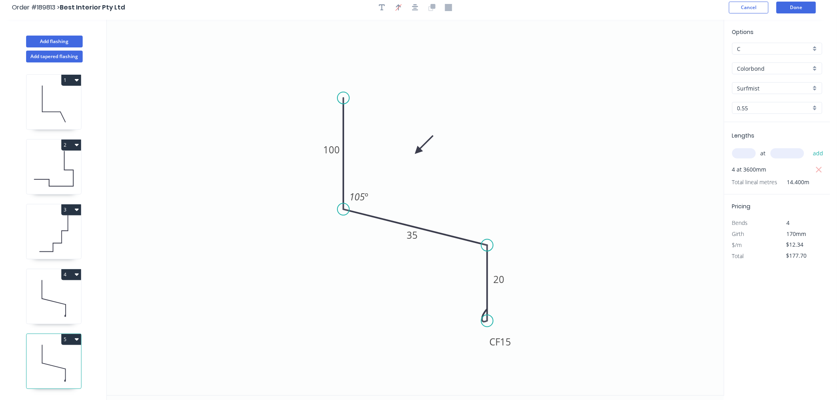
scroll to position [0, 0]
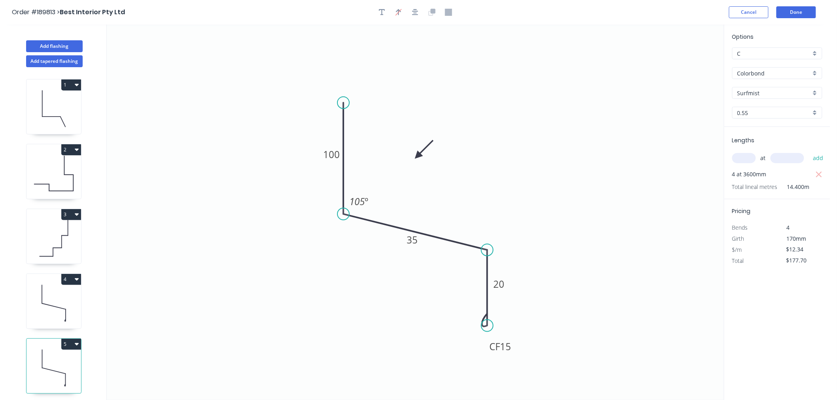
click at [687, 16] on div "Order #189813 > Best Interior Pty Ltd Cancel Done" at bounding box center [415, 12] width 807 height 12
click at [808, 10] on button "Done" at bounding box center [797, 12] width 40 height 12
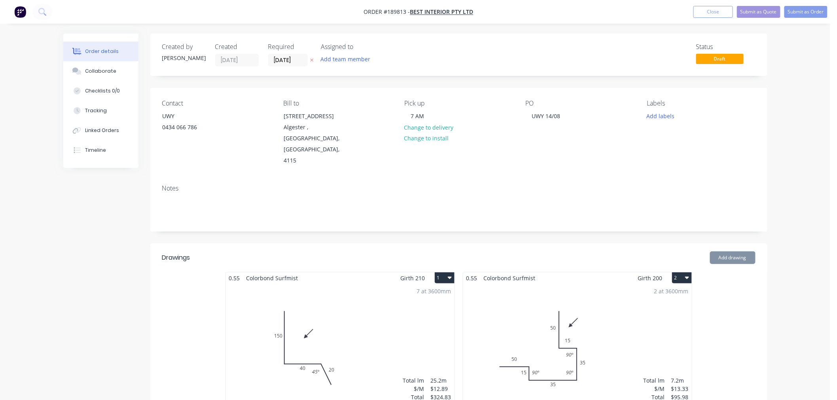
click at [812, 12] on button "Submit as Order" at bounding box center [806, 12] width 43 height 12
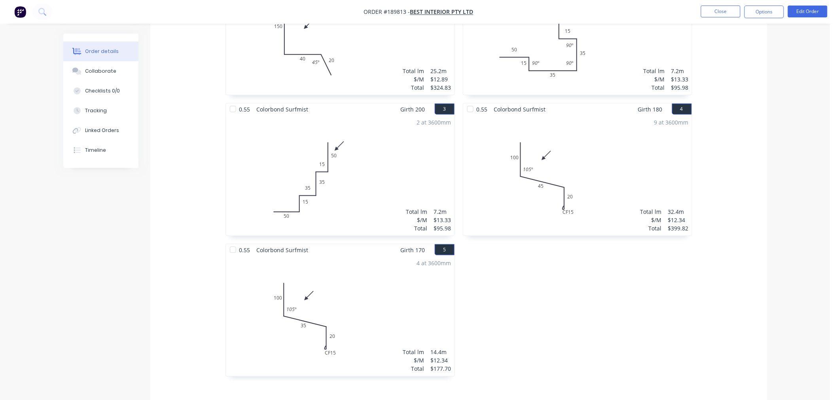
scroll to position [264, 0]
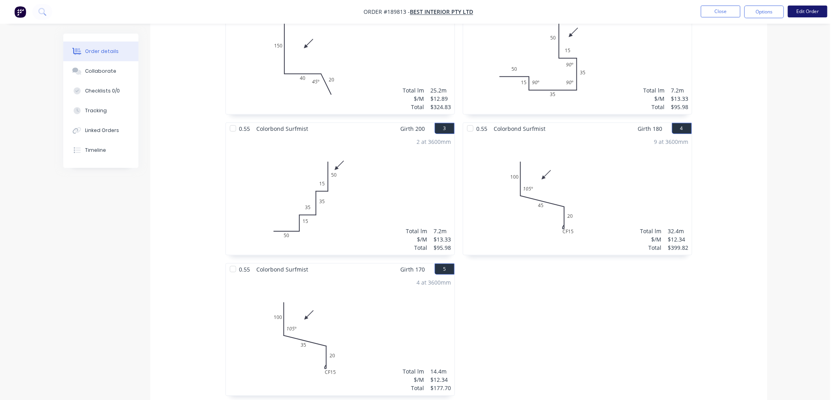
click at [814, 13] on button "Edit Order" at bounding box center [808, 12] width 40 height 12
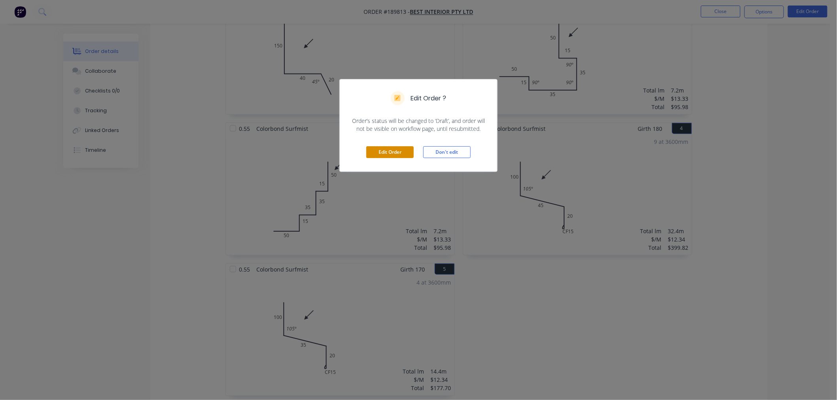
click at [386, 151] on button "Edit Order" at bounding box center [389, 152] width 47 height 12
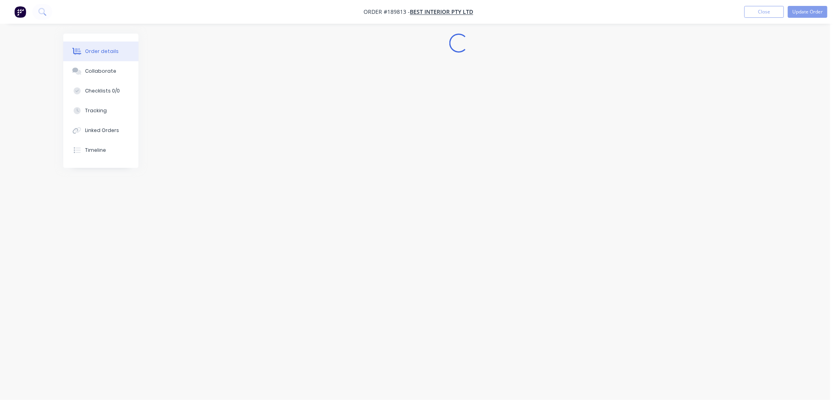
scroll to position [0, 0]
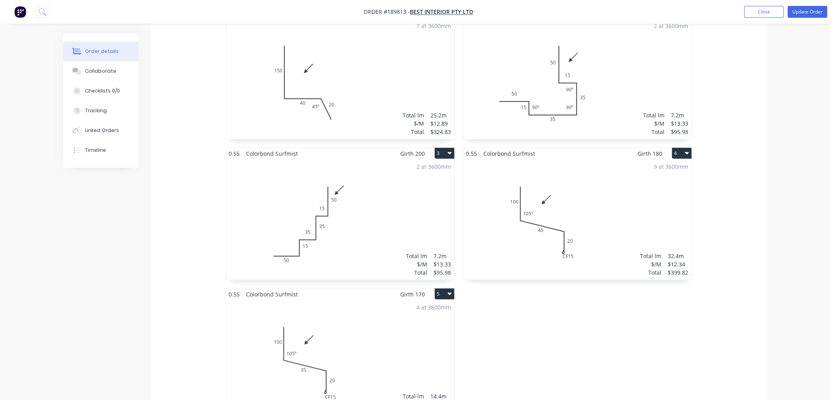
click at [375, 319] on div "4 at 3600mm Total lm $/M Total 14.4m $12.34 $177.70" at bounding box center [340, 360] width 229 height 121
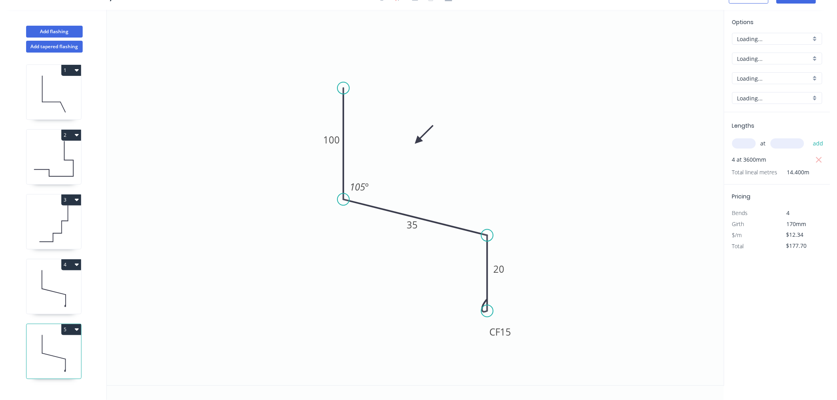
scroll to position [15, 0]
drag, startPoint x: 345, startPoint y: 88, endPoint x: 345, endPoint y: 76, distance: 11.9
click at [345, 76] on circle at bounding box center [344, 76] width 12 height 12
click at [57, 290] on icon at bounding box center [54, 289] width 55 height 51
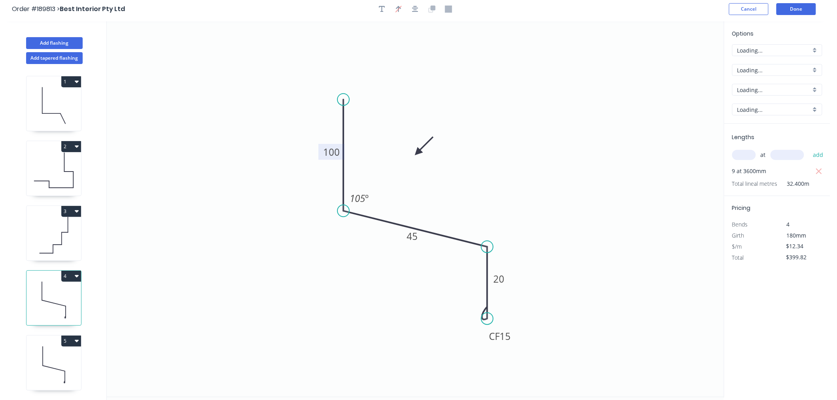
scroll to position [0, 0]
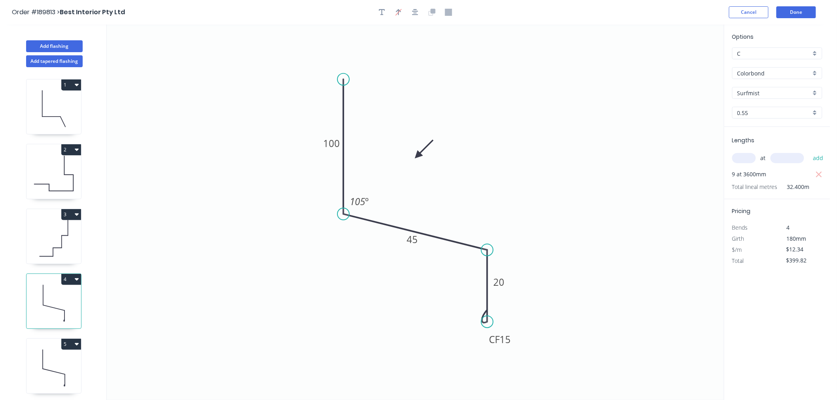
drag, startPoint x: 344, startPoint y: 102, endPoint x: 345, endPoint y: 80, distance: 22.2
click at [345, 80] on circle at bounding box center [344, 80] width 12 height 12
click at [414, 12] on icon "button" at bounding box center [415, 12] width 6 height 7
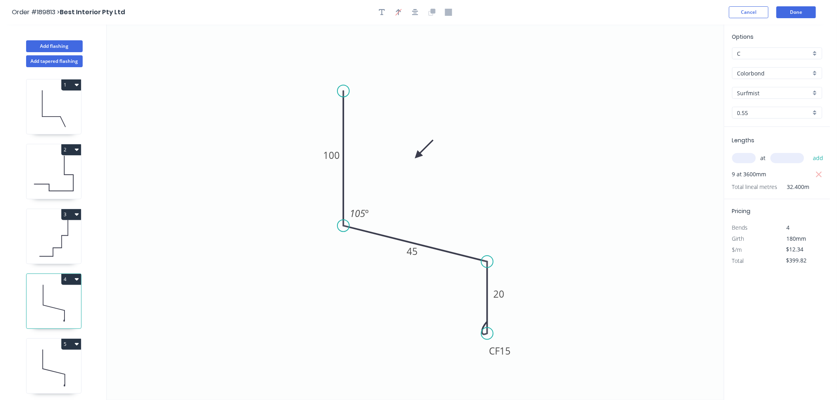
click at [58, 359] on icon at bounding box center [54, 368] width 55 height 51
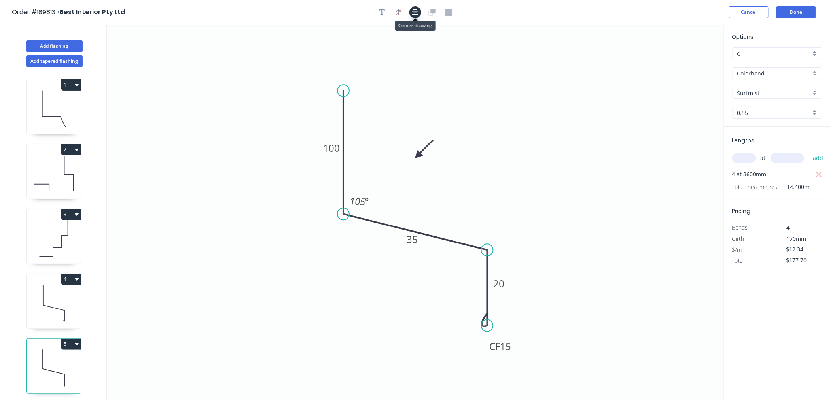
click at [417, 9] on icon "button" at bounding box center [415, 12] width 6 height 6
click at [70, 241] on icon at bounding box center [54, 238] width 55 height 51
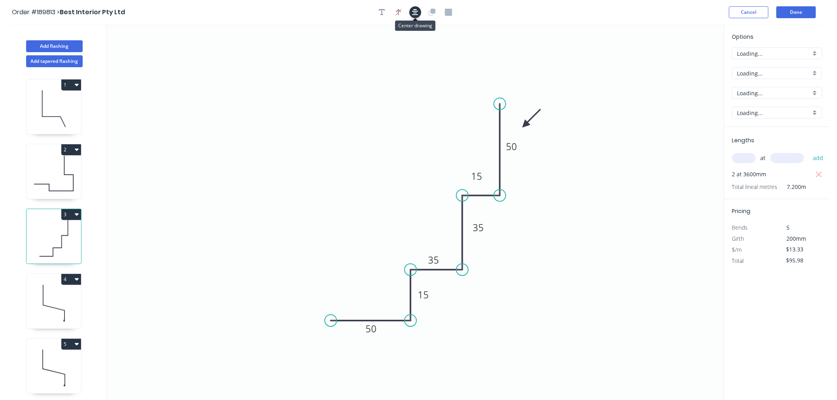
click at [417, 14] on icon "button" at bounding box center [415, 12] width 6 height 6
click at [40, 179] on icon at bounding box center [54, 173] width 55 height 51
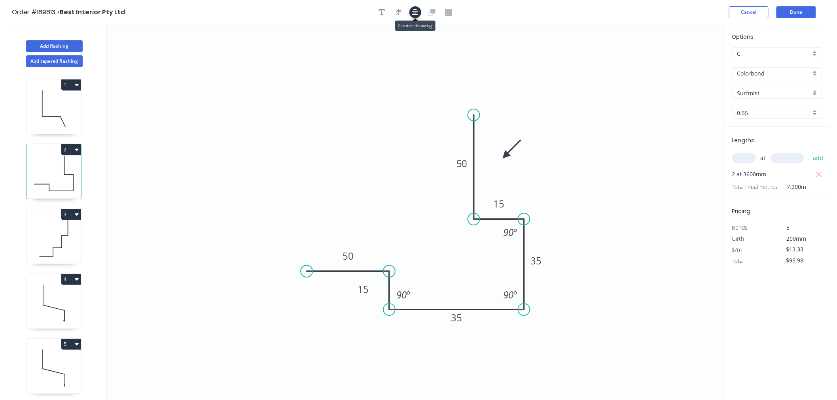
click at [416, 13] on icon "button" at bounding box center [415, 12] width 6 height 6
click at [36, 117] on icon at bounding box center [54, 108] width 55 height 51
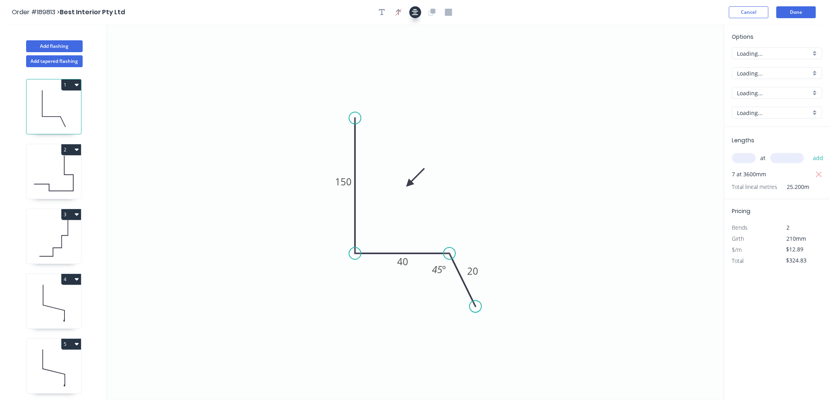
click at [417, 13] on icon "button" at bounding box center [415, 12] width 6 height 7
click at [552, 8] on div "Order #189813 > Best Interior Pty Ltd Cancel Done" at bounding box center [415, 12] width 807 height 12
click at [801, 12] on button "Done" at bounding box center [797, 12] width 40 height 12
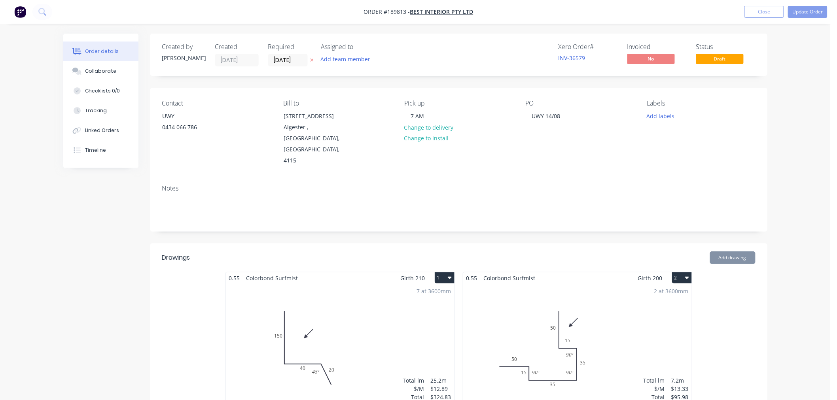
click at [811, 12] on button "Update Order" at bounding box center [808, 12] width 40 height 12
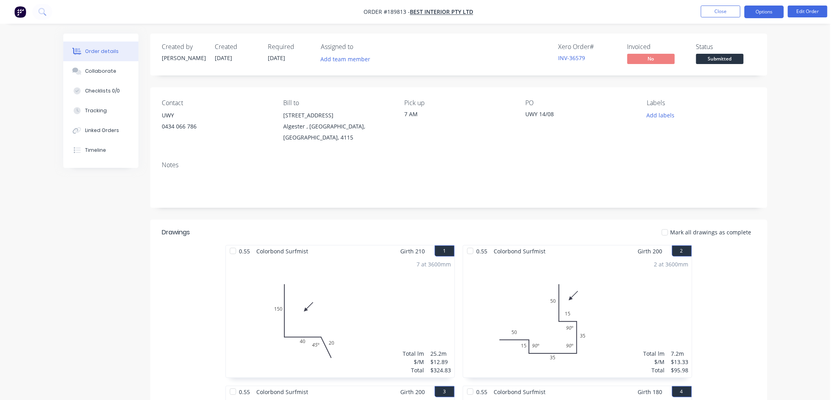
click at [766, 12] on button "Options" at bounding box center [765, 12] width 40 height 13
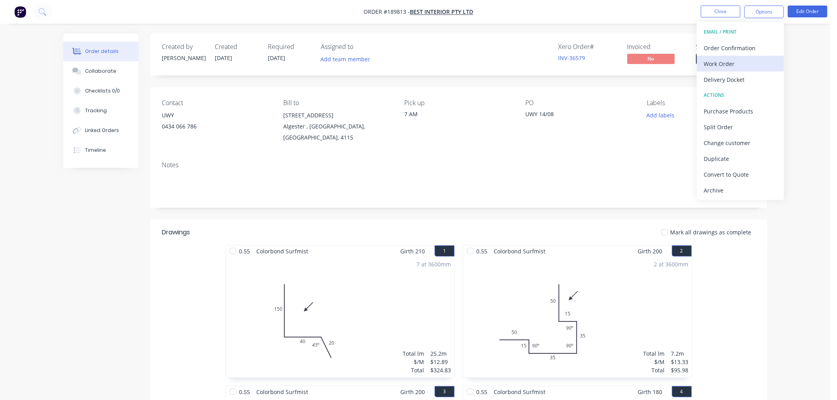
click at [753, 63] on div "Work Order" at bounding box center [740, 63] width 73 height 11
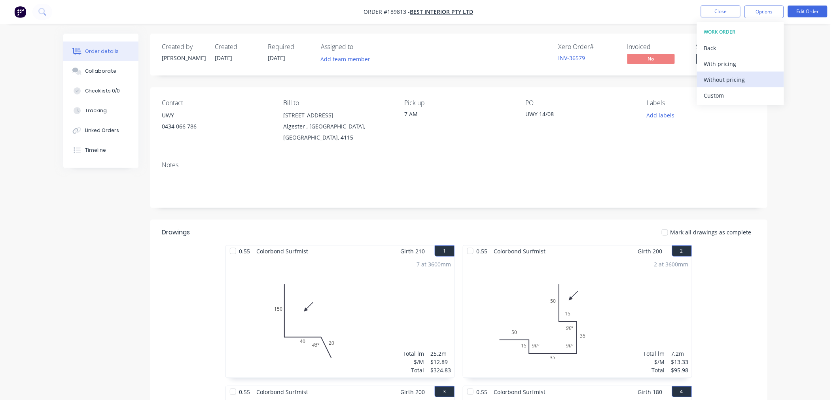
click at [754, 78] on div "Without pricing" at bounding box center [740, 79] width 73 height 11
click at [562, 17] on nav "Order #189813 - Best Interior Pty Ltd Close Options EMAIL / PRINT Order Confirm…" at bounding box center [418, 12] width 837 height 24
click at [812, 10] on button "Edit Order" at bounding box center [808, 12] width 40 height 12
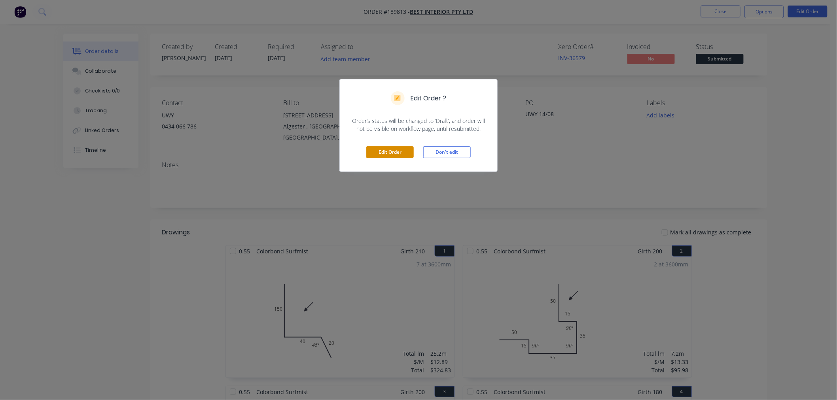
click at [387, 152] on button "Edit Order" at bounding box center [389, 152] width 47 height 12
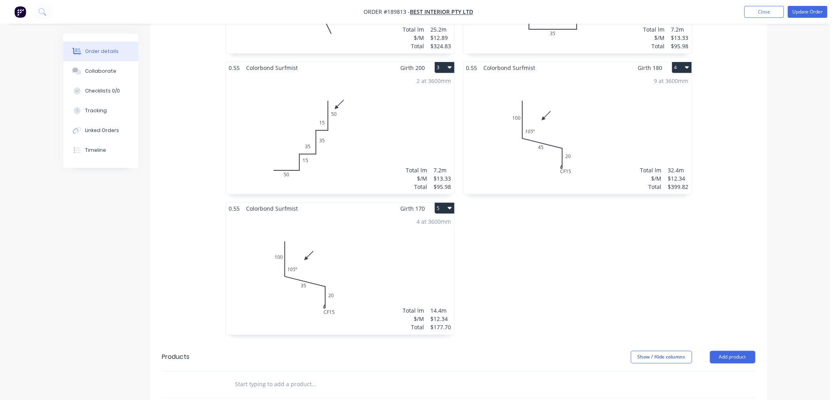
click at [357, 137] on div "2 at 3600mm Total lm $/M Total 7.2m $13.33 $95.98" at bounding box center [340, 134] width 229 height 121
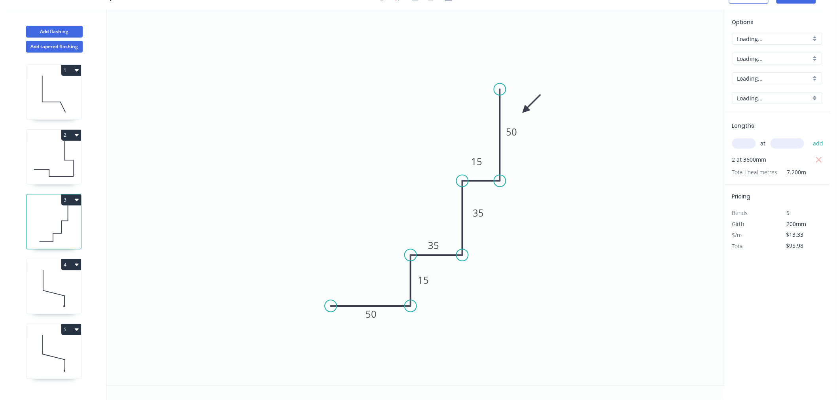
scroll to position [15, 0]
drag, startPoint x: 500, startPoint y: 88, endPoint x: 503, endPoint y: 63, distance: 25.8
click at [503, 63] on circle at bounding box center [500, 63] width 12 height 12
drag, startPoint x: 334, startPoint y: 303, endPoint x: 318, endPoint y: 306, distance: 16.1
click at [318, 306] on circle at bounding box center [318, 306] width 12 height 12
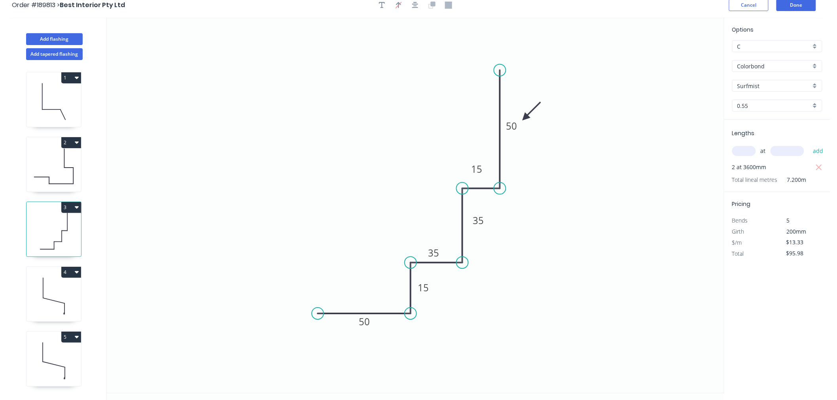
scroll to position [0, 0]
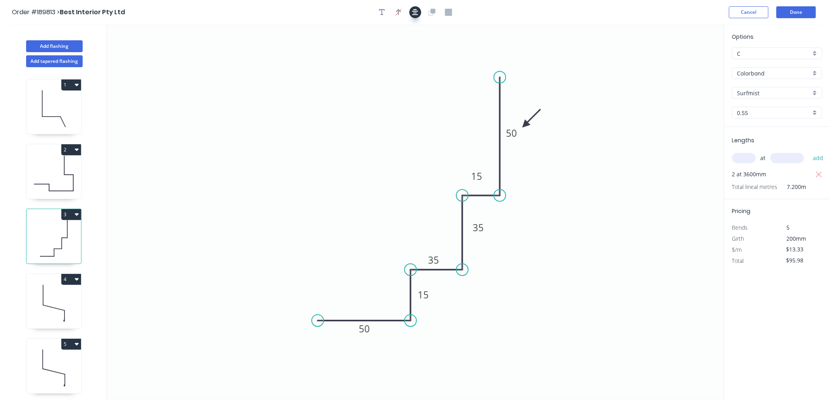
click at [416, 12] on icon "button" at bounding box center [415, 12] width 6 height 7
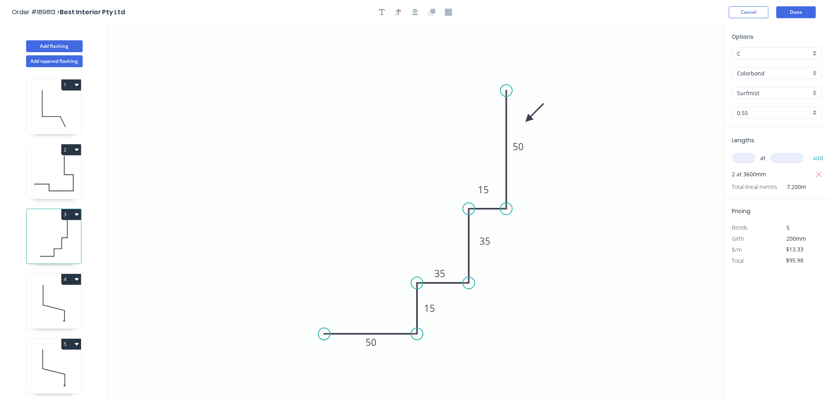
drag, startPoint x: 527, startPoint y: 123, endPoint x: 525, endPoint y: 110, distance: 13.9
click at [529, 119] on icon at bounding box center [535, 112] width 23 height 23
click at [413, 10] on icon "button" at bounding box center [415, 12] width 6 height 7
click at [601, 11] on div "Order #189813 > Best Interior Pty Ltd Cancel Done" at bounding box center [415, 12] width 807 height 12
click at [805, 14] on button "Done" at bounding box center [797, 12] width 40 height 12
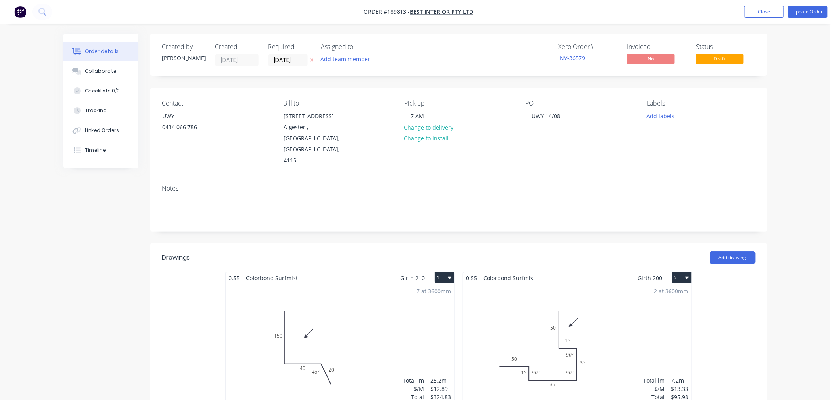
click at [814, 11] on button "Update Order" at bounding box center [808, 12] width 40 height 12
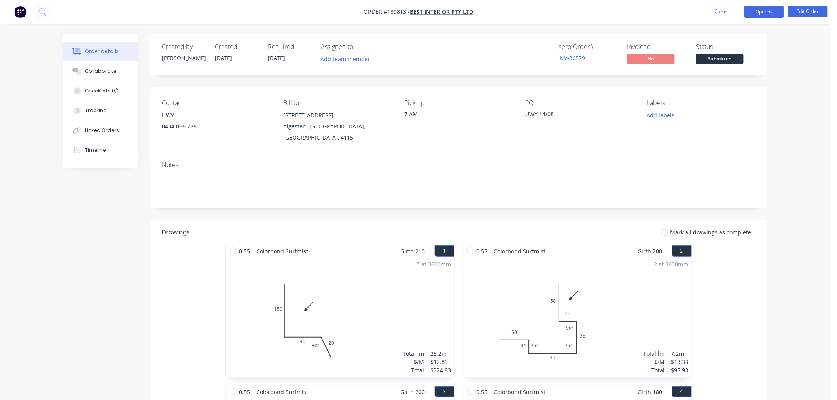
click at [764, 13] on button "Options" at bounding box center [765, 12] width 40 height 13
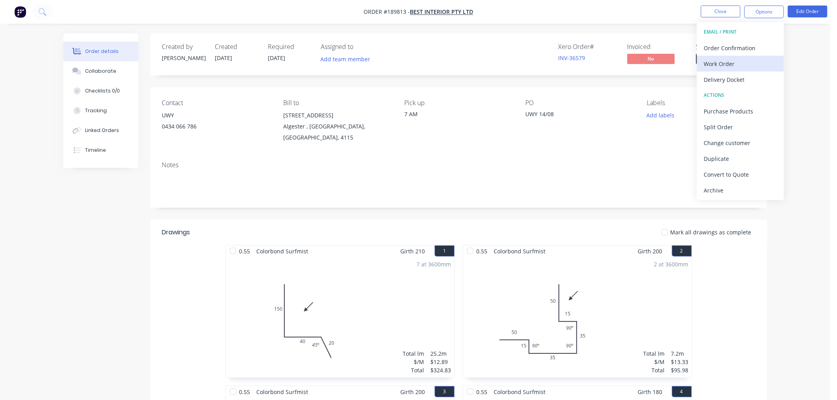
click at [756, 69] on div "Work Order" at bounding box center [740, 63] width 73 height 11
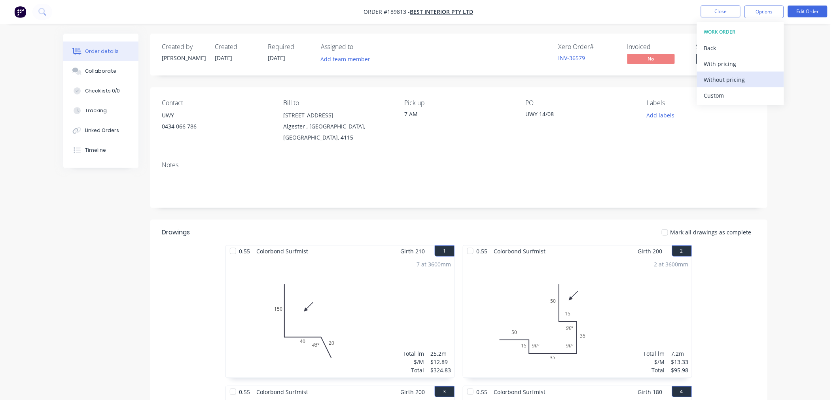
click at [746, 83] on div "Without pricing" at bounding box center [740, 79] width 73 height 11
drag, startPoint x: 404, startPoint y: 40, endPoint x: 417, endPoint y: 34, distance: 14.7
click at [404, 40] on div "Created by [PERSON_NAME] Created [DATE] Required [DATE] Assigned to Add team me…" at bounding box center [458, 55] width 617 height 42
click at [711, 5] on nav "Order #189813 - Best Interior Pty Ltd Close Options Edit Order" at bounding box center [418, 12] width 837 height 24
click at [711, 9] on button "Close" at bounding box center [721, 12] width 40 height 12
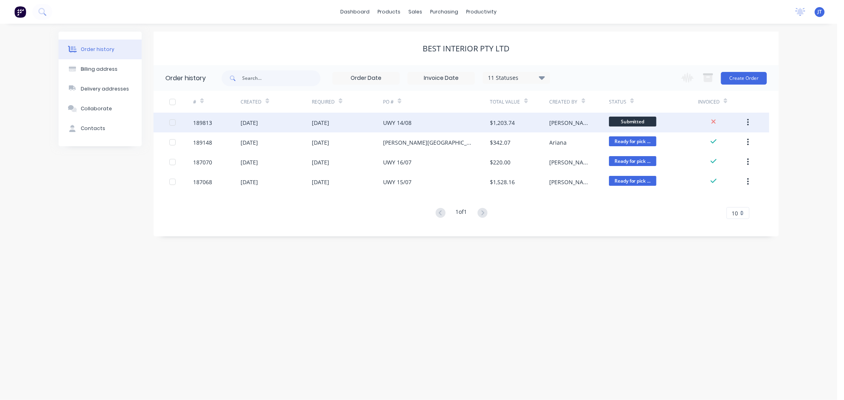
click at [252, 126] on div "[DATE]" at bounding box center [249, 123] width 17 height 8
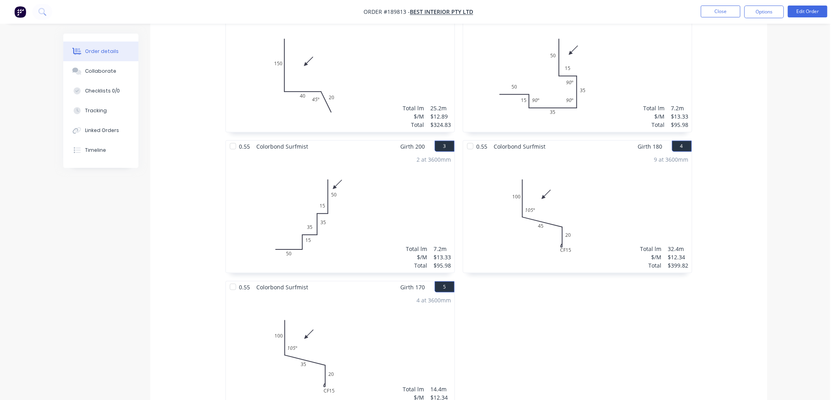
scroll to position [225, 0]
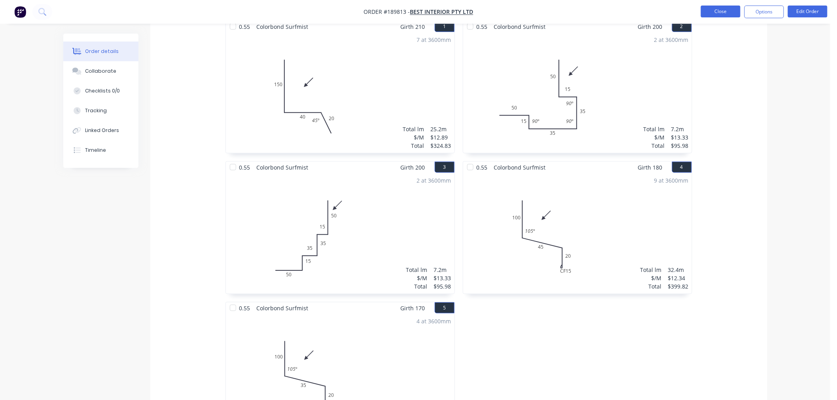
click at [723, 9] on button "Close" at bounding box center [721, 12] width 40 height 12
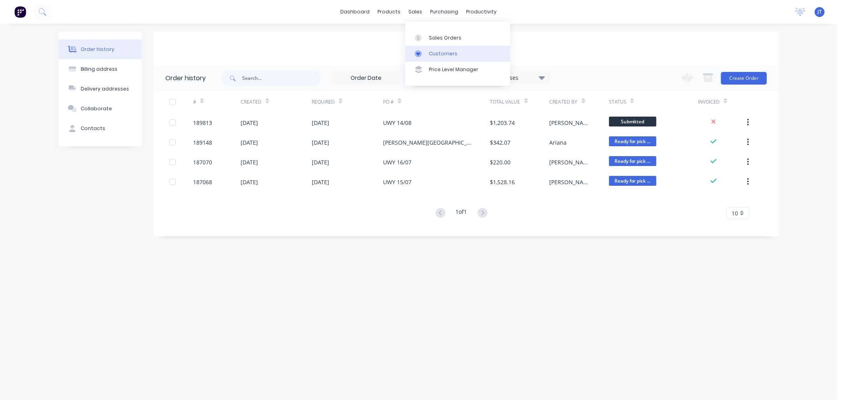
click at [436, 53] on div "Customers" at bounding box center [443, 53] width 28 height 7
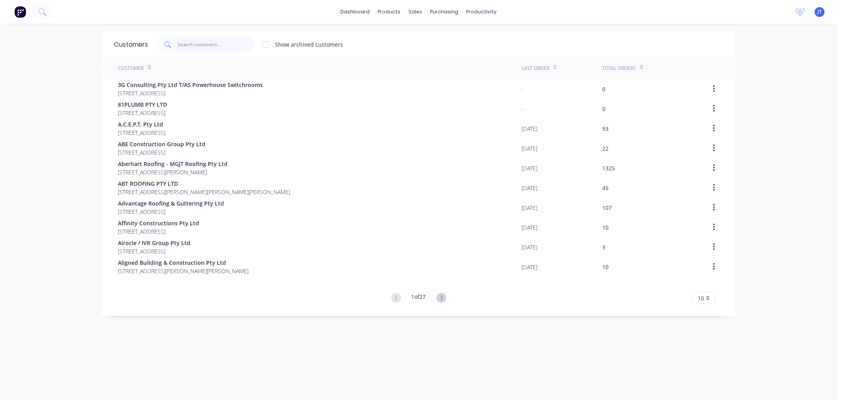
click at [218, 44] on input "text" at bounding box center [216, 45] width 77 height 16
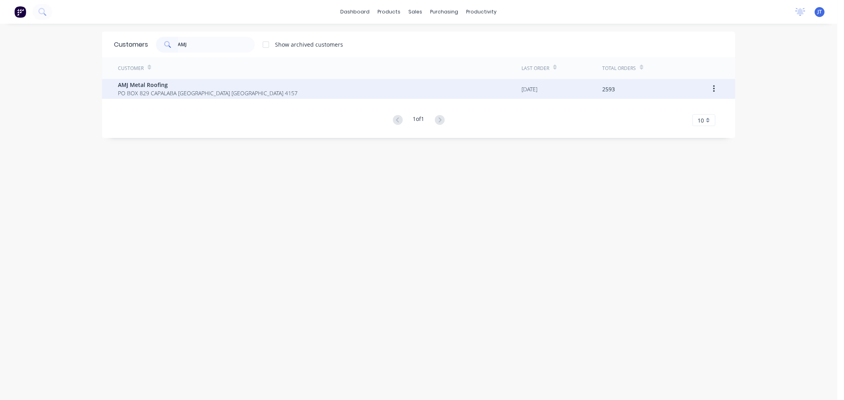
click at [240, 84] on span "AMJ Metal Roofing" at bounding box center [208, 85] width 180 height 8
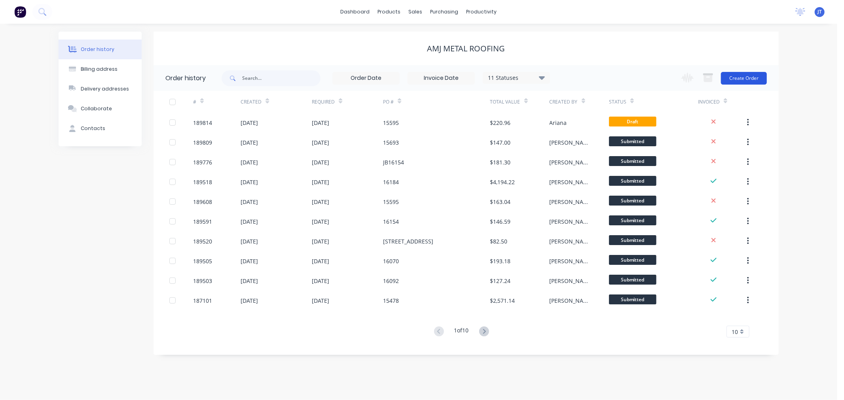
click at [753, 77] on button "Create Order" at bounding box center [744, 78] width 46 height 13
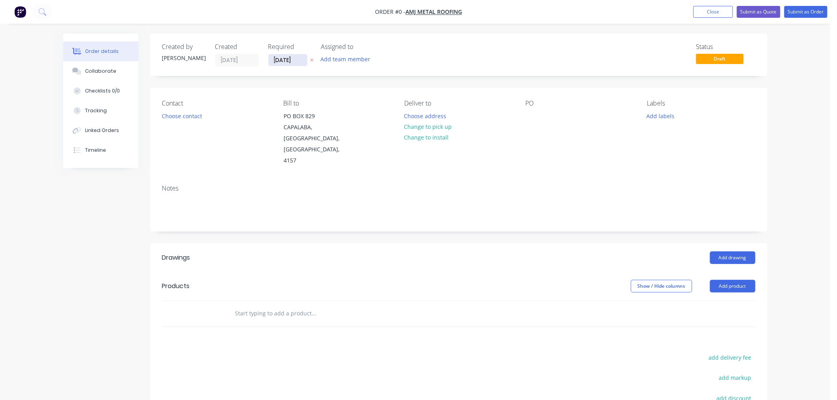
click at [294, 59] on input "[DATE]" at bounding box center [288, 60] width 39 height 12
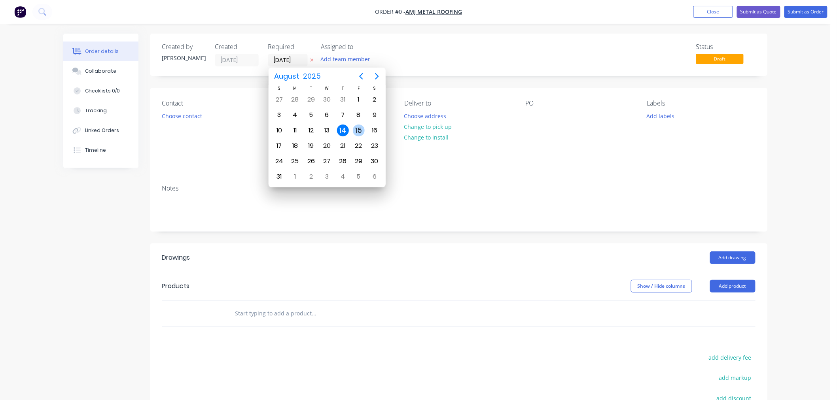
click at [354, 126] on div "15" at bounding box center [359, 131] width 12 height 12
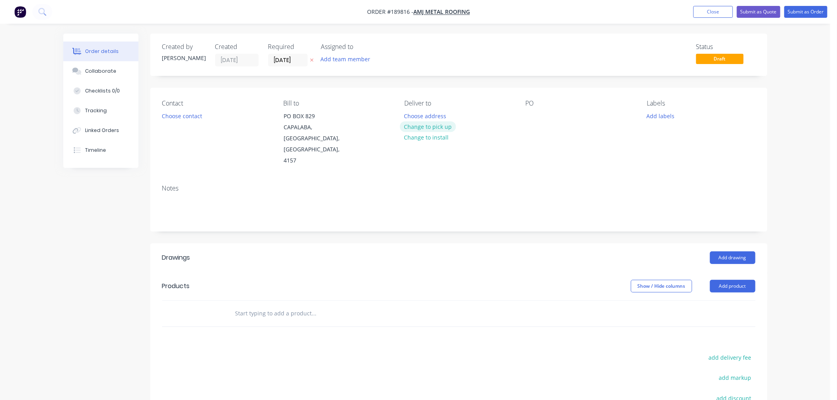
click at [442, 129] on button "Change to pick up" at bounding box center [428, 126] width 56 height 11
click at [537, 114] on div at bounding box center [532, 115] width 13 height 11
click at [414, 116] on div at bounding box center [410, 115] width 13 height 11
click at [184, 117] on button "Choose contact" at bounding box center [181, 115] width 49 height 11
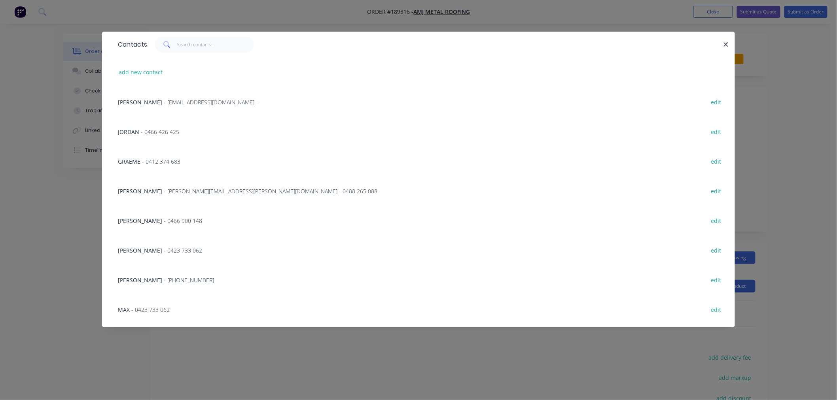
click at [172, 163] on span "- 0412 374 683" at bounding box center [161, 162] width 38 height 8
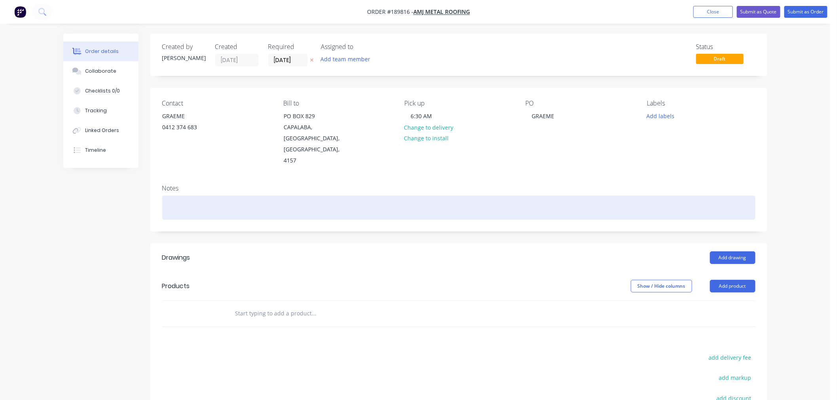
click at [266, 196] on div at bounding box center [459, 208] width 594 height 24
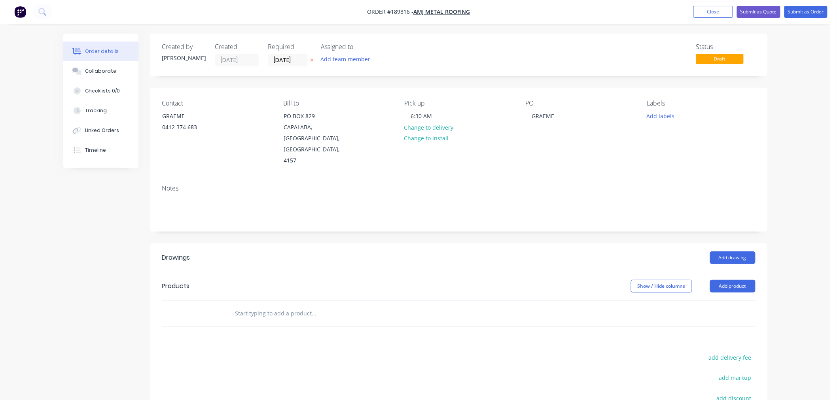
click at [816, 195] on div "Order details Collaborate Checklists 0/0 Tracking Linked Orders Timeline Order …" at bounding box center [415, 264] width 831 height 529
click at [779, 168] on div "Order details Collaborate Checklists 0/0 Tracking Linked Orders Timeline Order …" at bounding box center [415, 264] width 831 height 529
click at [740, 252] on button "Add drawing" at bounding box center [733, 258] width 46 height 13
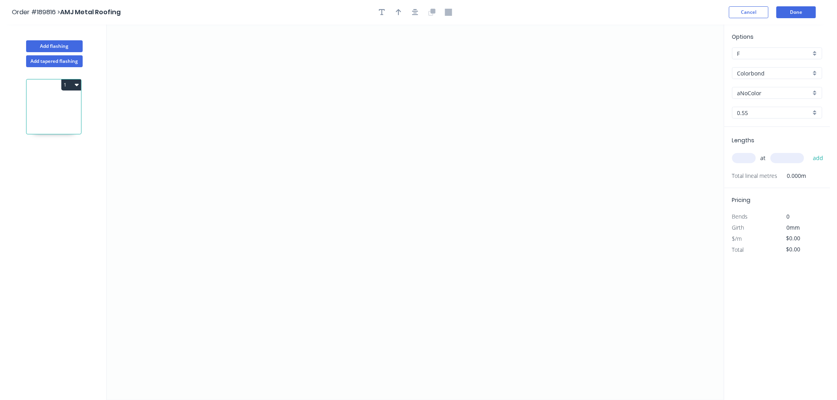
click at [752, 92] on input "aNoColor" at bounding box center [775, 93] width 74 height 8
click at [772, 129] on div "Monument" at bounding box center [777, 127] width 89 height 14
click at [749, 159] on input "text" at bounding box center [744, 158] width 24 height 10
click at [809, 152] on button "add" at bounding box center [818, 158] width 19 height 13
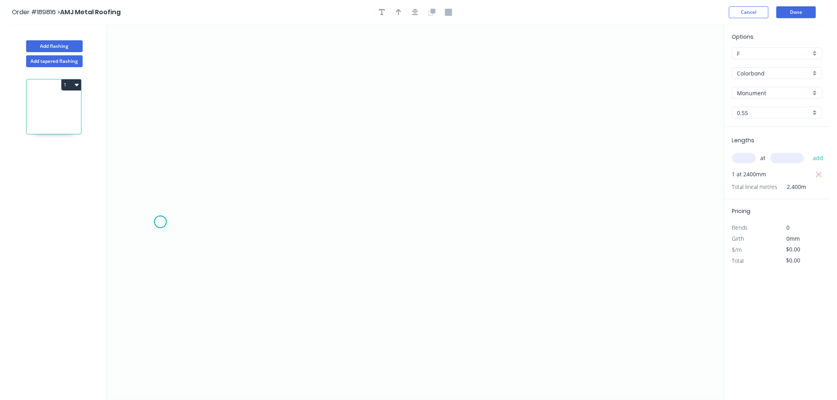
click at [160, 222] on icon "0" at bounding box center [415, 213] width 617 height 376
click at [159, 148] on icon "0" at bounding box center [415, 213] width 617 height 376
click at [315, 151] on icon "0 ?" at bounding box center [415, 213] width 617 height 376
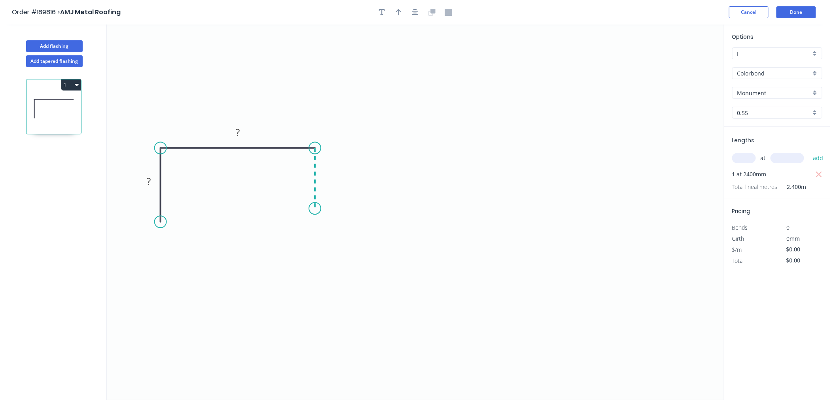
click at [317, 209] on icon "0 ? ?" at bounding box center [415, 213] width 617 height 376
click at [370, 246] on icon "0 ? ? ?" at bounding box center [415, 213] width 617 height 376
click at [322, 287] on icon "0 ? ? ? ? ? º" at bounding box center [415, 213] width 617 height 376
click at [366, 273] on div "Hide angle" at bounding box center [390, 271] width 80 height 16
drag, startPoint x: 159, startPoint y: 220, endPoint x: 163, endPoint y: 262, distance: 41.7
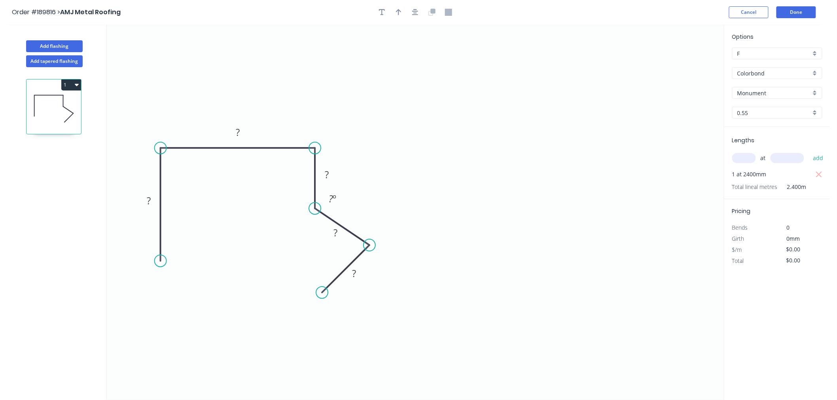
click at [163, 262] on circle at bounding box center [161, 261] width 12 height 12
click at [348, 230] on div "Hide angle" at bounding box center [369, 226] width 80 height 16
click at [414, 11] on icon "button" at bounding box center [415, 12] width 6 height 6
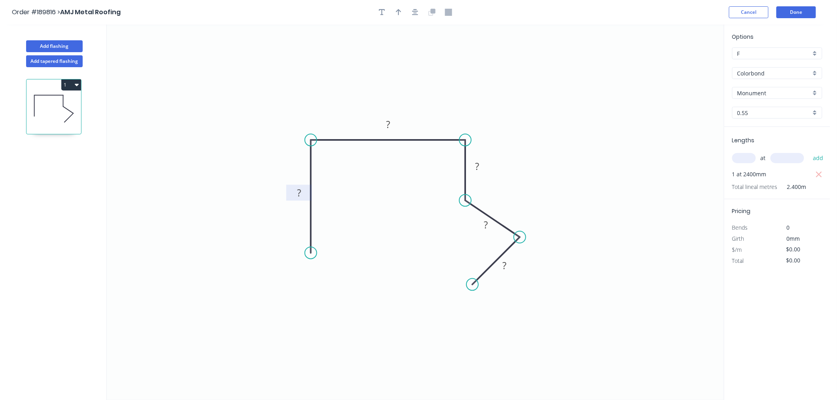
click at [301, 193] on rect at bounding box center [299, 193] width 16 height 11
click at [341, 71] on icon "0 150 340 90 14 16" at bounding box center [415, 213] width 617 height 376
click at [397, 10] on icon "button" at bounding box center [399, 12] width 6 height 7
drag, startPoint x: 683, startPoint y: 61, endPoint x: 474, endPoint y: 114, distance: 215.9
click at [474, 114] on icon at bounding box center [474, 104] width 7 height 25
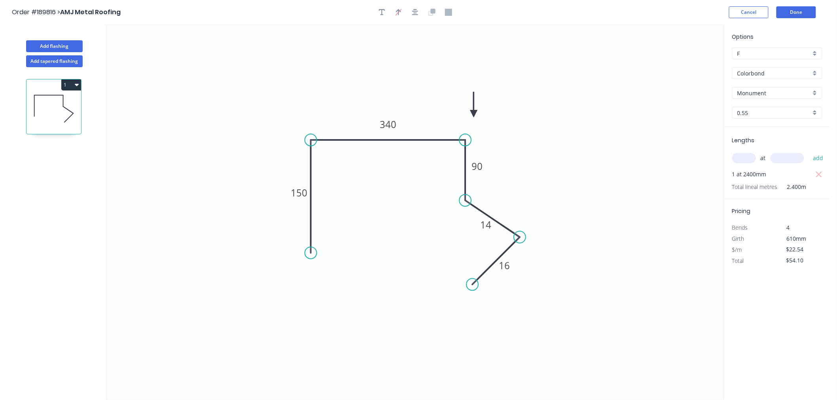
click at [474, 114] on icon at bounding box center [474, 104] width 7 height 25
click at [417, 11] on icon "button" at bounding box center [415, 12] width 6 height 6
click at [746, 154] on input "text" at bounding box center [744, 158] width 24 height 10
click at [73, 49] on button "Add flashing" at bounding box center [54, 46] width 57 height 12
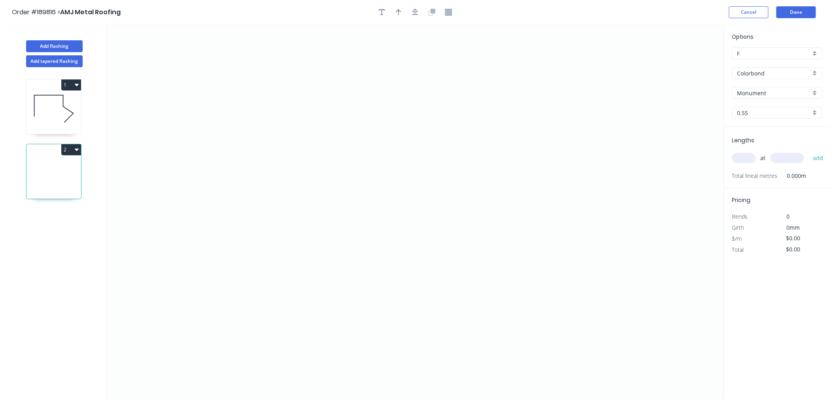
click at [775, 70] on input "Colorbond" at bounding box center [775, 73] width 74 height 8
click at [786, 139] on div "Zincalume" at bounding box center [777, 142] width 89 height 14
click at [775, 91] on input "Zincalume" at bounding box center [775, 93] width 74 height 8
click at [773, 107] on div "Zincalume" at bounding box center [777, 108] width 89 height 14
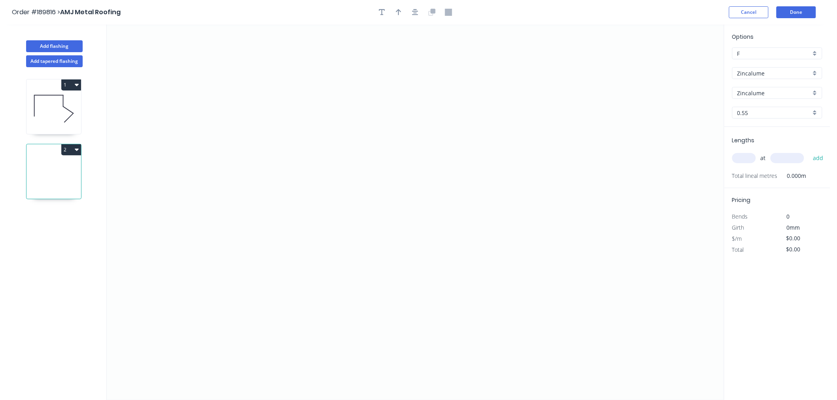
click at [748, 157] on input "text" at bounding box center [744, 158] width 24 height 10
click at [809, 152] on button "add" at bounding box center [818, 158] width 19 height 13
click at [292, 133] on icon "0" at bounding box center [415, 213] width 617 height 376
click at [306, 145] on div "Delete point" at bounding box center [332, 143] width 80 height 16
click at [281, 139] on icon "0" at bounding box center [415, 213] width 617 height 376
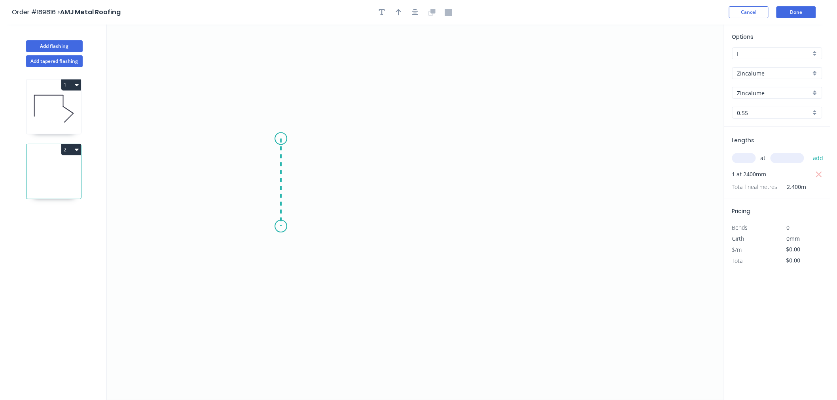
click at [284, 227] on icon "0" at bounding box center [415, 213] width 617 height 376
click at [410, 231] on icon "0 ?" at bounding box center [415, 213] width 617 height 376
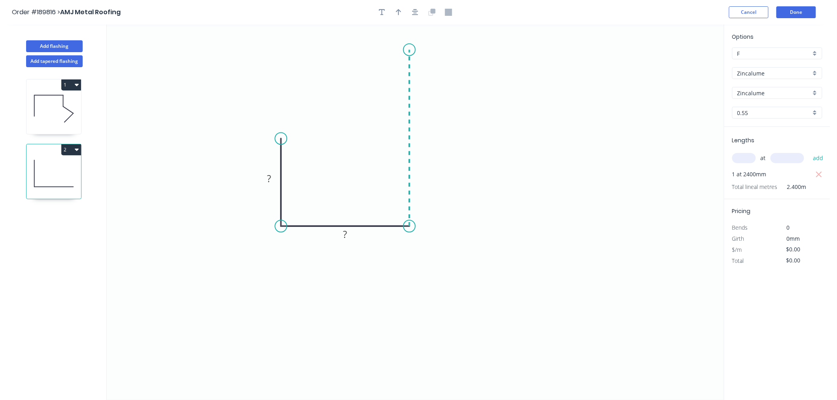
click at [404, 49] on icon "0 ? ?" at bounding box center [415, 213] width 617 height 376
click at [416, 10] on icon "button" at bounding box center [415, 12] width 6 height 7
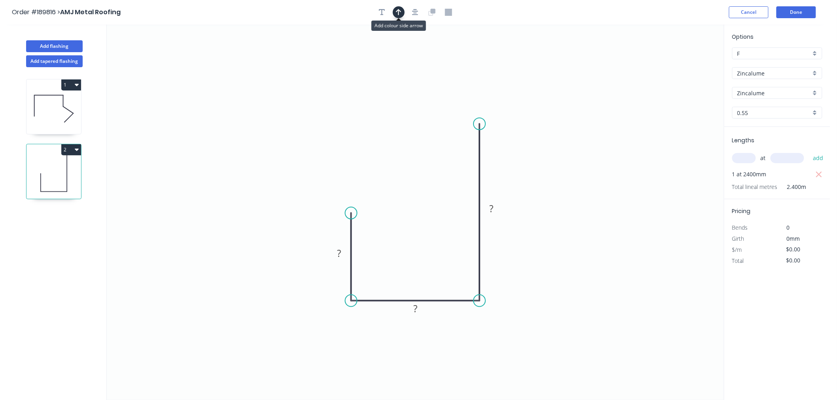
click at [400, 13] on icon "button" at bounding box center [399, 12] width 6 height 7
drag, startPoint x: 555, startPoint y: 104, endPoint x: 409, endPoint y: 229, distance: 192.2
click at [409, 229] on icon at bounding box center [409, 219] width 7 height 25
click at [337, 254] on rect at bounding box center [340, 254] width 16 height 11
click at [381, 65] on icon "0 120 130 200" at bounding box center [415, 213] width 617 height 376
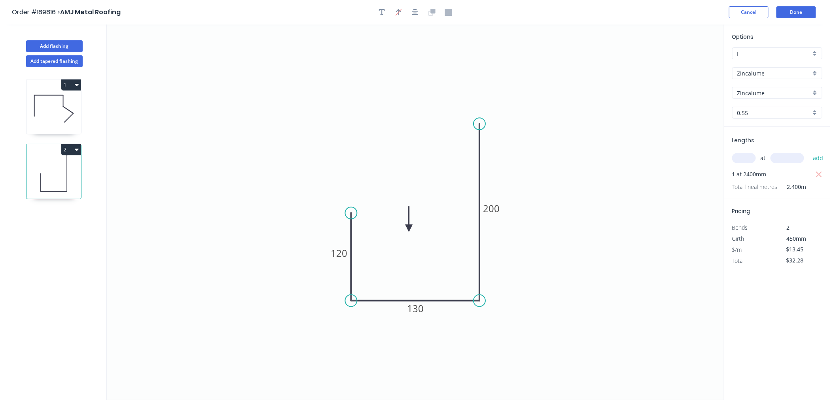
click at [374, 89] on icon "0 120 130 200" at bounding box center [415, 213] width 617 height 376
click at [51, 49] on button "Add flashing" at bounding box center [54, 46] width 57 height 12
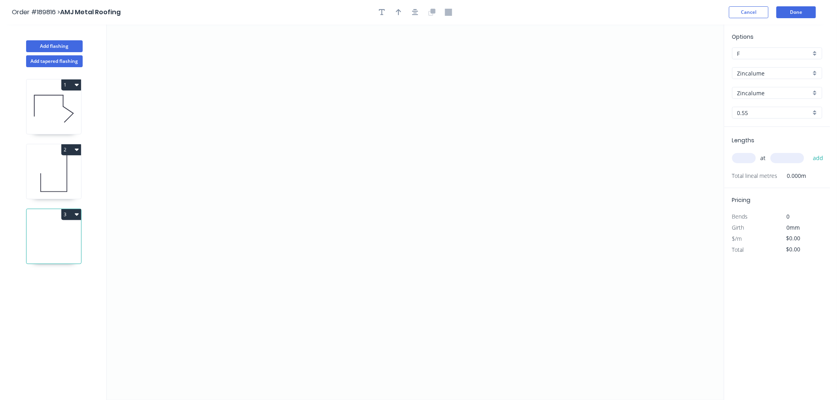
click at [61, 227] on icon at bounding box center [54, 238] width 55 height 51
click at [750, 163] on input "text" at bounding box center [744, 158] width 24 height 10
click at [809, 152] on button "add" at bounding box center [818, 158] width 19 height 13
click at [233, 176] on icon "0" at bounding box center [415, 213] width 617 height 376
click at [234, 115] on icon "0" at bounding box center [415, 213] width 617 height 376
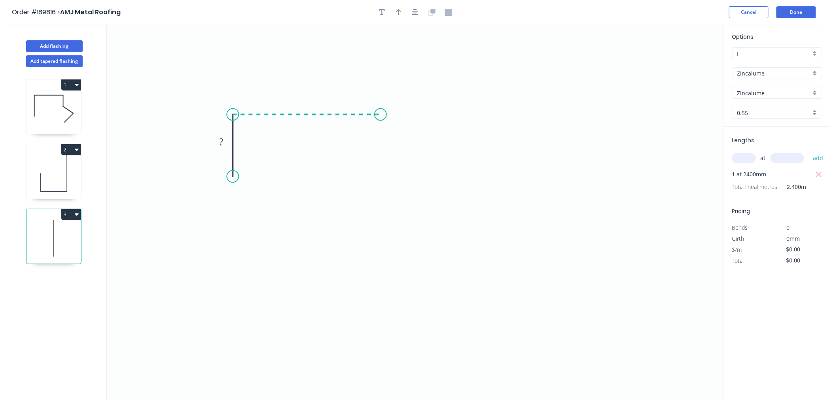
click at [381, 113] on icon "0 ?" at bounding box center [415, 213] width 617 height 376
click at [346, 76] on icon "0 ? ?" at bounding box center [415, 213] width 617 height 376
click at [416, 11] on icon "button" at bounding box center [415, 12] width 6 height 6
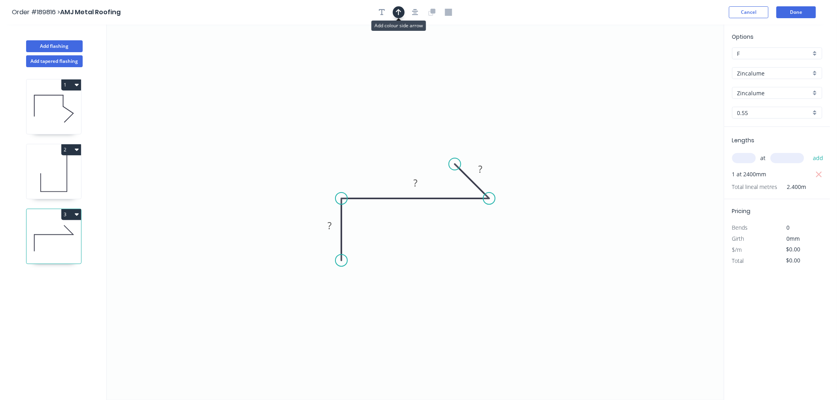
click at [397, 13] on icon "button" at bounding box center [399, 12] width 6 height 7
drag, startPoint x: 686, startPoint y: 61, endPoint x: 366, endPoint y: 157, distance: 333.6
click at [366, 157] on icon at bounding box center [366, 148] width 7 height 25
drag, startPoint x: 453, startPoint y: 163, endPoint x: 449, endPoint y: 157, distance: 6.8
click at [449, 157] on circle at bounding box center [449, 158] width 12 height 12
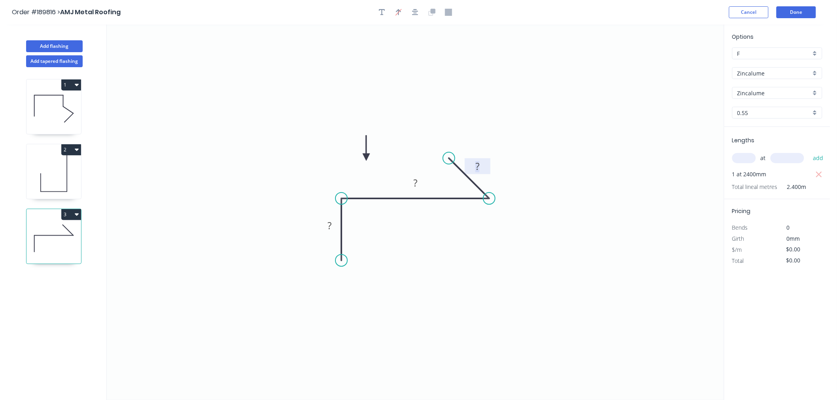
click at [480, 166] on rect at bounding box center [478, 166] width 16 height 11
click at [421, 183] on rect at bounding box center [416, 183] width 16 height 11
drag, startPoint x: 340, startPoint y: 262, endPoint x: 341, endPoint y: 291, distance: 28.9
click at [341, 291] on circle at bounding box center [342, 291] width 12 height 12
drag, startPoint x: 343, startPoint y: 196, endPoint x: 327, endPoint y: 200, distance: 16.3
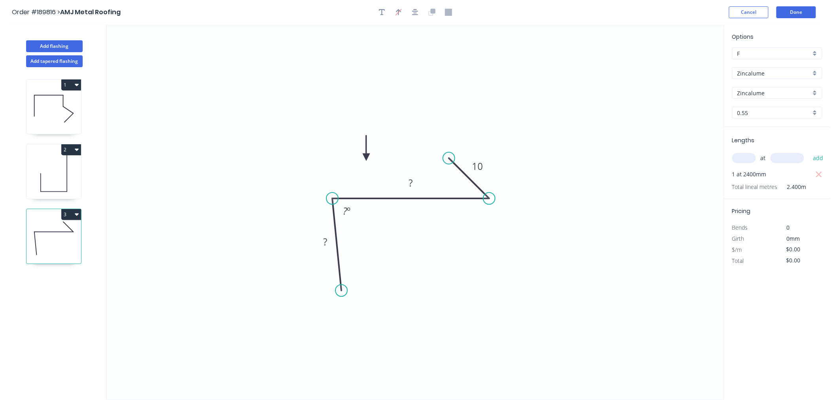
click at [327, 200] on circle at bounding box center [332, 199] width 12 height 12
drag, startPoint x: 0, startPoint y: 0, endPoint x: 323, endPoint y: 282, distance: 428.5
click at [323, 282] on circle at bounding box center [327, 282] width 12 height 12
click at [406, 185] on tspan "?" at bounding box center [408, 182] width 4 height 13
drag, startPoint x: 327, startPoint y: 284, endPoint x: 315, endPoint y: 282, distance: 12.0
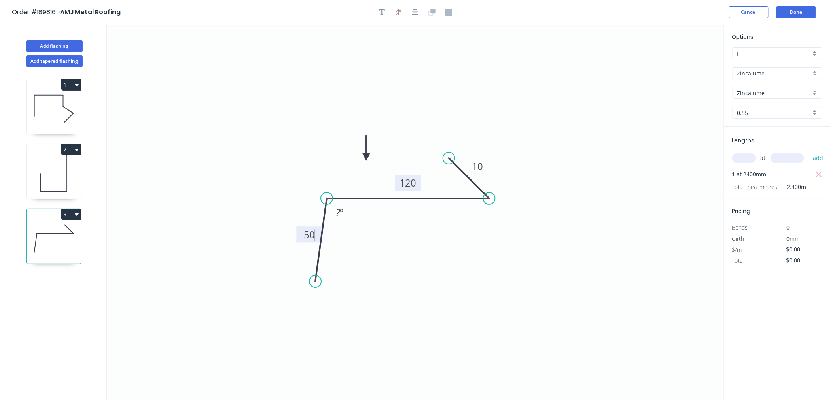
click at [315, 282] on circle at bounding box center [315, 282] width 12 height 12
type input "$7.97"
type input "$19.13"
click at [337, 211] on tspan "?" at bounding box center [338, 213] width 4 height 13
click at [264, 140] on icon "0 50 120 10 95 º" at bounding box center [415, 213] width 617 height 376
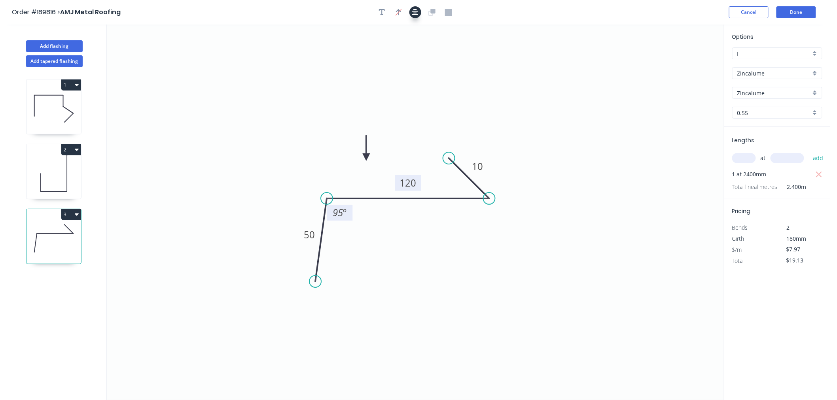
click at [414, 13] on icon "button" at bounding box center [415, 12] width 6 height 6
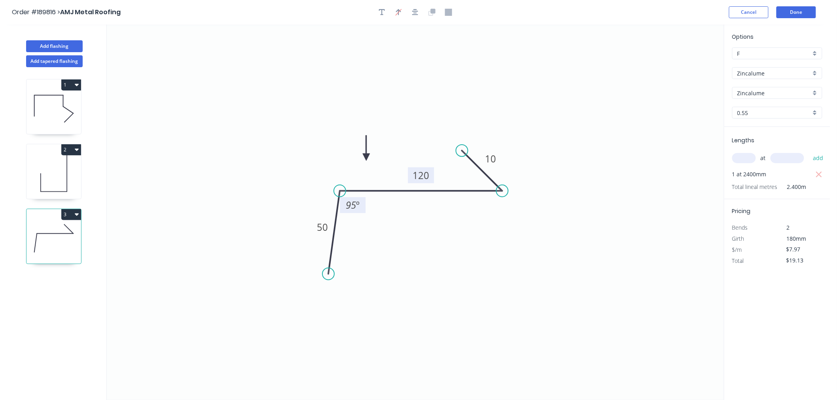
click at [496, 79] on icon "0 50 120 10 95 º" at bounding box center [415, 213] width 617 height 376
click at [791, 12] on button "Done" at bounding box center [797, 12] width 40 height 12
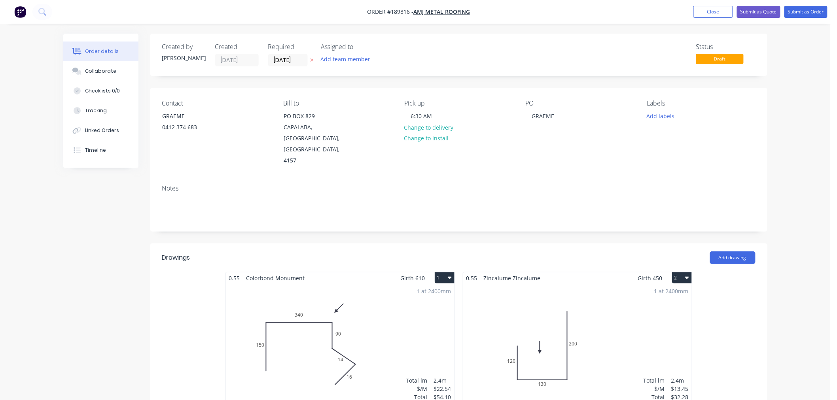
click at [805, 178] on div "Order details Collaborate Checklists 0/0 Tracking Linked Orders Timeline Order …" at bounding box center [415, 405] width 831 height 811
click at [803, 74] on div "Order details Collaborate Checklists 0/0 Tracking Linked Orders Timeline Order …" at bounding box center [415, 405] width 831 height 811
click at [811, 11] on button "Submit as Order" at bounding box center [806, 12] width 43 height 12
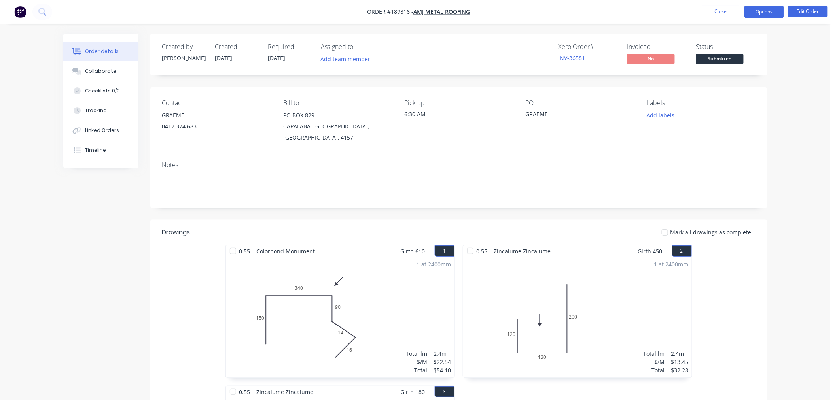
click at [764, 12] on button "Options" at bounding box center [765, 12] width 40 height 13
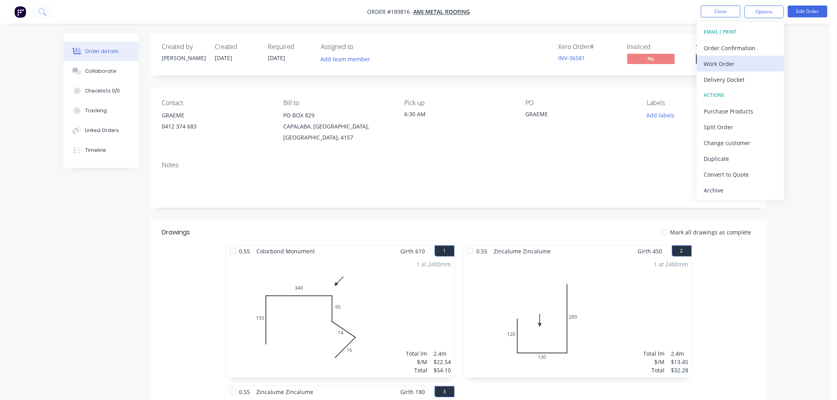
click at [755, 61] on div "Work Order" at bounding box center [740, 63] width 73 height 11
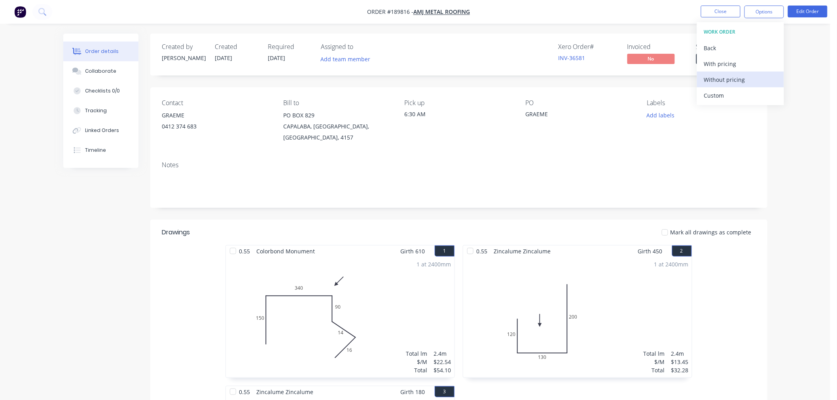
click at [747, 79] on div "Without pricing" at bounding box center [740, 79] width 73 height 11
click at [282, 16] on nav "Order #189816 - AMJ Metal Roofing Close Options EMAIL / PRINT Order Confirmatio…" at bounding box center [418, 12] width 837 height 24
click at [719, 8] on button "Close" at bounding box center [721, 12] width 40 height 12
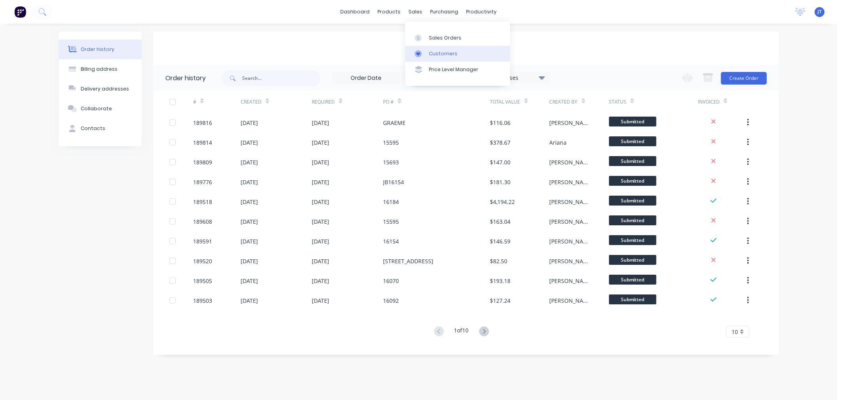
click at [435, 54] on div "Customers" at bounding box center [443, 53] width 28 height 7
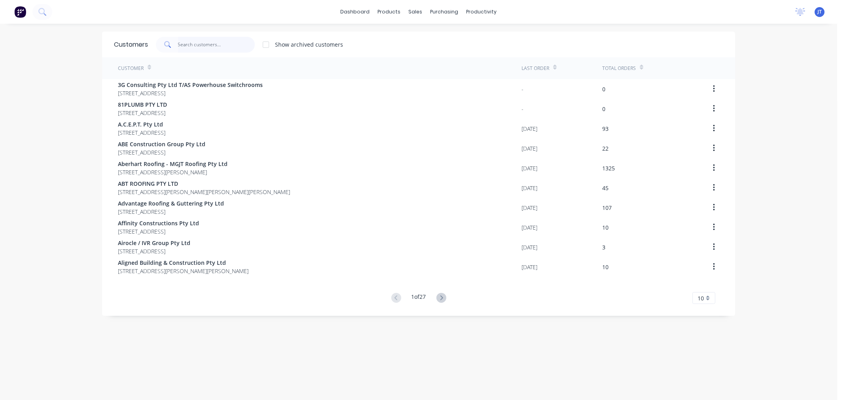
drag, startPoint x: 229, startPoint y: 44, endPoint x: 224, endPoint y: 46, distance: 5.0
click at [227, 45] on input "text" at bounding box center [216, 45] width 77 height 16
paste input "BEST INTERIOR"
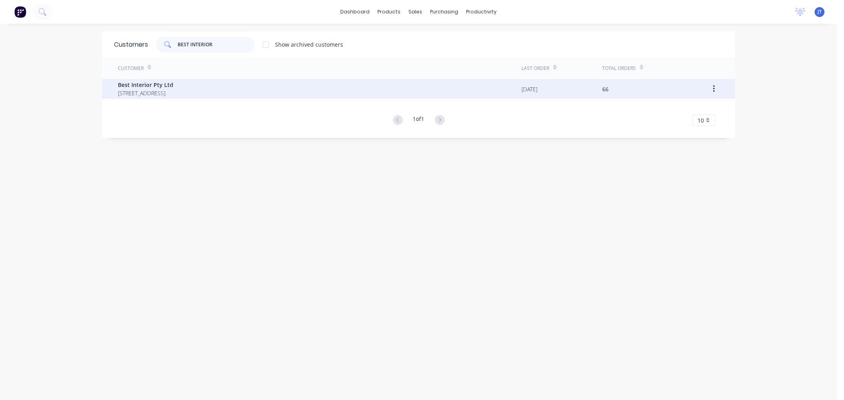
type input "BEST INTERIOR"
click at [173, 89] on span "[STREET_ADDRESS]" at bounding box center [145, 93] width 55 height 8
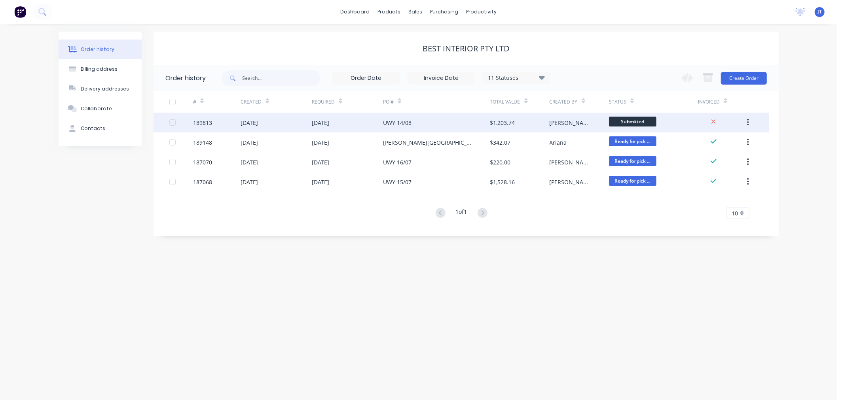
click at [258, 126] on div "[DATE]" at bounding box center [249, 123] width 17 height 8
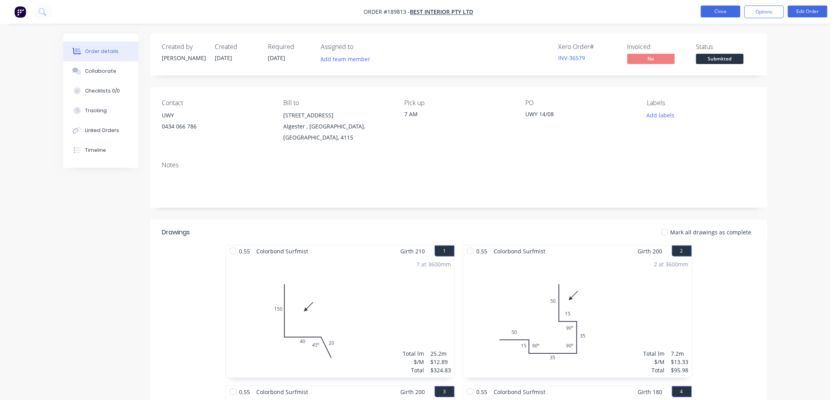
click at [709, 11] on button "Close" at bounding box center [721, 12] width 40 height 12
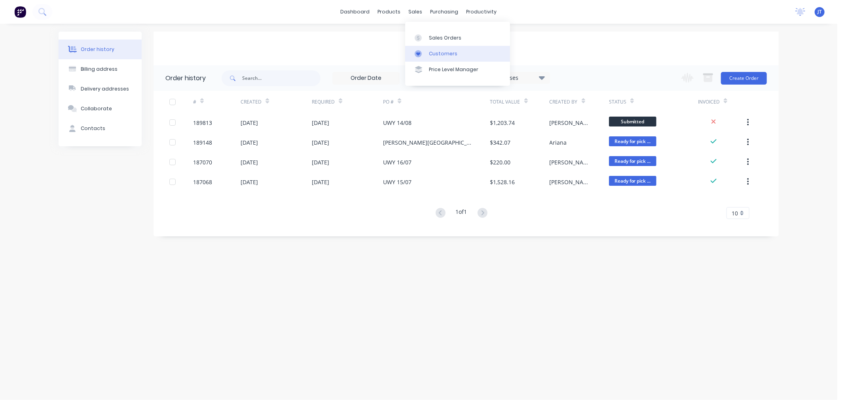
click at [427, 52] on link "Customers" at bounding box center [457, 54] width 105 height 16
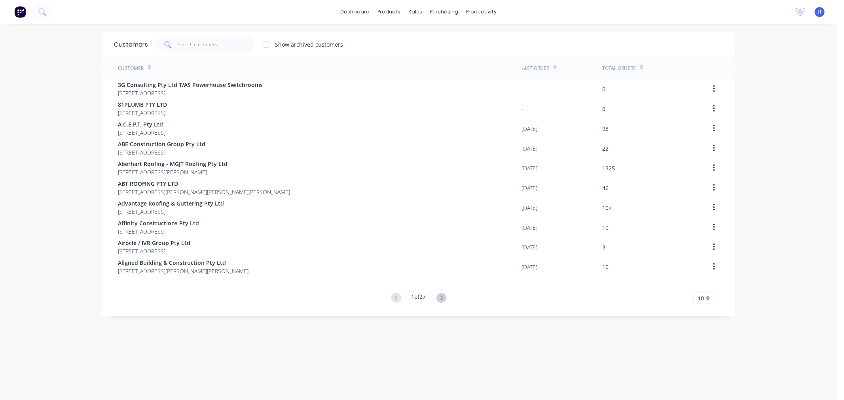
click at [42, 176] on div "dashboard products sales purchasing productivity dashboard products Product Cat…" at bounding box center [418, 200] width 837 height 400
